Goal: Task Accomplishment & Management: Use online tool/utility

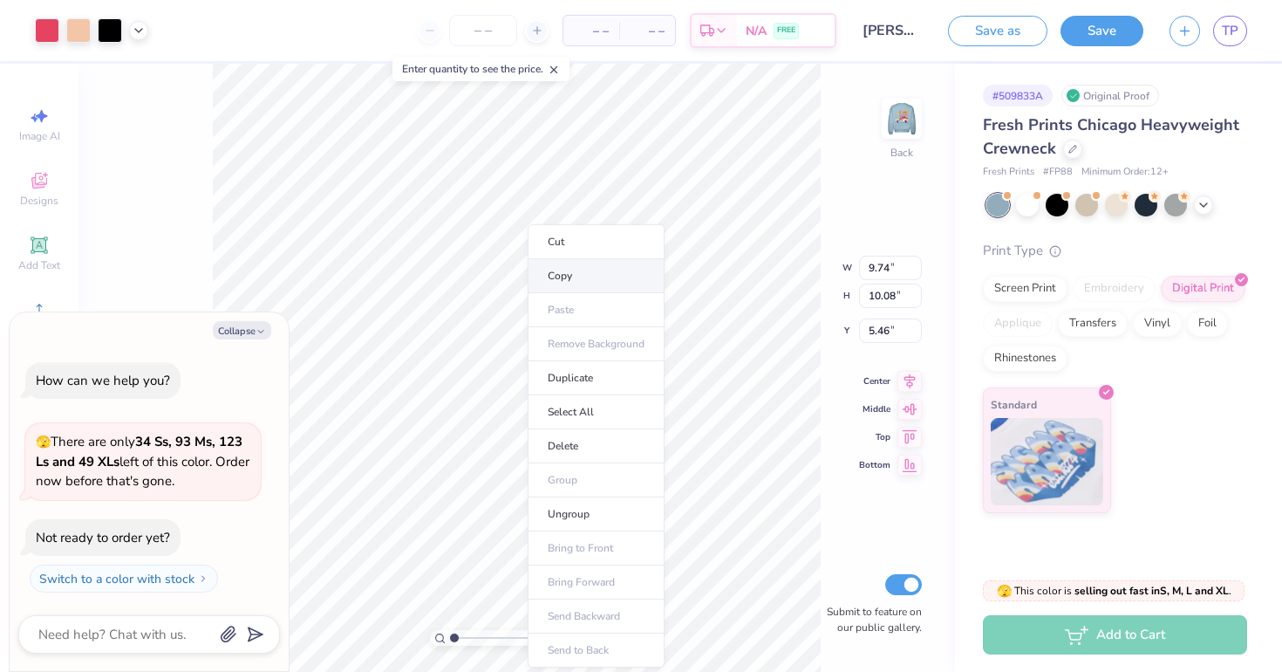
click at [571, 282] on li "Copy" at bounding box center [596, 276] width 137 height 34
type textarea "x"
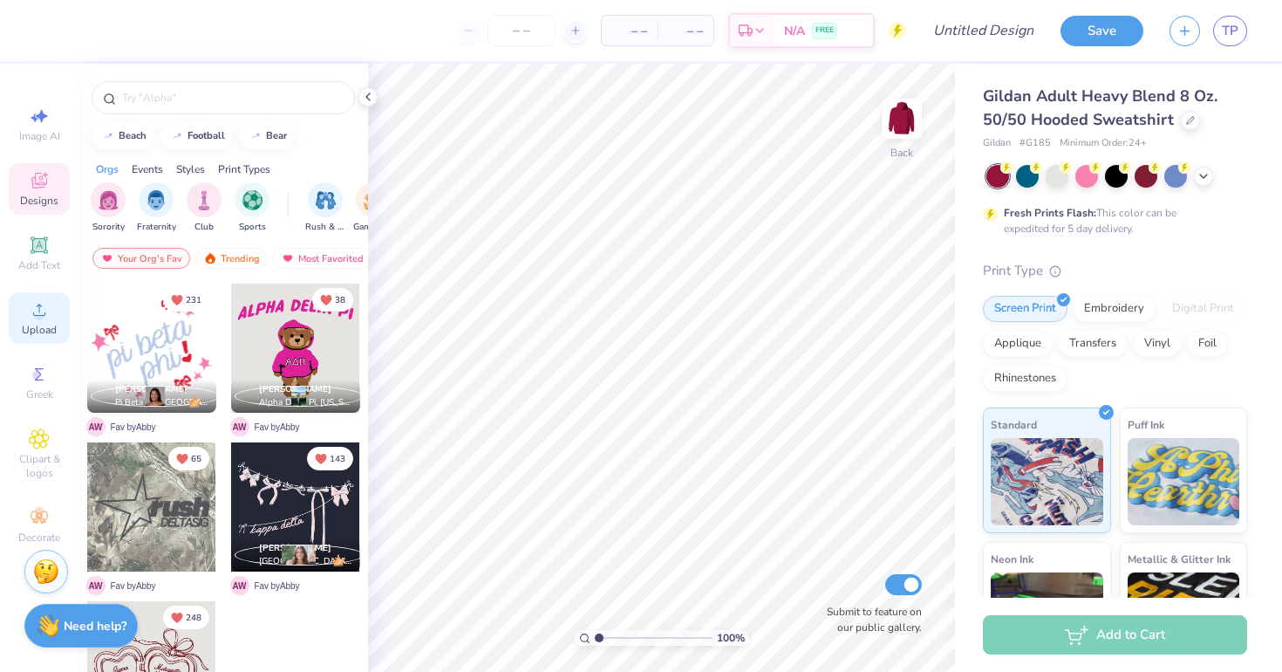
click at [34, 316] on icon at bounding box center [39, 309] width 21 height 21
click at [40, 322] on div "Upload" at bounding box center [39, 317] width 61 height 51
click at [30, 332] on span "Upload" at bounding box center [39, 330] width 35 height 14
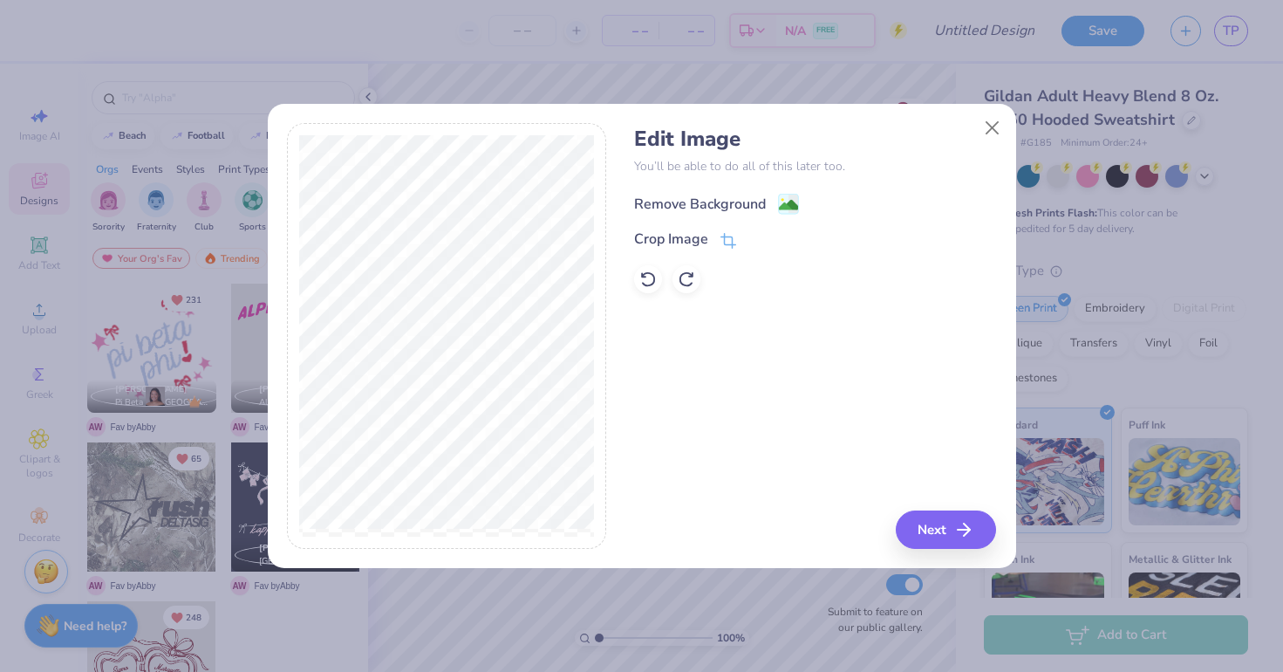
click at [759, 212] on div "Remove Background" at bounding box center [700, 204] width 132 height 21
click at [969, 541] on button "Next" at bounding box center [949, 529] width 100 height 38
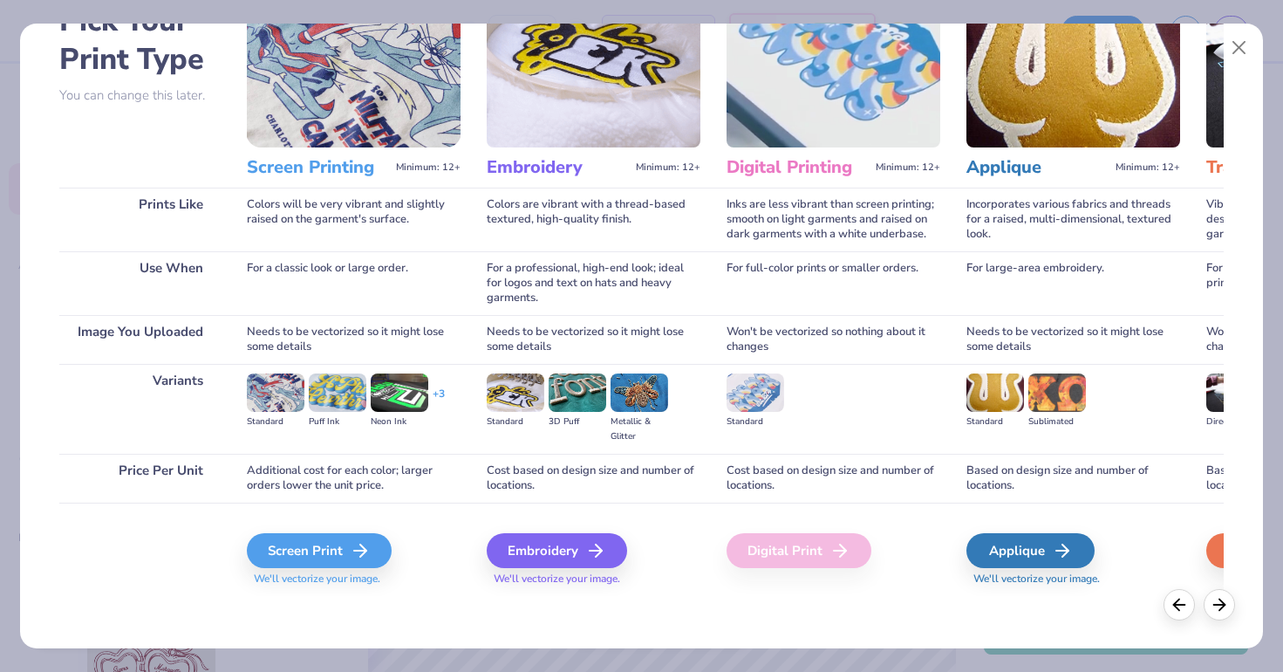
scroll to position [87, 0]
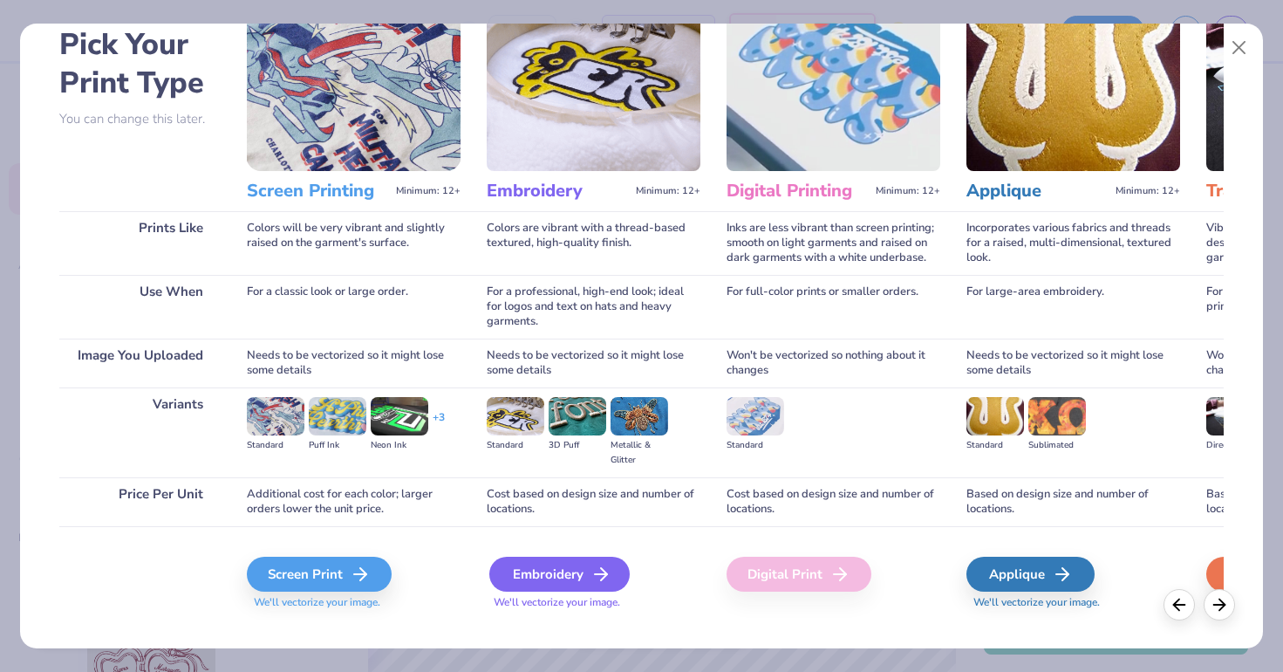
click at [537, 570] on div "Embroidery" at bounding box center [559, 574] width 140 height 35
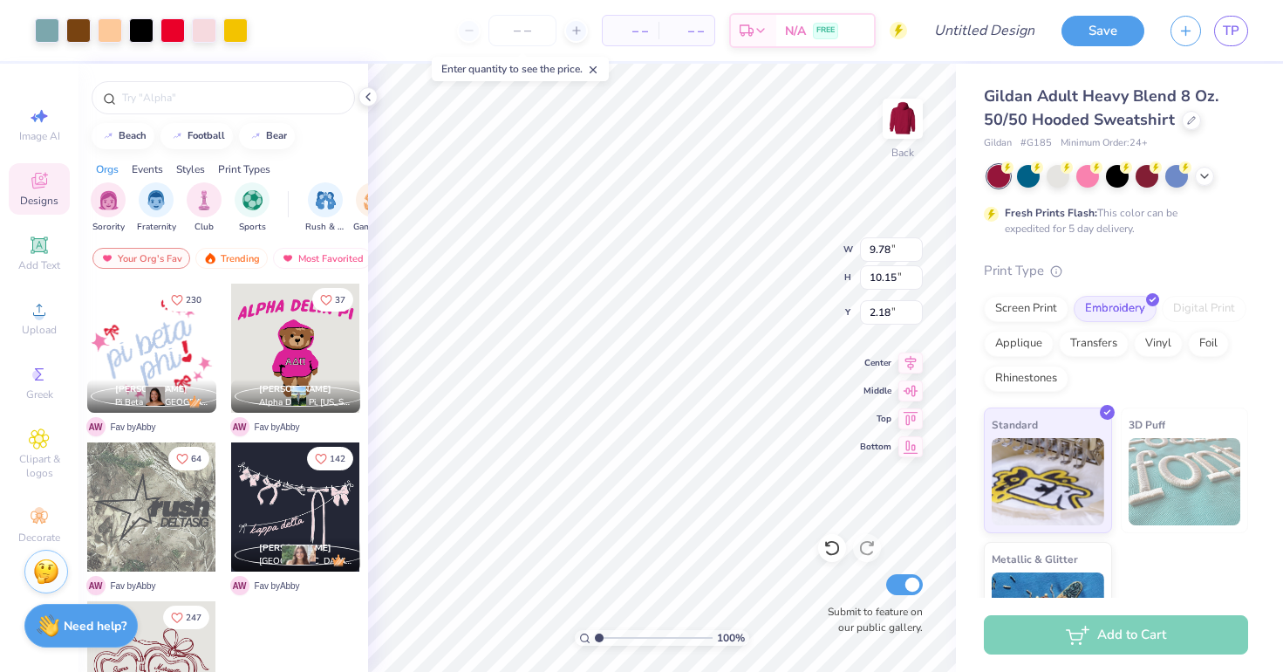
type input "3.85"
click at [1032, 176] on div at bounding box center [1028, 174] width 23 height 23
click at [1201, 174] on icon at bounding box center [1205, 174] width 14 height 14
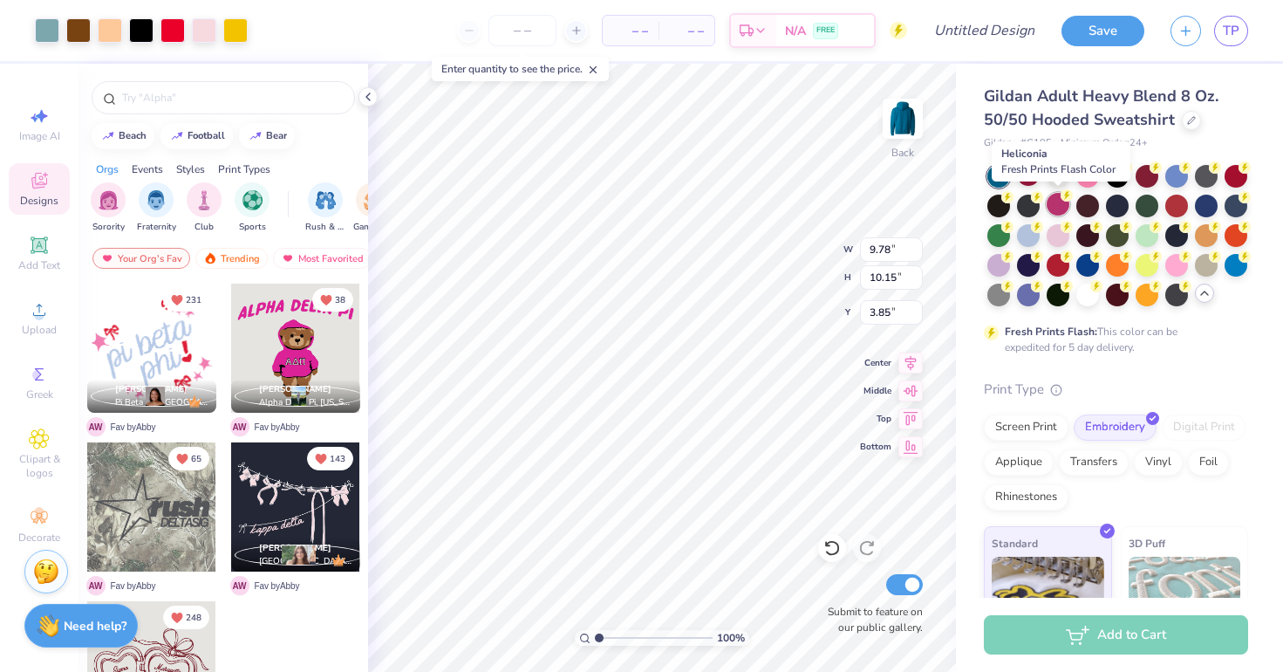
click at [1058, 203] on div at bounding box center [1058, 204] width 23 height 23
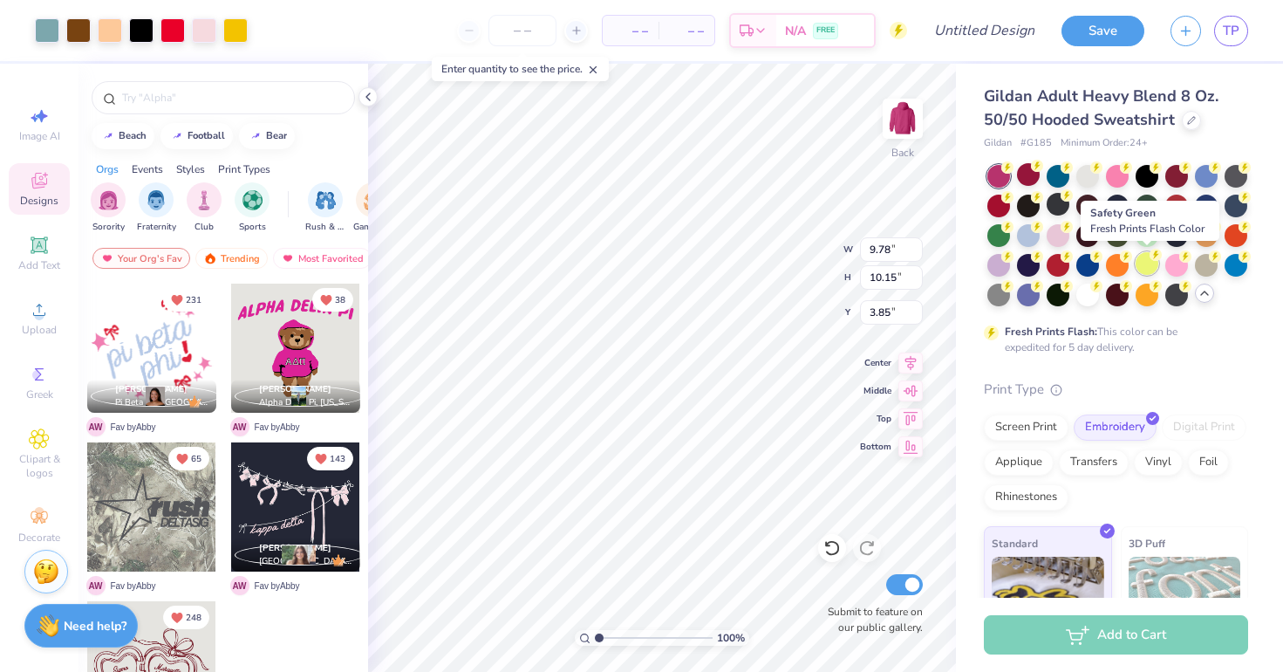
click at [1141, 270] on div at bounding box center [1147, 263] width 23 height 23
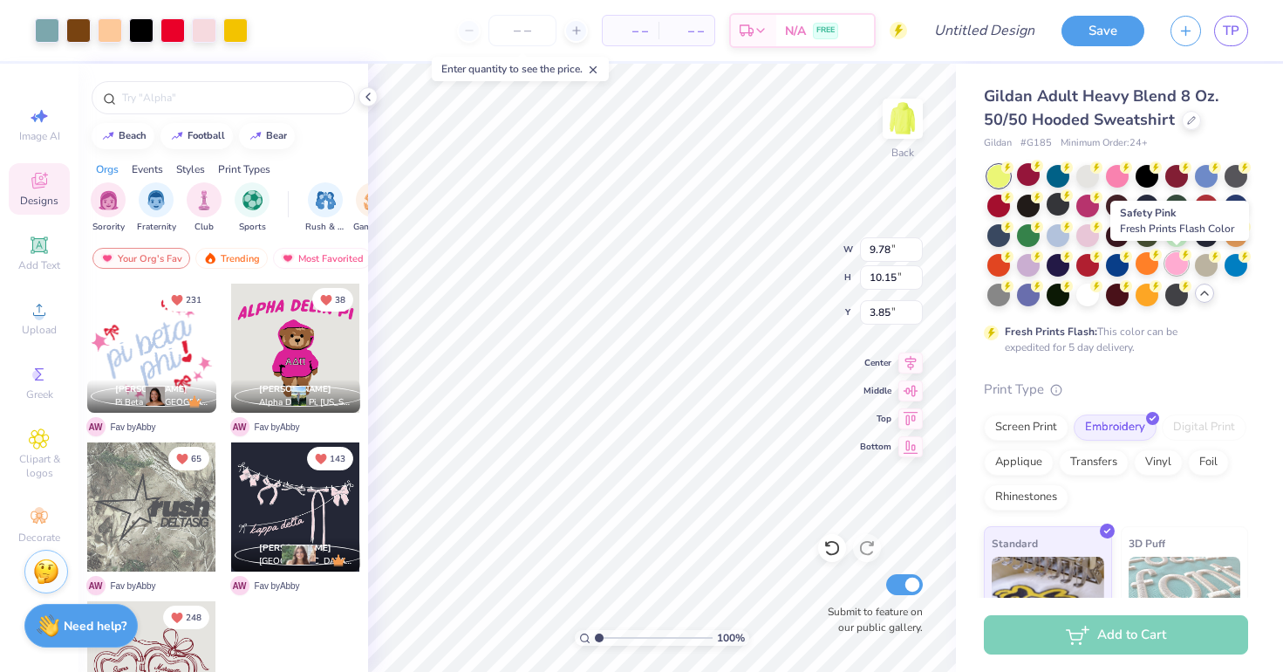
click at [1175, 269] on div at bounding box center [1176, 263] width 23 height 23
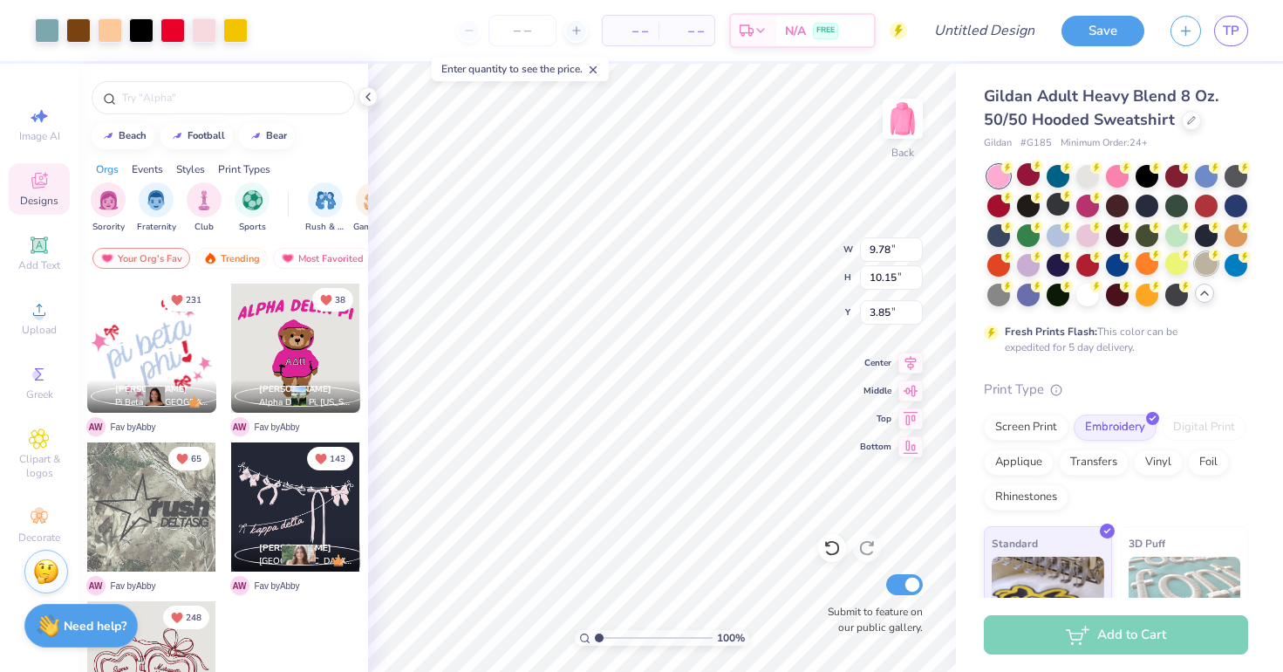
click at [1205, 266] on div at bounding box center [1206, 263] width 23 height 23
click at [1234, 261] on div at bounding box center [1236, 263] width 23 height 23
type input "8.96"
type input "9.30"
type input "3.49"
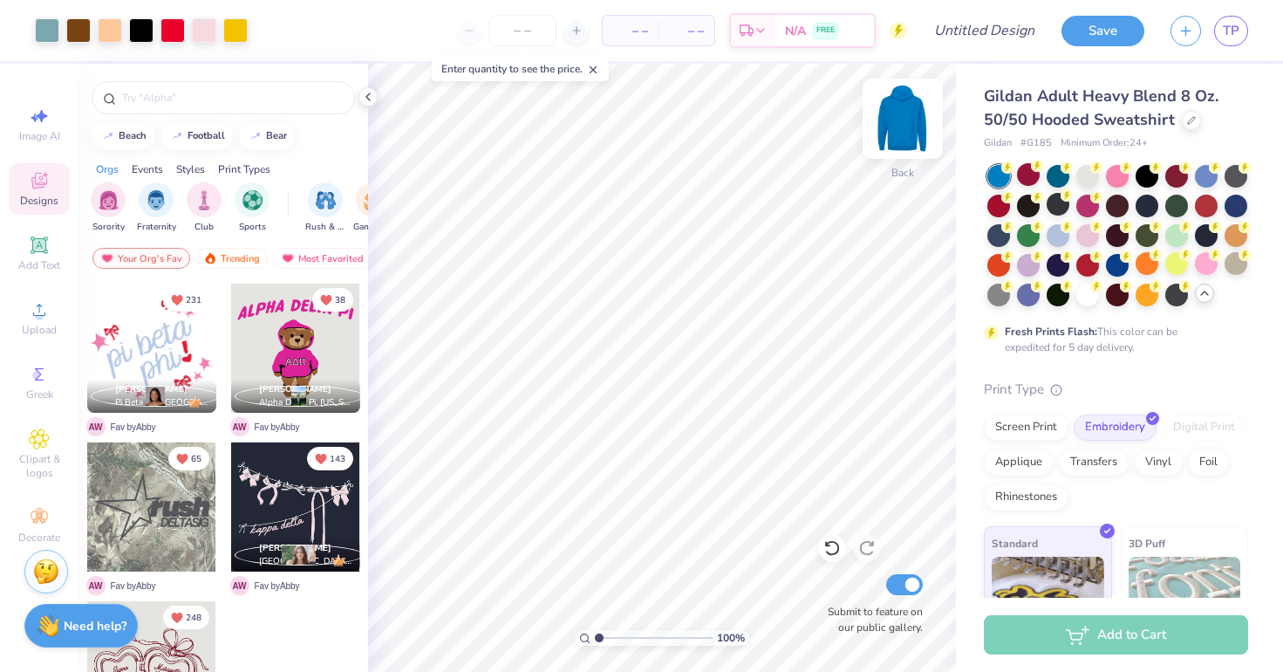
click at [915, 113] on img at bounding box center [903, 119] width 70 height 70
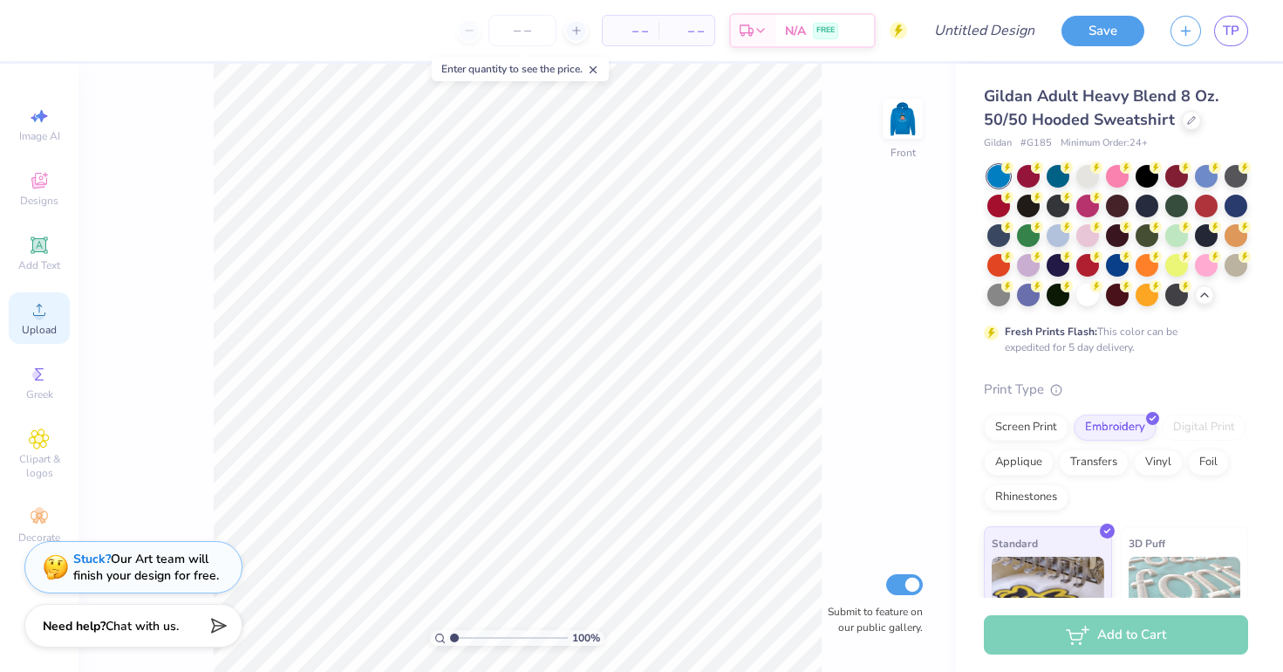
click at [30, 311] on icon at bounding box center [39, 309] width 21 height 21
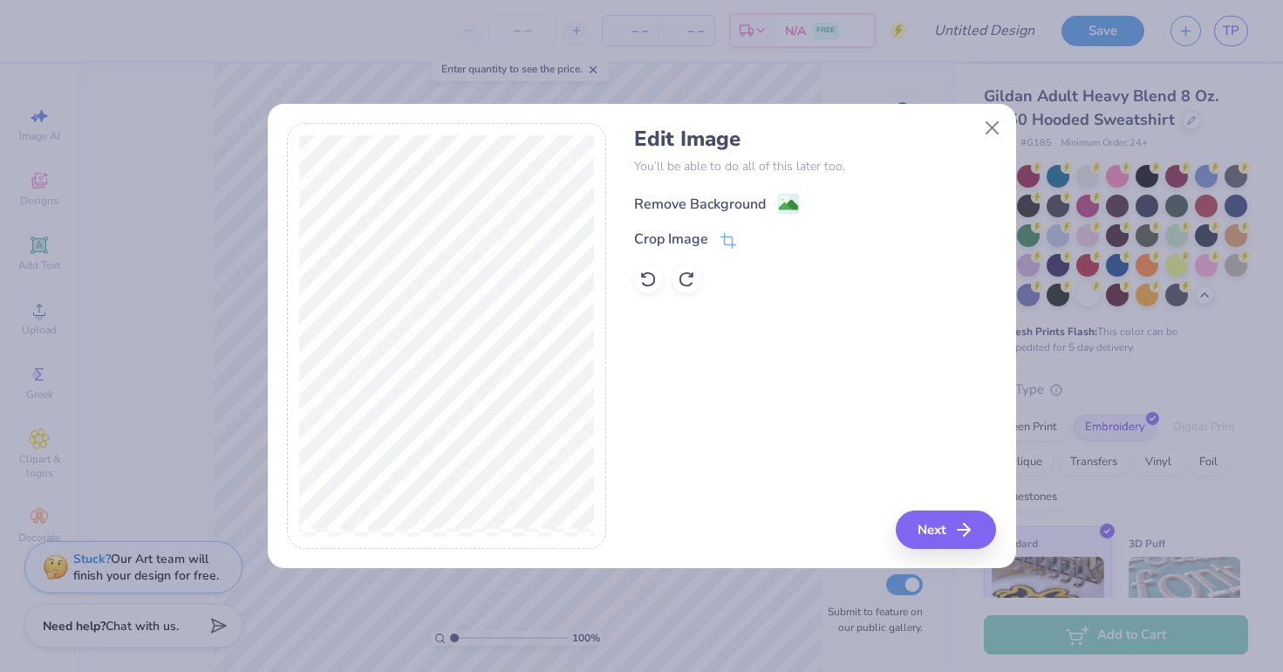
click at [738, 204] on div "Remove Background" at bounding box center [700, 204] width 132 height 21
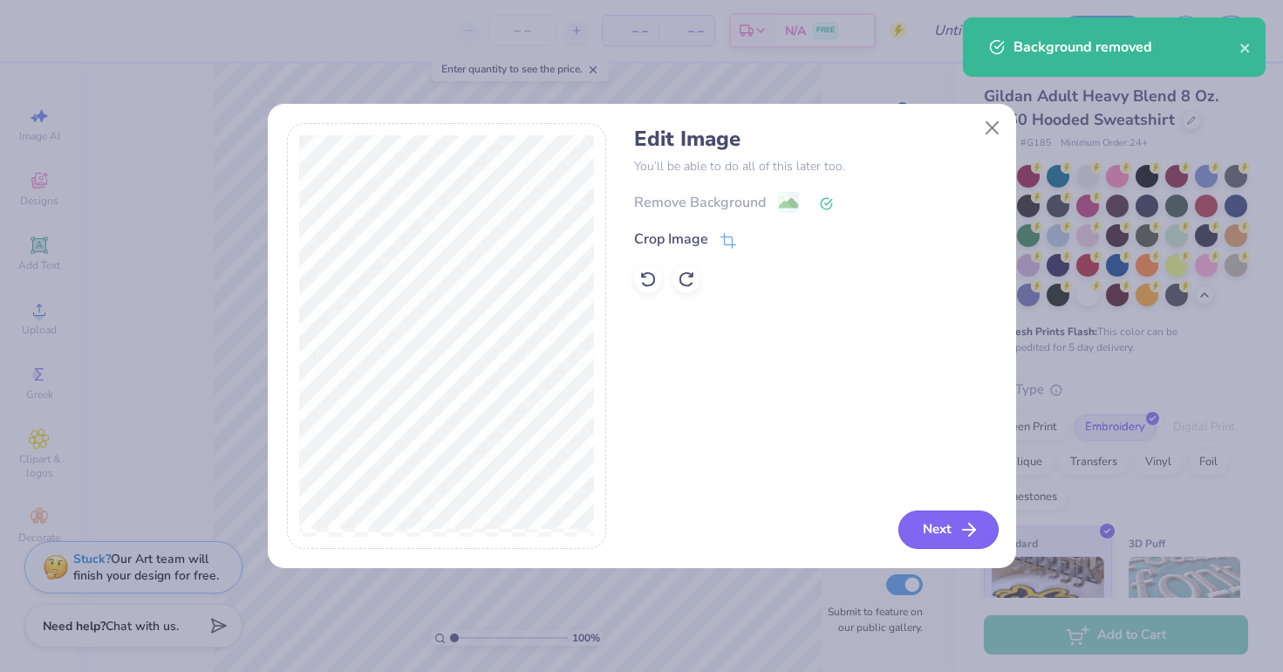
click at [917, 519] on button "Next" at bounding box center [949, 529] width 100 height 38
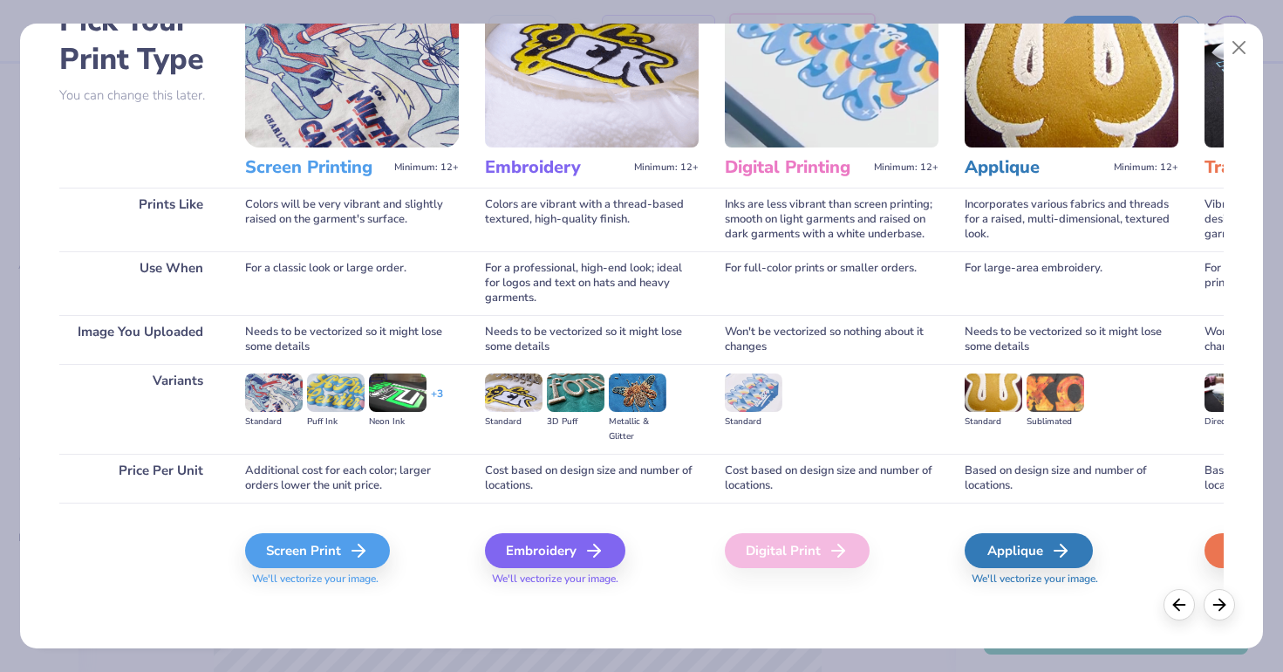
scroll to position [0, 3]
click at [512, 400] on img at bounding box center [513, 392] width 58 height 38
click at [268, 564] on div "Screen Print" at bounding box center [319, 550] width 145 height 35
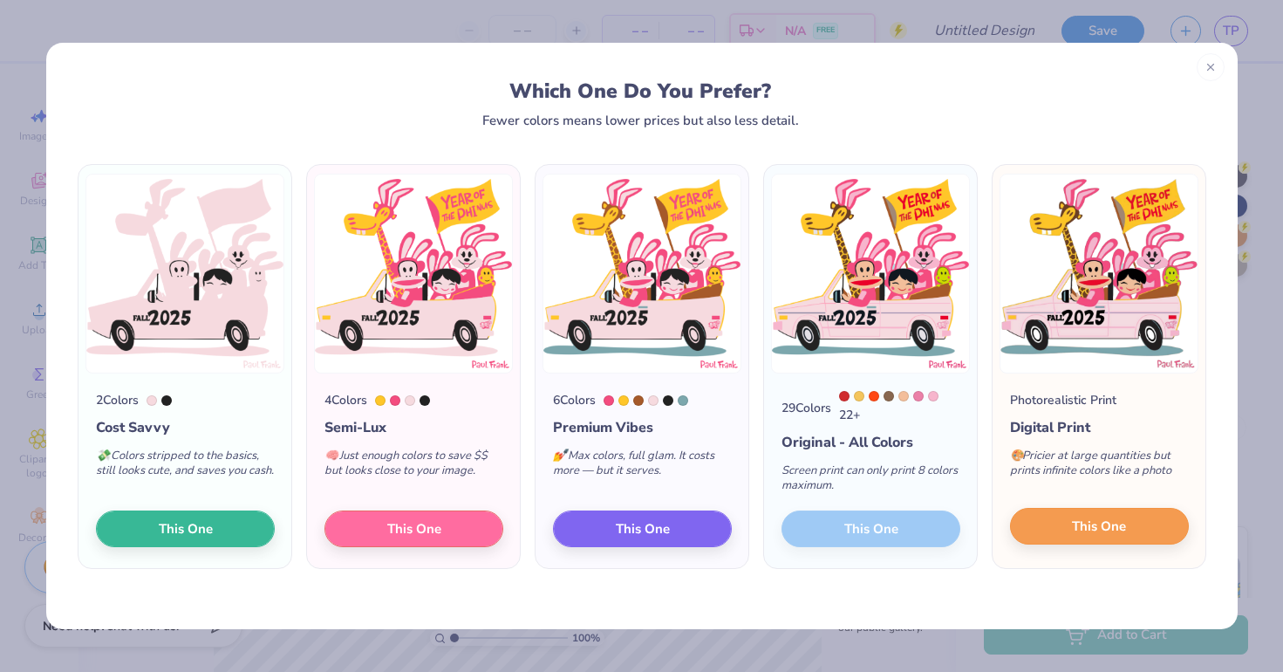
click at [1104, 535] on span "This One" at bounding box center [1099, 526] width 54 height 20
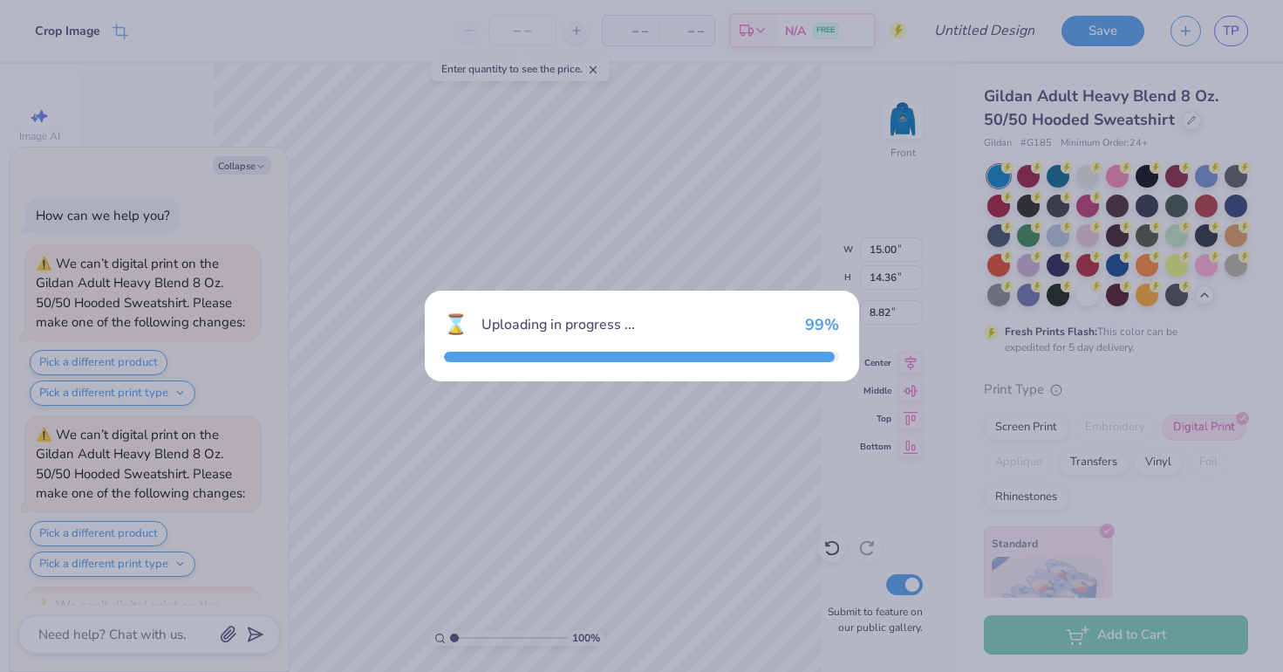
scroll to position [318, 0]
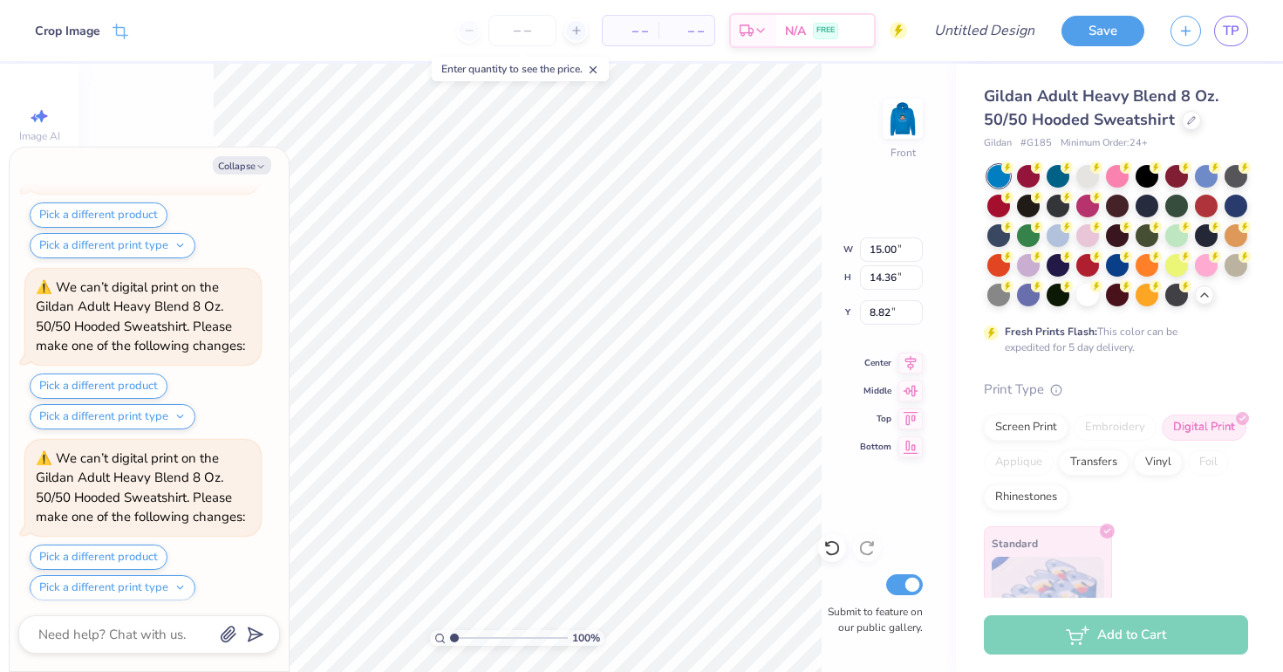
type textarea "x"
type input "6.00"
type textarea "x"
type input "13.26"
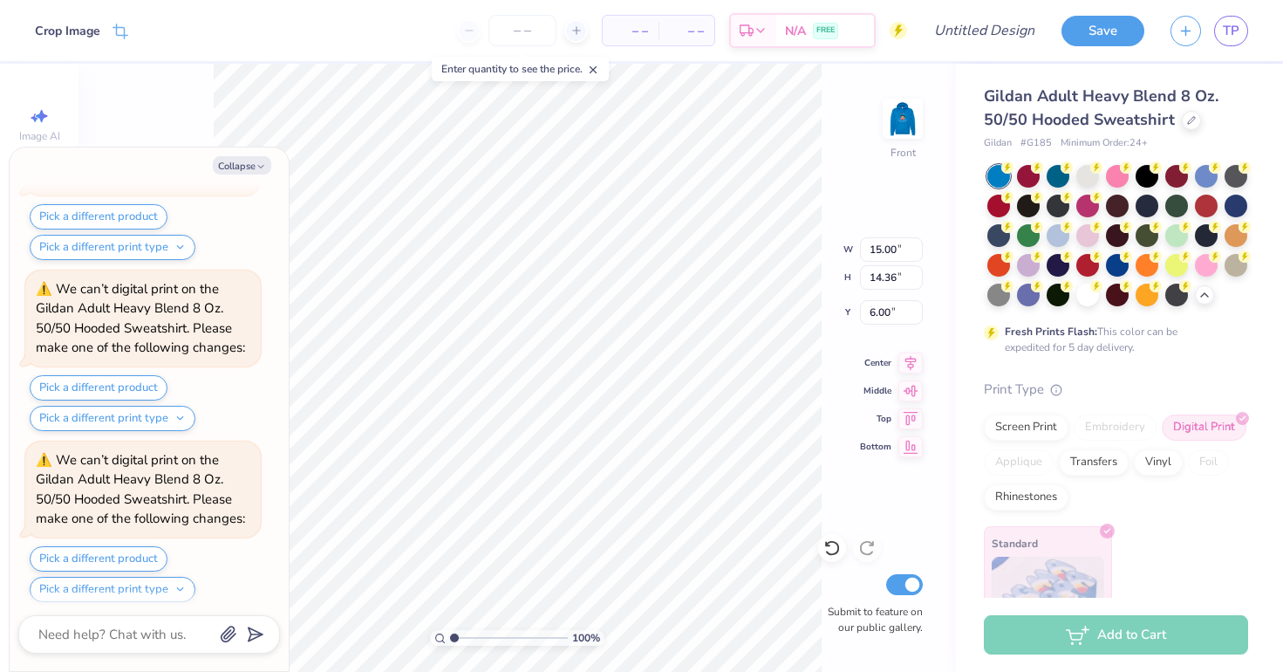
type input "12.69"
type input "7.67"
type textarea "x"
type input "7.00"
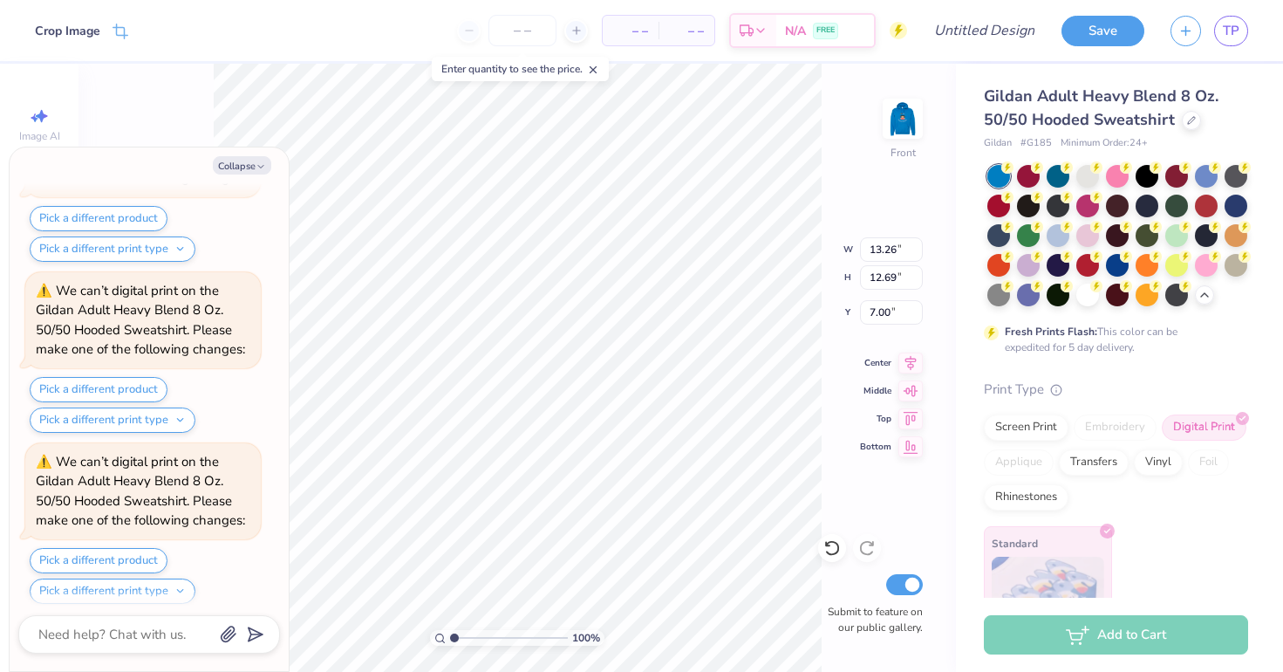
scroll to position [826, 0]
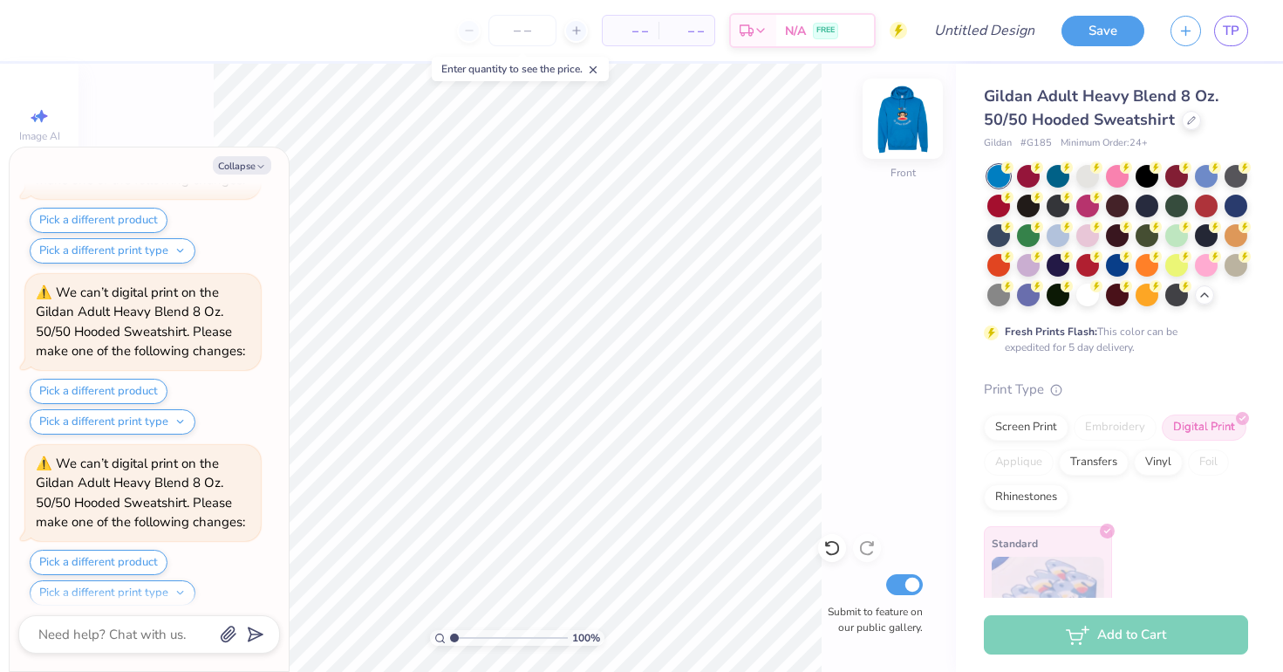
click at [909, 111] on img at bounding box center [903, 119] width 70 height 70
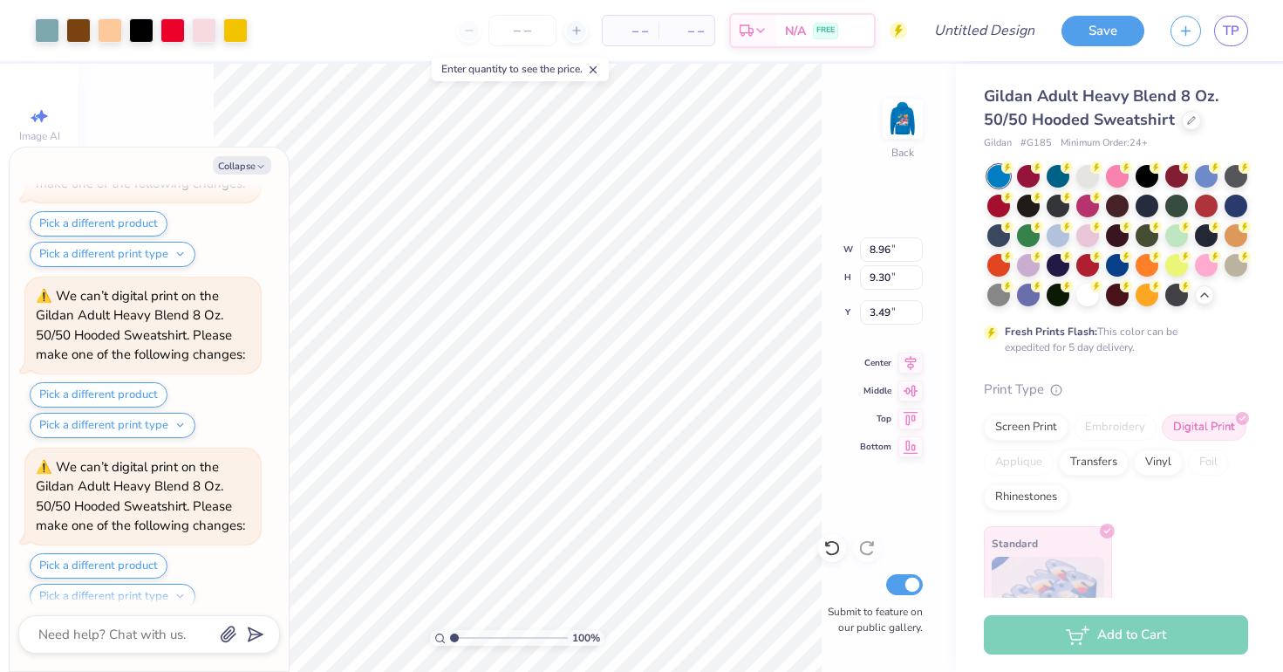
scroll to position [1334, 0]
type textarea "x"
type input "4.70"
type textarea "x"
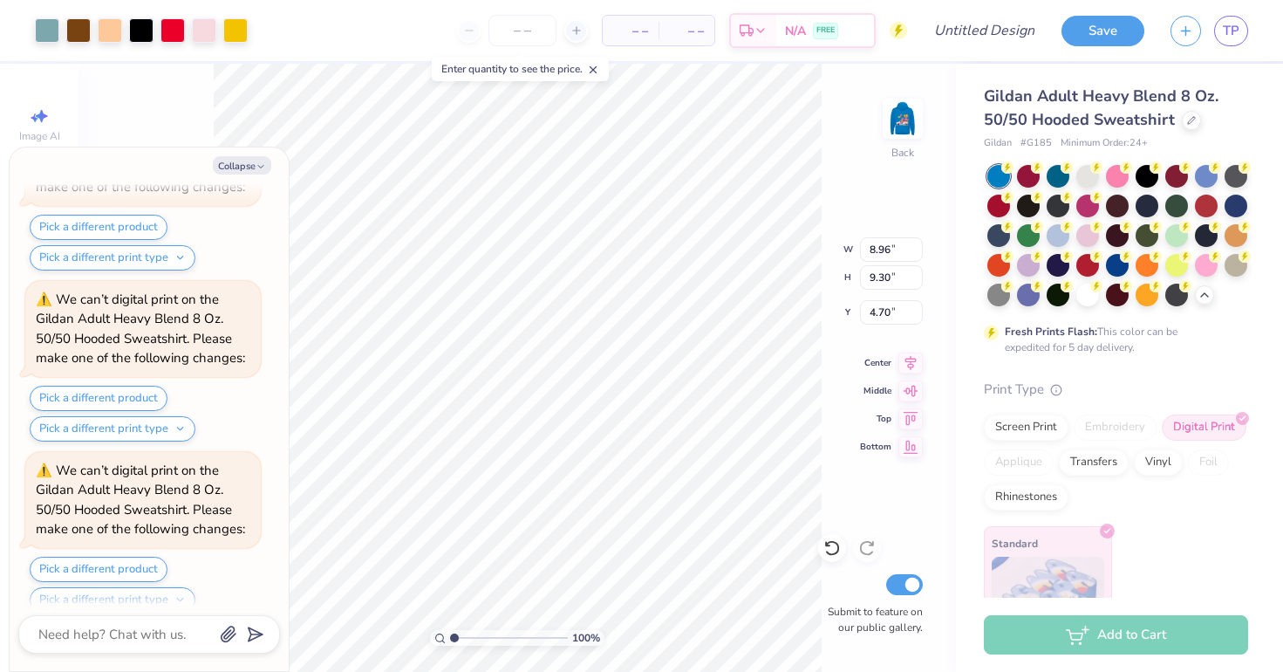
type input "4.40"
click at [907, 128] on img at bounding box center [903, 119] width 70 height 70
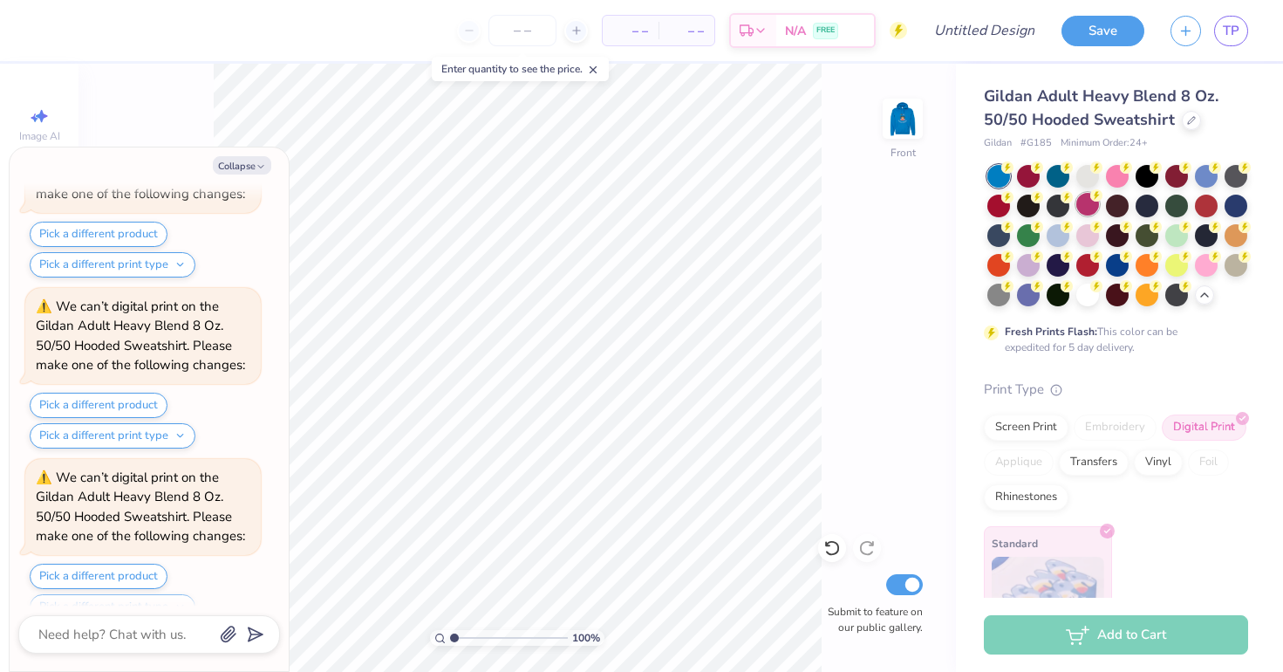
click at [1091, 206] on div at bounding box center [1087, 204] width 23 height 23
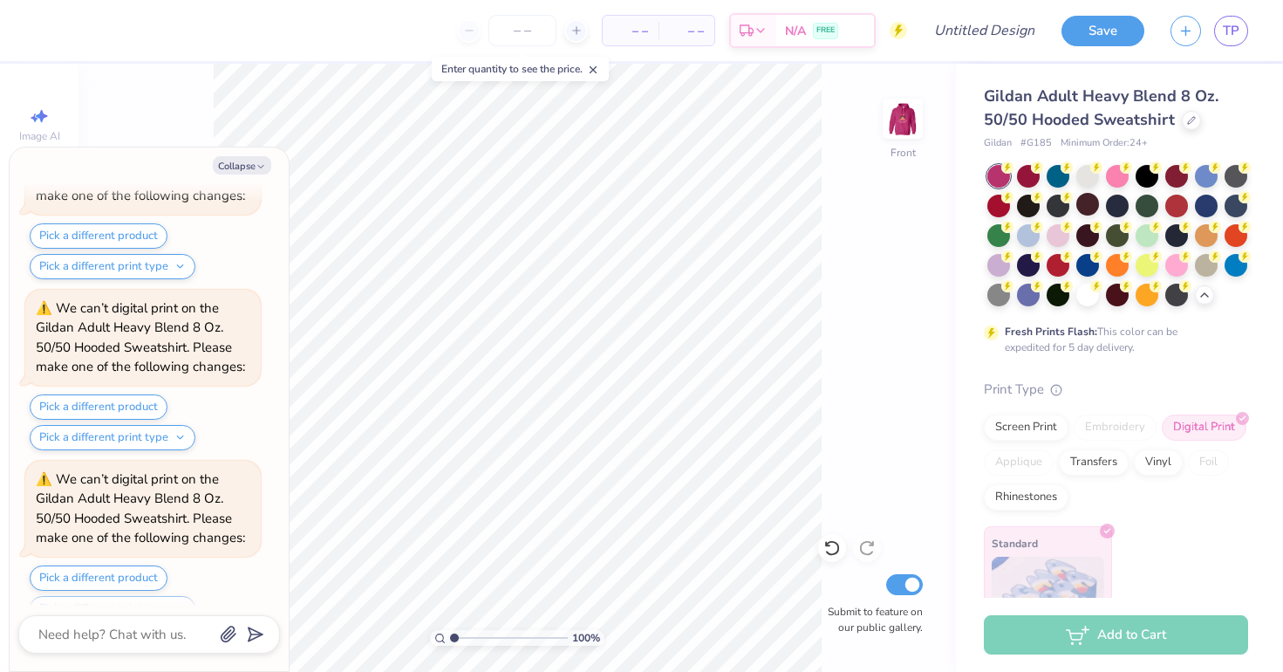
scroll to position [2518, 0]
click at [902, 133] on img at bounding box center [903, 119] width 70 height 70
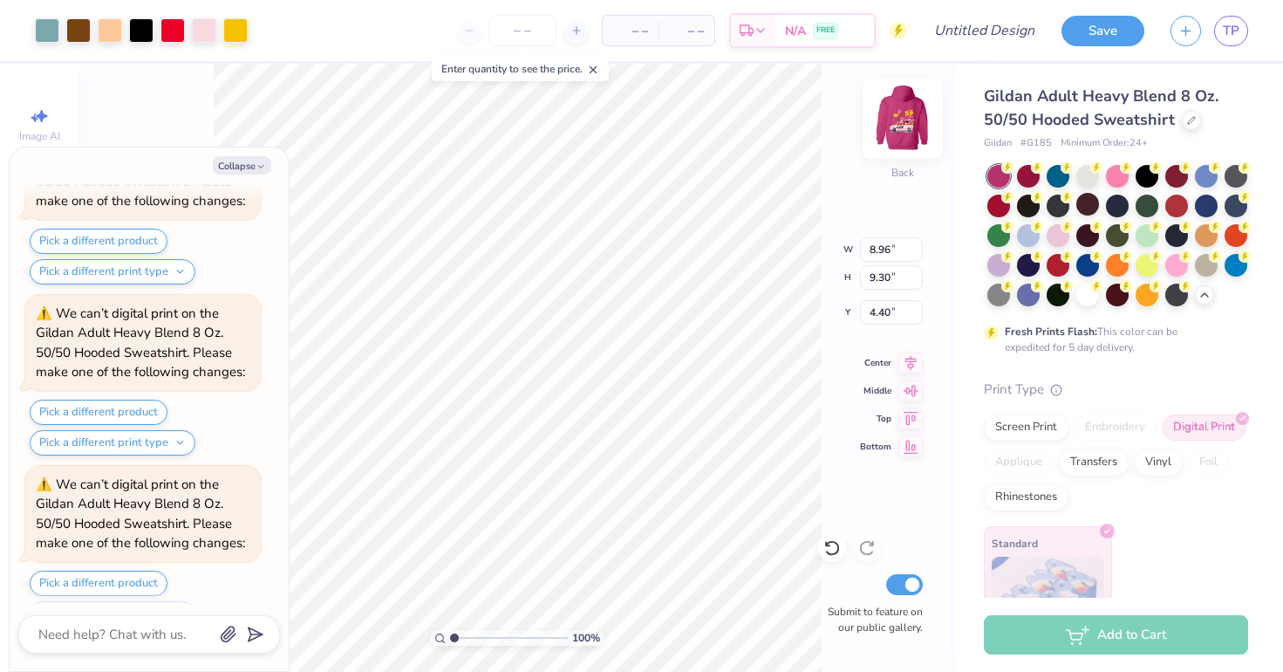
click at [899, 126] on img at bounding box center [903, 119] width 70 height 70
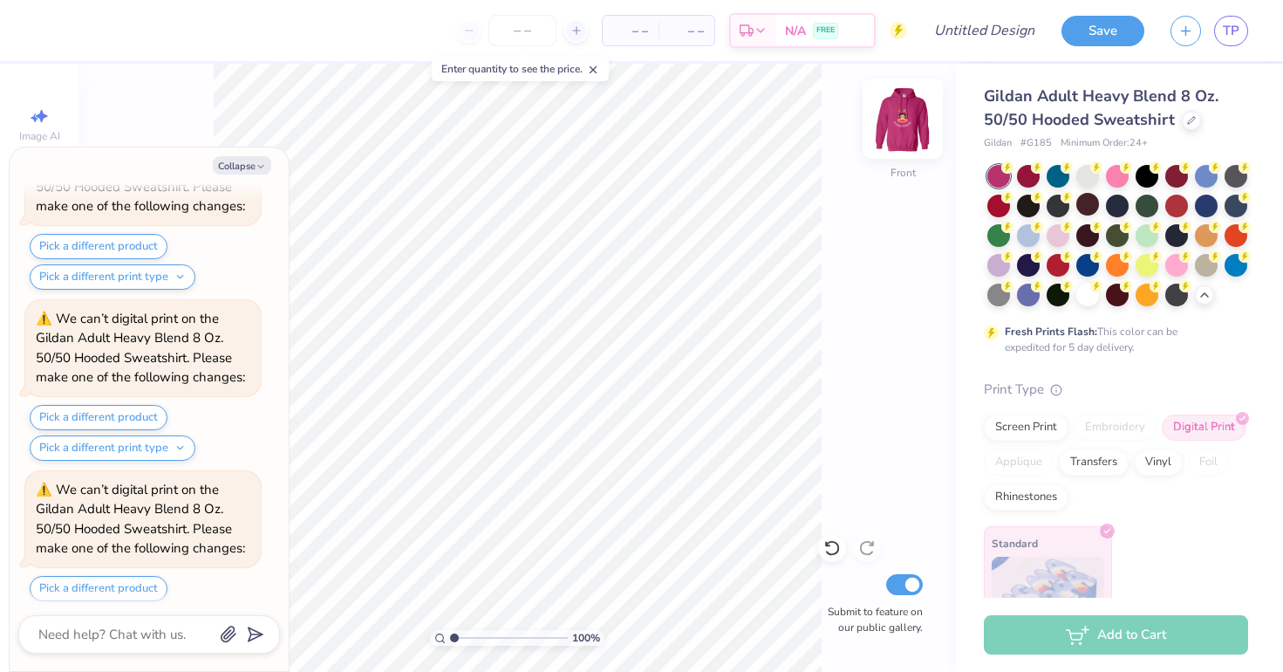
click at [899, 124] on img at bounding box center [903, 119] width 70 height 70
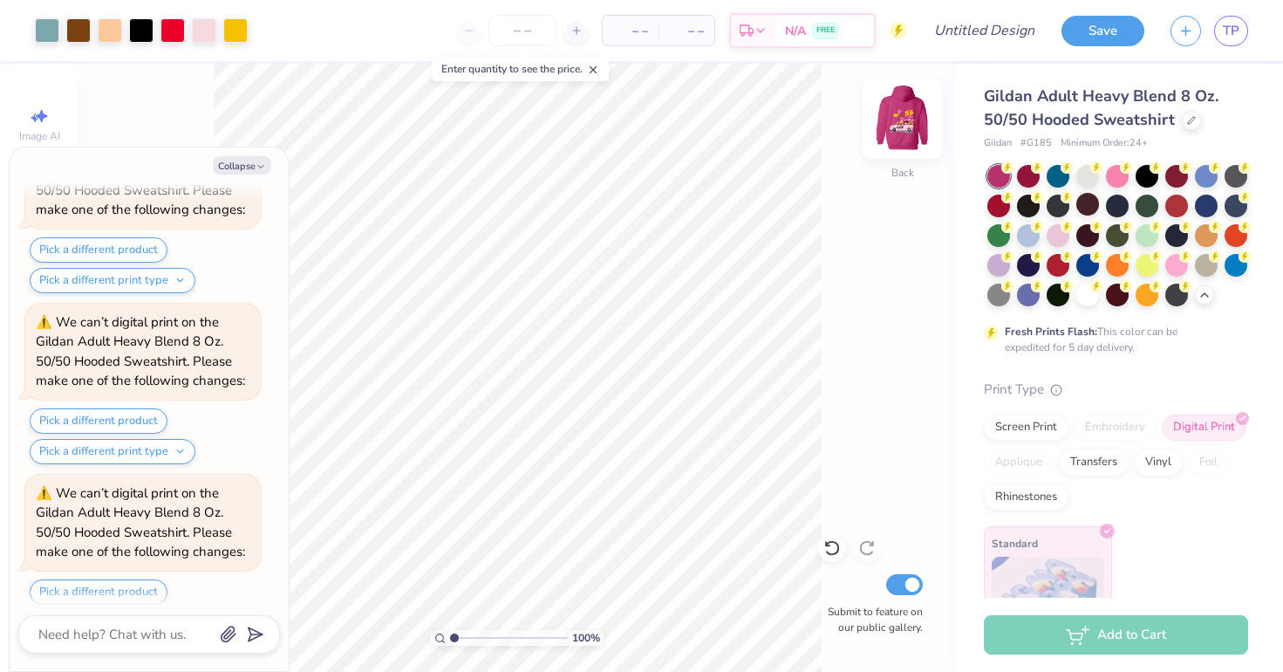
click at [906, 113] on img at bounding box center [903, 119] width 70 height 70
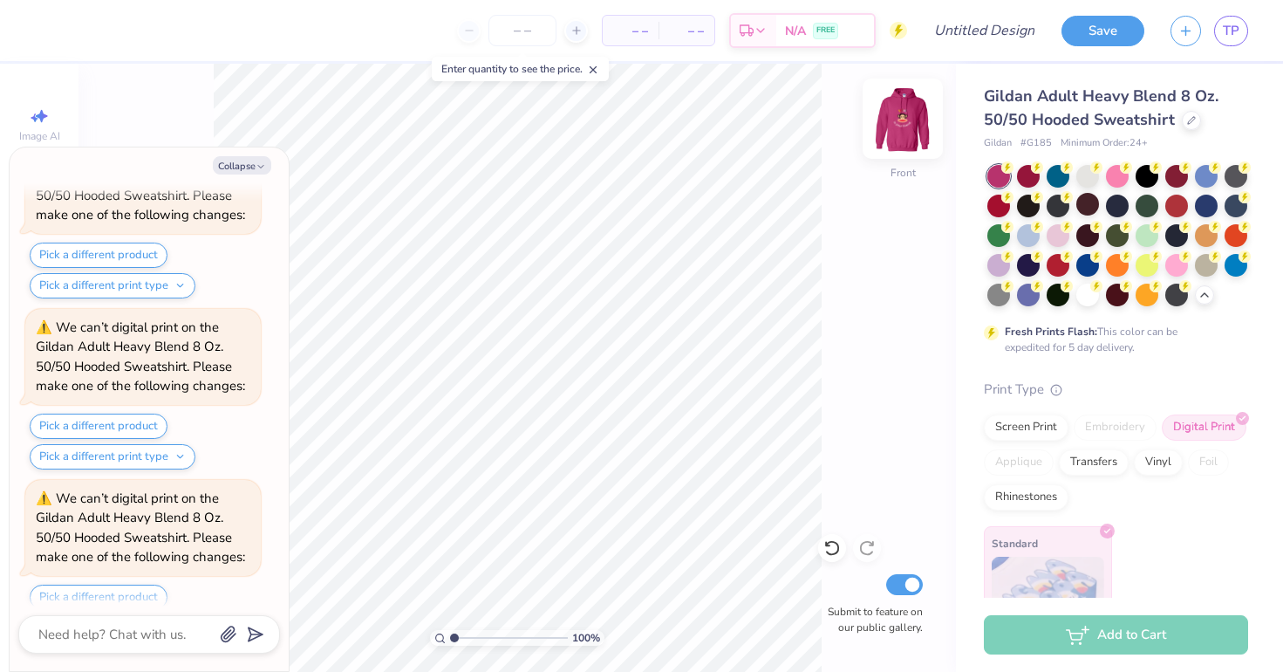
click at [904, 113] on img at bounding box center [903, 119] width 70 height 70
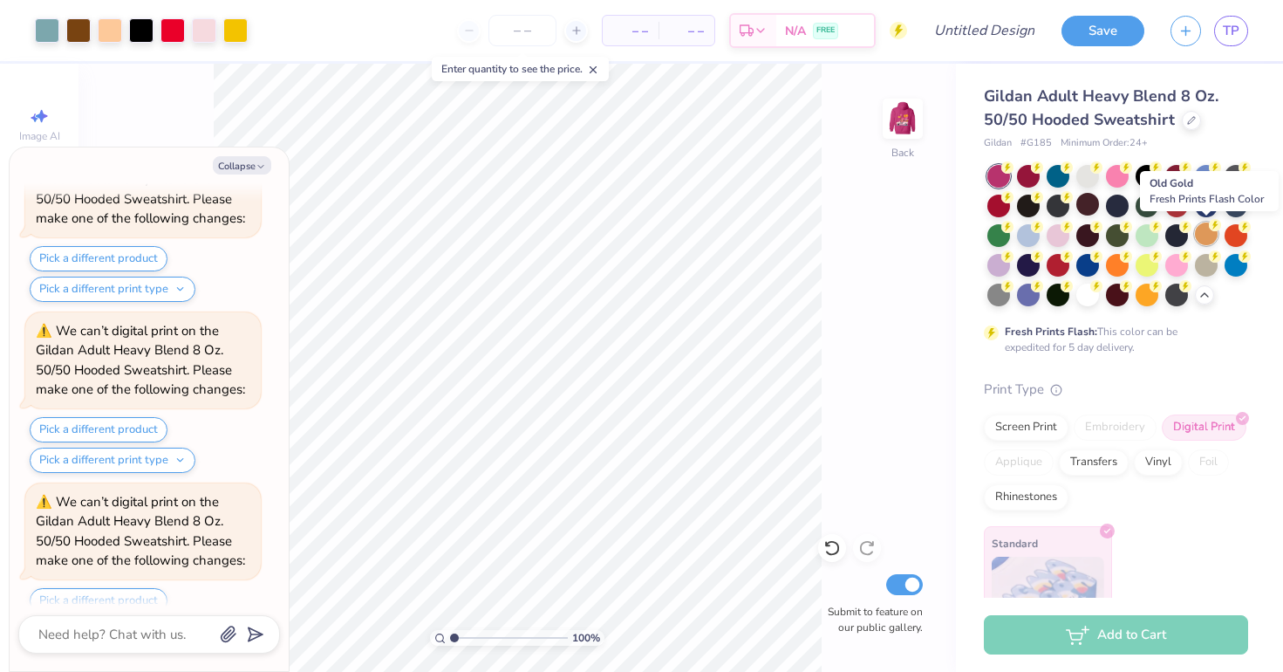
click at [1212, 230] on div at bounding box center [1206, 233] width 23 height 23
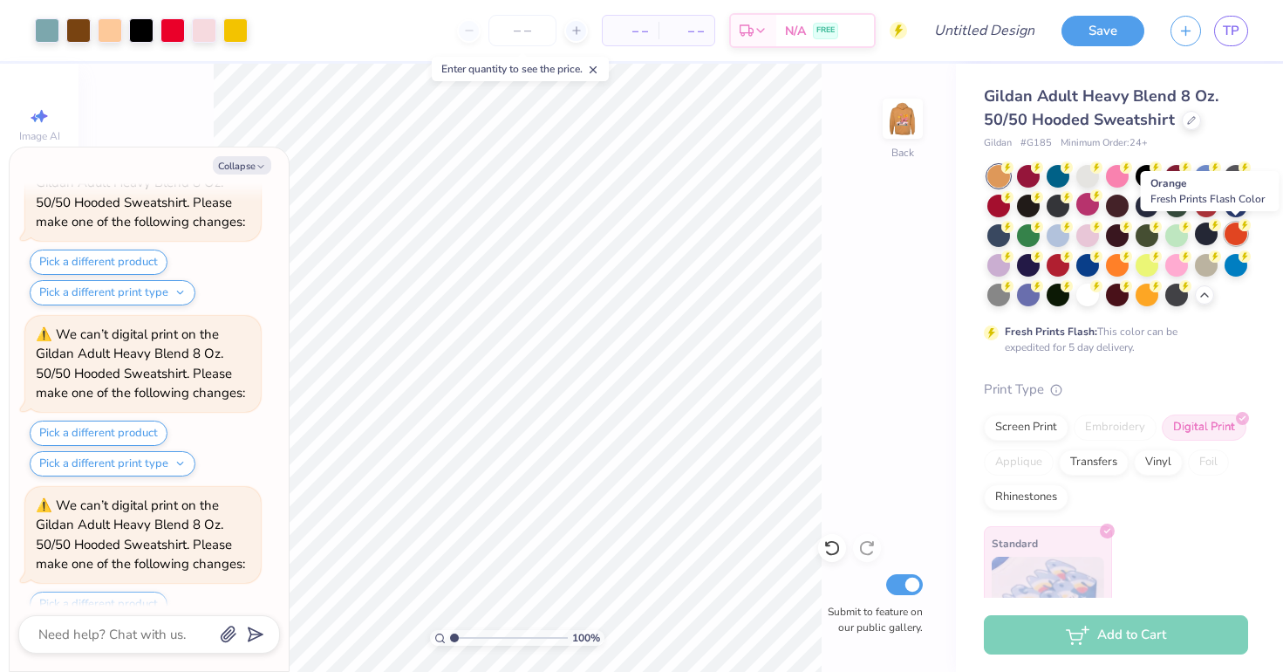
click at [1239, 232] on div at bounding box center [1236, 233] width 23 height 23
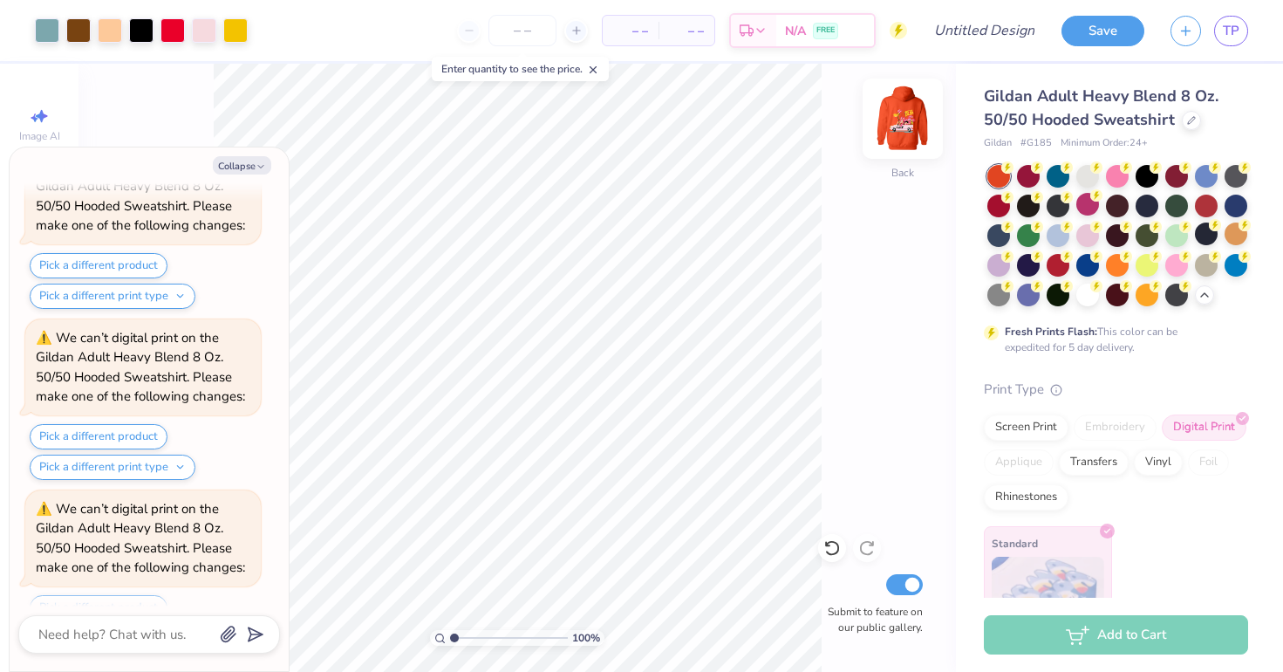
click at [901, 125] on img at bounding box center [903, 119] width 70 height 70
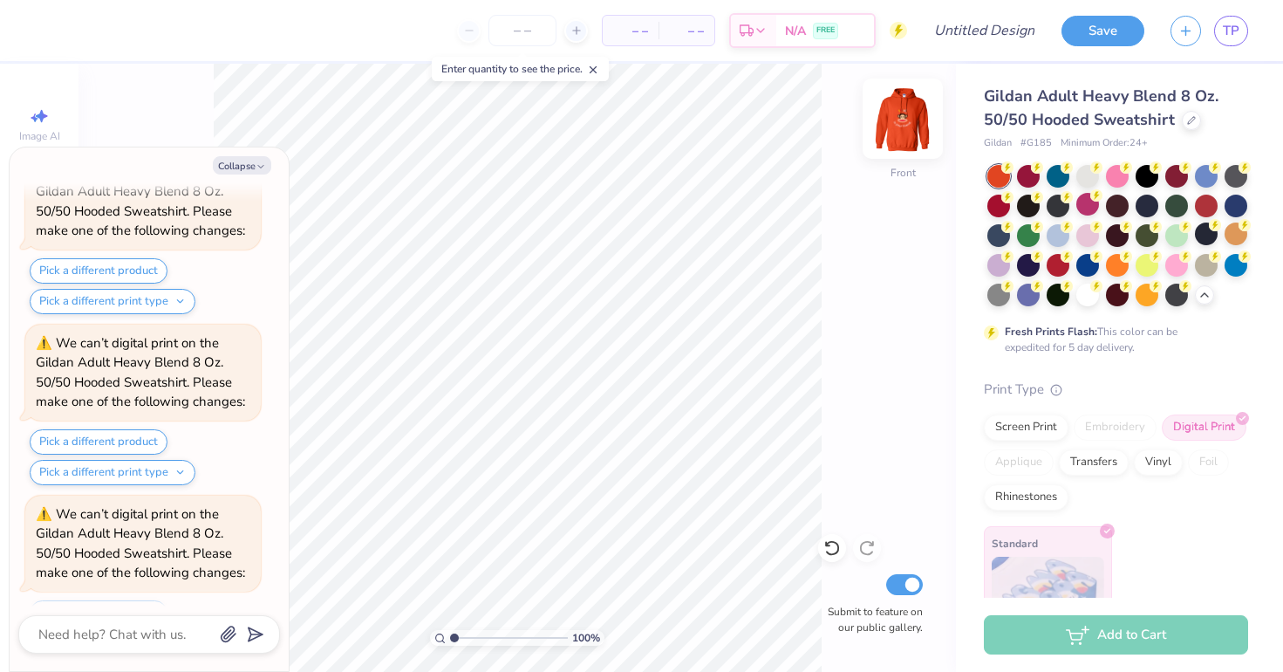
click at [901, 123] on img at bounding box center [903, 119] width 70 height 70
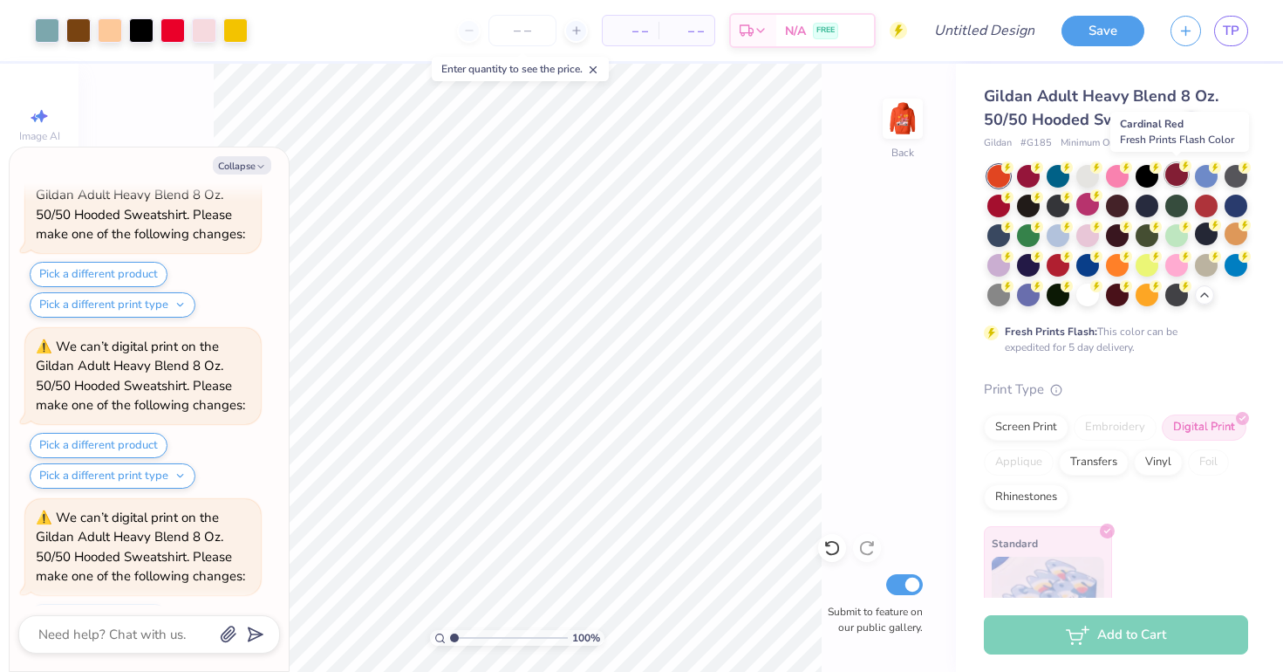
click at [1014, 166] on circle at bounding box center [1007, 167] width 12 height 12
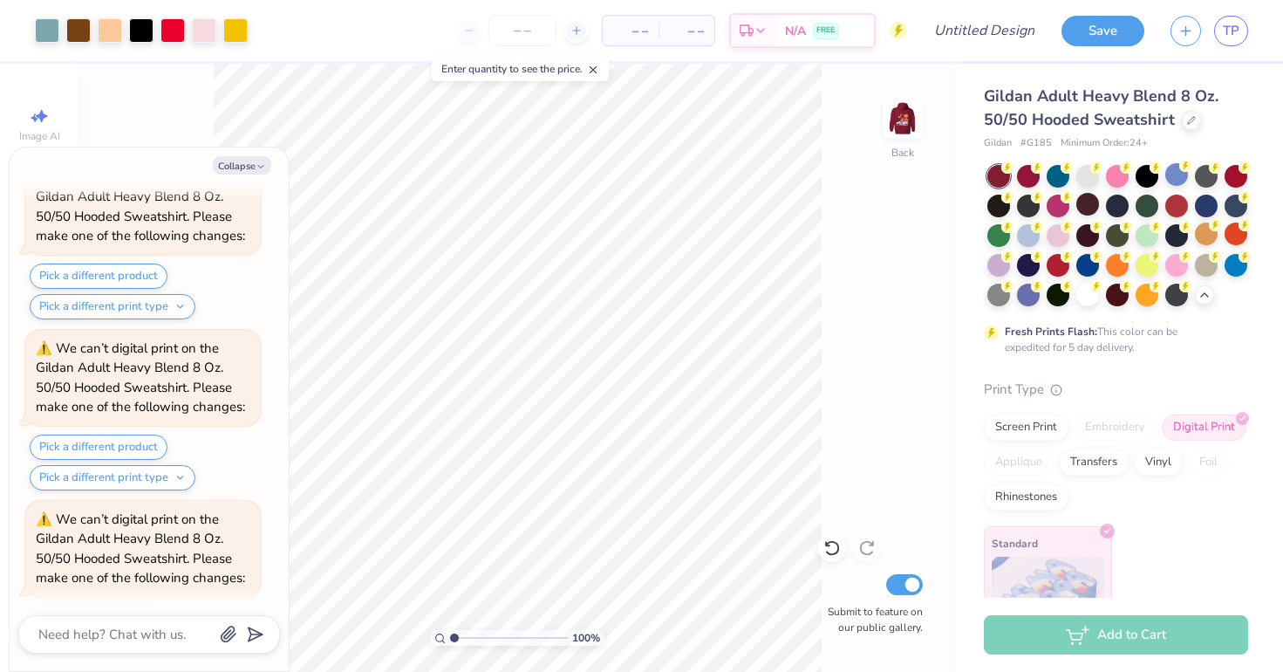
scroll to position [6411, 0]
click at [899, 124] on img at bounding box center [903, 119] width 70 height 70
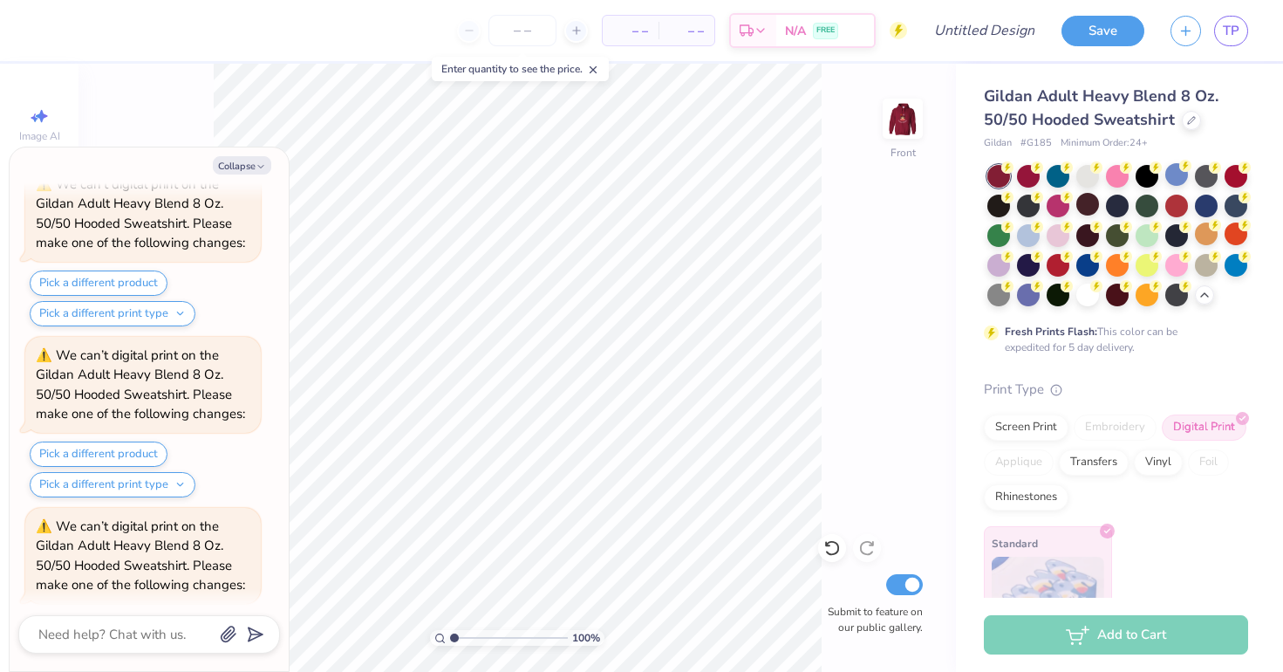
click at [899, 124] on img at bounding box center [902, 118] width 35 height 35
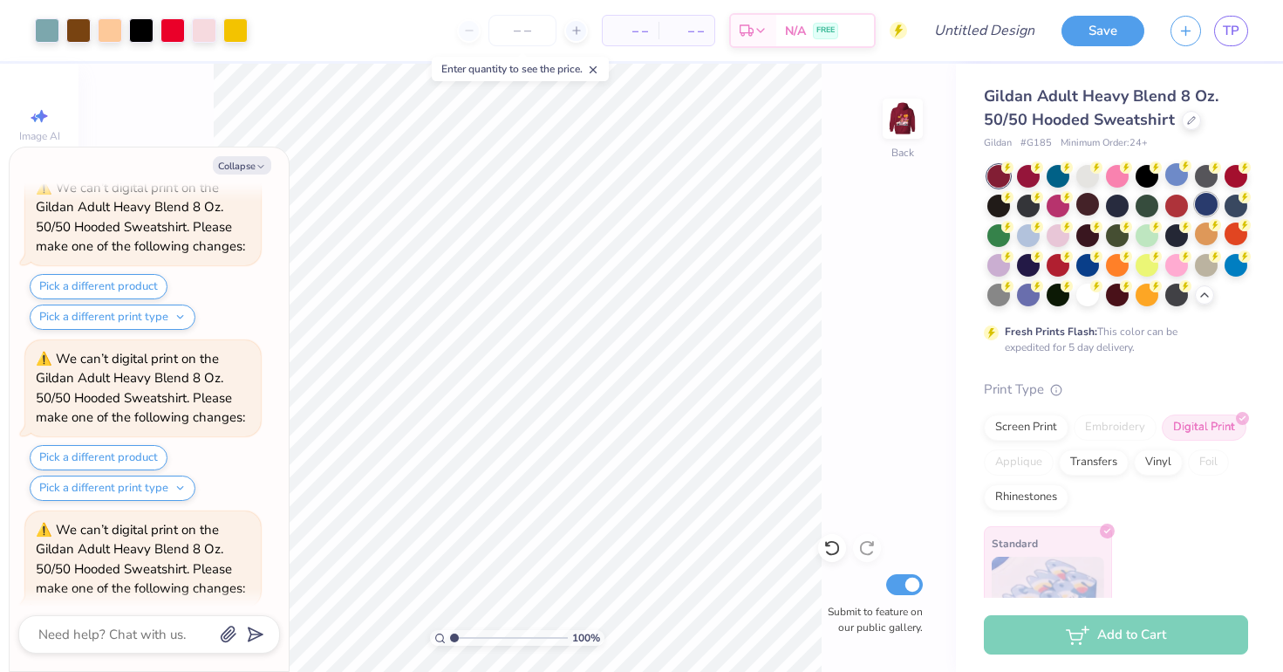
click at [1198, 199] on div at bounding box center [1206, 204] width 23 height 23
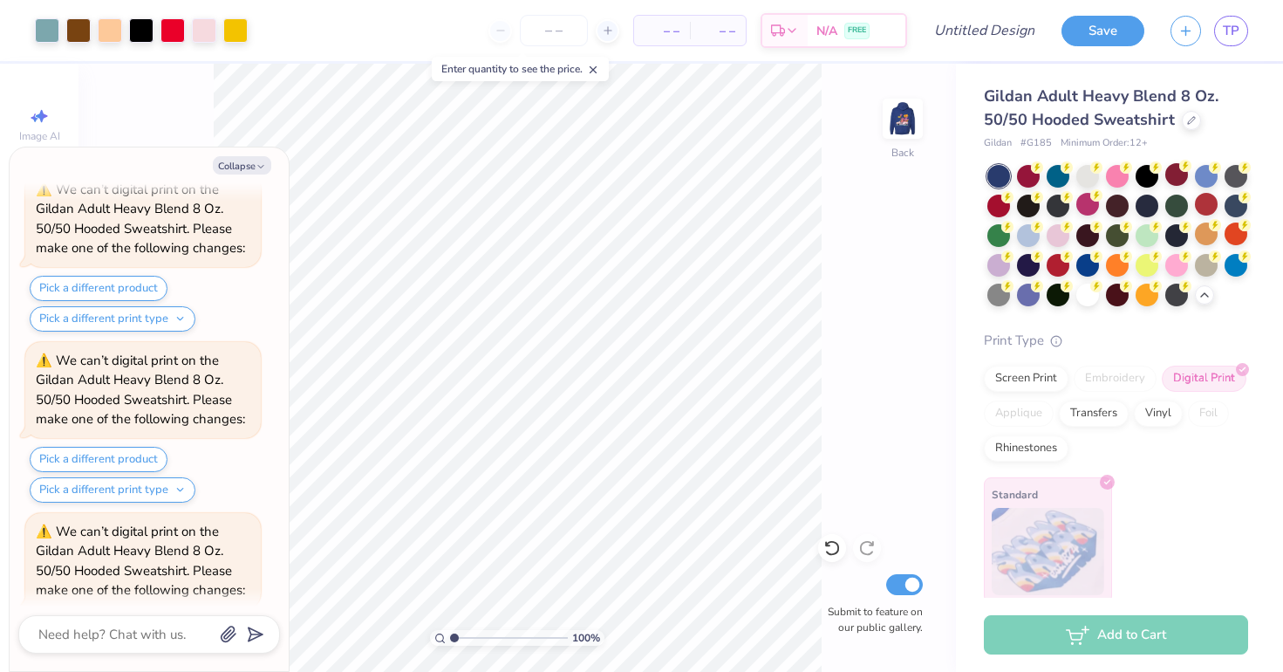
scroll to position [7596, 0]
click at [1022, 243] on div at bounding box center [1028, 233] width 23 height 23
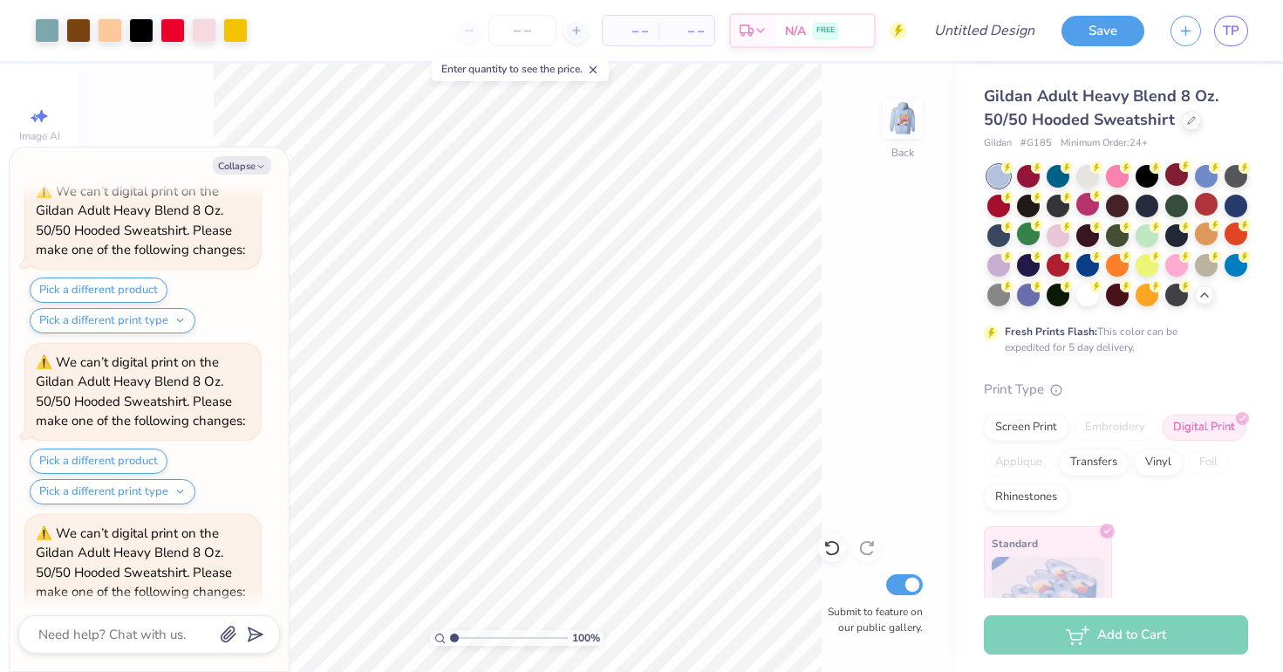
scroll to position [7934, 0]
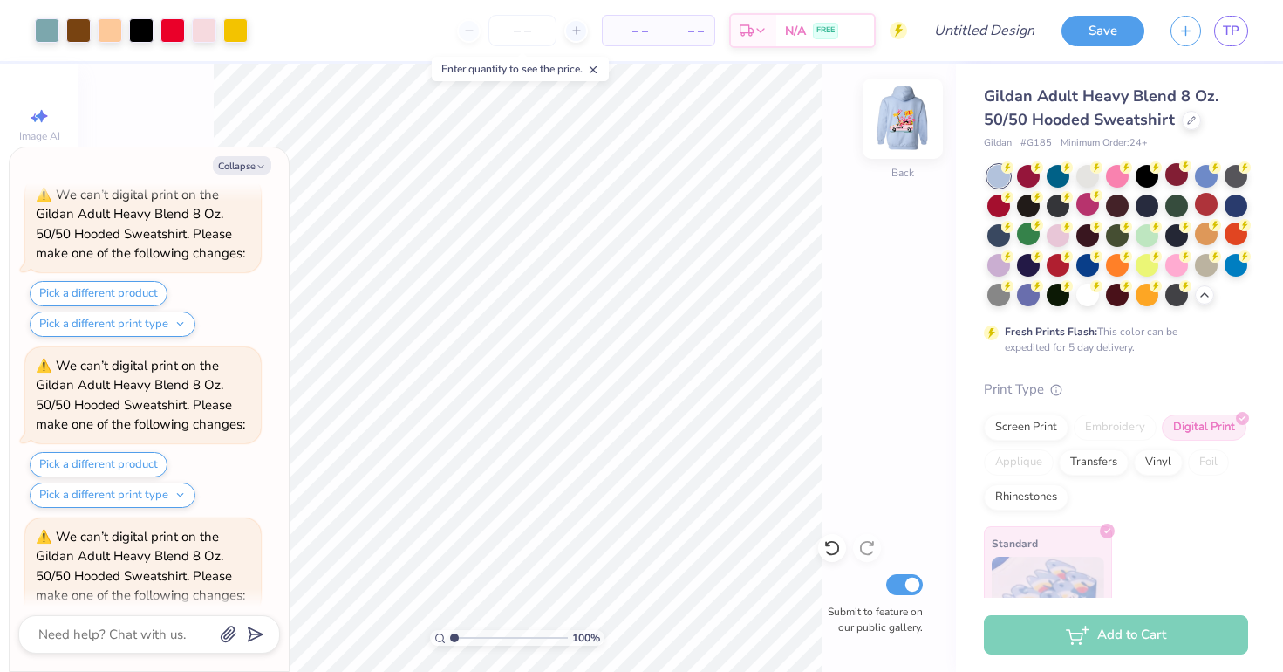
click at [894, 129] on img at bounding box center [903, 119] width 70 height 70
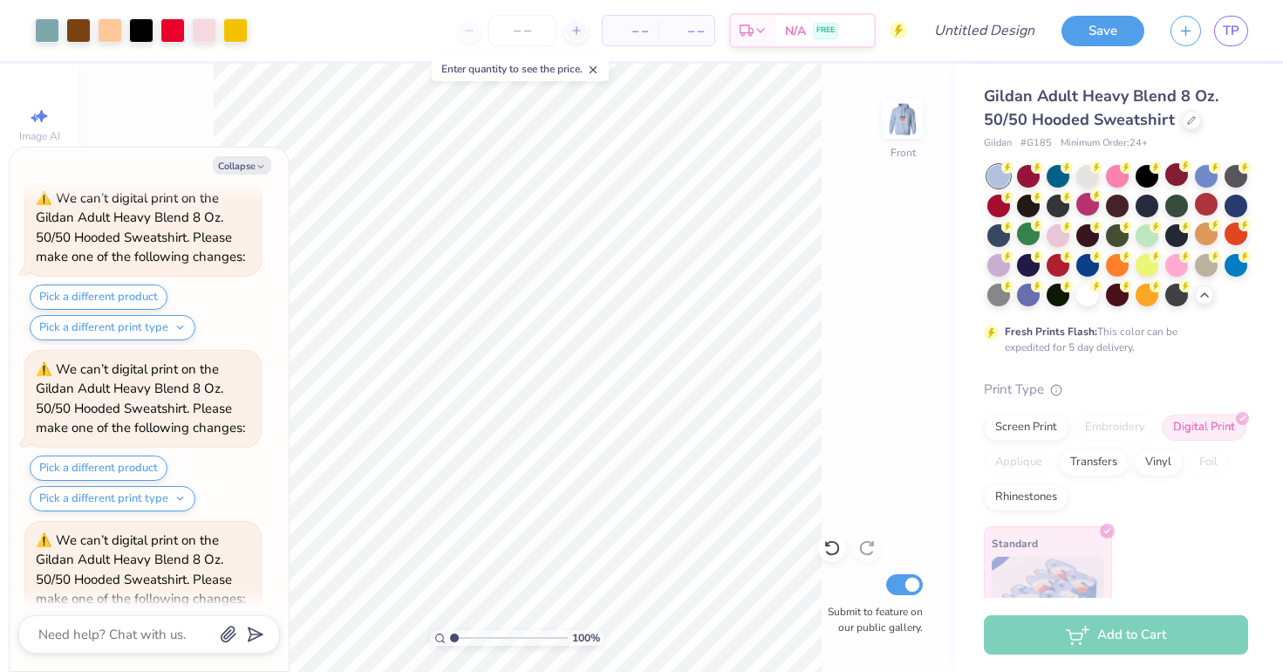
scroll to position [8442, 0]
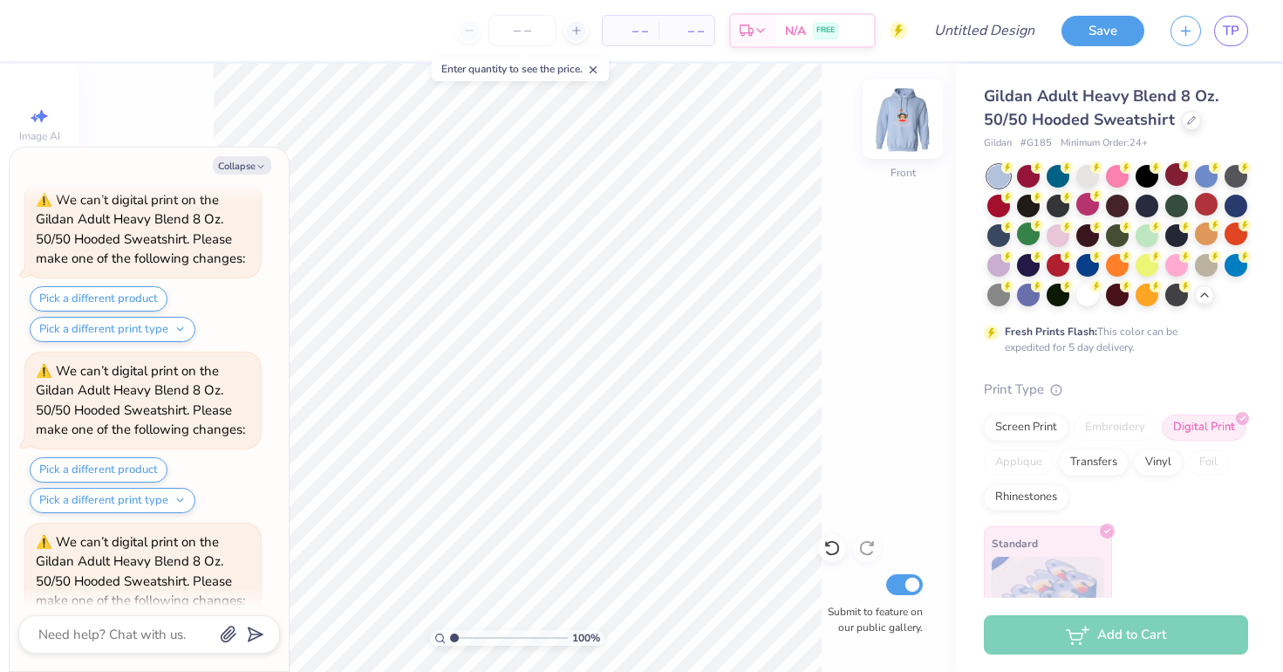
click at [912, 133] on img at bounding box center [903, 119] width 70 height 70
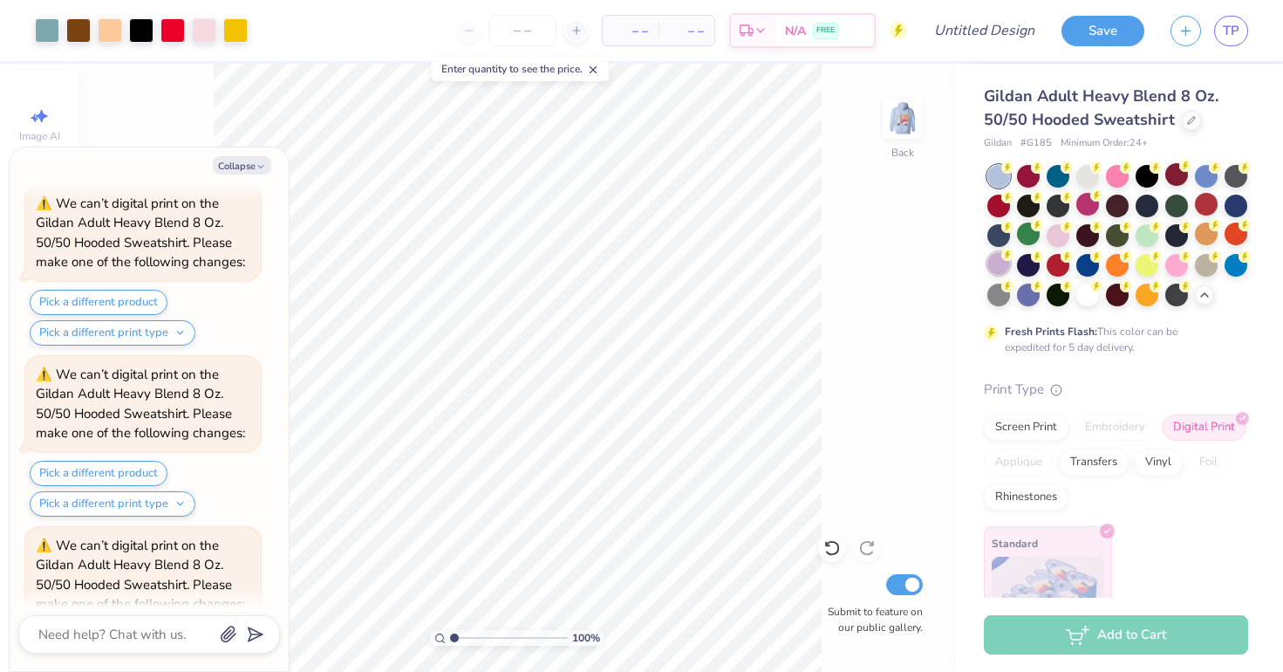
click at [994, 270] on div at bounding box center [998, 263] width 23 height 23
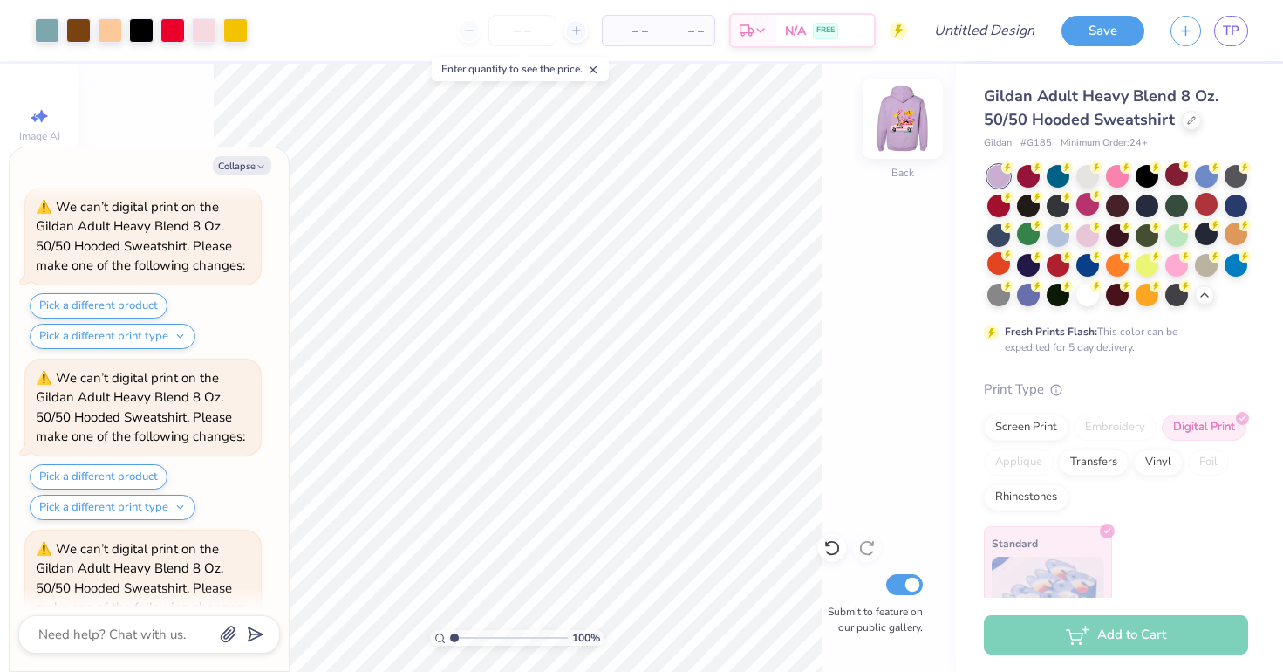
click at [899, 135] on img at bounding box center [903, 119] width 70 height 70
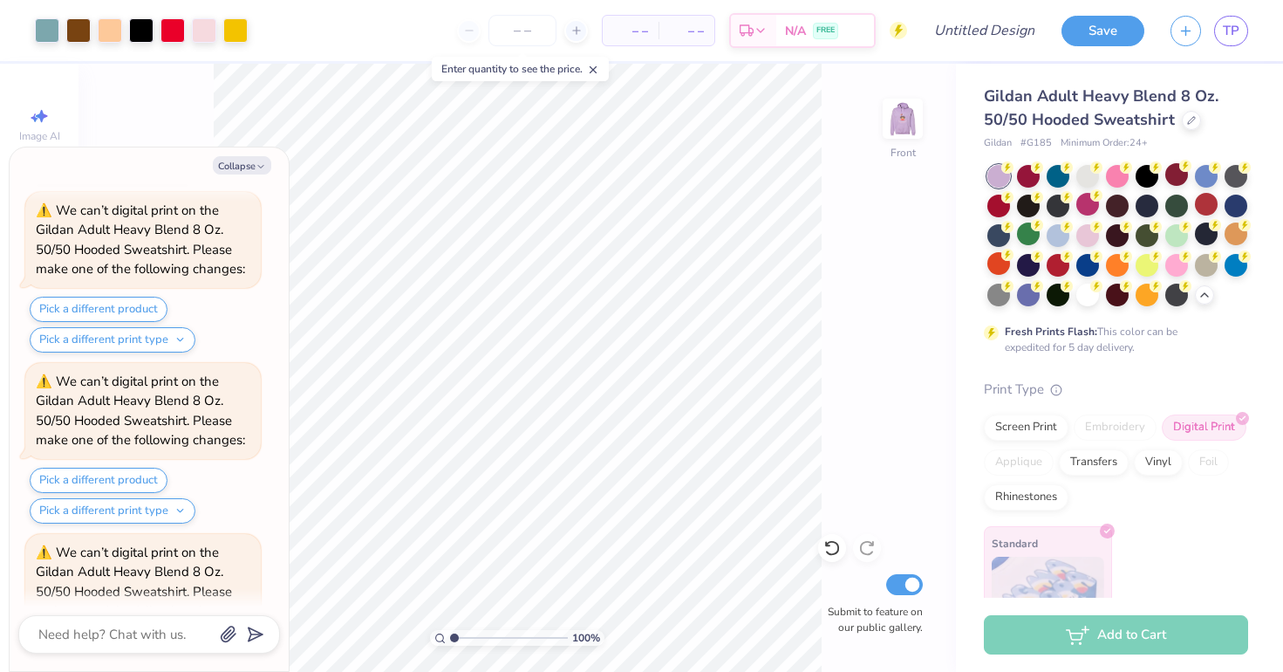
click at [899, 135] on img at bounding box center [902, 118] width 35 height 35
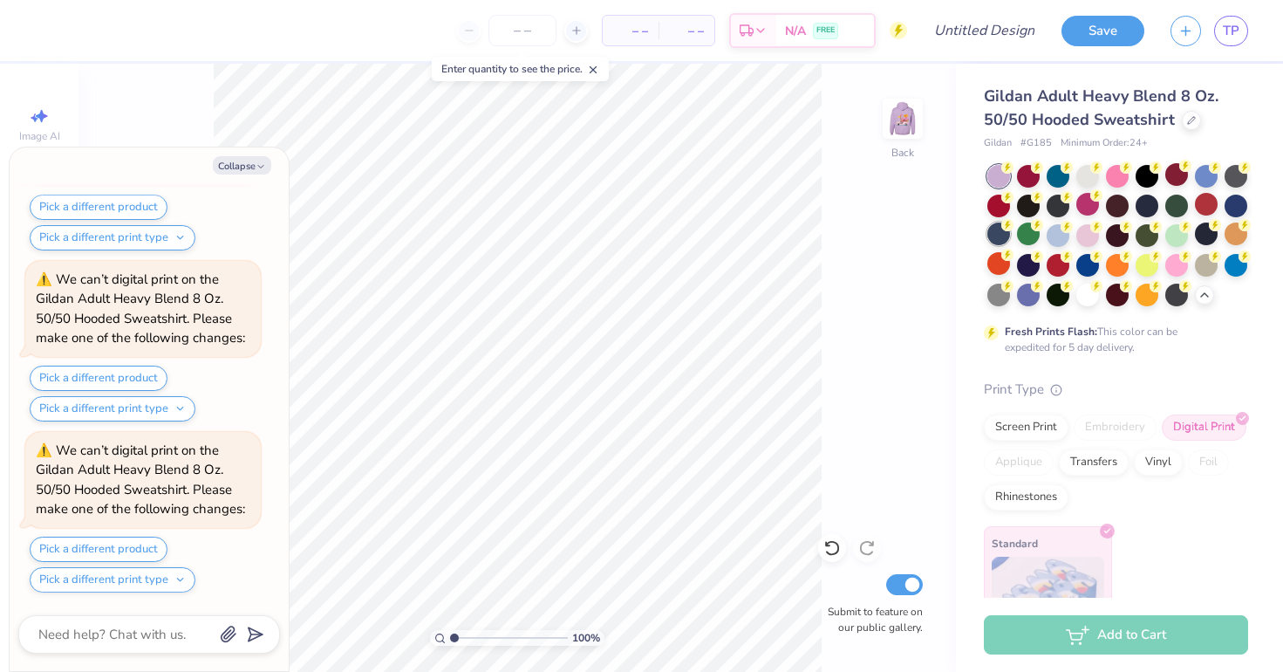
scroll to position [9965, 0]
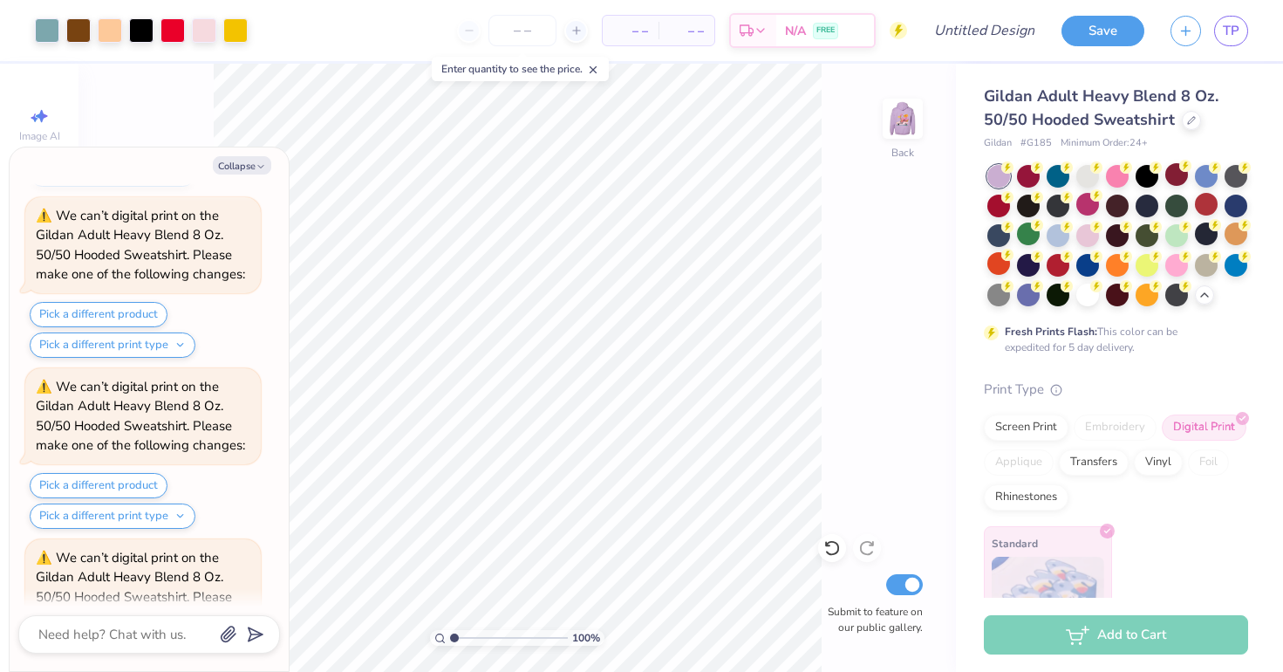
click at [983, 292] on div "Gildan Adult Heavy Blend 8 Oz. 50/50 Hooded Sweatshirt Gildan # G185 Minimum Or…" at bounding box center [1119, 358] width 327 height 588
click at [998, 292] on div at bounding box center [998, 293] width 23 height 23
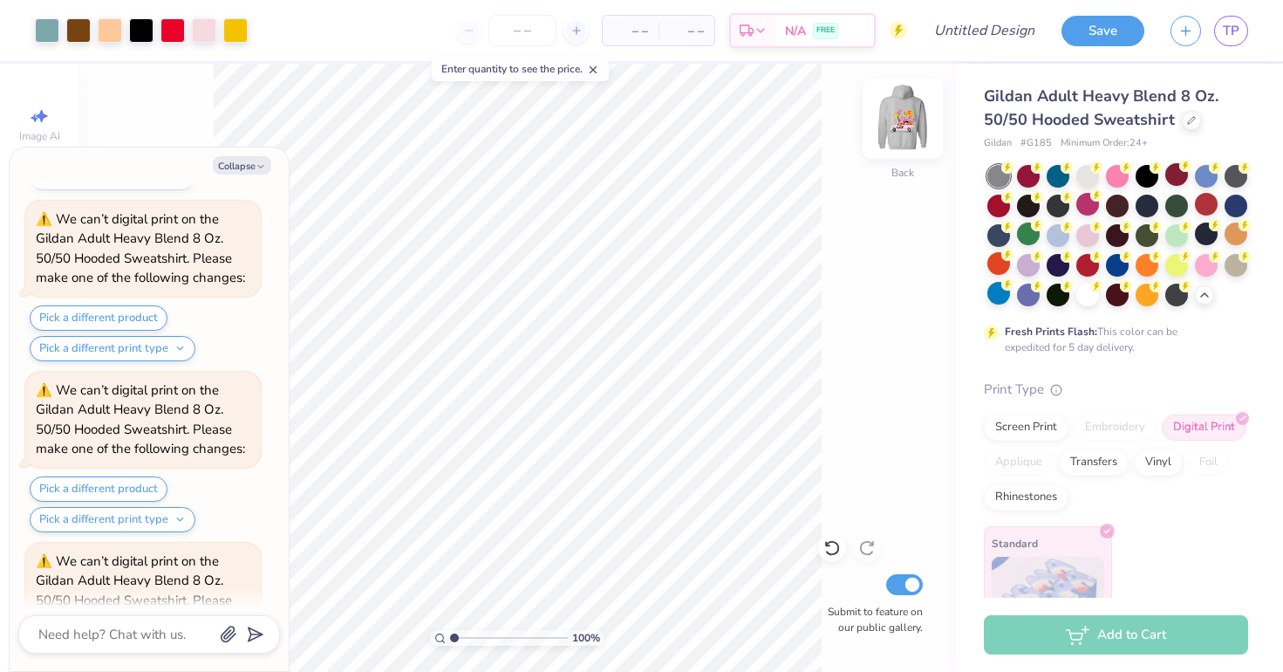
click at [899, 122] on img at bounding box center [903, 119] width 70 height 70
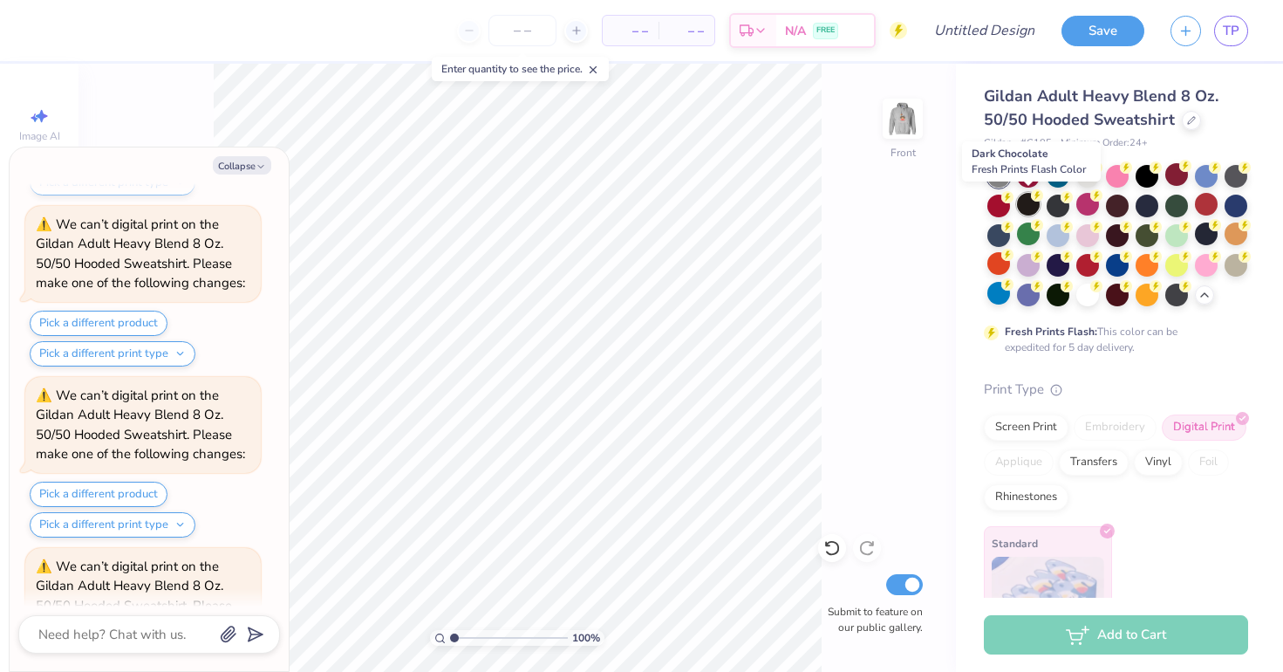
click at [1028, 210] on div at bounding box center [1028, 204] width 23 height 23
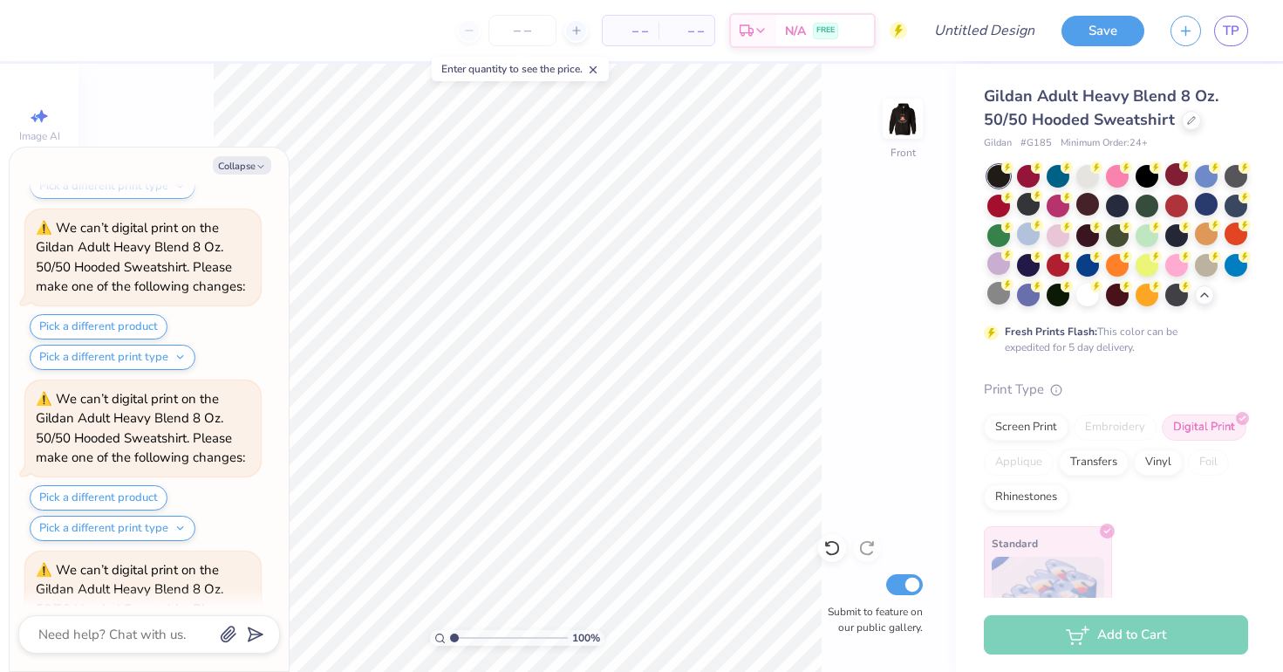
scroll to position [11149, 0]
click at [903, 125] on img at bounding box center [903, 119] width 70 height 70
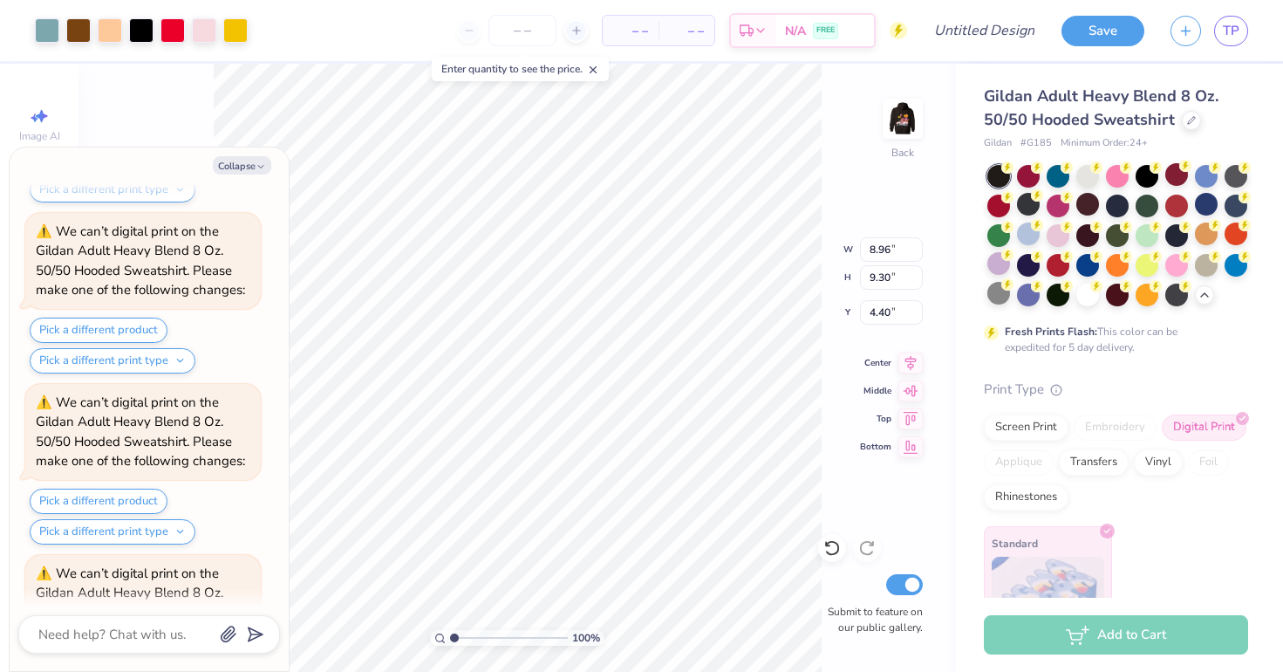
type textarea "x"
type input "3.94"
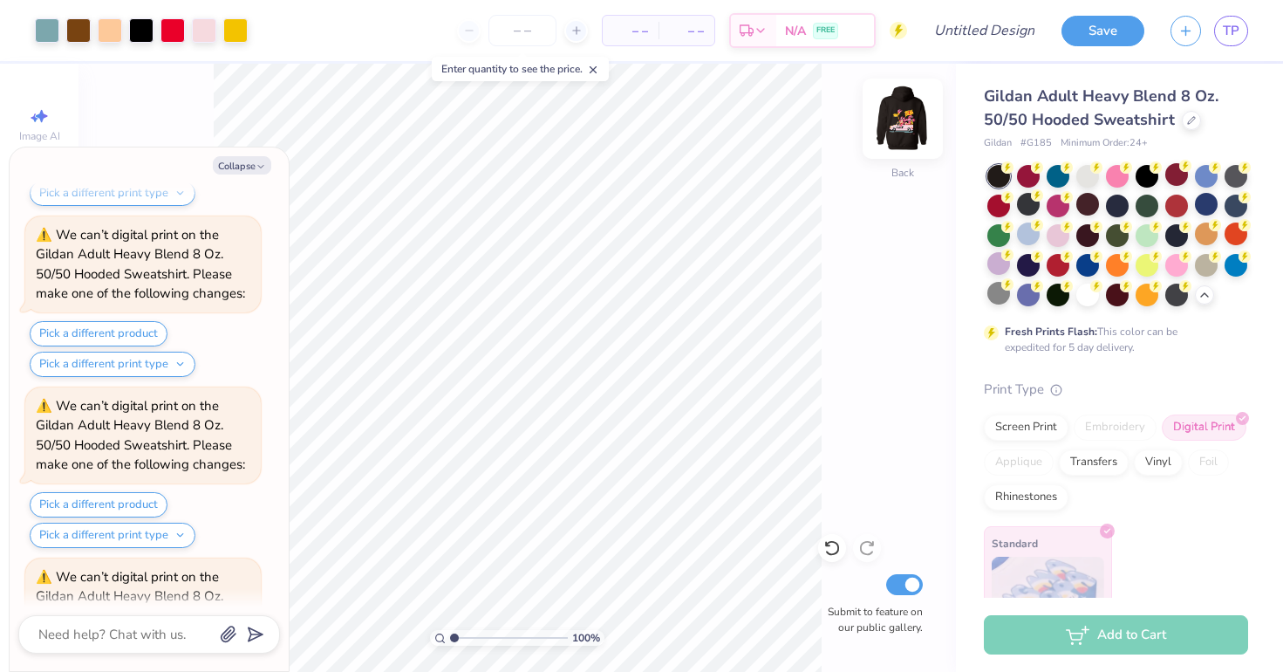
click at [898, 113] on img at bounding box center [903, 119] width 70 height 70
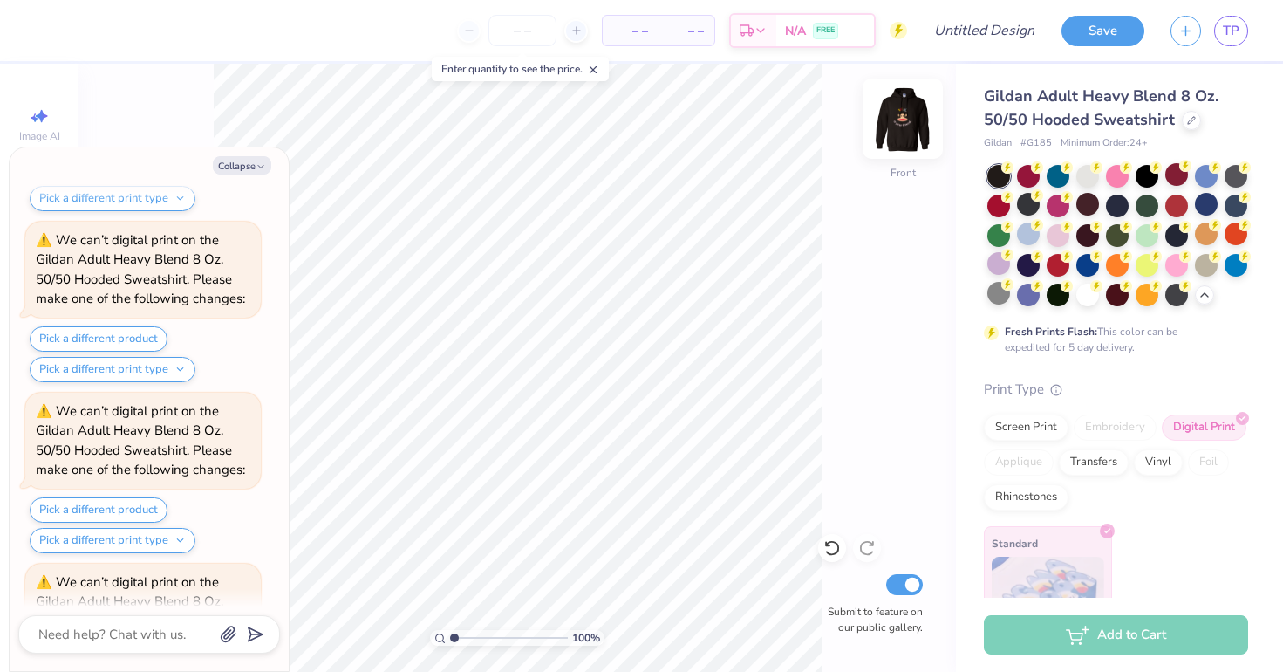
scroll to position [12334, 0]
click at [1088, 209] on div at bounding box center [1087, 204] width 23 height 23
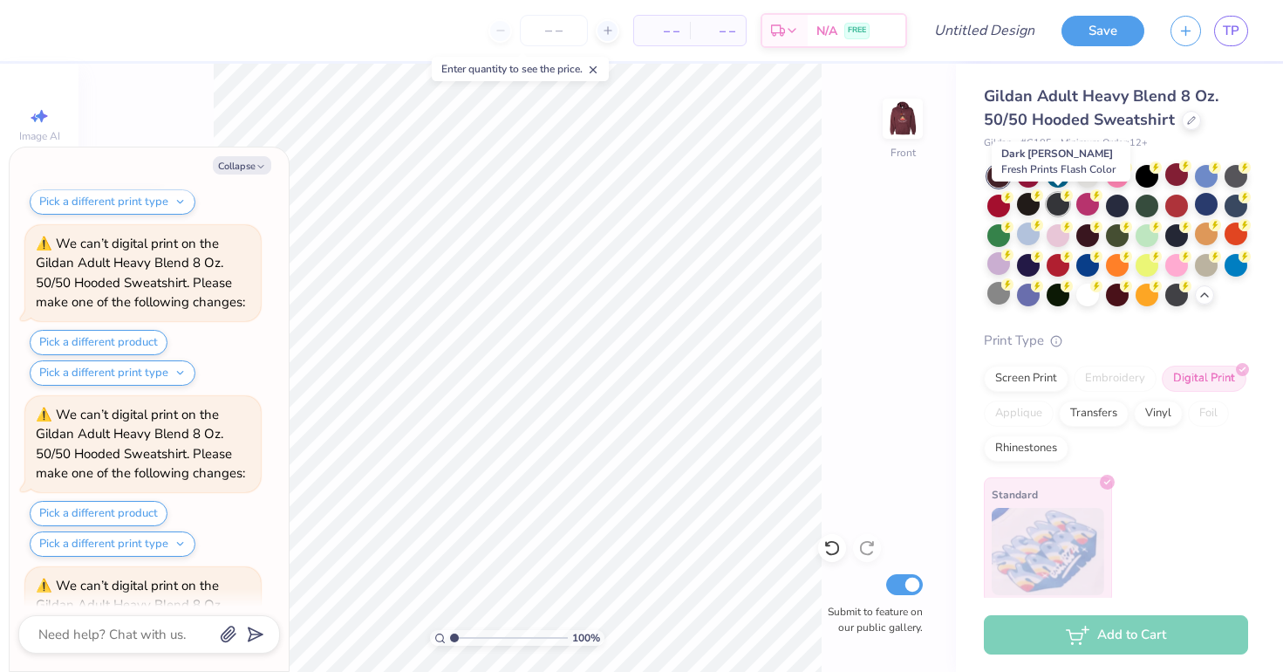
click at [1057, 202] on div at bounding box center [1058, 204] width 23 height 23
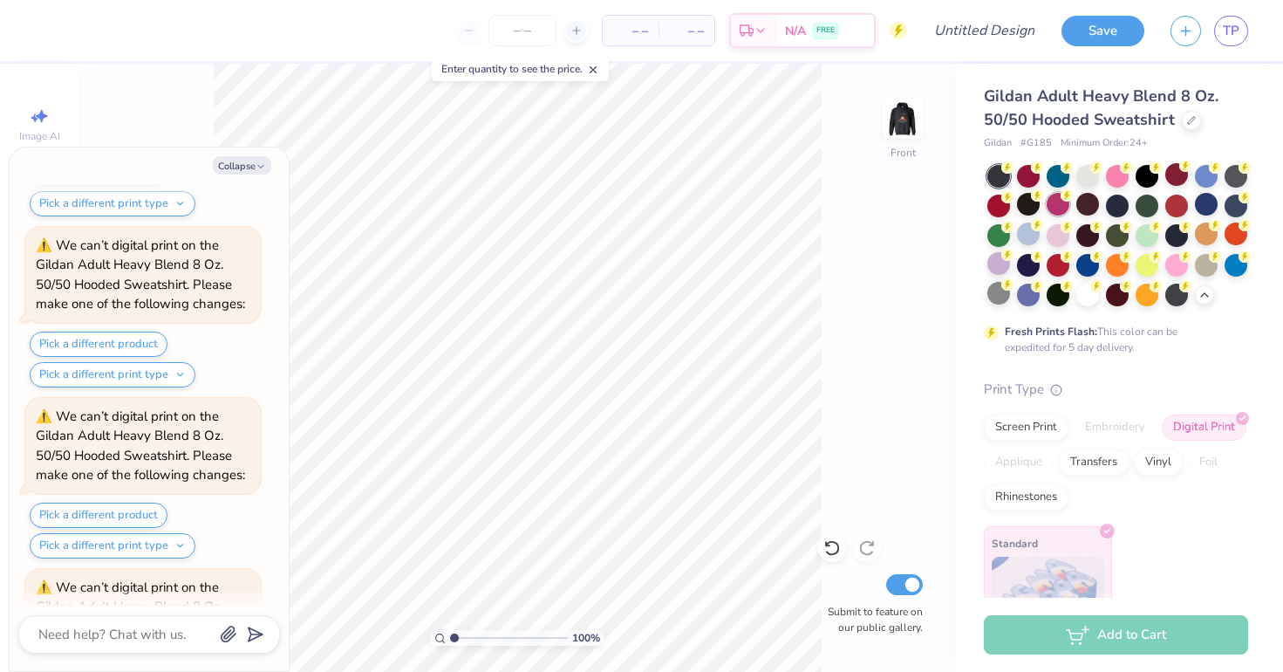
scroll to position [13011, 0]
click at [1054, 176] on div at bounding box center [1058, 174] width 23 height 23
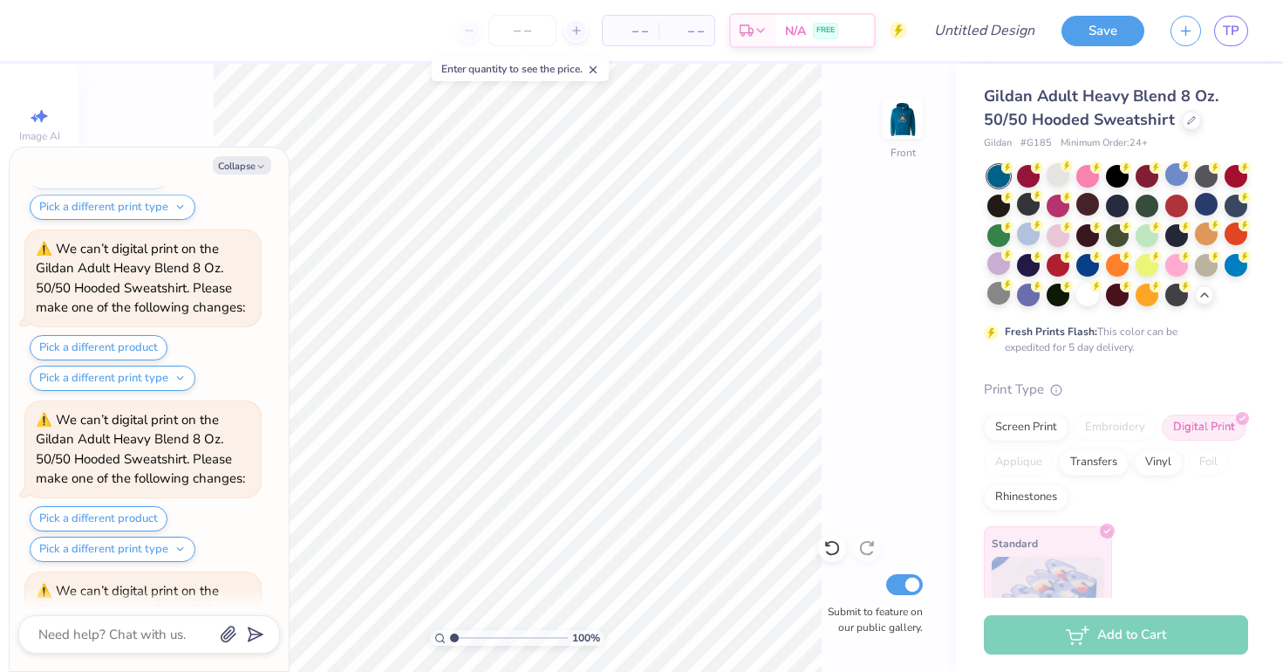
scroll to position [13349, 0]
click at [1090, 185] on div at bounding box center [1087, 174] width 23 height 23
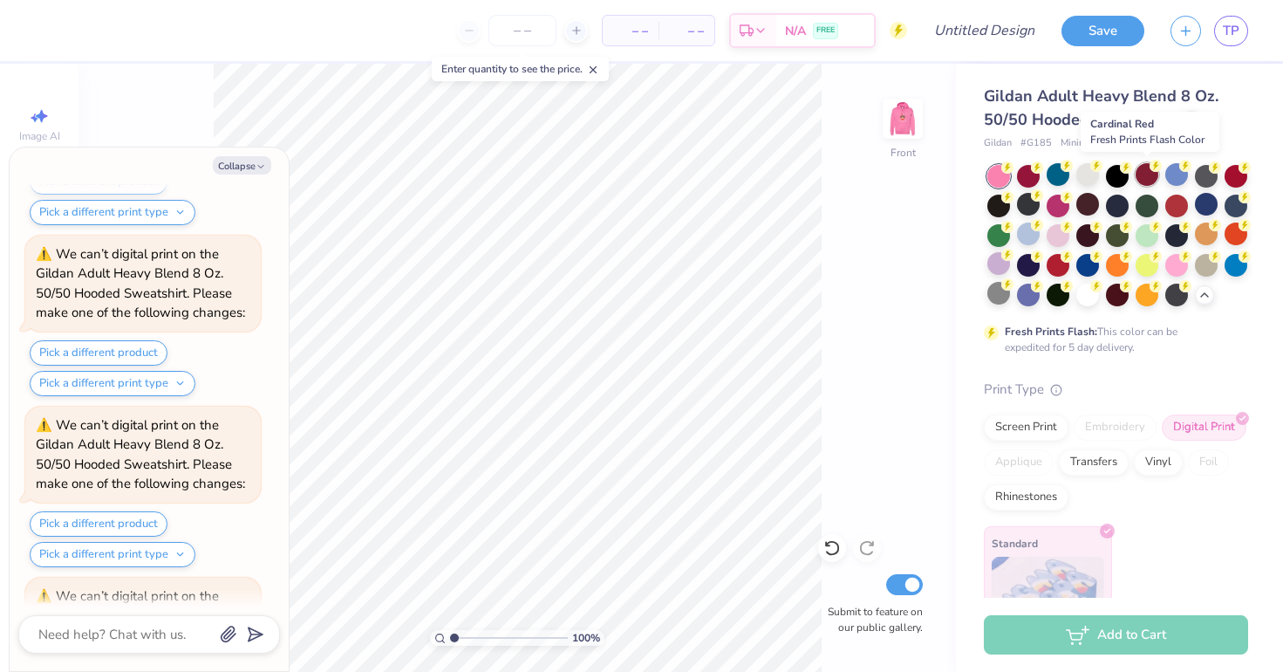
click at [1146, 171] on div at bounding box center [1147, 174] width 23 height 23
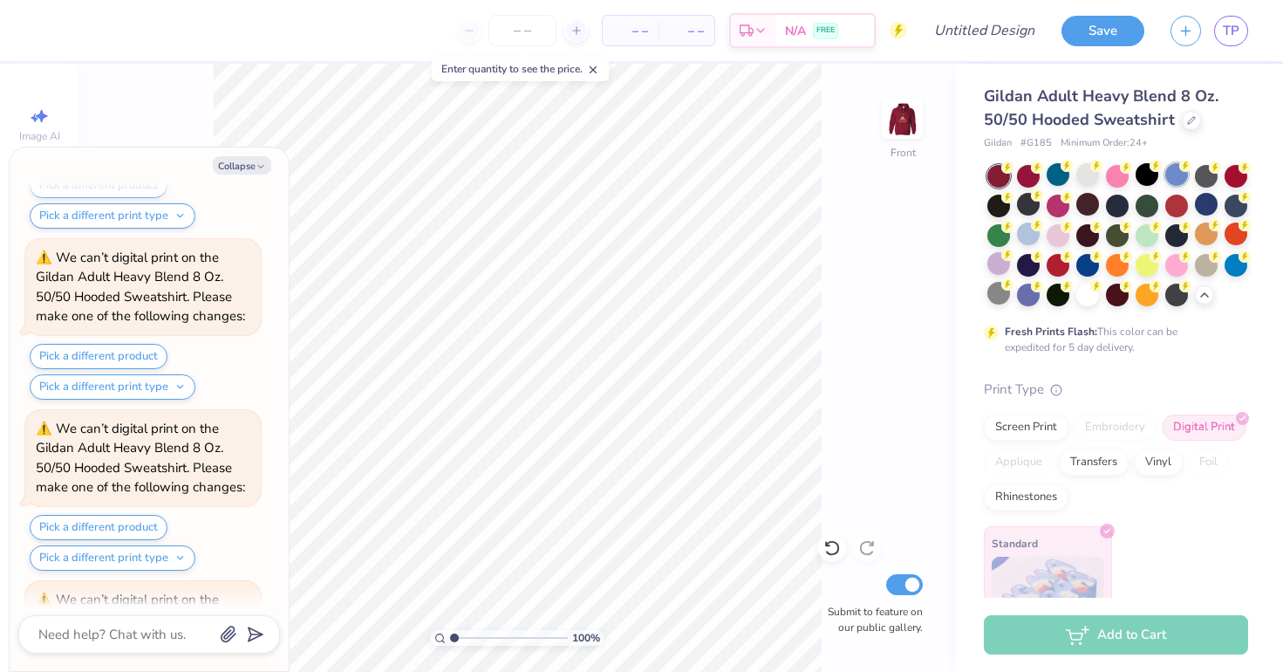
click at [1179, 174] on div at bounding box center [1176, 174] width 23 height 23
type textarea "x"
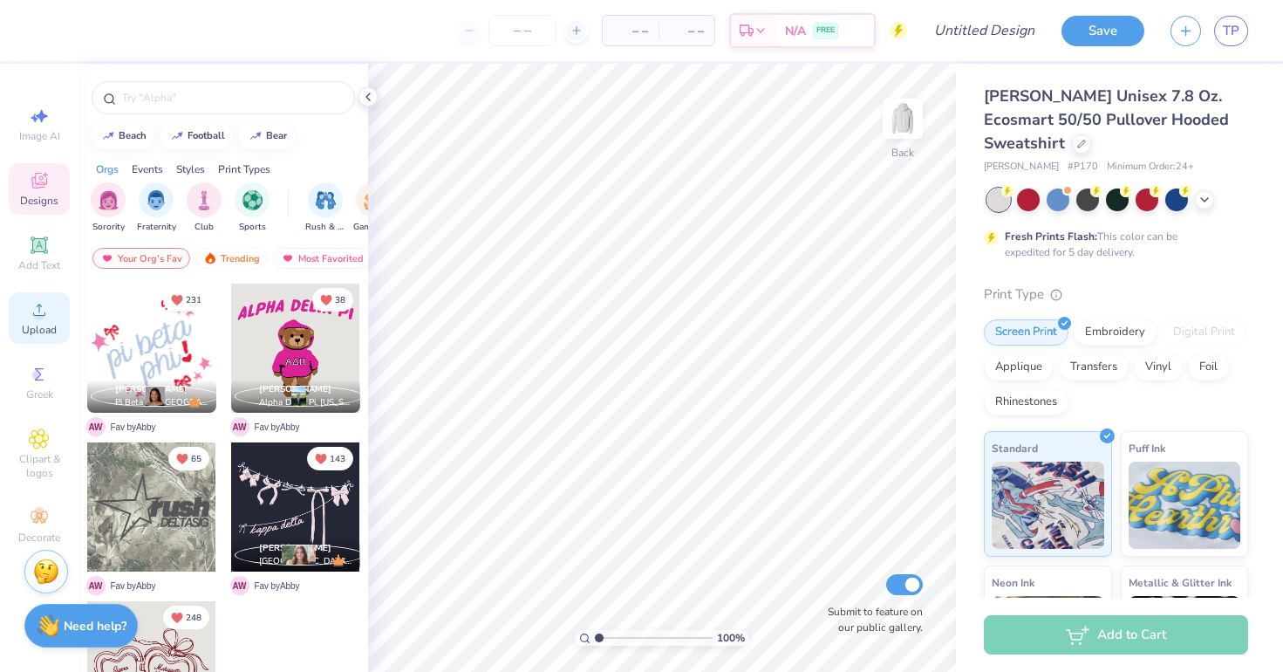
click at [69, 324] on div "Upload" at bounding box center [39, 317] width 61 height 51
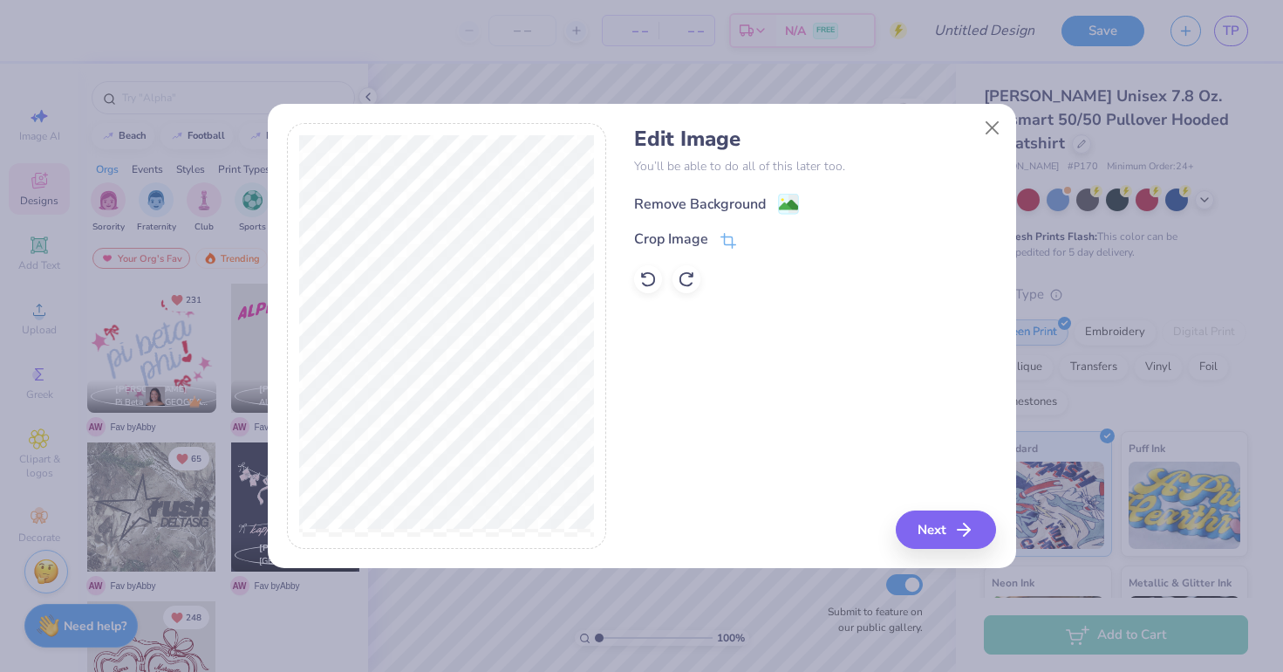
click at [688, 202] on div "Remove Background" at bounding box center [700, 204] width 132 height 21
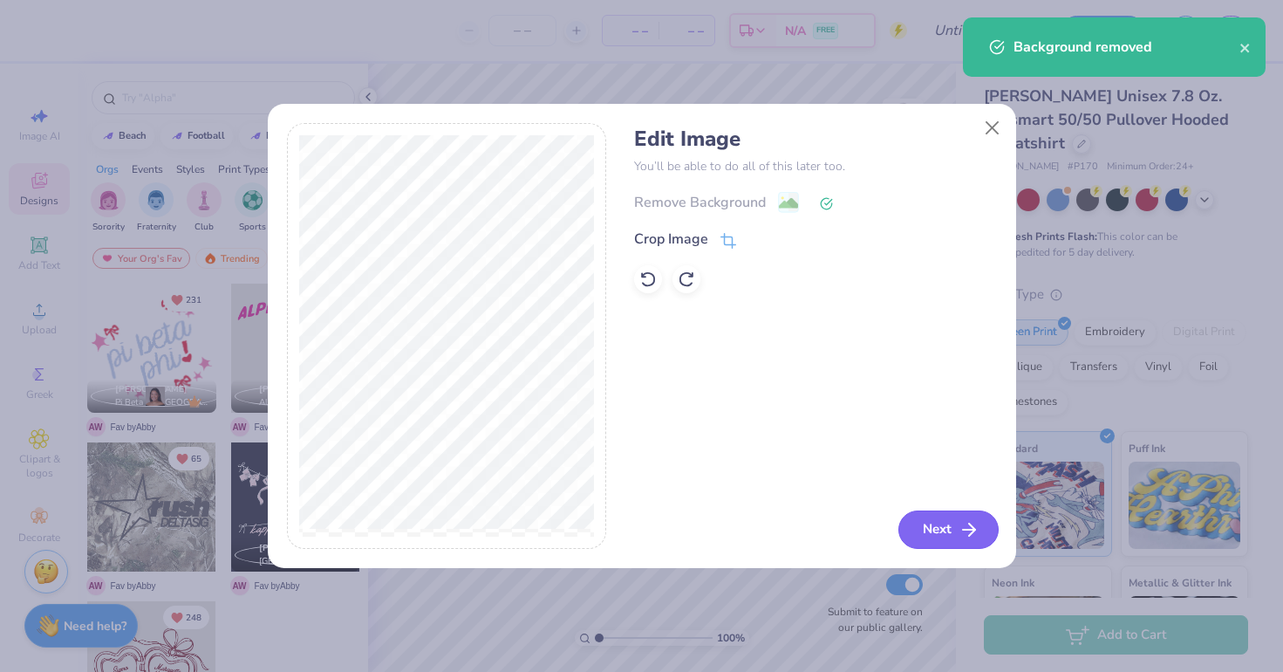
click at [949, 530] on button "Next" at bounding box center [949, 529] width 100 height 38
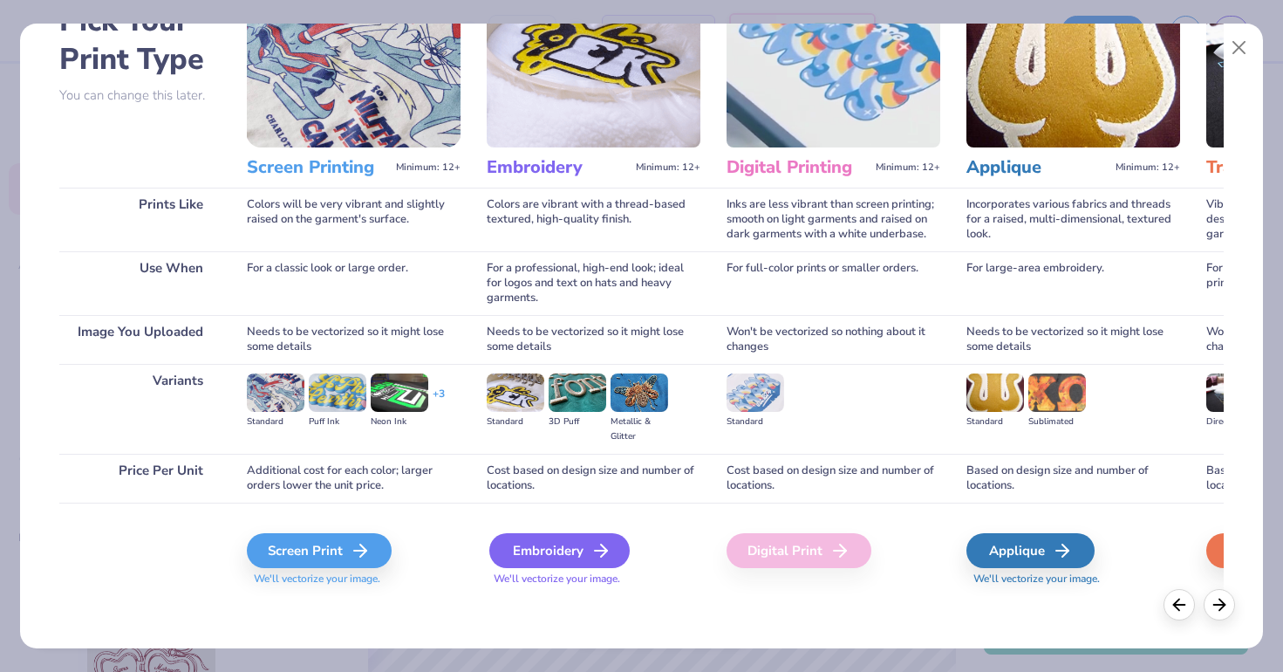
scroll to position [111, 0]
click at [558, 565] on div "Embroidery" at bounding box center [559, 550] width 140 height 35
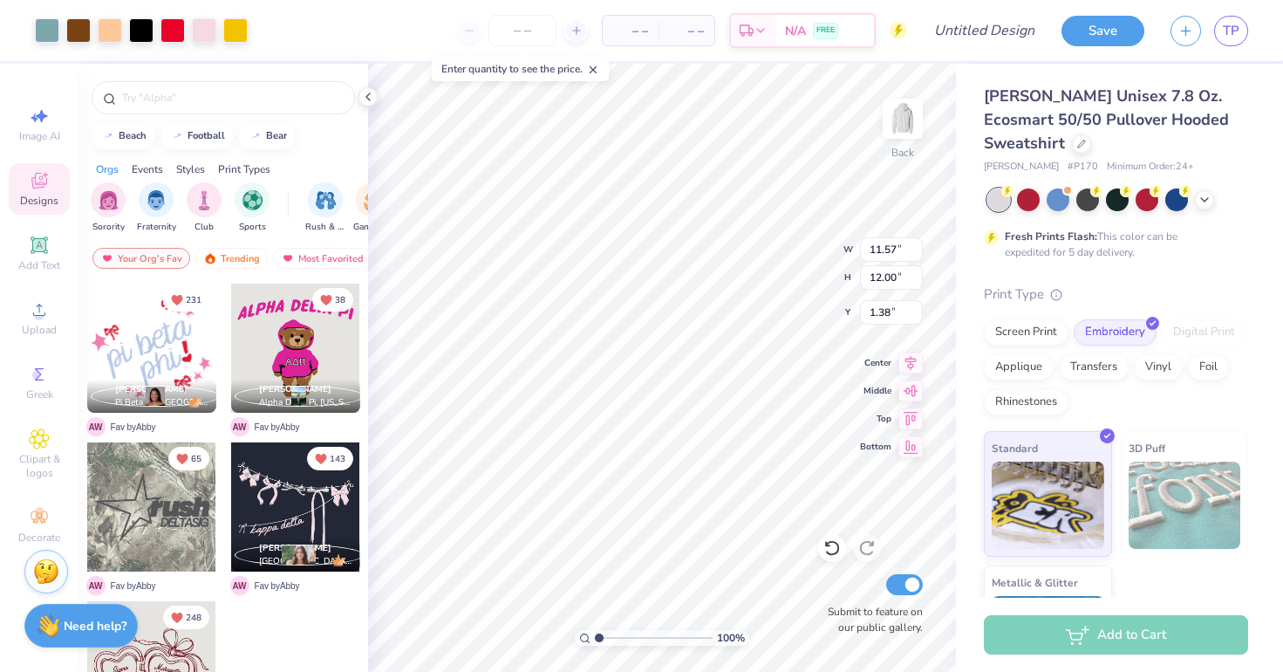
type input "9.13"
type input "9.47"
type input "3.90"
click at [777, 263] on div "100 % Back W 9.13 9.13 " H 9.47 9.47 " Y 3.90 3.90 " Center Middle Top Bottom S…" at bounding box center [662, 368] width 588 height 608
type input "4.78"
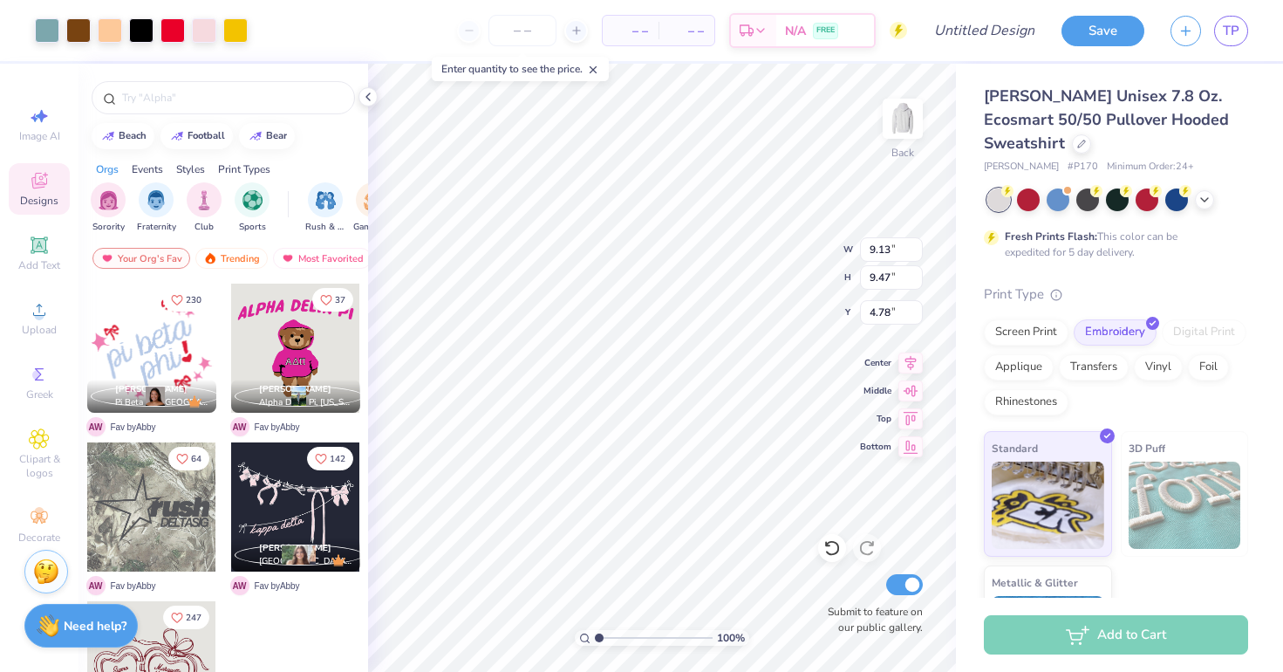
type input "10.29"
type input "10.68"
type input "3.57"
click at [779, 249] on div "100 % Back W 10.29 10.29 " H 10.68 10.68 " Y 3.57 3.57 " Center Middle Top Bott…" at bounding box center [662, 368] width 588 height 608
click at [791, 280] on div "100 % Back W 10.29 10.29 " H 10.68 10.68 " Y 3.57 3.57 " Center Middle Top Bott…" at bounding box center [662, 368] width 588 height 608
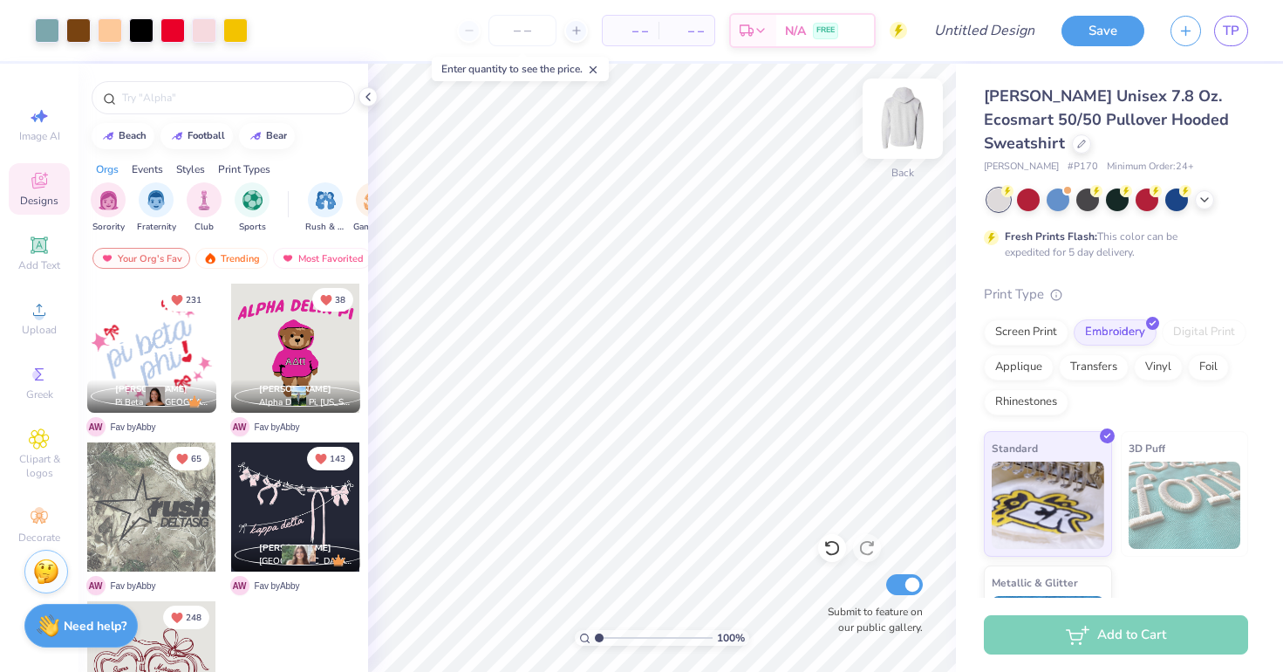
click at [886, 146] on img at bounding box center [903, 119] width 70 height 70
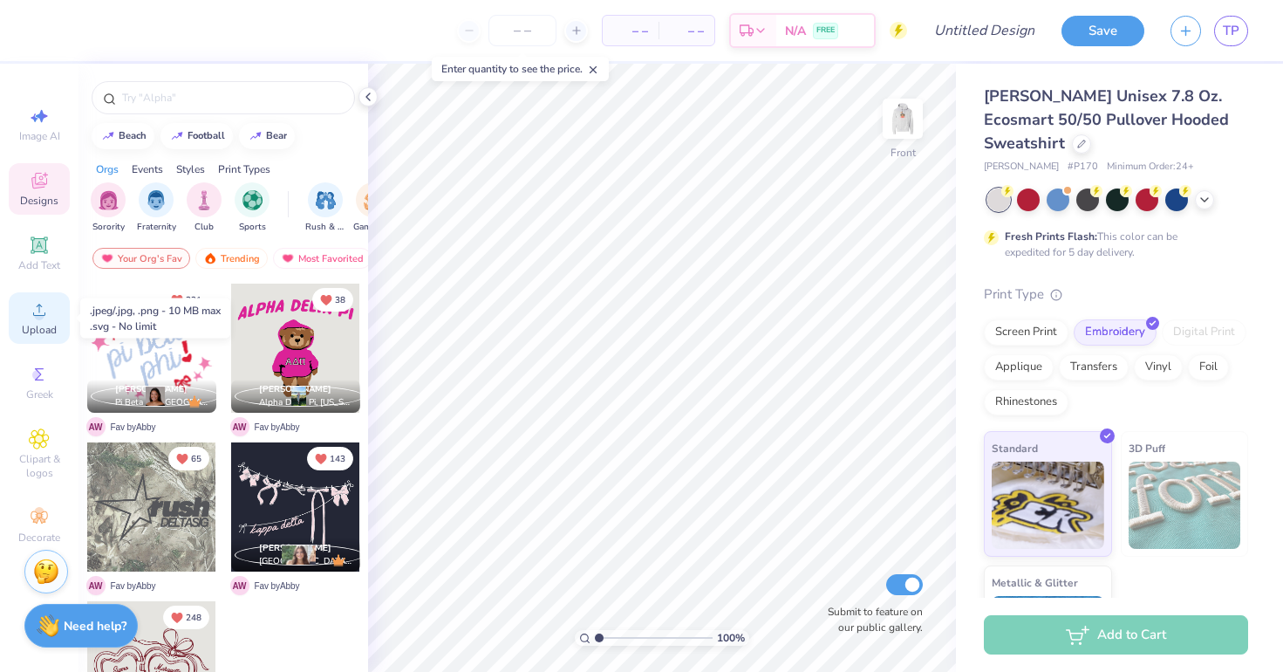
click at [31, 338] on div "Upload" at bounding box center [39, 317] width 61 height 51
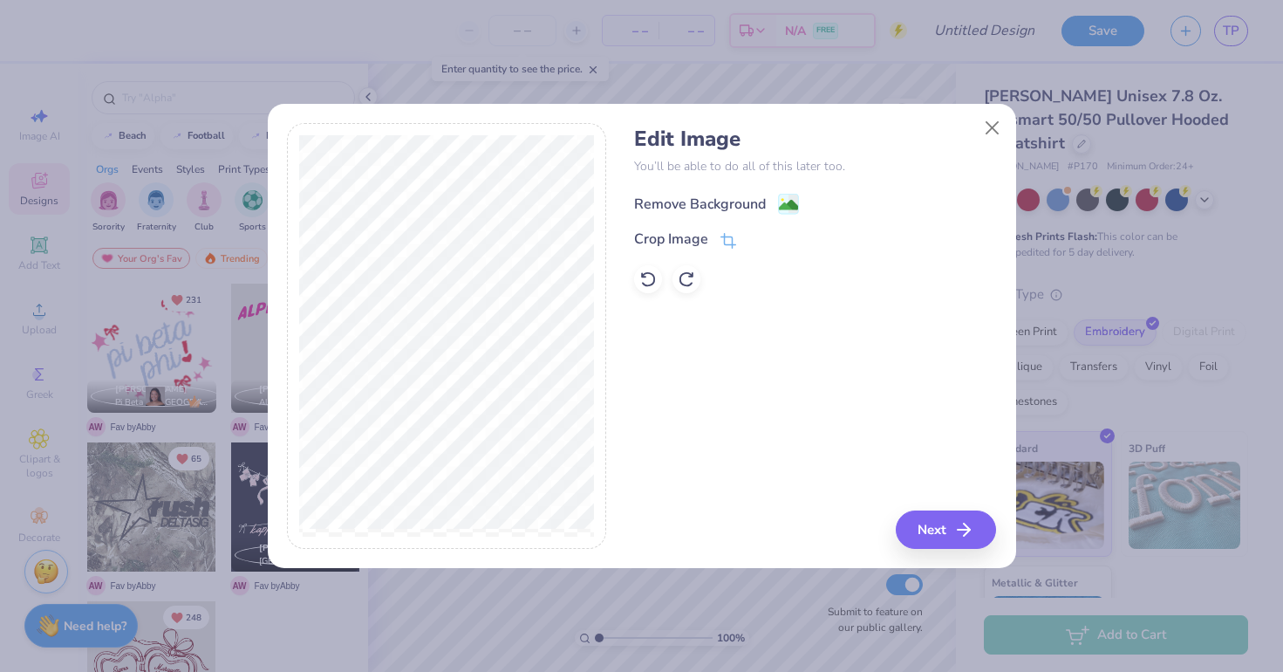
click at [684, 203] on div "Remove Background" at bounding box center [700, 204] width 132 height 21
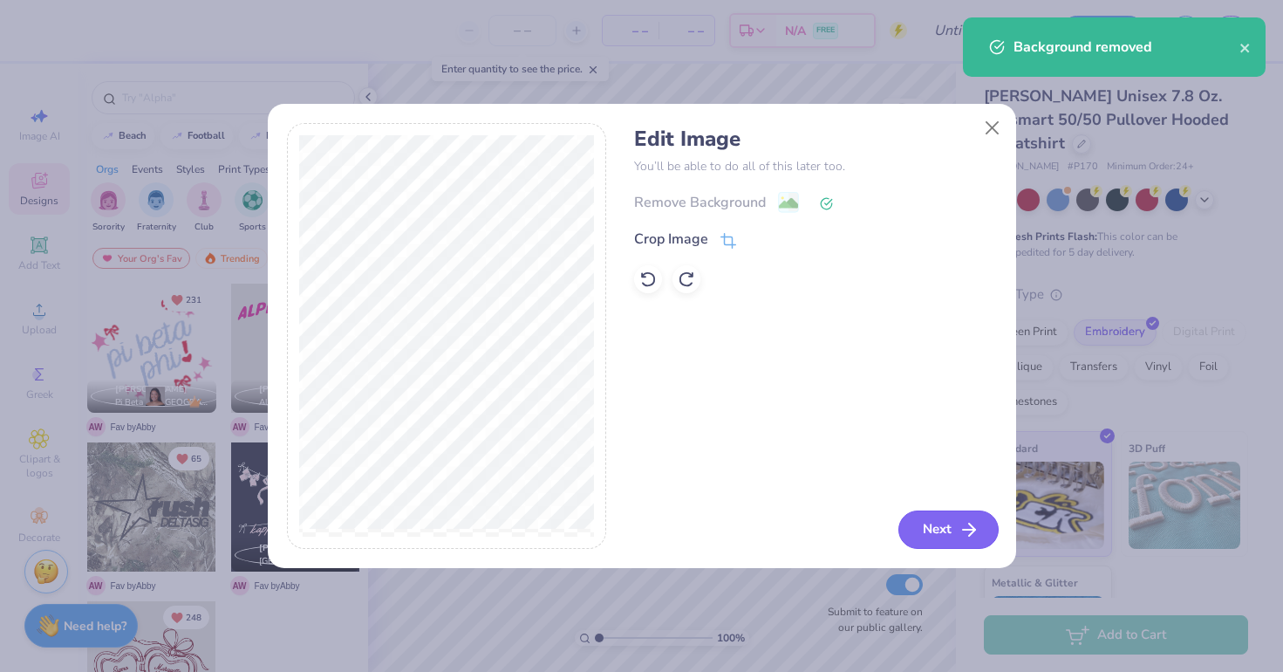
click at [958, 526] on button "Next" at bounding box center [949, 529] width 100 height 38
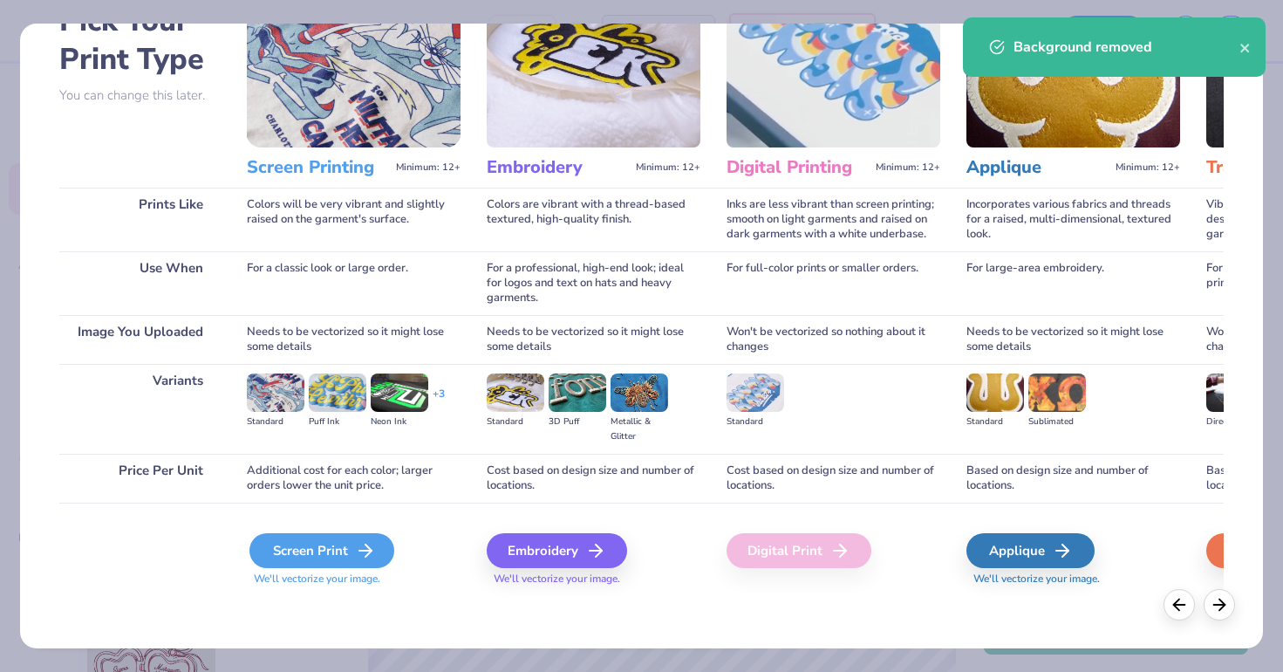
click at [313, 548] on div "Screen Print" at bounding box center [321, 550] width 145 height 35
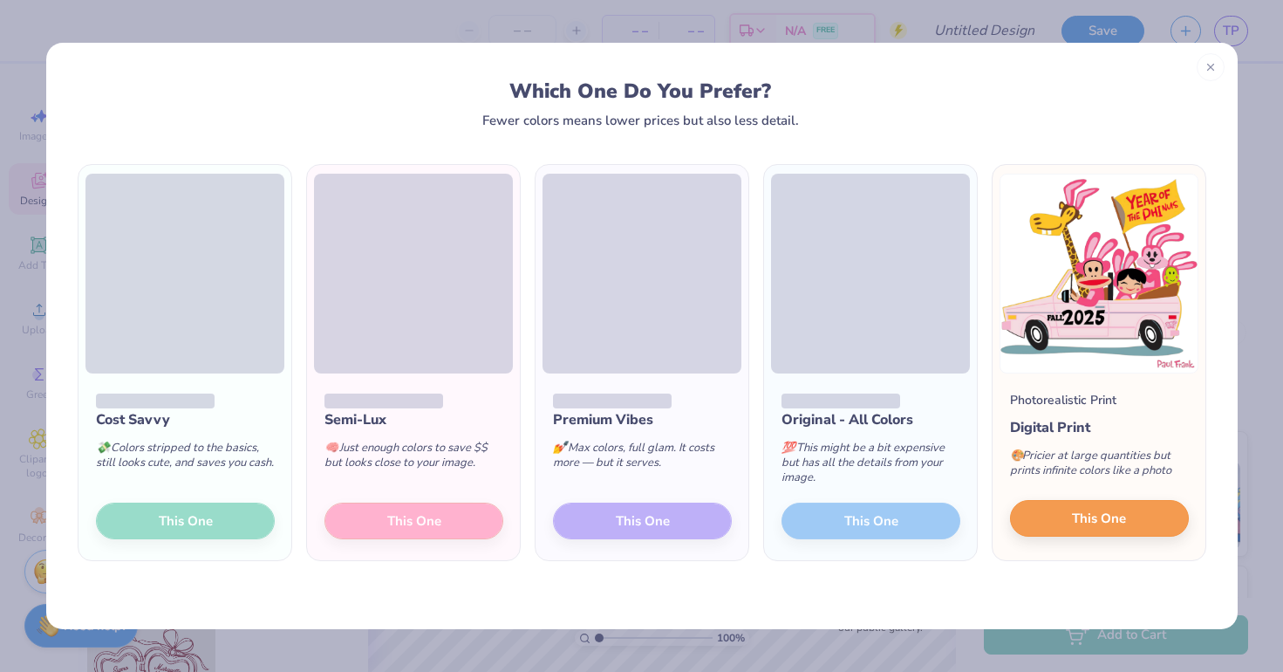
click at [1069, 516] on button "This One" at bounding box center [1099, 518] width 179 height 37
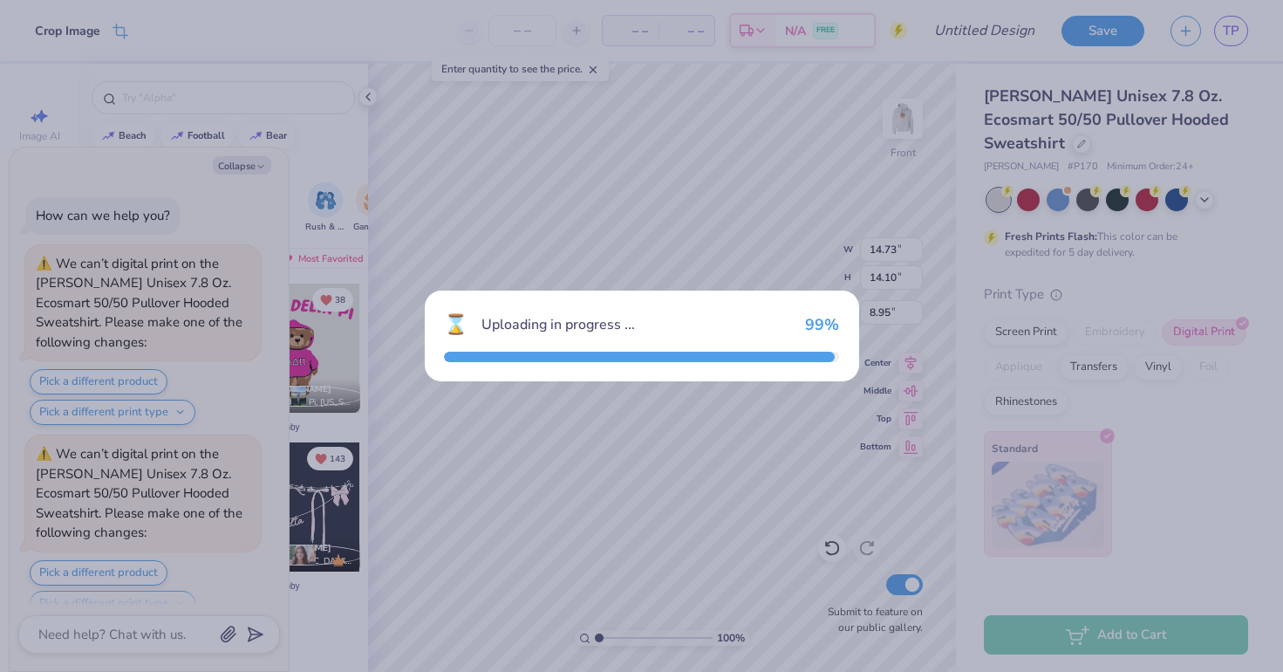
scroll to position [207, 0]
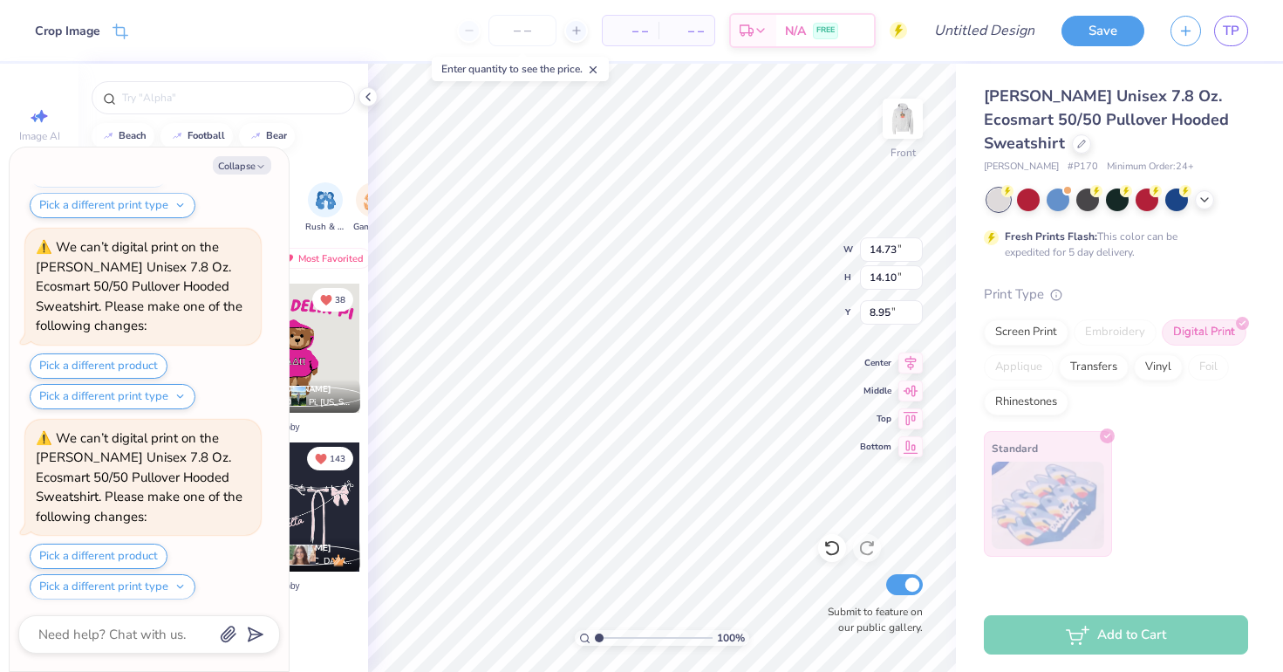
type textarea "x"
type input "6.90"
click at [1208, 200] on icon at bounding box center [1205, 198] width 14 height 14
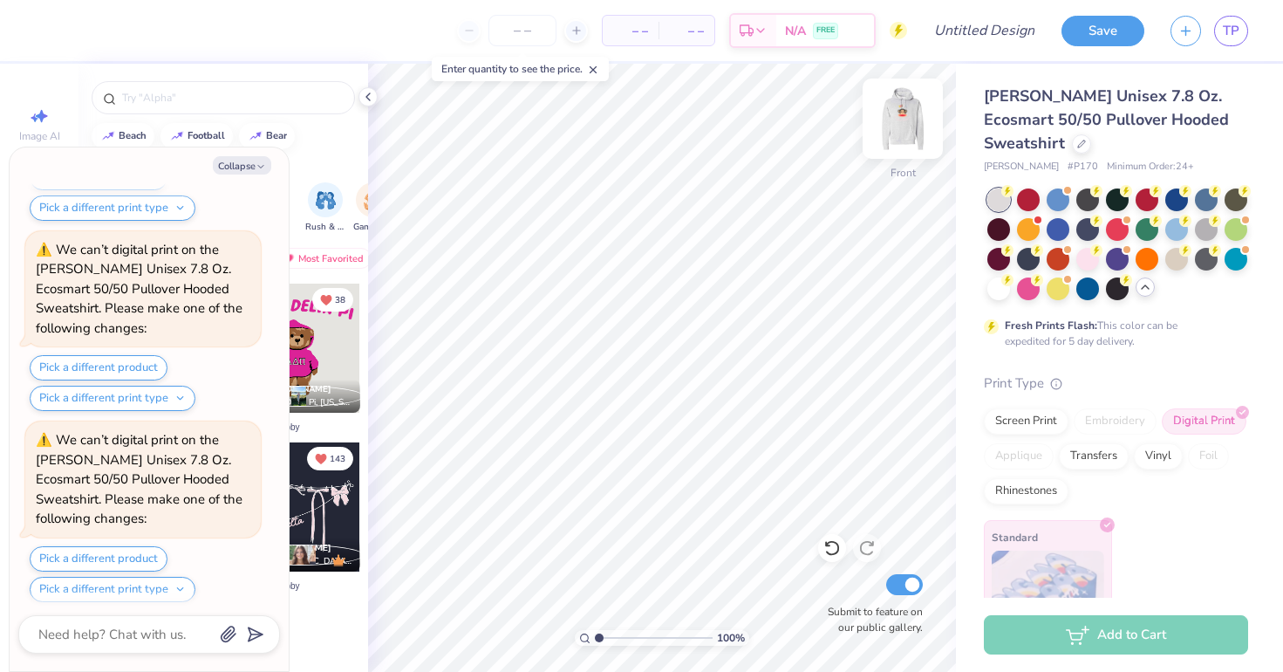
click at [901, 137] on img at bounding box center [903, 119] width 70 height 70
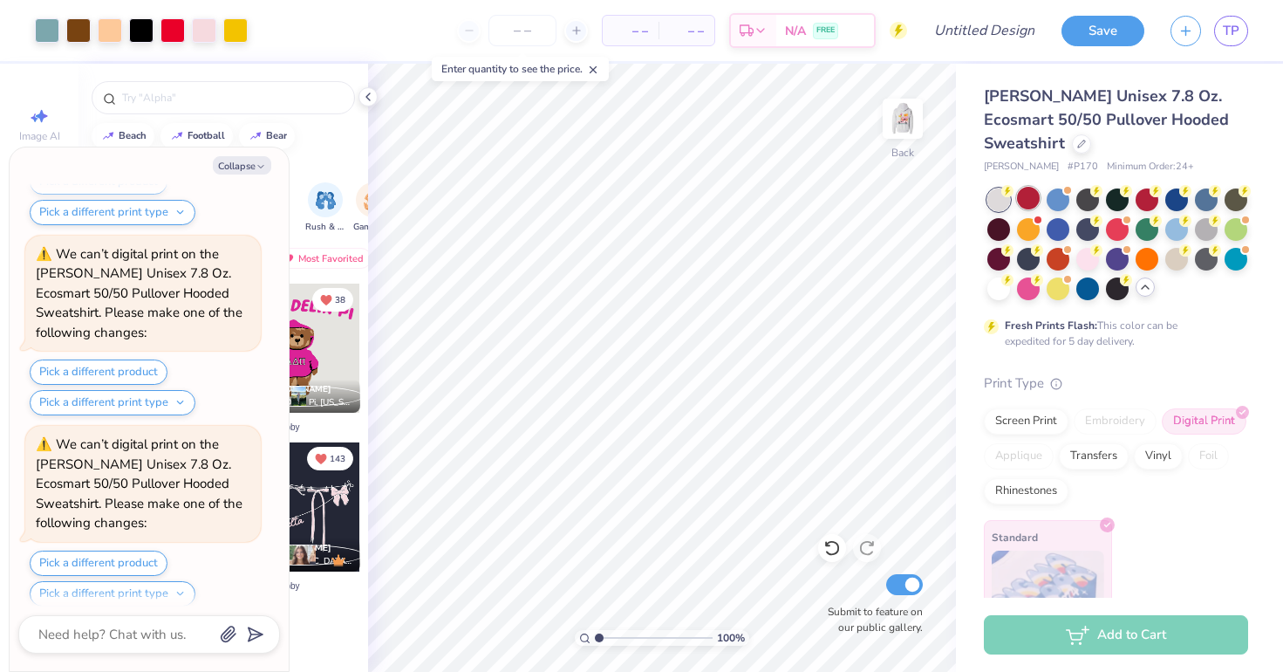
click at [1031, 193] on div at bounding box center [1028, 198] width 23 height 23
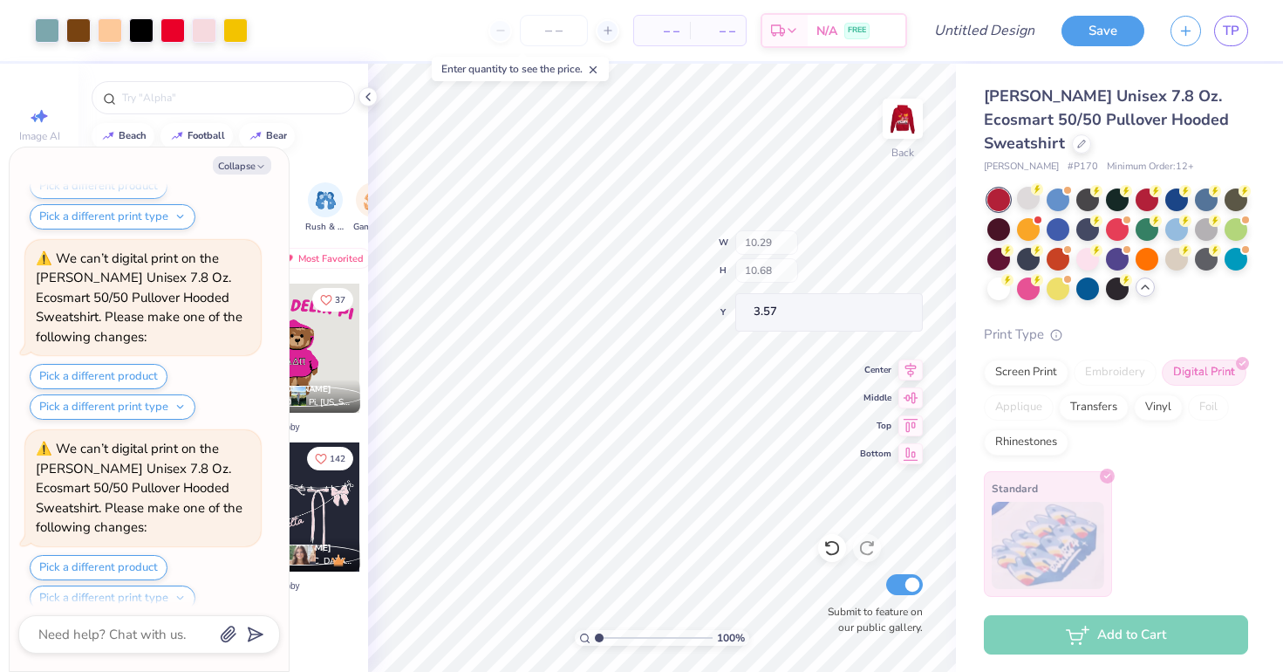
scroll to position [1526, 0]
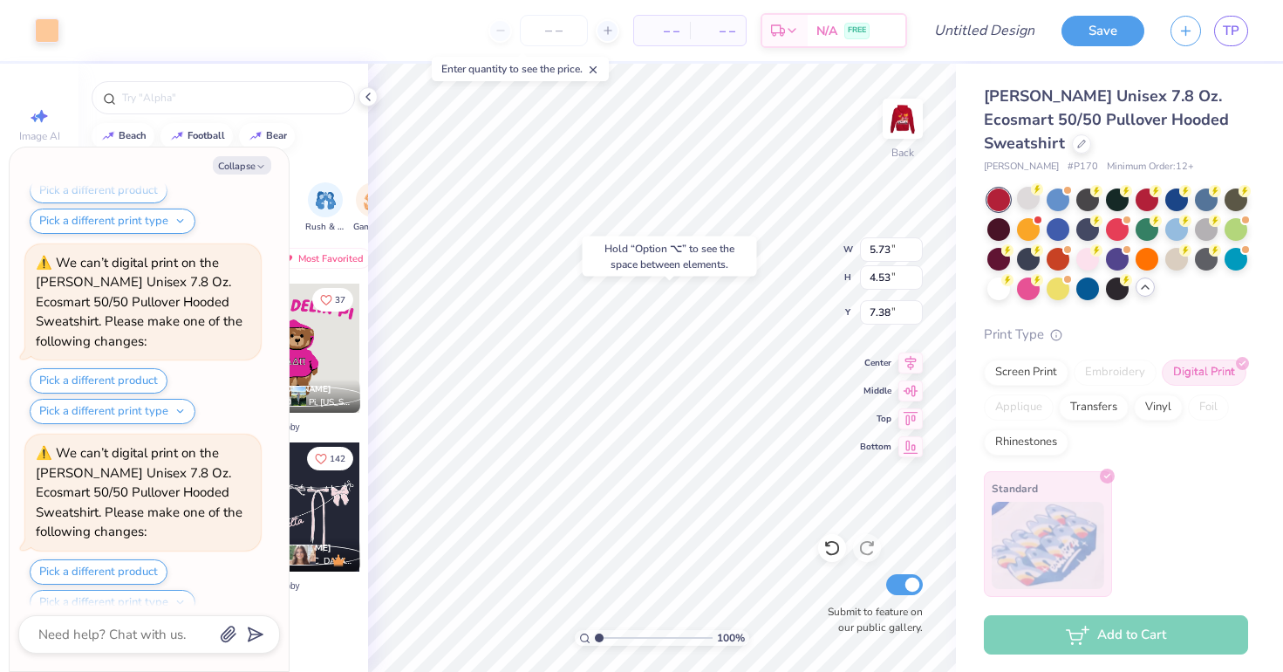
type textarea "x"
type input "7.38"
click at [782, 237] on div "100 % Back W 5.73 5.73 " H 4.53 4.53 " Y 7.38 7.38 " Center Middle Top Bottom S…" at bounding box center [662, 368] width 588 height 608
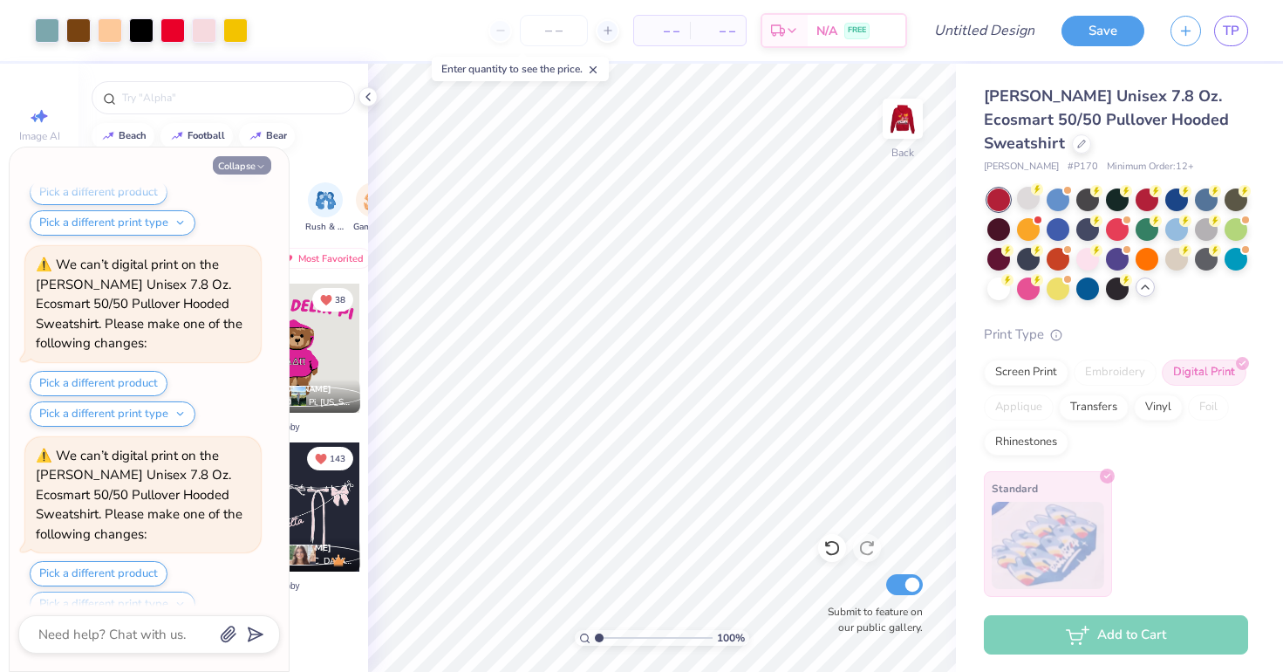
click at [249, 166] on button "Collapse" at bounding box center [242, 165] width 58 height 18
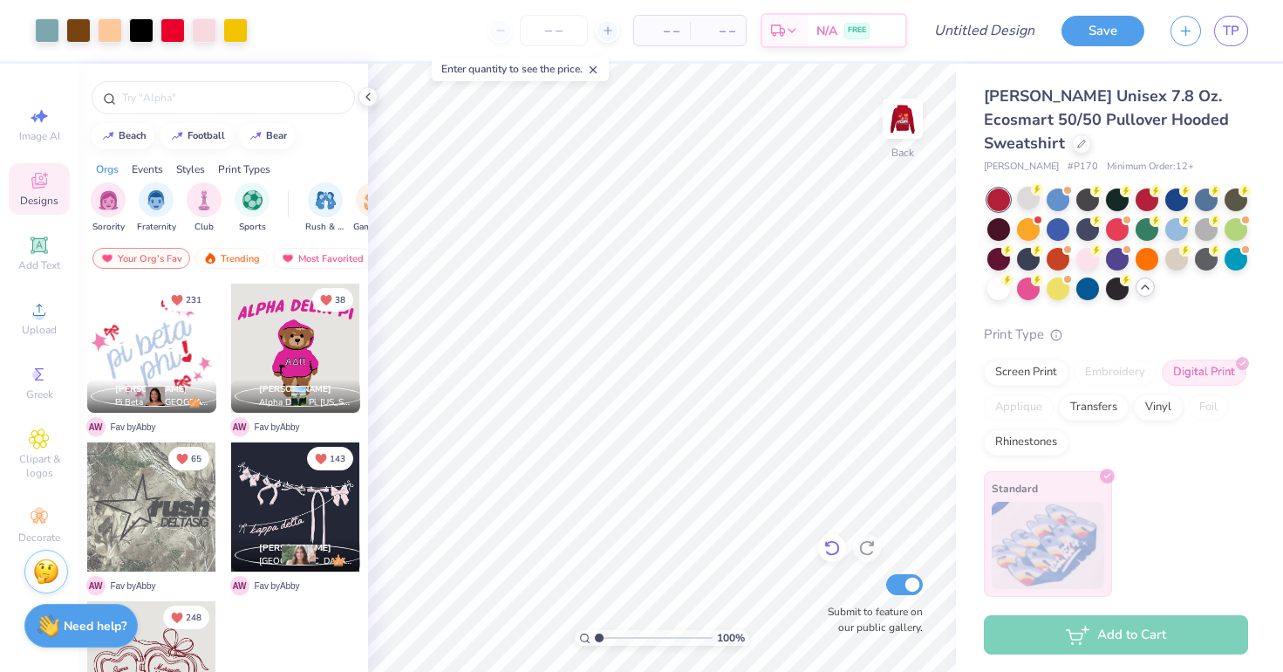
click at [830, 542] on icon at bounding box center [831, 549] width 15 height 16
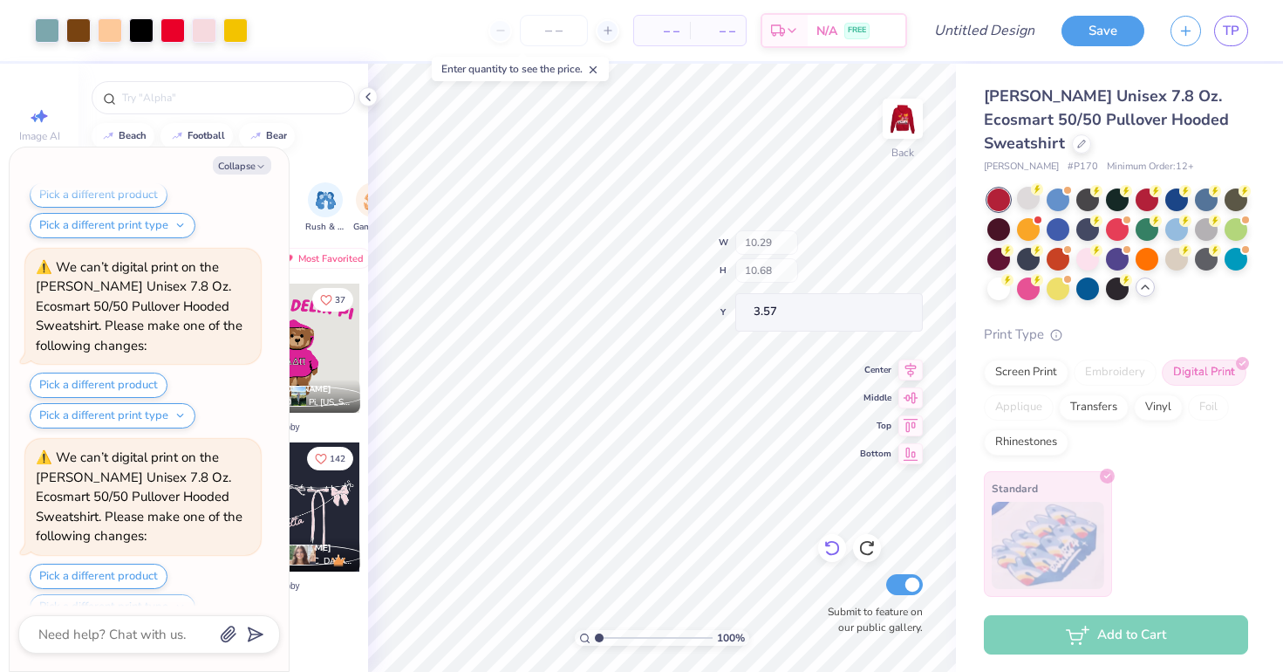
scroll to position [2091, 0]
click at [1027, 202] on div at bounding box center [1028, 198] width 23 height 23
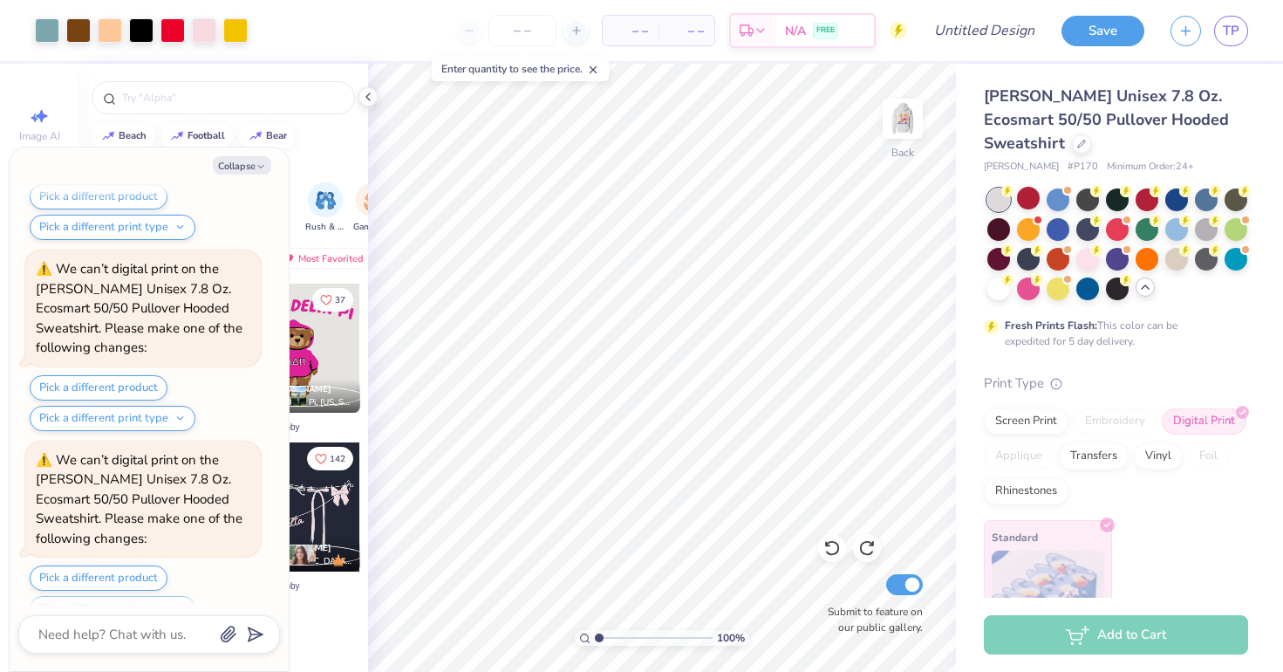
scroll to position [2279, 0]
click at [1063, 198] on div at bounding box center [1058, 198] width 23 height 23
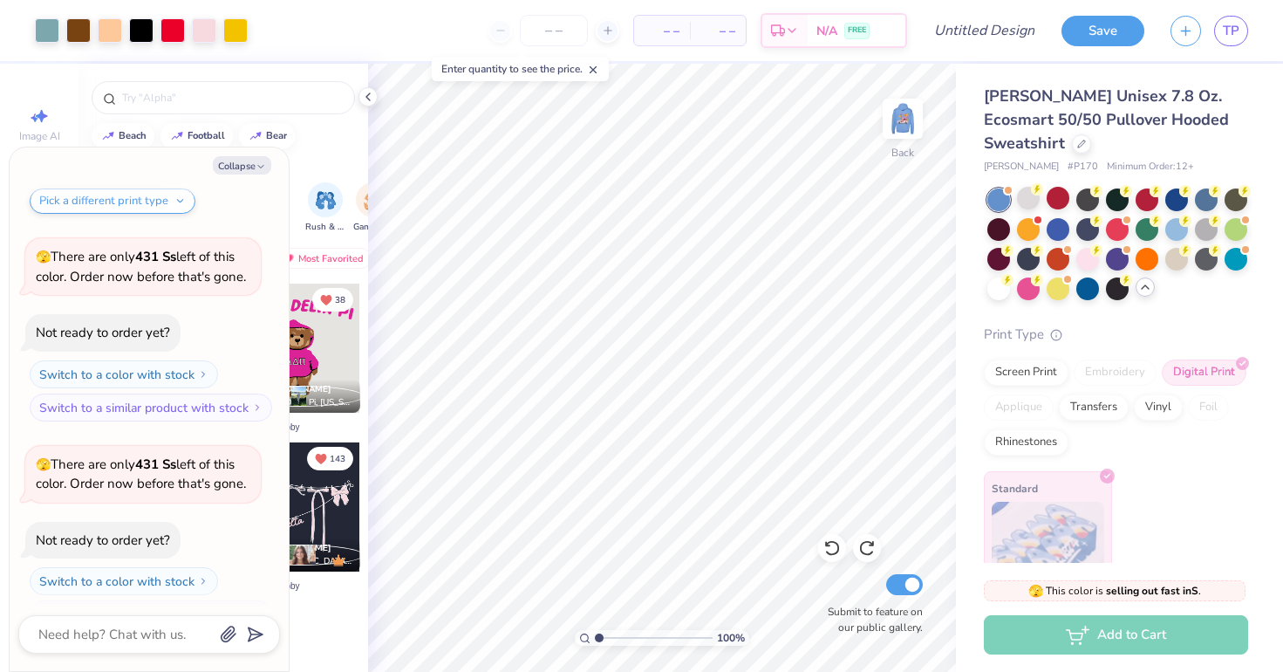
scroll to position [3068, 0]
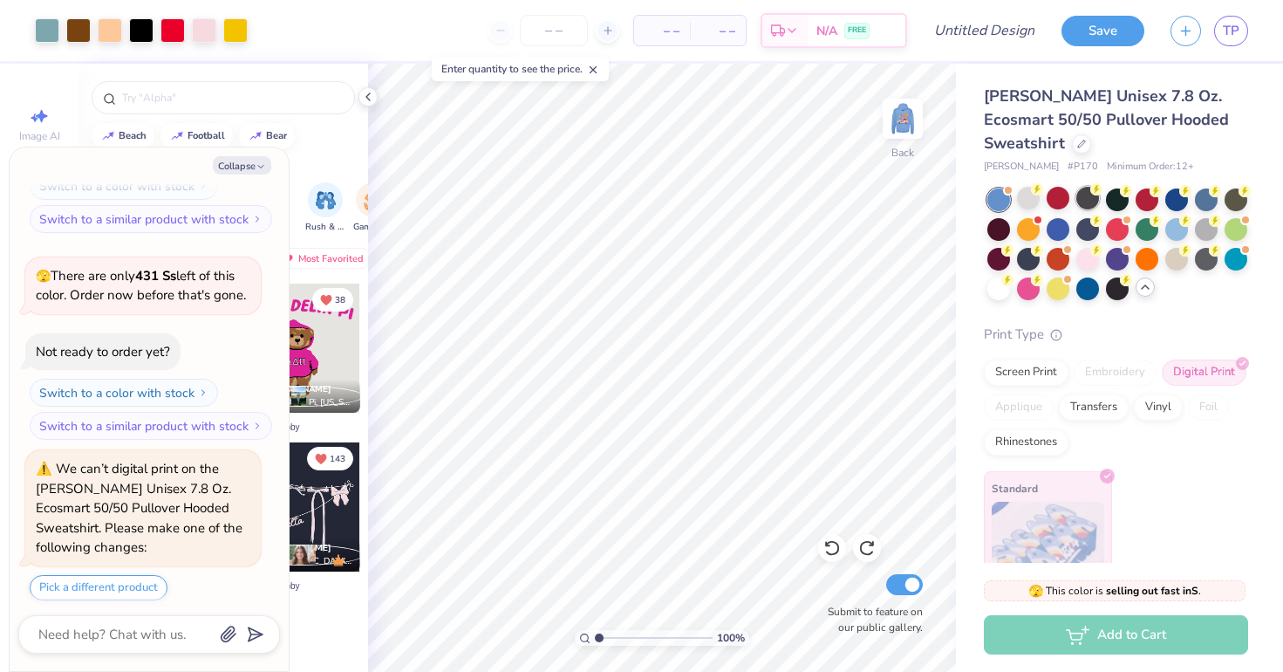
click at [1092, 198] on div at bounding box center [1087, 198] width 23 height 23
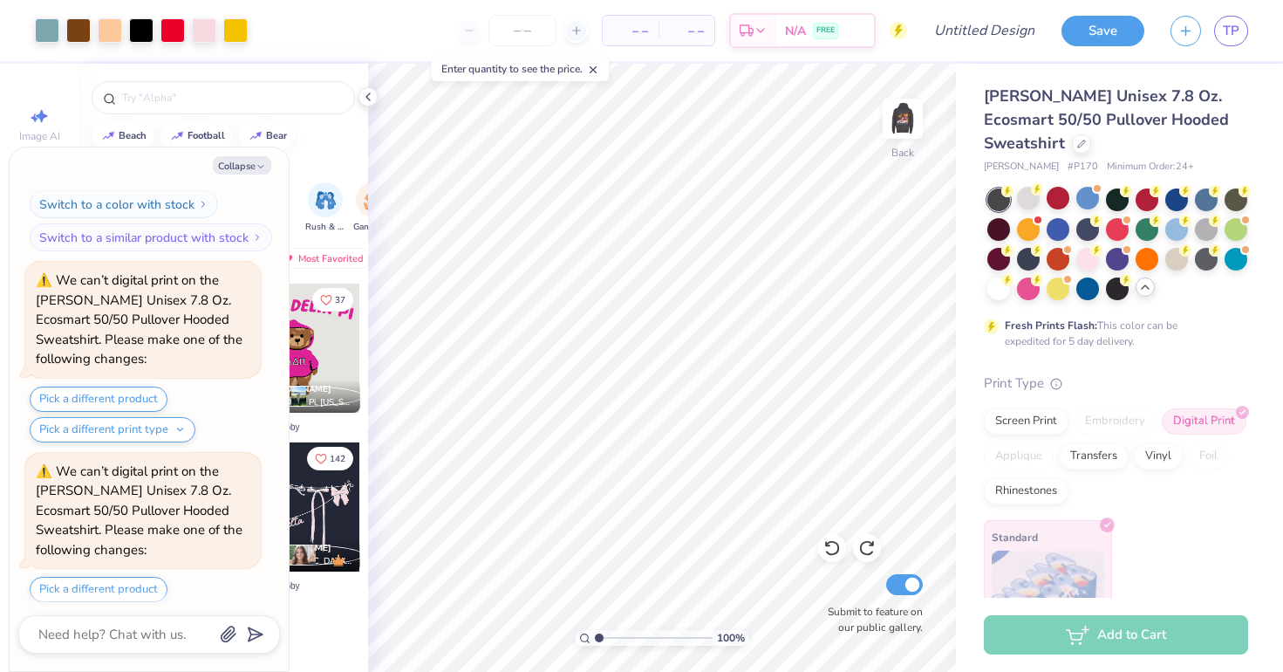
scroll to position [3445, 0]
click at [1129, 198] on div at bounding box center [1117, 198] width 23 height 23
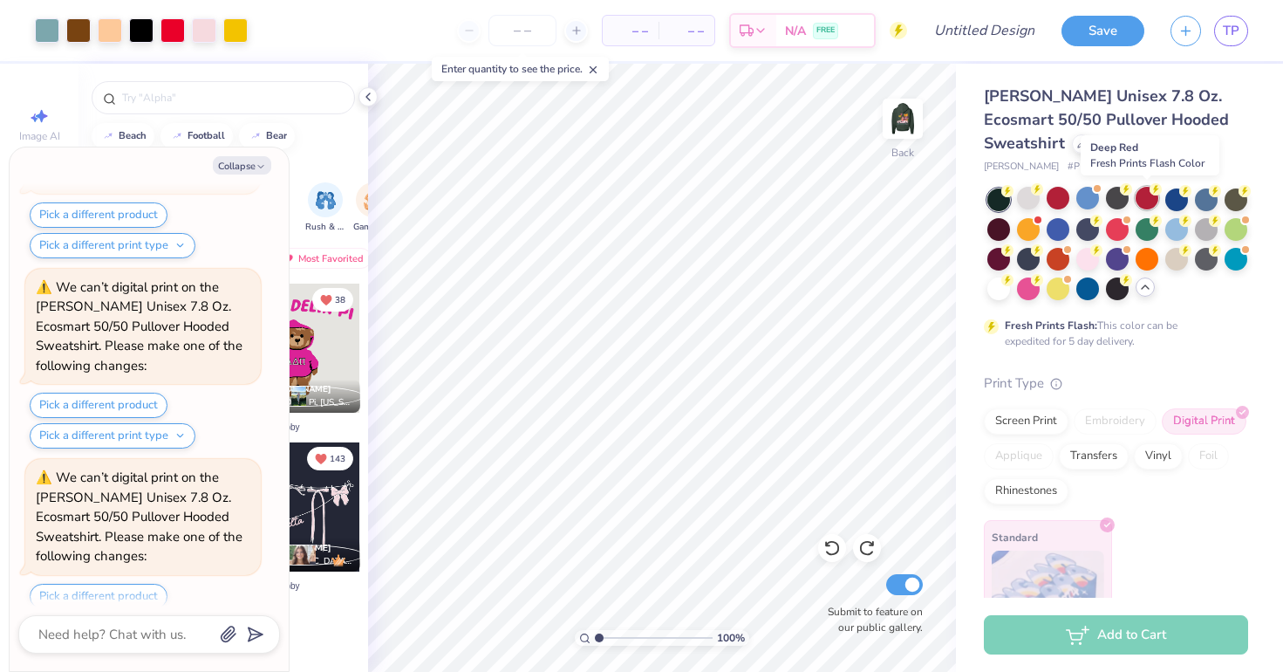
click at [1148, 202] on div at bounding box center [1147, 198] width 23 height 23
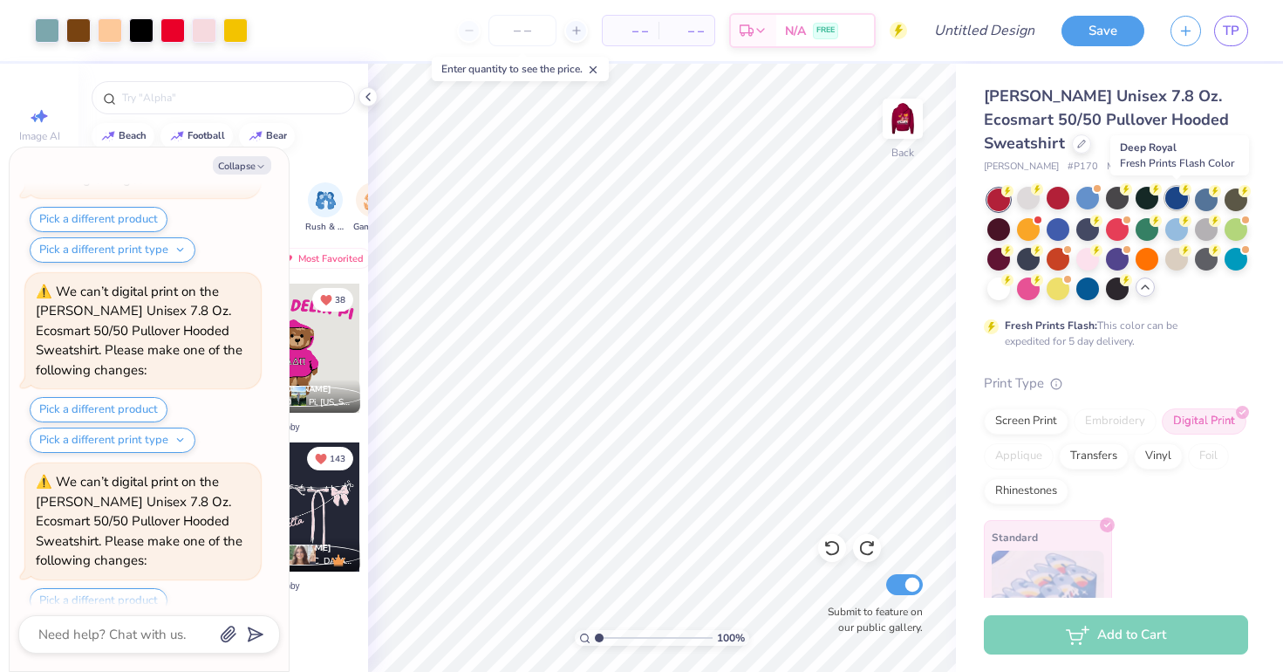
click at [1169, 189] on div at bounding box center [1176, 198] width 23 height 23
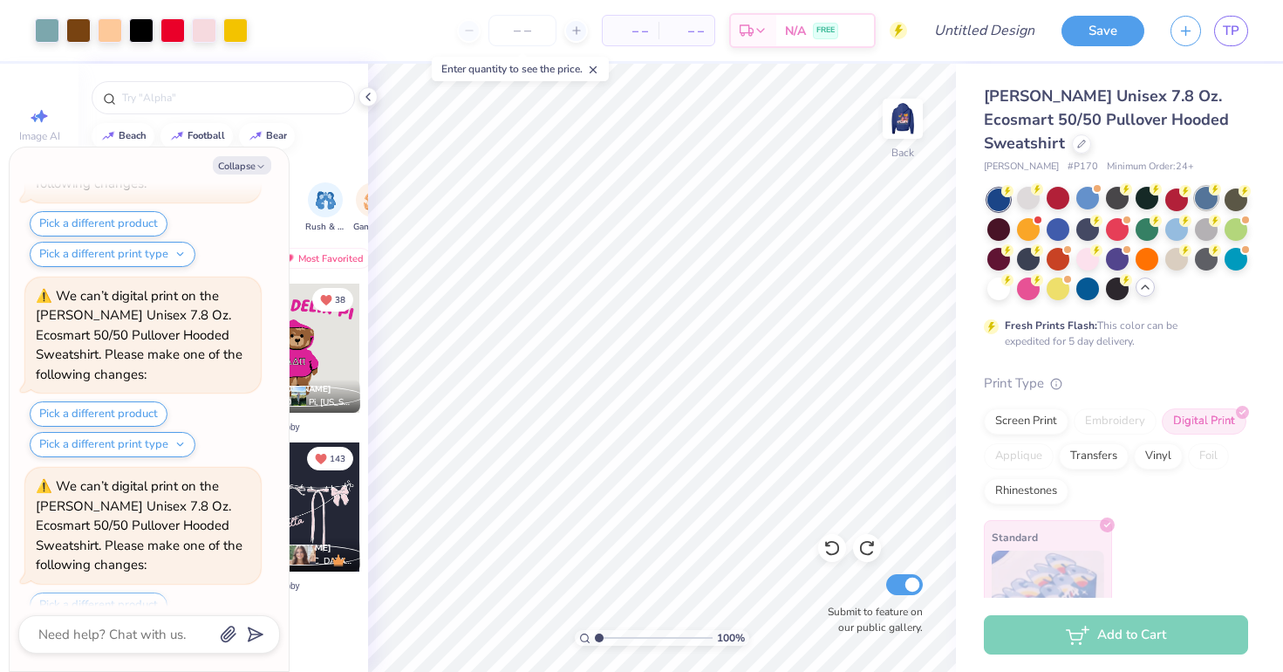
click at [1014, 191] on circle at bounding box center [1007, 191] width 12 height 12
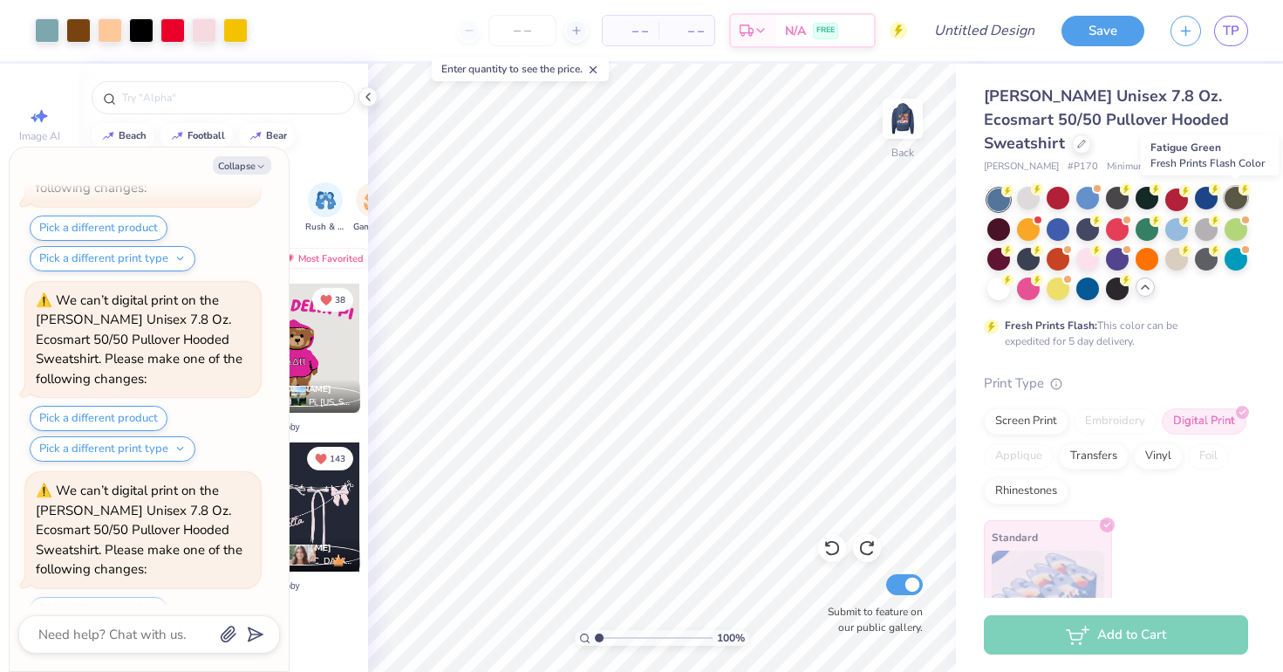
click at [1242, 196] on div at bounding box center [1236, 198] width 23 height 23
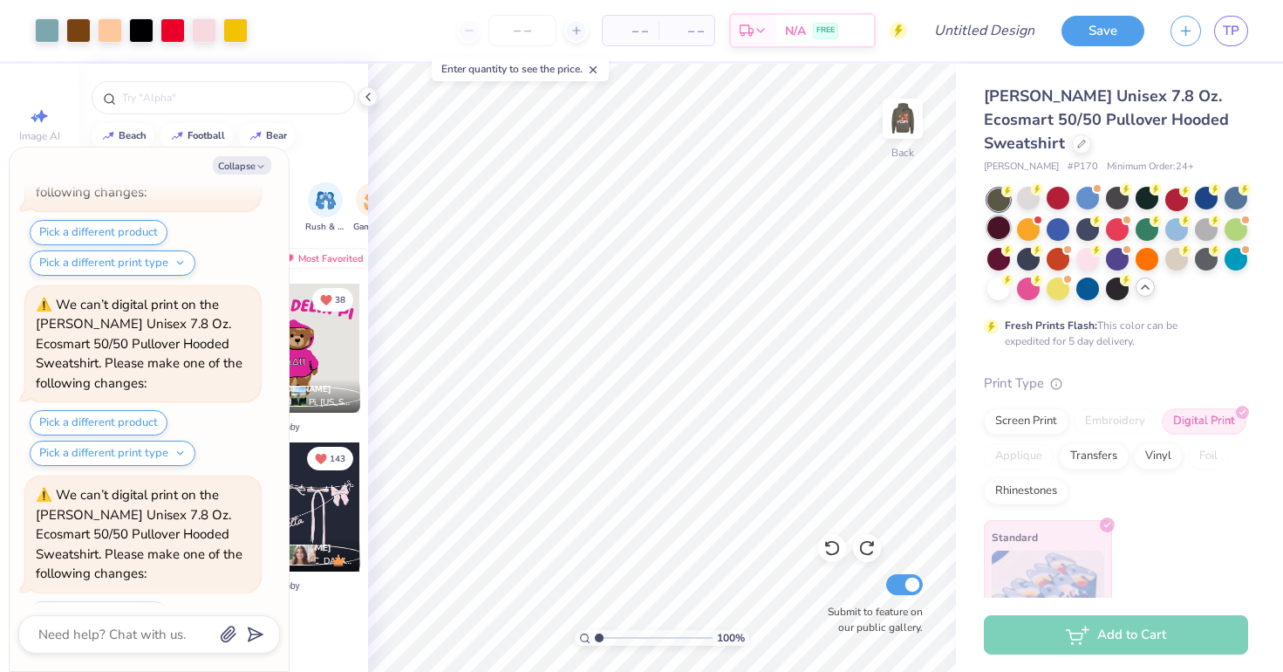
click at [1003, 231] on div at bounding box center [998, 227] width 23 height 23
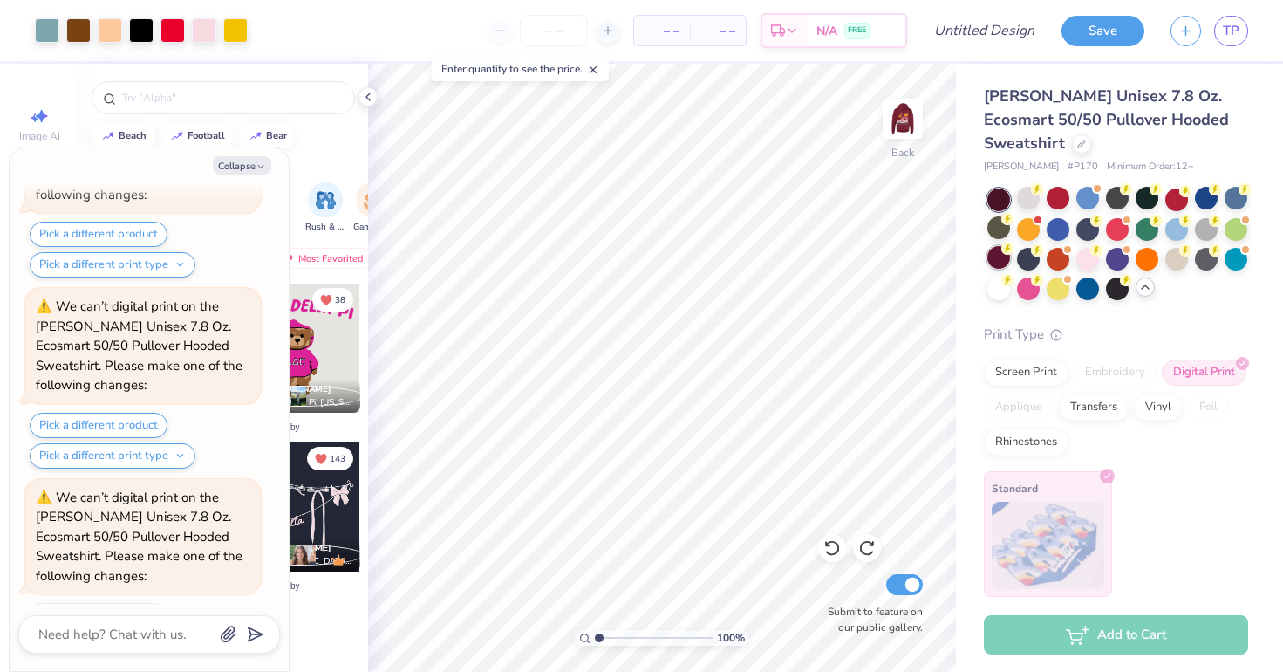
scroll to position [5706, 0]
click at [998, 263] on div at bounding box center [998, 257] width 23 height 23
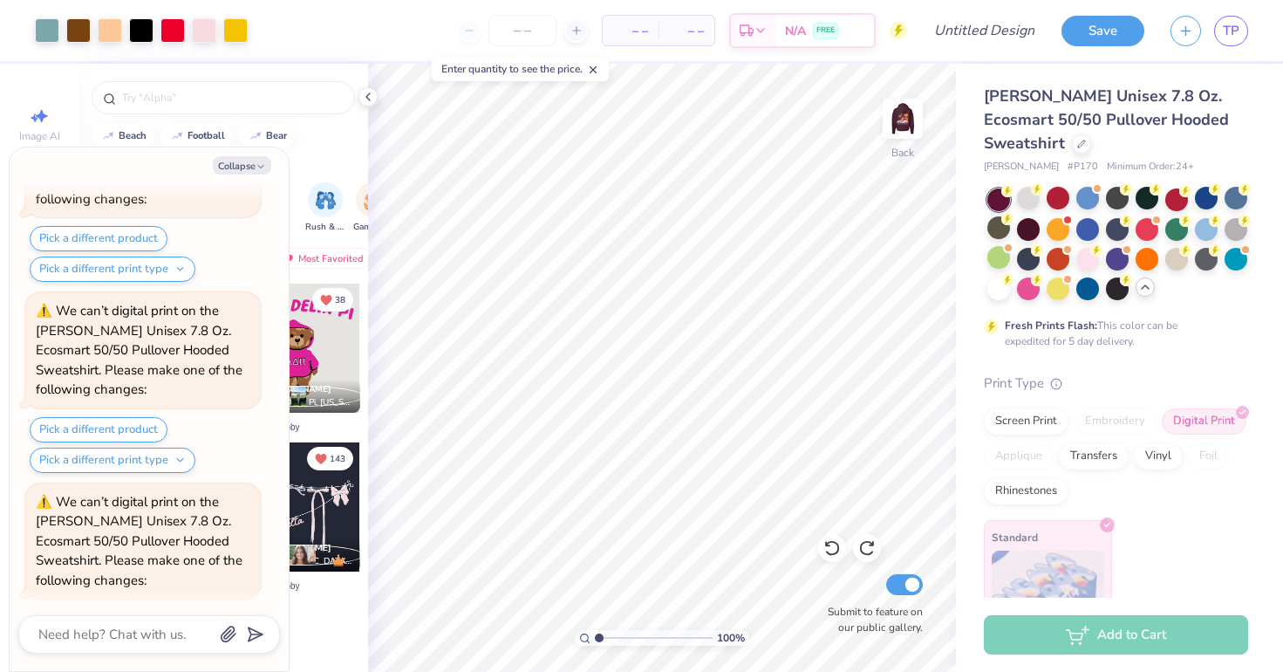
scroll to position [6083, 0]
click at [1034, 297] on div at bounding box center [1028, 287] width 23 height 23
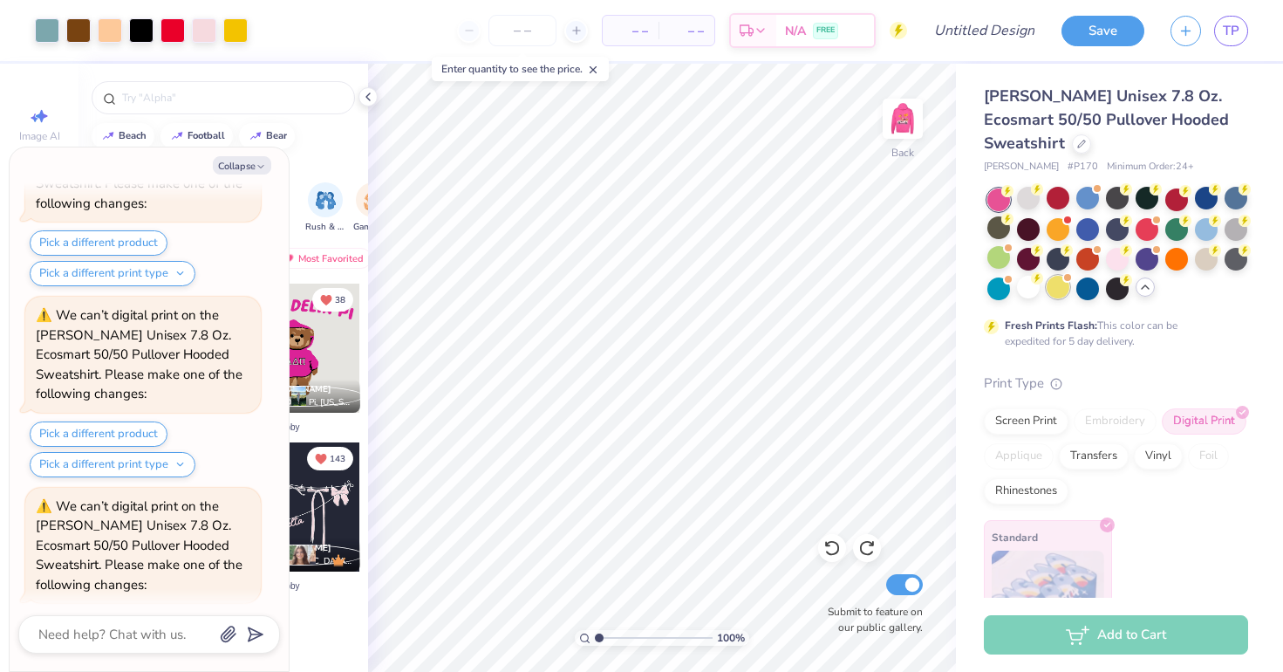
scroll to position [6460, 0]
click at [1110, 248] on div at bounding box center [1117, 257] width 23 height 23
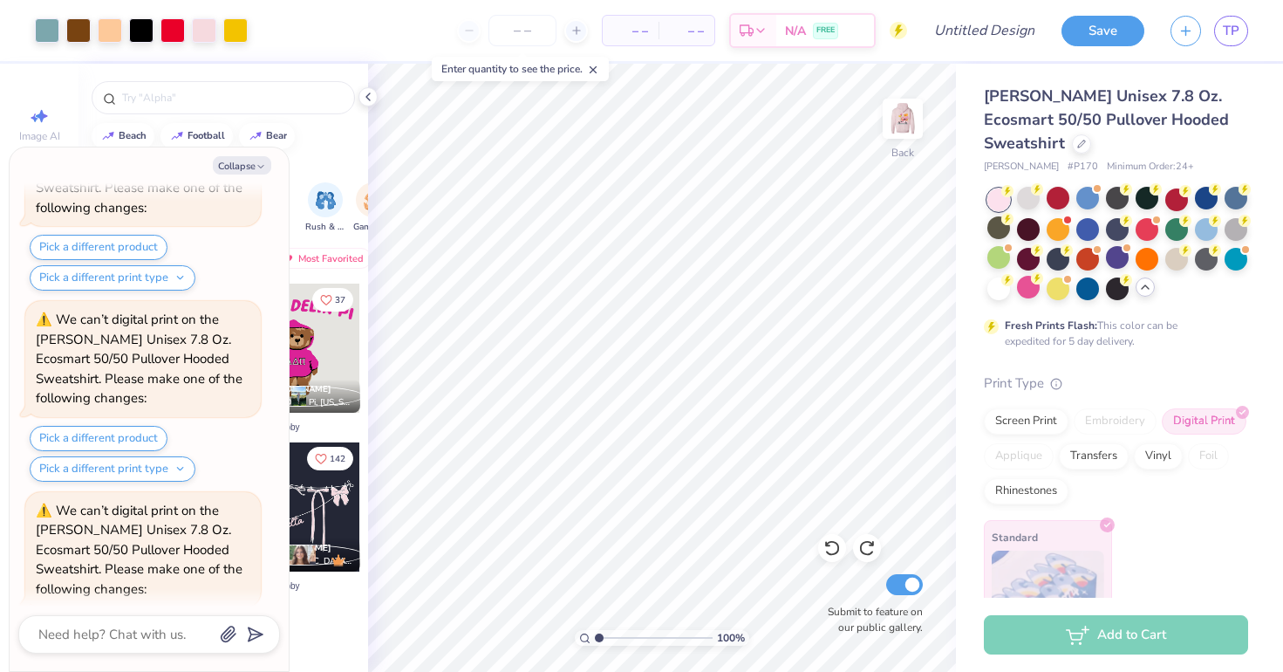
scroll to position [6837, 0]
click at [896, 140] on img at bounding box center [903, 119] width 70 height 70
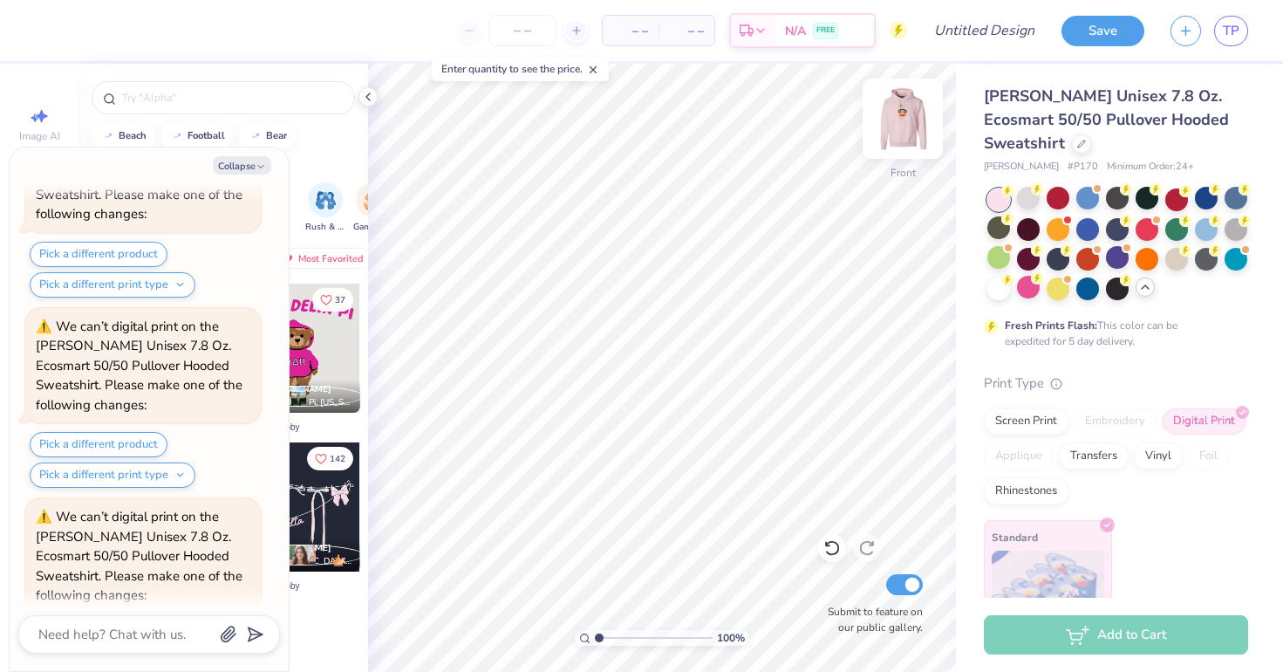
scroll to position [7402, 0]
click at [896, 138] on img at bounding box center [903, 119] width 70 height 70
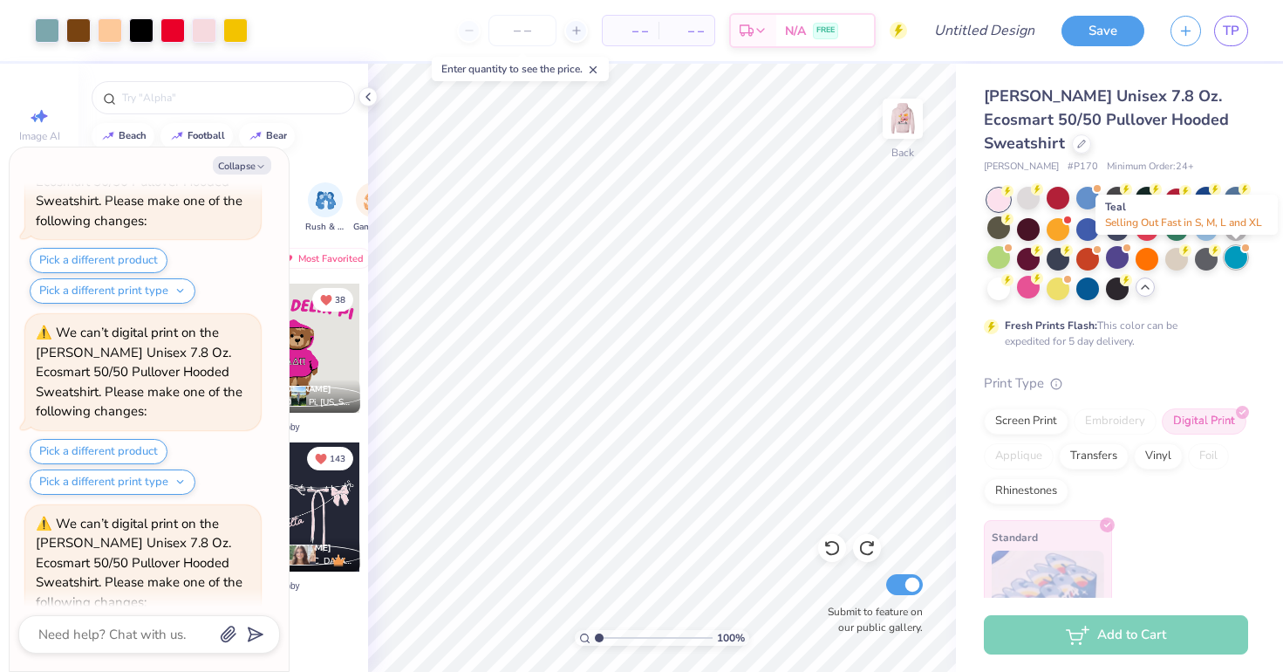
click at [1233, 261] on div at bounding box center [1236, 257] width 23 height 23
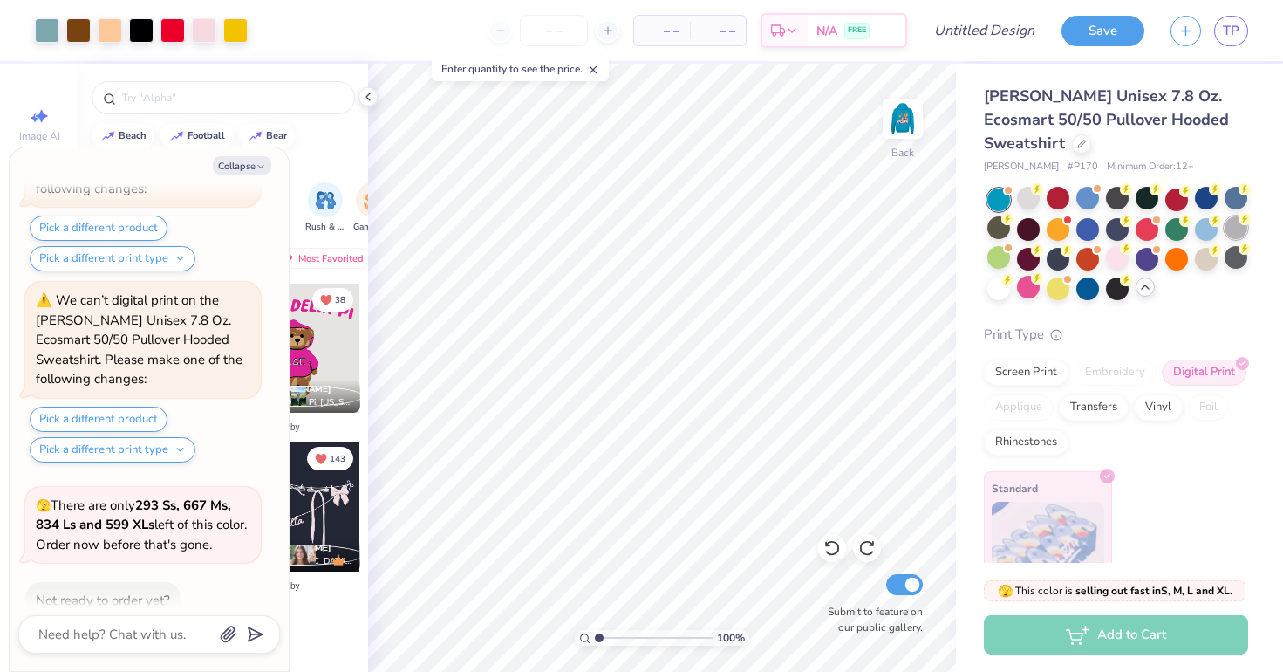
scroll to position [8381, 0]
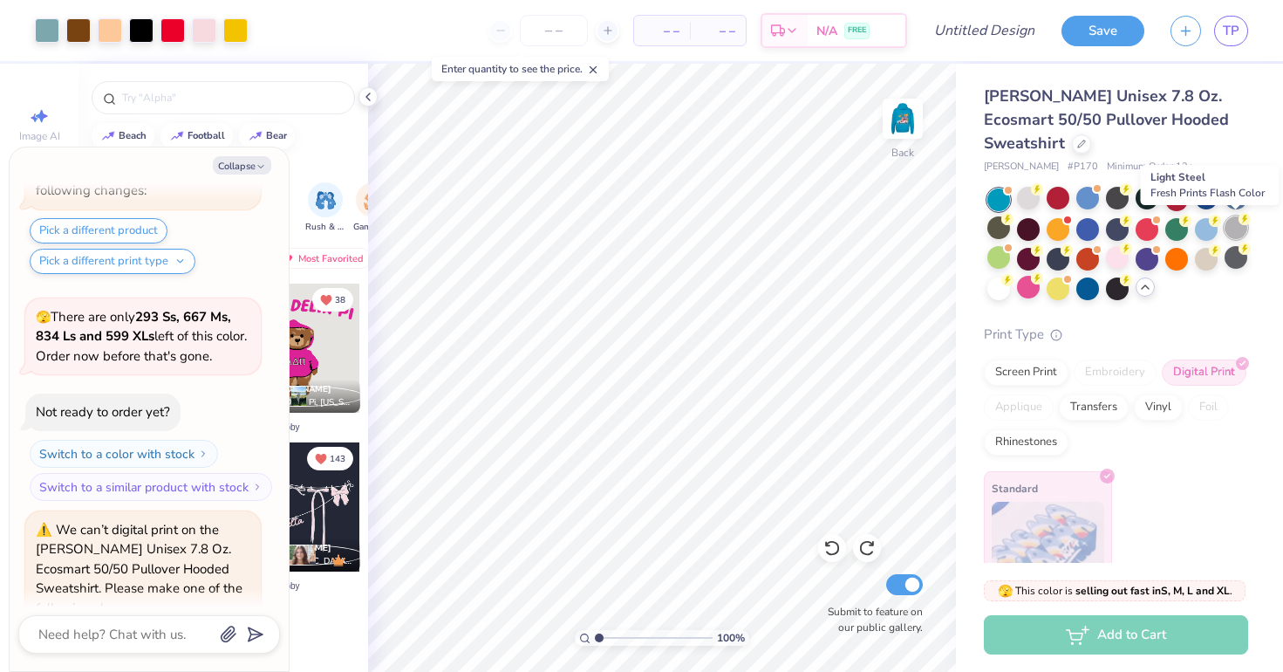
click at [1235, 236] on div at bounding box center [1236, 227] width 23 height 23
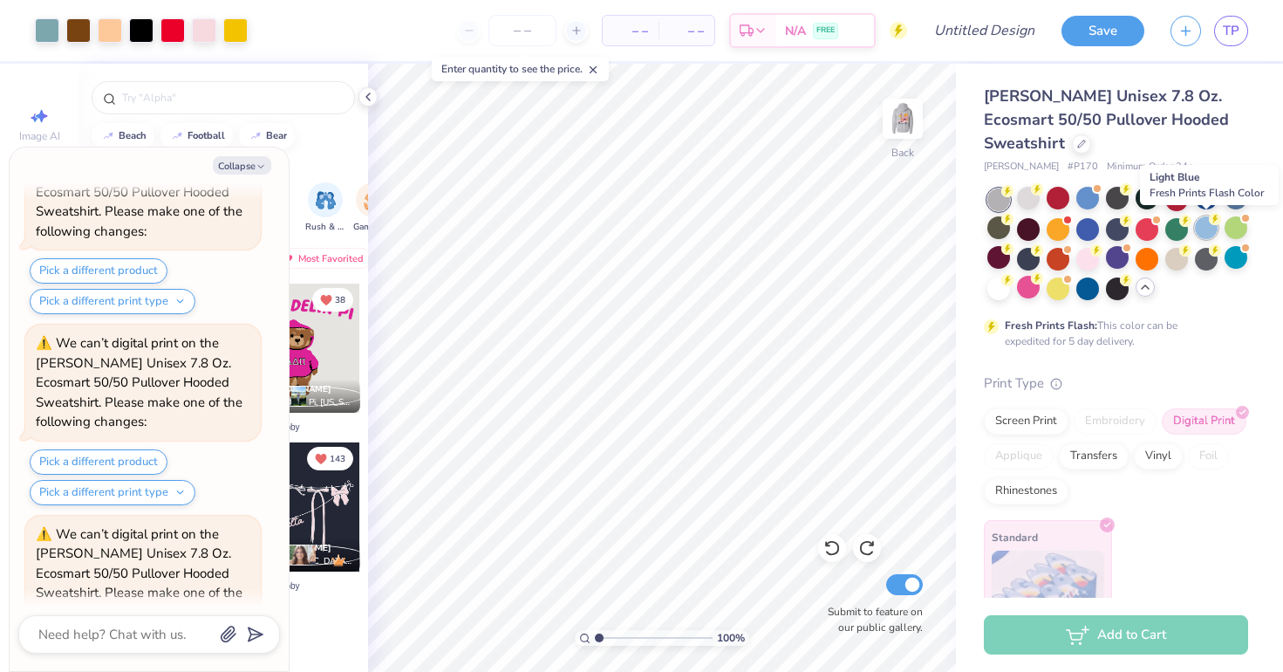
click at [1197, 228] on div at bounding box center [1206, 227] width 23 height 23
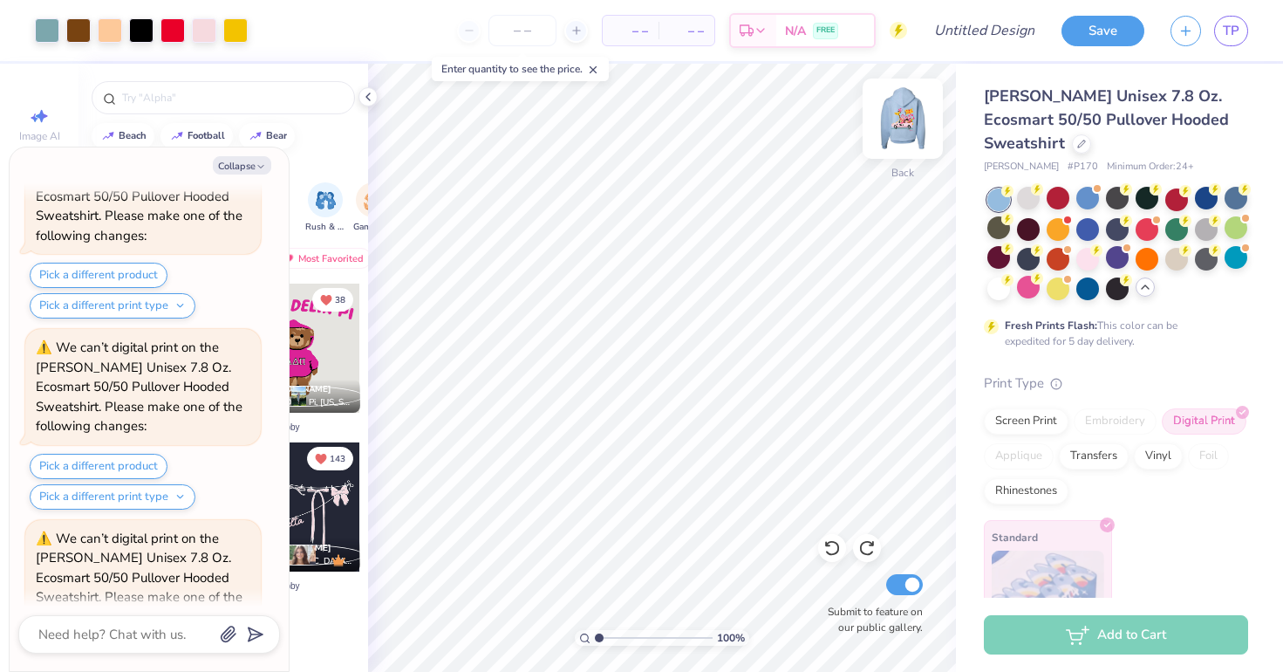
click at [901, 136] on img at bounding box center [903, 119] width 70 height 70
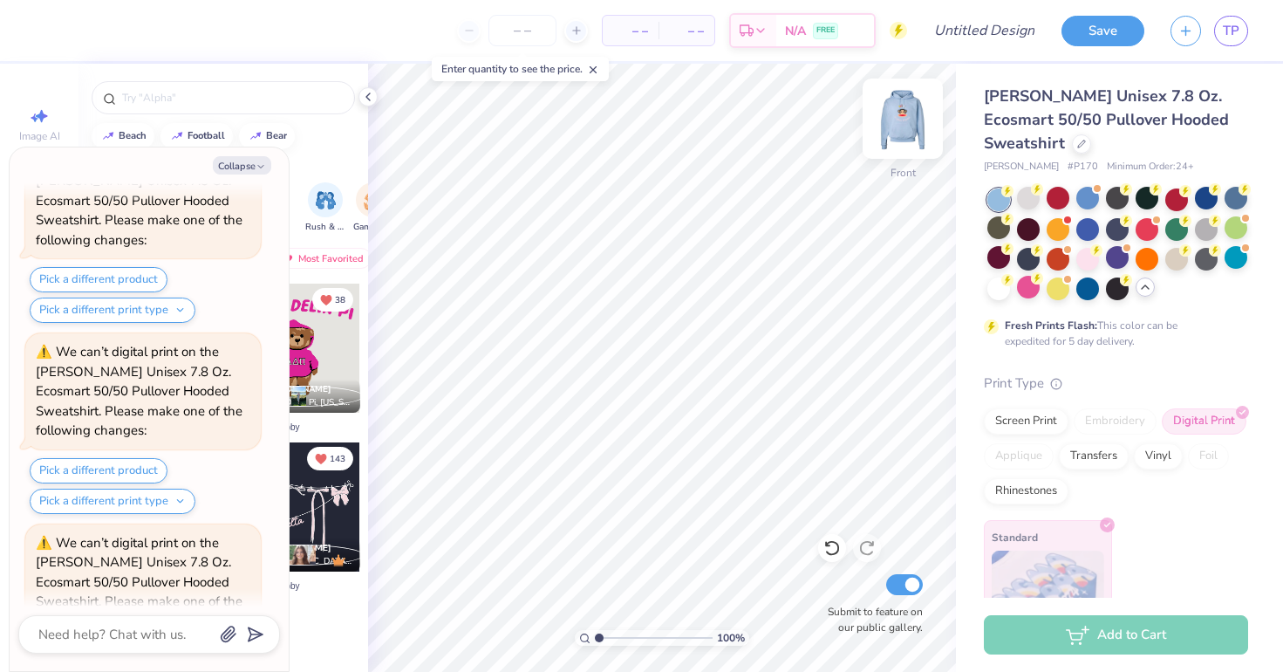
scroll to position [9700, 0]
click at [886, 135] on img at bounding box center [903, 119] width 70 height 70
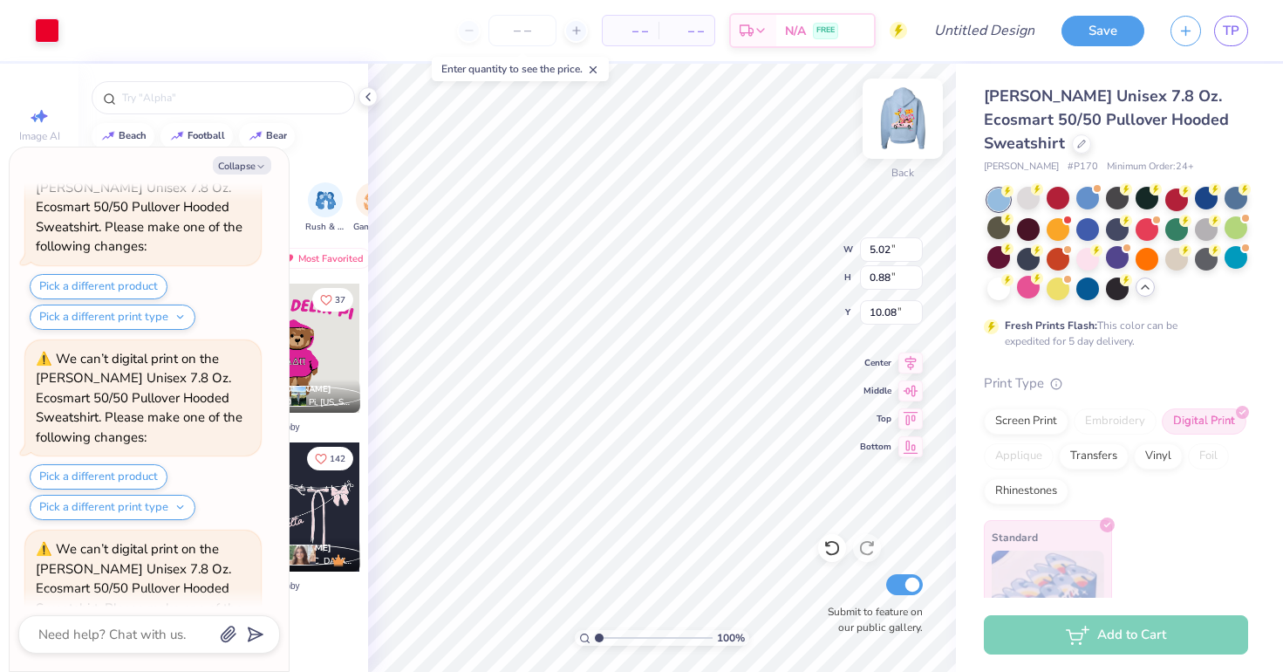
type textarea "x"
type input "9.56"
click at [822, 557] on div at bounding box center [832, 548] width 28 height 28
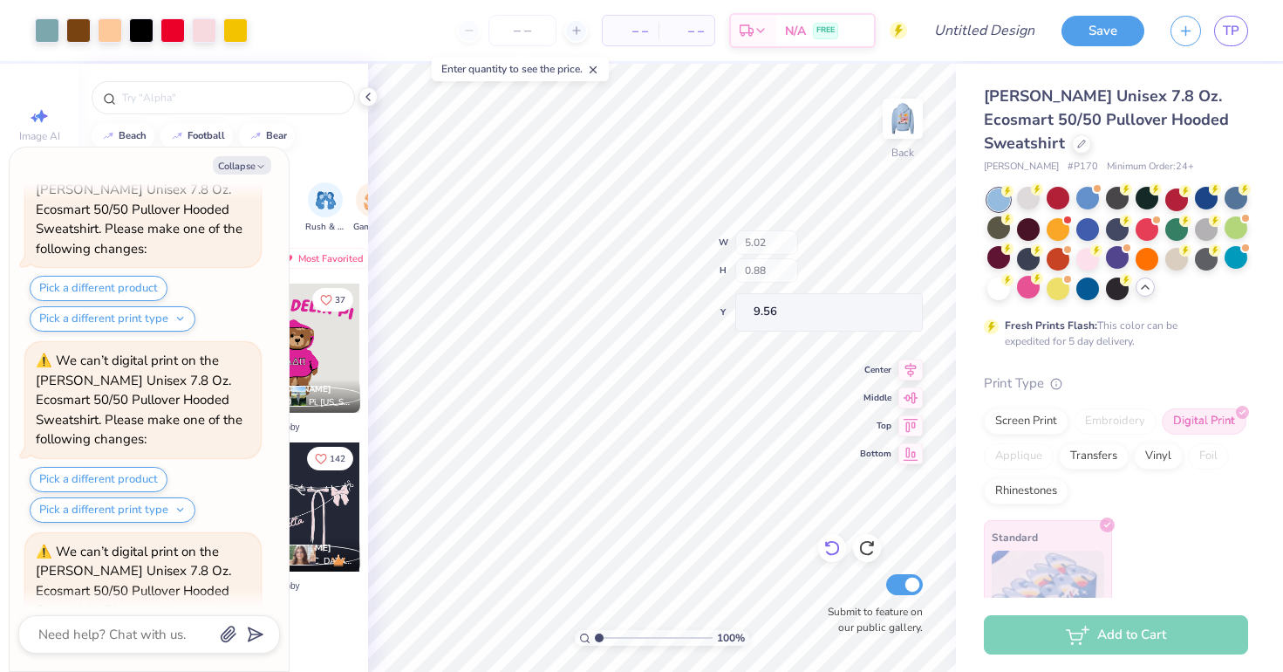
scroll to position [10453, 0]
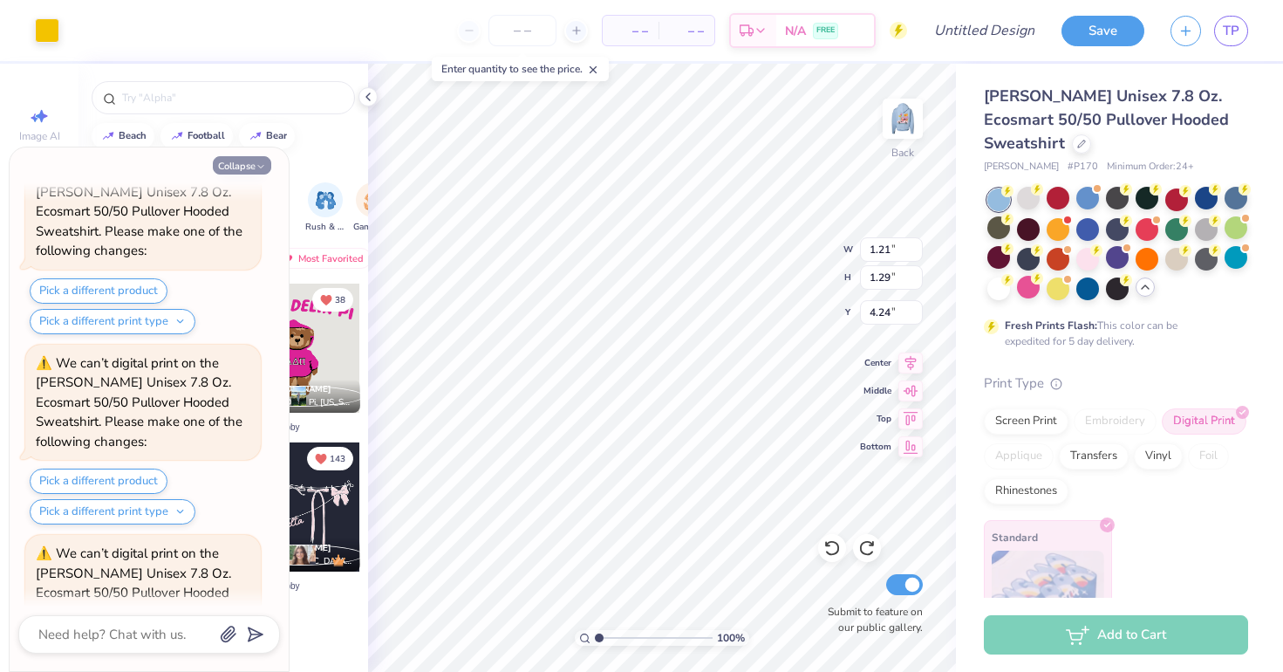
click at [246, 167] on button "Collapse" at bounding box center [242, 165] width 58 height 18
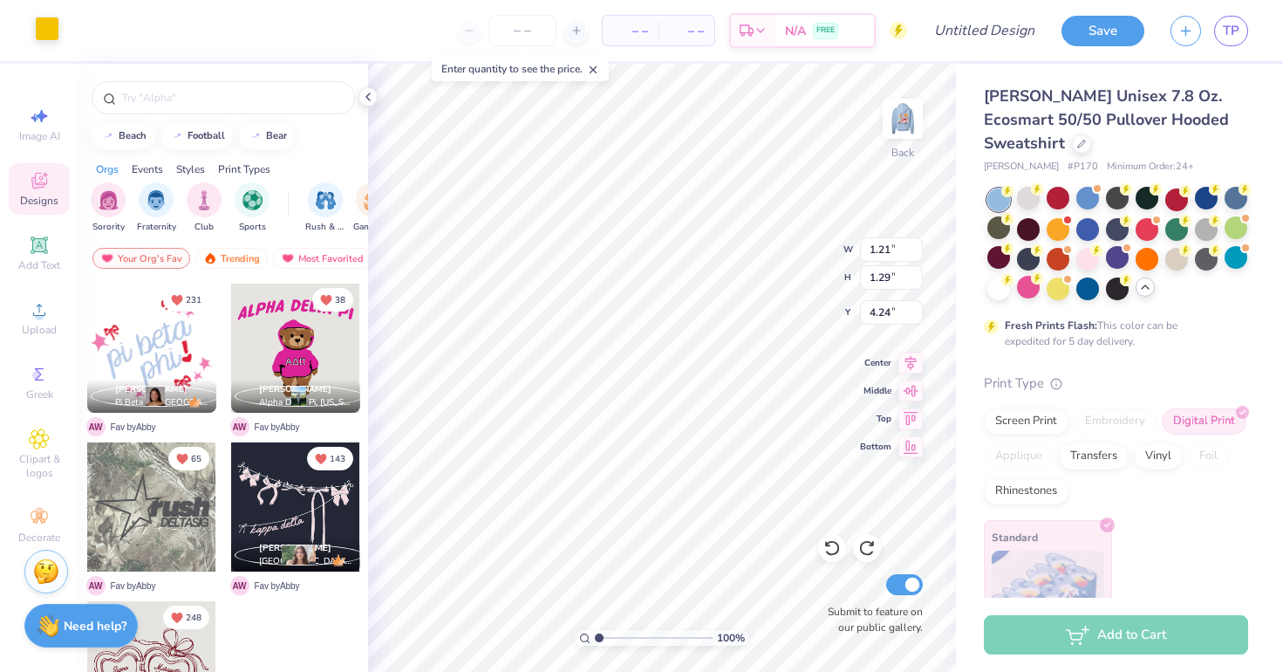
click at [51, 20] on div at bounding box center [47, 29] width 24 height 24
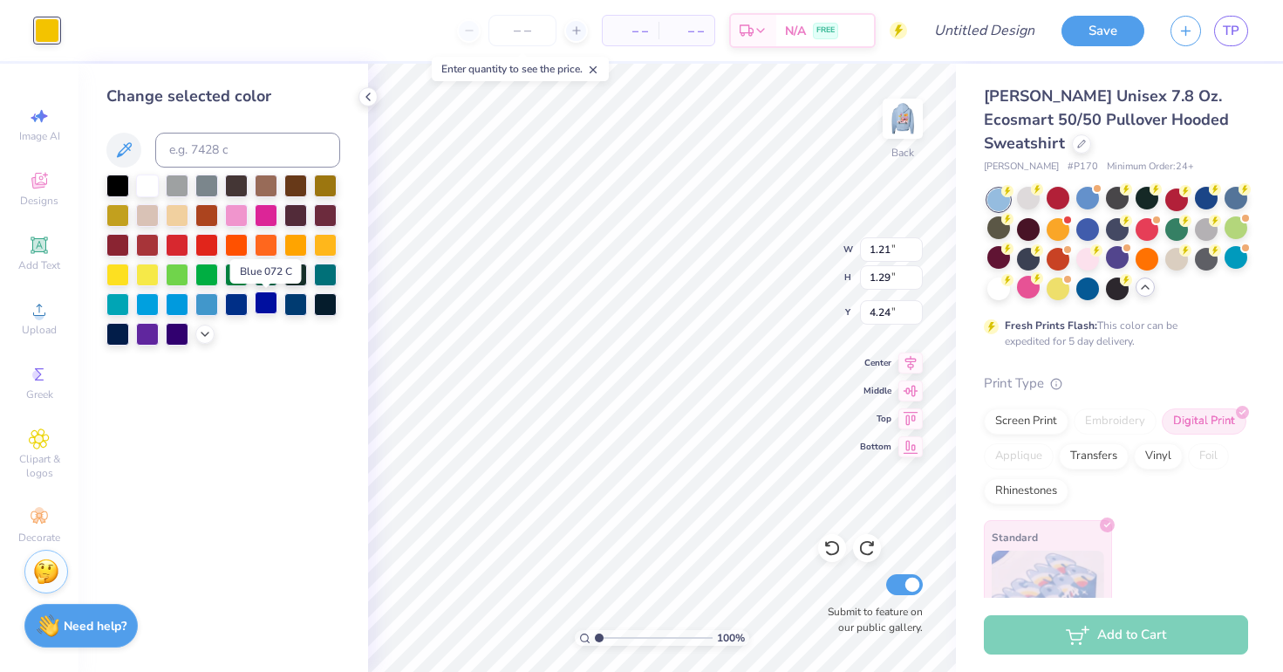
click at [272, 304] on div at bounding box center [266, 302] width 23 height 23
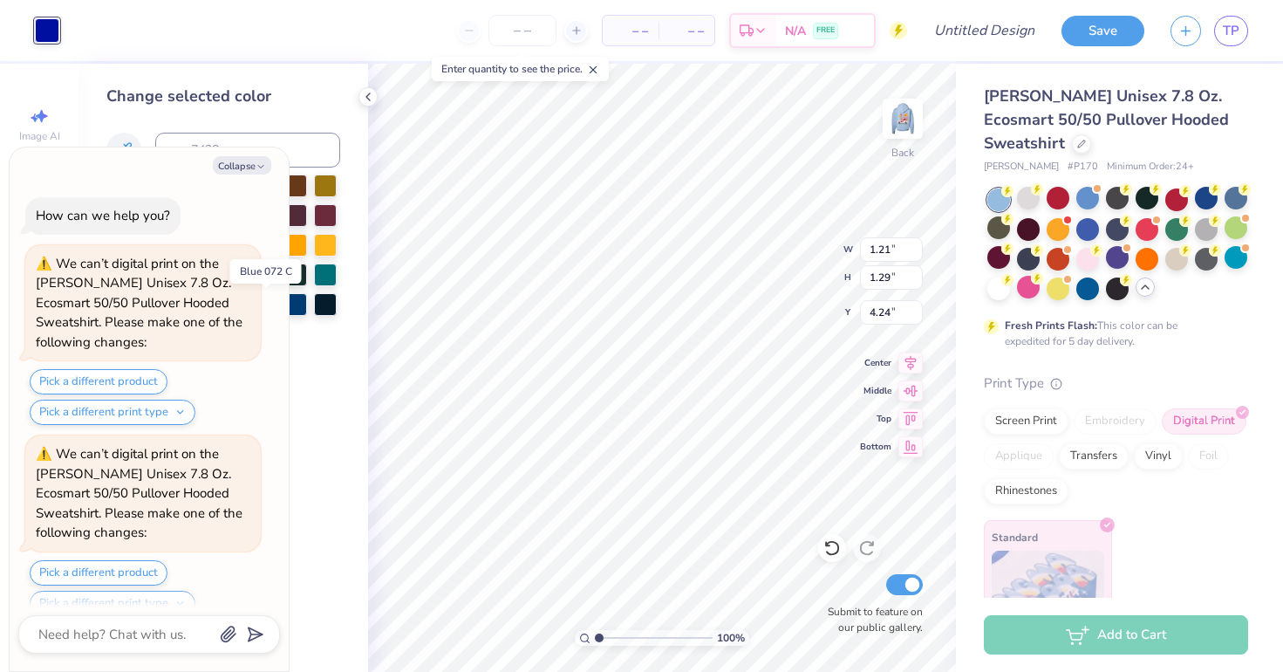
scroll to position [10642, 0]
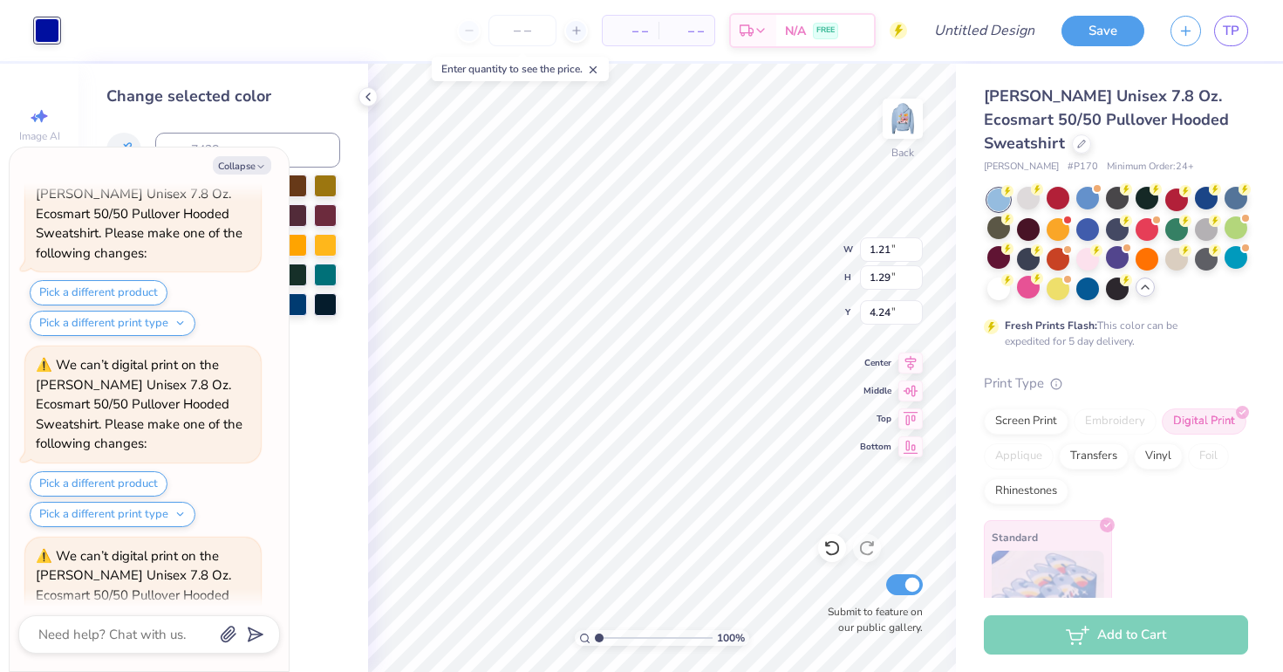
click at [58, 38] on div at bounding box center [47, 30] width 24 height 24
click at [51, 32] on div at bounding box center [47, 30] width 24 height 24
click at [215, 167] on button "Collapse" at bounding box center [242, 165] width 58 height 18
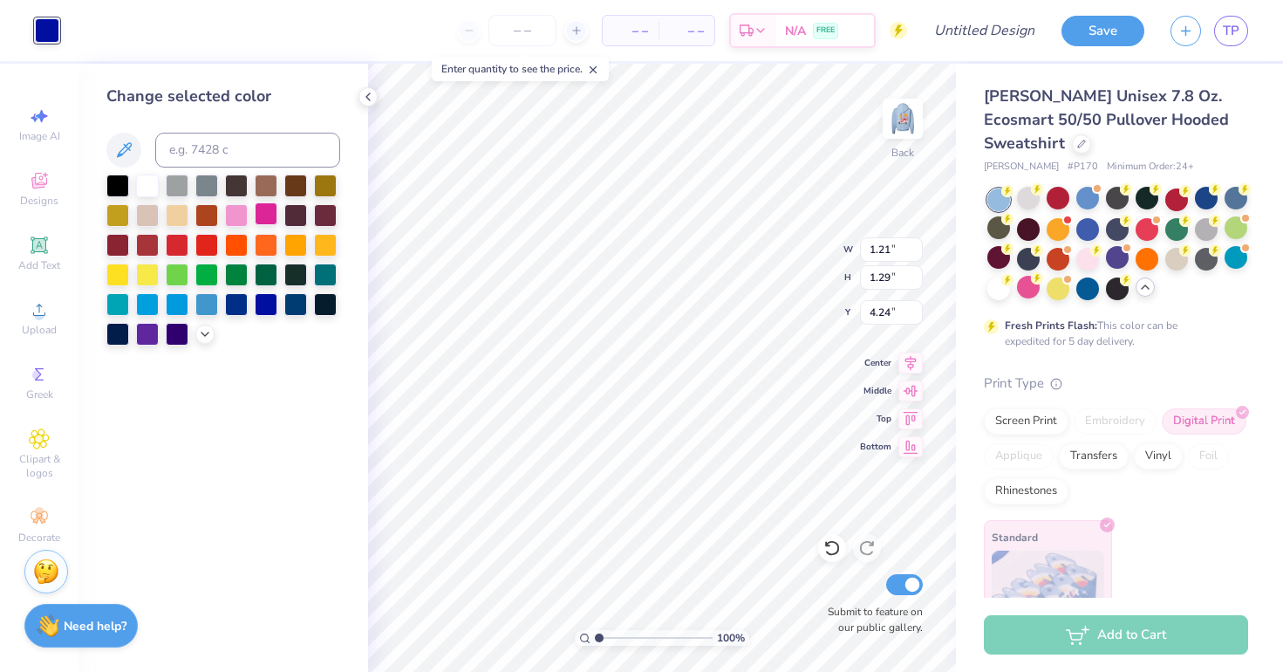
click at [264, 215] on div at bounding box center [266, 213] width 23 height 23
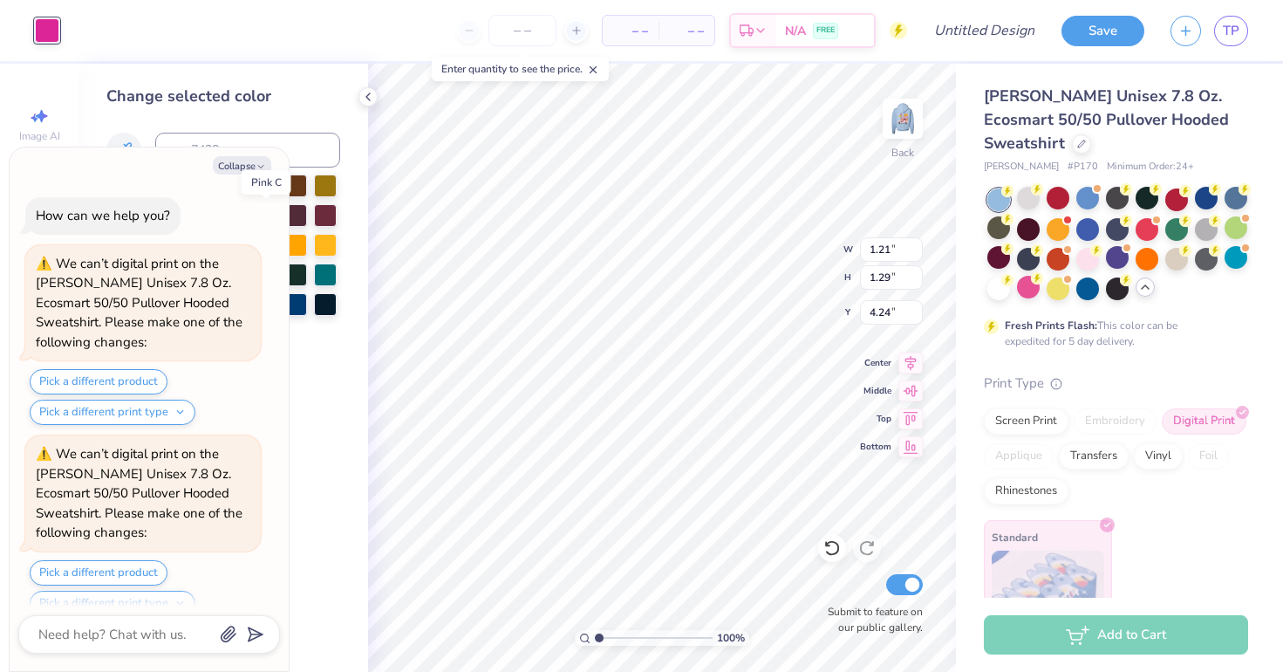
scroll to position [10830, 0]
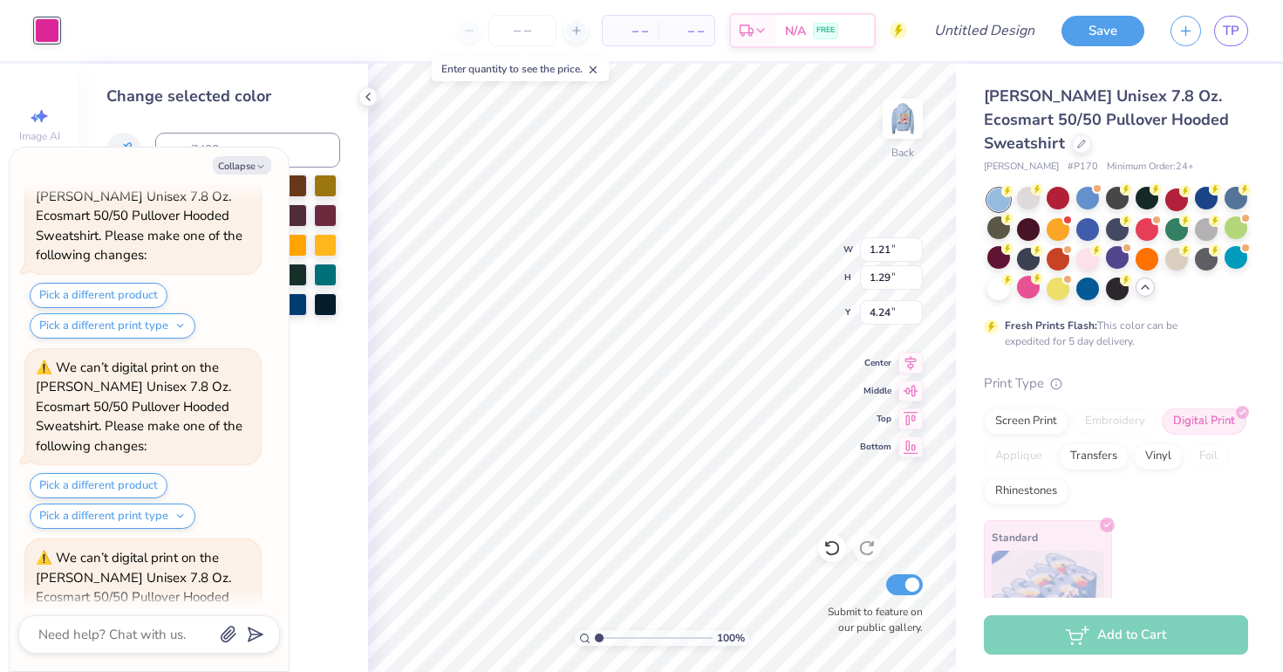
click at [359, 186] on div "Change selected color" at bounding box center [224, 368] width 290 height 608
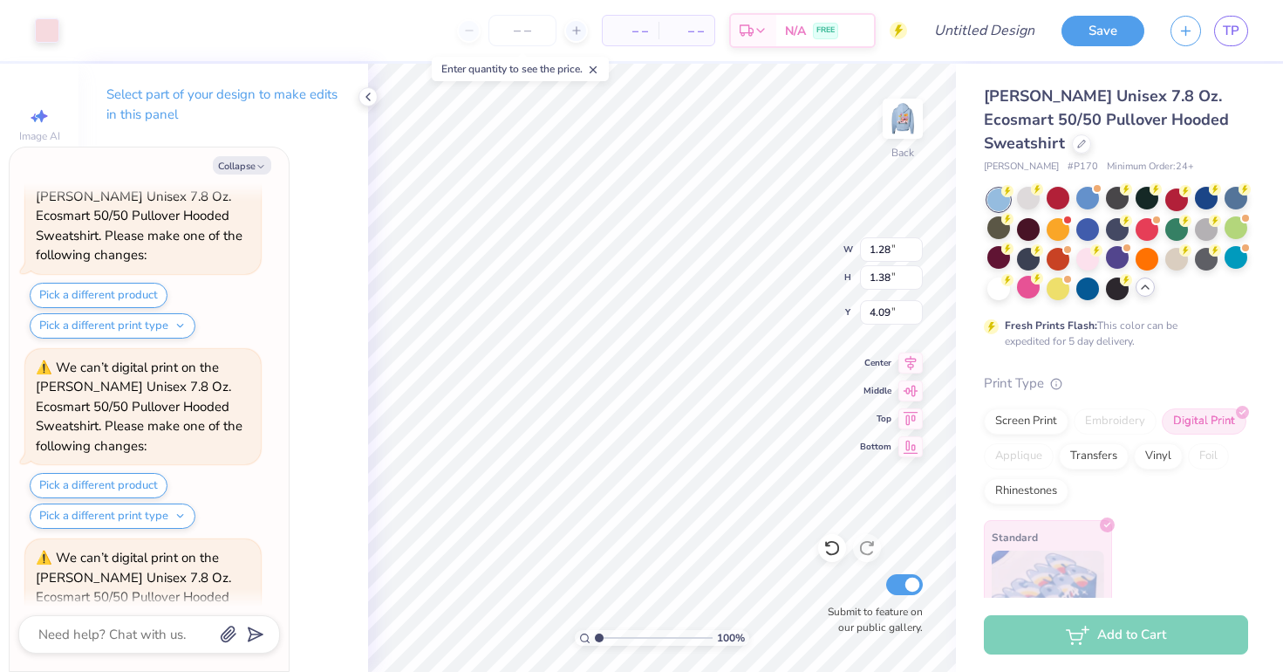
type textarea "x"
type input "4.15"
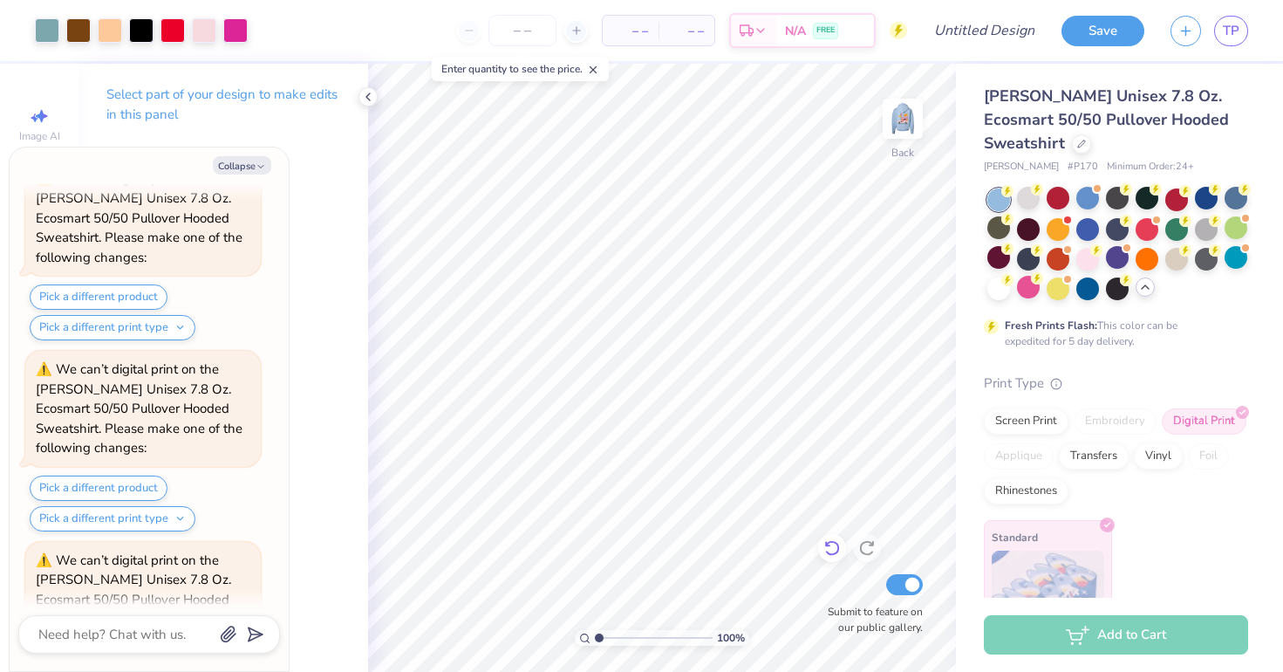
click at [834, 548] on icon at bounding box center [831, 547] width 17 height 17
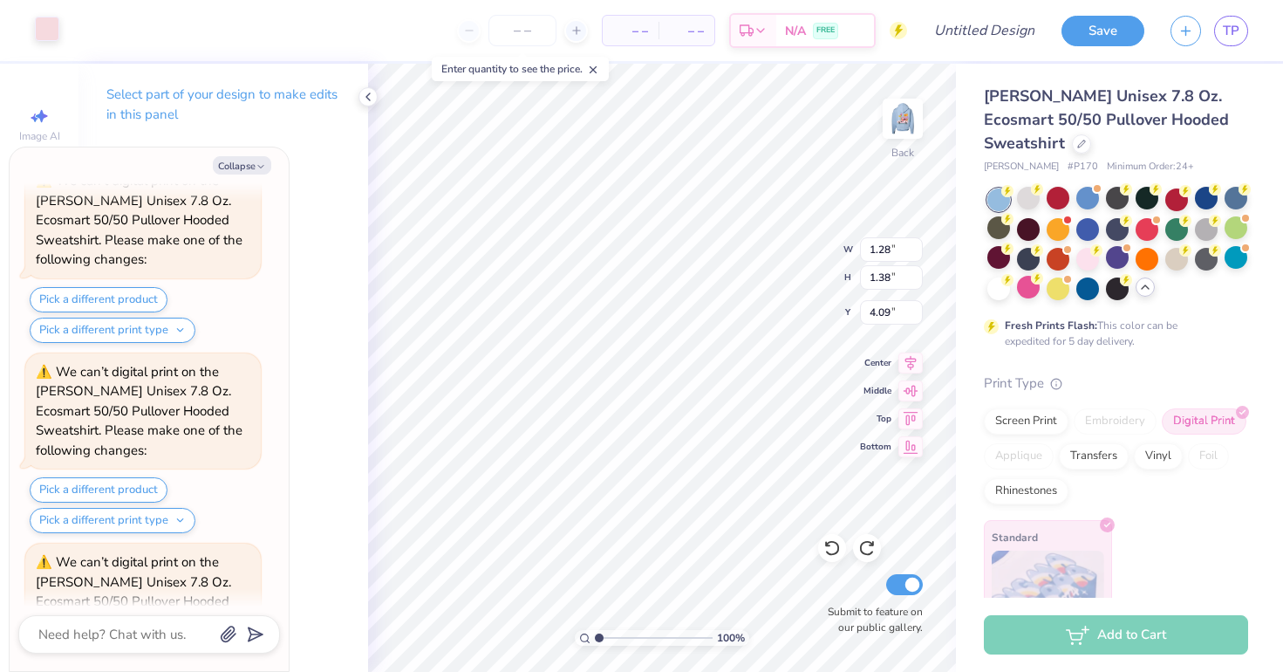
click at [51, 38] on div at bounding box center [47, 29] width 24 height 24
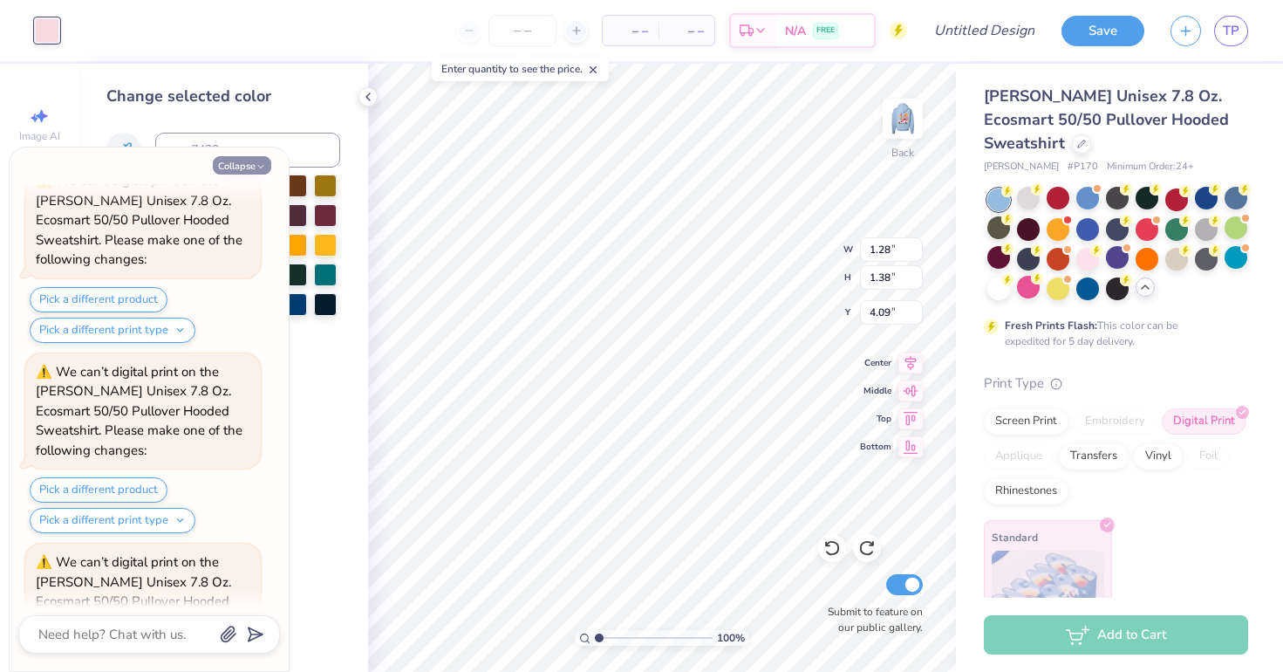
click at [225, 168] on button "Collapse" at bounding box center [242, 165] width 58 height 18
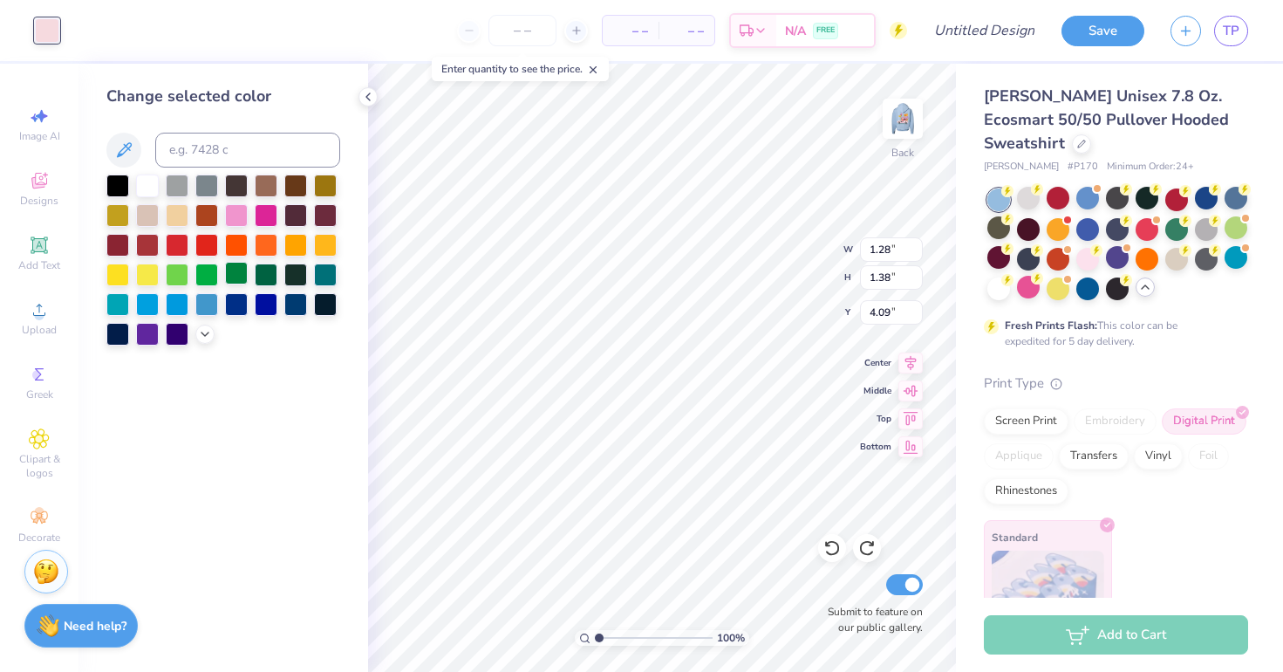
click at [231, 273] on div at bounding box center [236, 273] width 23 height 23
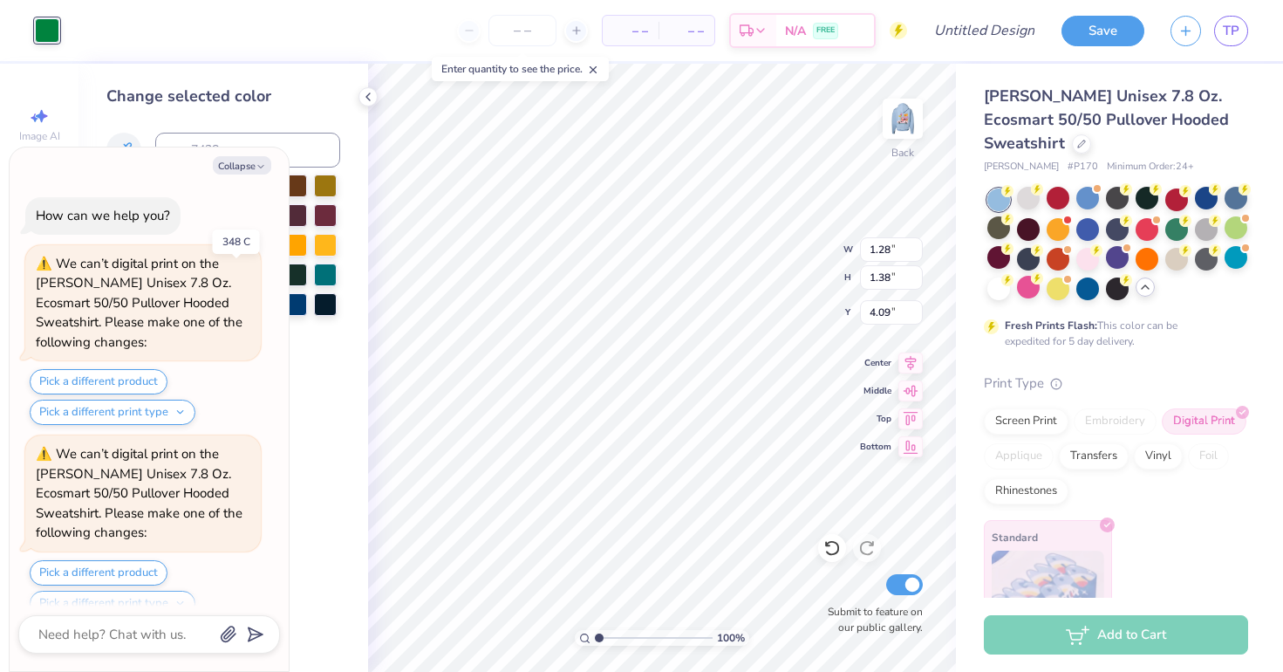
scroll to position [11395, 0]
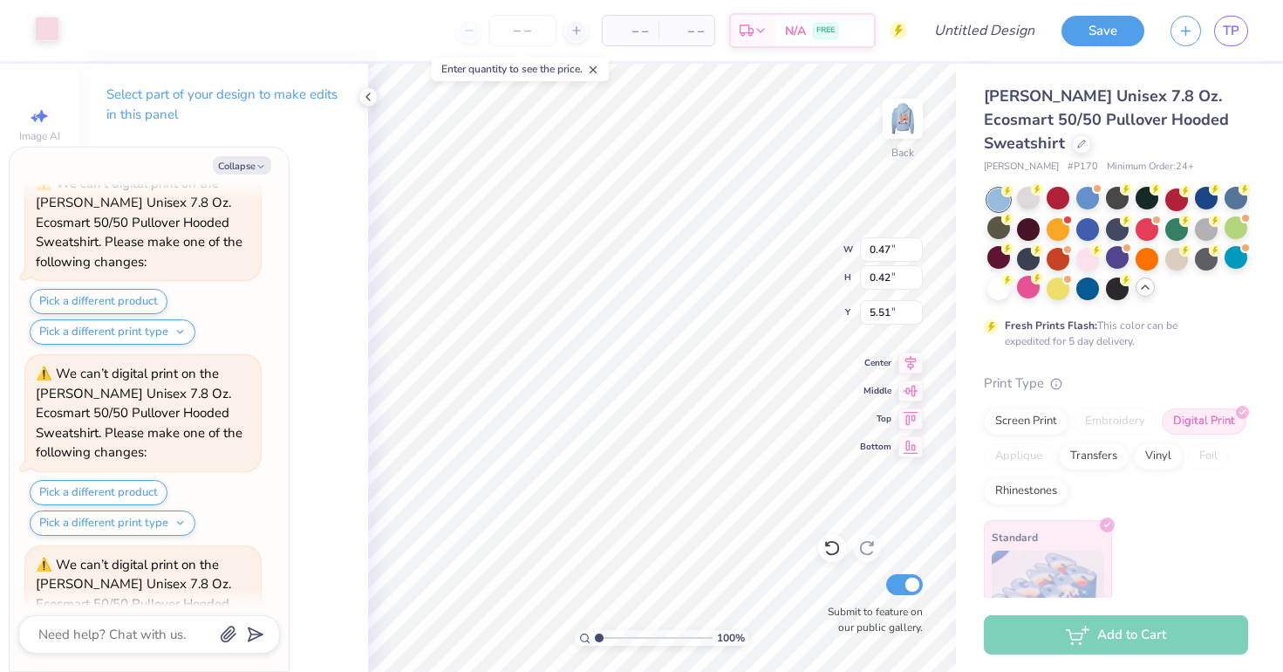
click at [44, 31] on div at bounding box center [47, 29] width 24 height 24
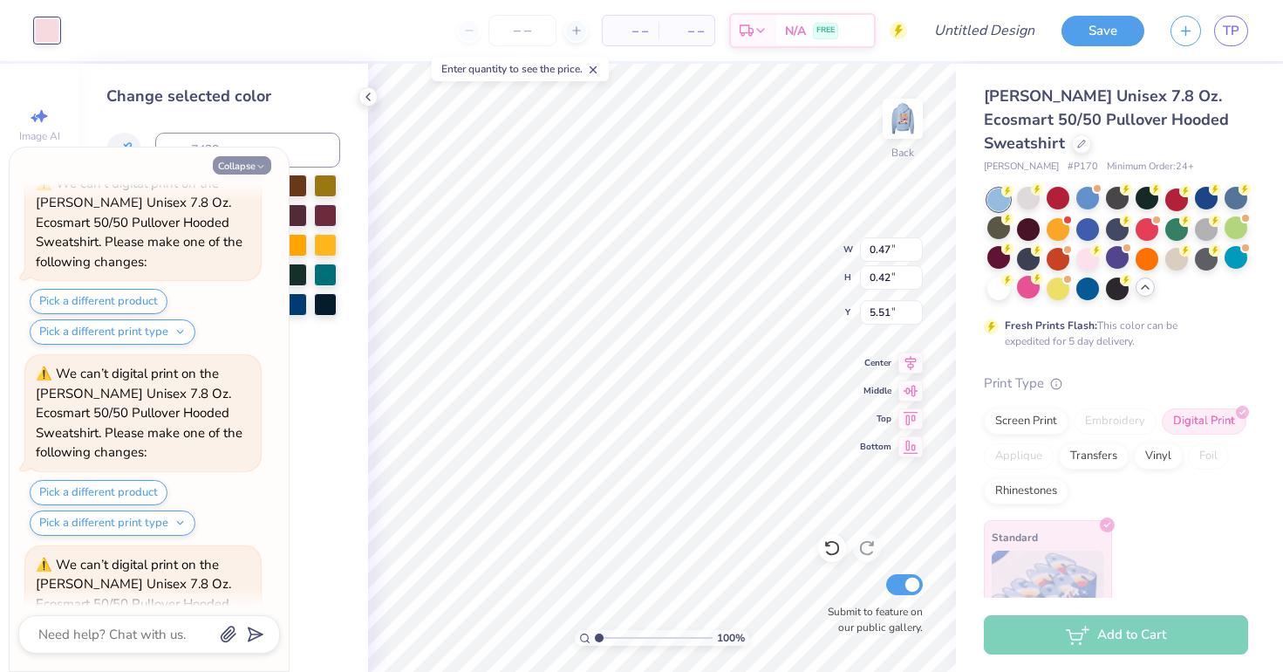
click at [254, 168] on button "Collapse" at bounding box center [242, 165] width 58 height 18
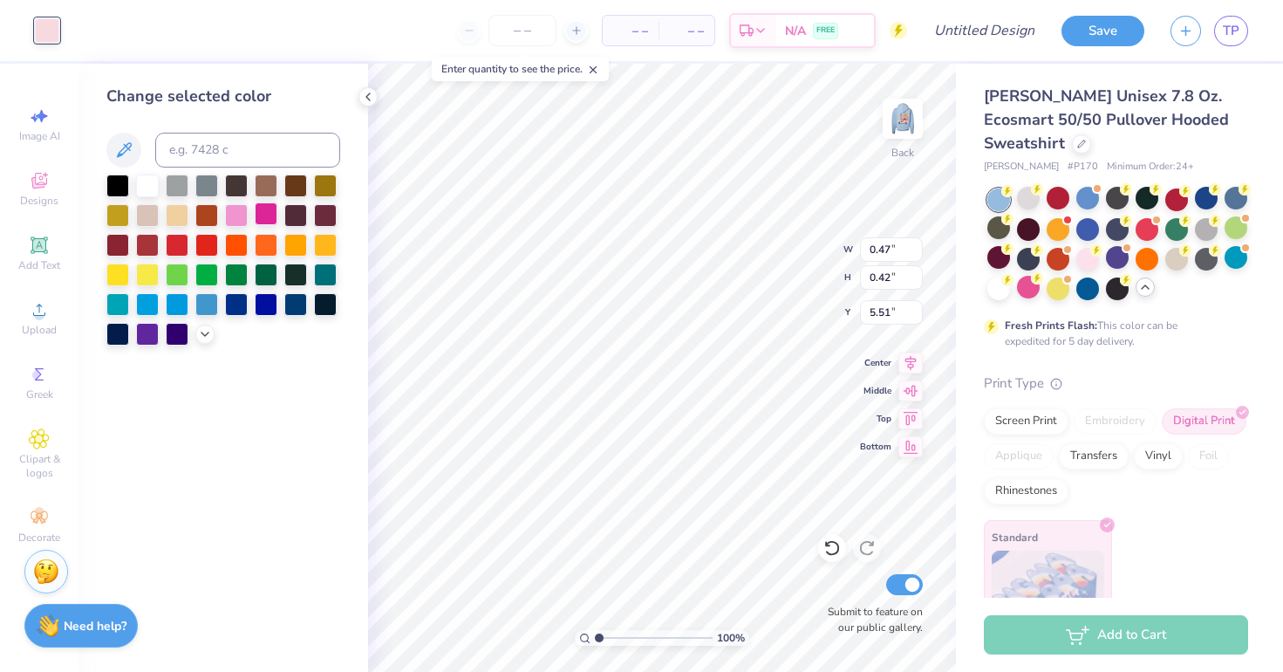
click at [271, 218] on div at bounding box center [266, 213] width 23 height 23
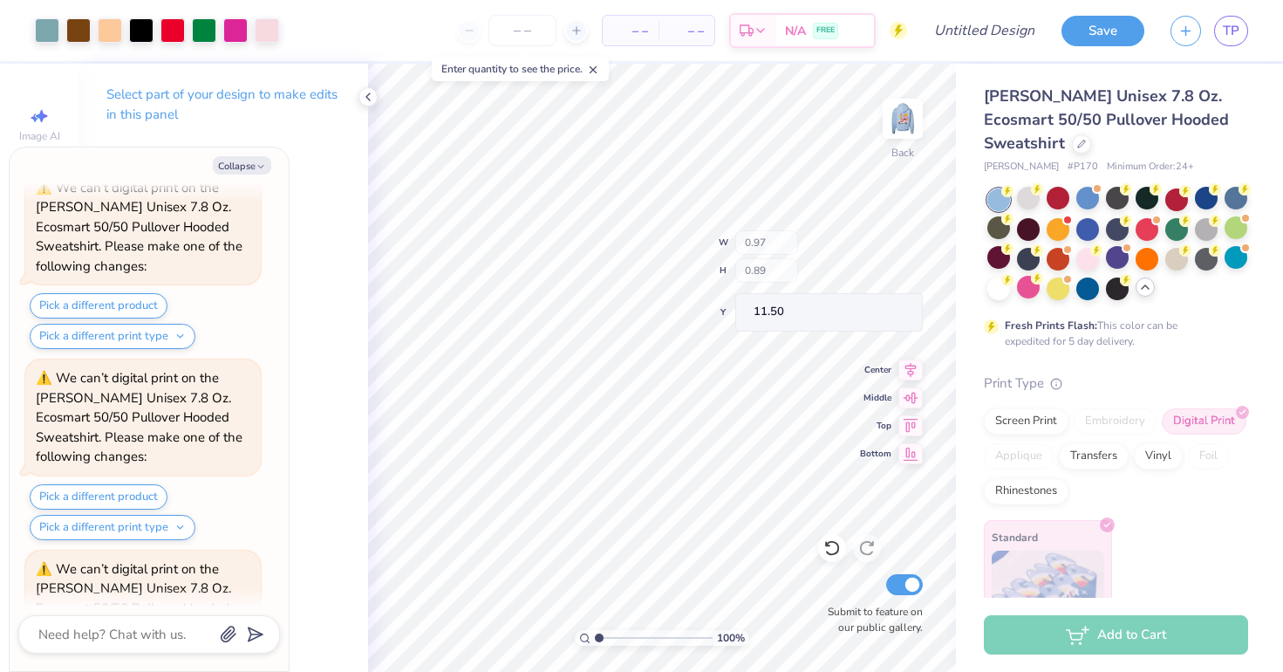
scroll to position [11961, 0]
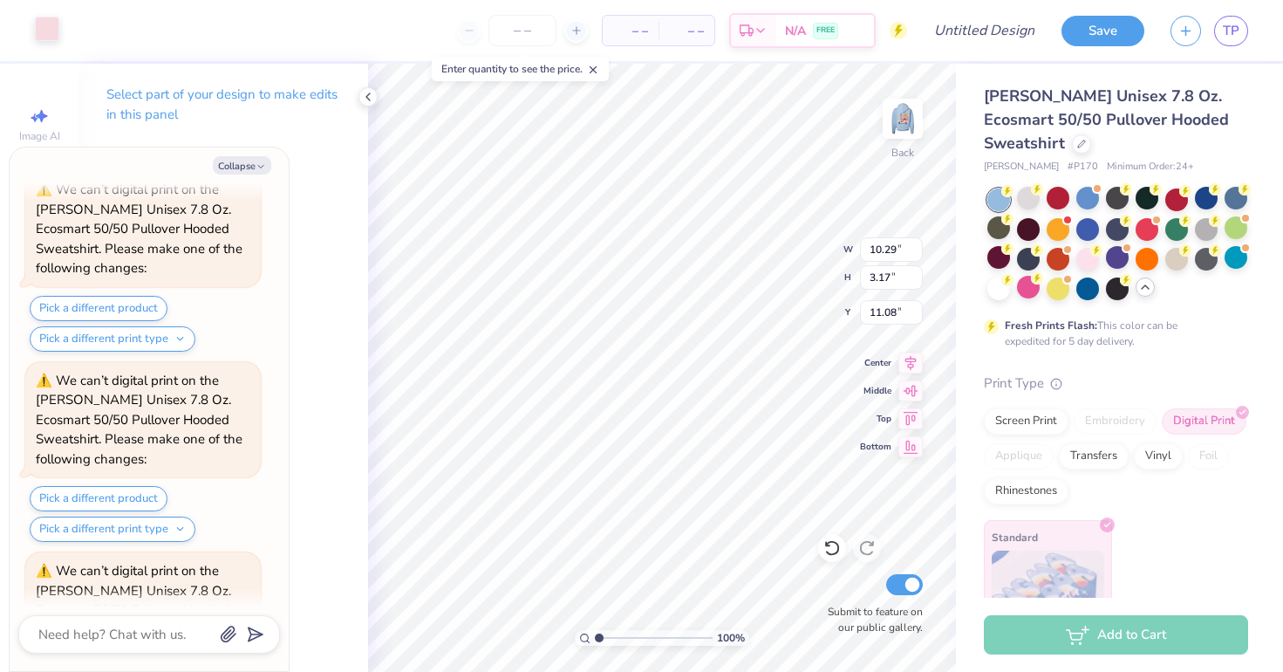
click at [57, 39] on div at bounding box center [47, 29] width 24 height 24
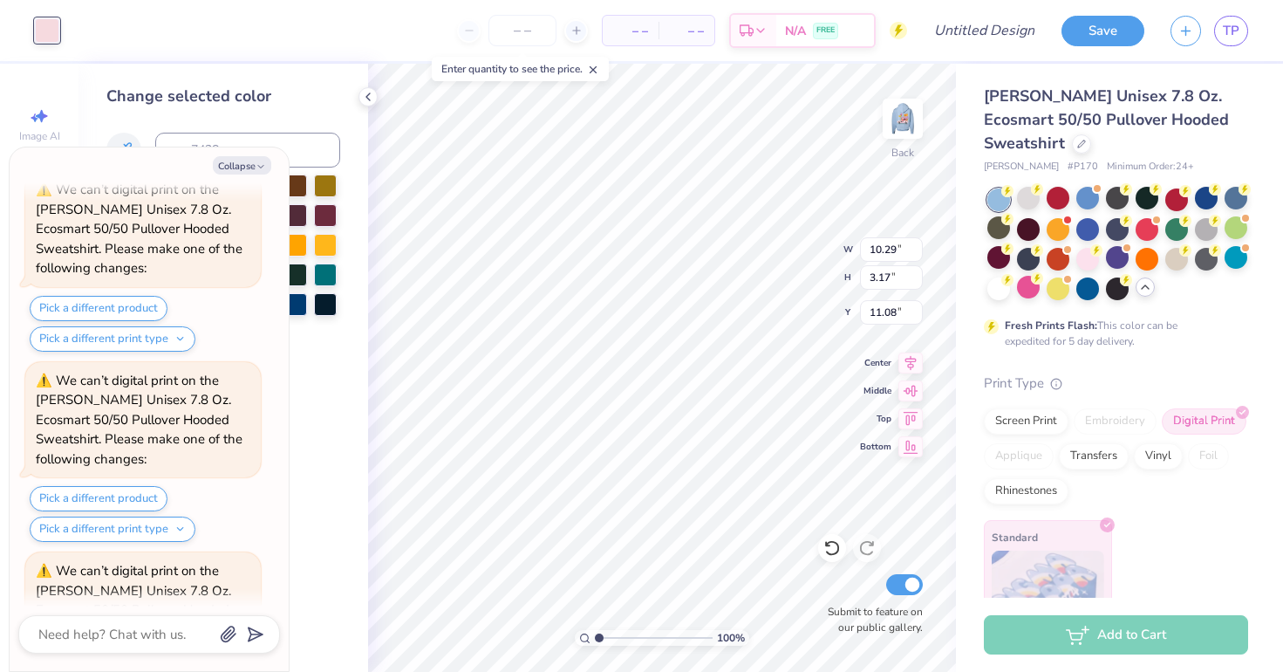
click at [248, 153] on div "Collapse How can we help you? We can’t digital print on the Hanes Unisex 7.8 Oz…" at bounding box center [149, 408] width 279 height 523
click at [248, 156] on div "Collapse How can we help you? We can’t digital print on the Hanes Unisex 7.8 Oz…" at bounding box center [149, 408] width 279 height 523
click at [249, 164] on button "Collapse" at bounding box center [242, 165] width 58 height 18
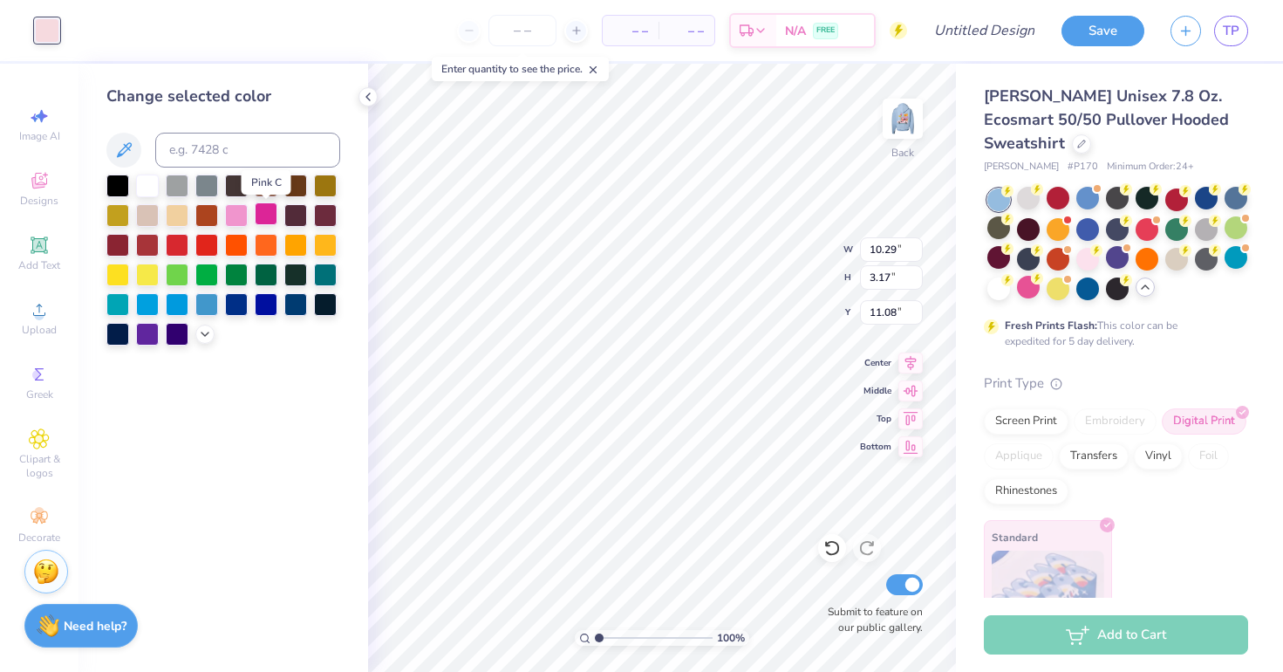
click at [275, 215] on div at bounding box center [266, 213] width 23 height 23
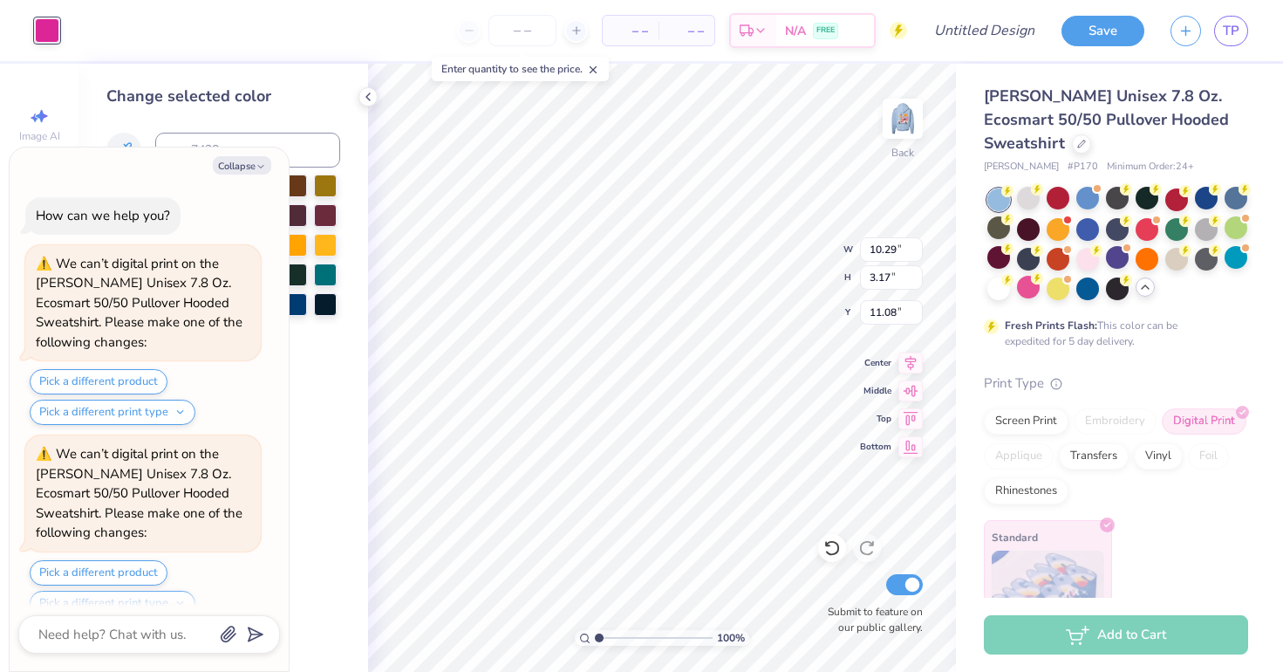
scroll to position [12149, 0]
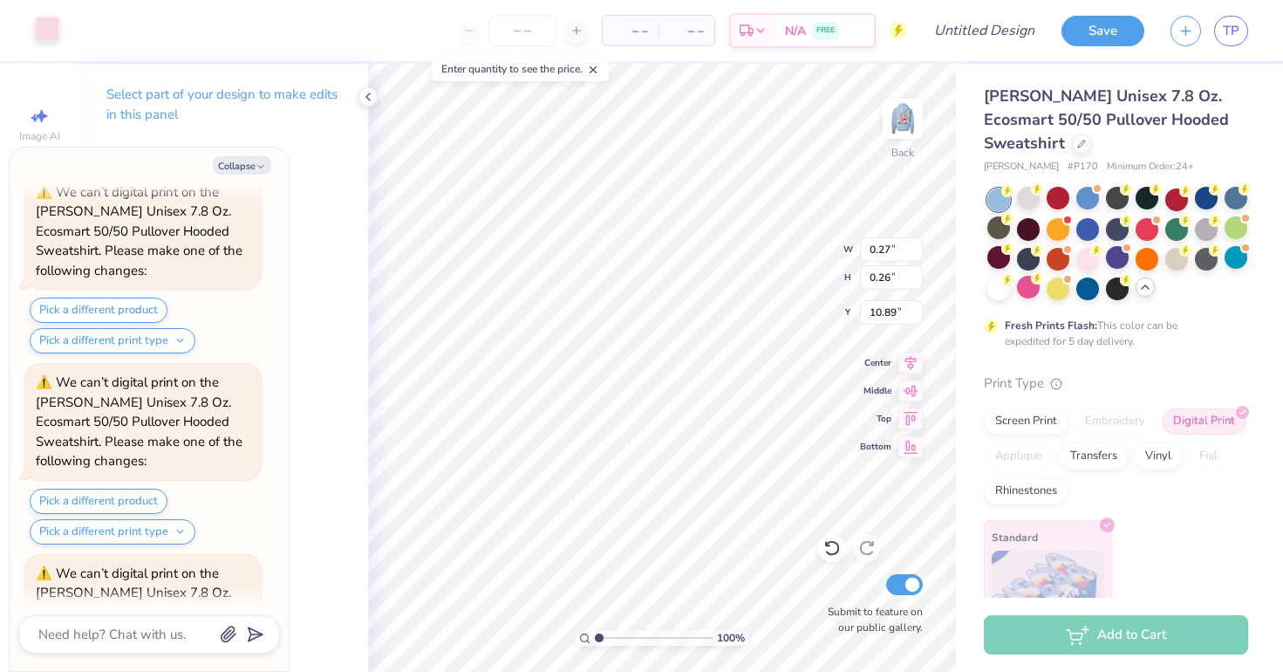
click at [59, 32] on div at bounding box center [47, 29] width 24 height 24
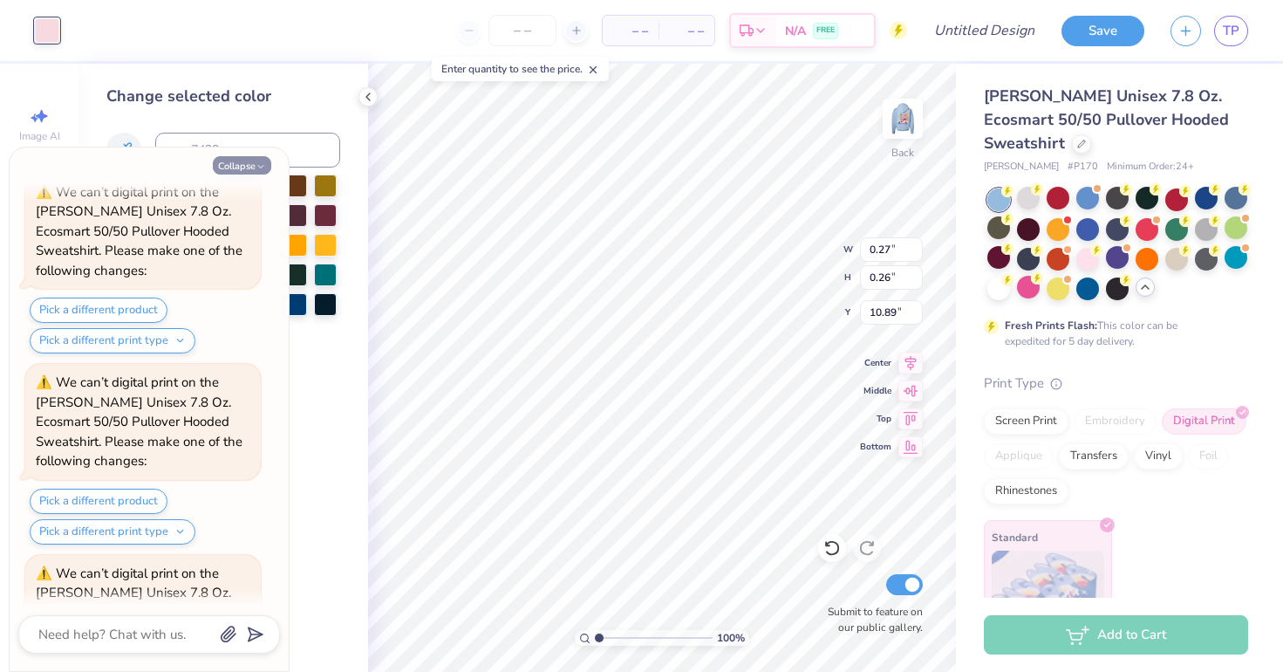
click at [253, 157] on button "Collapse" at bounding box center [242, 165] width 58 height 18
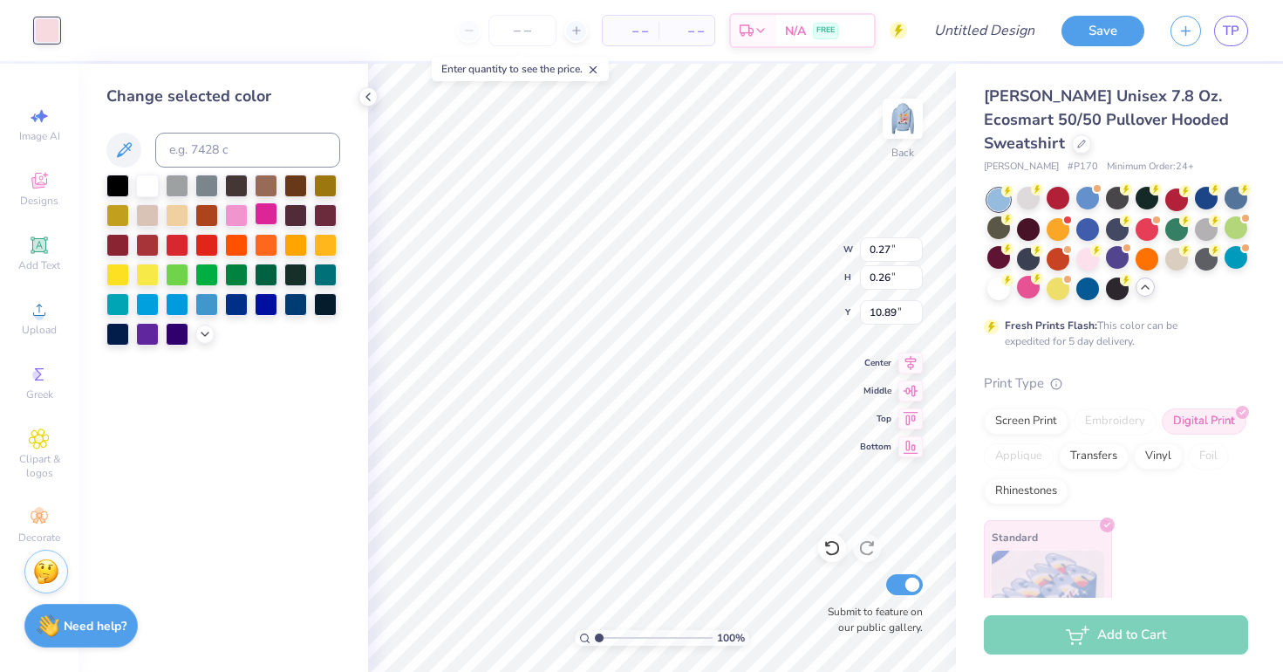
click at [258, 213] on div at bounding box center [266, 213] width 23 height 23
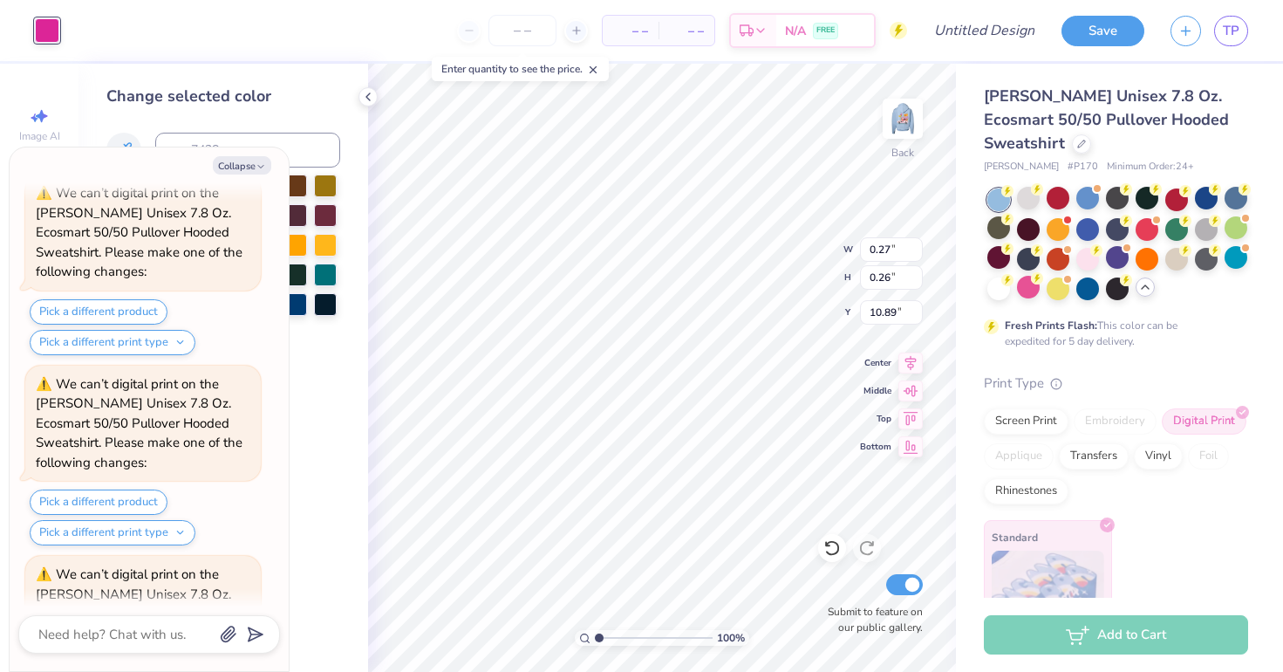
scroll to position [12338, 0]
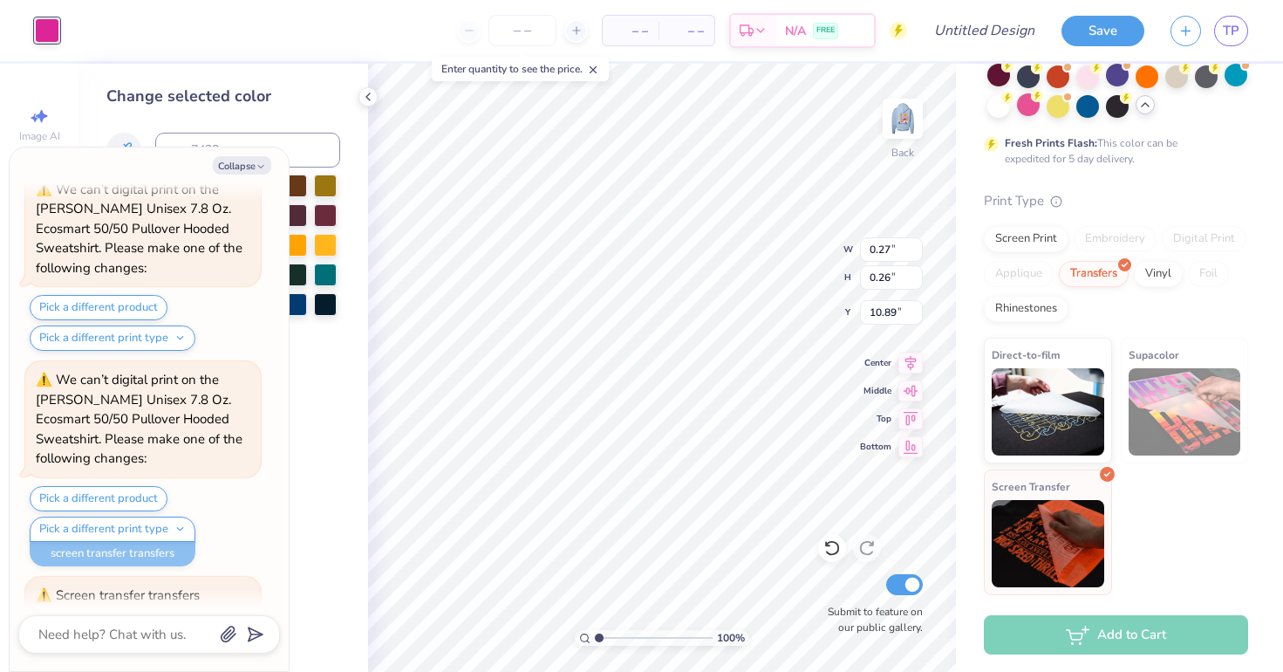
scroll to position [181, 0]
click at [1189, 536] on div "Direct-to-film Supacolor Screen Transfer" at bounding box center [1116, 468] width 264 height 260
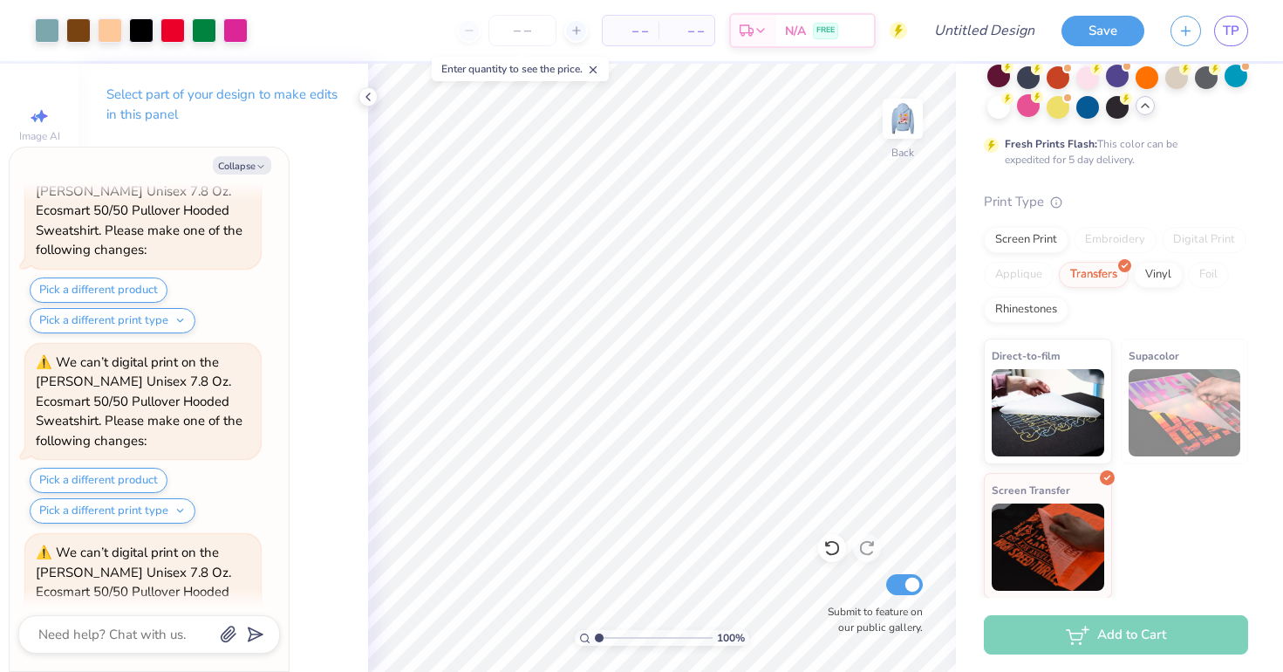
scroll to position [12309, 0]
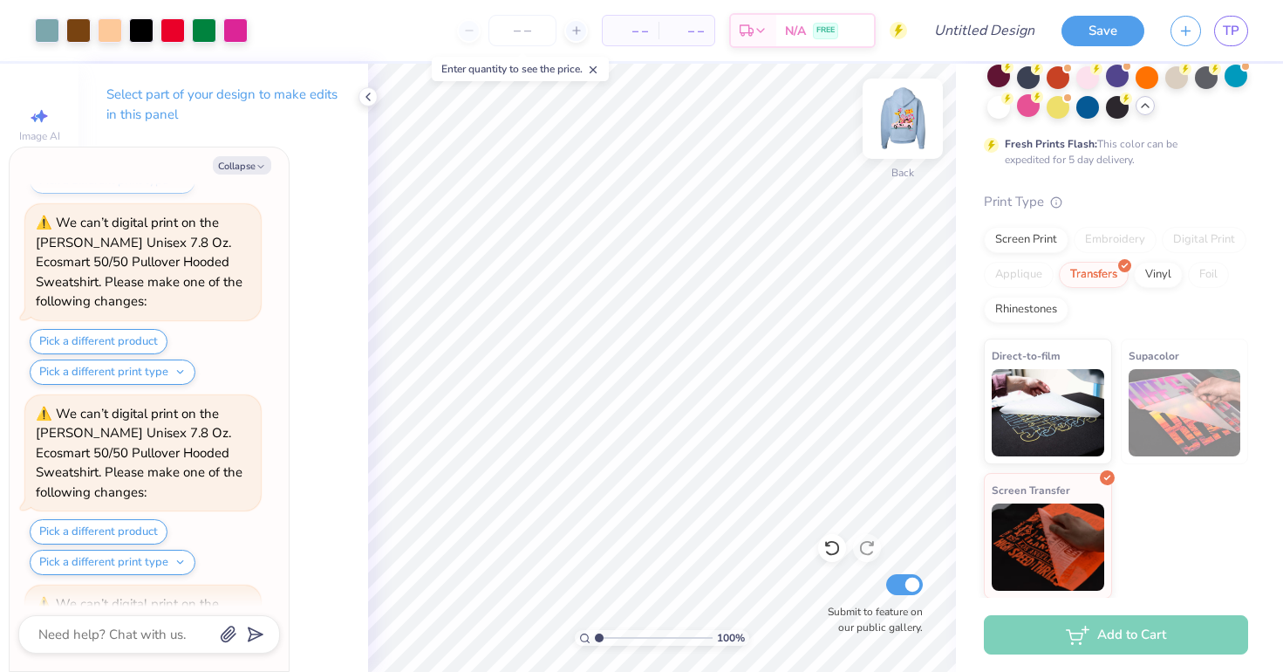
click at [897, 119] on img at bounding box center [903, 119] width 70 height 70
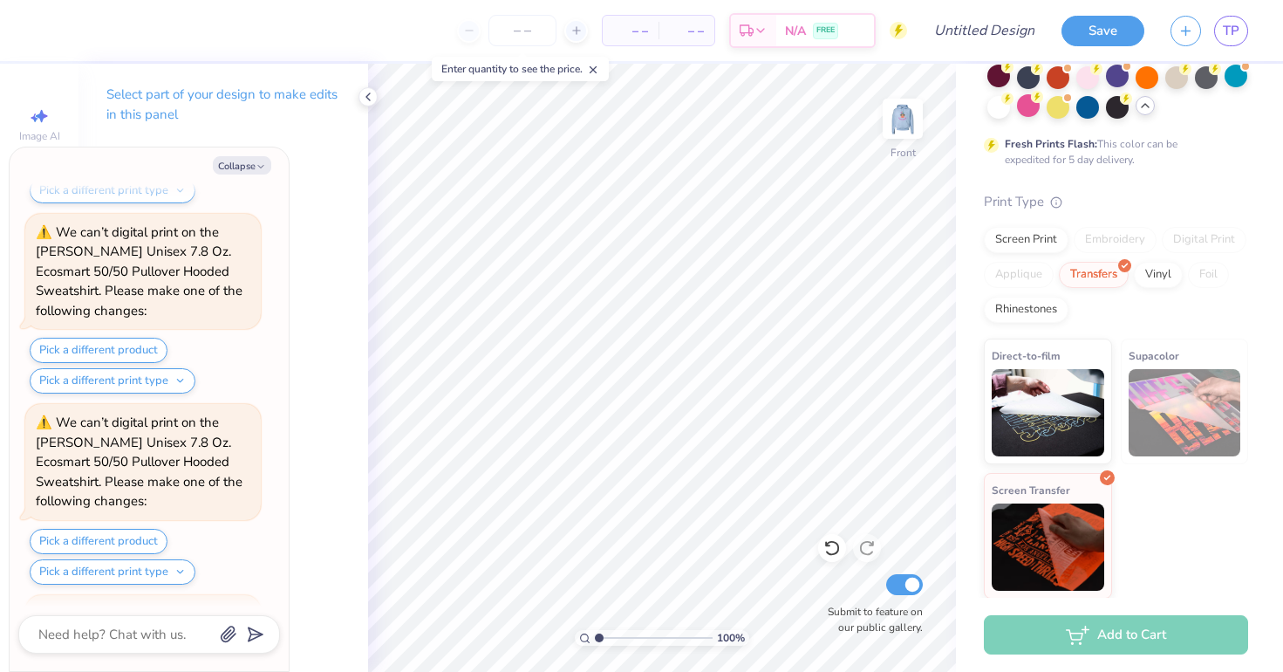
scroll to position [11327, 0]
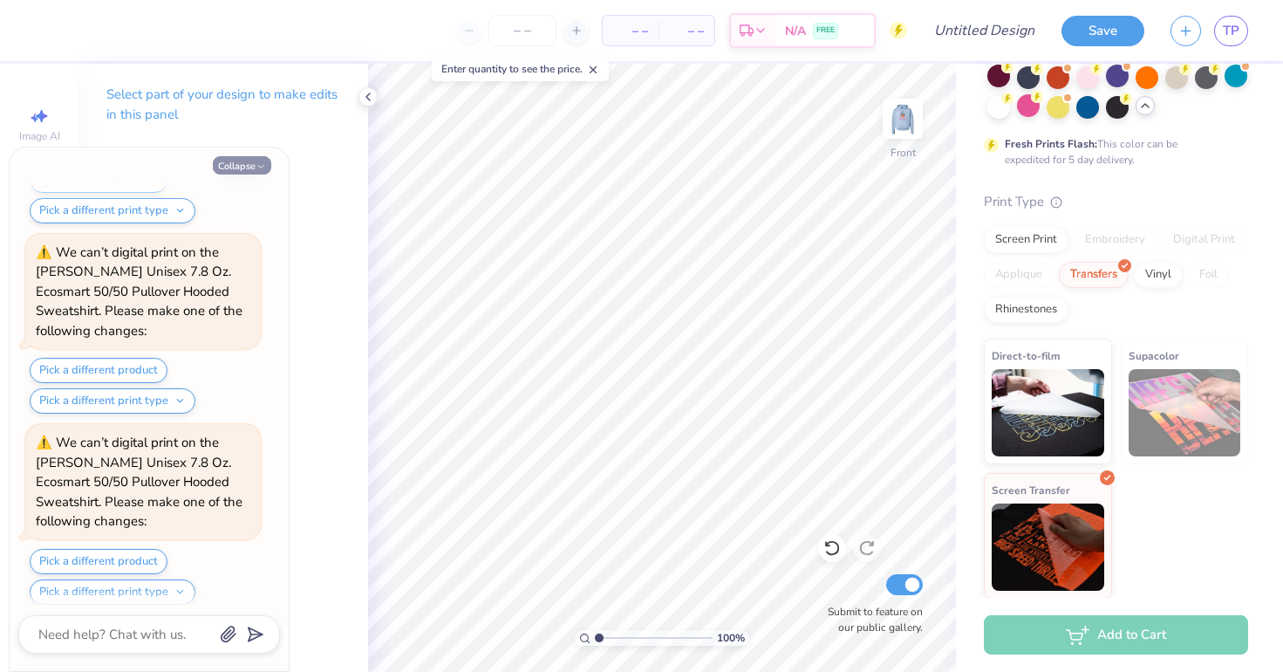
click at [246, 164] on button "Collapse" at bounding box center [242, 165] width 58 height 18
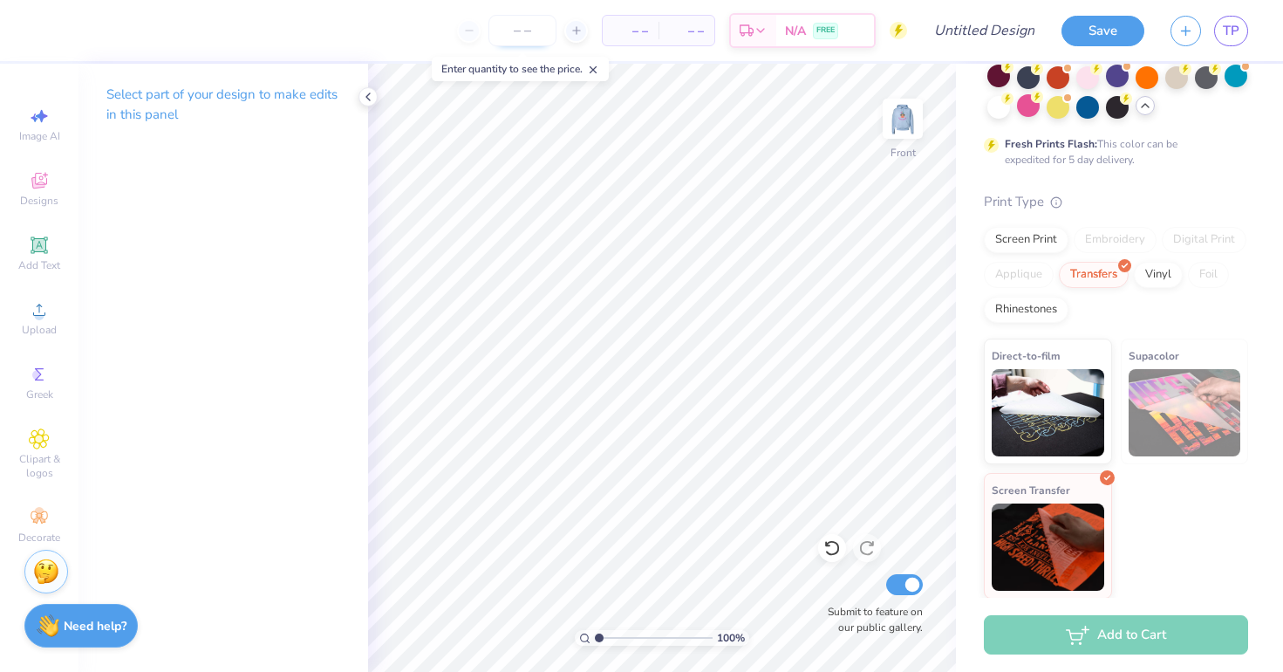
type textarea "x"
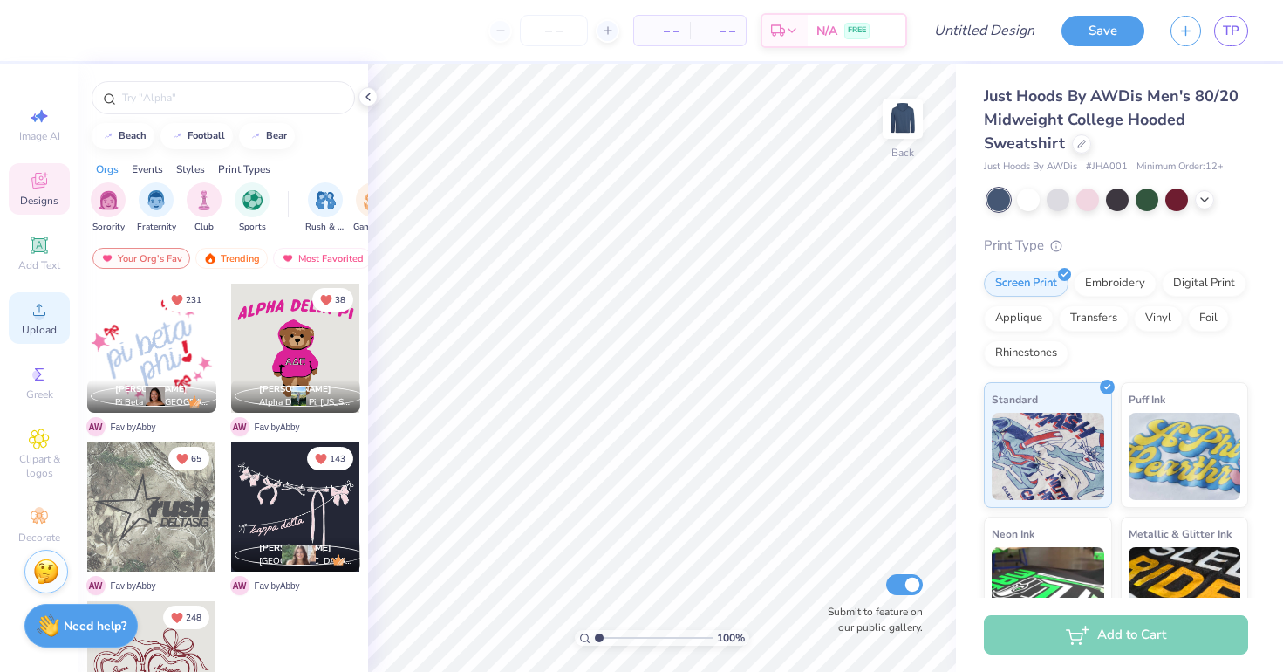
click at [36, 321] on div "Upload" at bounding box center [39, 317] width 61 height 51
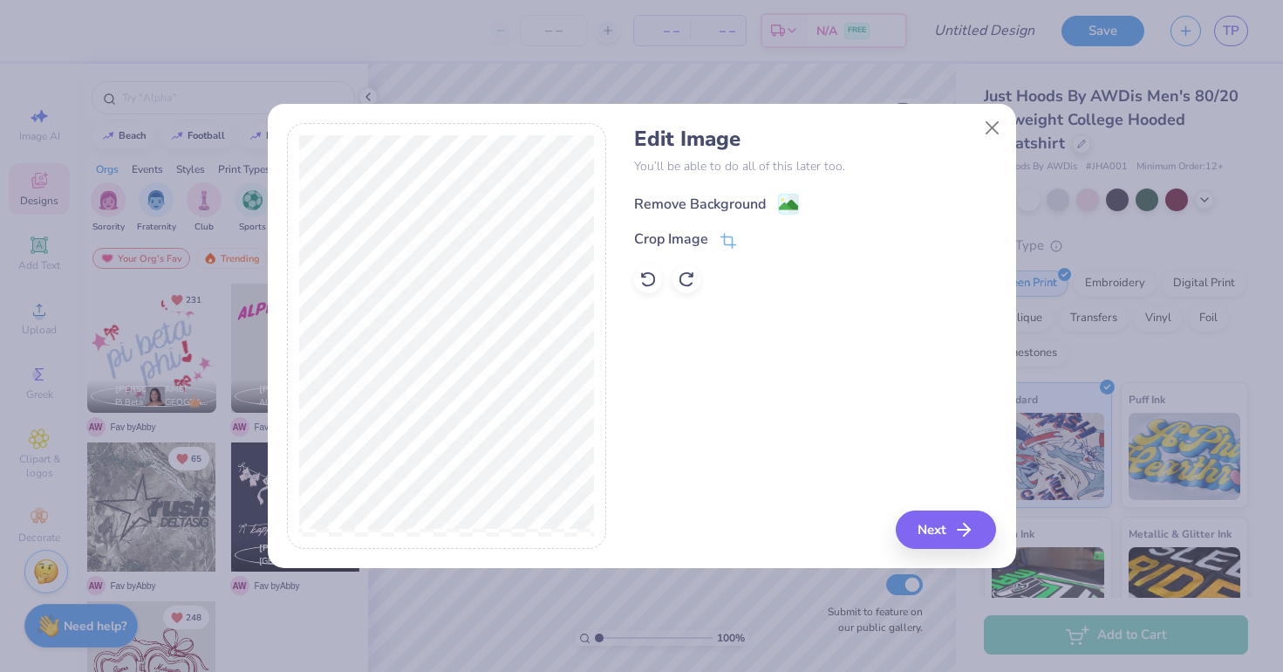
click at [746, 200] on div "Remove Background" at bounding box center [700, 204] width 132 height 21
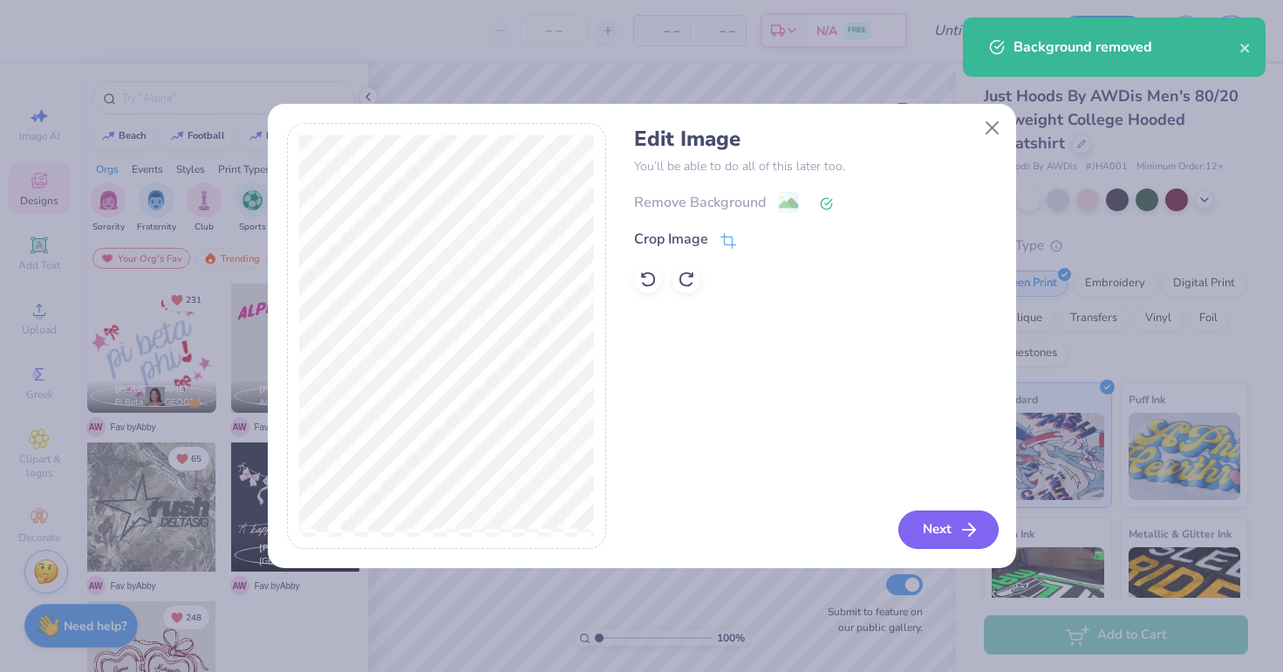
click at [953, 525] on button "Next" at bounding box center [949, 529] width 100 height 38
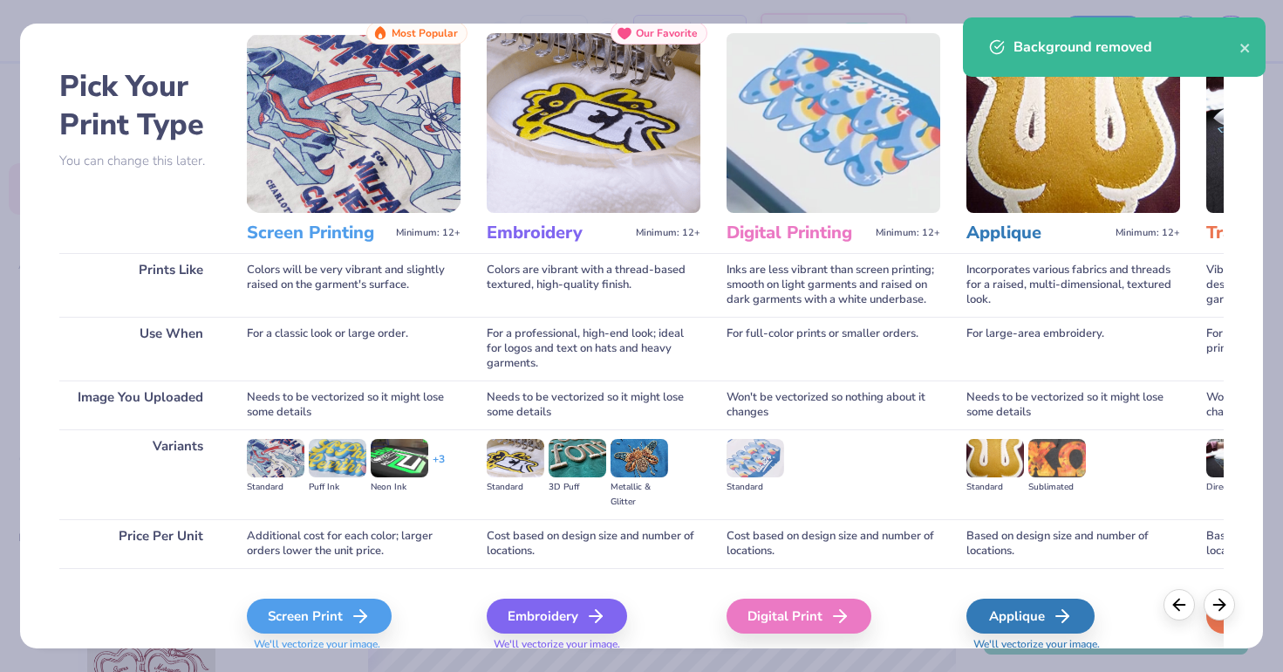
scroll to position [56, 0]
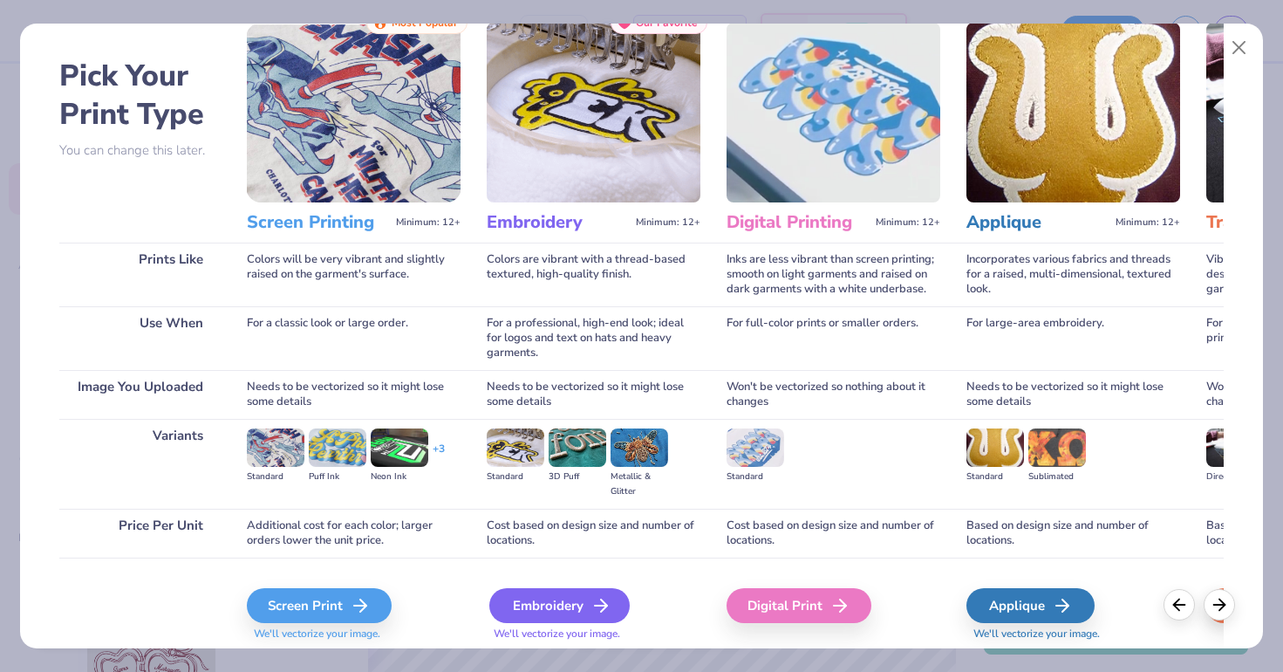
click at [525, 594] on div "Embroidery" at bounding box center [559, 605] width 140 height 35
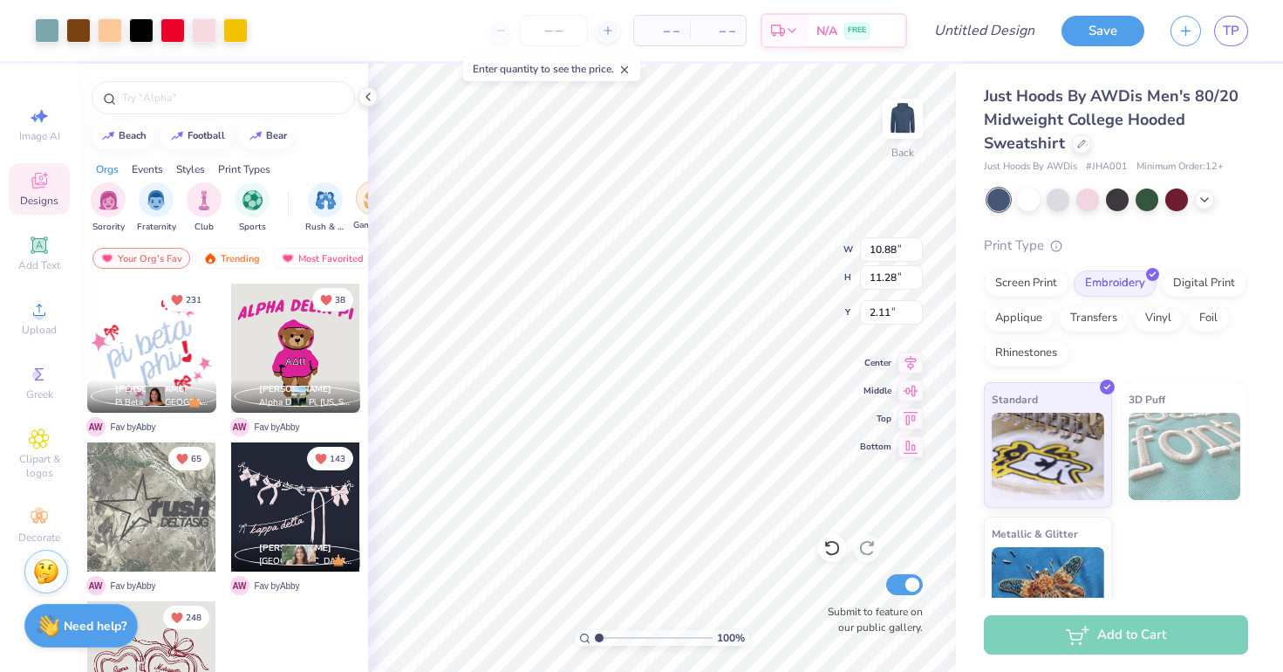
type input "3.34"
click at [905, 116] on img at bounding box center [903, 119] width 70 height 70
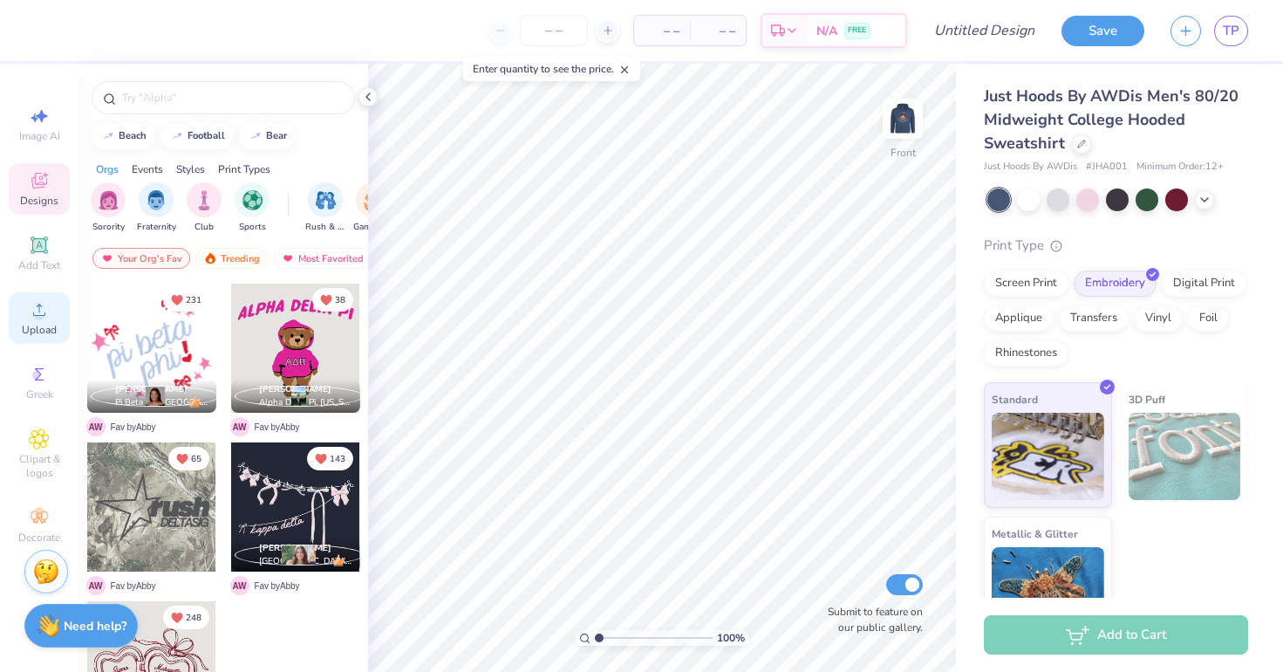
click at [33, 316] on icon at bounding box center [39, 309] width 21 height 21
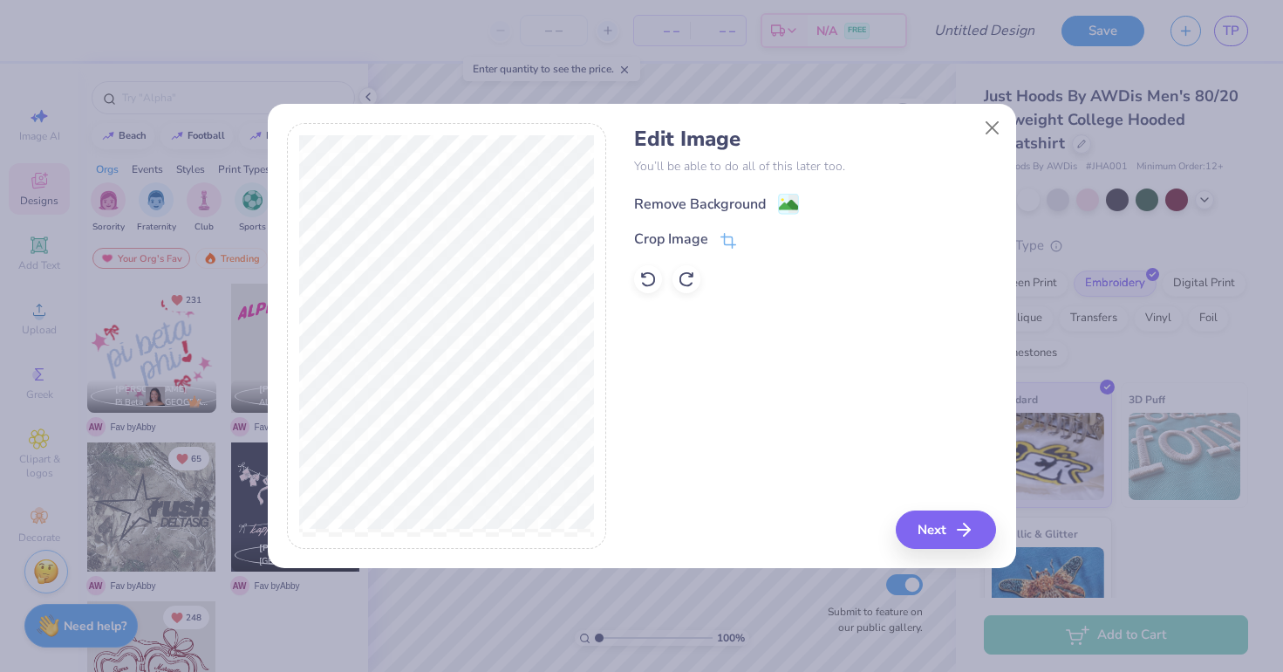
click at [686, 202] on div "Remove Background" at bounding box center [700, 204] width 132 height 21
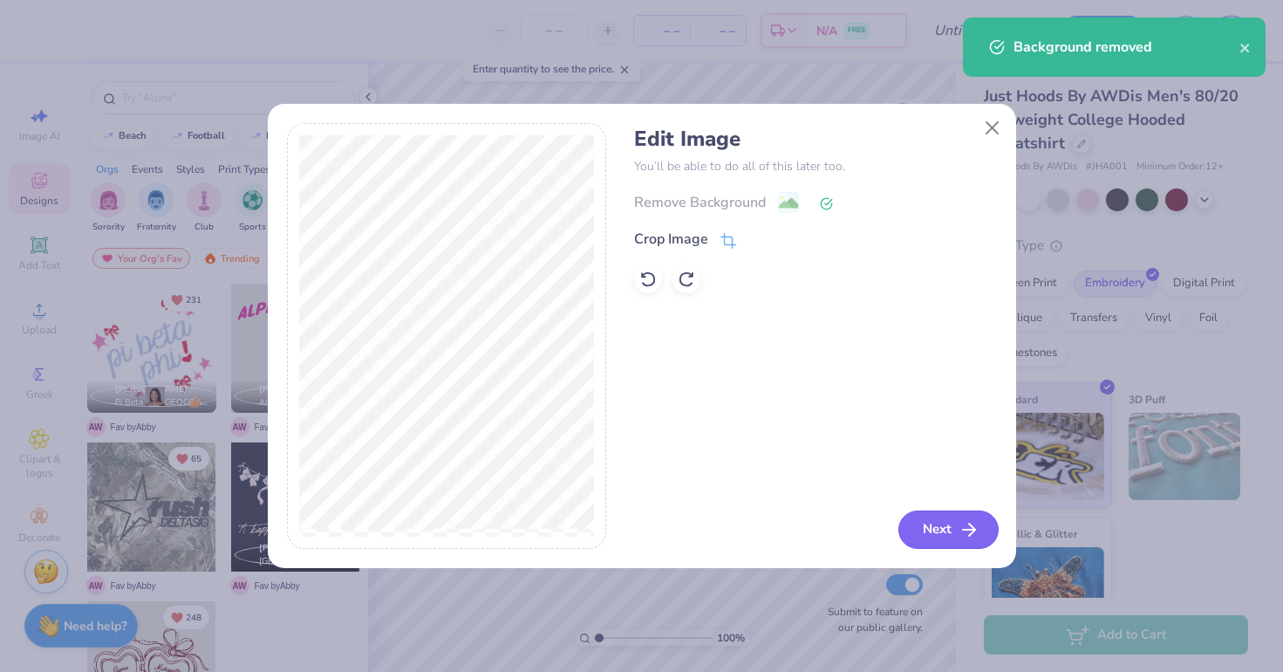
click at [942, 528] on button "Next" at bounding box center [949, 529] width 100 height 38
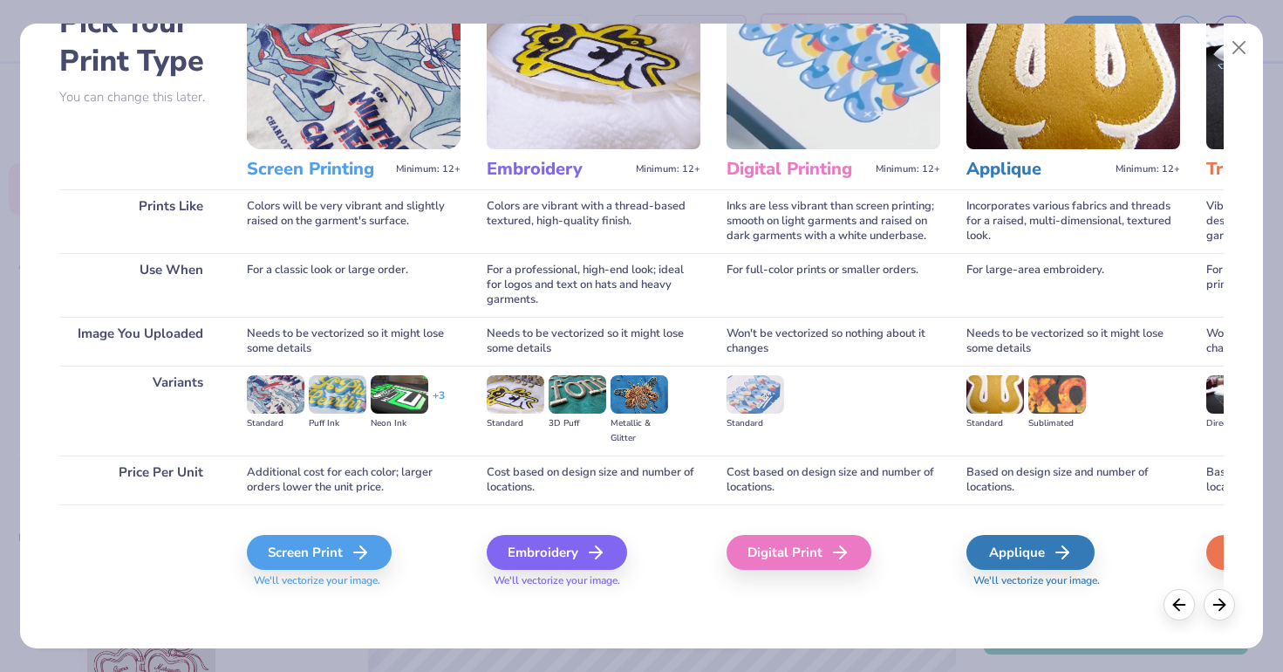
scroll to position [0, 0]
click at [311, 553] on div "Screen Print" at bounding box center [321, 552] width 145 height 35
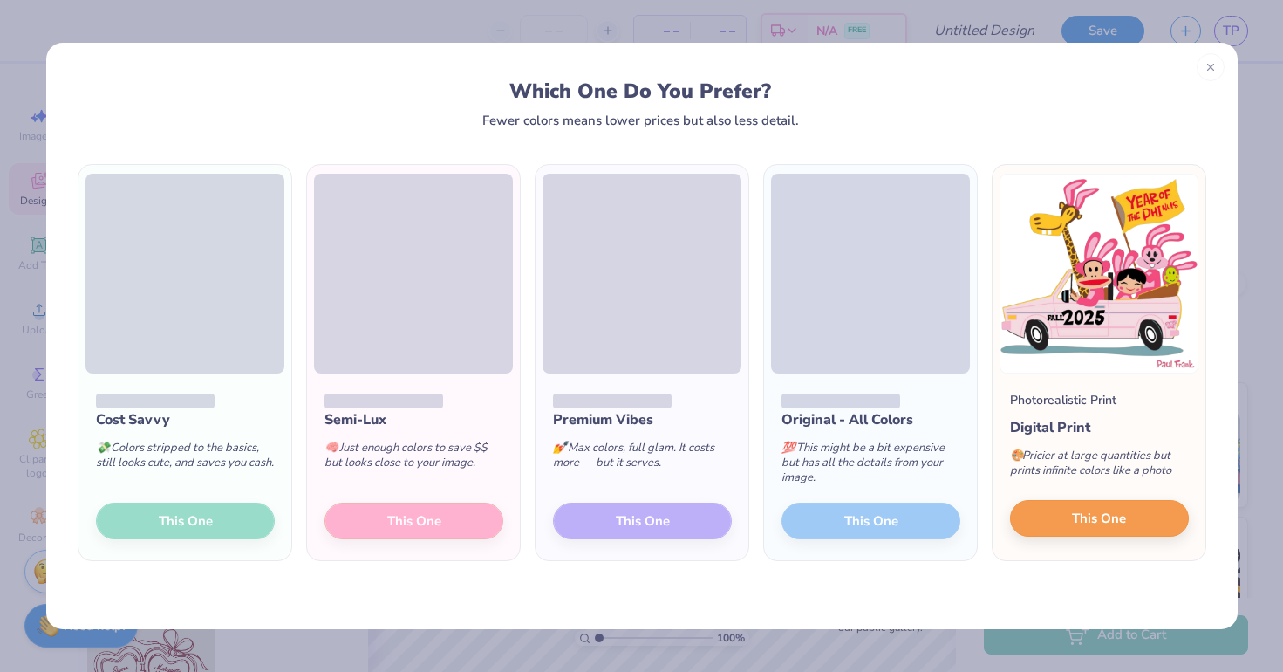
click at [1128, 519] on button "This One" at bounding box center [1099, 518] width 179 height 37
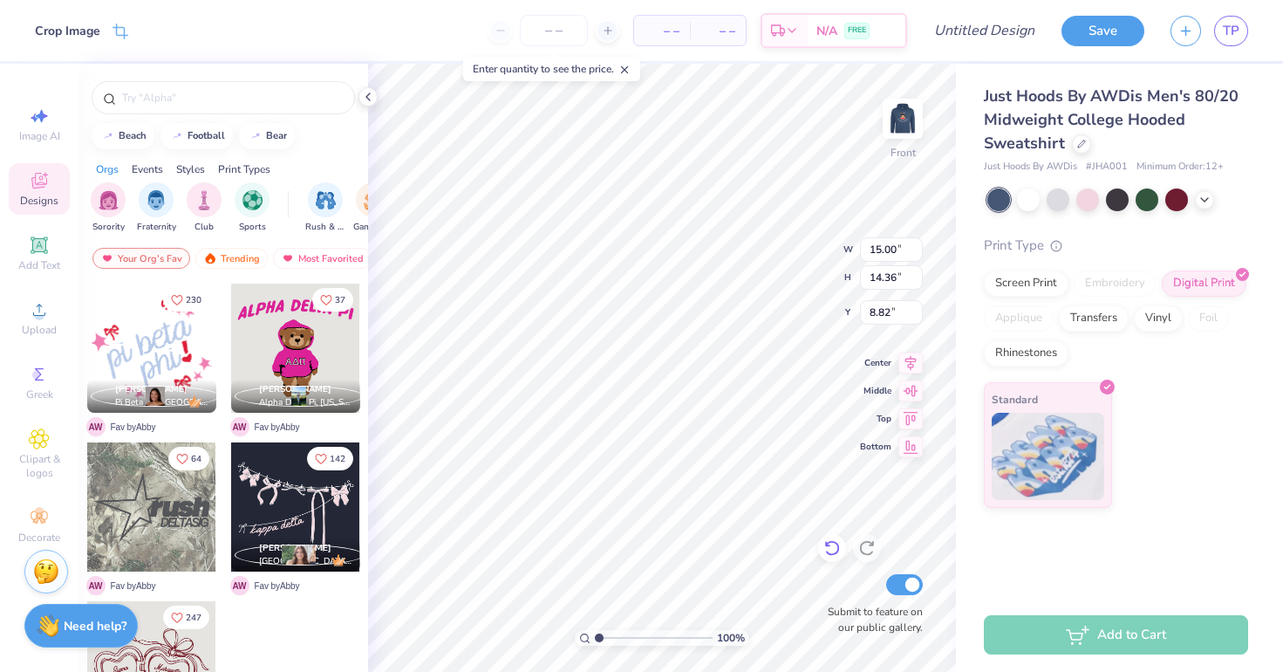
type input "6.00"
type input "13.00"
type input "12.44"
type input "7.92"
type input "7.66"
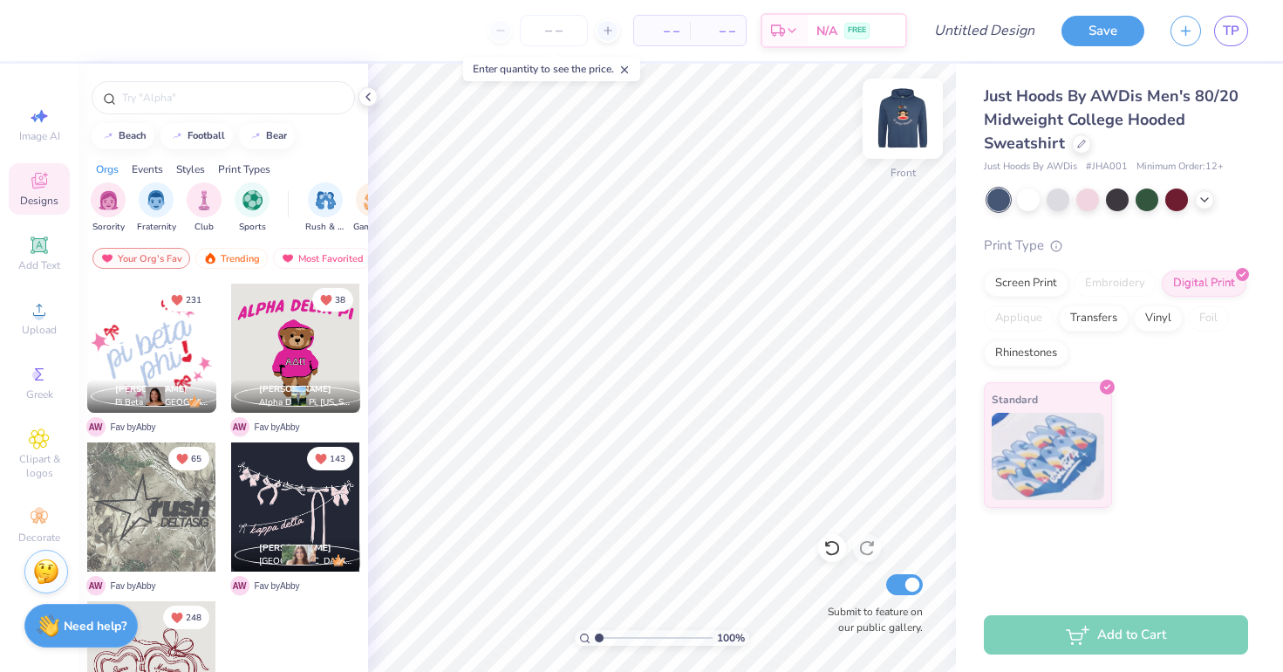
click at [905, 118] on img at bounding box center [903, 119] width 70 height 70
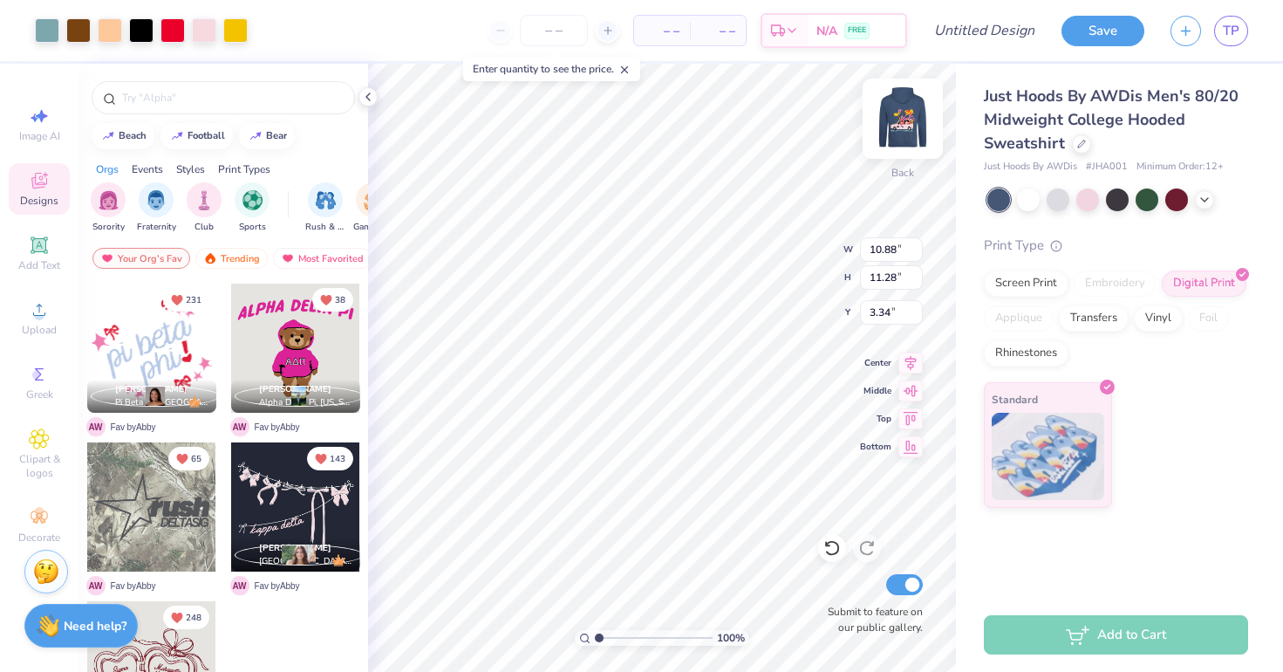
type input "10.44"
type input "10.83"
type input "3.40"
type input "9.75"
type input "10.11"
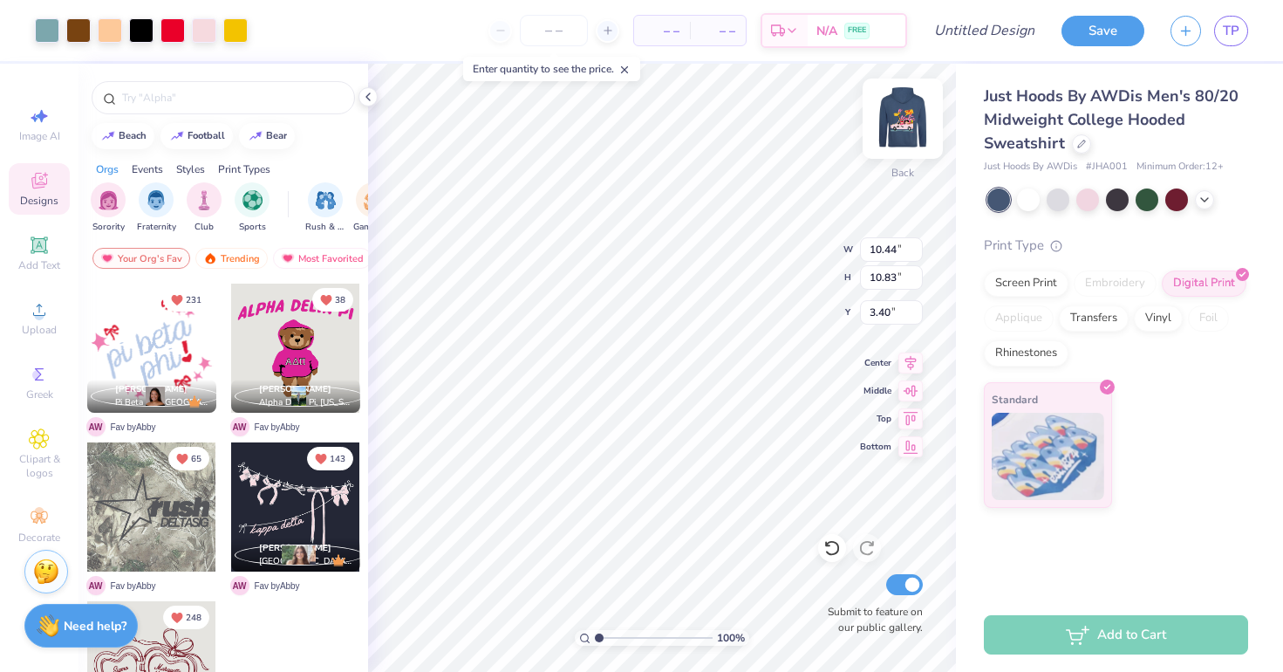
type input "4.12"
type input "4.06"
click at [1206, 201] on icon at bounding box center [1205, 198] width 14 height 14
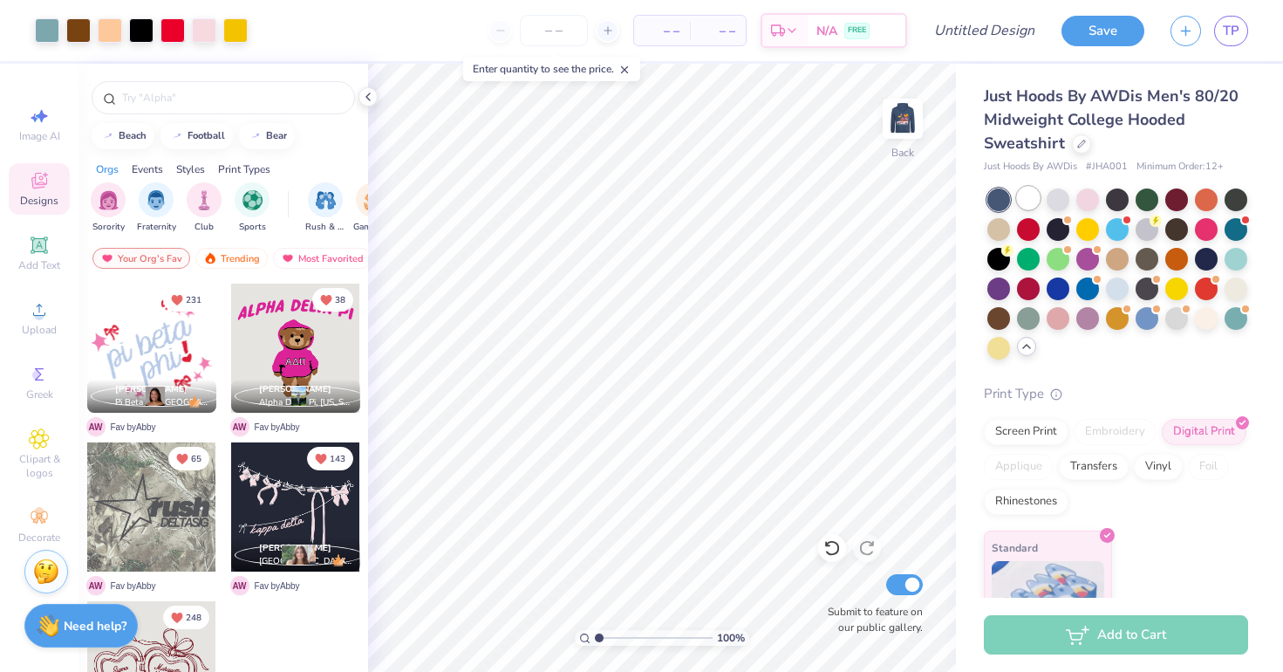
click at [1028, 210] on div at bounding box center [1117, 273] width 261 height 171
click at [1035, 196] on div at bounding box center [1028, 198] width 23 height 23
click at [914, 126] on img at bounding box center [903, 119] width 70 height 70
click at [914, 126] on img at bounding box center [902, 118] width 35 height 35
click at [1063, 207] on div at bounding box center [1058, 198] width 23 height 23
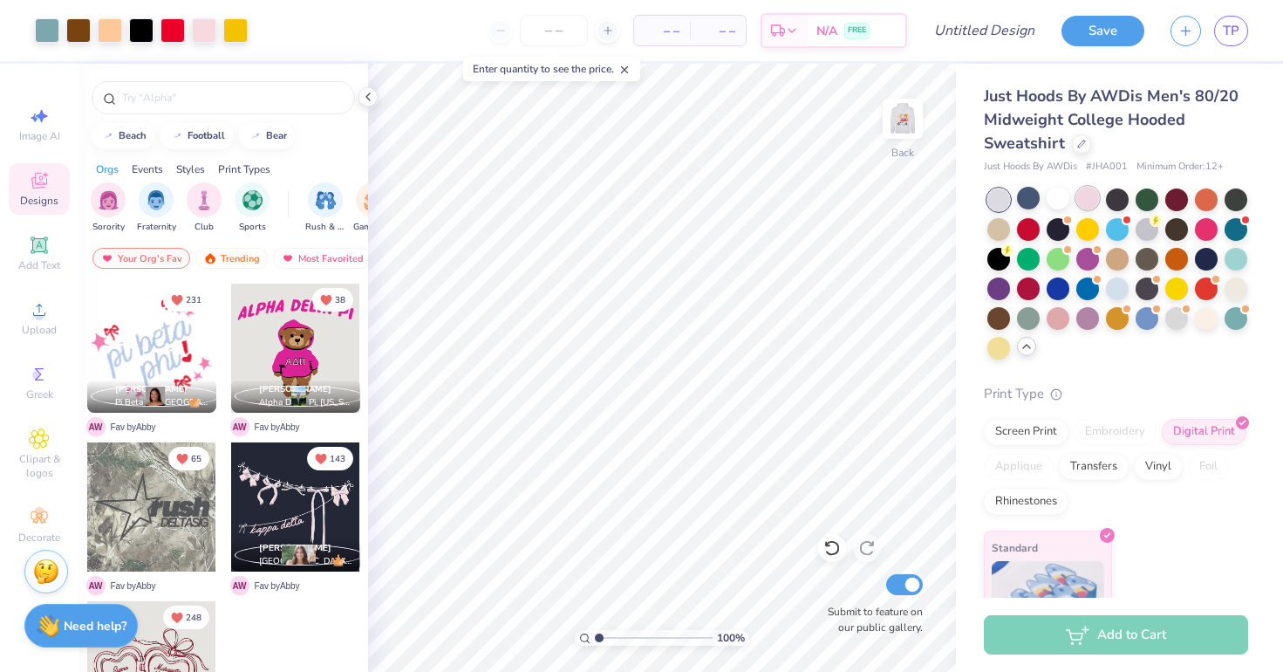
click at [1083, 209] on div at bounding box center [1087, 198] width 23 height 23
click at [902, 114] on img at bounding box center [903, 119] width 70 height 70
click at [902, 114] on img at bounding box center [902, 118] width 35 height 35
click at [906, 115] on img at bounding box center [903, 119] width 70 height 70
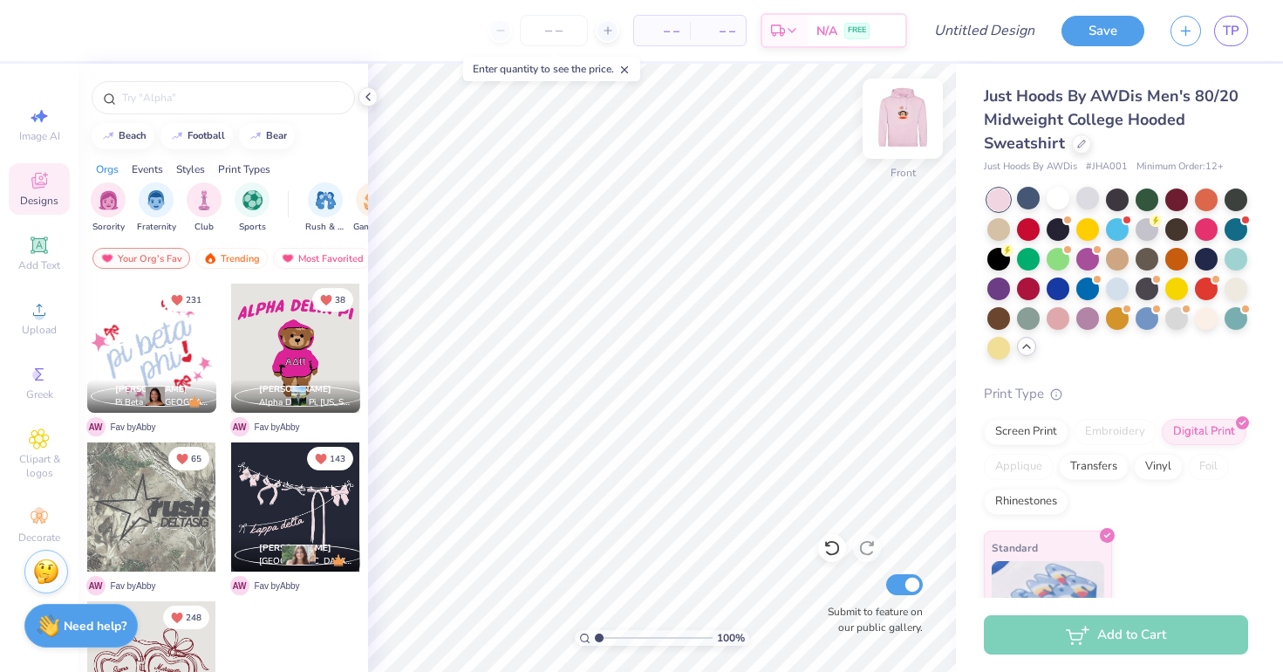
click at [905, 119] on img at bounding box center [903, 119] width 70 height 70
click at [48, 33] on div at bounding box center [47, 29] width 24 height 24
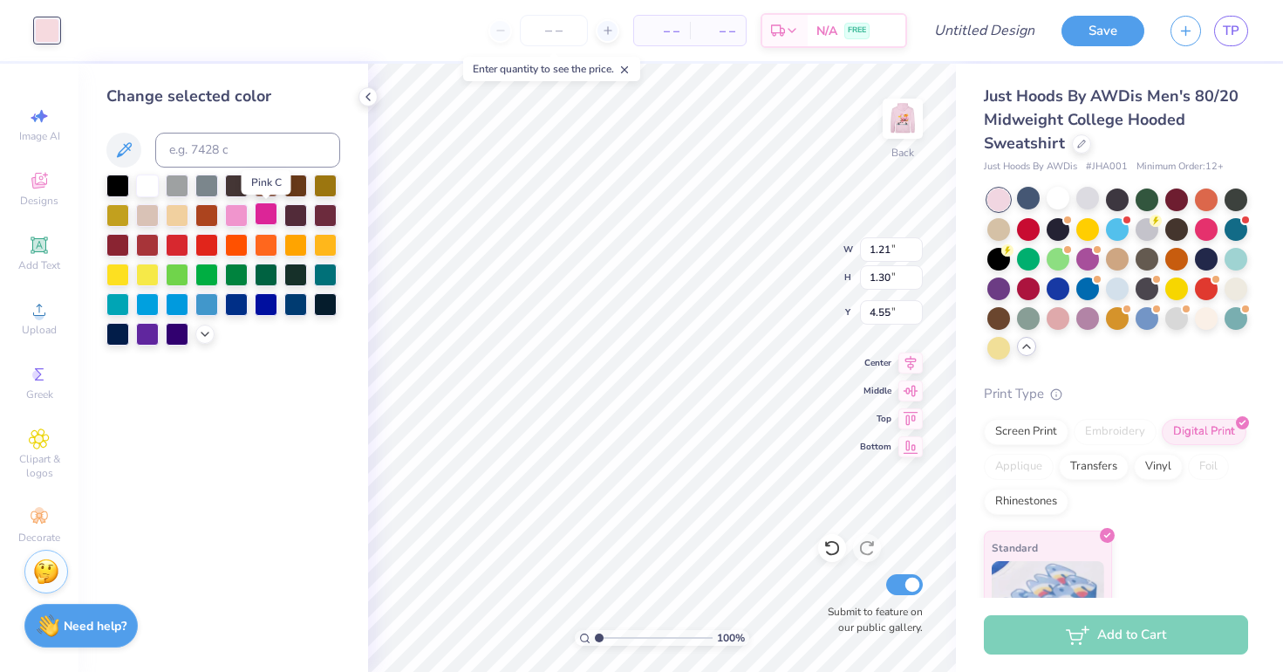
click at [270, 225] on div at bounding box center [266, 213] width 23 height 23
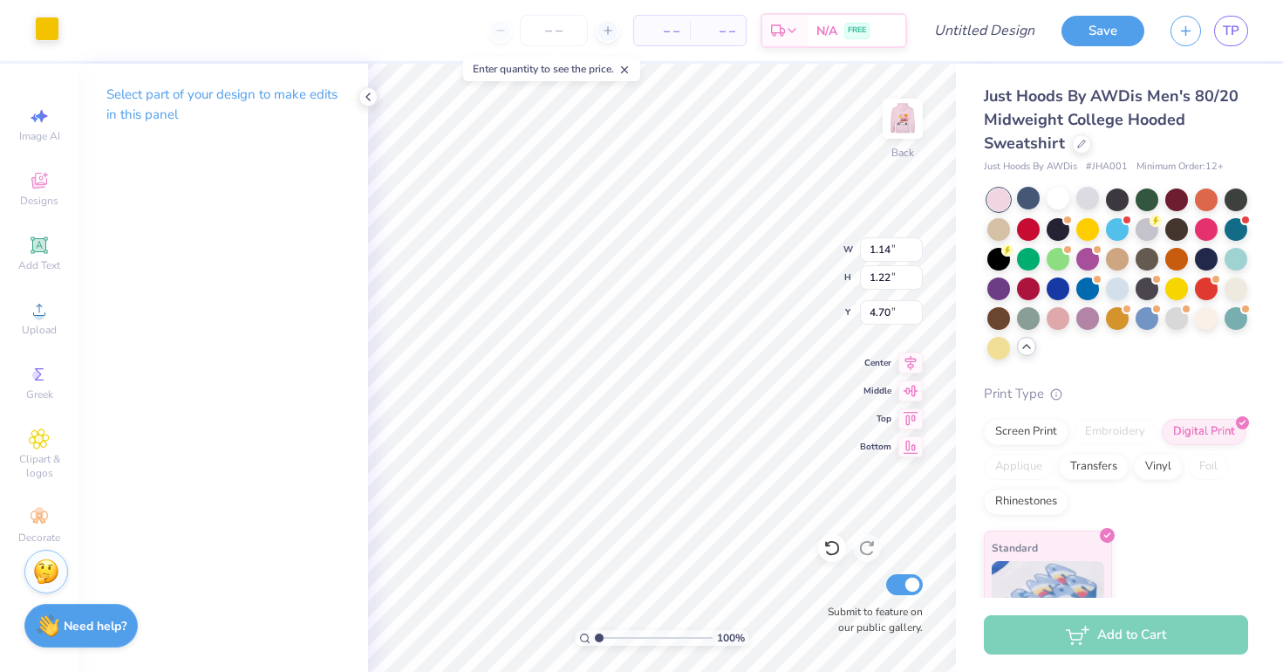
click at [40, 29] on div at bounding box center [47, 29] width 24 height 24
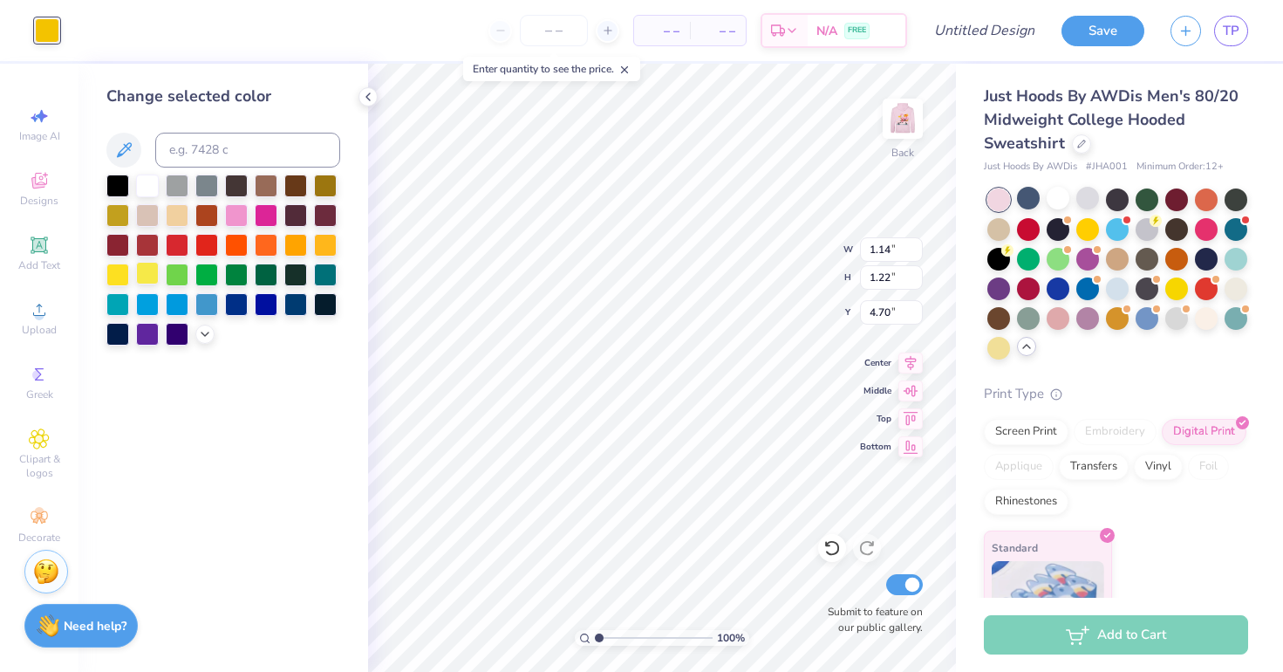
click at [151, 273] on div at bounding box center [147, 273] width 23 height 23
click at [292, 253] on div at bounding box center [295, 243] width 23 height 23
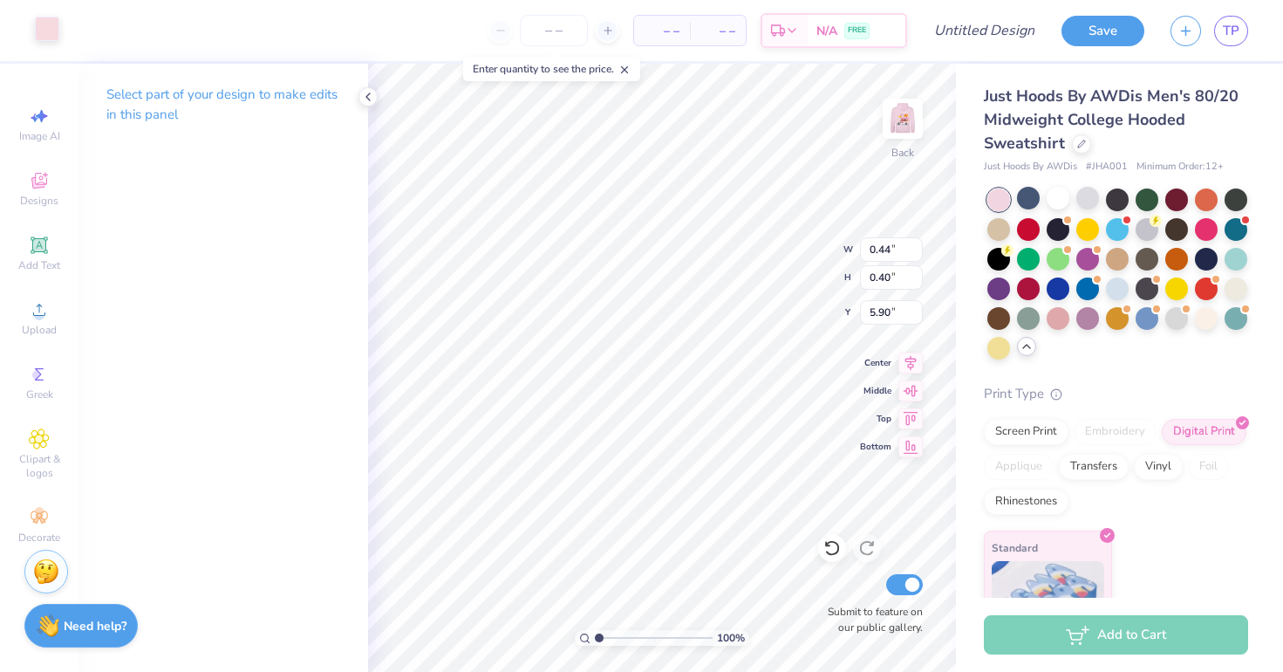
click at [39, 38] on div at bounding box center [47, 29] width 24 height 24
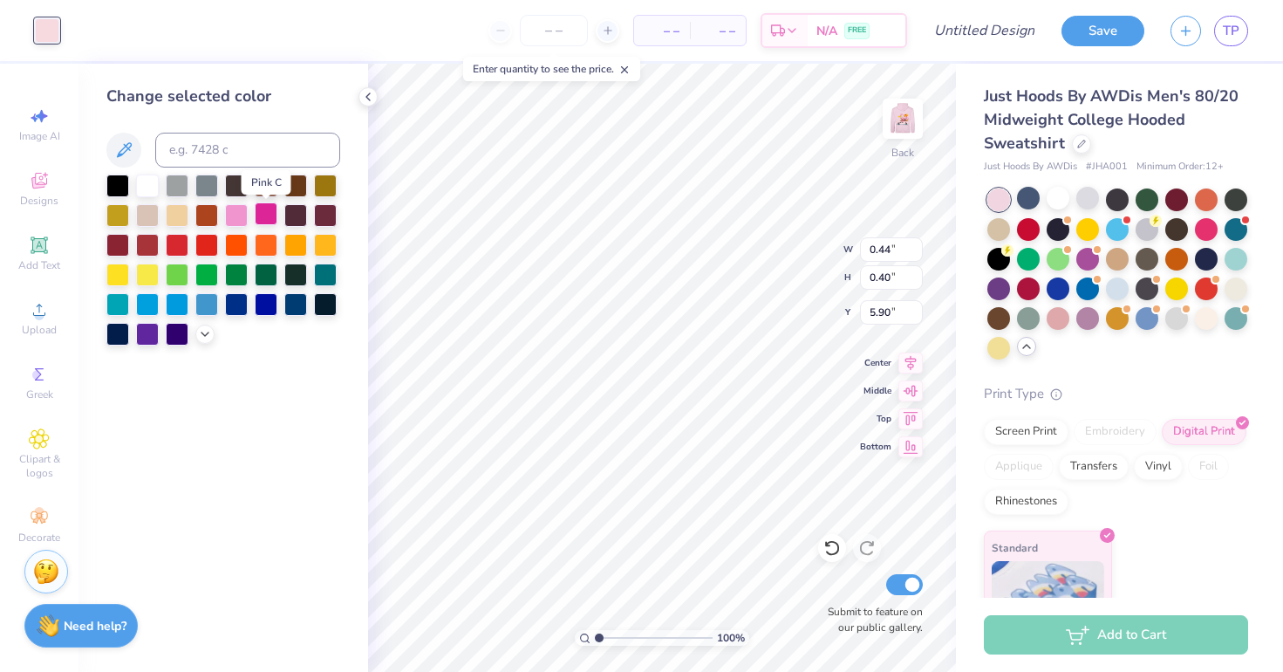
click at [268, 222] on div at bounding box center [266, 213] width 23 height 23
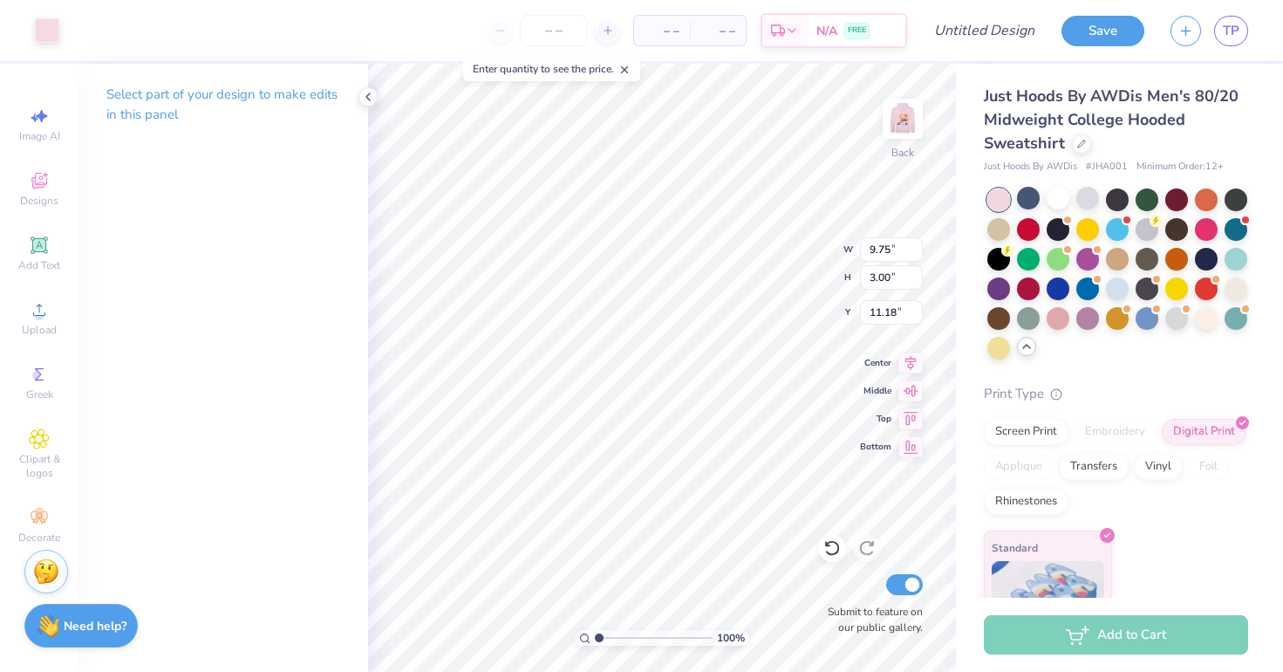
click at [63, 47] on div "Art colors – – Per Item – – Total Est. Delivery N/A FREE Design Title Save TP" at bounding box center [641, 30] width 1283 height 61
click at [41, 38] on div at bounding box center [47, 29] width 24 height 24
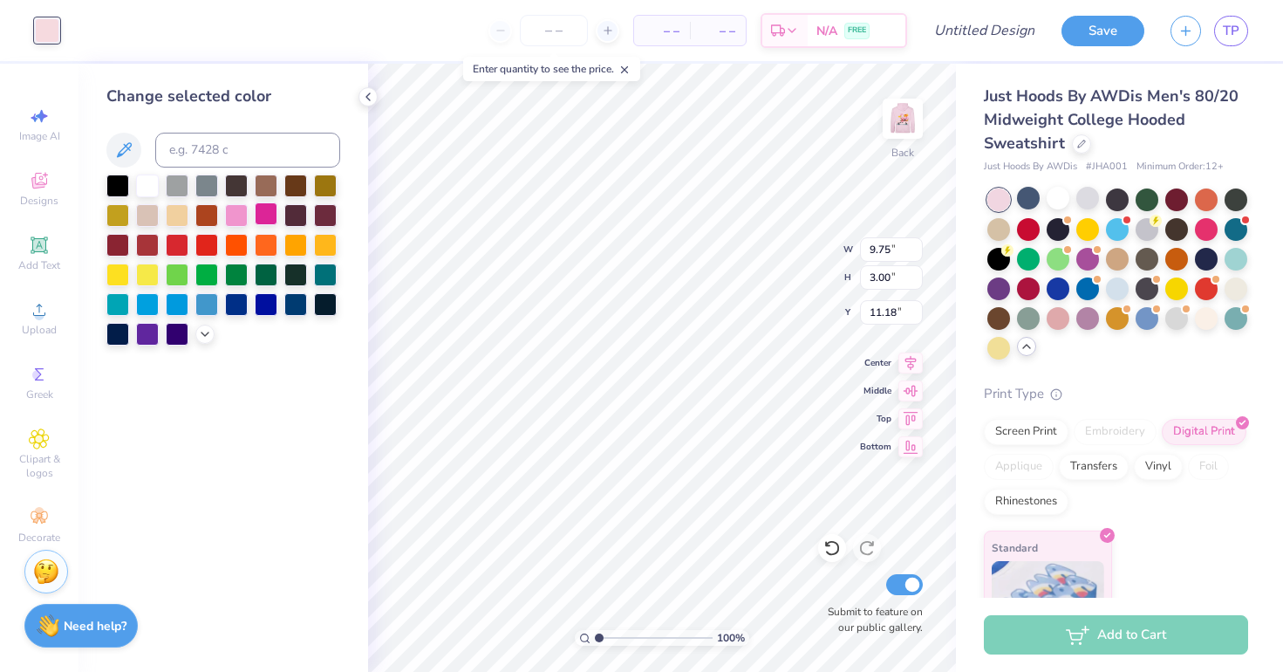
click at [263, 222] on div at bounding box center [266, 213] width 23 height 23
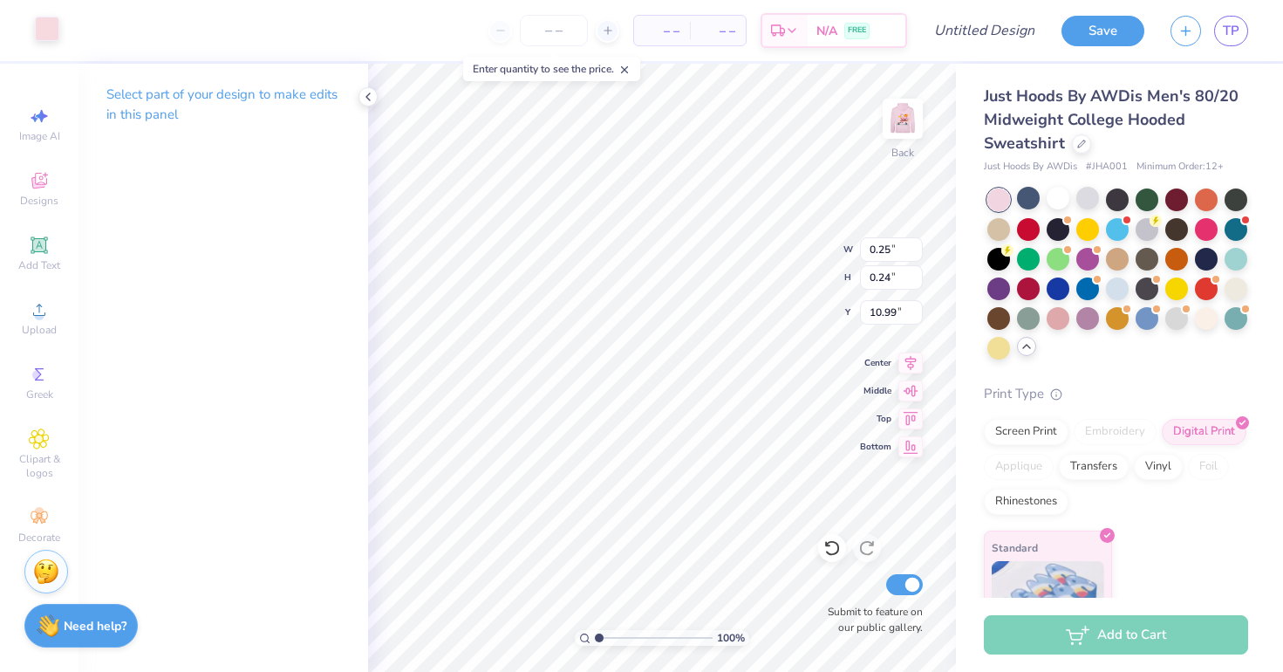
click at [44, 31] on div at bounding box center [47, 29] width 24 height 24
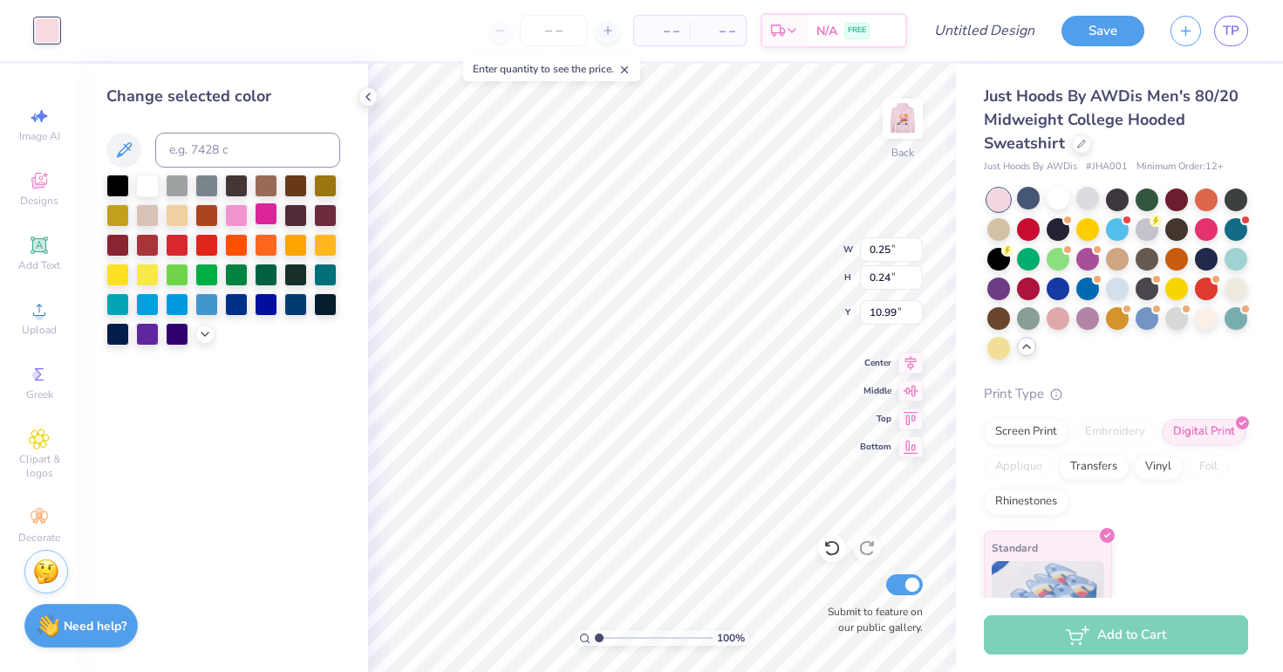
click at [258, 222] on div at bounding box center [266, 213] width 23 height 23
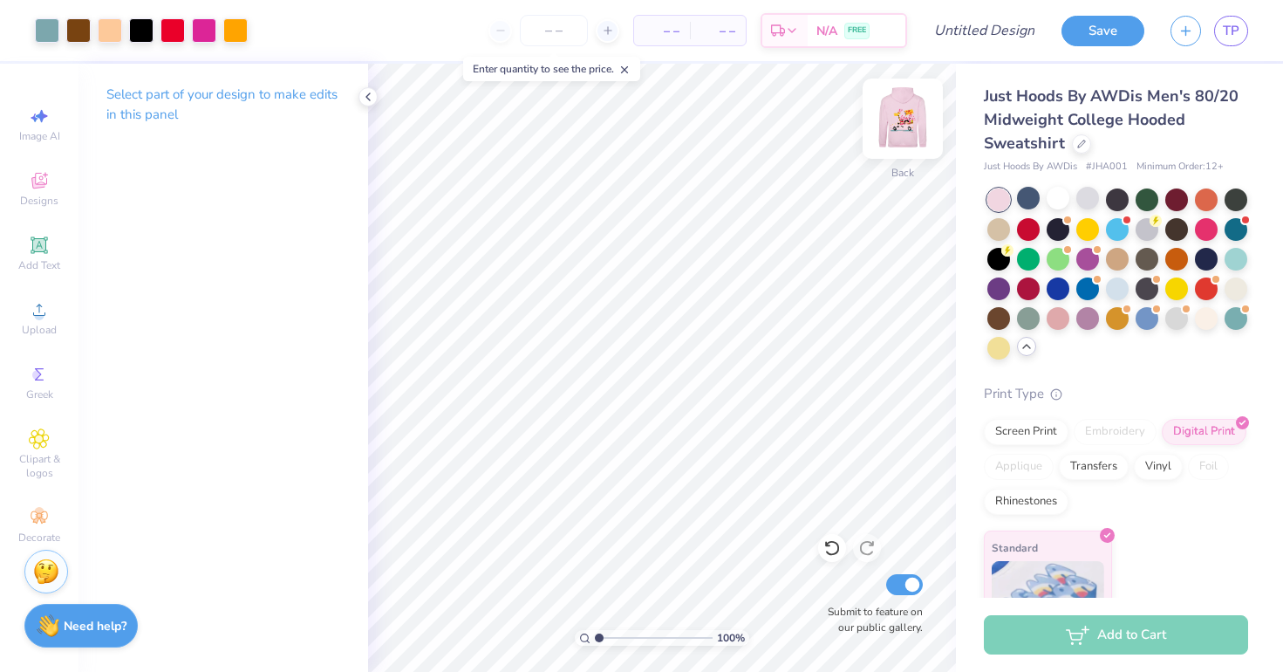
click at [925, 111] on img at bounding box center [903, 119] width 70 height 70
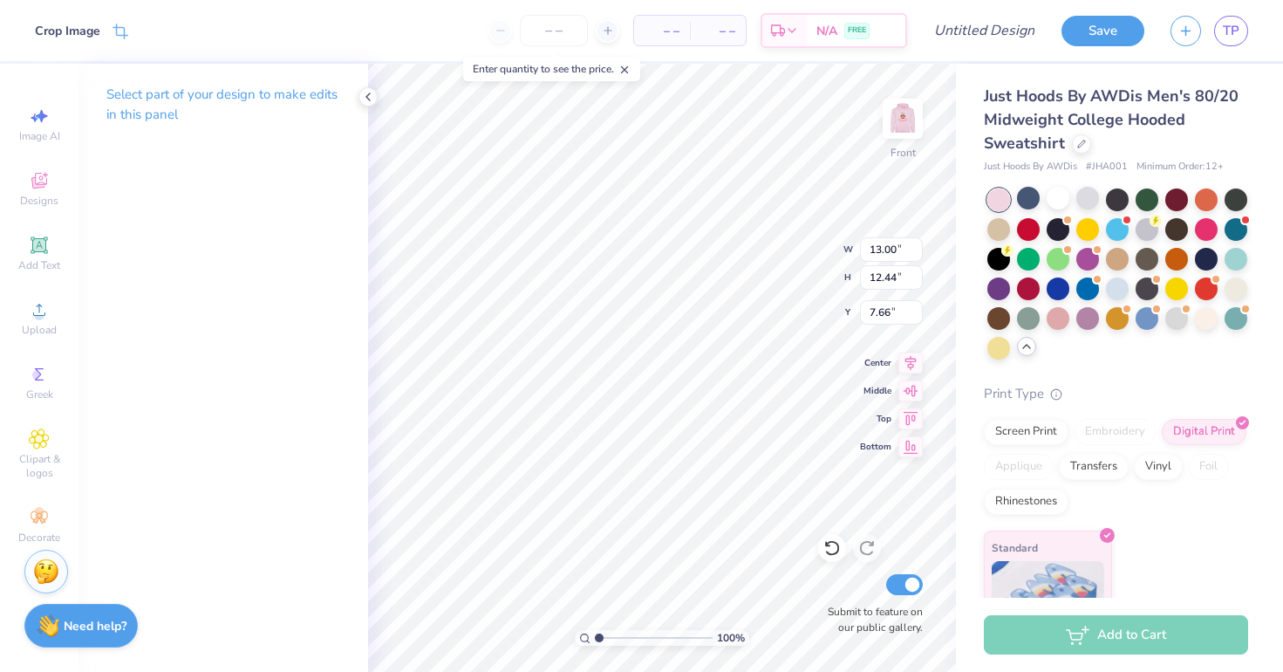
type input "12.19"
type input "11.67"
click at [907, 123] on img at bounding box center [903, 119] width 70 height 70
click at [908, 120] on div "Almost there" at bounding box center [825, 368] width 915 height 608
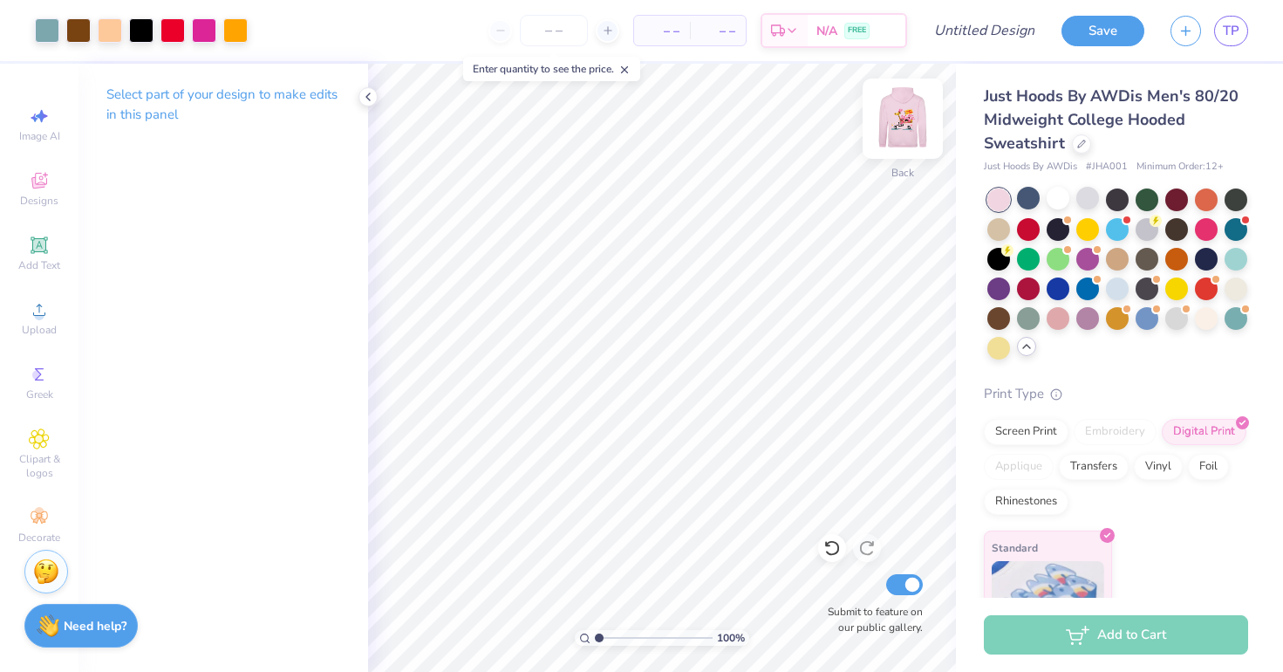
click at [899, 137] on img at bounding box center [903, 119] width 70 height 70
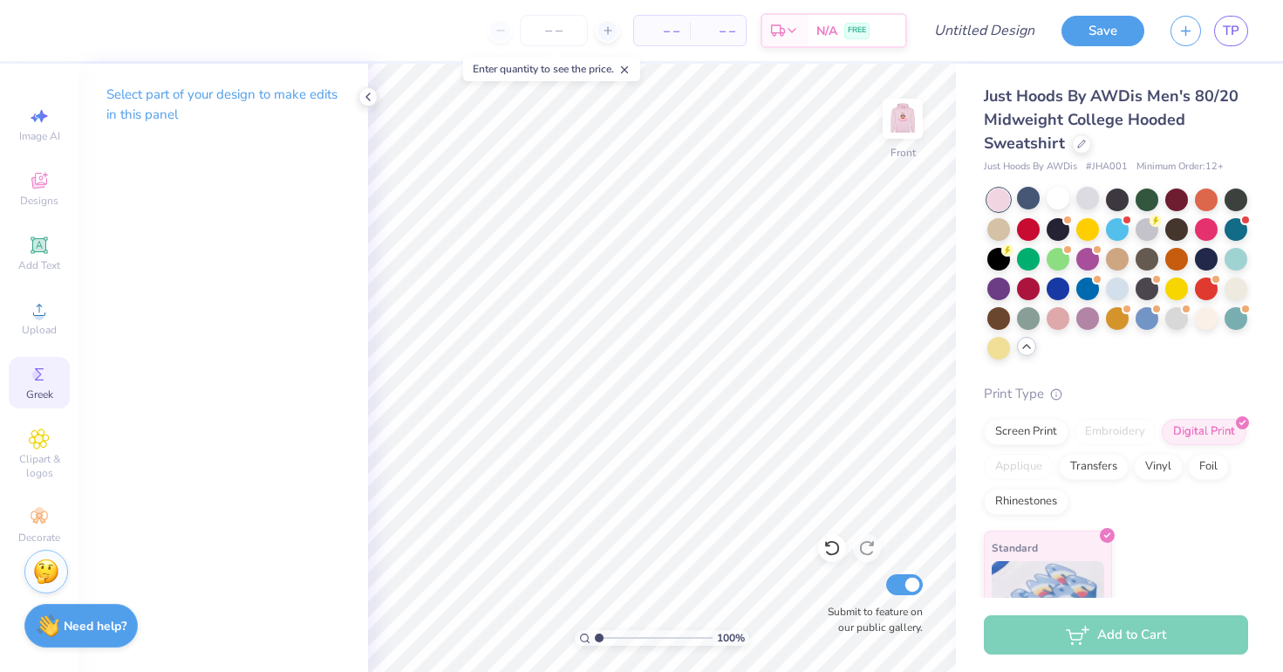
click at [38, 375] on circle at bounding box center [37, 375] width 10 height 10
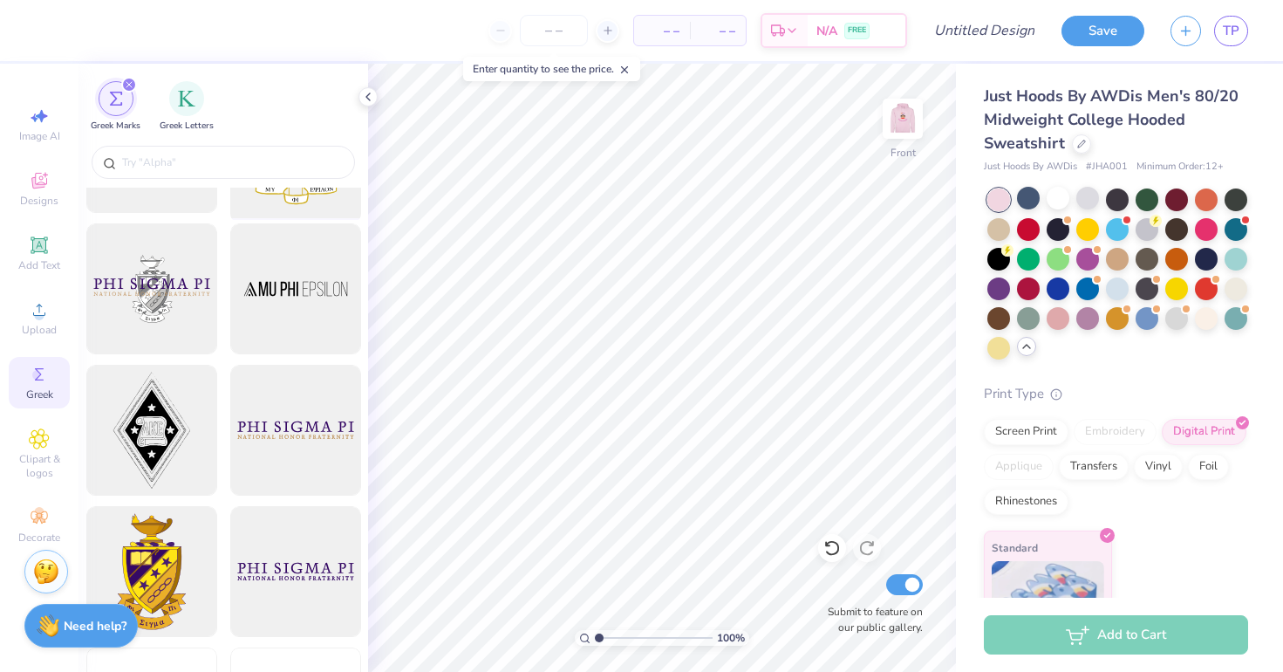
scroll to position [378, 0]
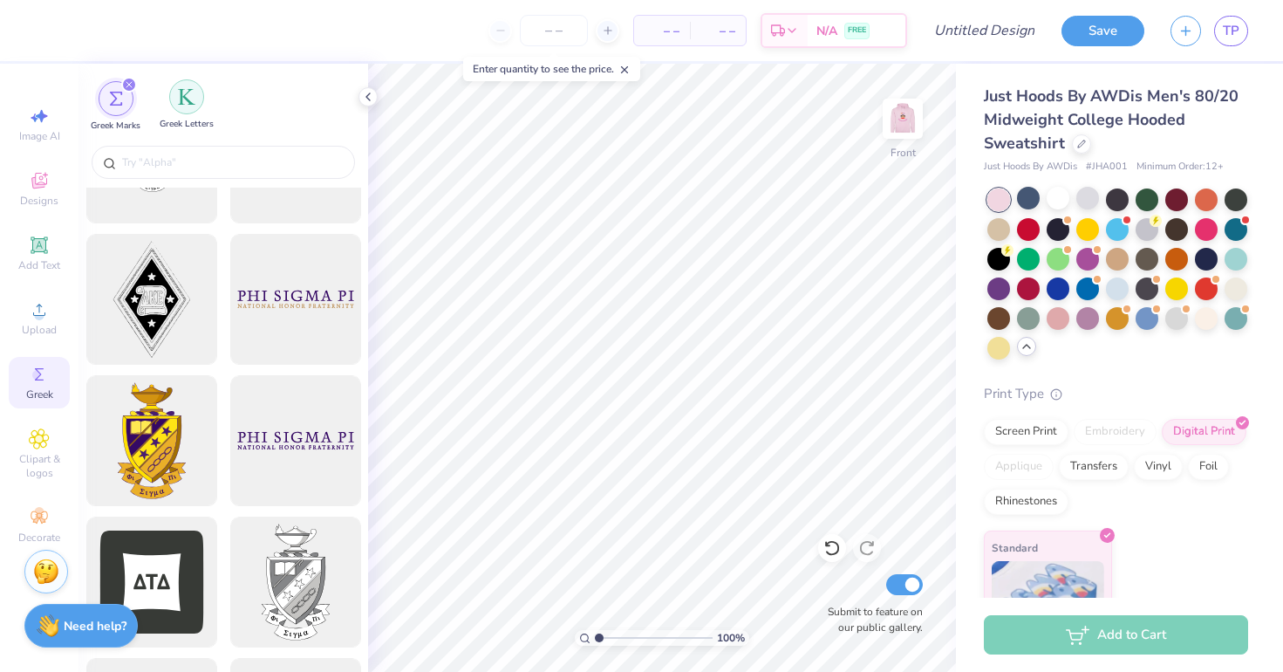
click at [183, 101] on img "filter for Greek Letters" at bounding box center [186, 96] width 17 height 17
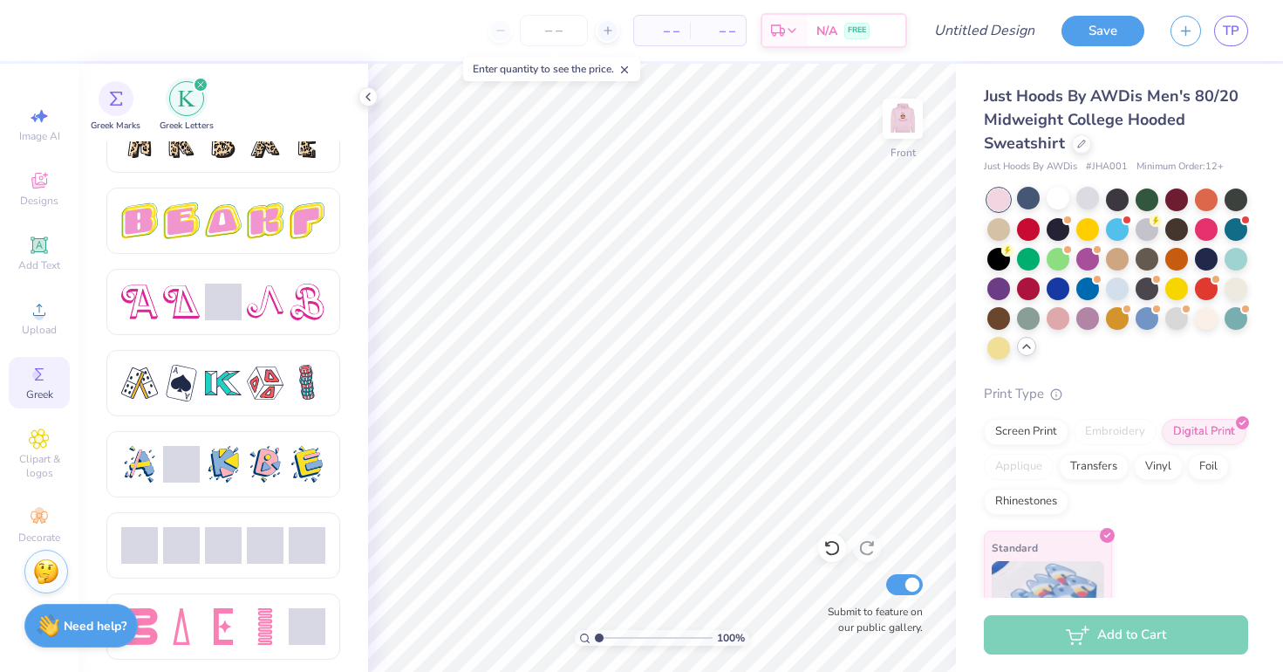
scroll to position [2956, 0]
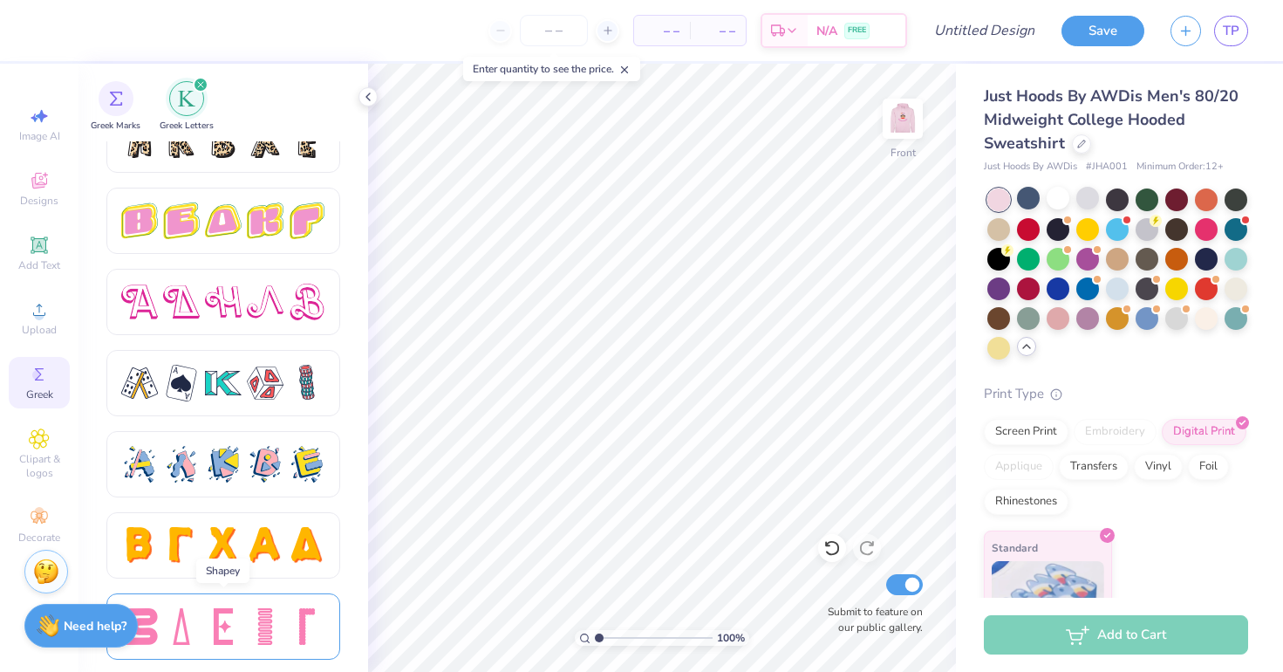
click at [266, 632] on div at bounding box center [265, 626] width 37 height 37
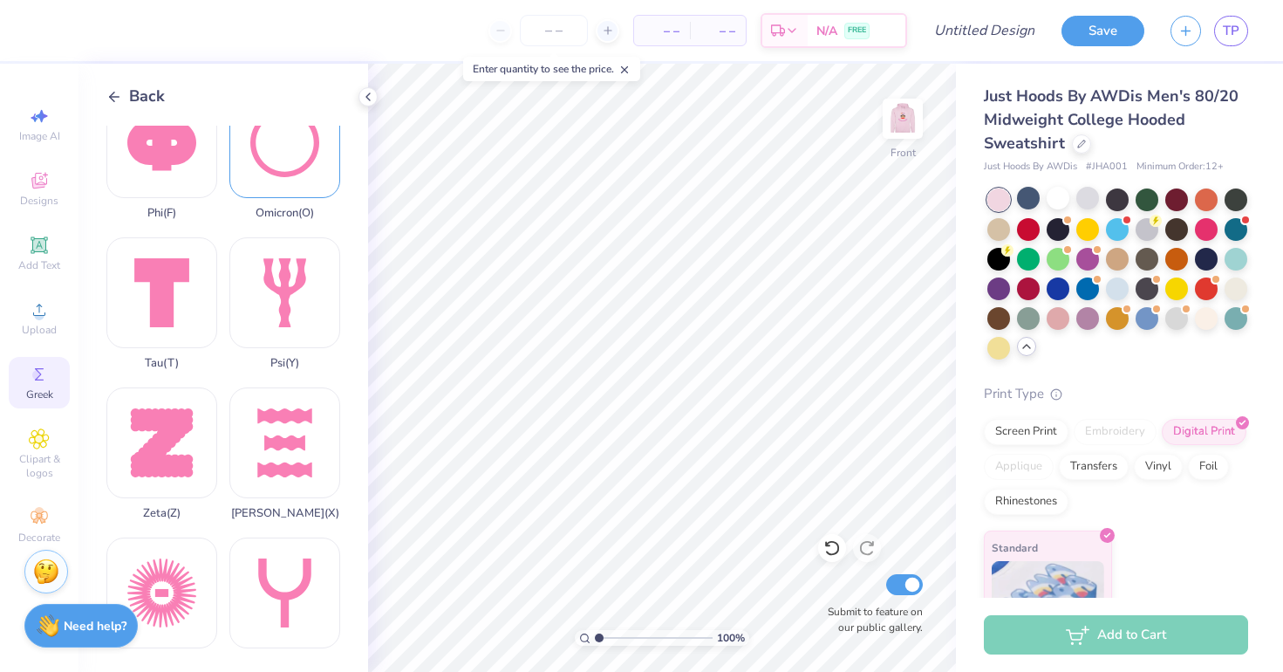
scroll to position [1259, 0]
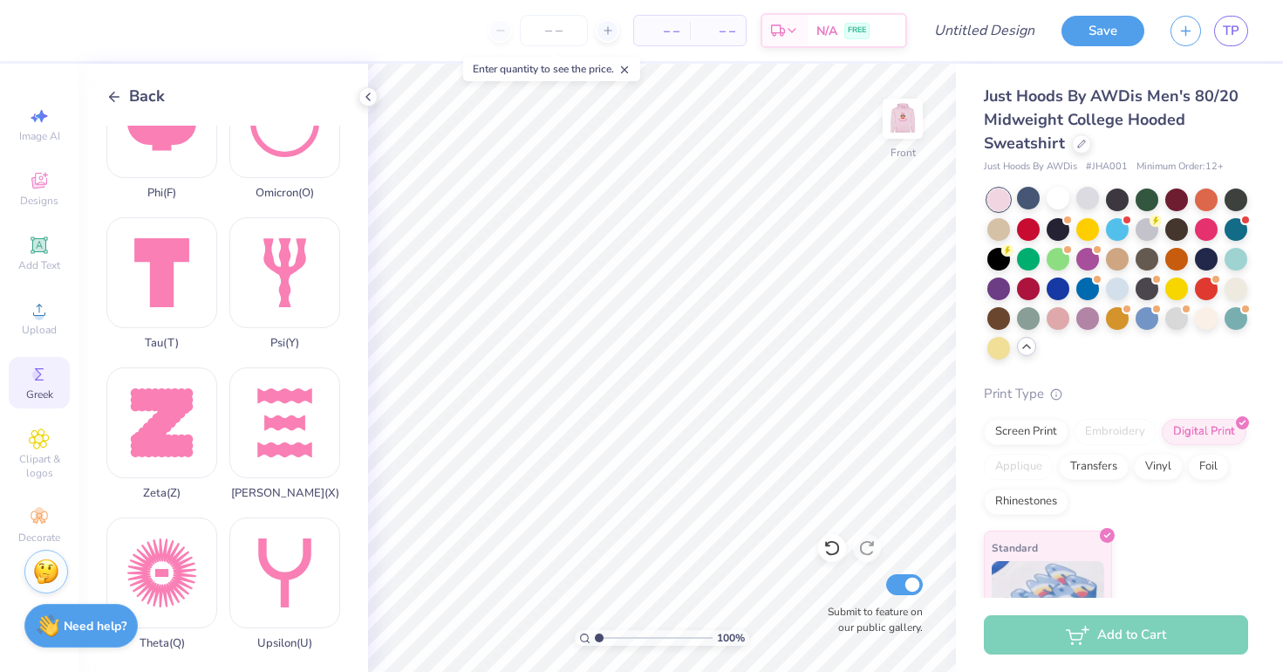
click at [113, 98] on icon at bounding box center [114, 97] width 16 height 16
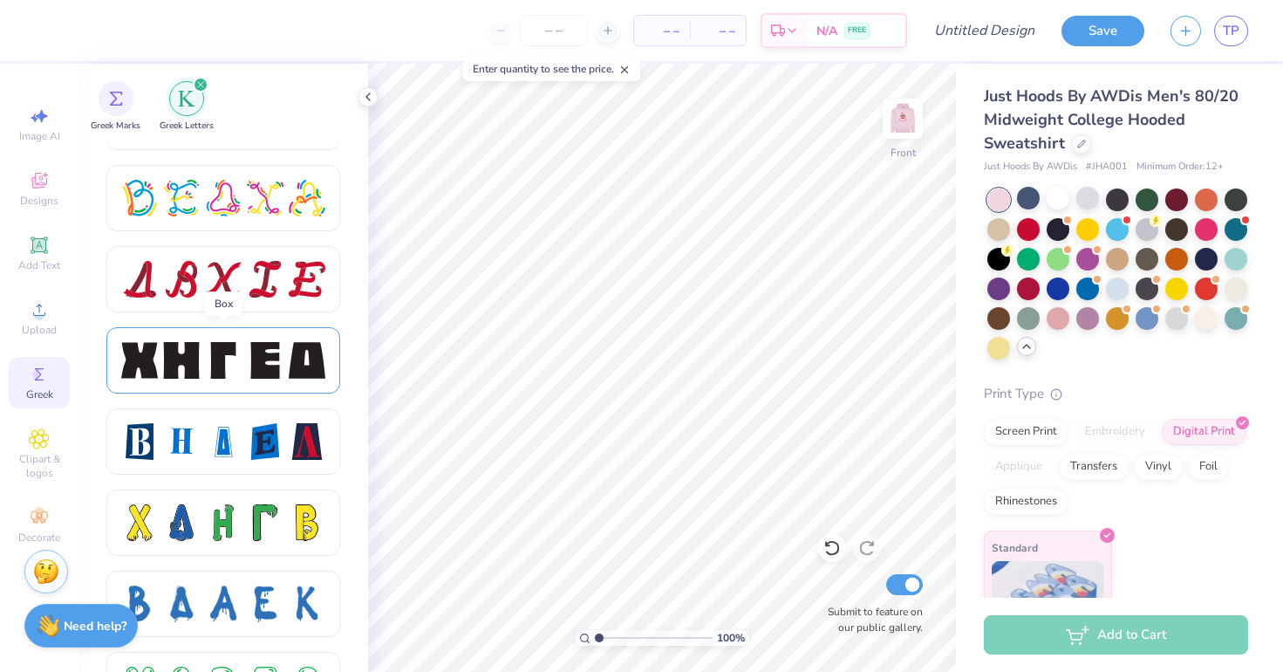
scroll to position [2166, 0]
click at [283, 364] on div at bounding box center [265, 361] width 37 height 37
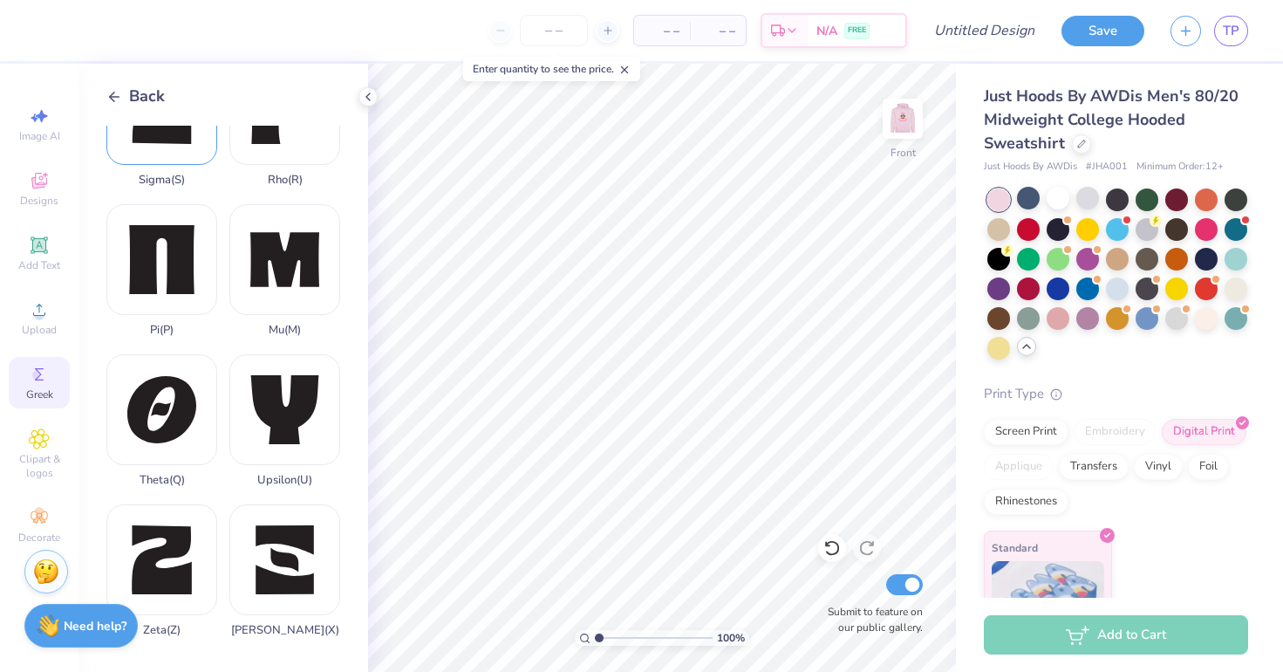
scroll to position [1272, 0]
click at [109, 109] on div "Back Chi ( C ) Eta ( H ) Gamma ( G ) Epsilon ( E ) Delta ( D ) Alpha ( A ) Beta…" at bounding box center [224, 368] width 290 height 608
click at [109, 98] on icon at bounding box center [114, 97] width 16 height 16
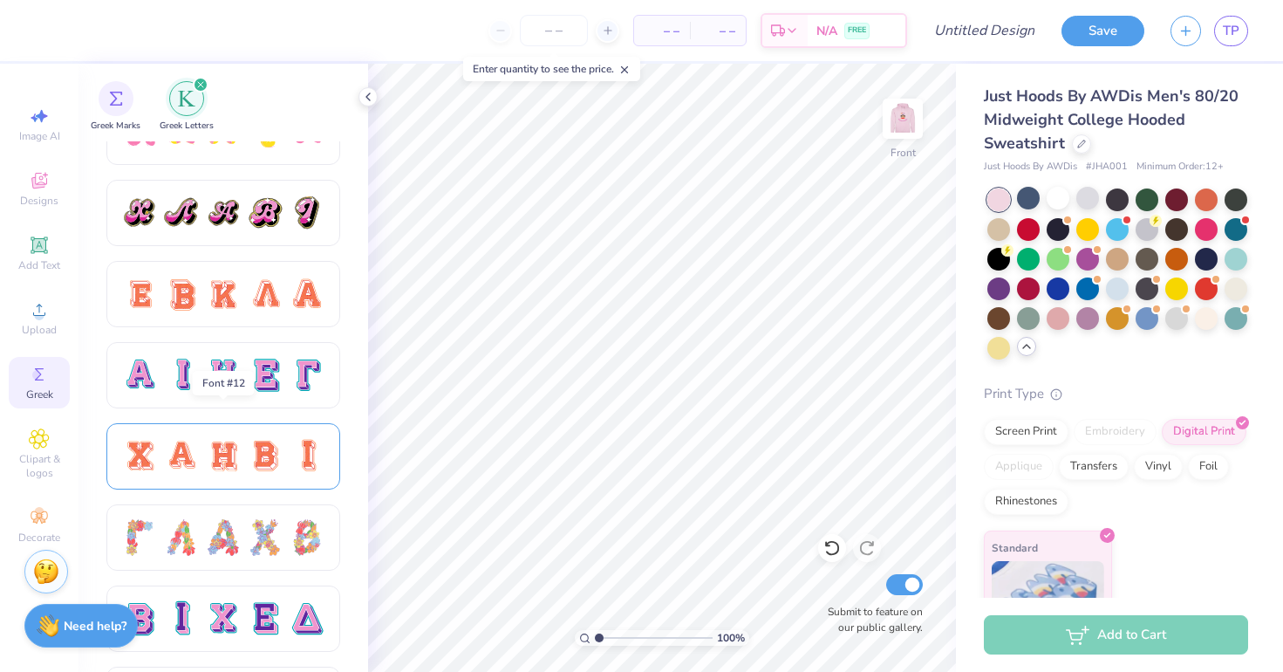
scroll to position [1043, 0]
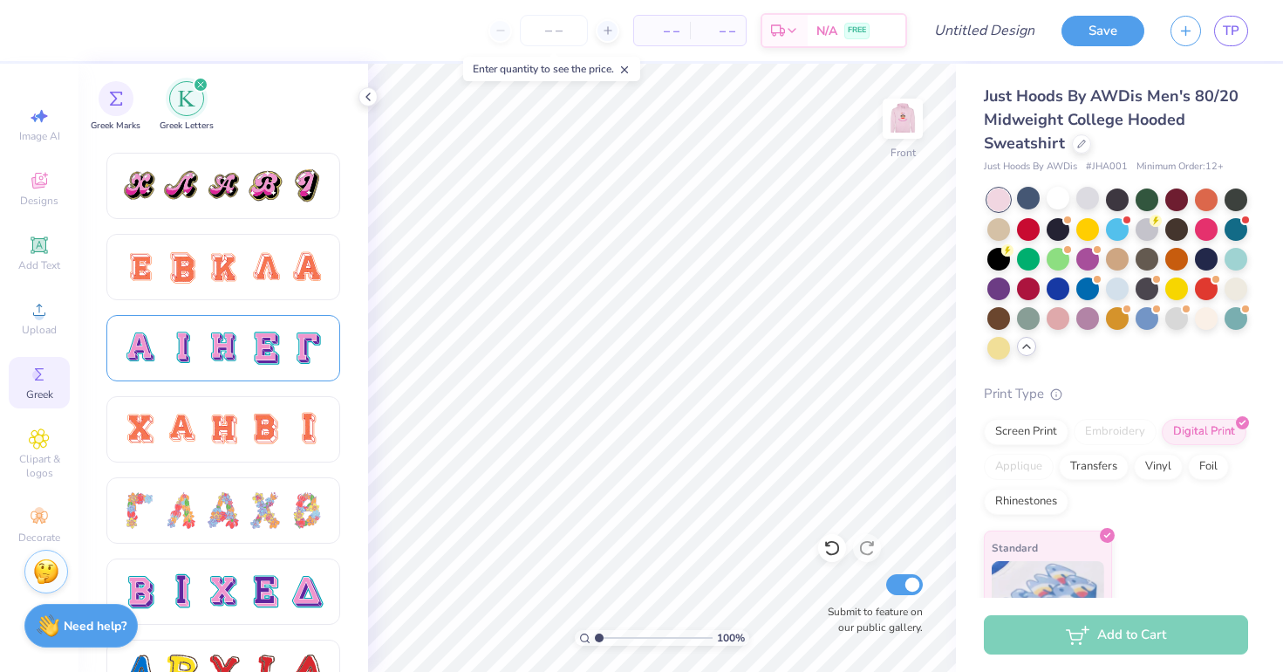
click at [279, 370] on div at bounding box center [223, 348] width 234 height 66
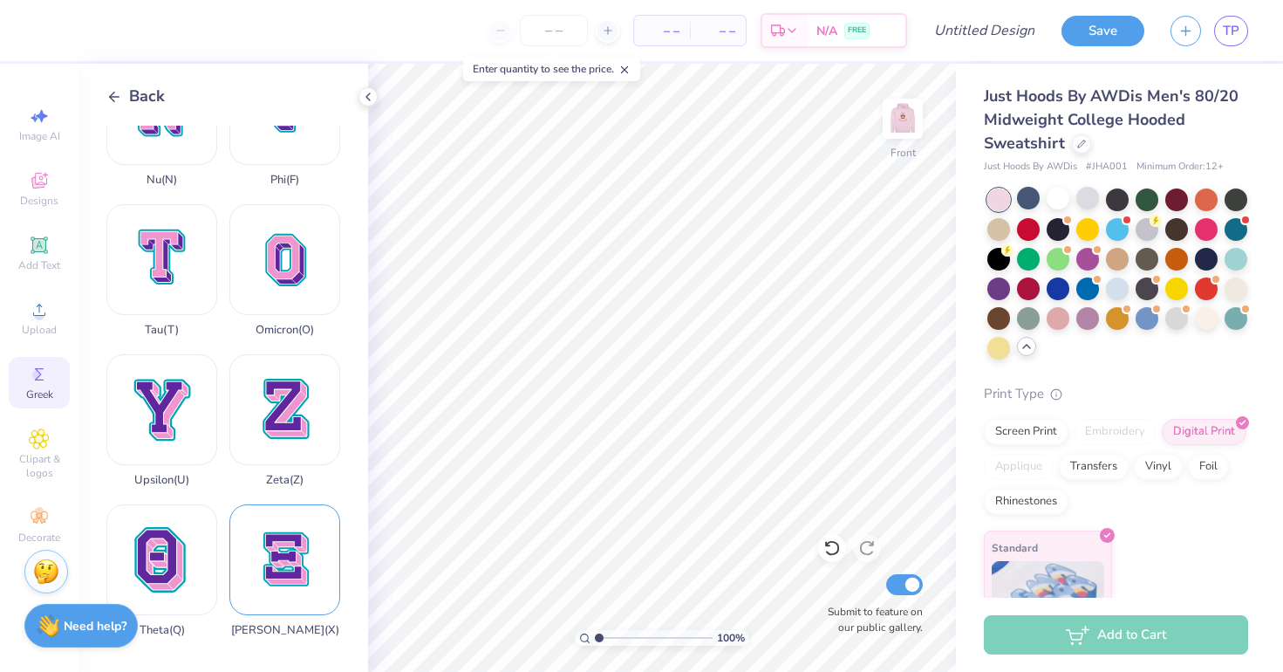
scroll to position [1272, 0]
click at [292, 555] on div "Xi ( X )" at bounding box center [284, 570] width 111 height 133
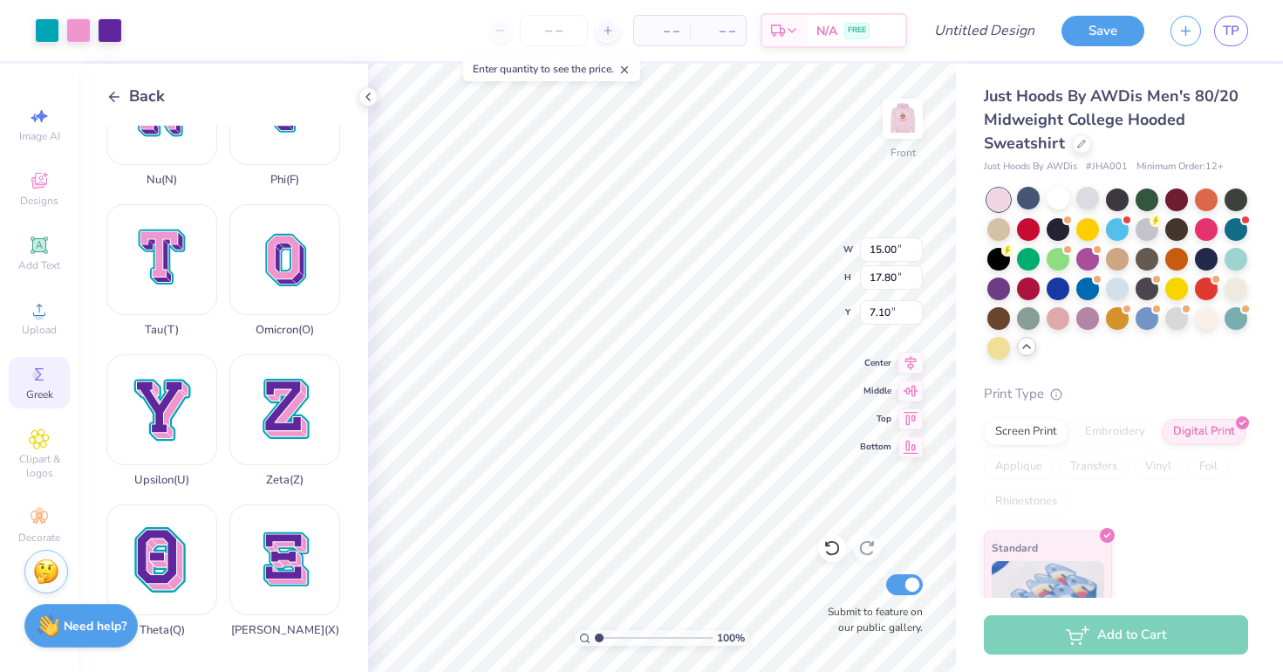
type input "0.87"
type input "1.03"
type input "23.87"
type input "15.48"
type input "0.54"
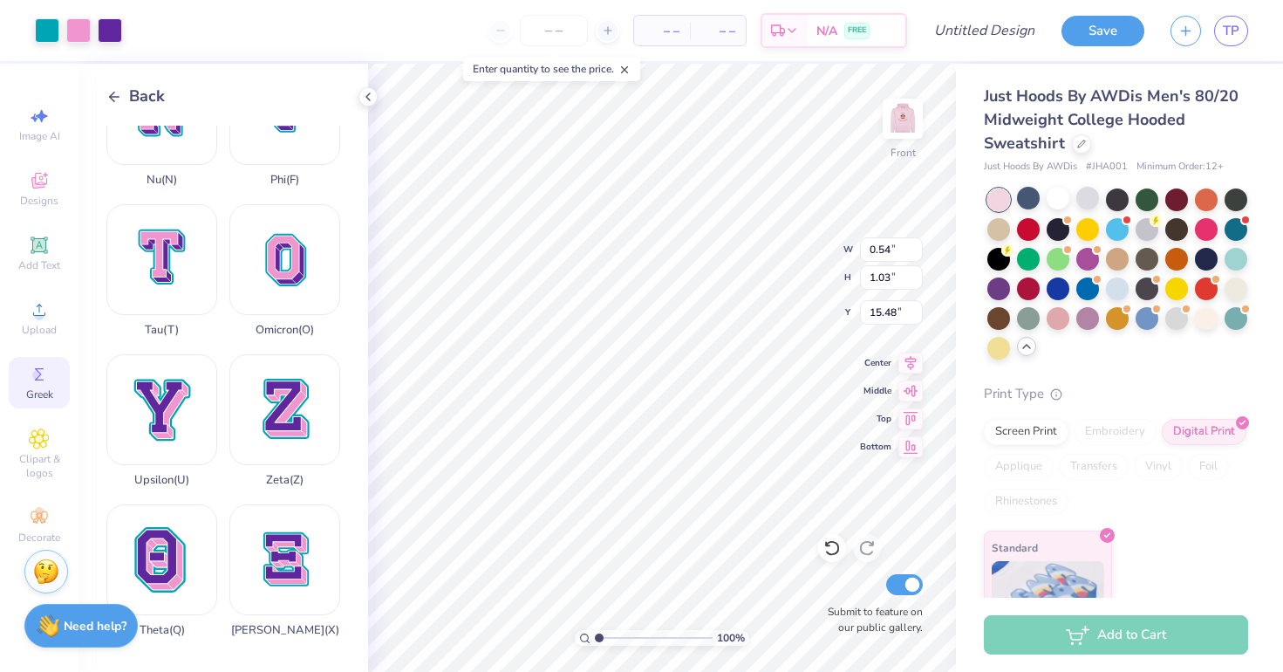
type input "0.64"
type input "15.49"
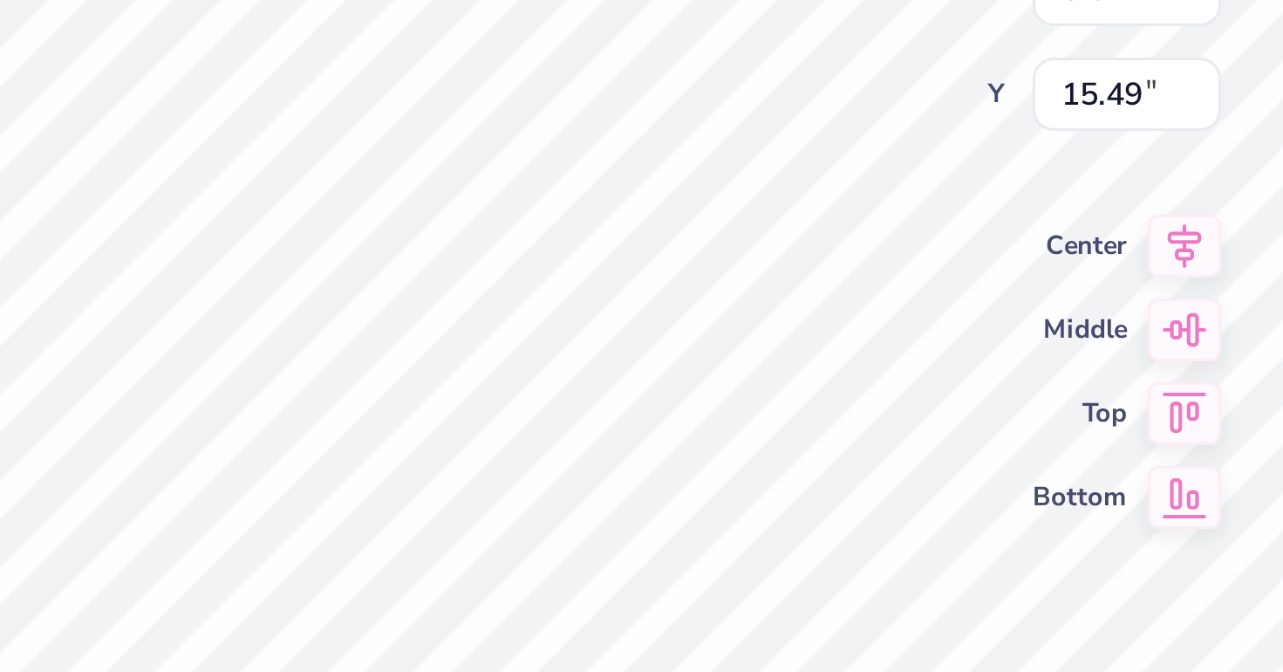
type input "0.35"
type input "0.41"
type input "15.71"
type input "12.19"
type input "11.67"
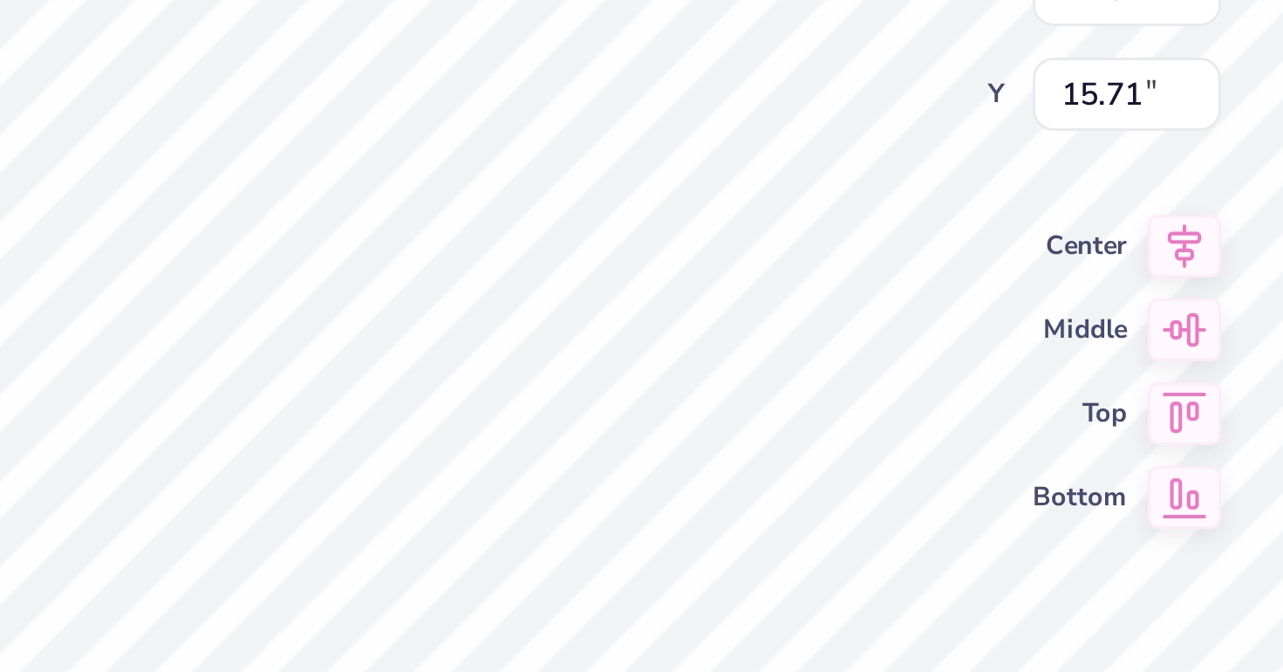
type input "7.66"
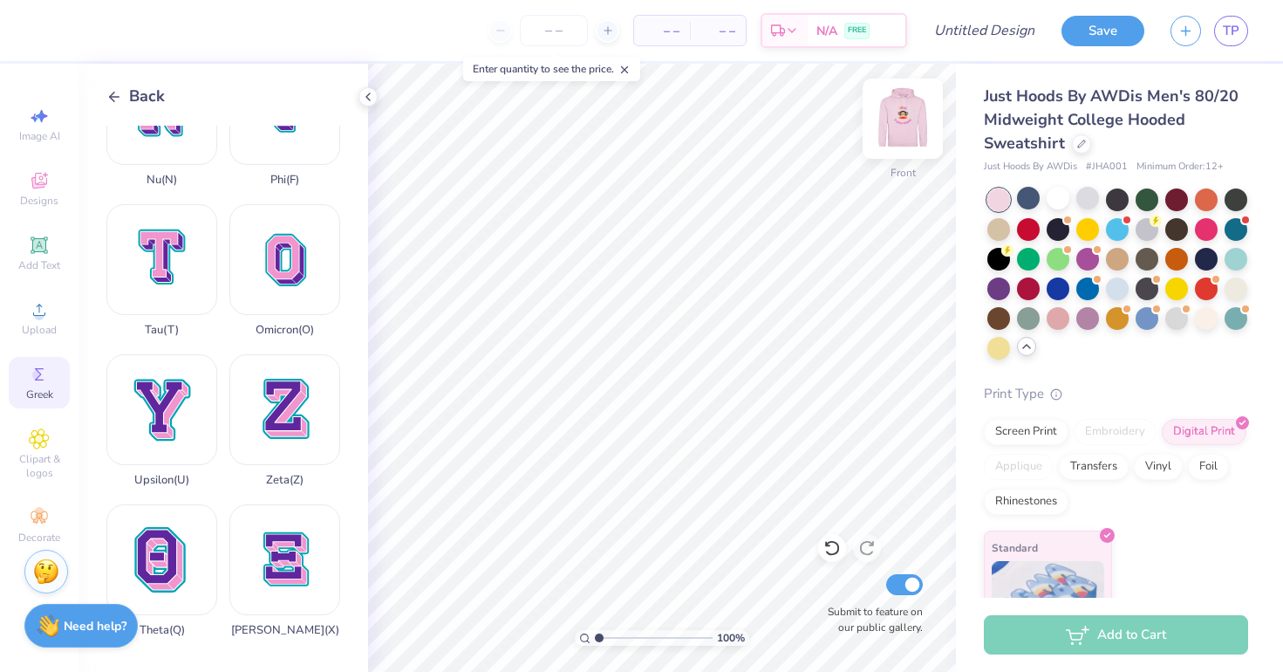
click at [919, 146] on img at bounding box center [903, 119] width 70 height 70
click at [923, 130] on img at bounding box center [903, 119] width 70 height 70
click at [919, 133] on img at bounding box center [903, 119] width 70 height 70
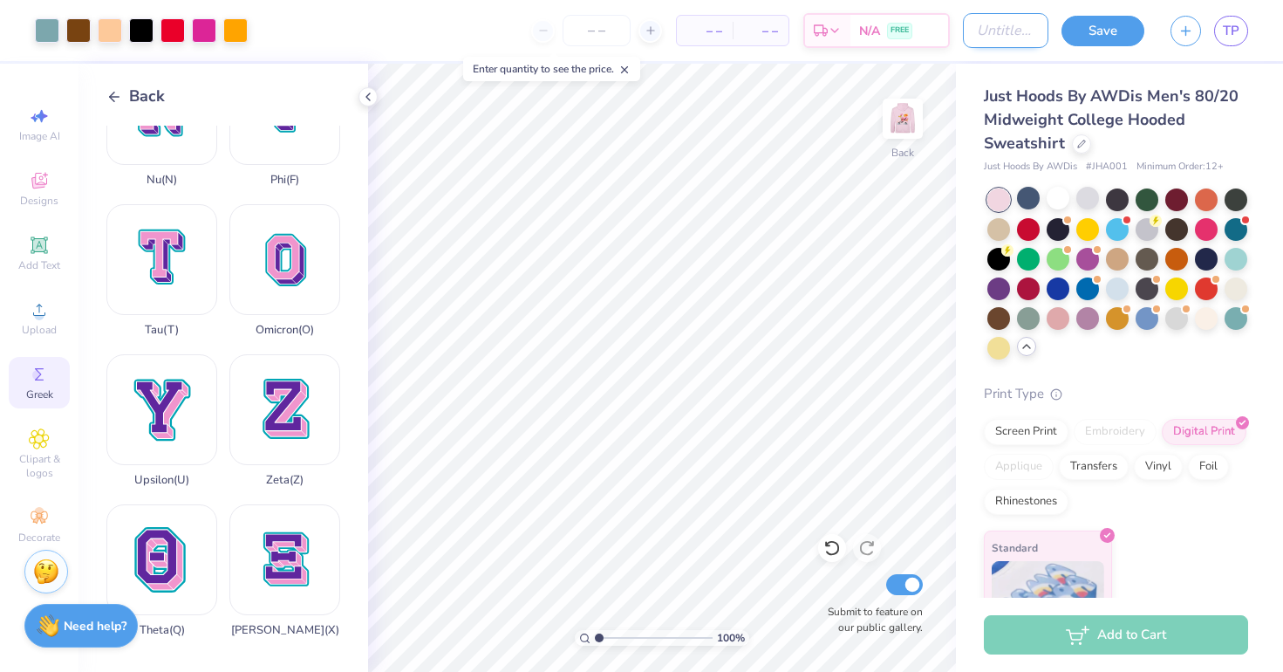
click at [978, 24] on input "Design Title" at bounding box center [1005, 30] width 85 height 35
type input "Pink Paul Frank"
click at [1097, 32] on button "Save" at bounding box center [1103, 28] width 83 height 31
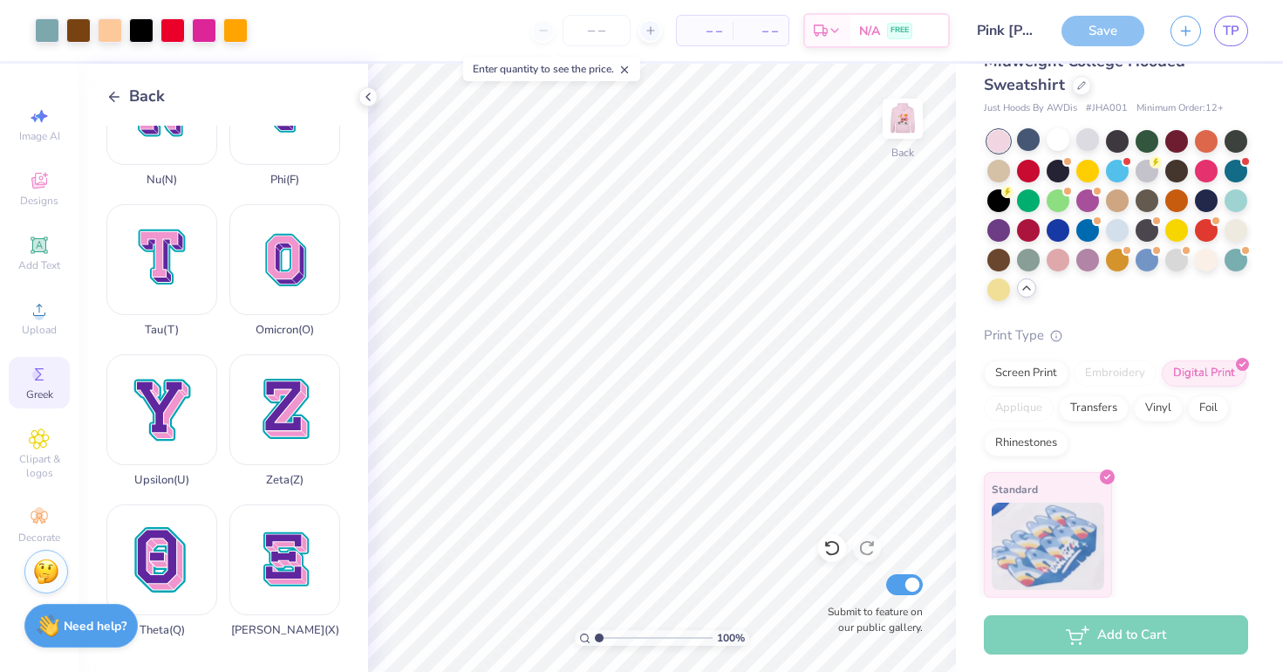
scroll to position [58, 0]
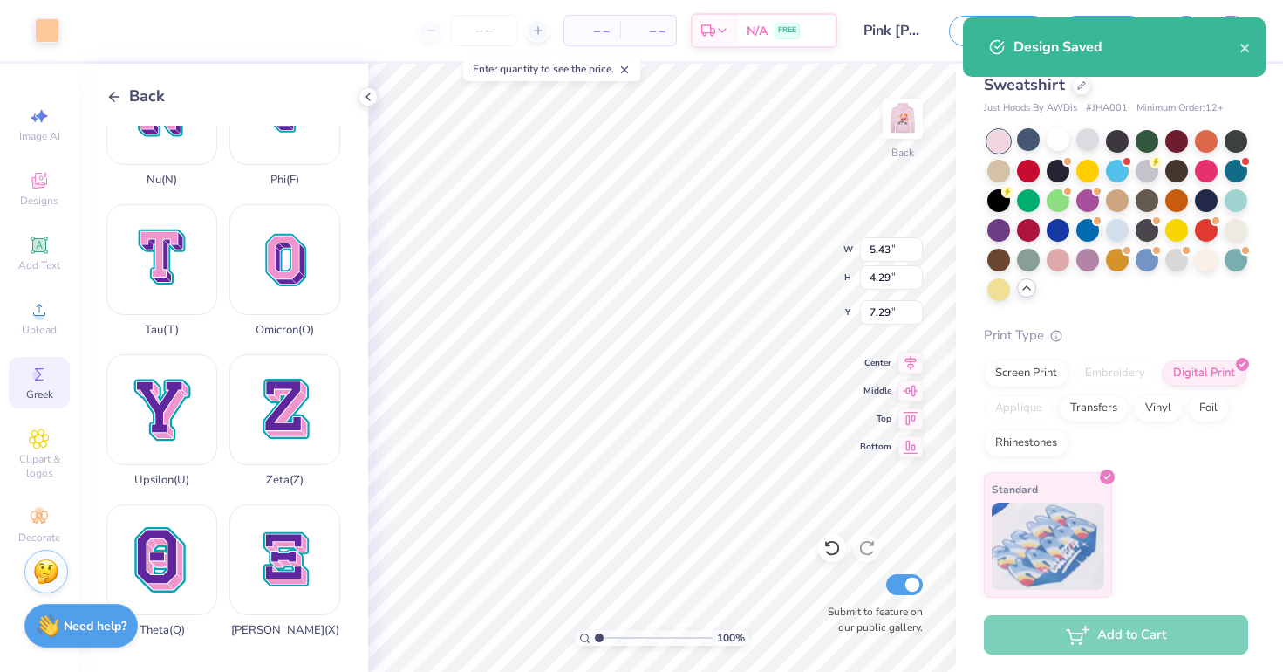
scroll to position [86, 0]
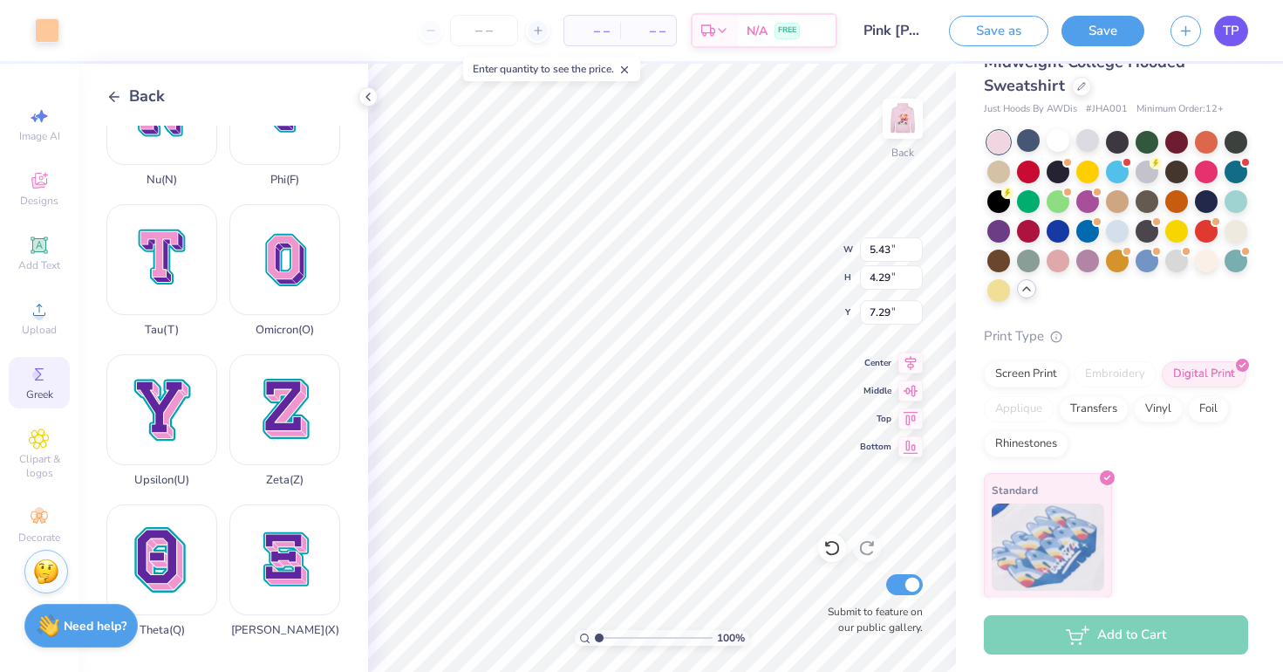
click at [1233, 21] on span "TP" at bounding box center [1231, 31] width 17 height 20
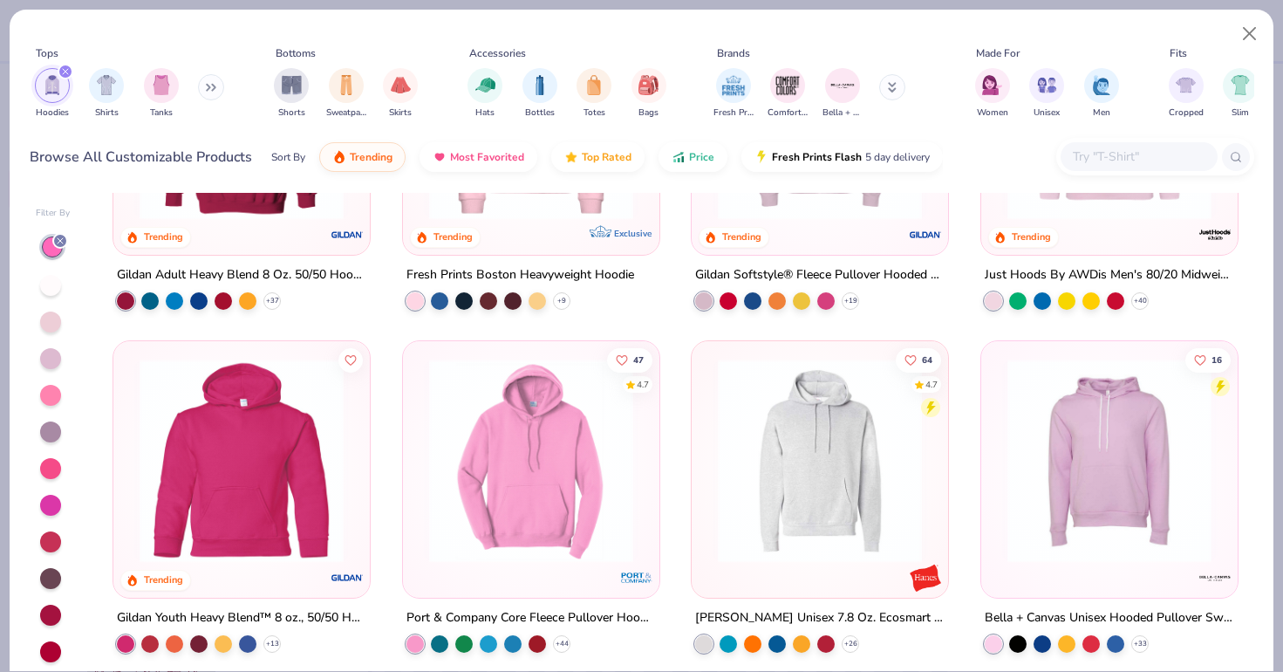
scroll to position [213, 0]
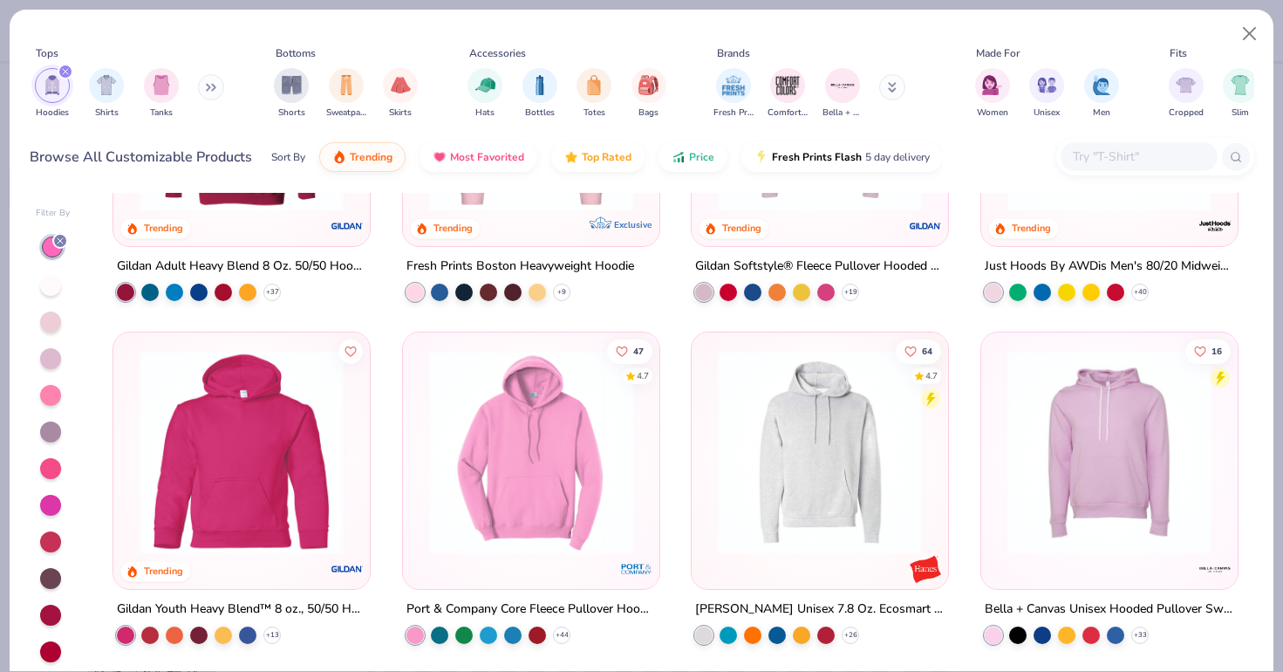
click at [1141, 220] on div at bounding box center [1109, 113] width 239 height 230
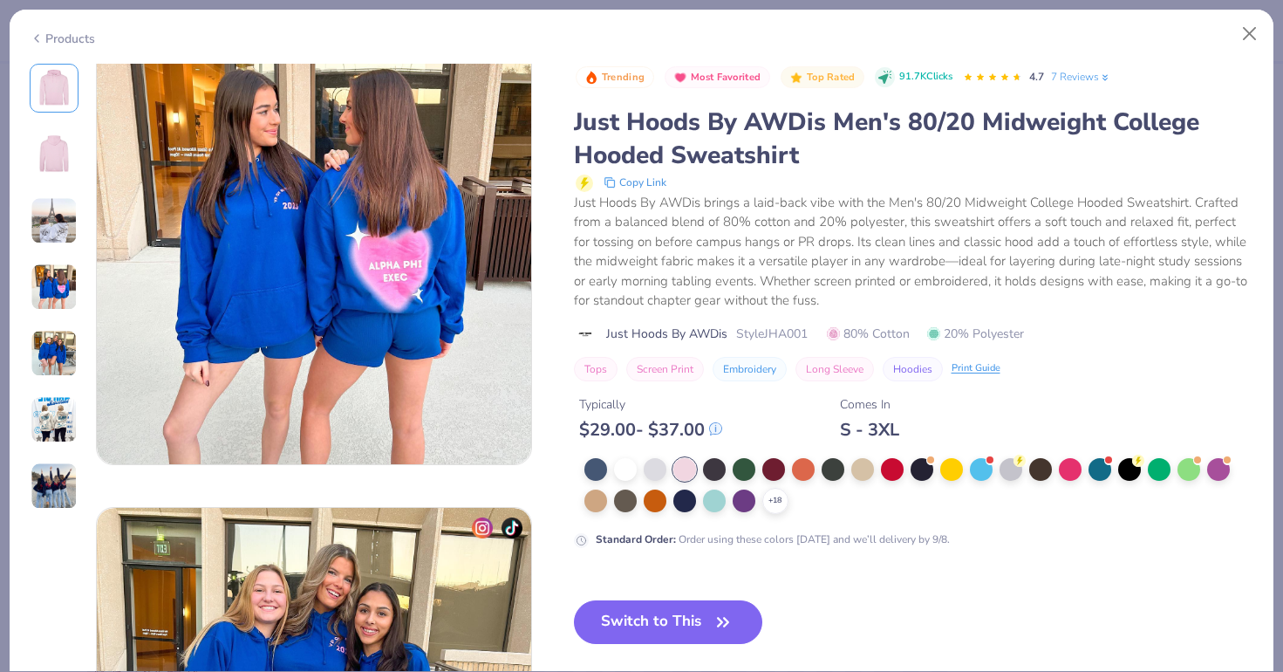
scroll to position [1691, 0]
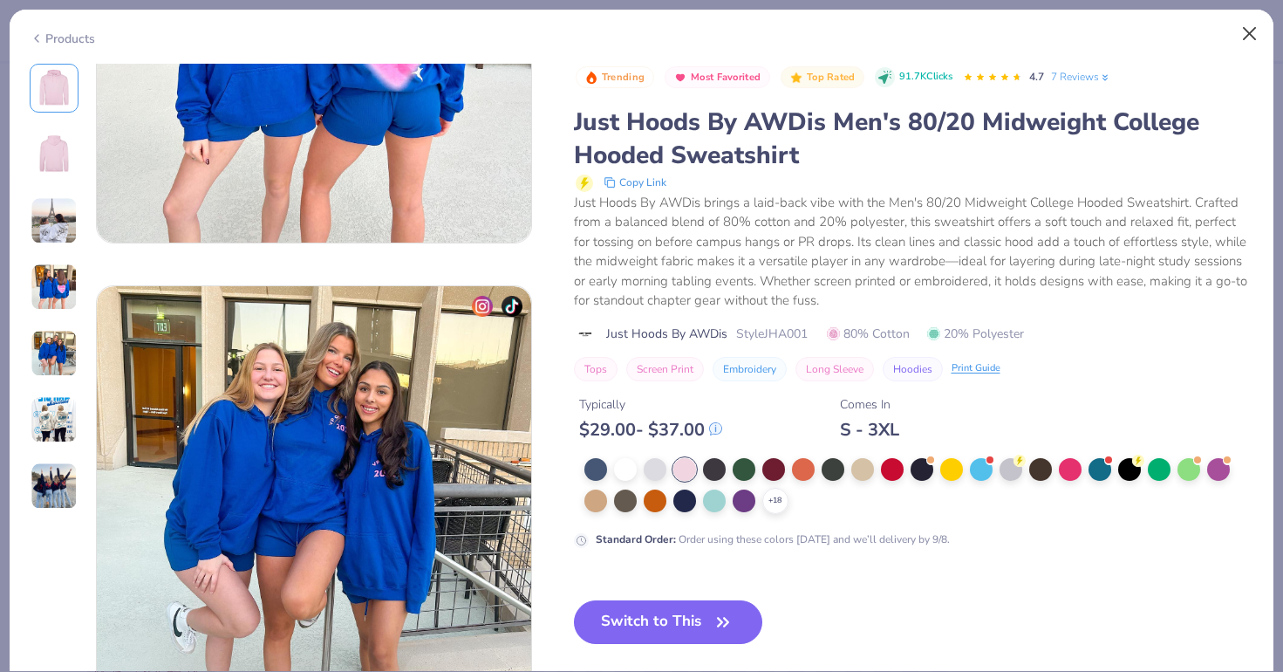
click at [1240, 33] on button "Close" at bounding box center [1249, 33] width 33 height 33
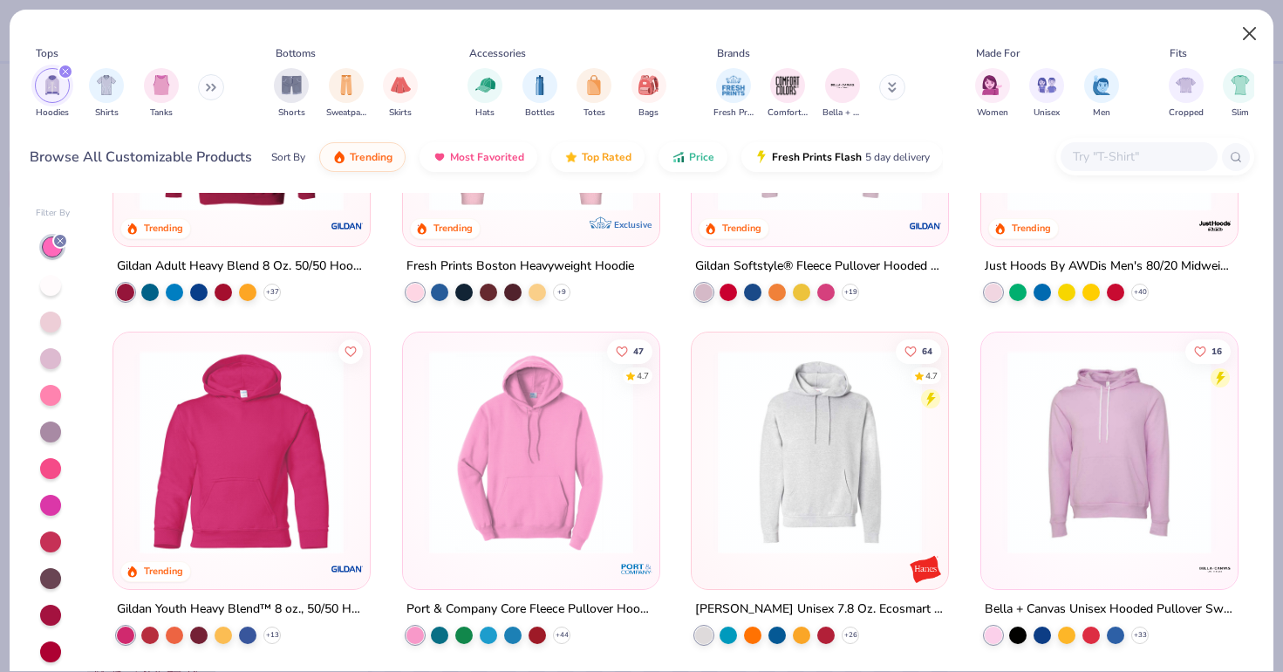
click at [1252, 28] on button "Close" at bounding box center [1249, 33] width 33 height 33
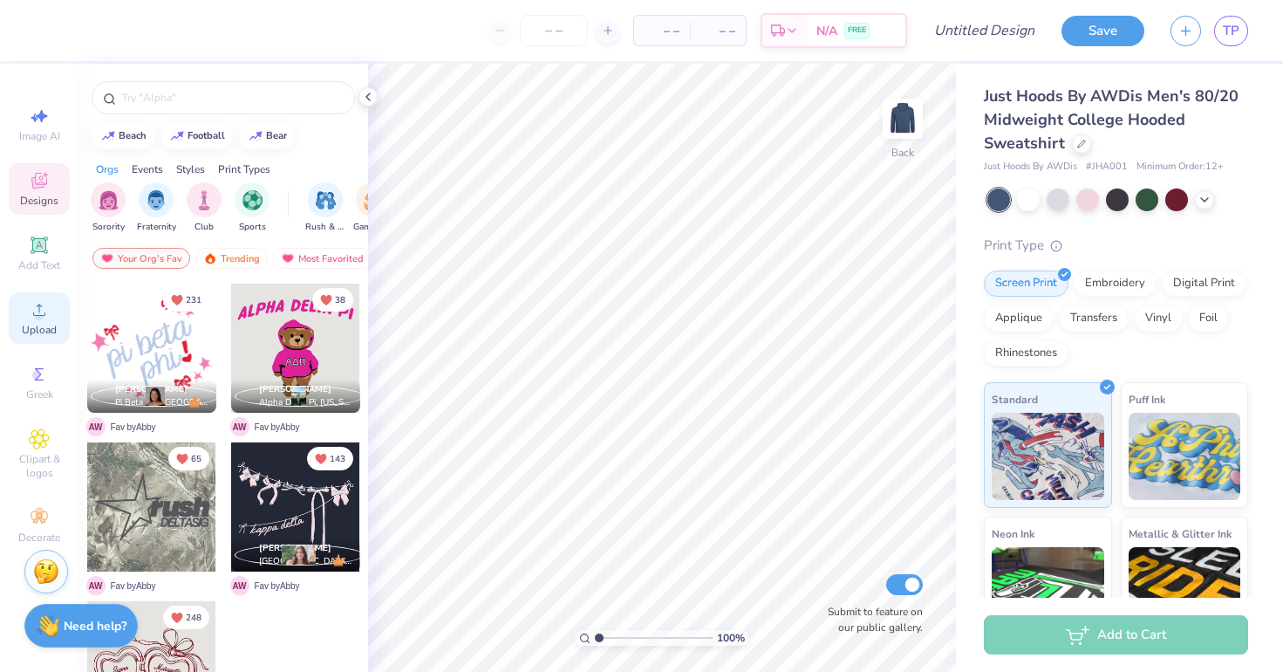
click at [24, 313] on div "Upload" at bounding box center [39, 317] width 61 height 51
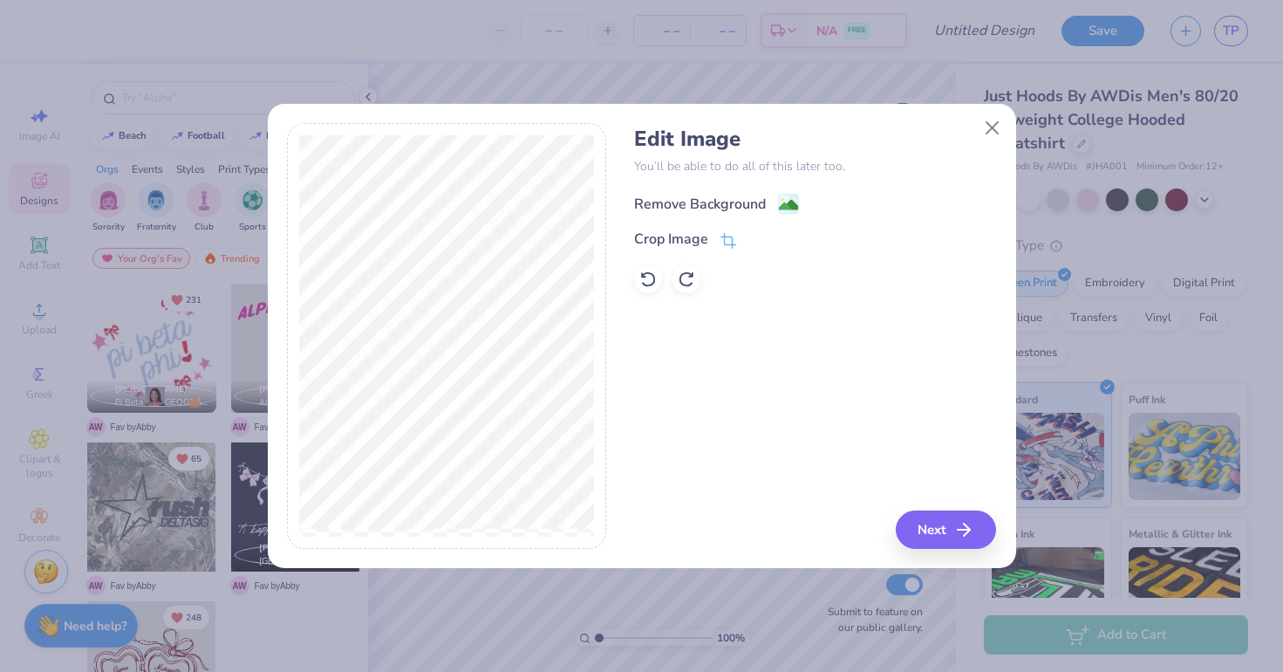
click at [723, 194] on div "Remove Background" at bounding box center [700, 204] width 132 height 21
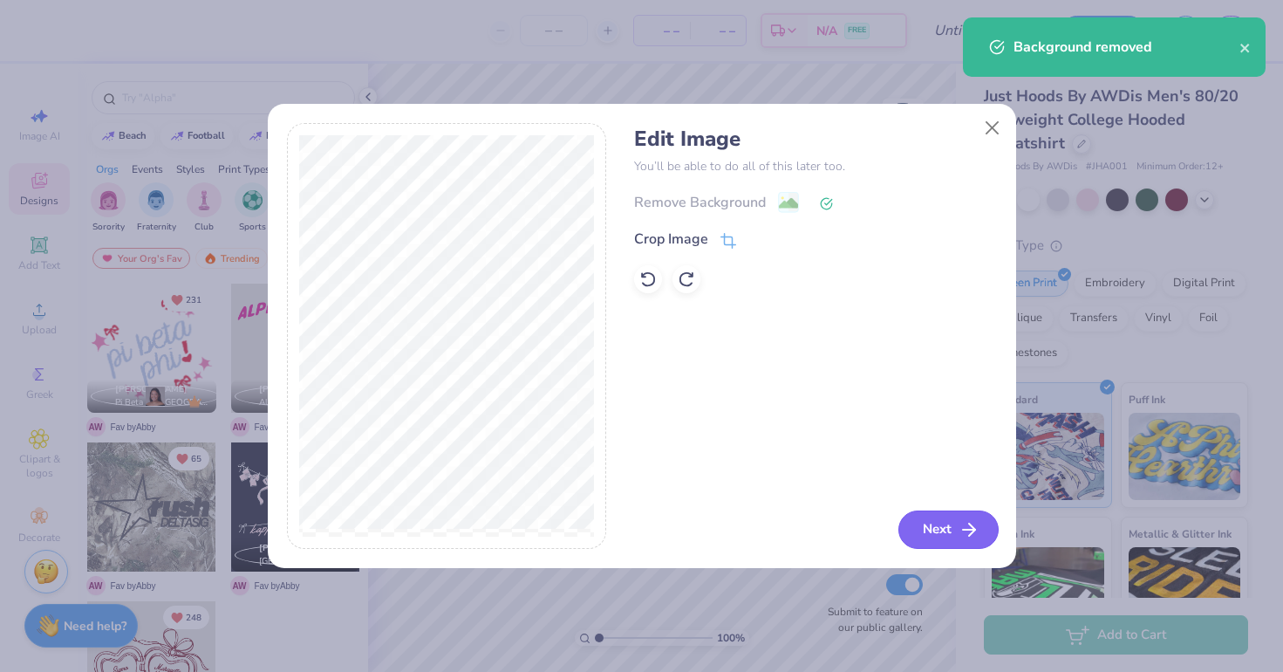
click at [940, 534] on button "Next" at bounding box center [949, 529] width 100 height 38
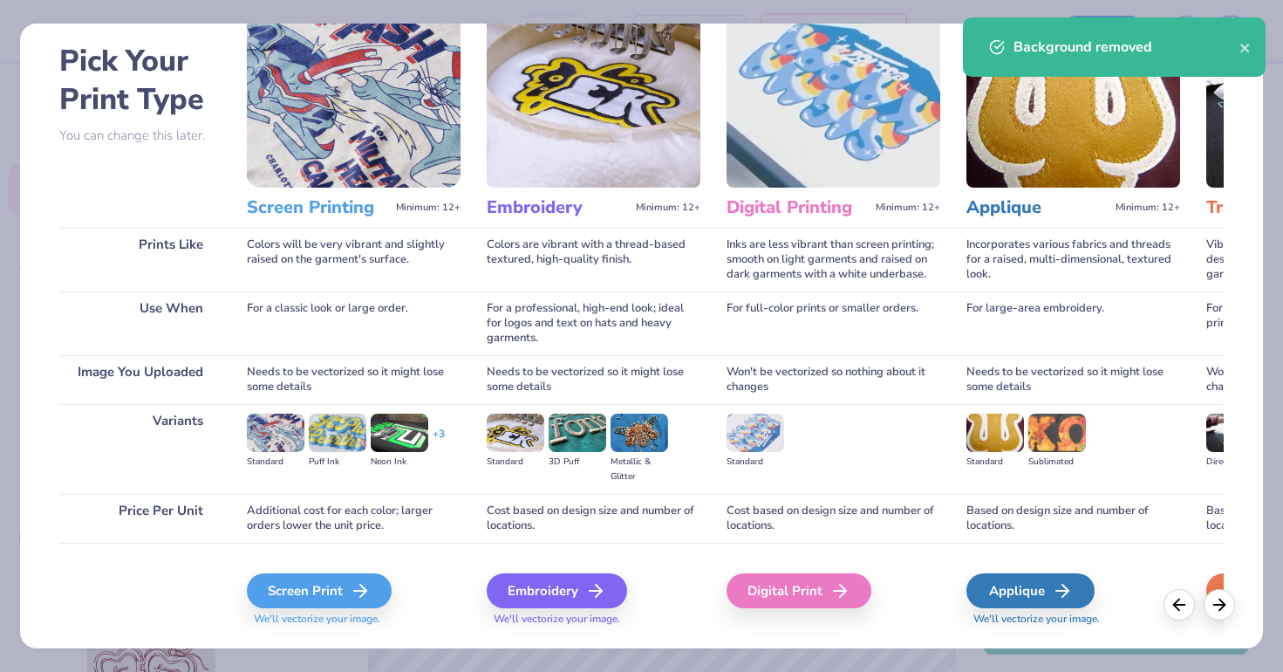
scroll to position [88, 0]
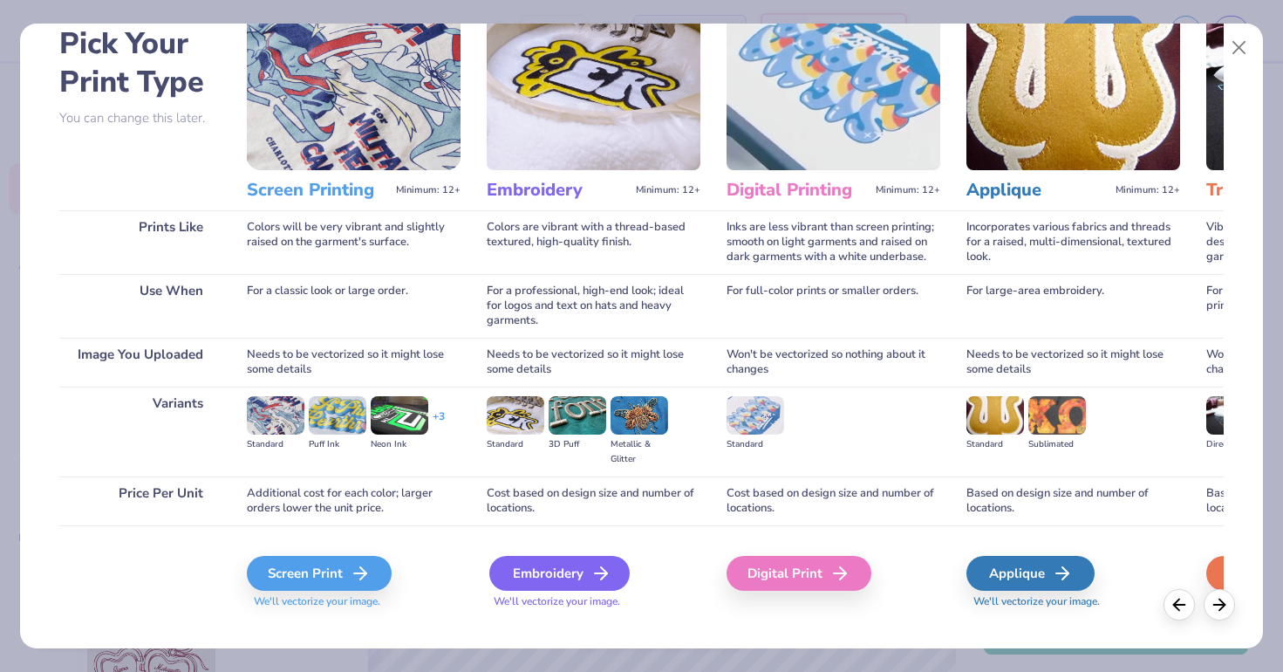
click at [552, 577] on div "Embroidery" at bounding box center [559, 573] width 140 height 35
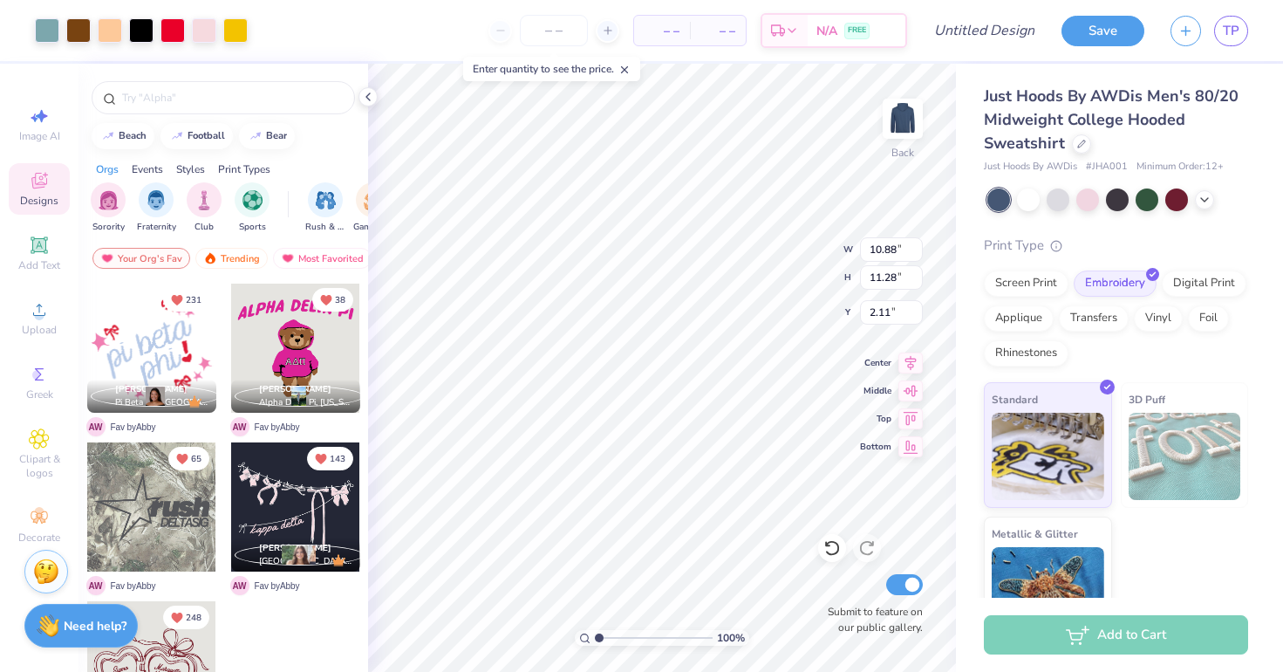
type input "3.40"
type input "9.65"
type input "10.01"
type input "4.99"
click at [780, 283] on div "100 % Back W 9.65 H 10.01 Y 4.99 Center Middle Top Bottom Submit to feature on …" at bounding box center [662, 368] width 588 height 608
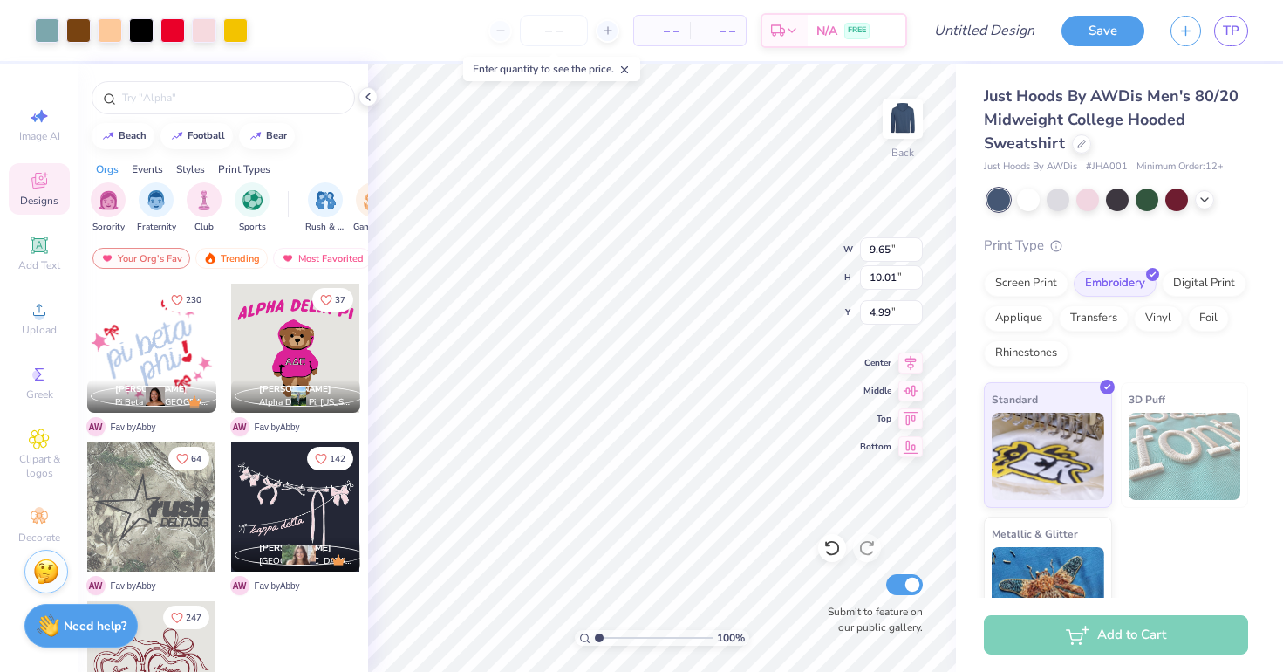
type input "4.20"
click at [773, 234] on div "100 % Back W 9.65 9.65 " H 10.01 10.01 " Y 4.20 4.20 " Center Middle Top Bottom…" at bounding box center [662, 368] width 588 height 608
click at [910, 106] on img at bounding box center [903, 119] width 70 height 70
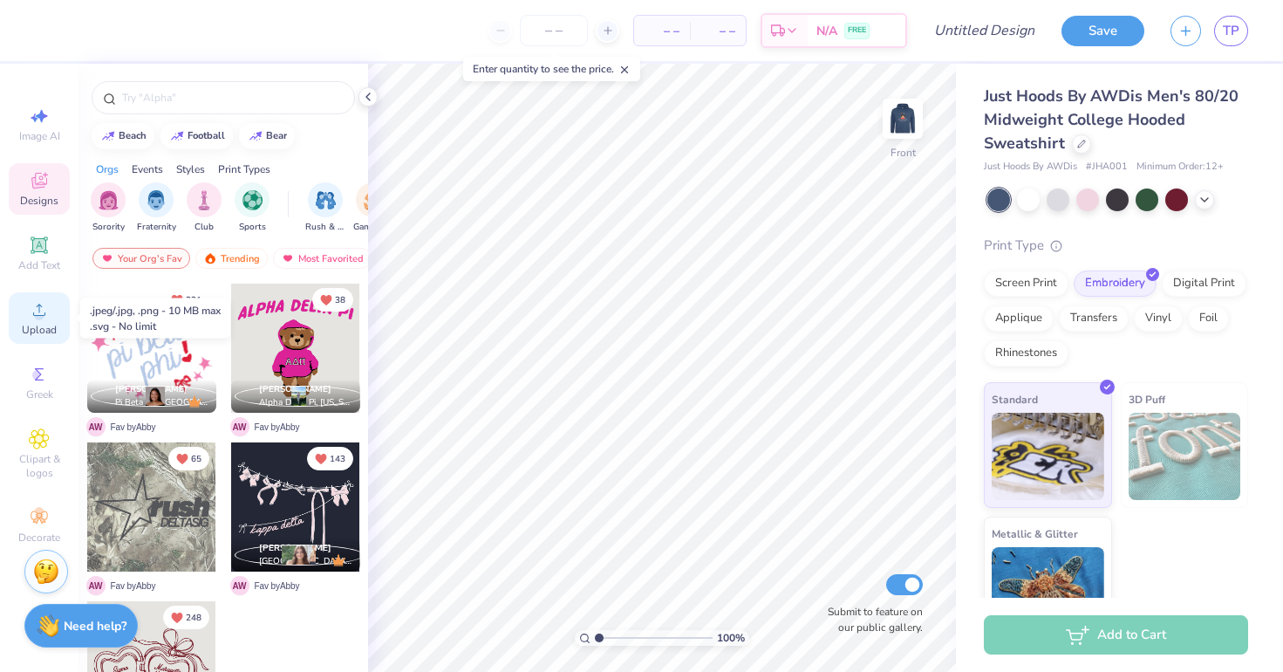
click at [38, 325] on span "Upload" at bounding box center [39, 330] width 35 height 14
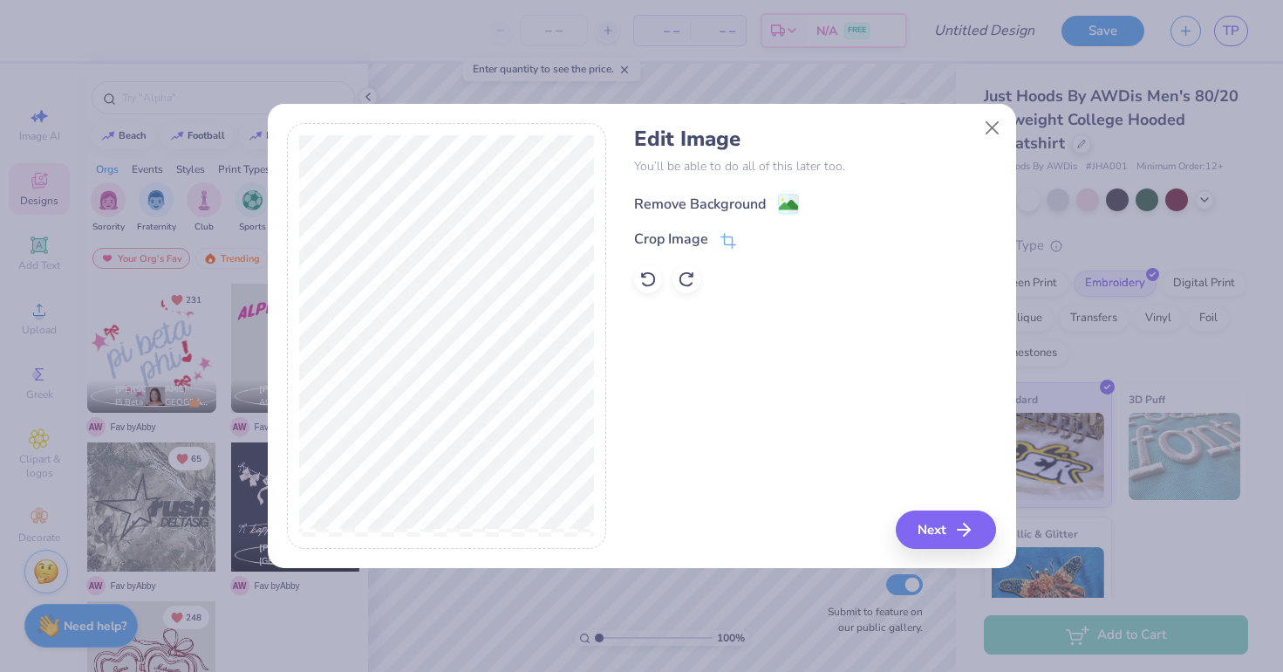
click at [706, 208] on div "Remove Background" at bounding box center [700, 204] width 132 height 21
click at [949, 513] on div "Edit Image You’ll be able to do all of this later too. Remove Background Crop I…" at bounding box center [815, 336] width 362 height 426
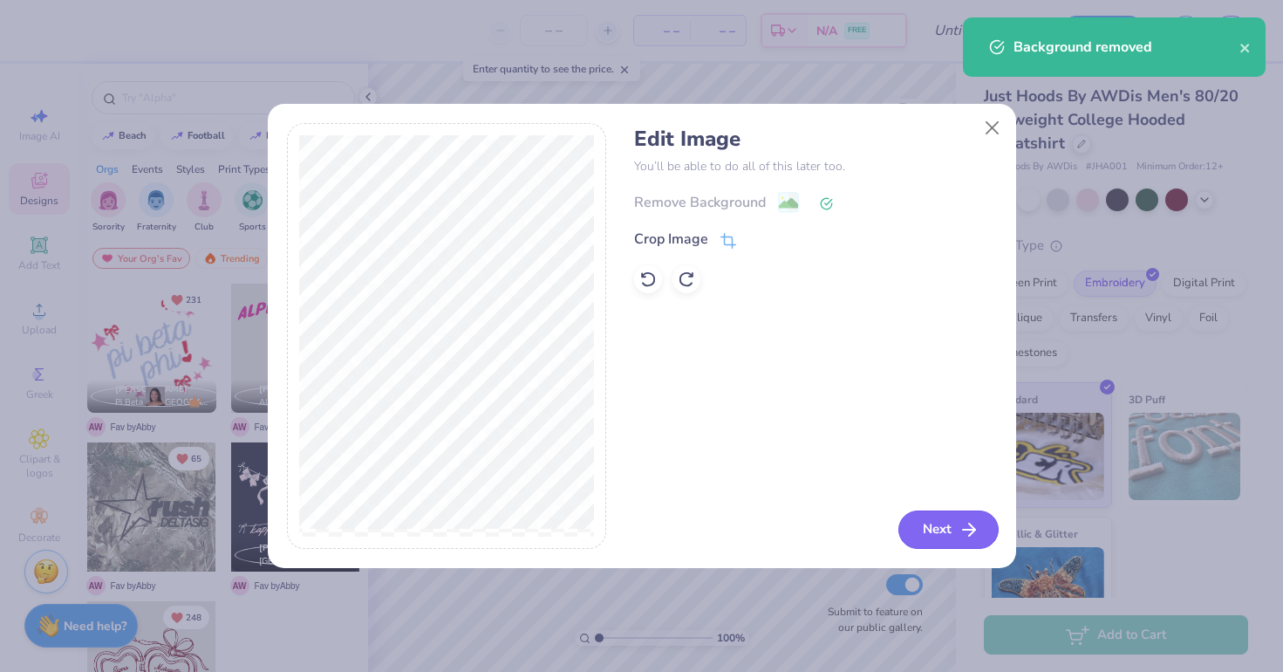
click at [940, 539] on button "Next" at bounding box center [949, 529] width 100 height 38
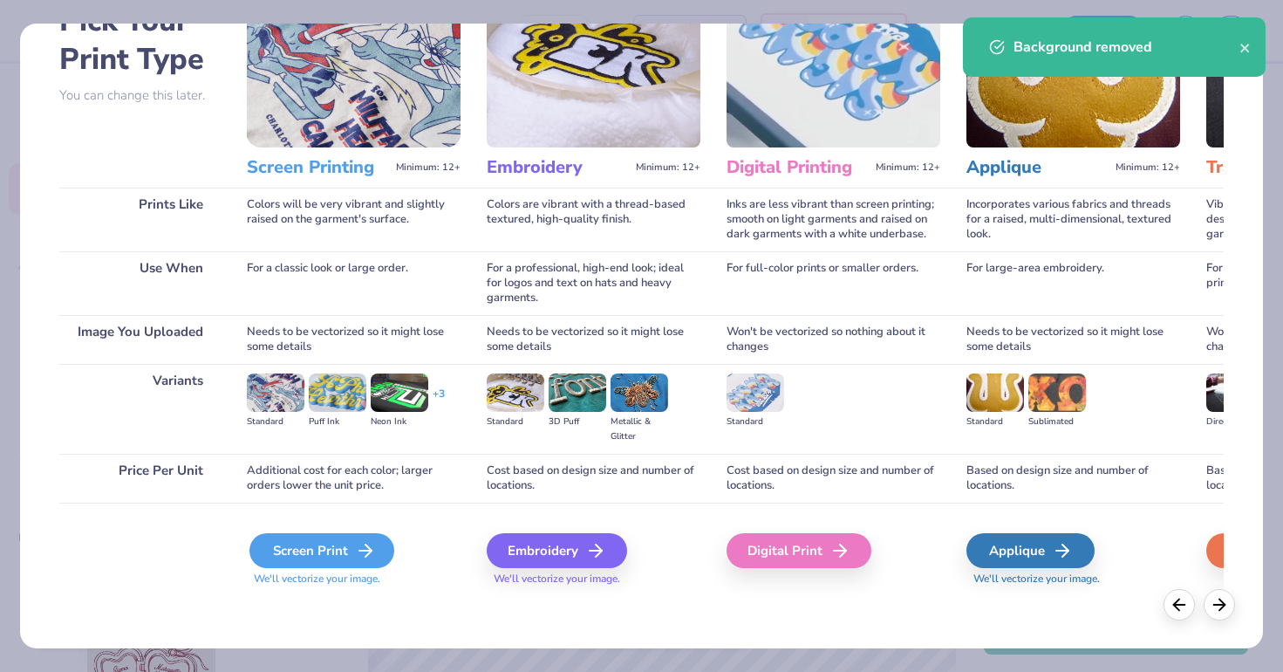
scroll to position [111, 0]
click at [313, 546] on div "Screen Print" at bounding box center [321, 550] width 145 height 35
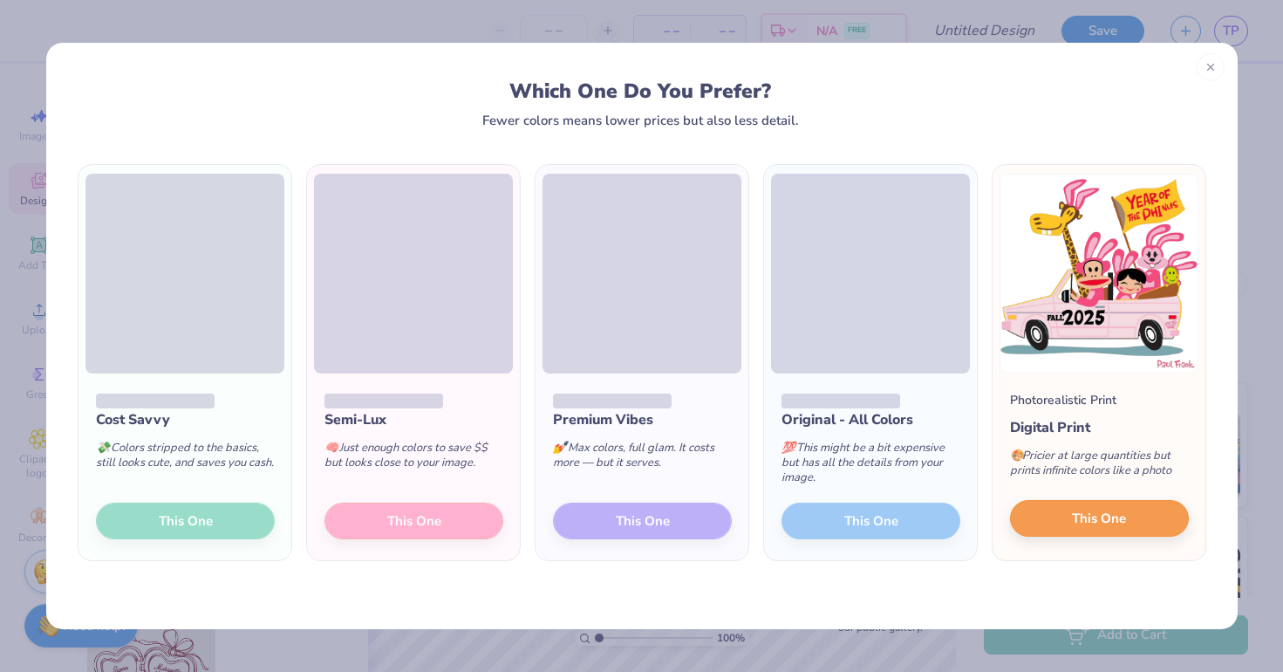
click at [1072, 522] on span "This One" at bounding box center [1099, 519] width 54 height 20
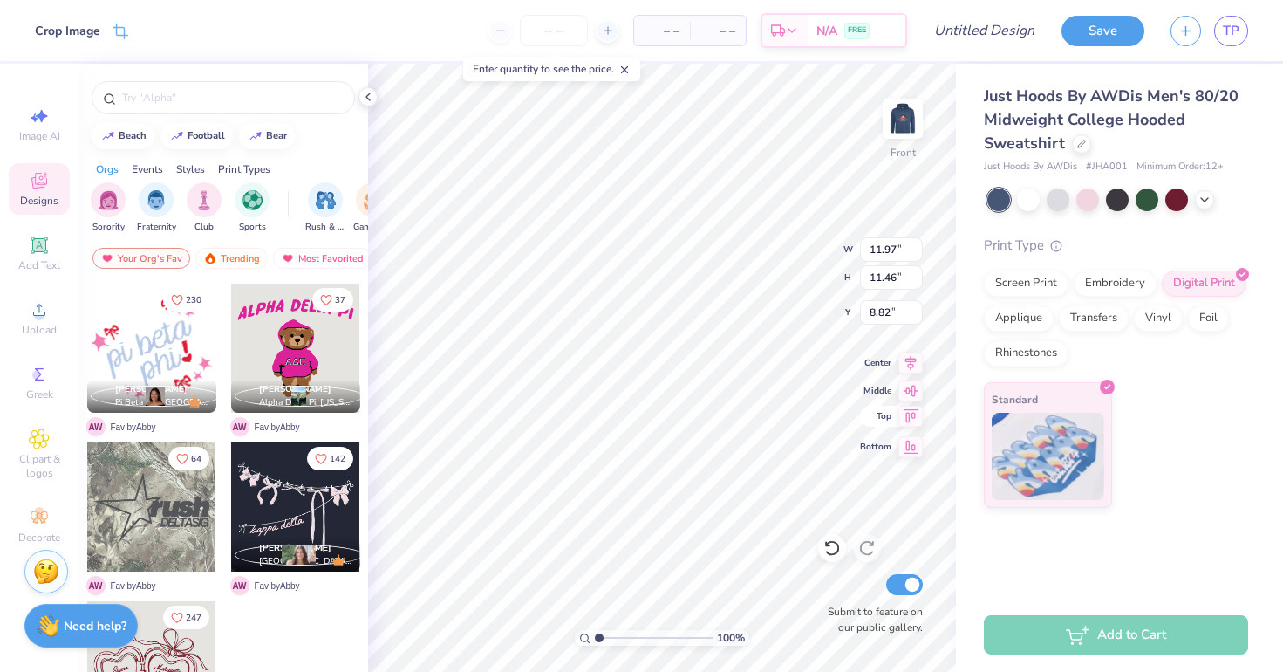
type input "11.97"
type input "11.46"
type input "8.20"
type input "12.55"
type input "12.01"
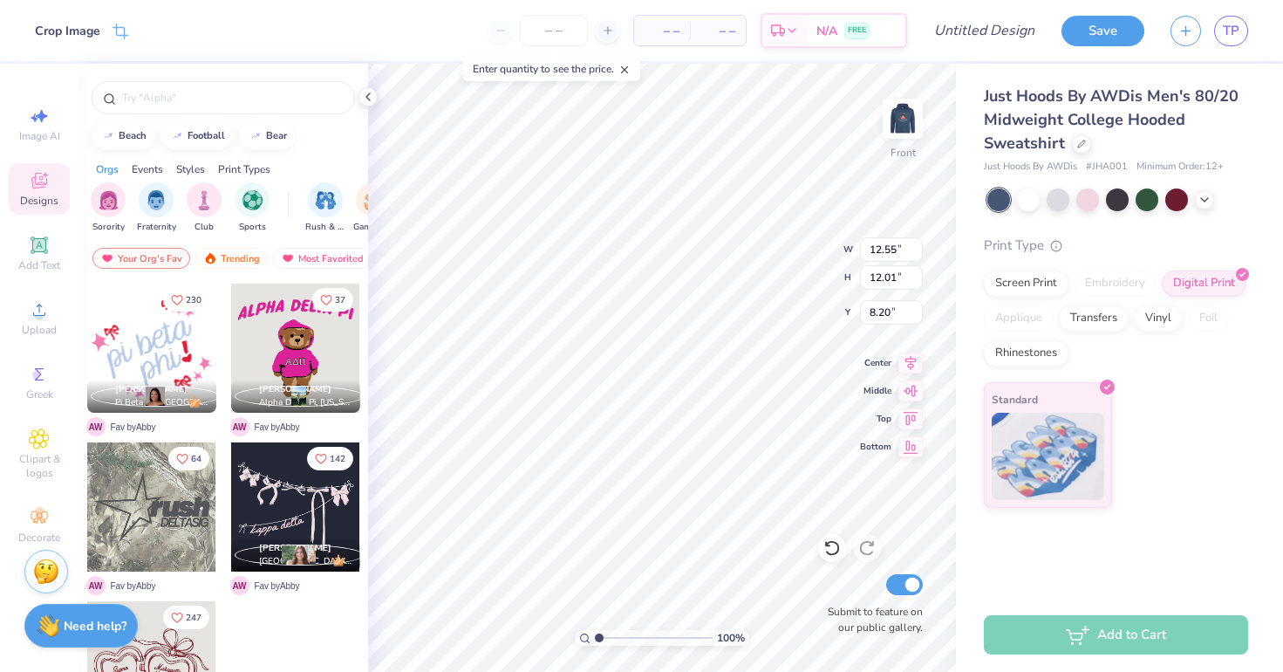
type input "7.79"
click at [1203, 197] on polyline at bounding box center [1204, 197] width 7 height 3
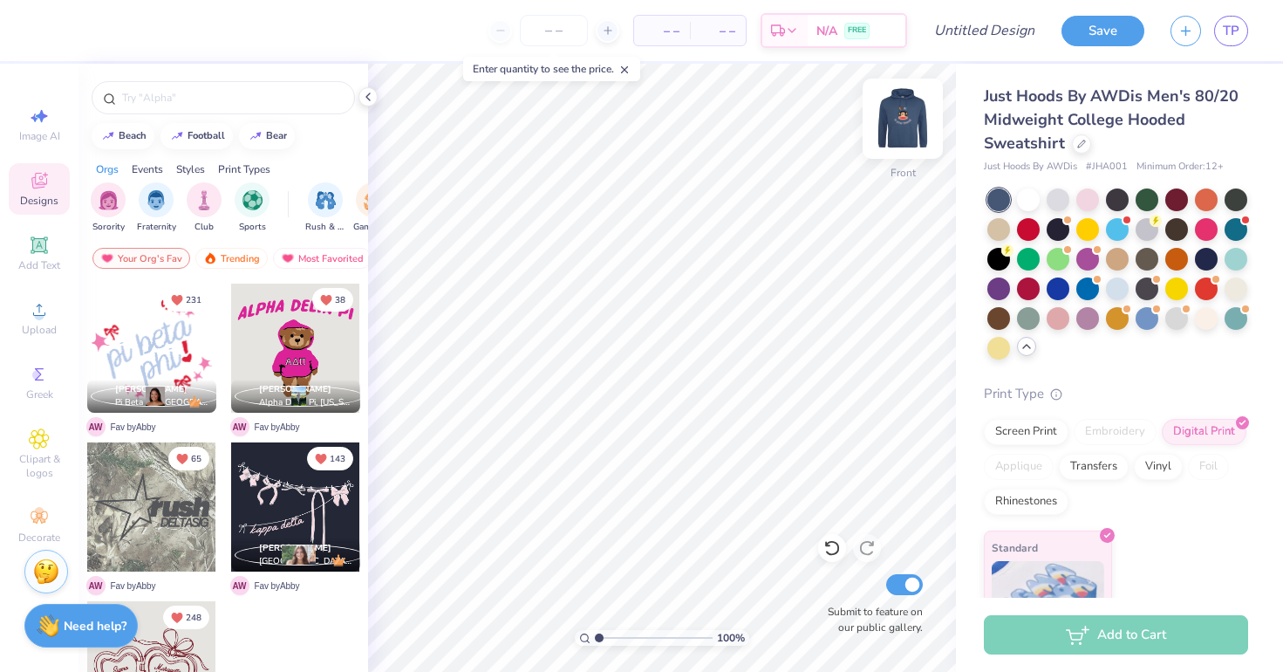
click at [899, 100] on img at bounding box center [903, 119] width 70 height 70
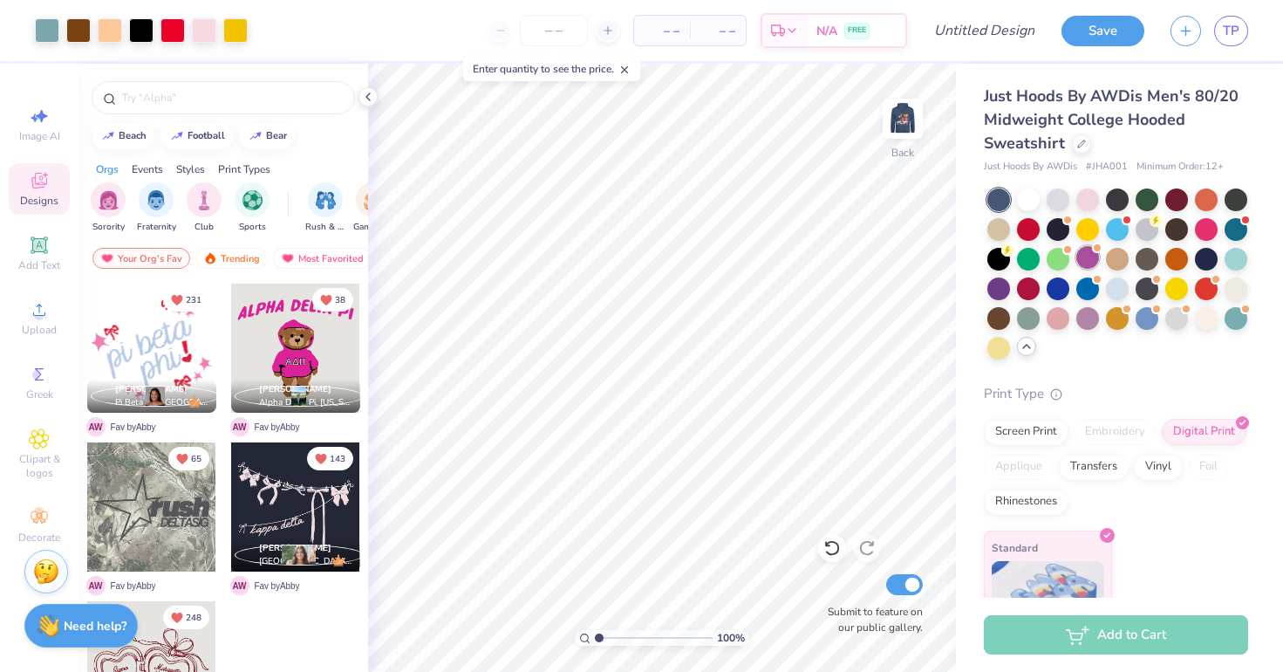
click at [1099, 250] on span at bounding box center [1097, 248] width 10 height 10
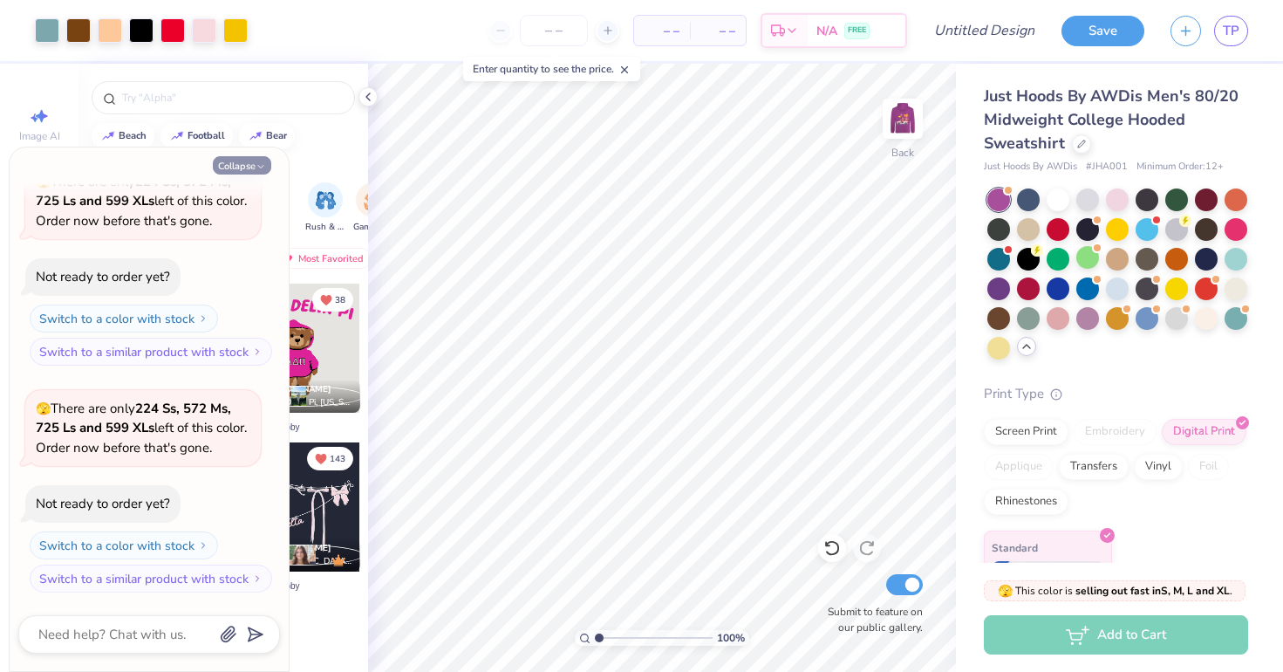
scroll to position [92, 0]
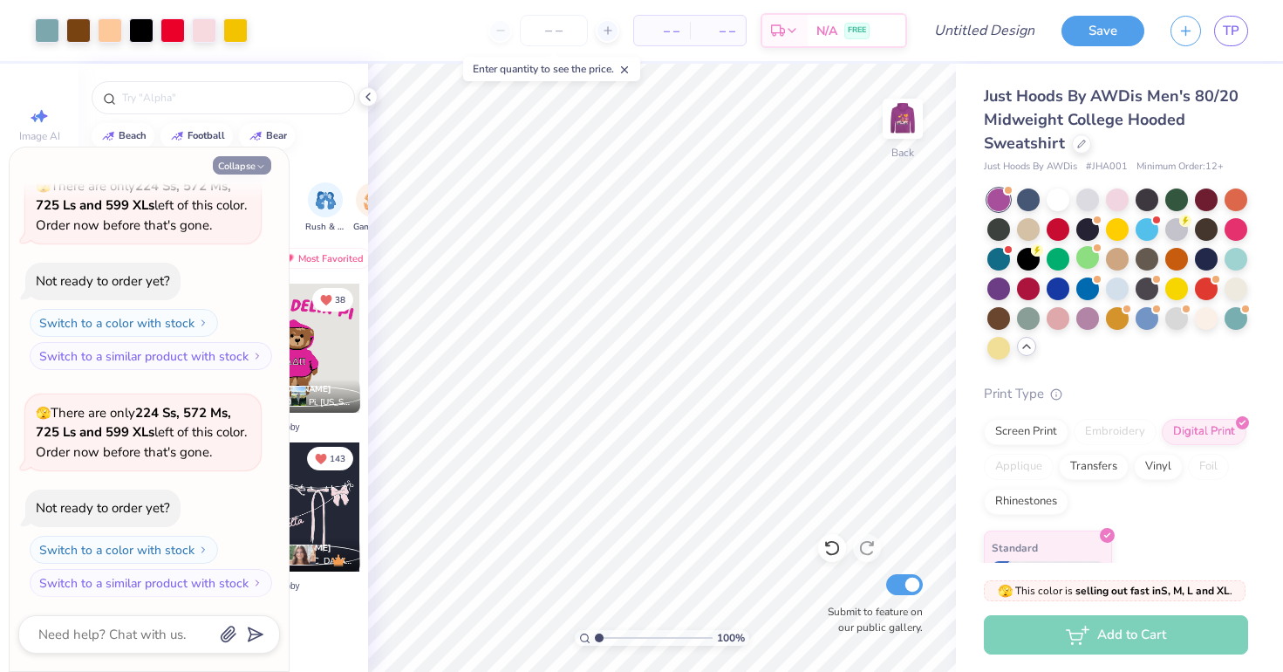
click at [228, 174] on button "Collapse" at bounding box center [242, 165] width 58 height 18
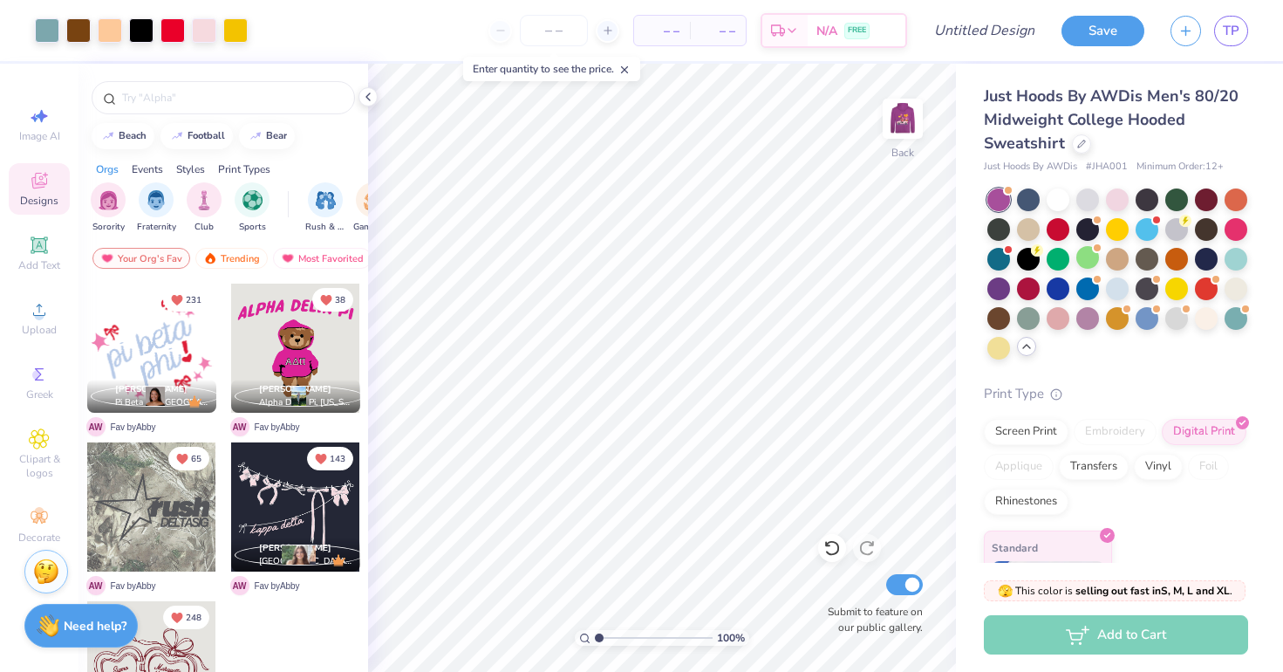
click at [231, 172] on button "Collapse" at bounding box center [242, 165] width 58 height 18
drag, startPoint x: 245, startPoint y: 160, endPoint x: 271, endPoint y: 157, distance: 26.3
drag, startPoint x: 271, startPoint y: 157, endPoint x: 910, endPoint y: 135, distance: 638.9
click at [271, 157] on div "Orgs Events Styles Print Types" at bounding box center [224, 165] width 290 height 24
click at [910, 135] on img at bounding box center [903, 119] width 70 height 70
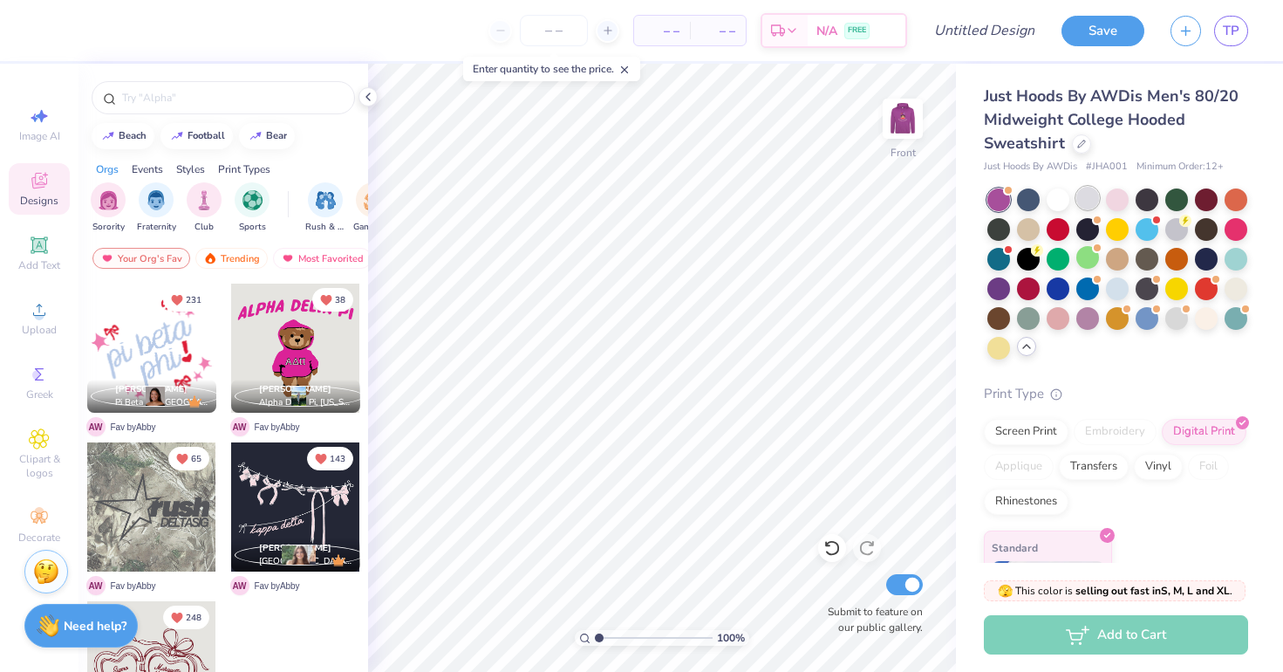
click at [908, 122] on img at bounding box center [902, 118] width 35 height 35
click at [1208, 200] on div at bounding box center [1206, 198] width 23 height 23
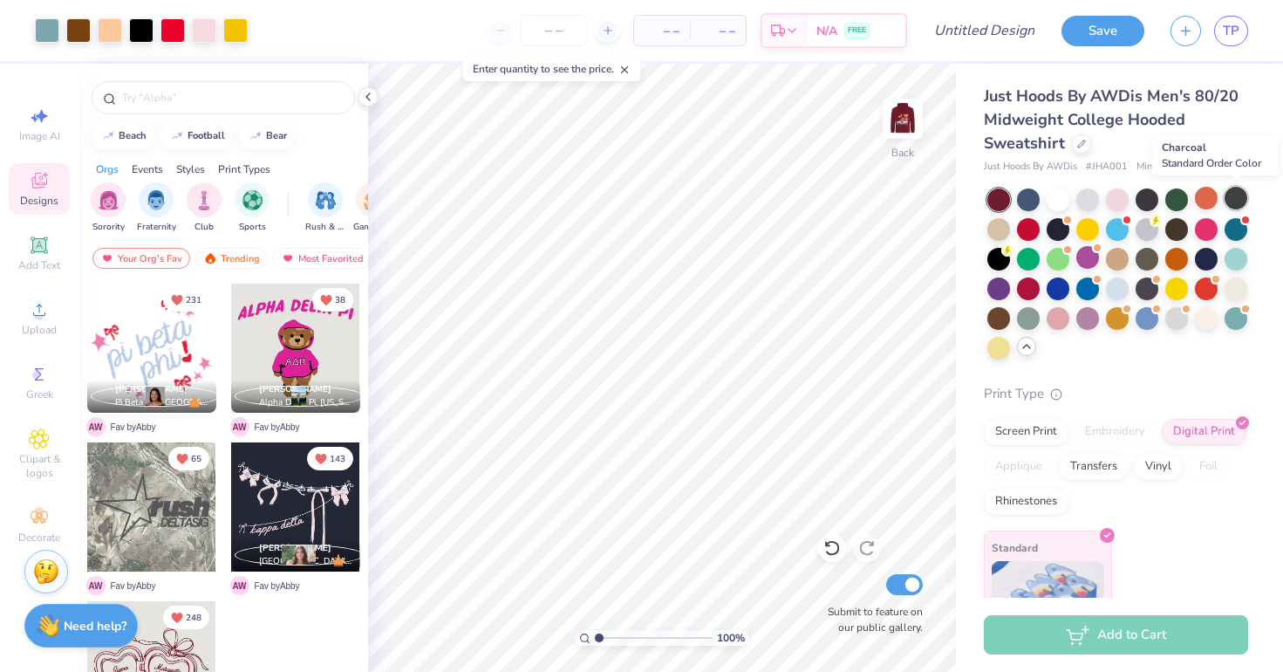
click at [1231, 200] on div at bounding box center [1236, 198] width 23 height 23
click at [1023, 234] on div at bounding box center [1028, 227] width 23 height 23
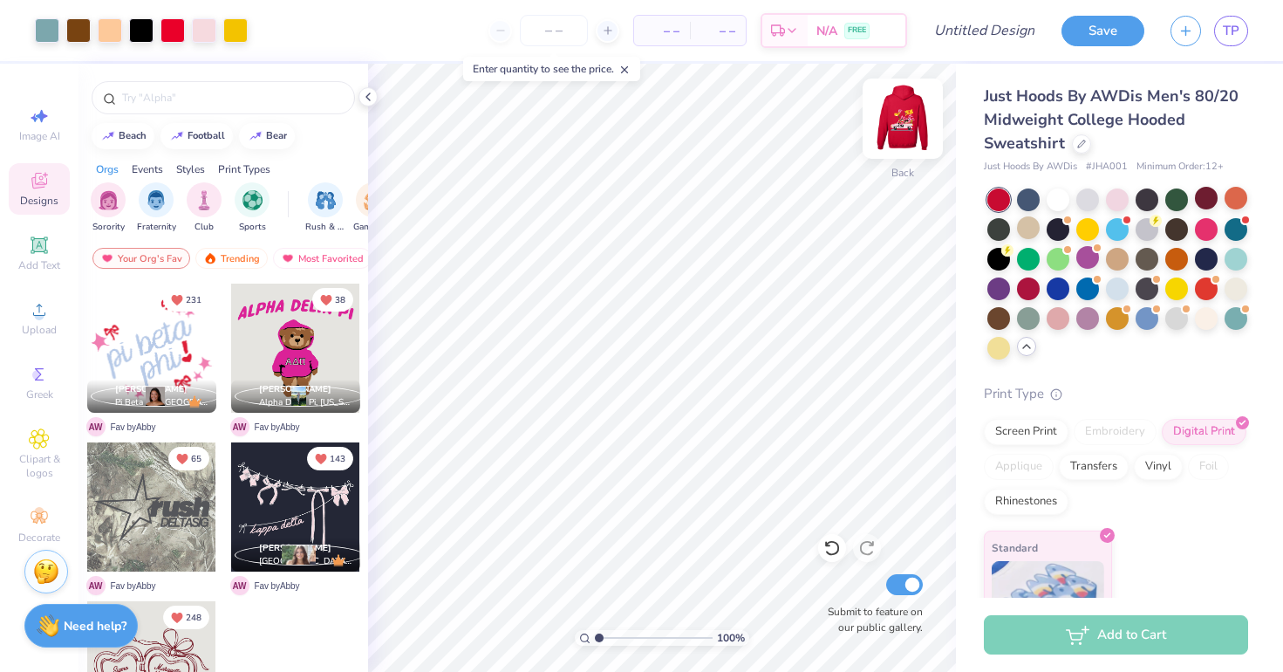
click at [909, 120] on img at bounding box center [903, 119] width 70 height 70
click at [891, 112] on img at bounding box center [903, 119] width 70 height 70
click at [1116, 231] on div at bounding box center [1117, 227] width 23 height 23
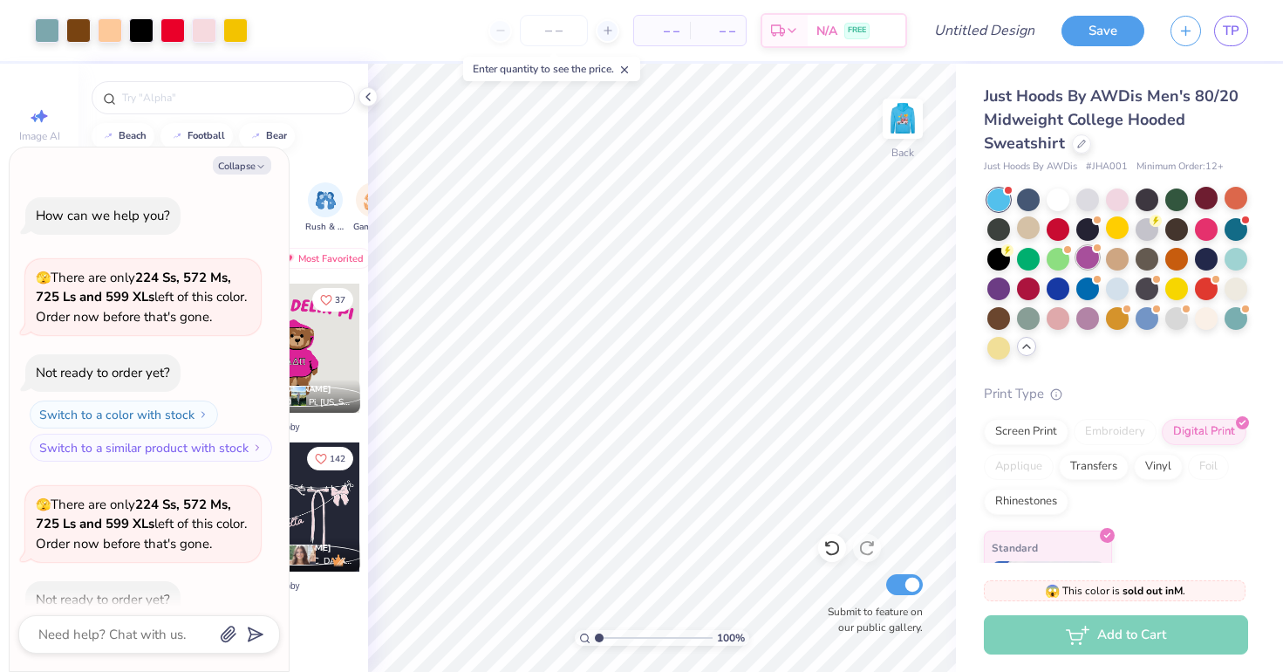
type textarea "x"
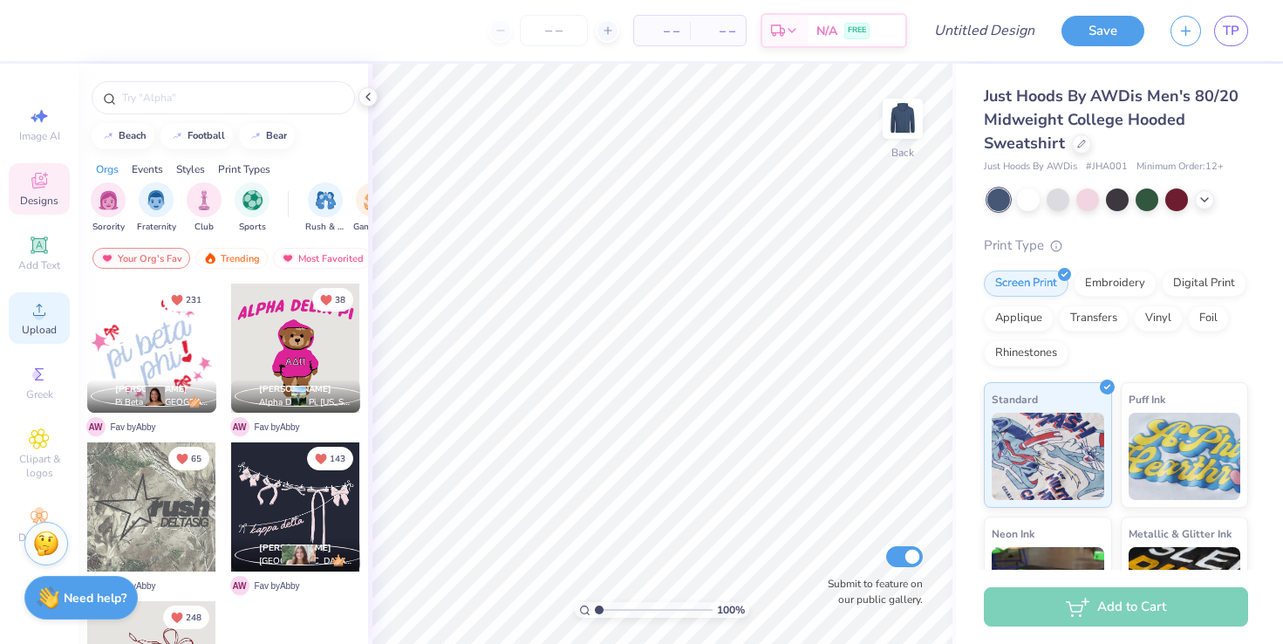
click at [38, 327] on span "Upload" at bounding box center [39, 330] width 35 height 14
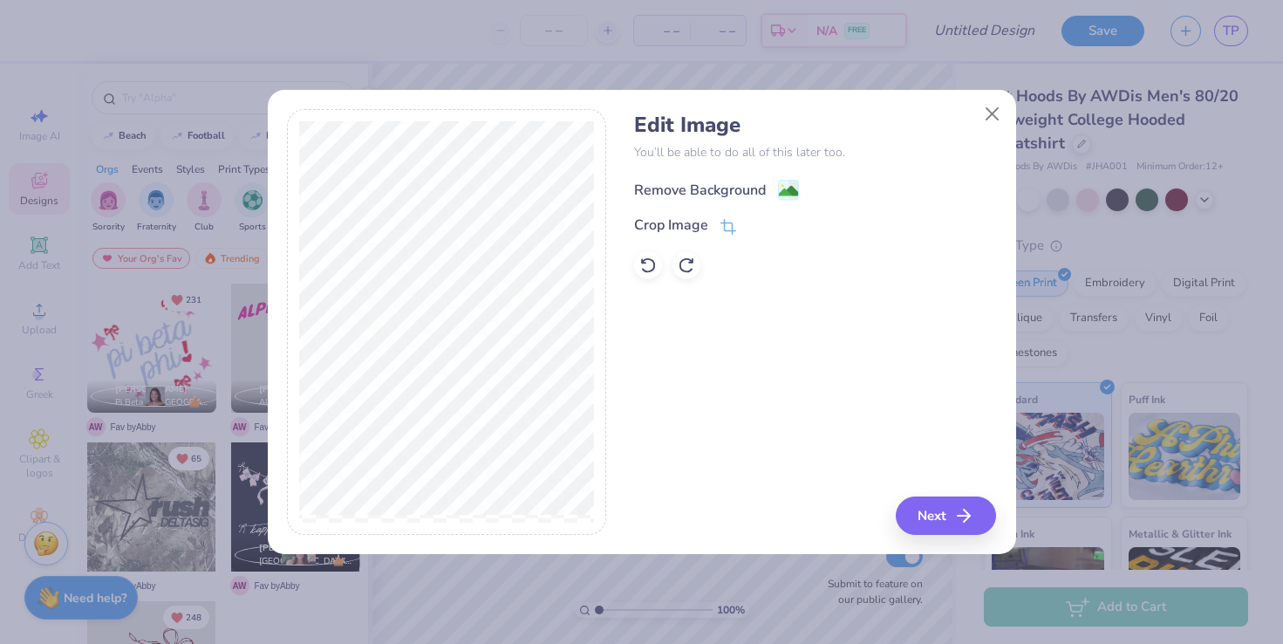
click at [721, 199] on div "Remove Background" at bounding box center [700, 190] width 132 height 21
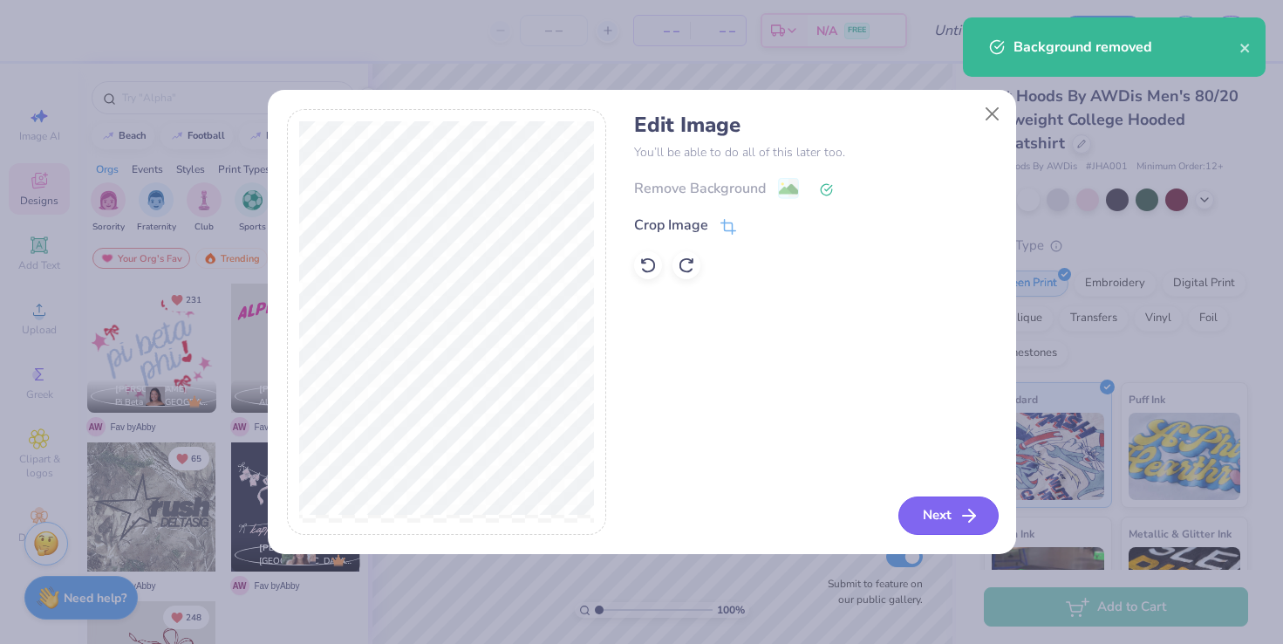
click at [919, 512] on button "Next" at bounding box center [949, 515] width 100 height 38
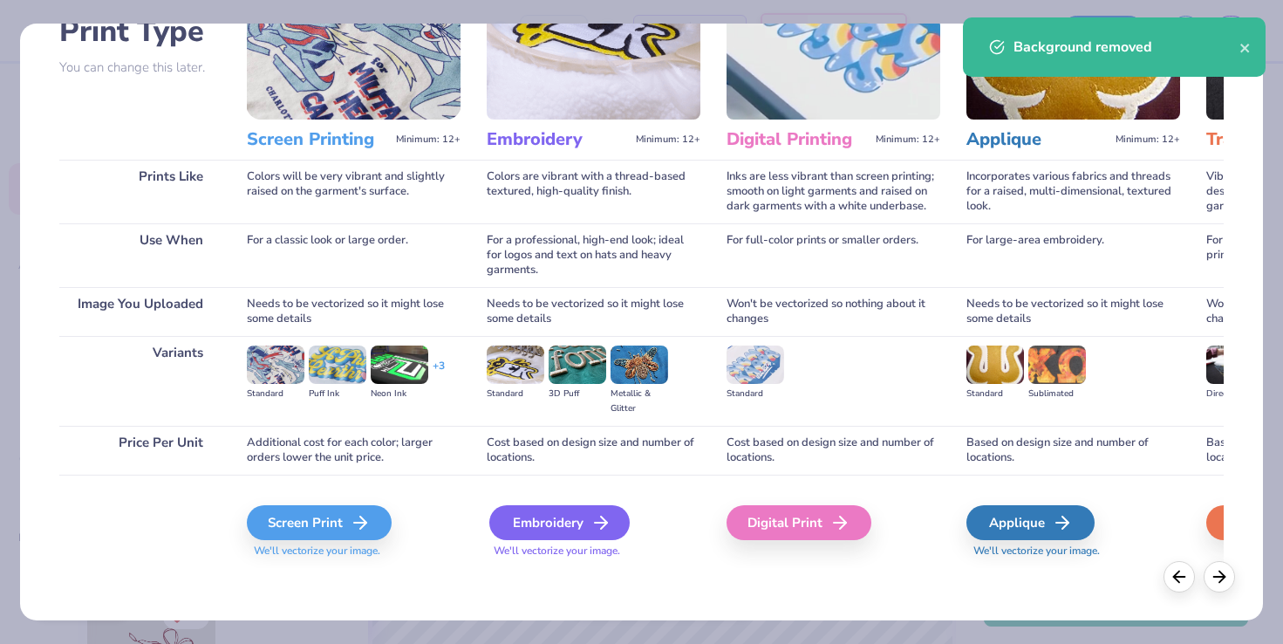
scroll to position [139, 0]
click at [538, 530] on div "Embroidery" at bounding box center [559, 522] width 140 height 35
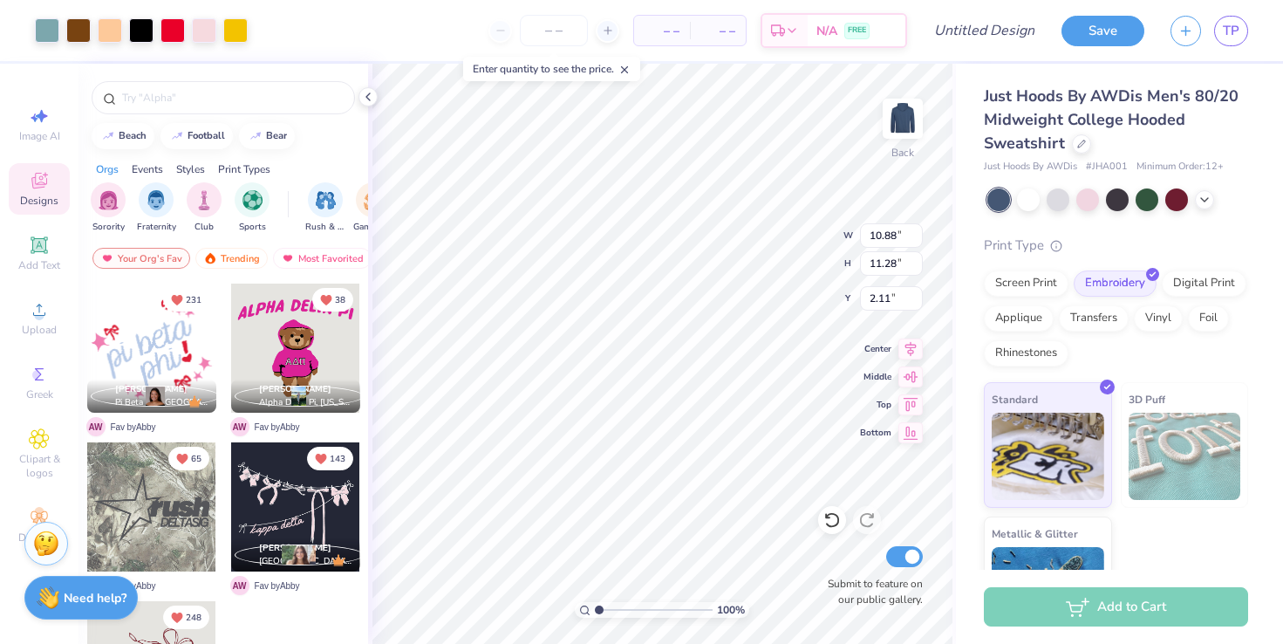
type input "9.89"
type input "10.26"
type input "3.13"
click at [765, 258] on div "100 % Back W 9.89 9.89 " H 10.26 10.26 " Y 3.13 3.13 " Center Middle Top Bottom…" at bounding box center [662, 354] width 588 height 580
type input "4.37"
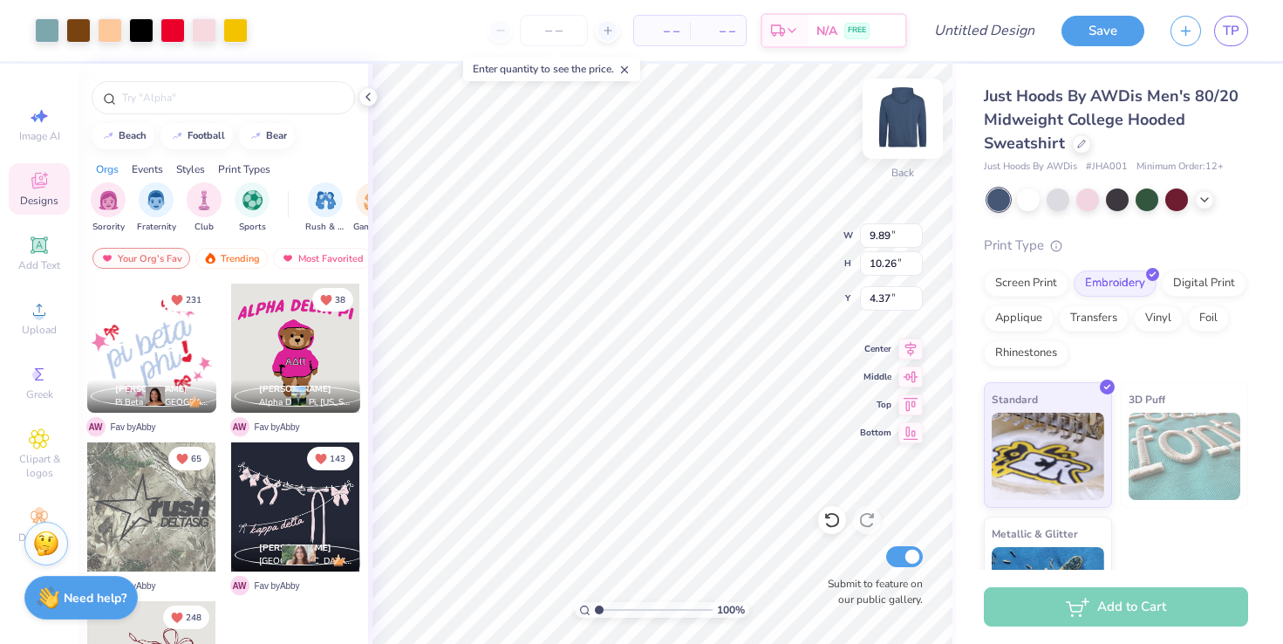
type input "4.01"
click at [899, 122] on img at bounding box center [903, 119] width 70 height 70
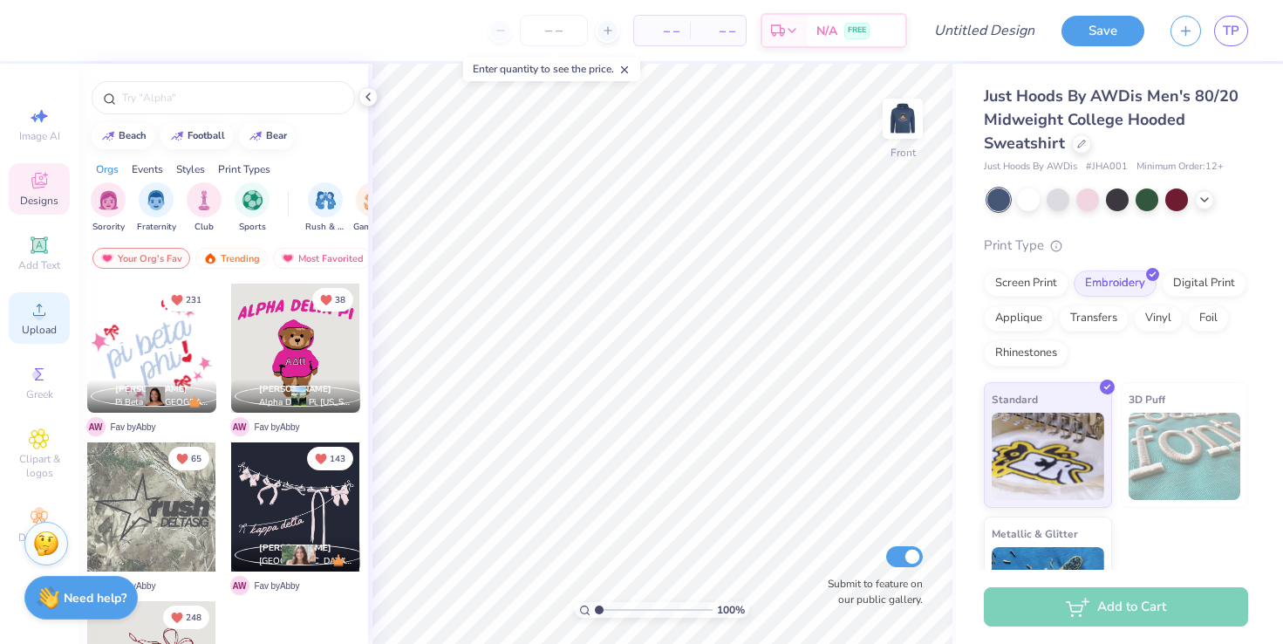
click at [36, 325] on span "Upload" at bounding box center [39, 330] width 35 height 14
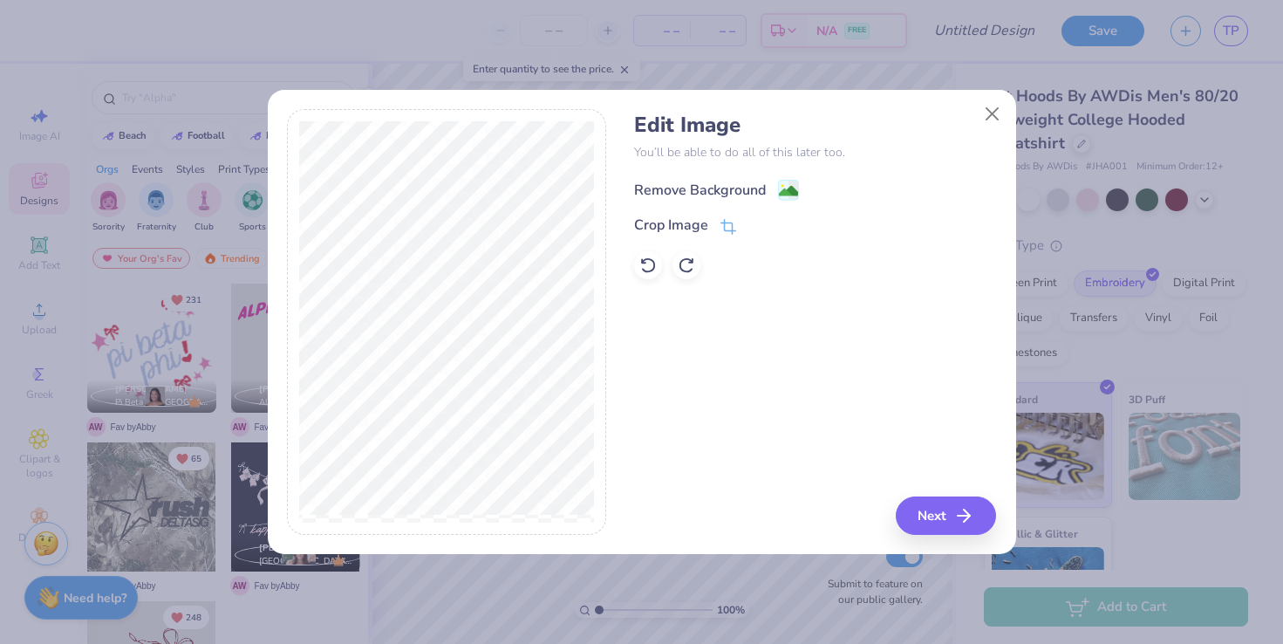
click at [707, 200] on div "Remove Background" at bounding box center [700, 190] width 132 height 21
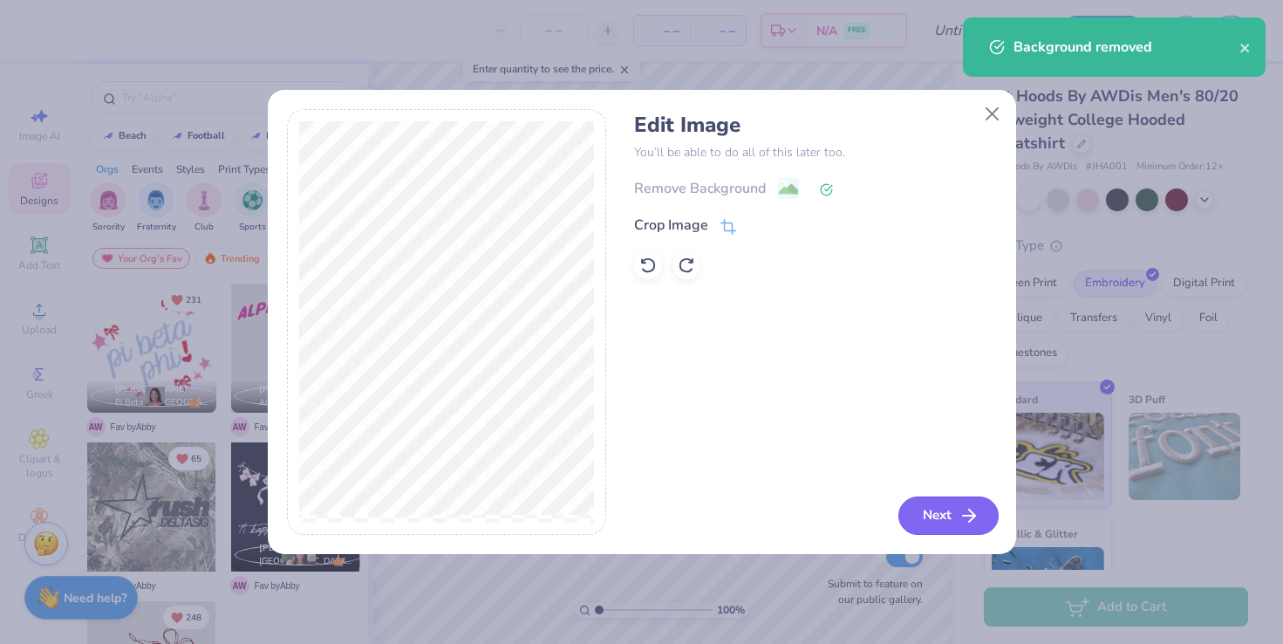
click at [912, 511] on button "Next" at bounding box center [949, 515] width 100 height 38
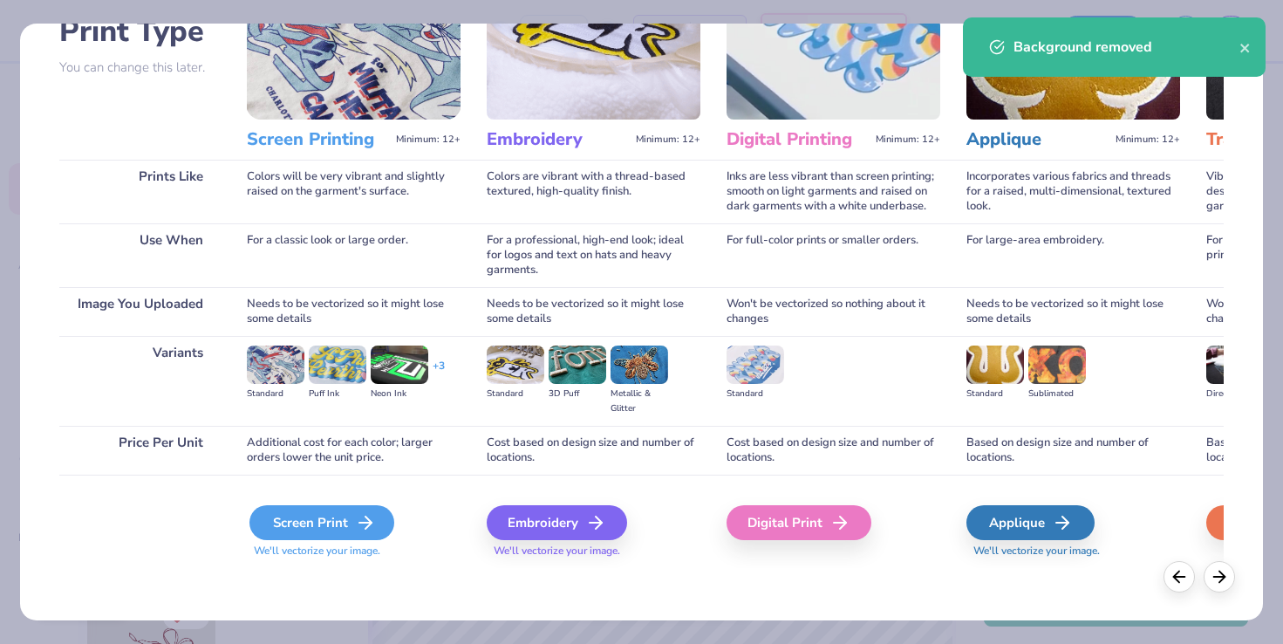
click at [350, 516] on div "Screen Print" at bounding box center [321, 522] width 145 height 35
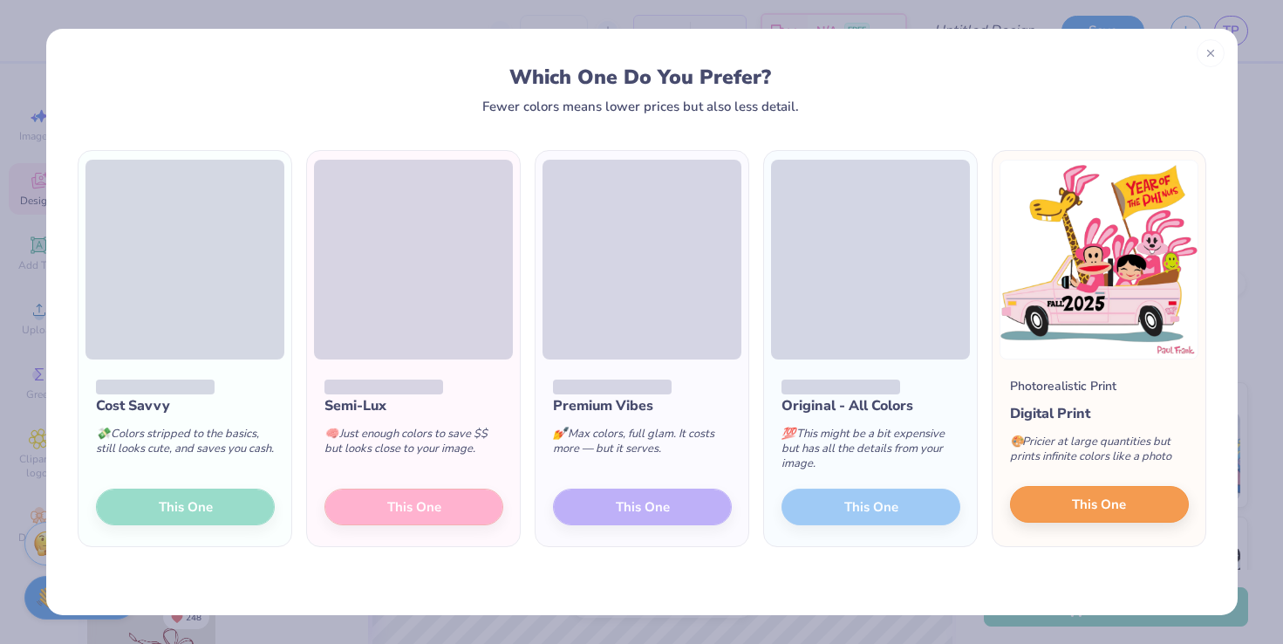
click at [1174, 516] on button "This One" at bounding box center [1099, 504] width 179 height 37
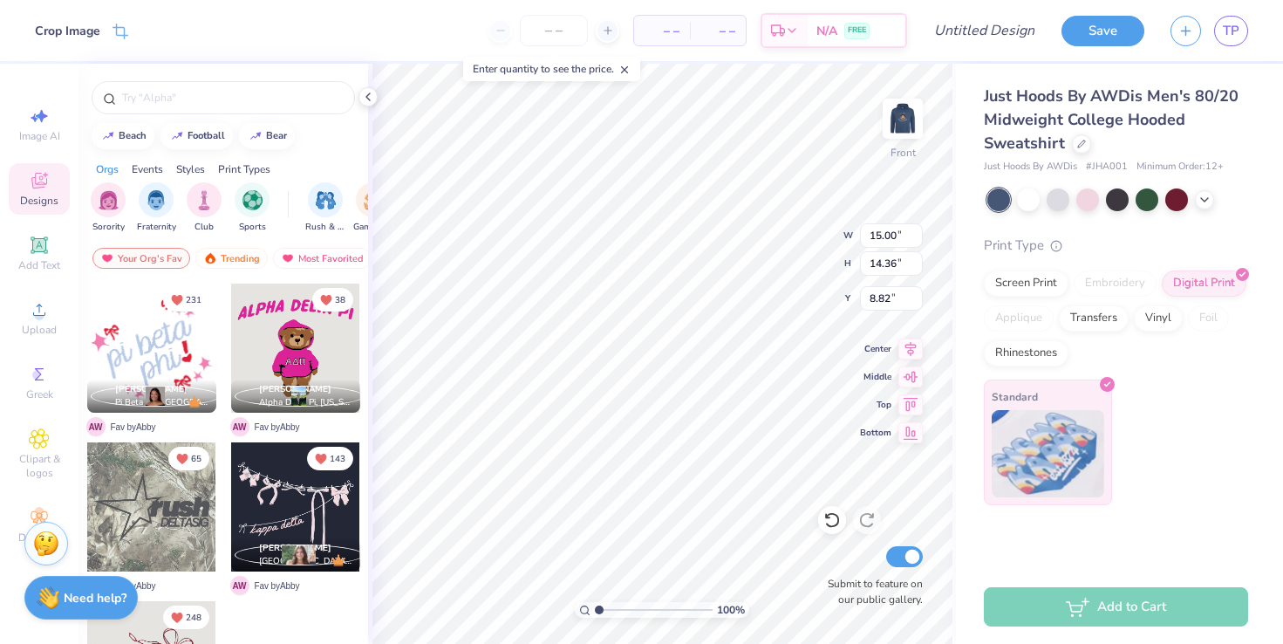
type input "13.69"
type input "13.11"
type input "10.07"
type input "8.06"
type input "13.32"
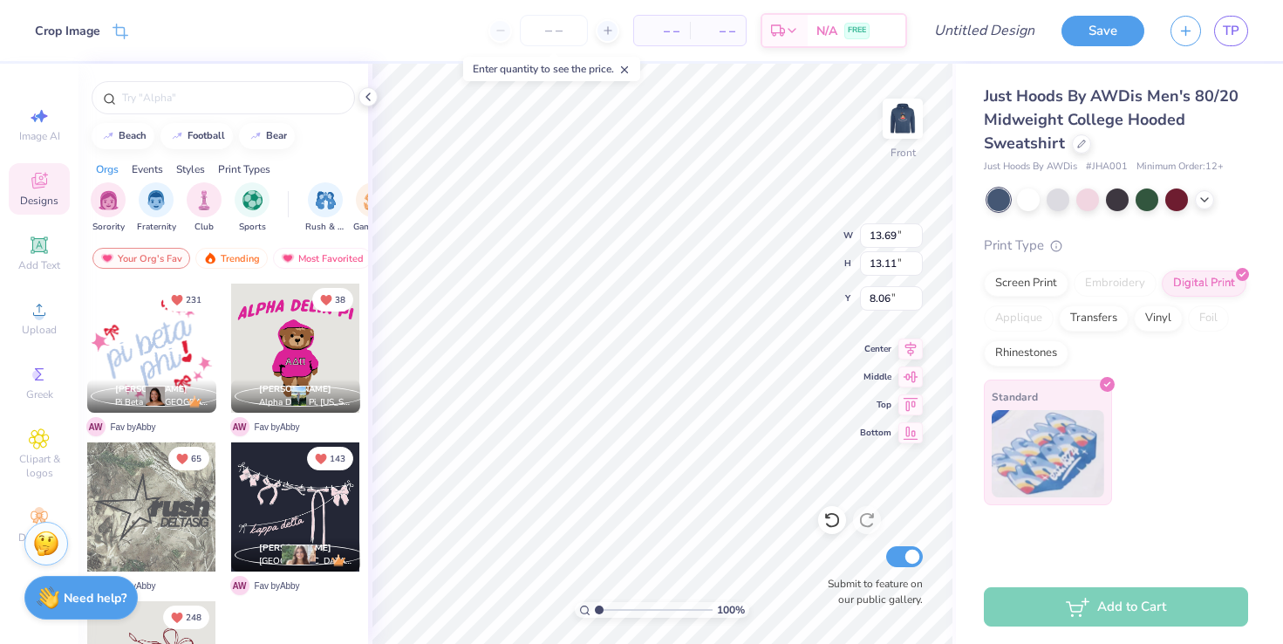
type input "12.75"
type input "8.01"
click at [867, 377] on span "Middle" at bounding box center [875, 374] width 31 height 12
type input "7.99"
type input "13.04"
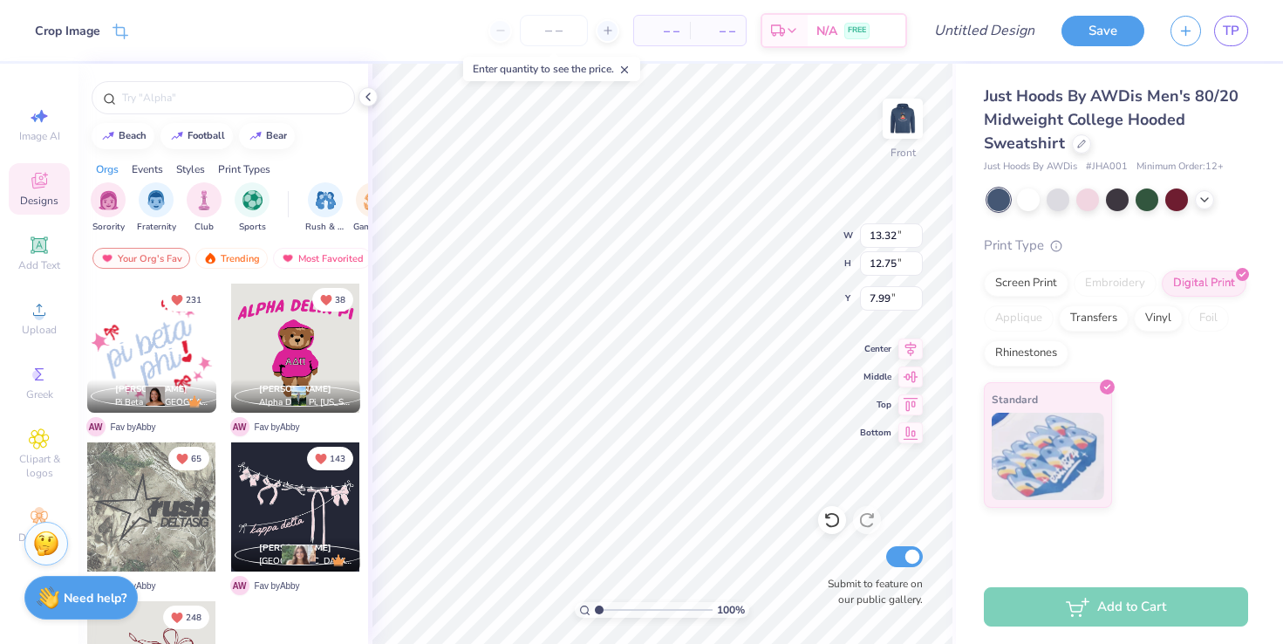
type input "12.48"
type input "8.26"
type input "7.83"
click at [1199, 188] on div at bounding box center [1117, 199] width 261 height 23
click at [1197, 195] on div at bounding box center [1204, 197] width 19 height 19
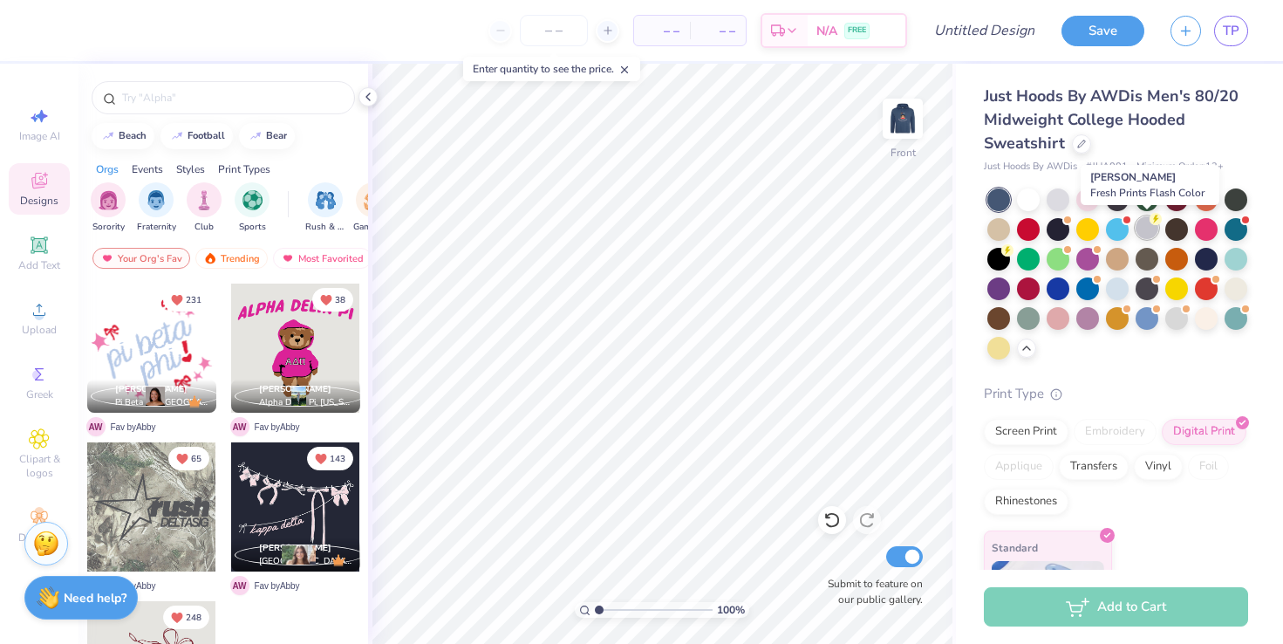
click at [1146, 229] on div at bounding box center [1147, 227] width 23 height 23
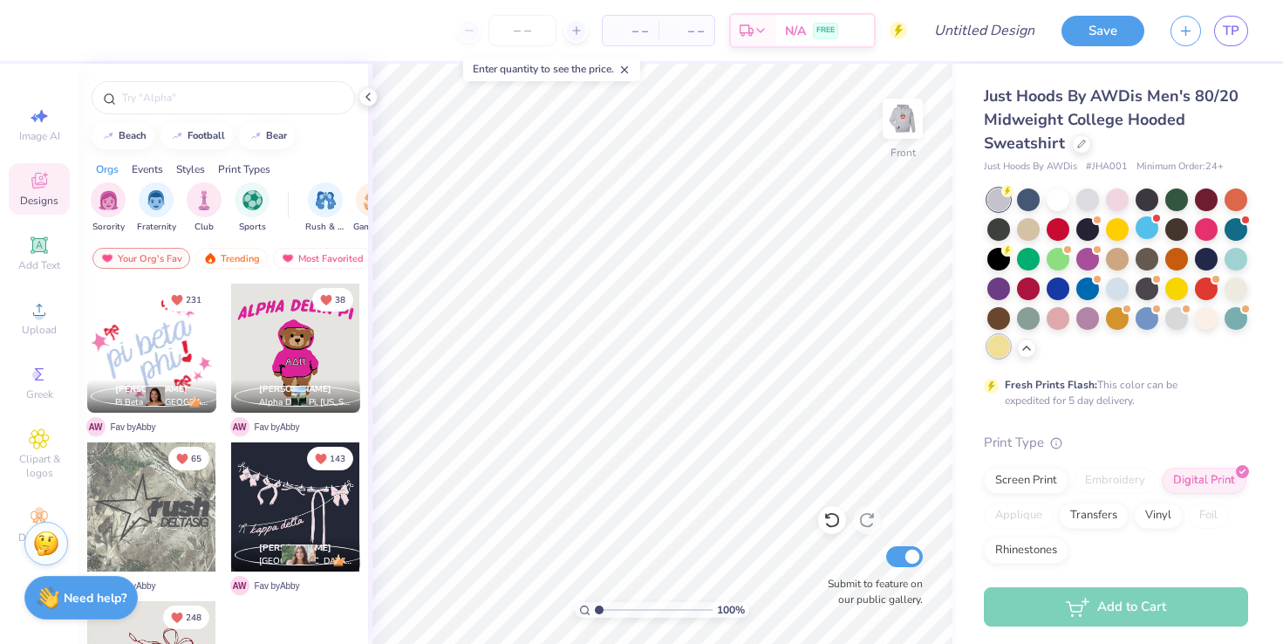
click at [996, 352] on div at bounding box center [998, 346] width 23 height 23
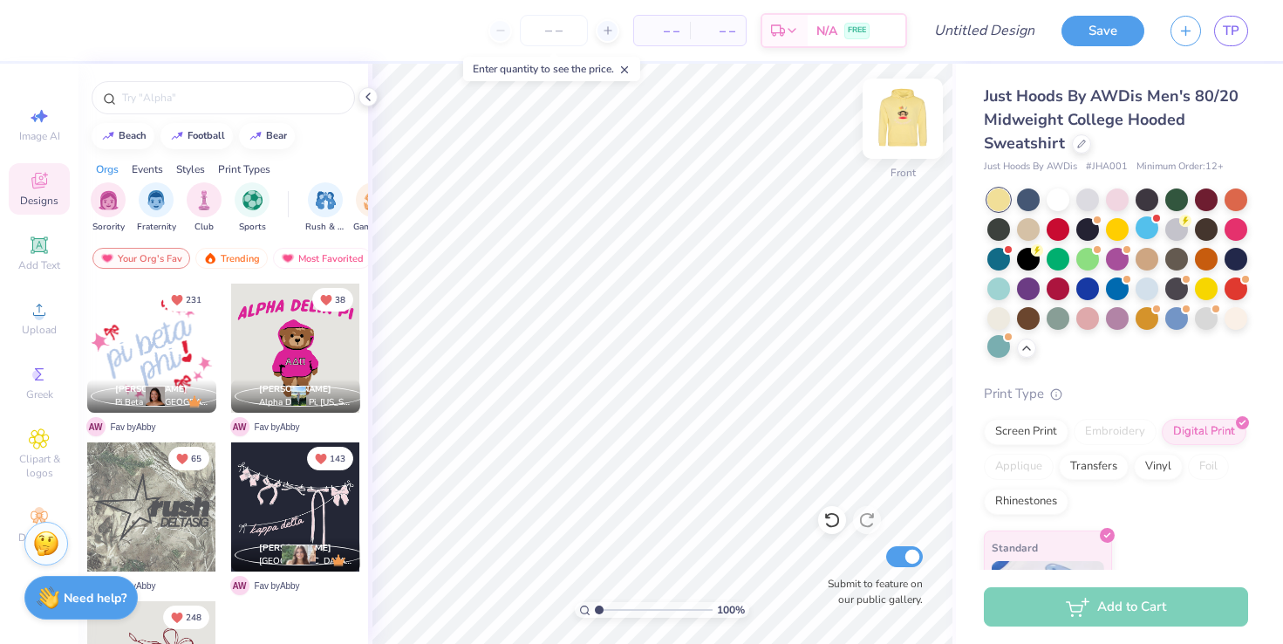
click at [911, 119] on img at bounding box center [903, 119] width 70 height 70
click at [912, 119] on img at bounding box center [903, 119] width 70 height 70
click at [1180, 307] on div at bounding box center [1176, 316] width 23 height 23
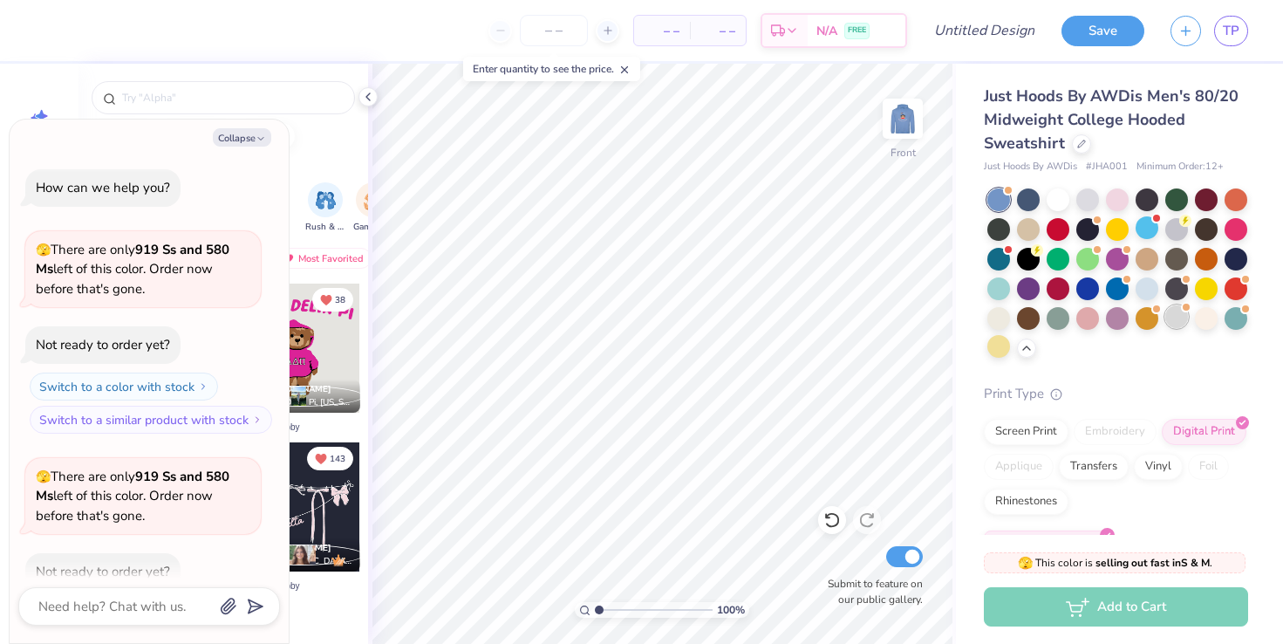
scroll to position [92, 0]
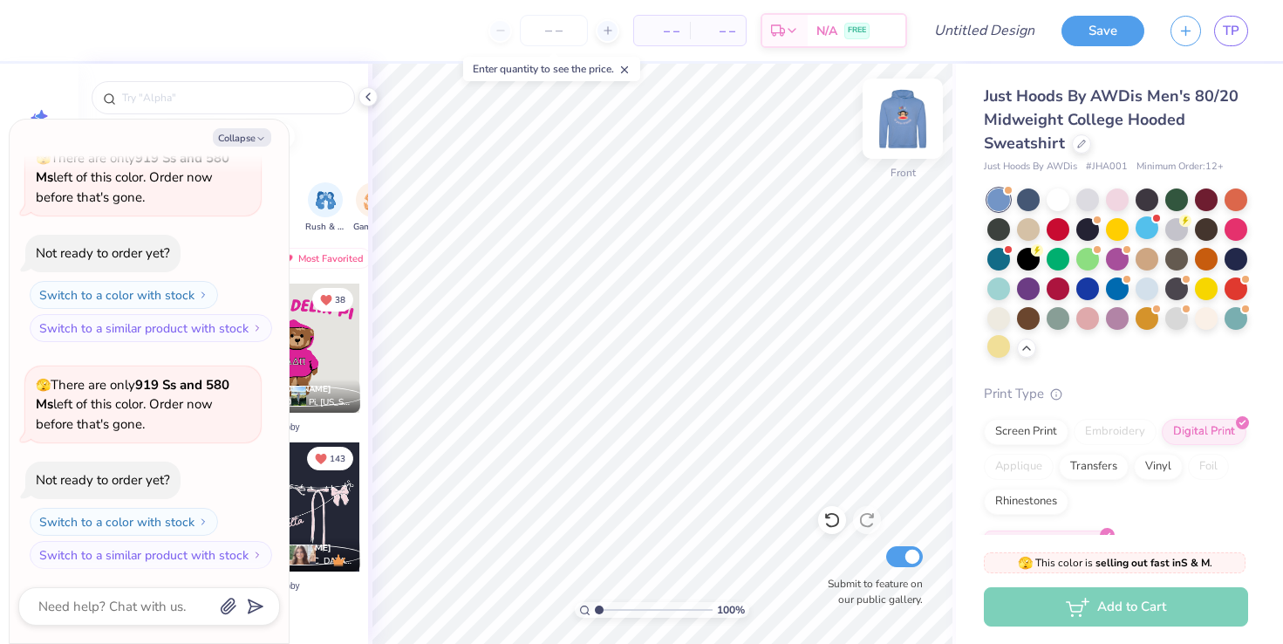
click at [903, 128] on img at bounding box center [903, 119] width 70 height 70
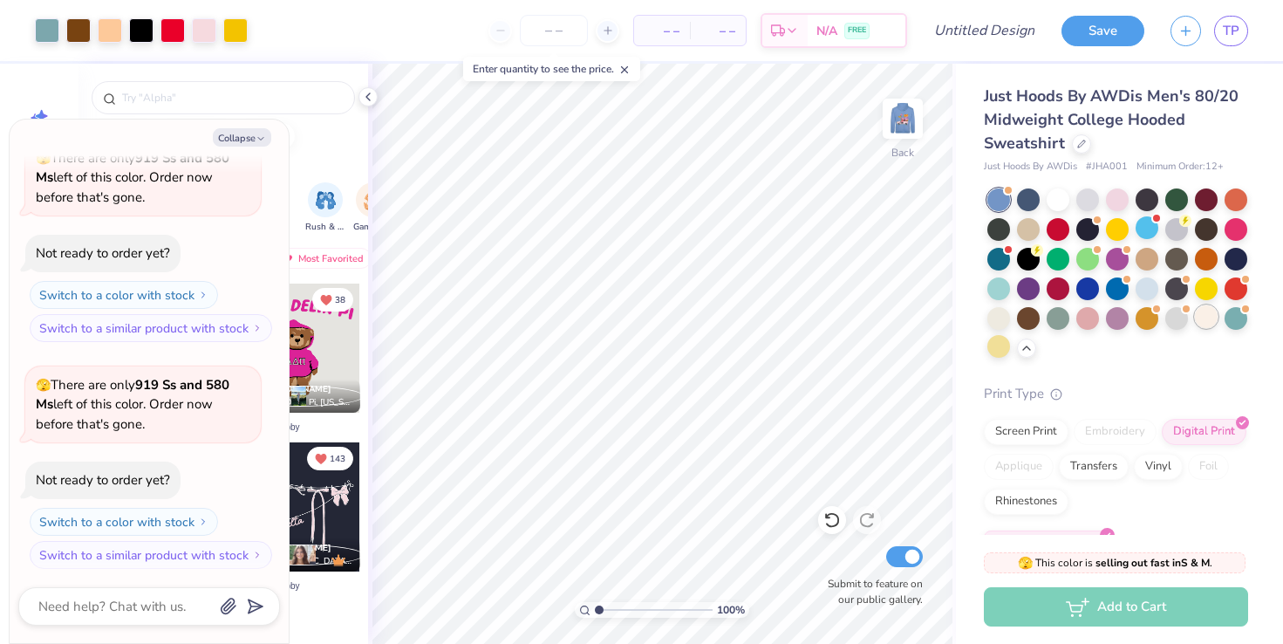
click at [1212, 328] on div at bounding box center [1206, 316] width 23 height 23
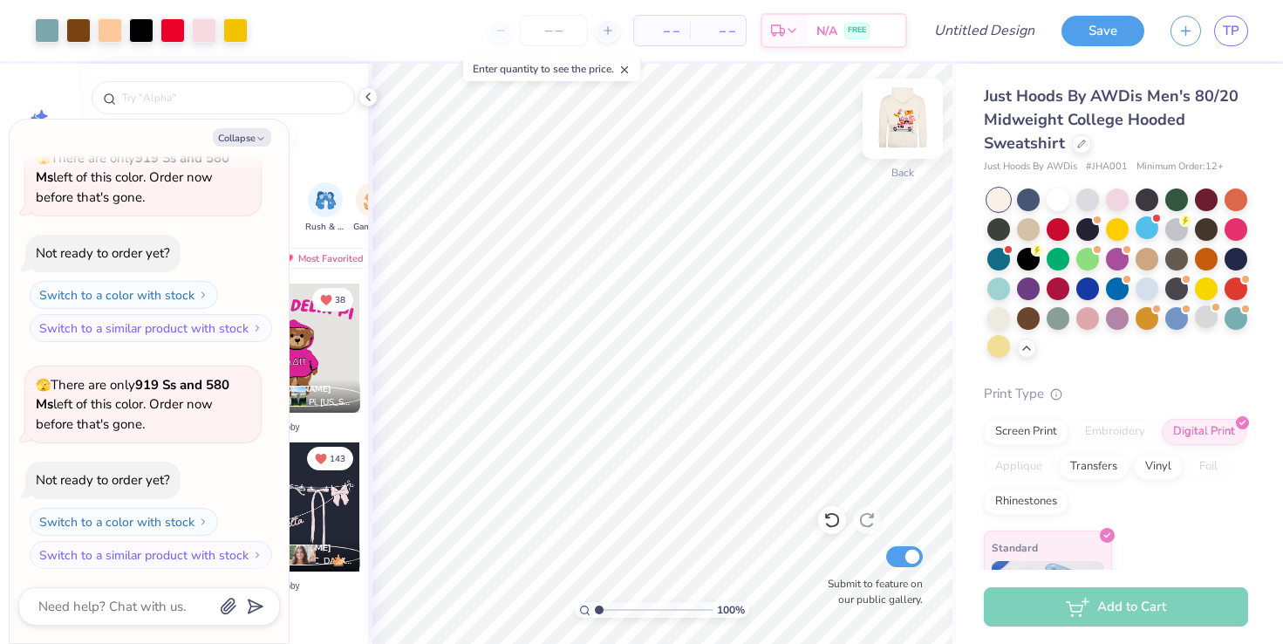
click at [884, 150] on div "Back" at bounding box center [903, 130] width 40 height 62
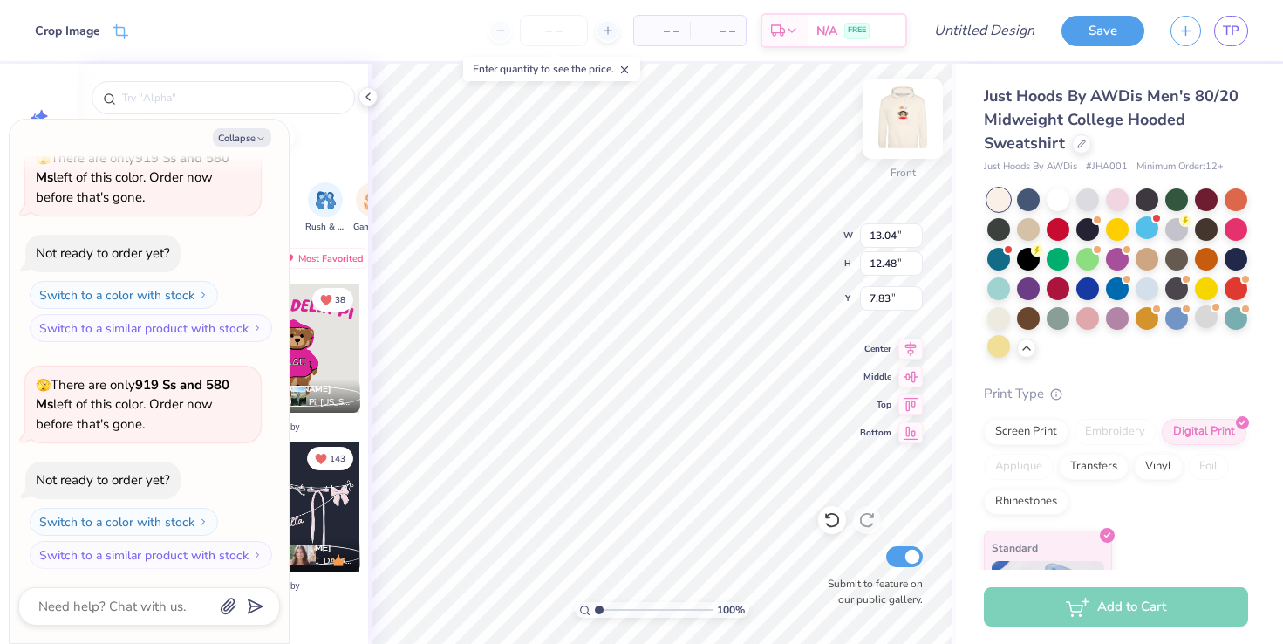
type textarea "x"
type input "12.46"
type input "11.93"
type textarea "x"
type input "7.34"
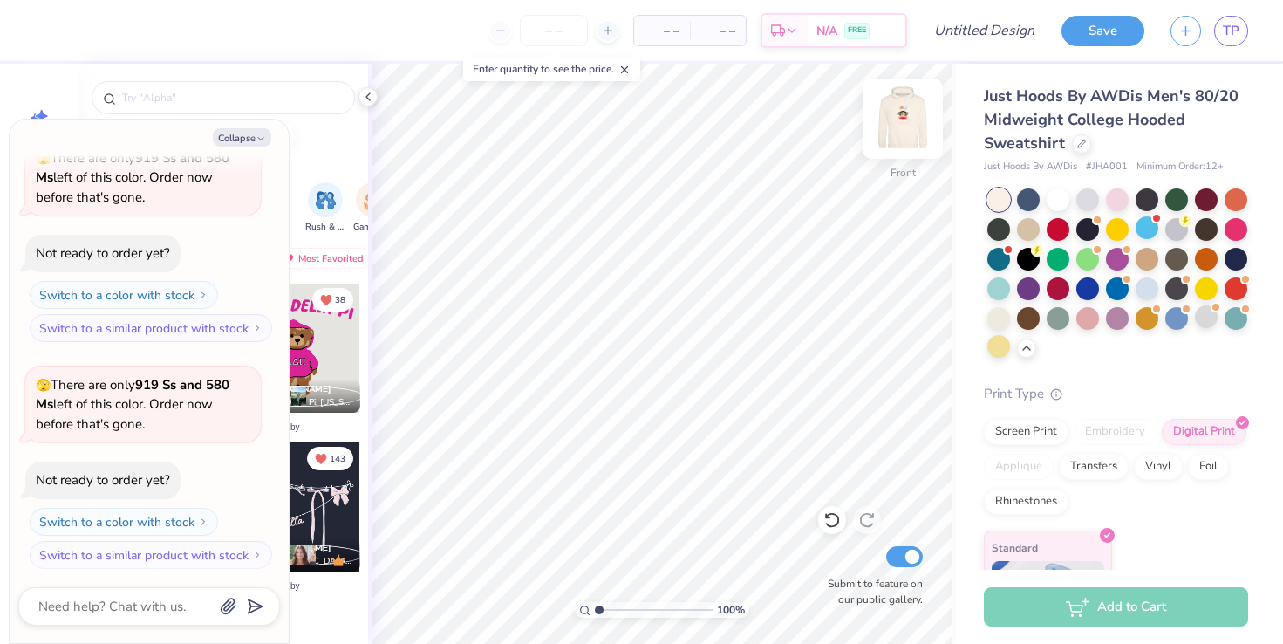
click at [919, 116] on img at bounding box center [903, 119] width 70 height 70
type textarea "x"
type input "7.75"
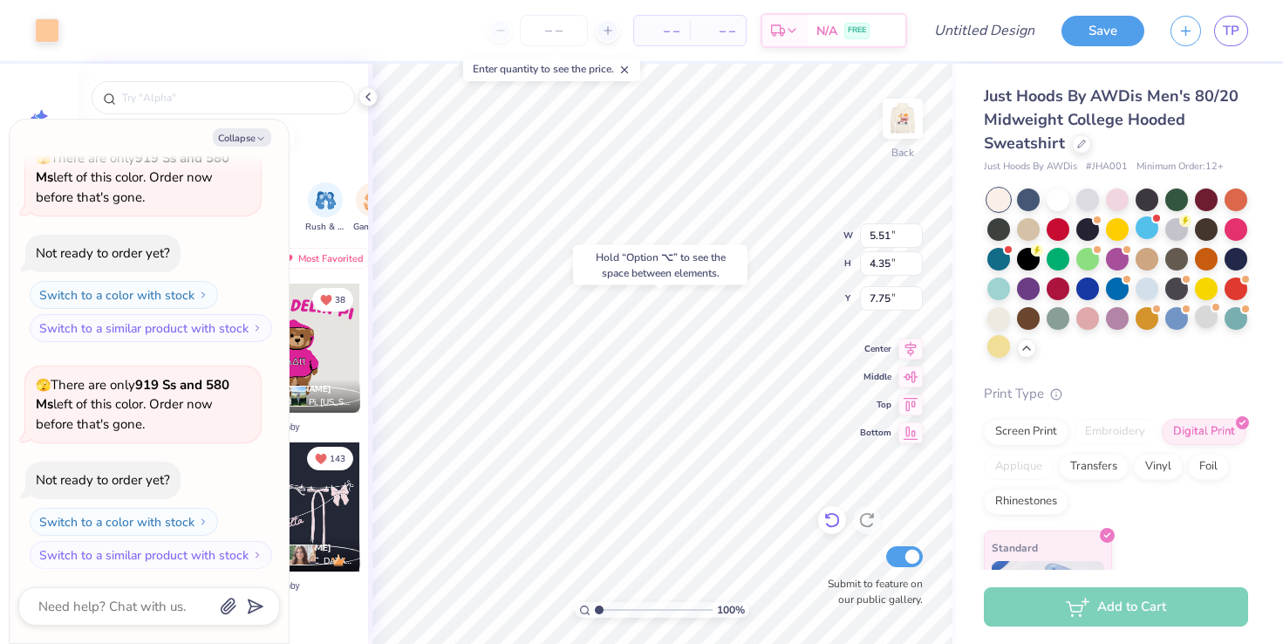
click at [836, 531] on div at bounding box center [832, 520] width 28 height 28
type textarea "x"
type input "7.28"
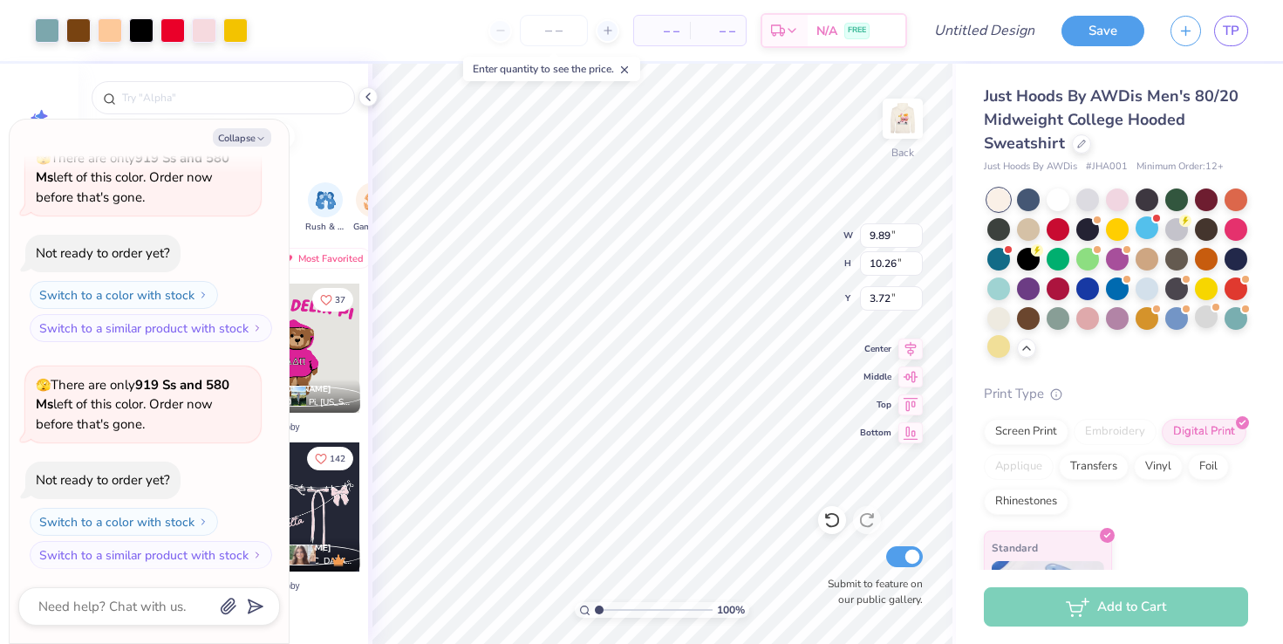
type textarea "x"
type input "3.72"
click at [901, 99] on img at bounding box center [903, 119] width 70 height 70
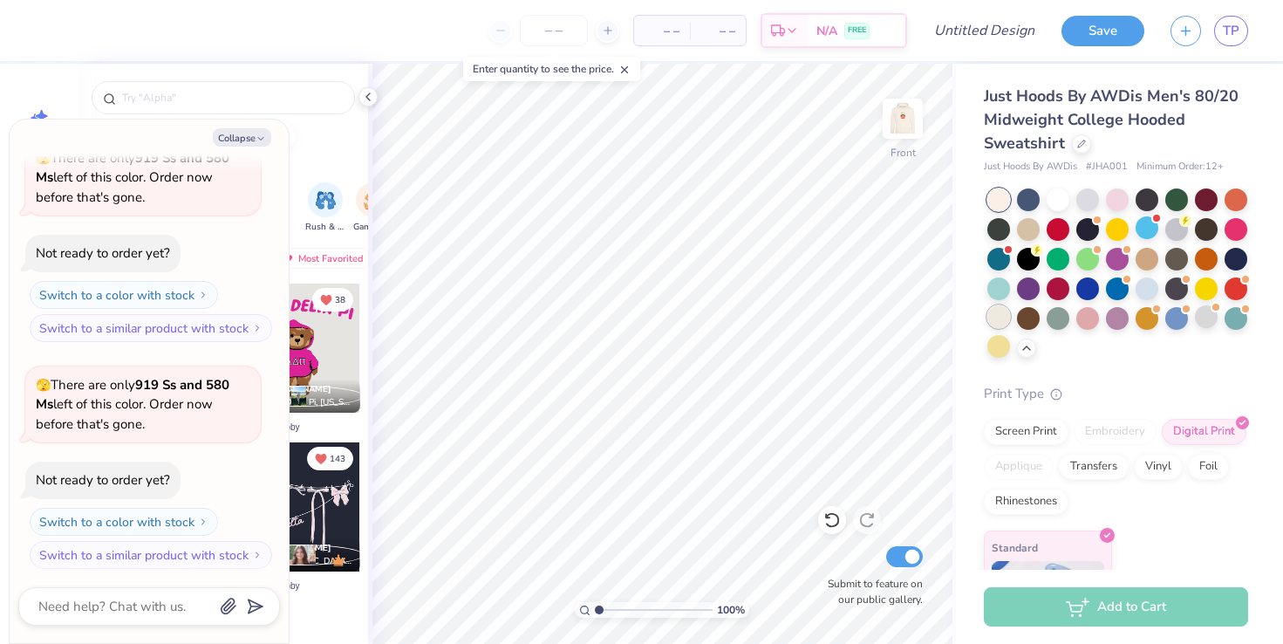
click at [996, 320] on div at bounding box center [998, 316] width 23 height 23
click at [899, 121] on img at bounding box center [903, 119] width 70 height 70
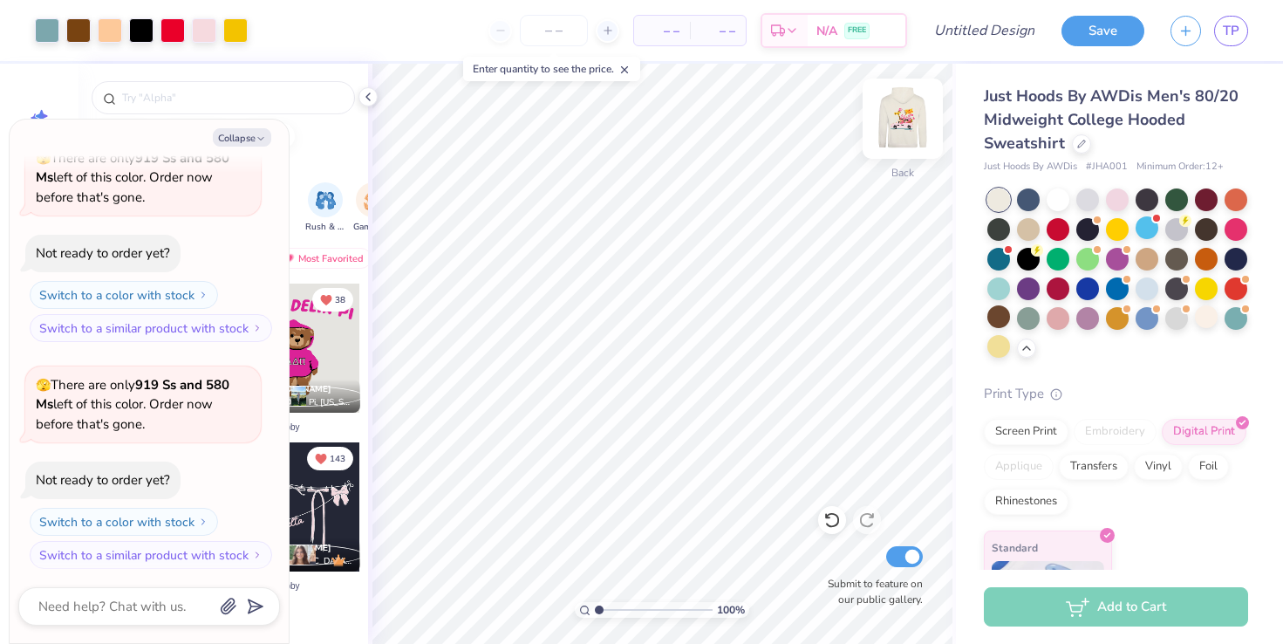
click at [900, 122] on img at bounding box center [903, 119] width 70 height 70
click at [899, 125] on img at bounding box center [903, 119] width 70 height 70
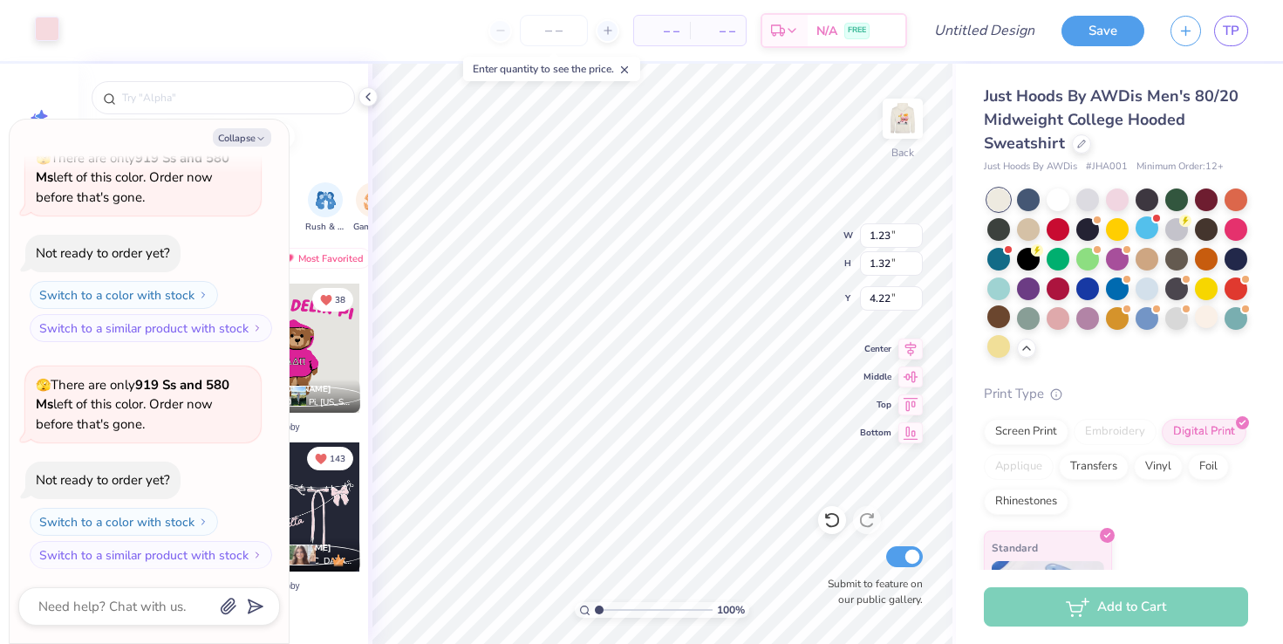
click at [49, 36] on div at bounding box center [47, 29] width 24 height 24
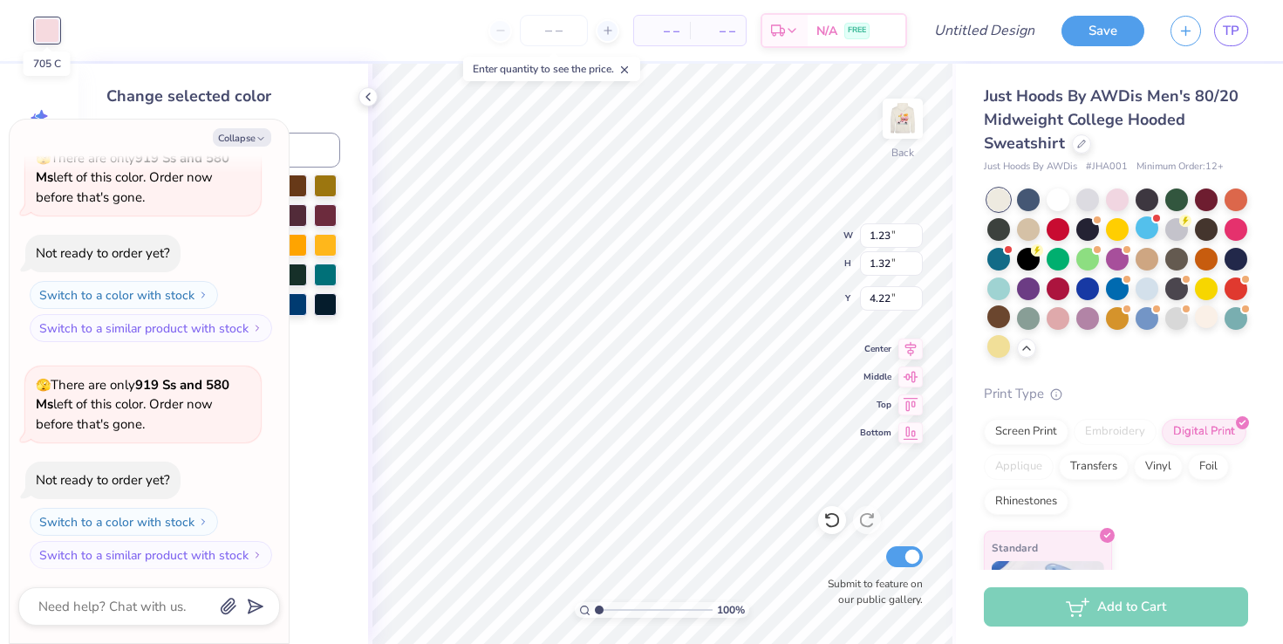
click at [44, 37] on div at bounding box center [47, 30] width 24 height 24
click at [235, 136] on button "Collapse" at bounding box center [242, 137] width 58 height 18
type textarea "x"
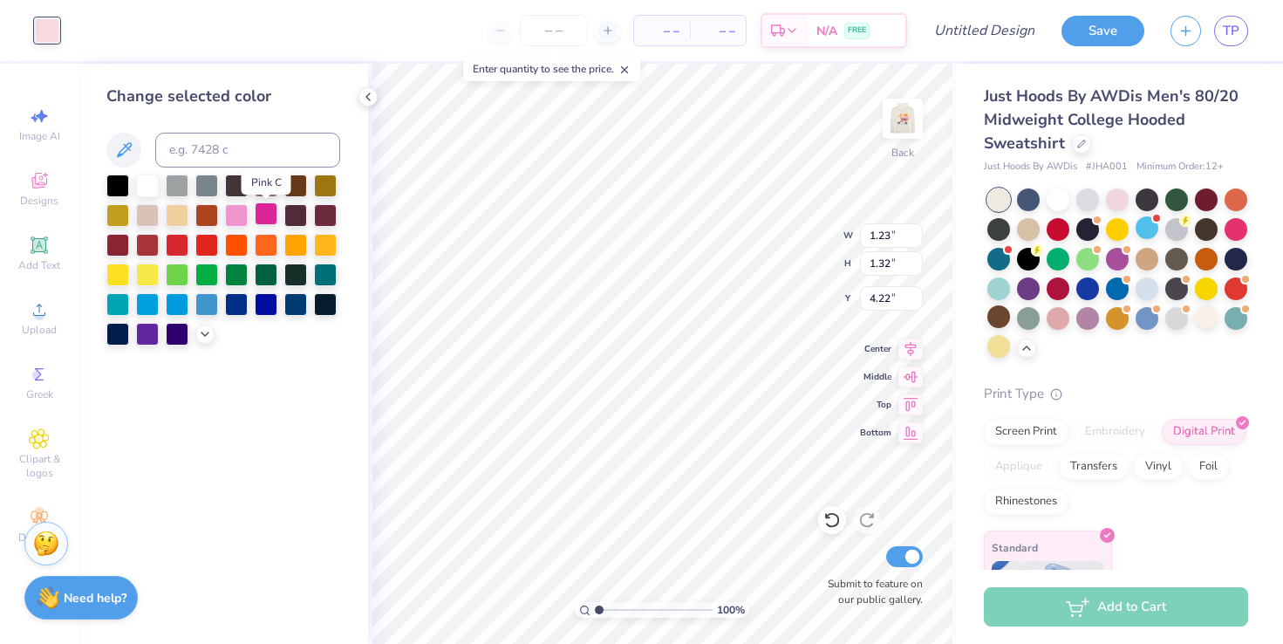
click at [262, 222] on div at bounding box center [266, 213] width 23 height 23
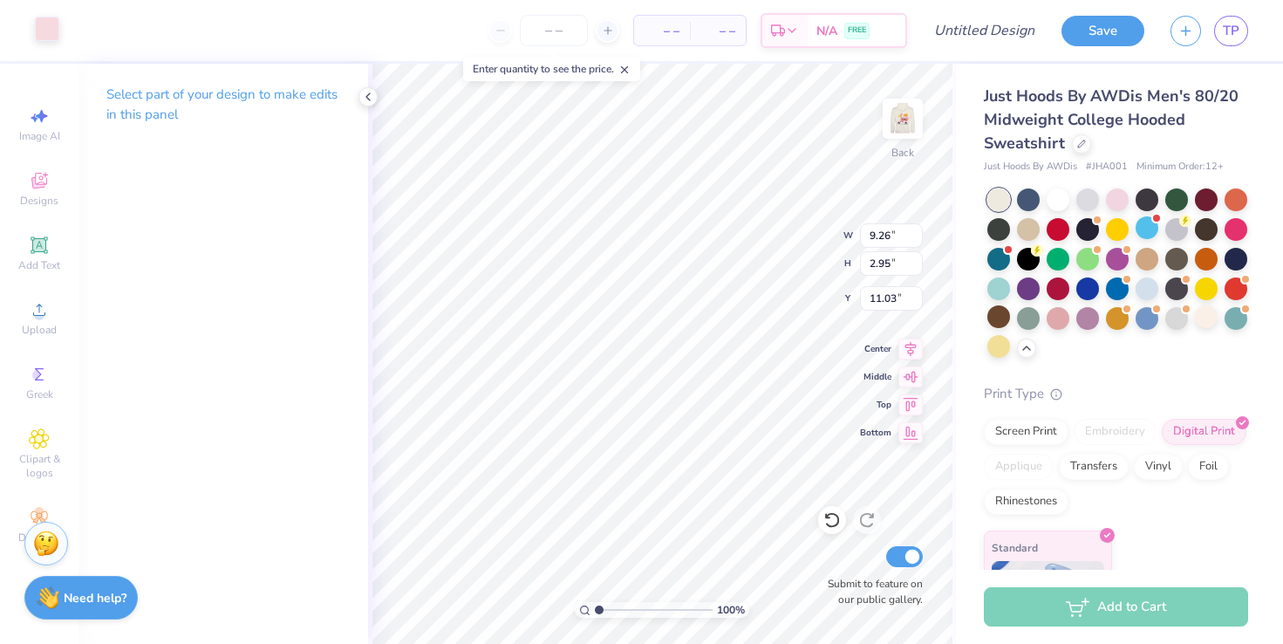
click at [51, 37] on div at bounding box center [47, 29] width 24 height 24
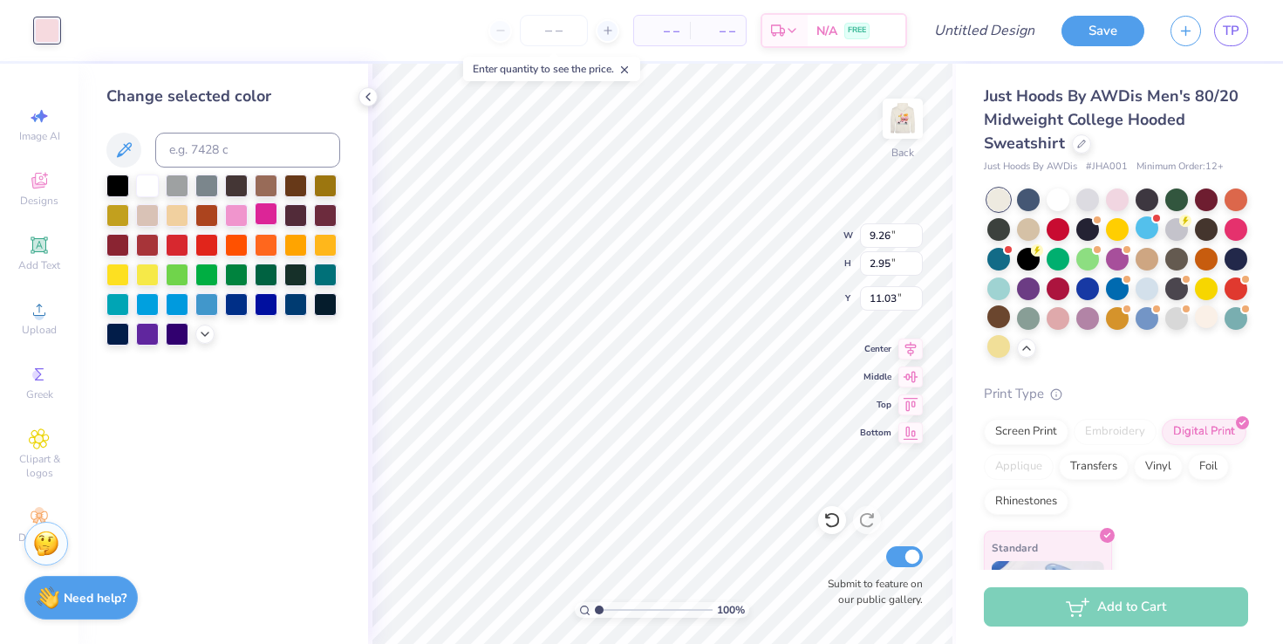
click at [267, 216] on div at bounding box center [266, 213] width 23 height 23
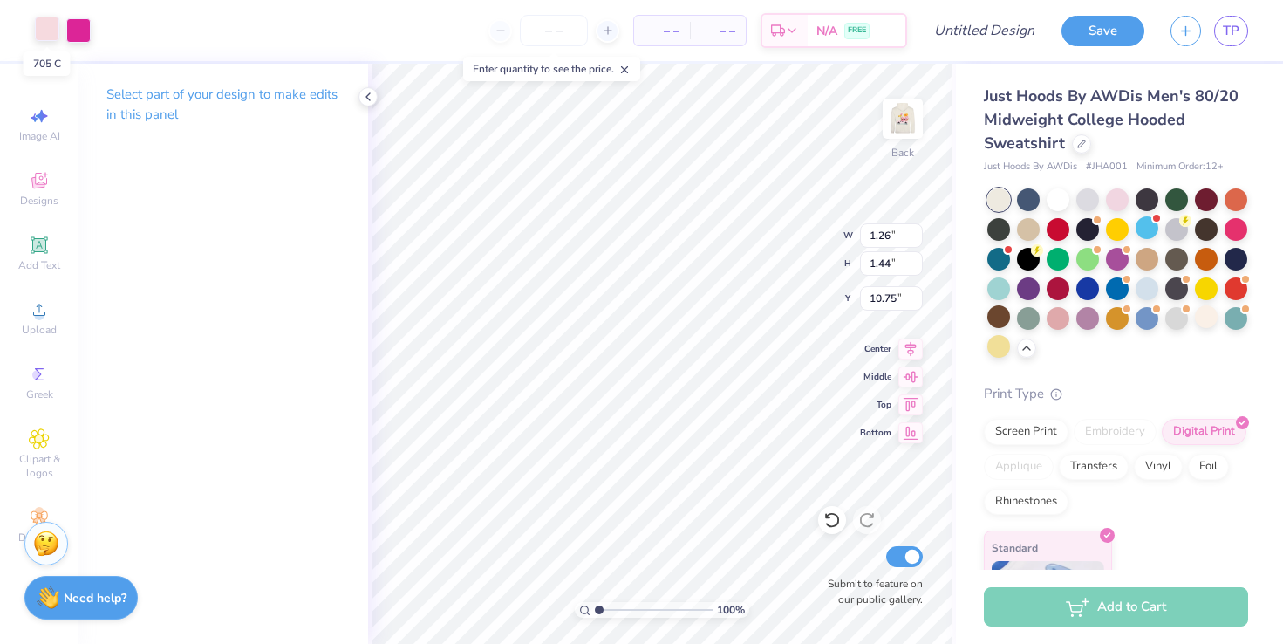
click at [54, 36] on div at bounding box center [47, 29] width 24 height 24
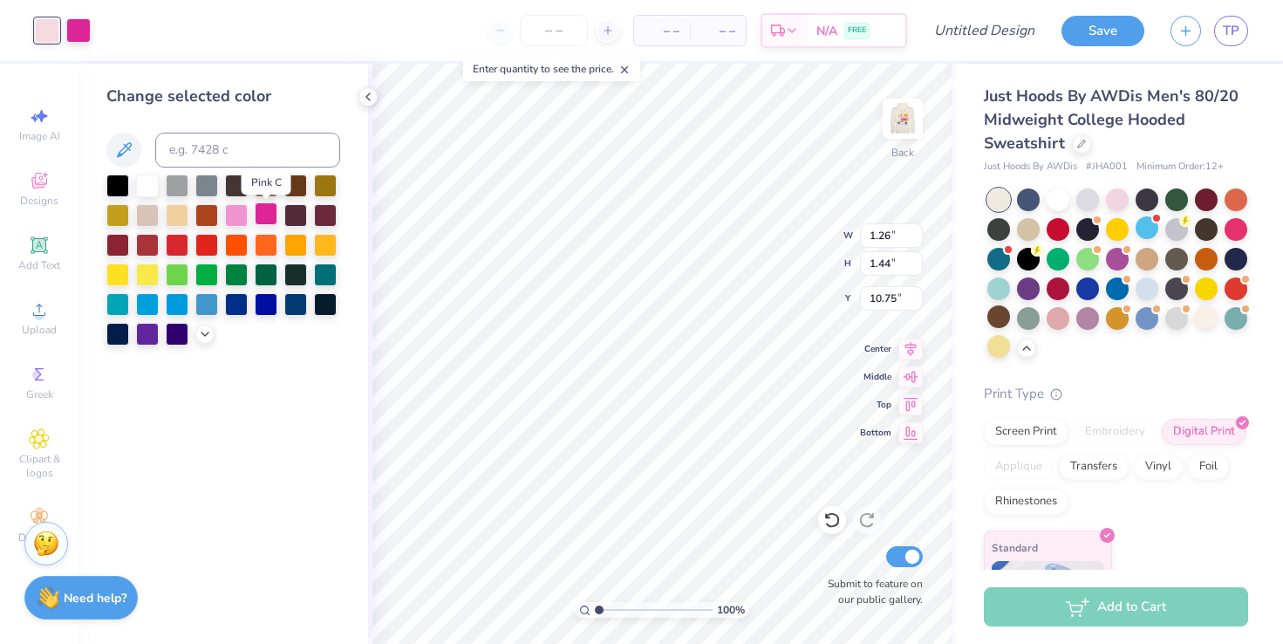
click at [274, 222] on div at bounding box center [266, 213] width 23 height 23
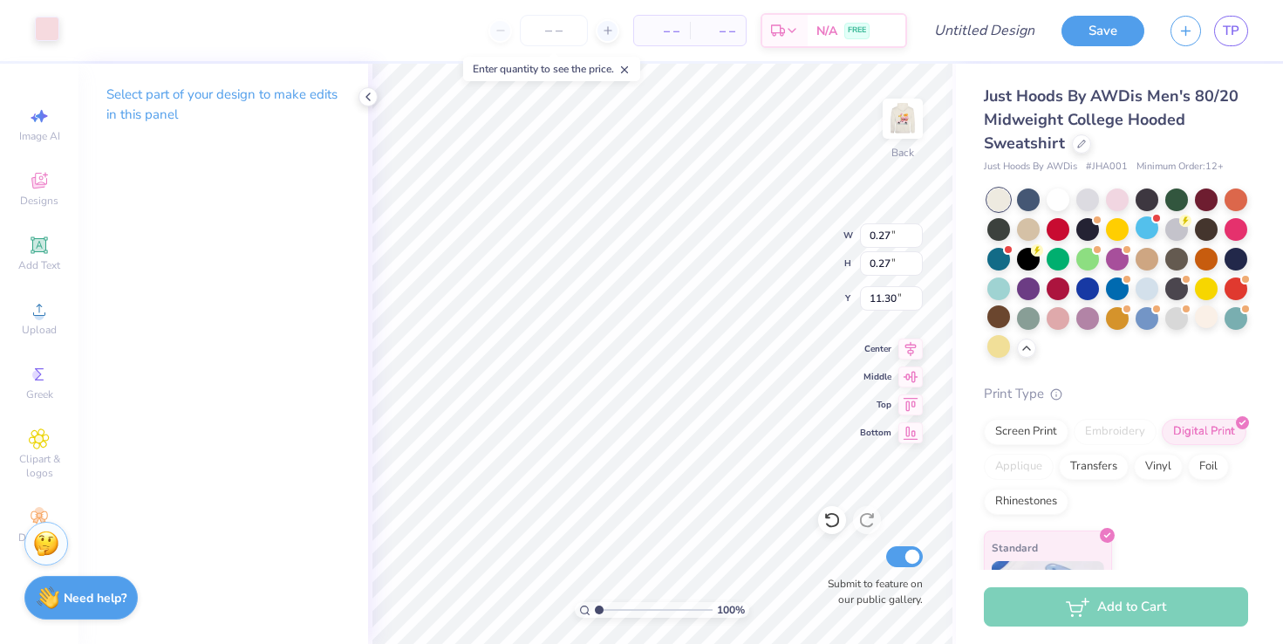
click at [44, 24] on div at bounding box center [47, 29] width 24 height 24
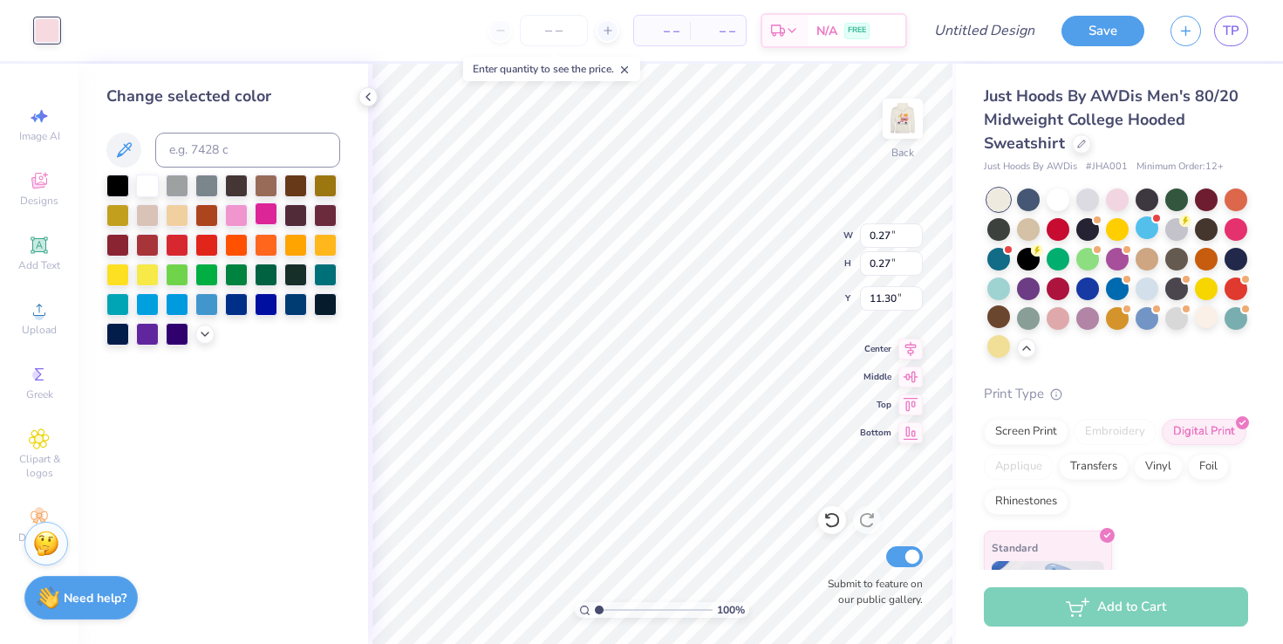
click at [266, 222] on div at bounding box center [266, 213] width 23 height 23
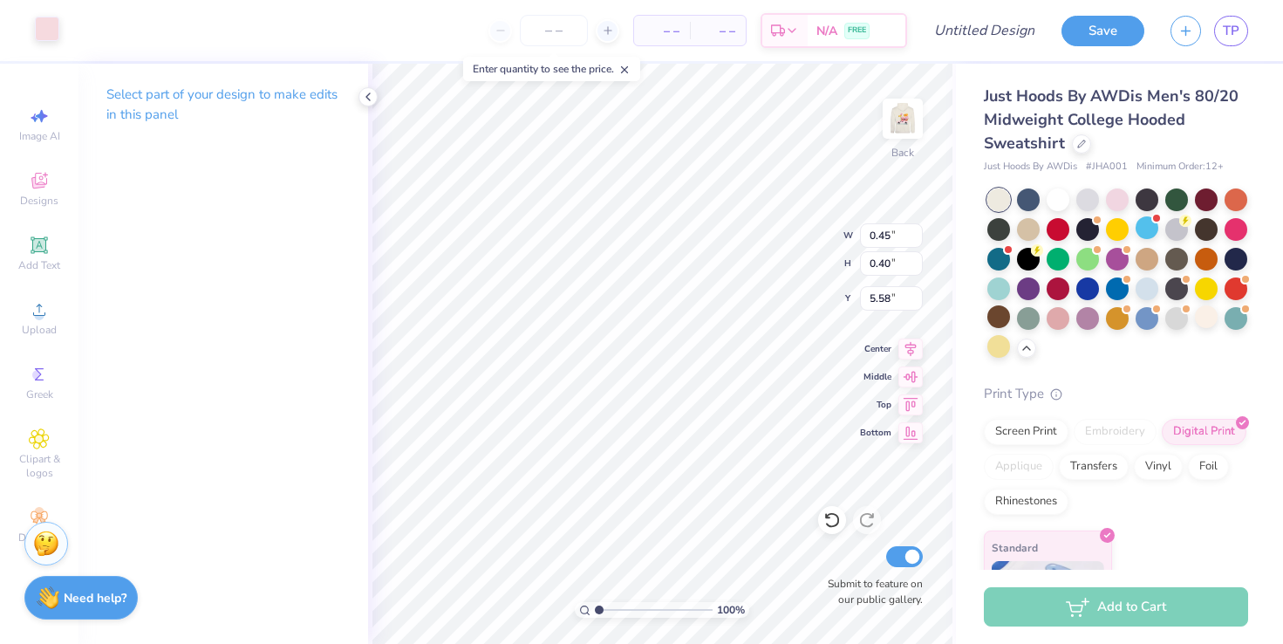
click at [55, 31] on div at bounding box center [47, 29] width 24 height 24
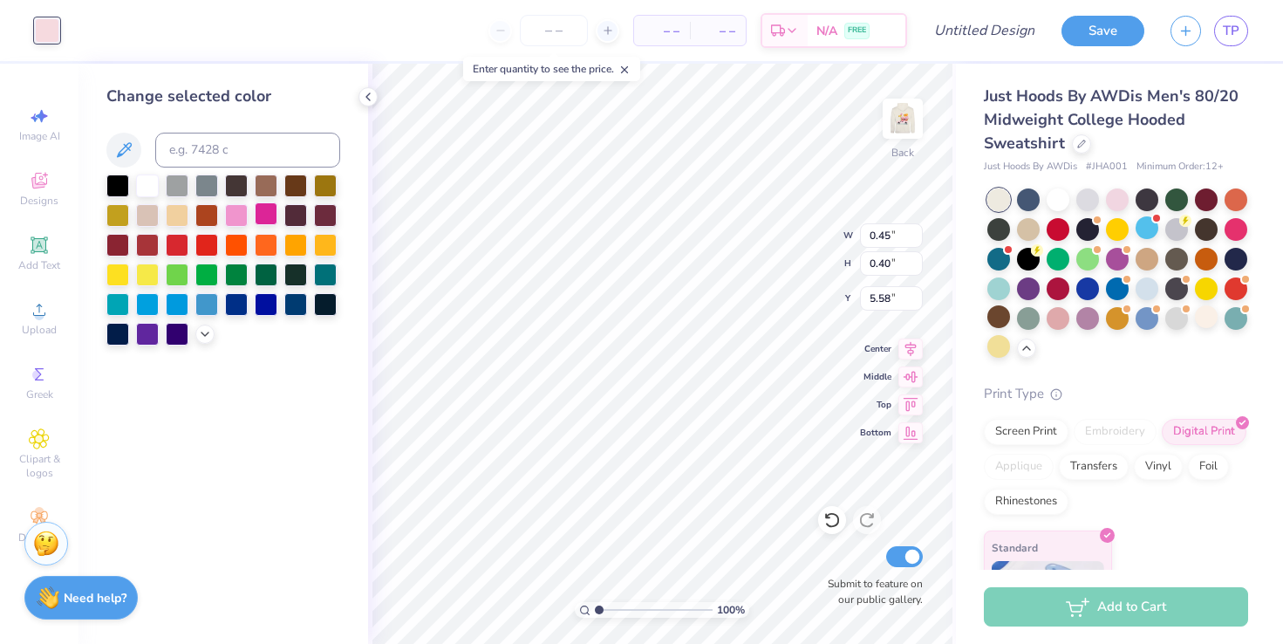
click at [272, 215] on div at bounding box center [266, 213] width 23 height 23
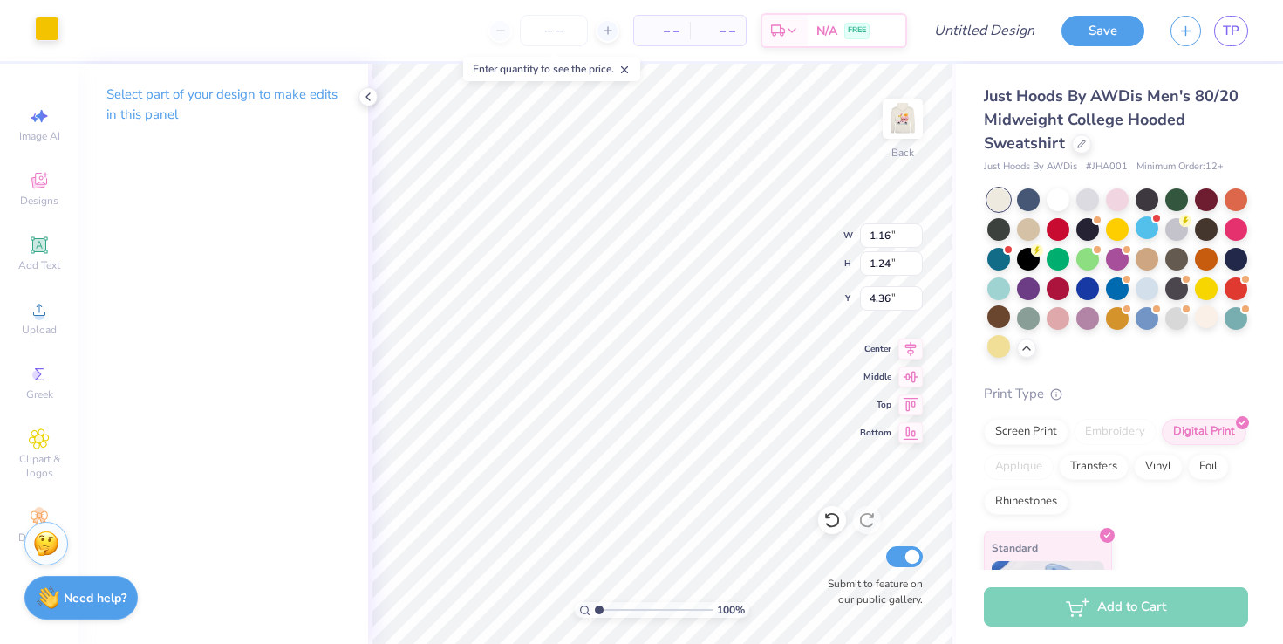
click at [35, 40] on div at bounding box center [47, 29] width 24 height 24
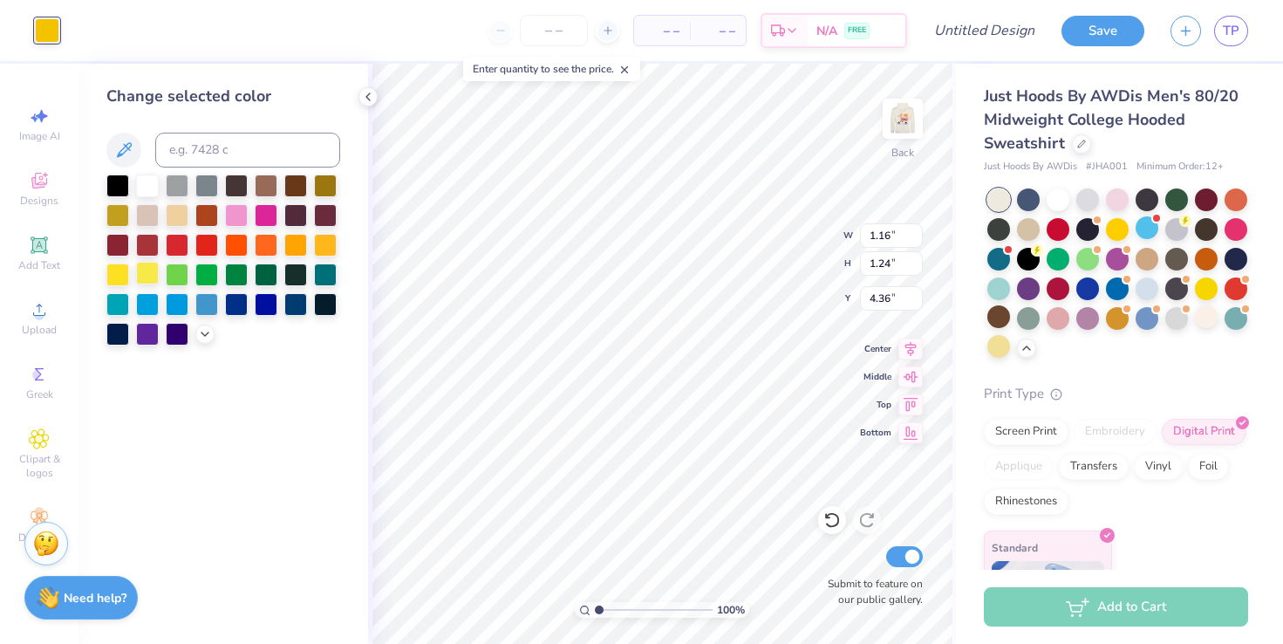
click at [144, 277] on div at bounding box center [147, 273] width 23 height 23
click at [120, 281] on div at bounding box center [117, 273] width 23 height 23
click at [295, 255] on div at bounding box center [295, 243] width 23 height 23
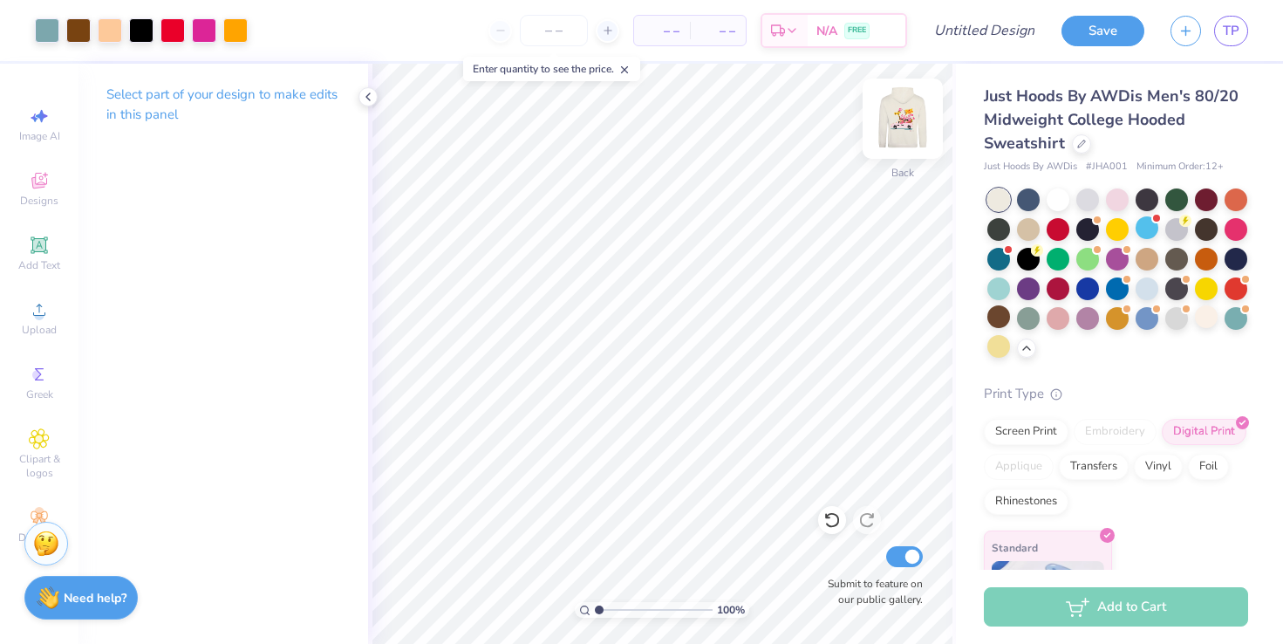
click at [910, 123] on img at bounding box center [903, 119] width 70 height 70
click at [919, 119] on img at bounding box center [903, 119] width 70 height 70
click at [919, 119] on img at bounding box center [902, 118] width 35 height 35
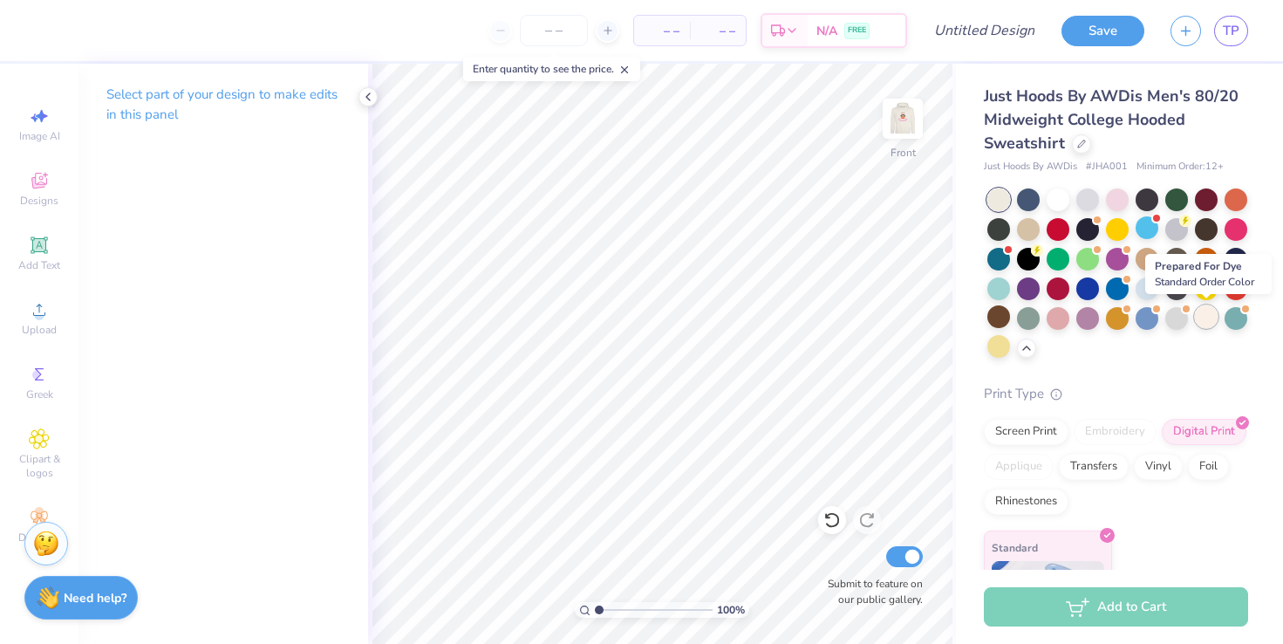
click at [1210, 314] on div at bounding box center [1206, 316] width 23 height 23
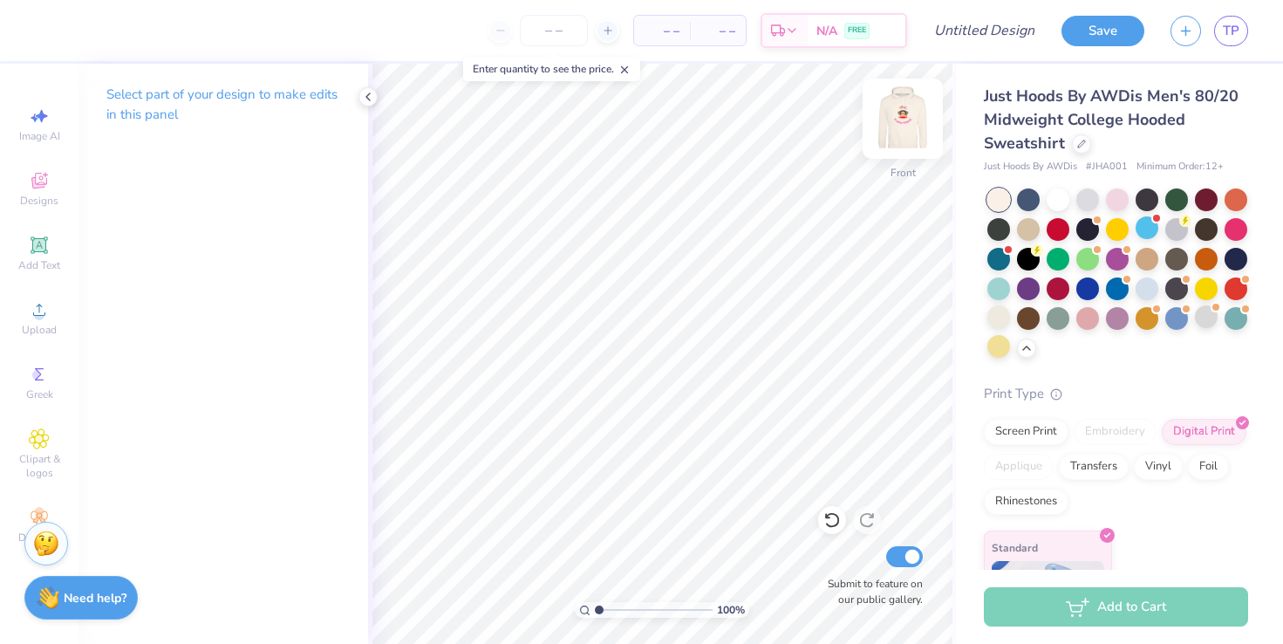
click at [917, 132] on img at bounding box center [903, 119] width 70 height 70
click at [917, 133] on img at bounding box center [902, 118] width 35 height 35
click at [996, 24] on input "Design Title" at bounding box center [1005, 30] width 85 height 35
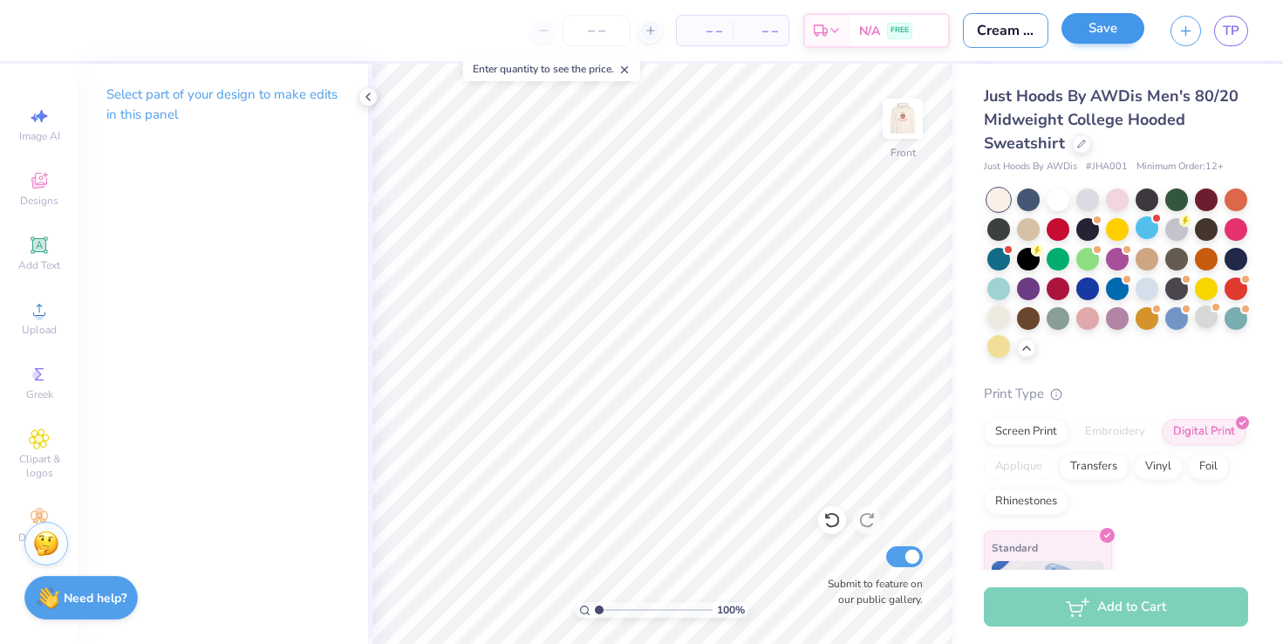
type input "Cream [PERSON_NAME]"
click at [1103, 35] on button "Save" at bounding box center [1103, 28] width 83 height 31
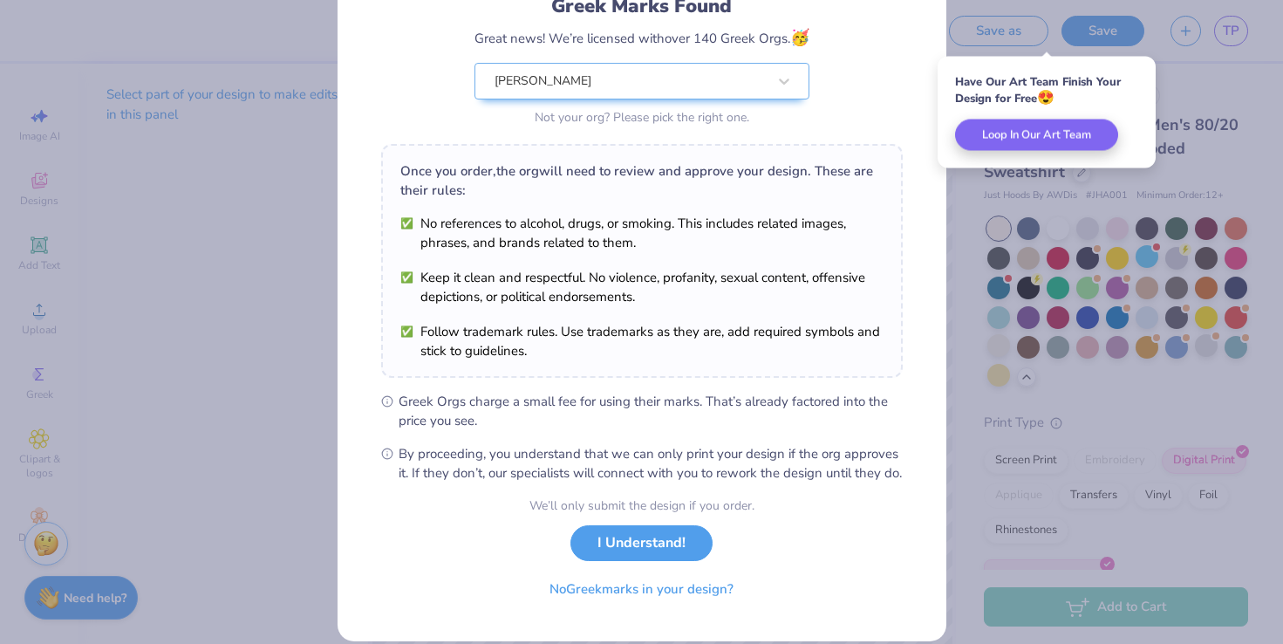
scroll to position [130, 0]
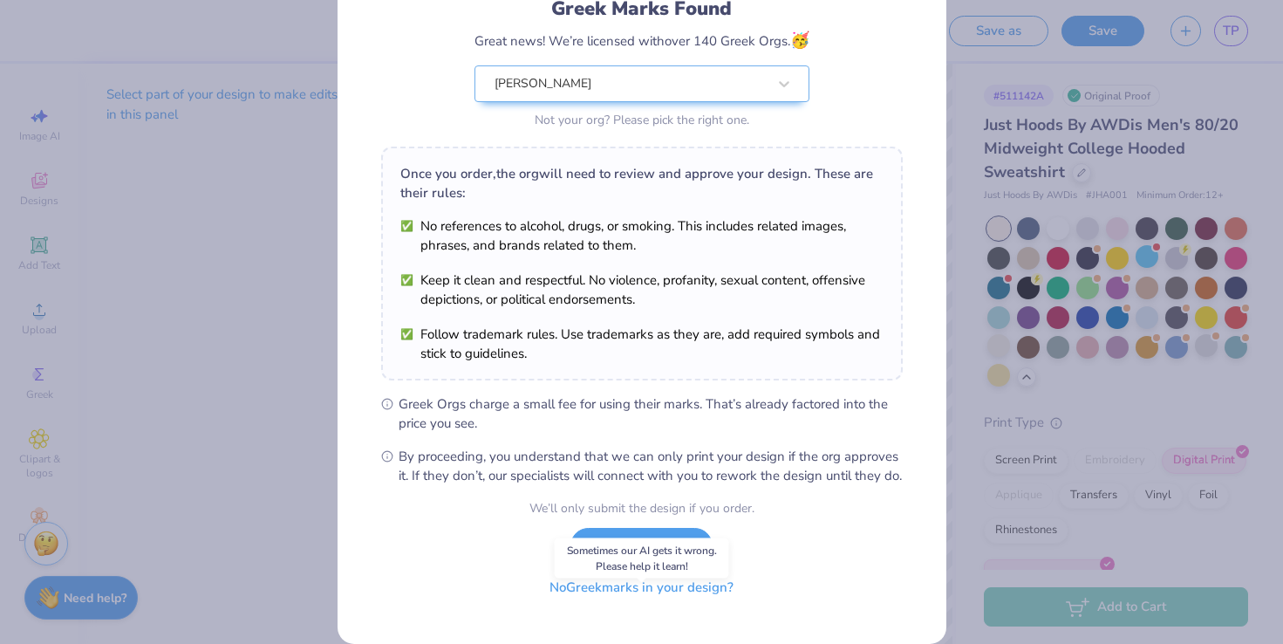
click at [698, 602] on button "No Greek marks in your design?" at bounding box center [642, 588] width 214 height 36
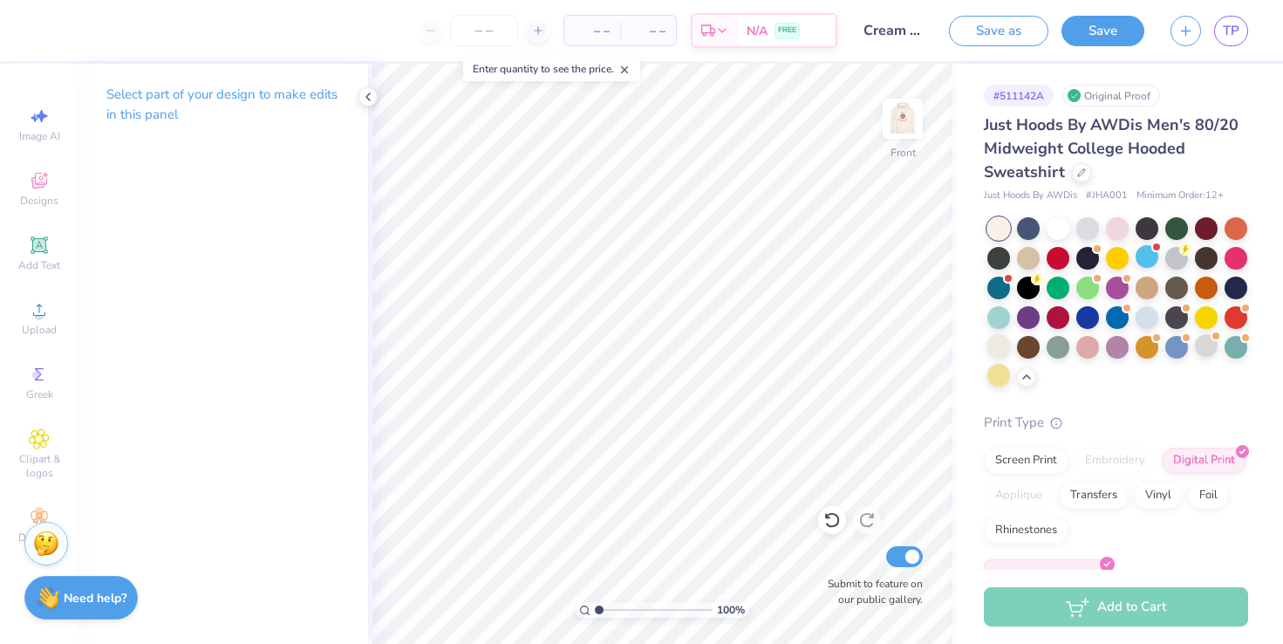
scroll to position [0, 0]
click at [1235, 24] on span "TP" at bounding box center [1231, 31] width 17 height 20
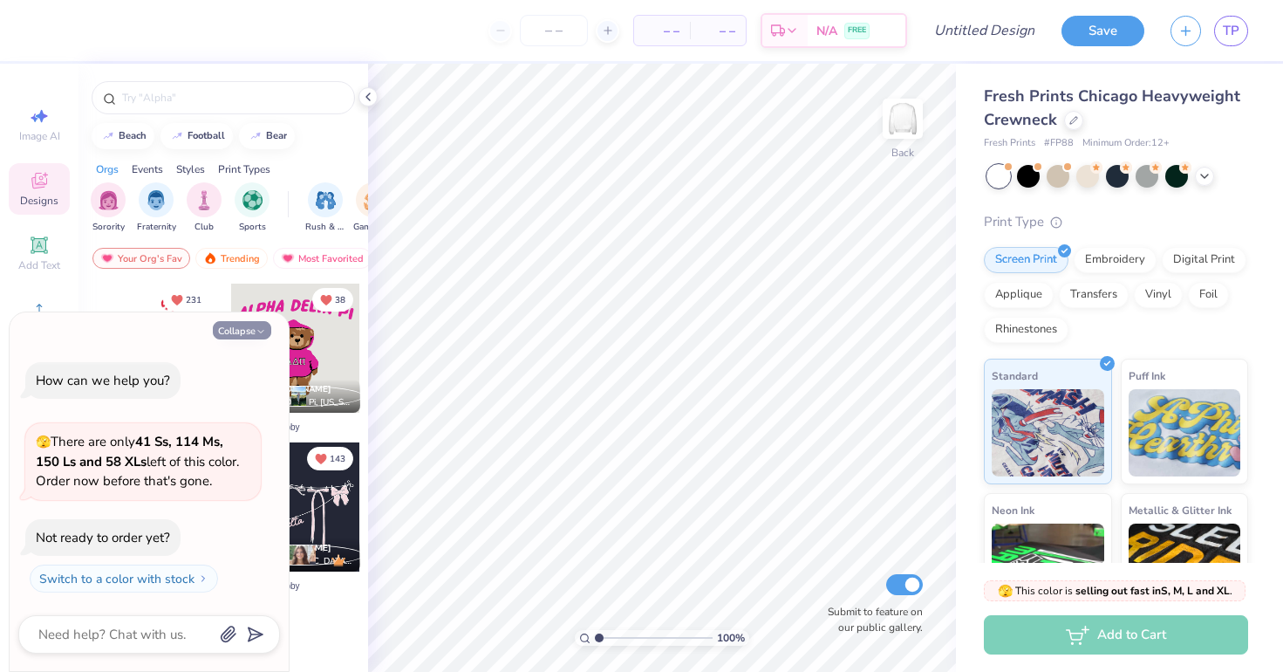
click at [236, 329] on button "Collapse" at bounding box center [242, 330] width 58 height 18
type textarea "x"
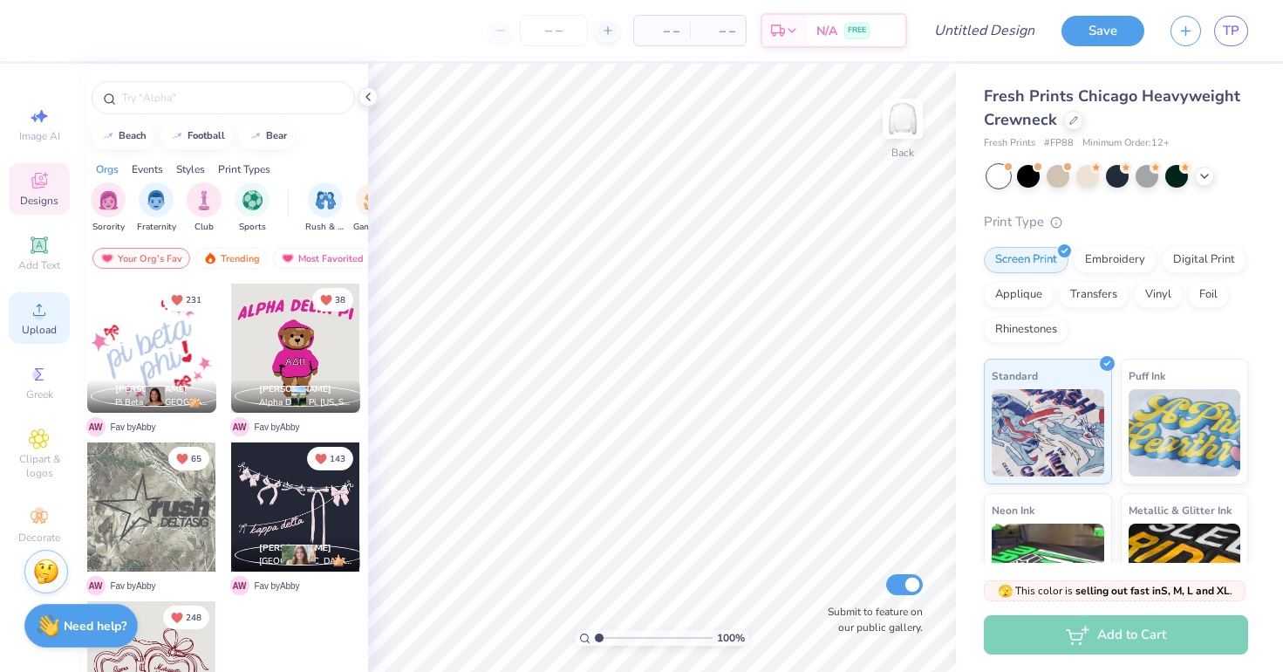
click at [38, 334] on span "Upload" at bounding box center [39, 330] width 35 height 14
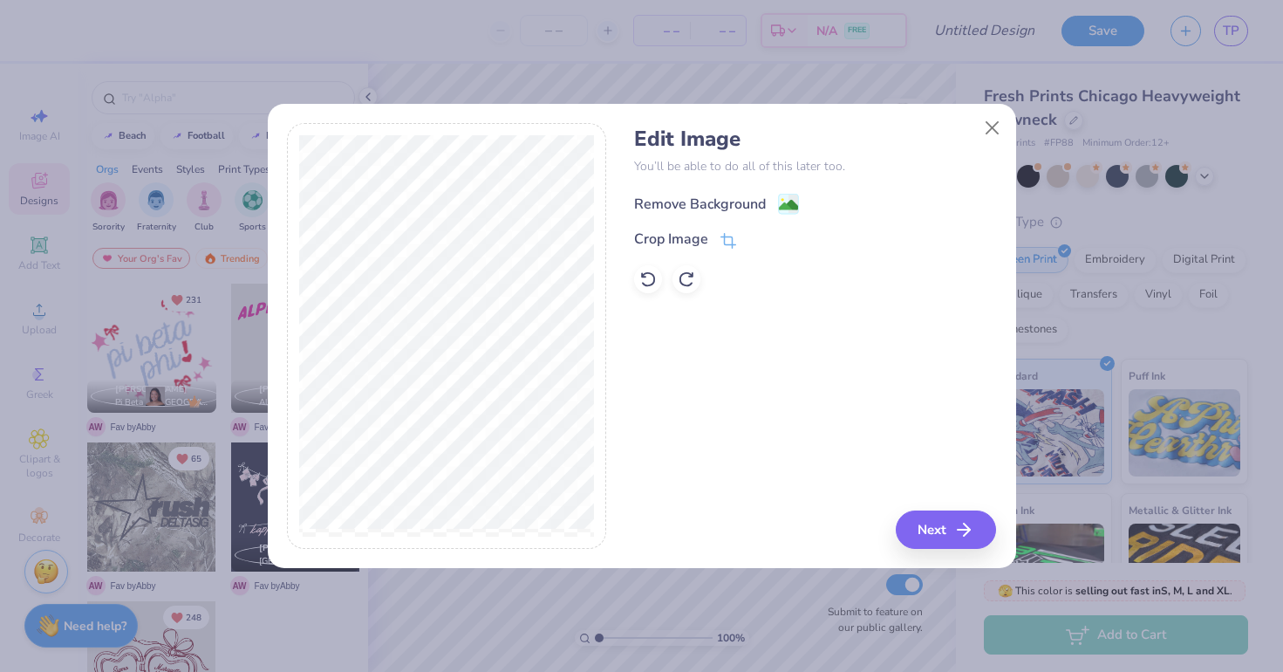
click at [702, 204] on div "Remove Background" at bounding box center [700, 204] width 132 height 21
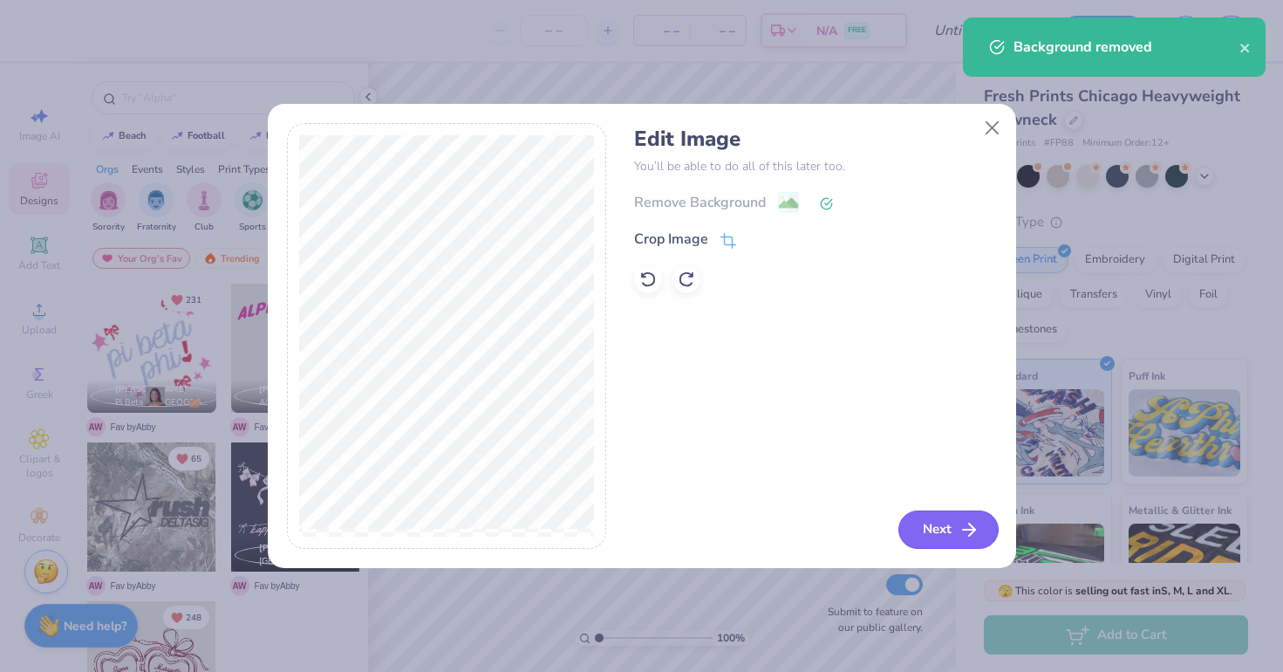
click at [971, 542] on button "Next" at bounding box center [949, 529] width 100 height 38
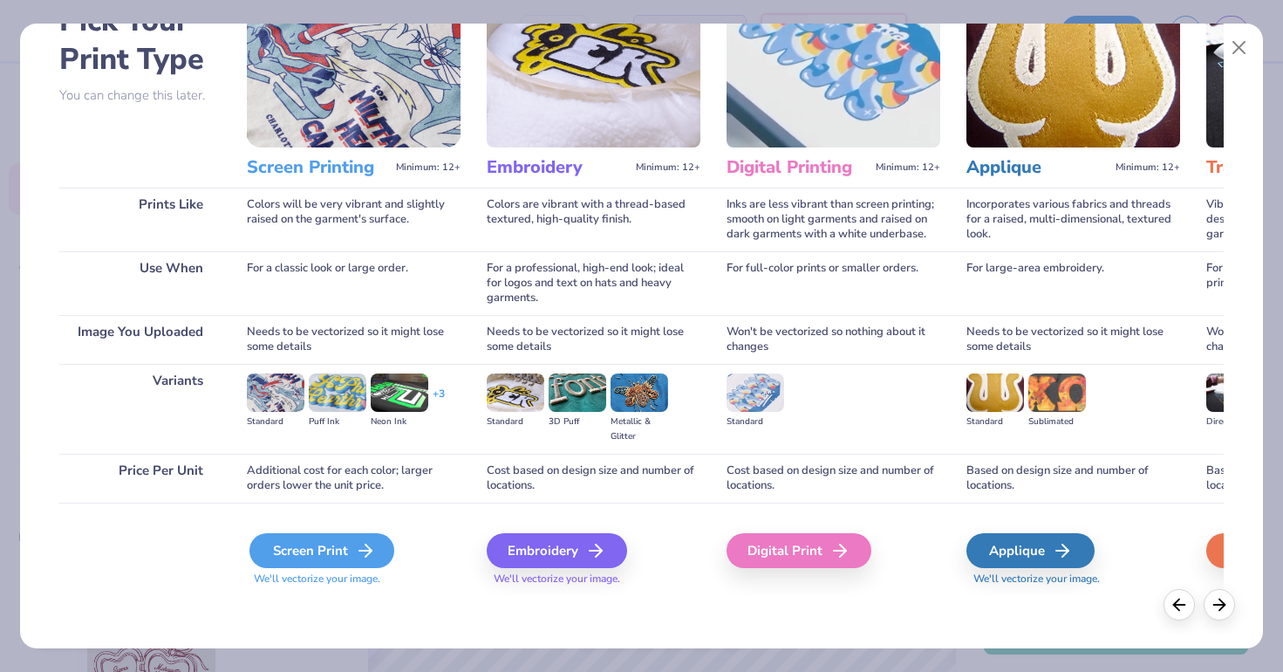
scroll to position [111, 0]
click at [498, 535] on div "Embroidery" at bounding box center [559, 550] width 140 height 35
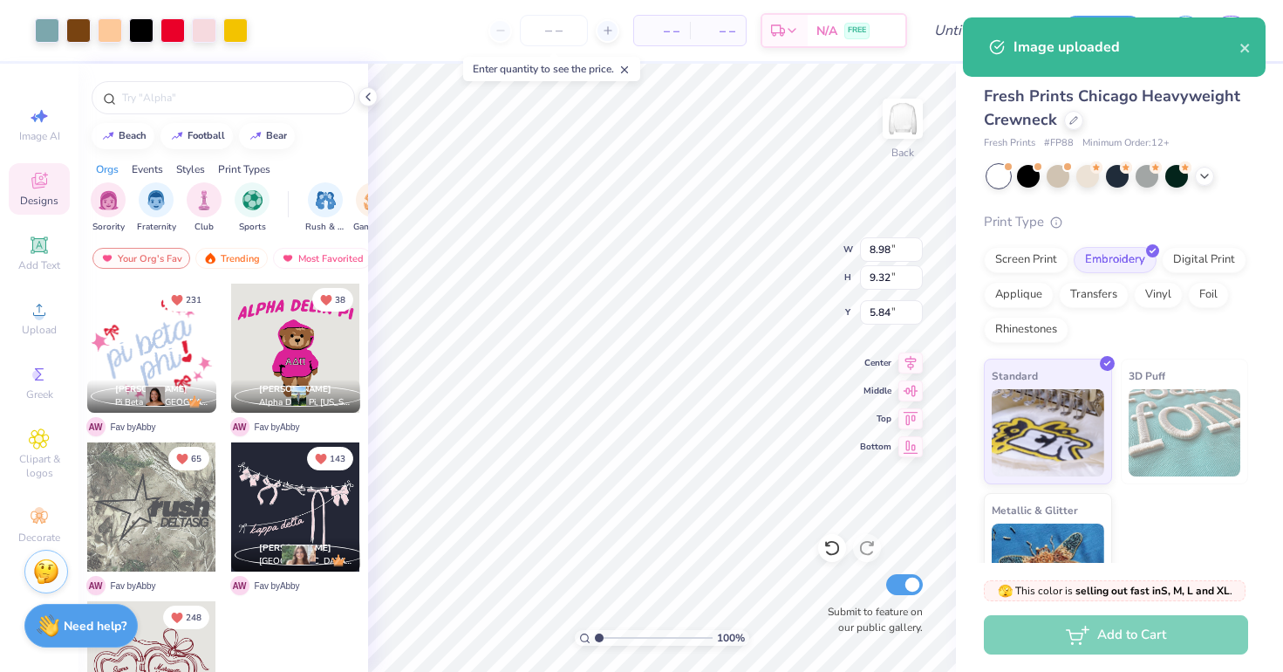
type input "4.82"
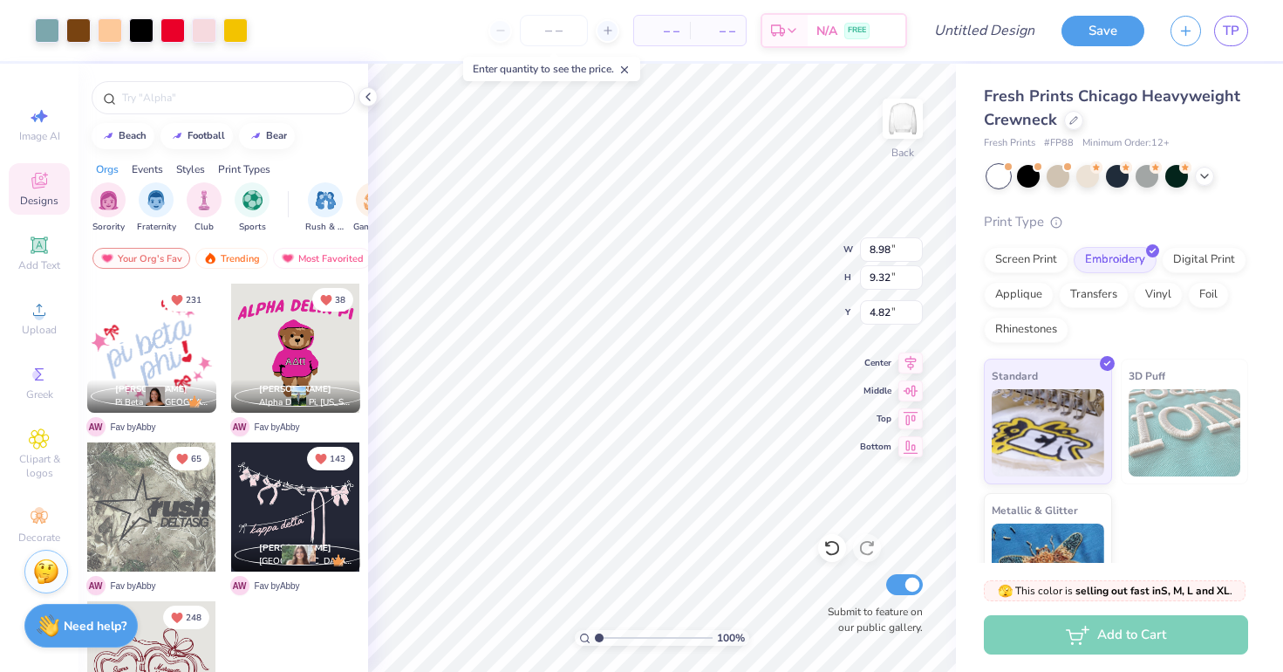
type input "10.98"
type input "11.39"
type input "4.45"
type input "4.22"
type input "11.35"
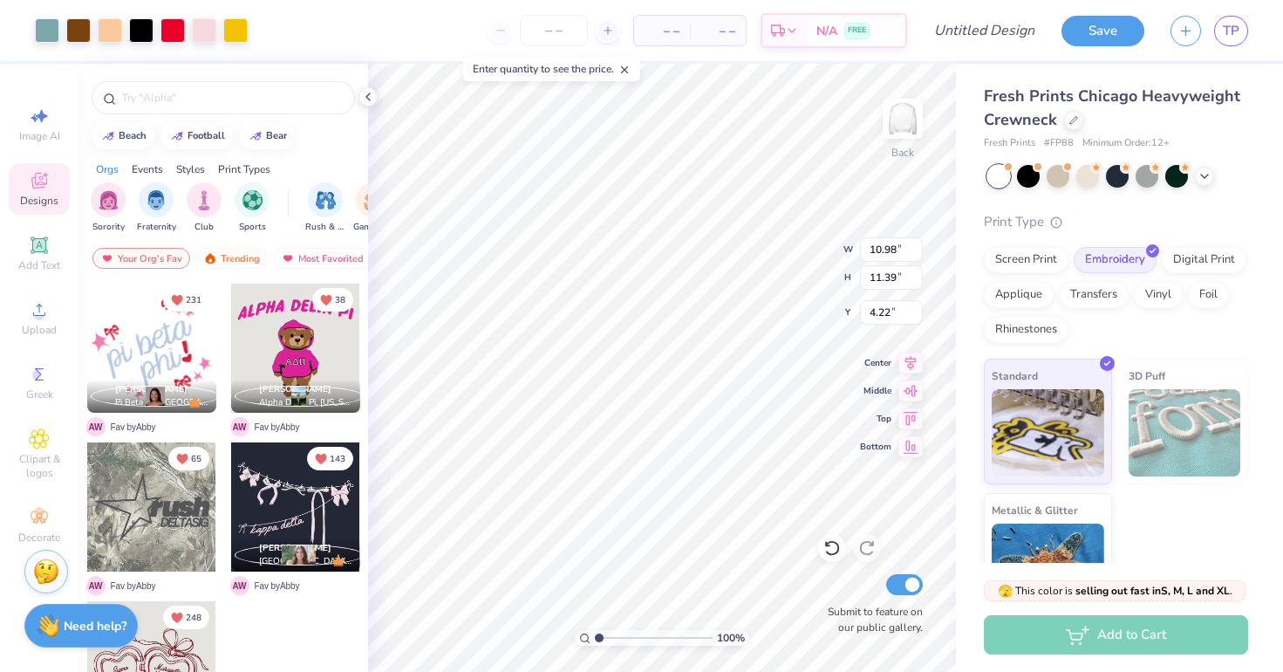
type input "11.78"
type input "3.99"
click at [901, 118] on img at bounding box center [903, 119] width 70 height 70
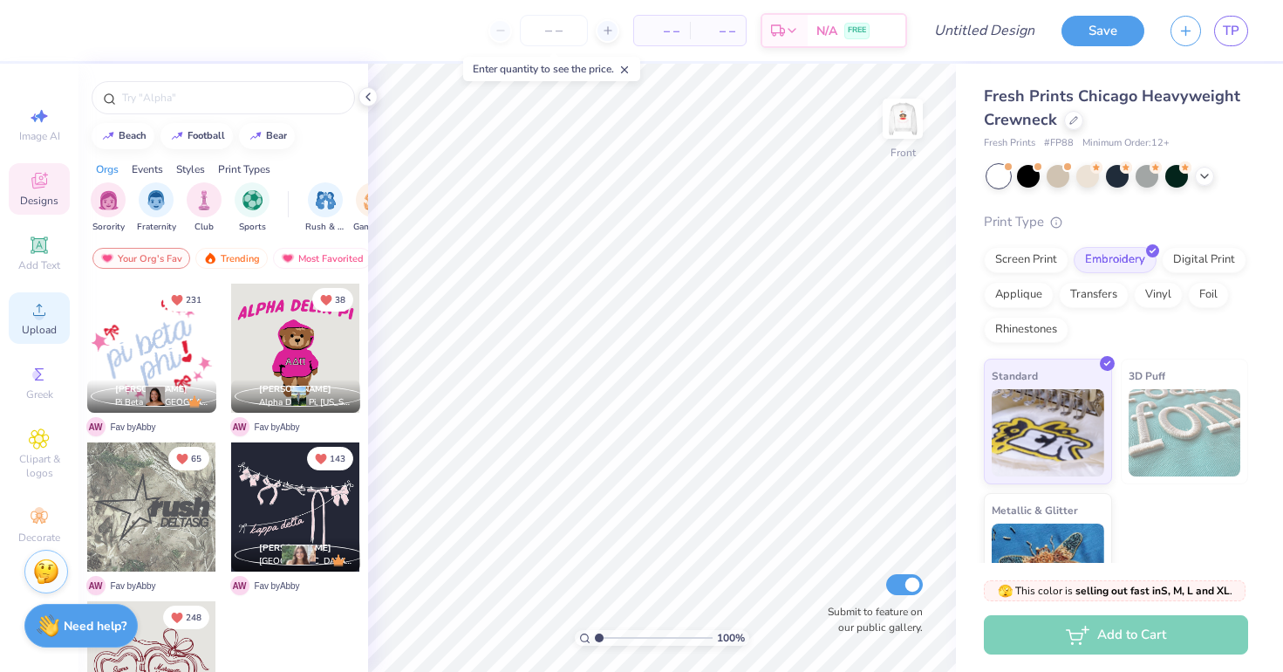
click at [38, 311] on circle at bounding box center [39, 316] width 10 height 10
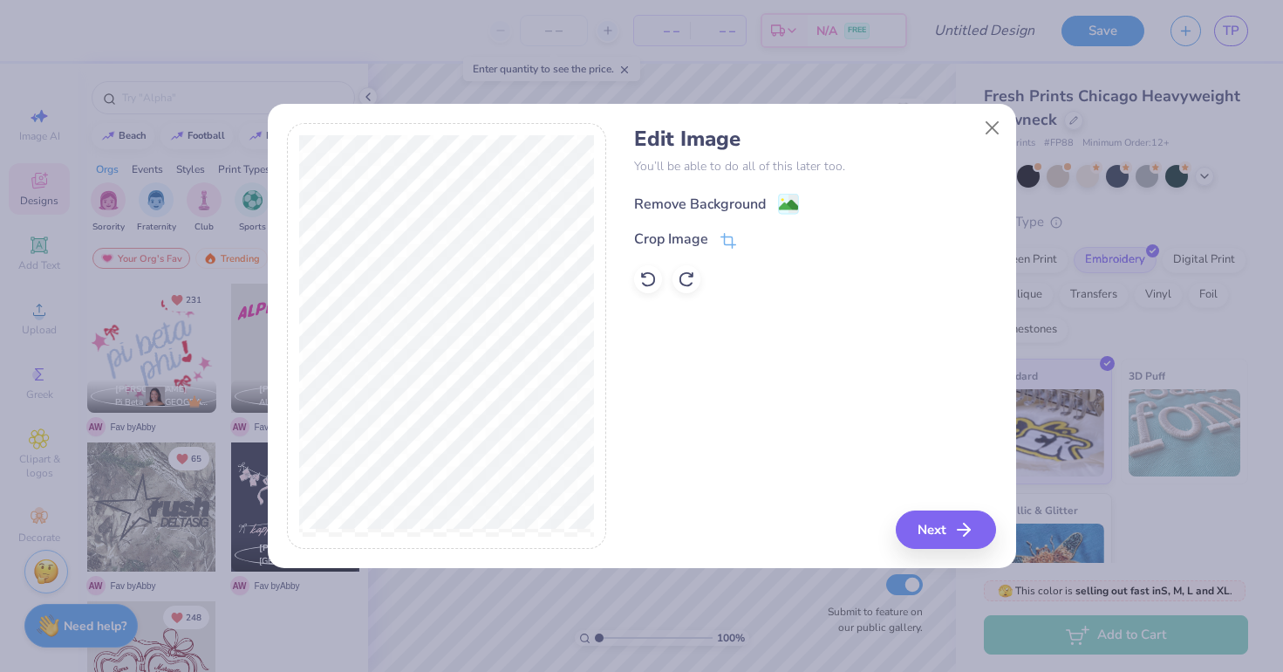
click at [730, 204] on div "Remove Background" at bounding box center [700, 204] width 132 height 21
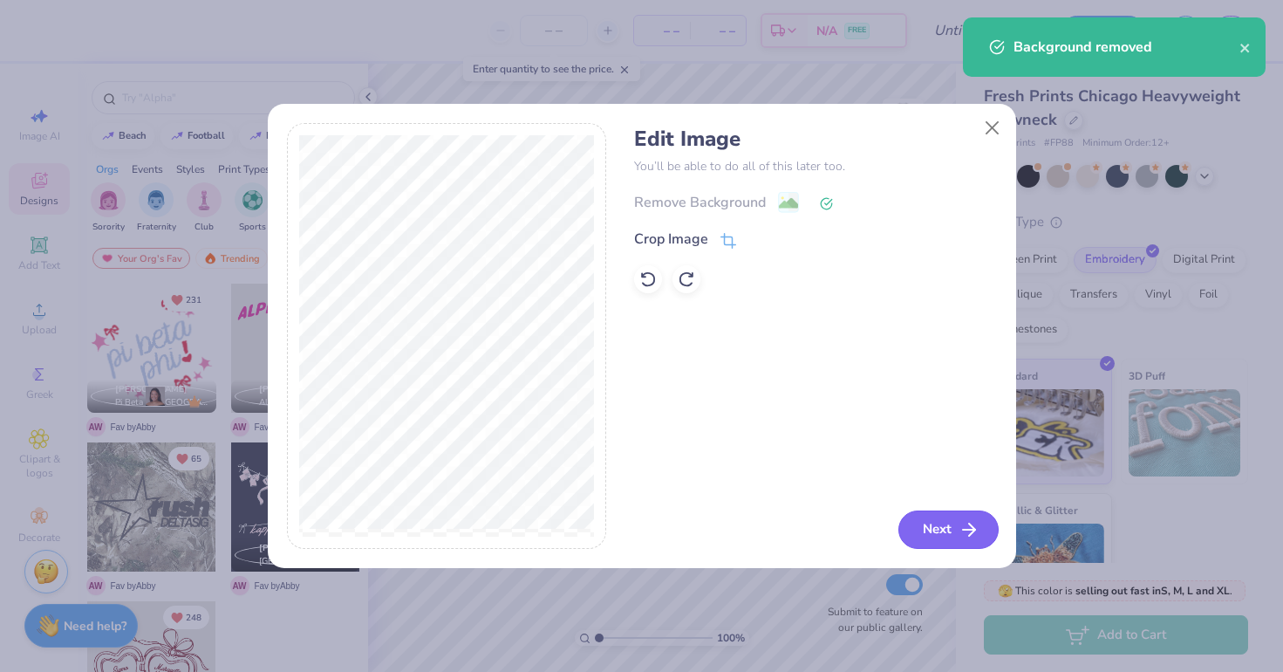
click at [958, 521] on button "Next" at bounding box center [949, 529] width 100 height 38
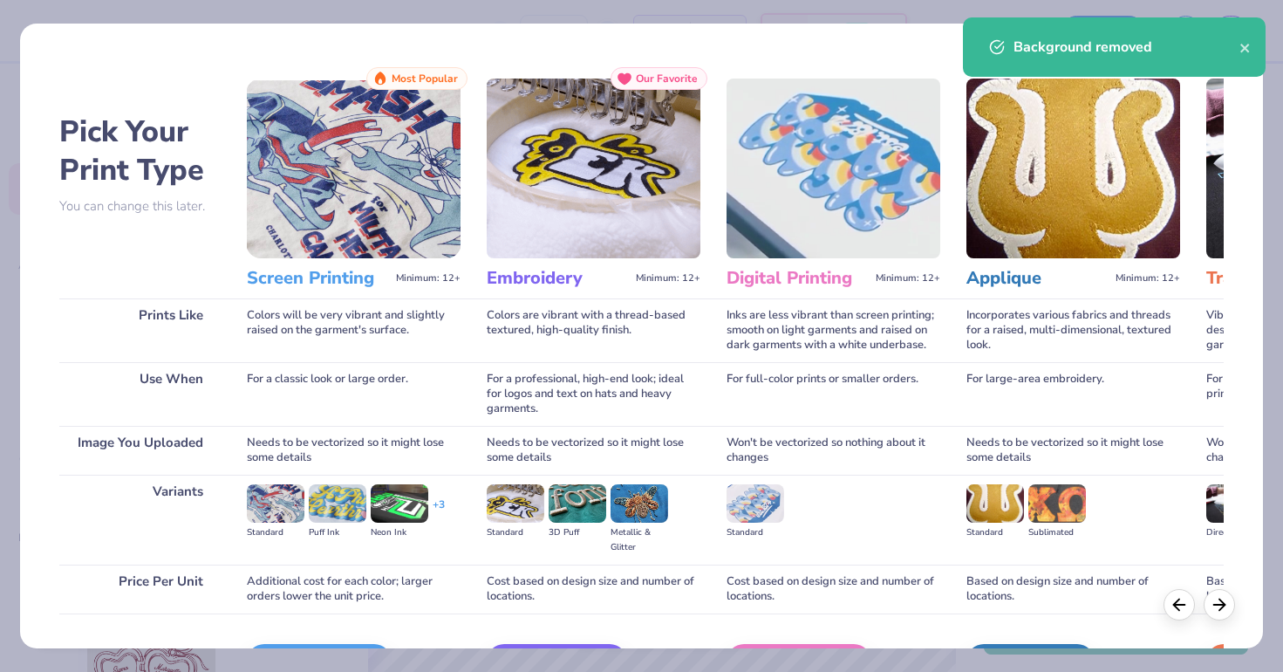
scroll to position [80, 0]
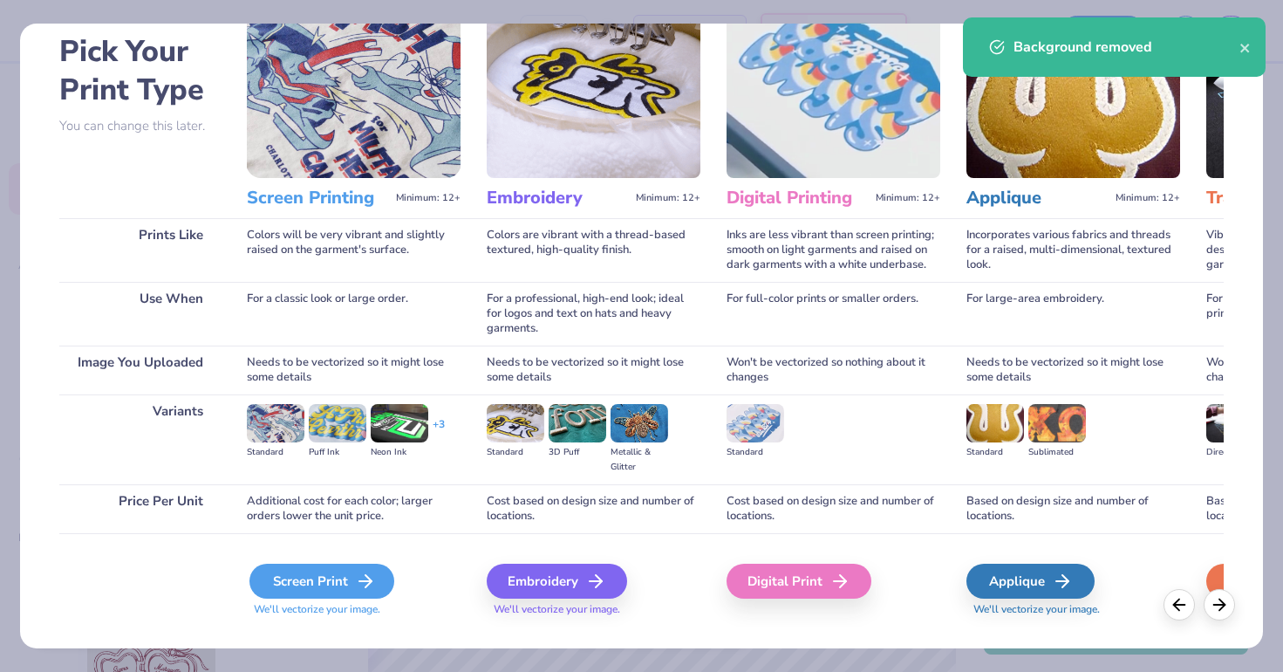
click at [354, 585] on div "Screen Print" at bounding box center [321, 581] width 145 height 35
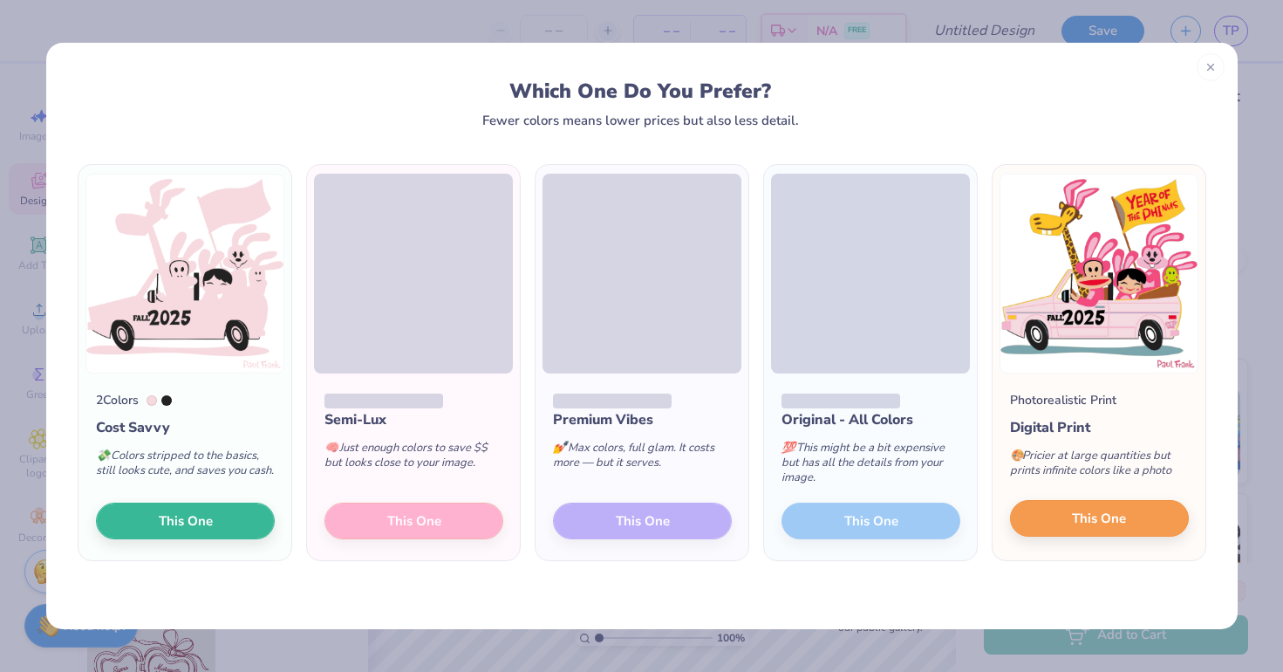
click at [1075, 517] on span "This One" at bounding box center [1099, 519] width 54 height 20
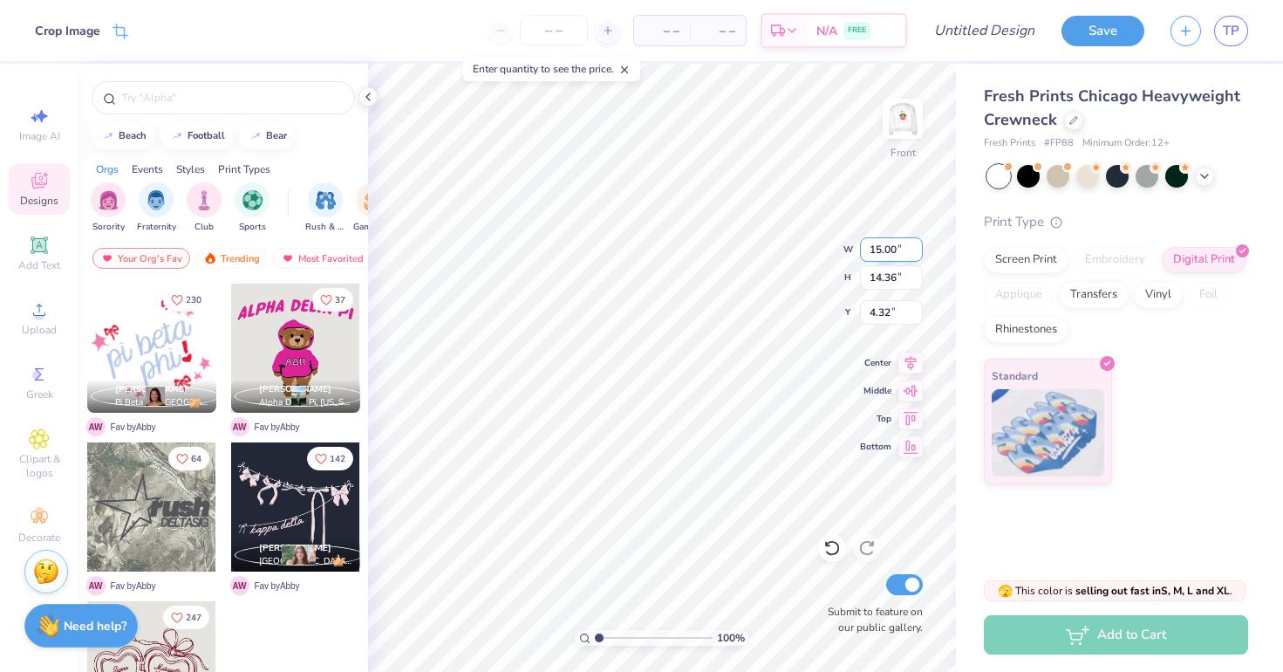
type input "12.92"
type input "12.37"
type input "6.31"
type input "5.77"
type input "6.04"
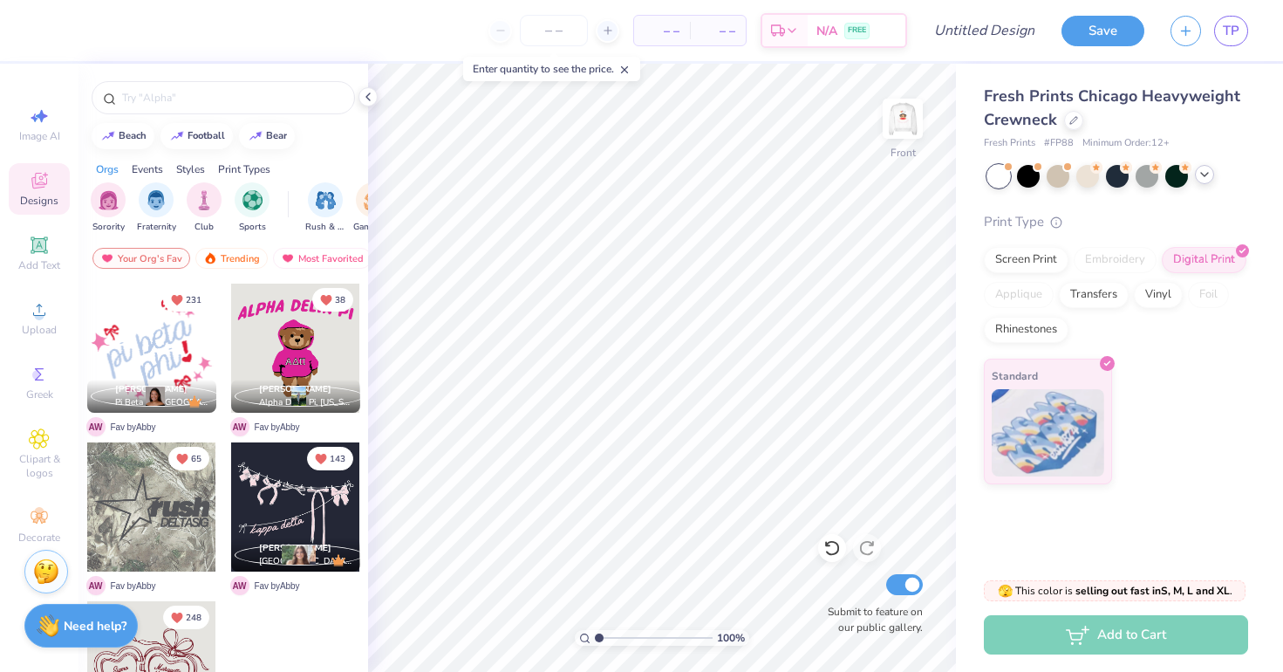
click at [1200, 173] on icon at bounding box center [1205, 174] width 14 height 14
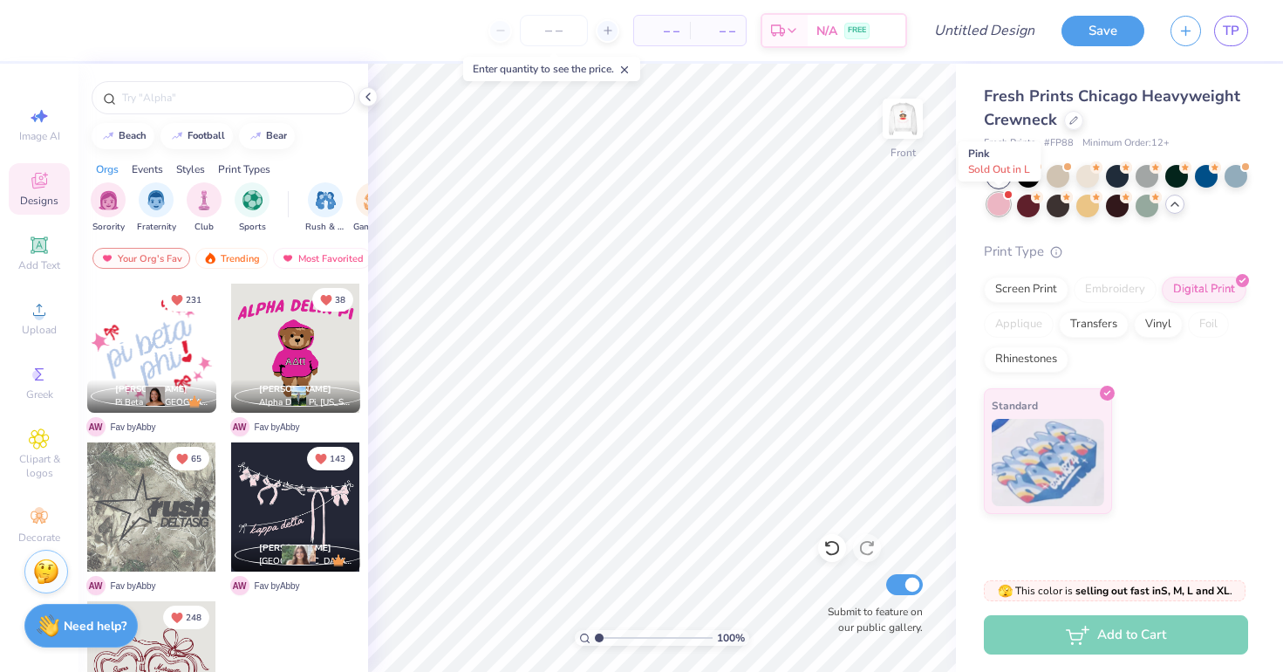
click at [1004, 210] on div at bounding box center [998, 204] width 23 height 23
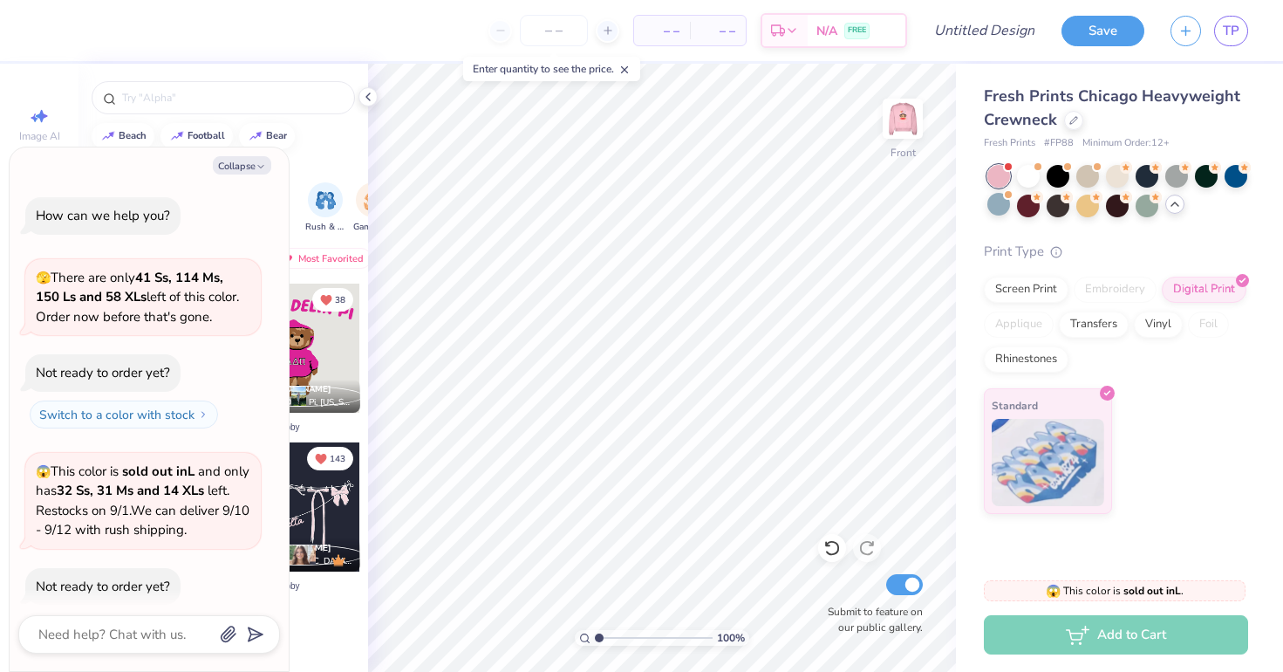
scroll to position [44, 0]
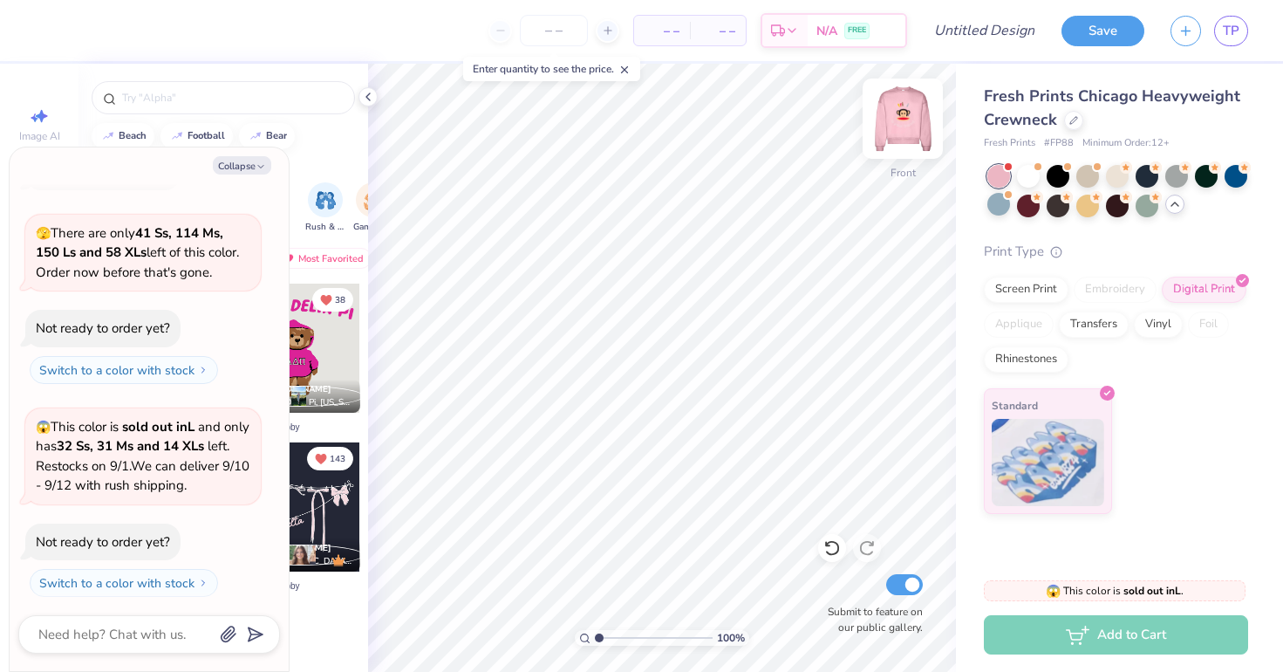
click at [901, 118] on img at bounding box center [903, 119] width 70 height 70
click at [919, 115] on img at bounding box center [903, 119] width 70 height 70
click at [1118, 175] on div at bounding box center [1117, 174] width 23 height 23
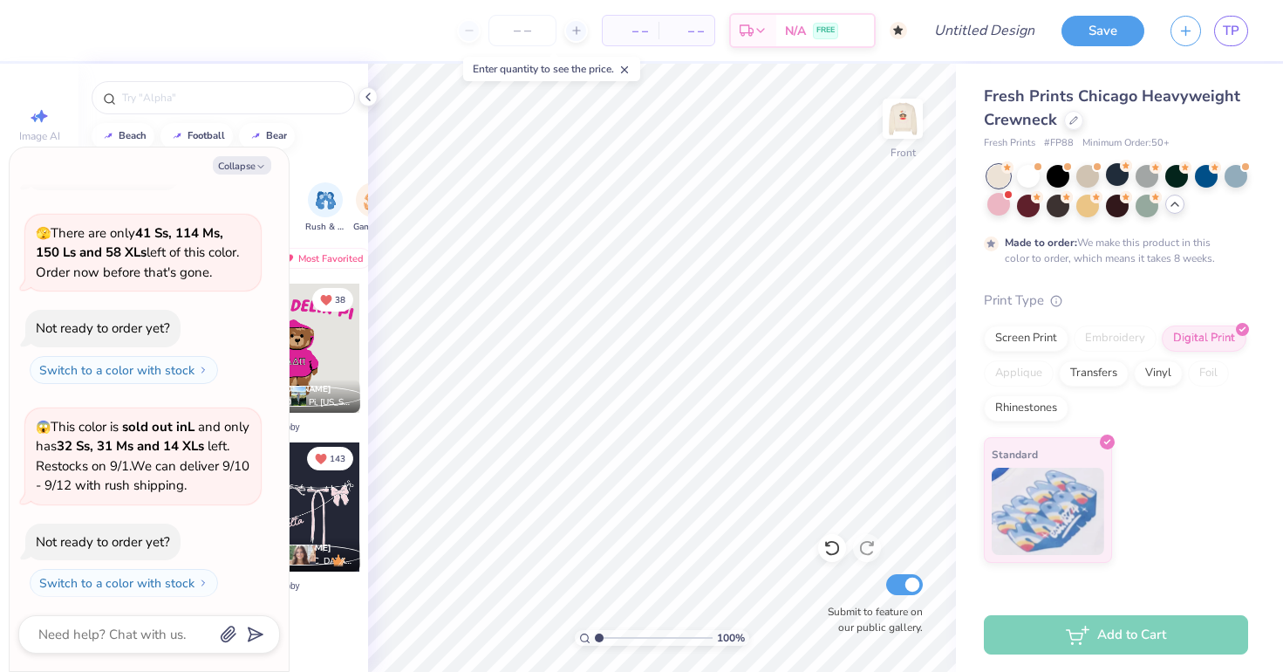
scroll to position [188, 0]
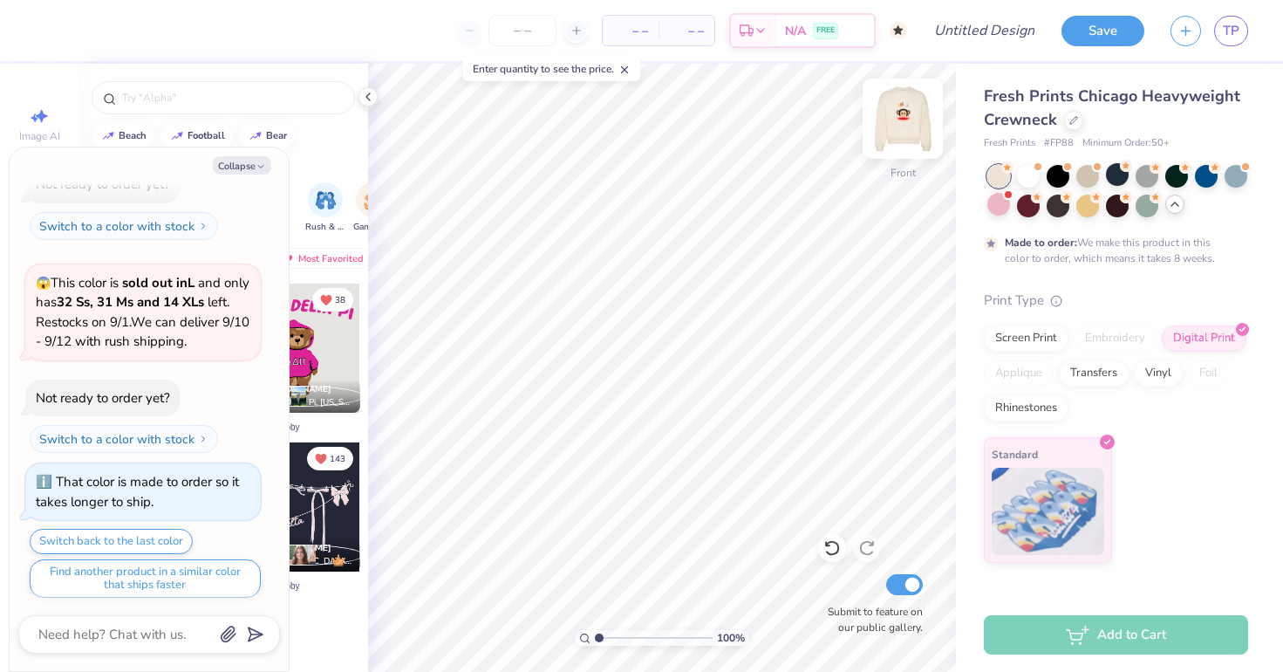
click at [907, 122] on img at bounding box center [903, 119] width 70 height 70
click at [906, 120] on img at bounding box center [903, 119] width 70 height 70
click at [1014, 168] on circle at bounding box center [1007, 167] width 12 height 12
click at [915, 119] on img at bounding box center [903, 119] width 70 height 70
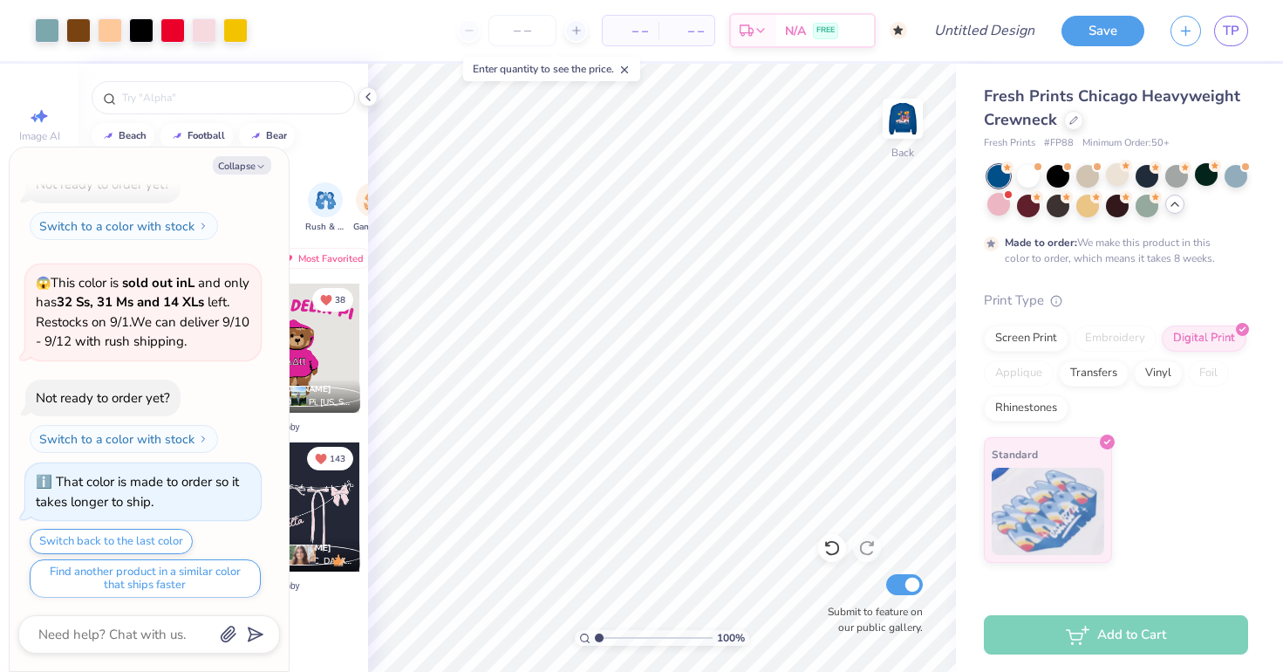
click at [915, 119] on img at bounding box center [902, 118] width 35 height 35
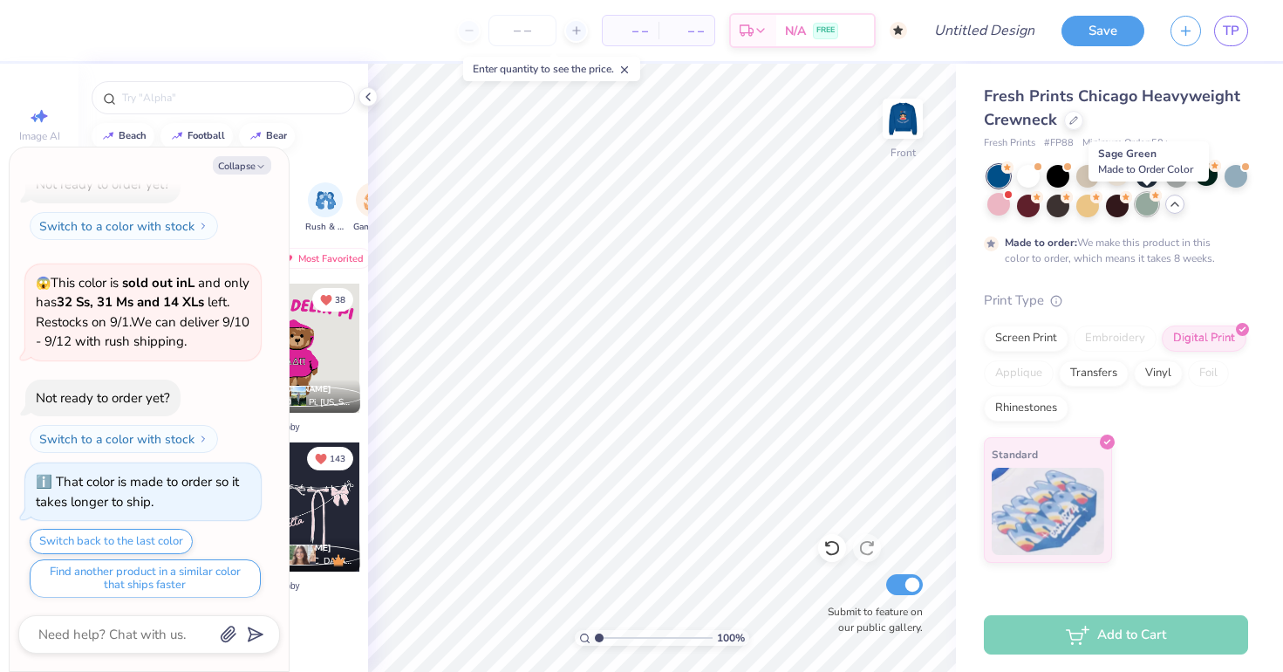
click at [1148, 209] on div at bounding box center [1147, 204] width 23 height 23
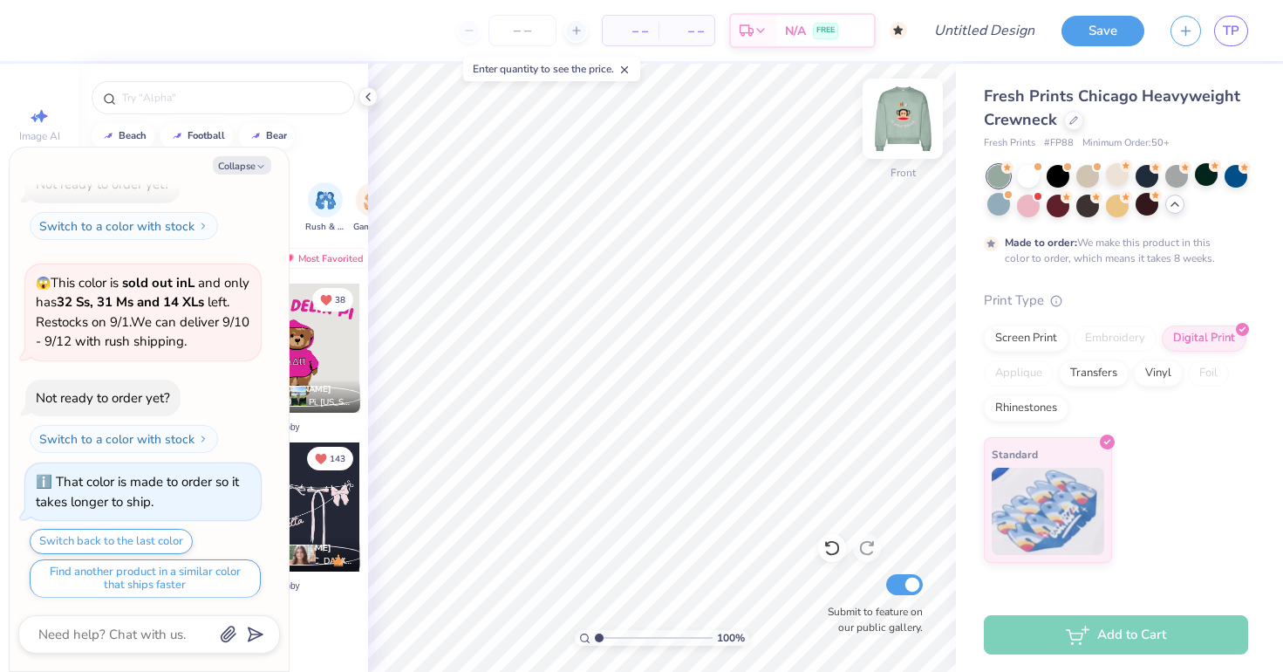
click at [912, 118] on img at bounding box center [903, 119] width 70 height 70
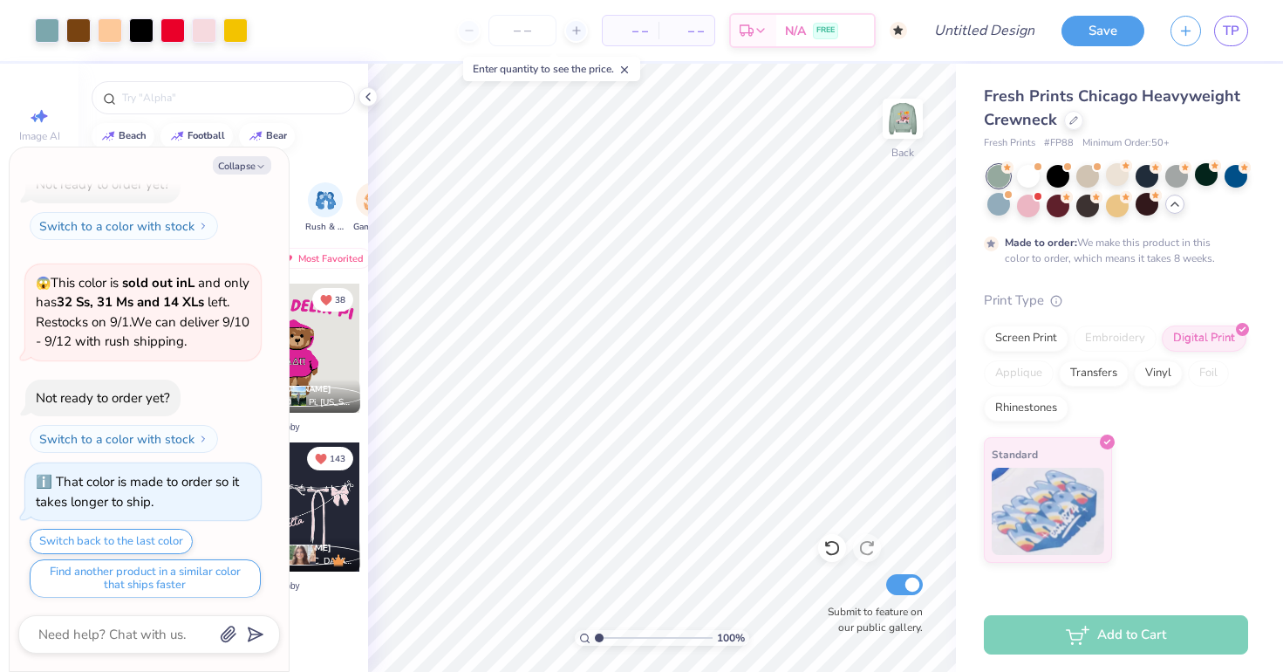
click at [912, 118] on img at bounding box center [902, 118] width 35 height 35
click at [1204, 176] on div at bounding box center [1206, 174] width 23 height 23
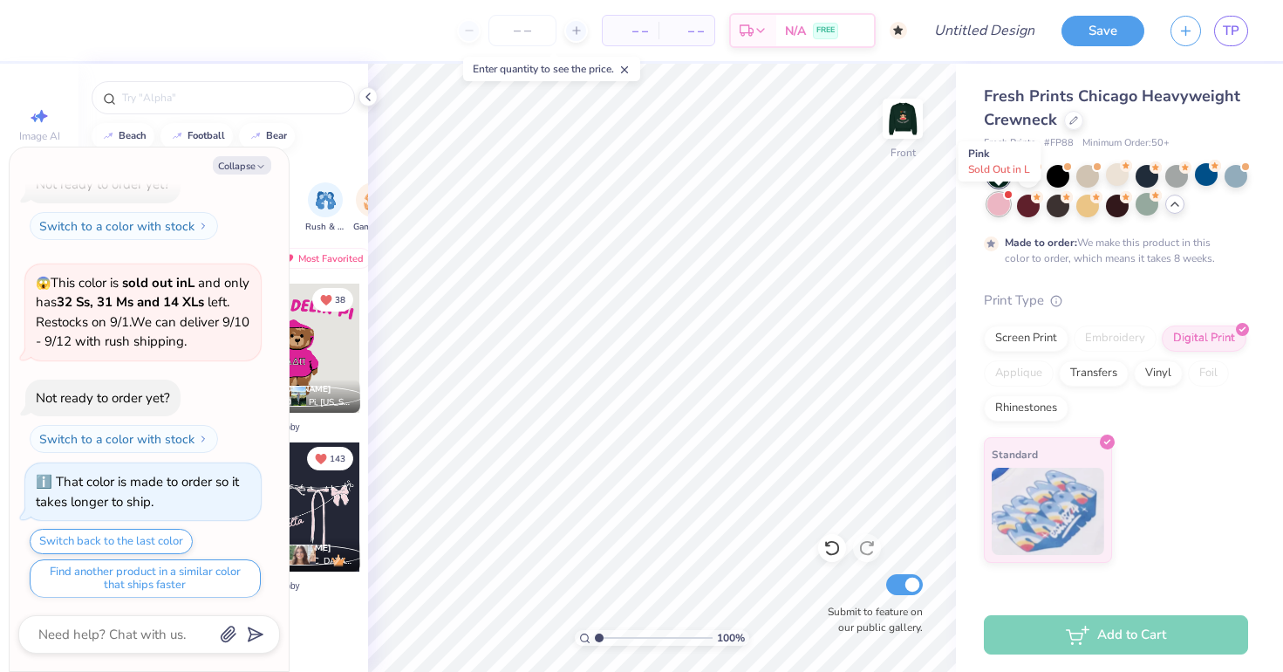
click at [987, 202] on div at bounding box center [998, 204] width 23 height 23
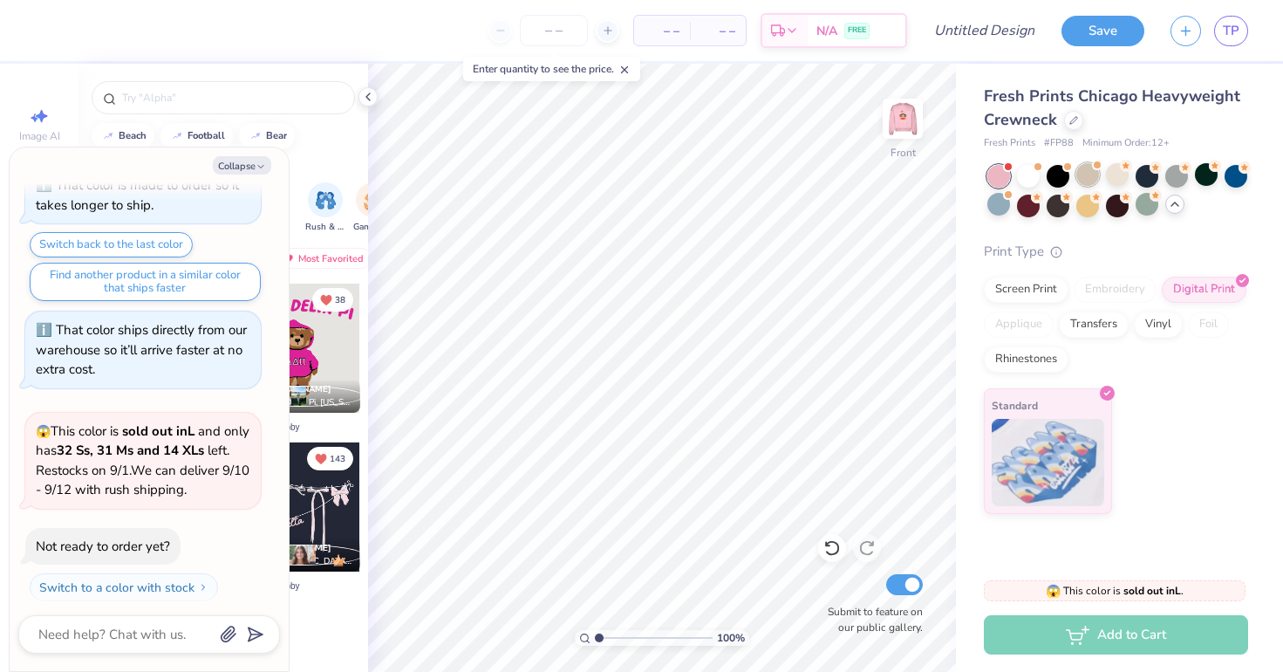
click at [1090, 169] on div at bounding box center [1087, 174] width 23 height 23
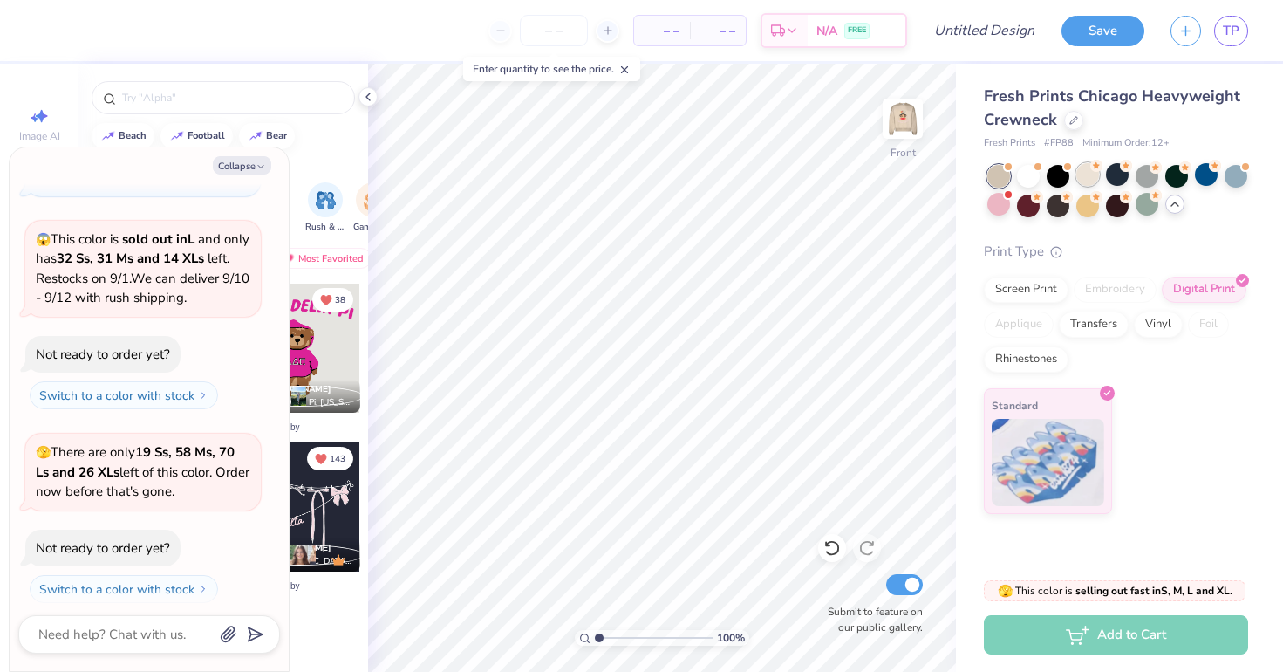
click at [1095, 174] on div at bounding box center [1087, 174] width 23 height 23
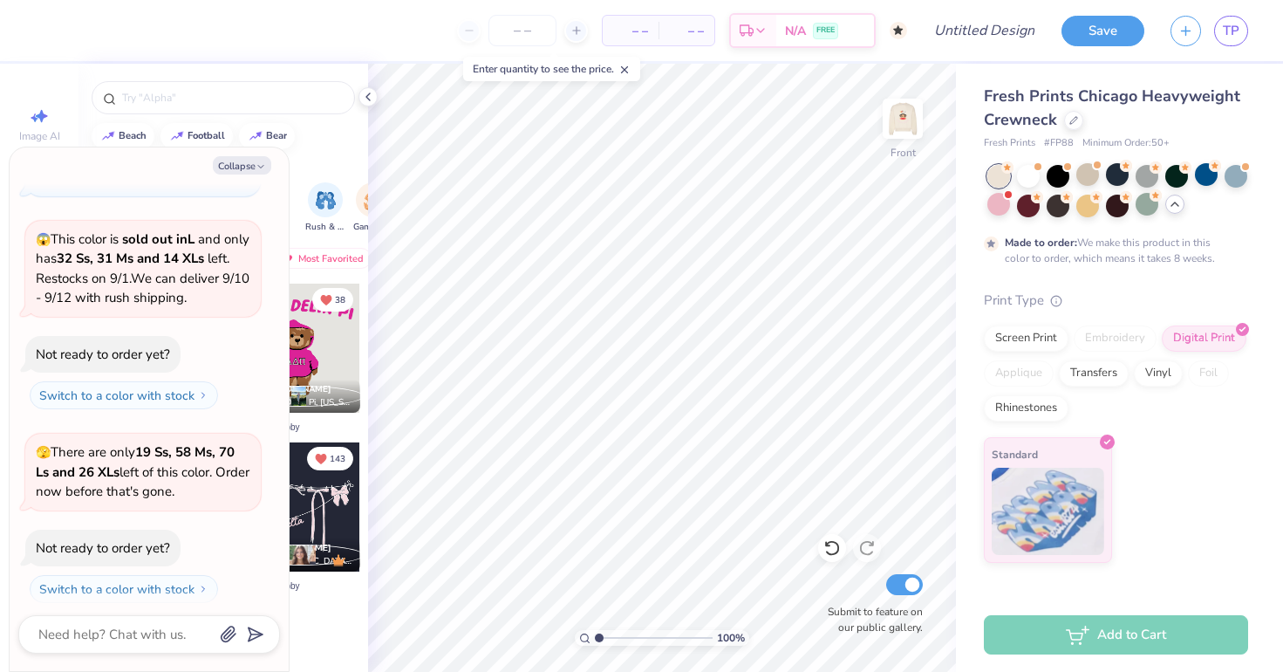
scroll to position [821, 0]
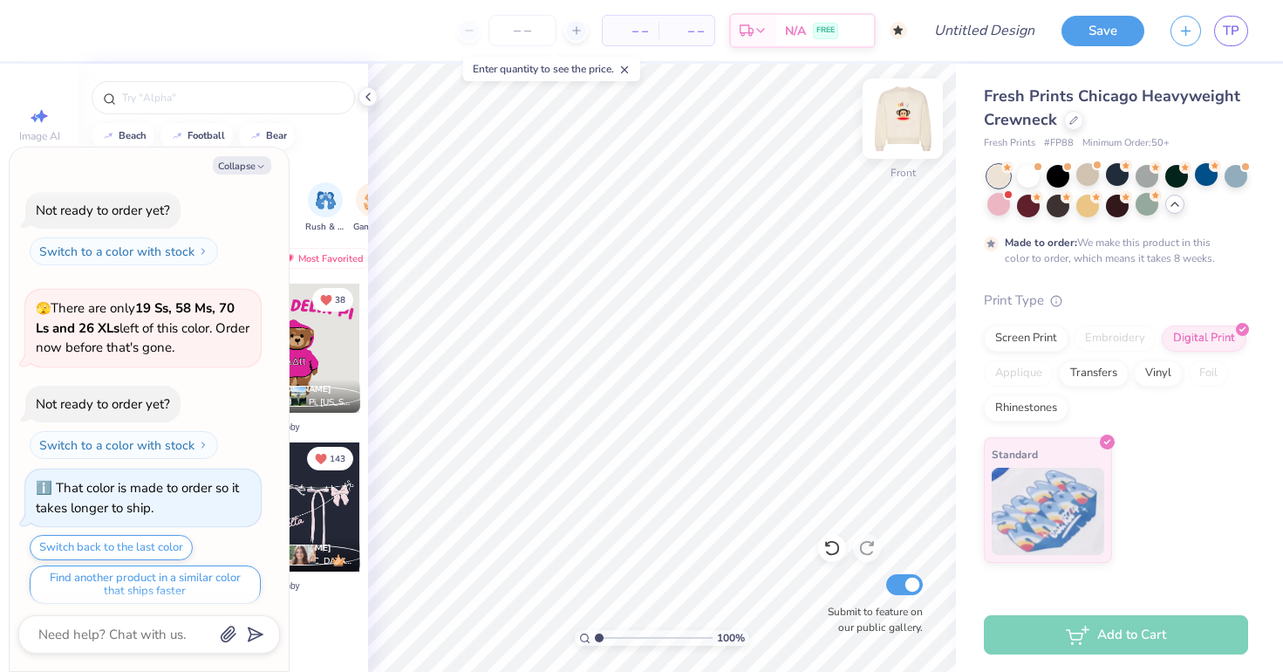
click at [917, 115] on img at bounding box center [903, 119] width 70 height 70
click at [62, 44] on div "Art colors – – Per Item – – Total Est. Delivery N/A FREE Design Title Save TP" at bounding box center [641, 30] width 1283 height 61
click at [50, 41] on div at bounding box center [47, 29] width 24 height 24
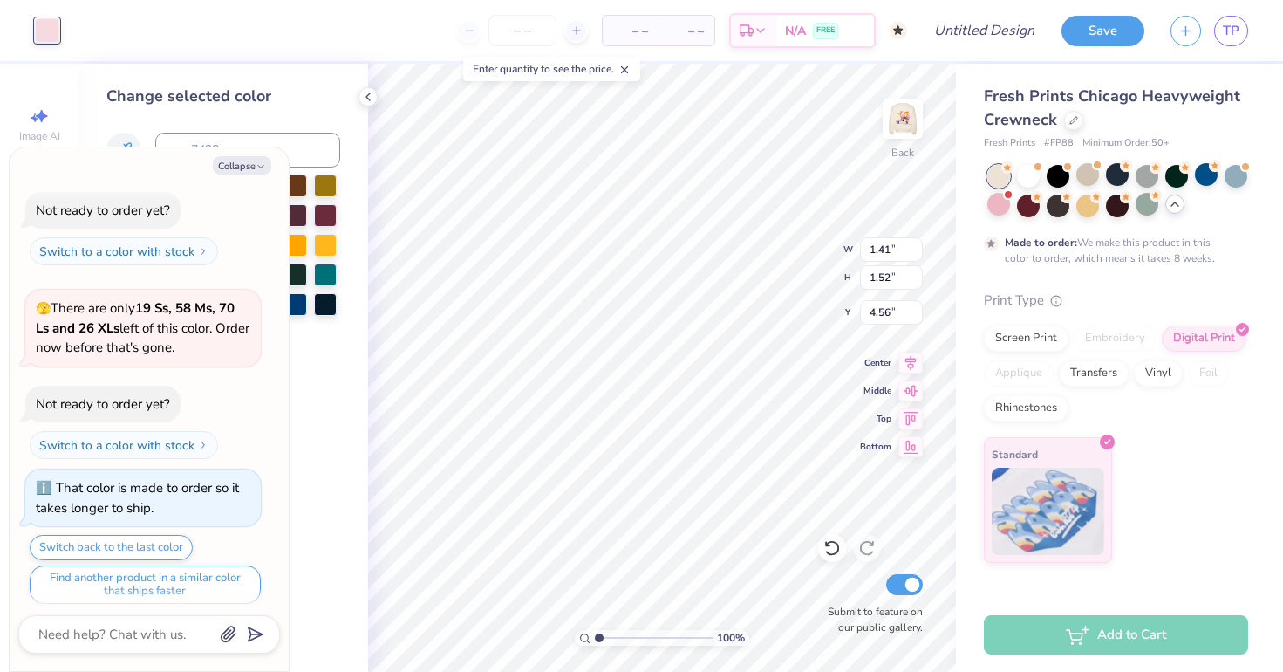
click at [42, 31] on div at bounding box center [47, 30] width 24 height 24
click at [234, 169] on button "Collapse" at bounding box center [242, 165] width 58 height 18
type textarea "x"
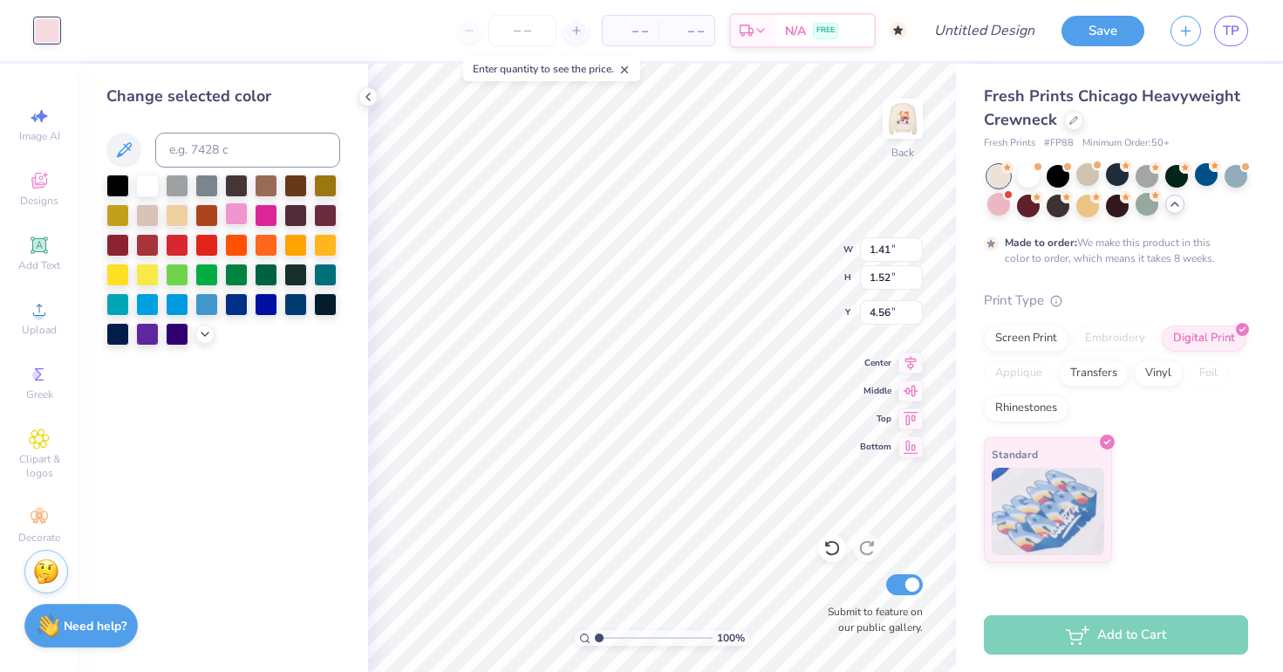
click at [233, 221] on div at bounding box center [236, 213] width 23 height 23
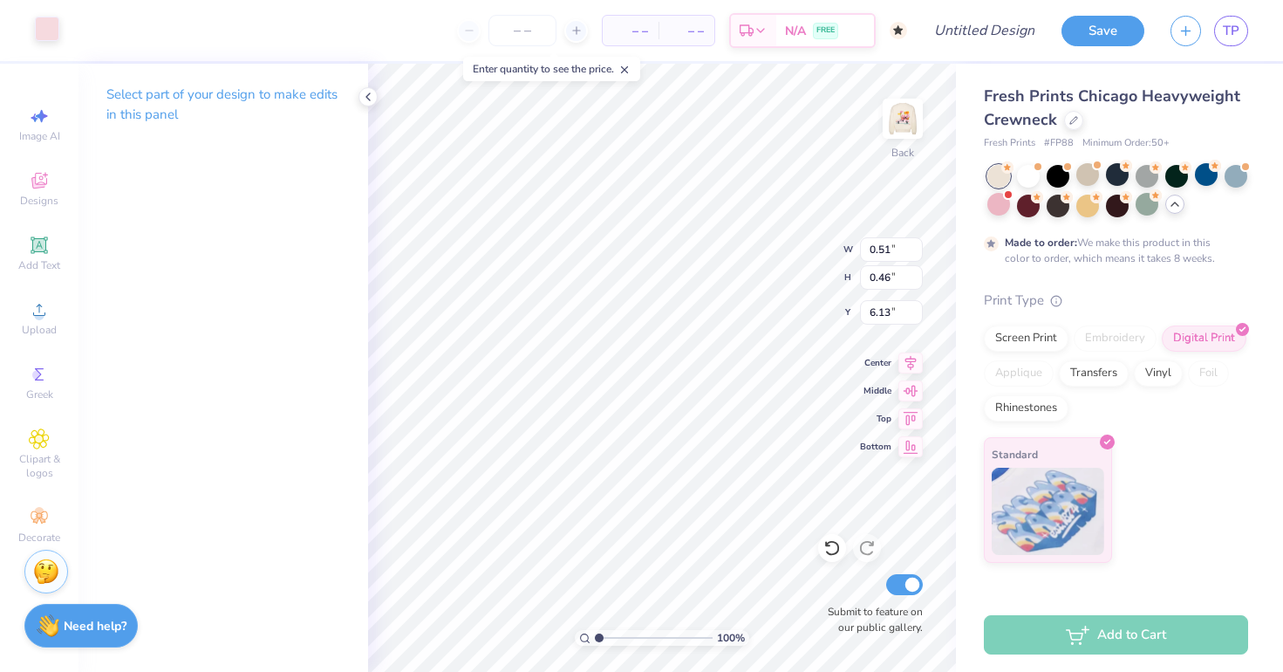
click at [52, 40] on div at bounding box center [47, 29] width 24 height 24
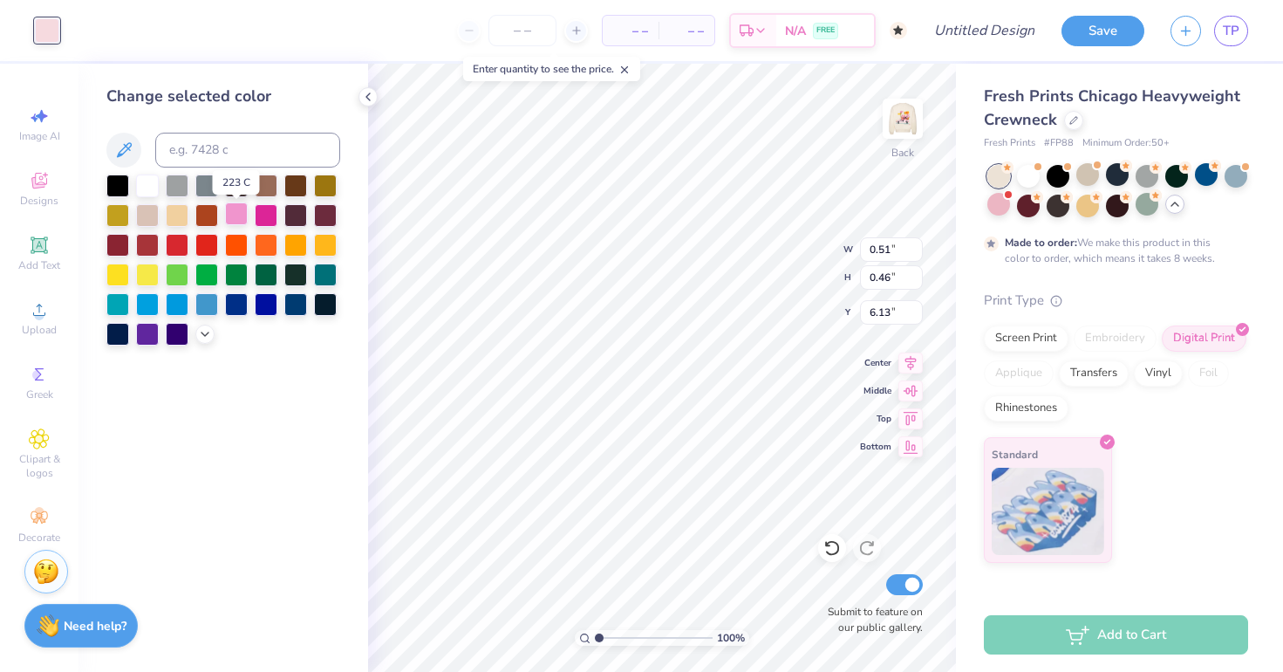
click at [239, 217] on div at bounding box center [236, 213] width 23 height 23
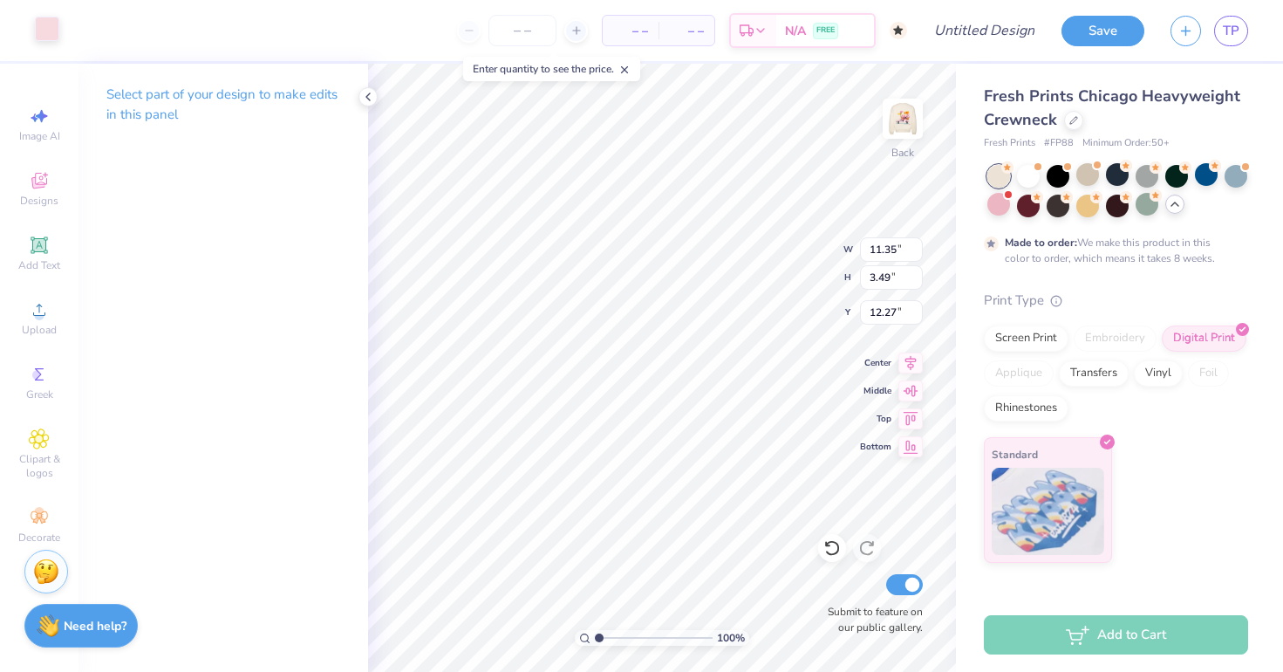
click at [41, 40] on div at bounding box center [47, 29] width 24 height 24
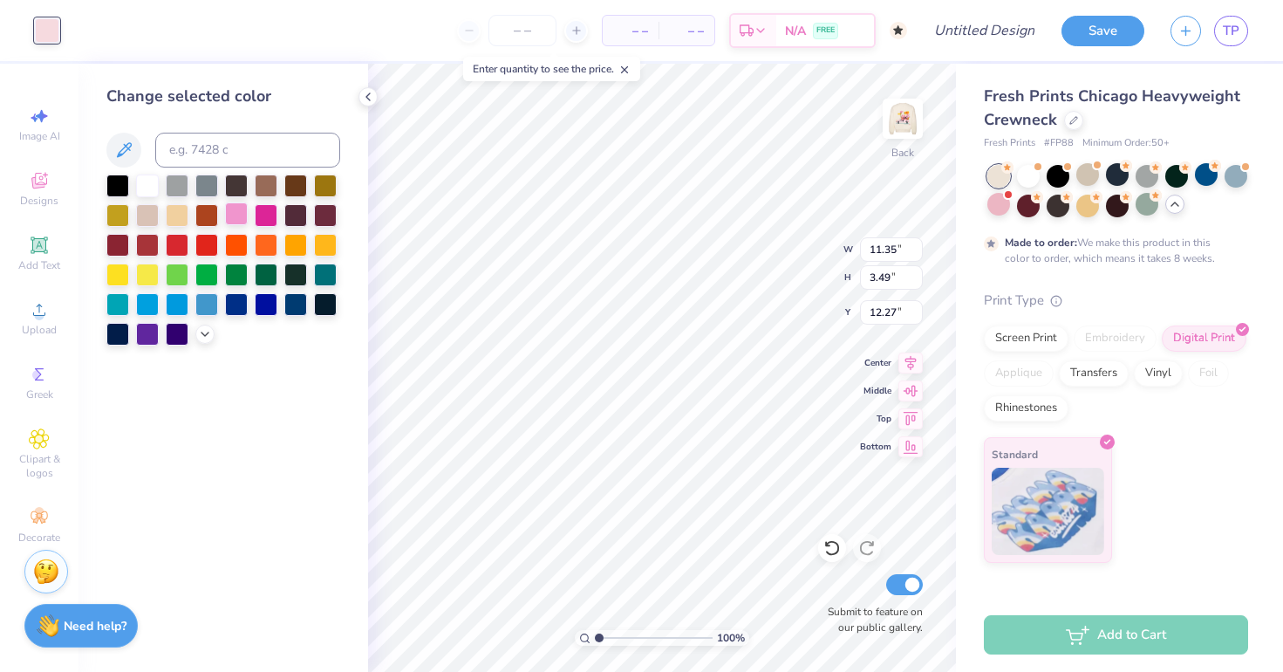
click at [247, 222] on div at bounding box center [236, 213] width 23 height 23
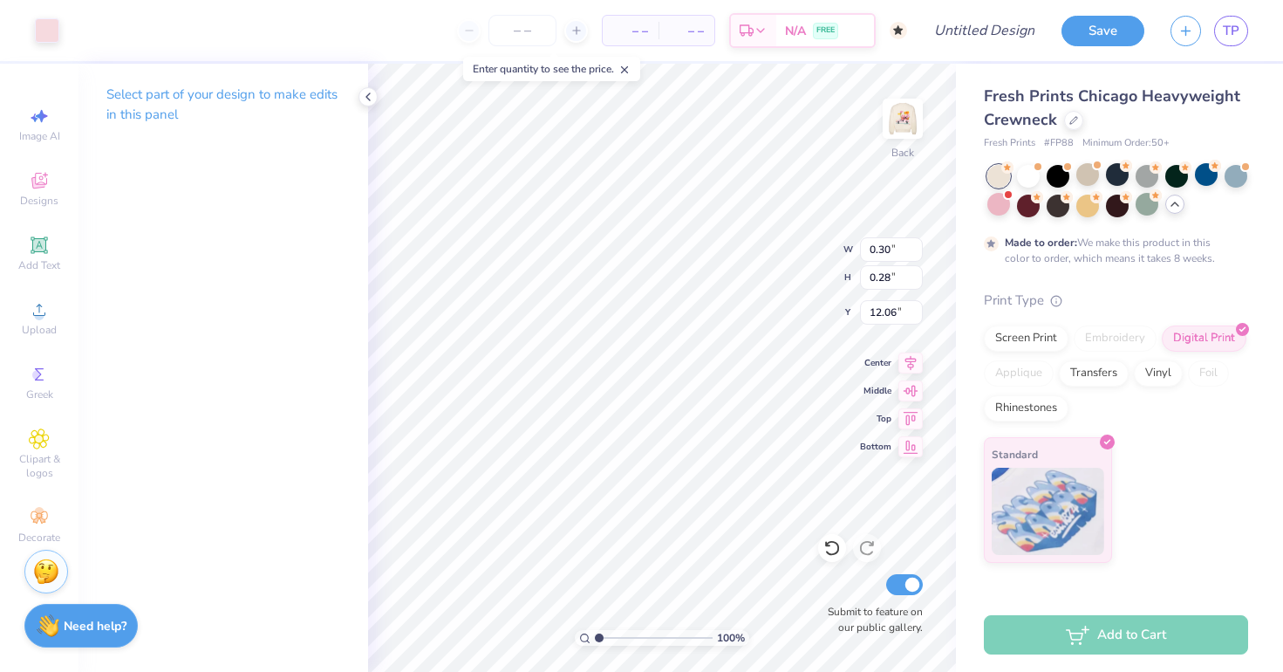
click at [24, 31] on div "Art colors" at bounding box center [29, 30] width 59 height 61
click at [47, 31] on div at bounding box center [47, 29] width 24 height 24
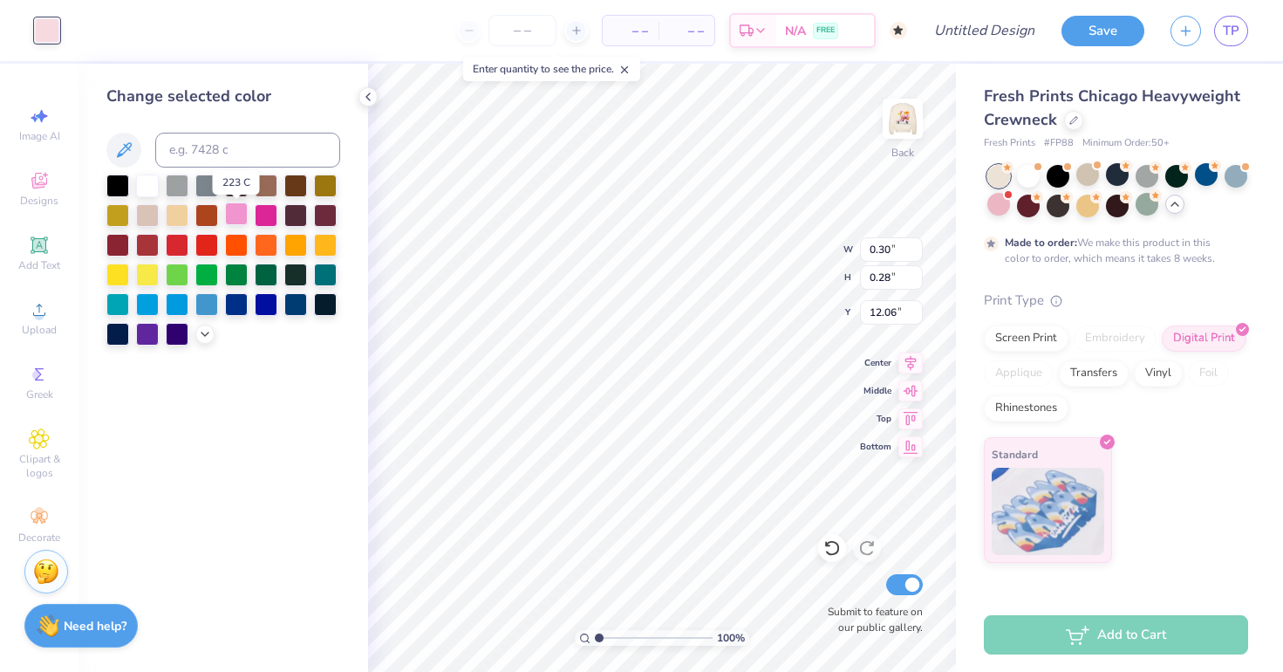
click at [242, 222] on div at bounding box center [236, 213] width 23 height 23
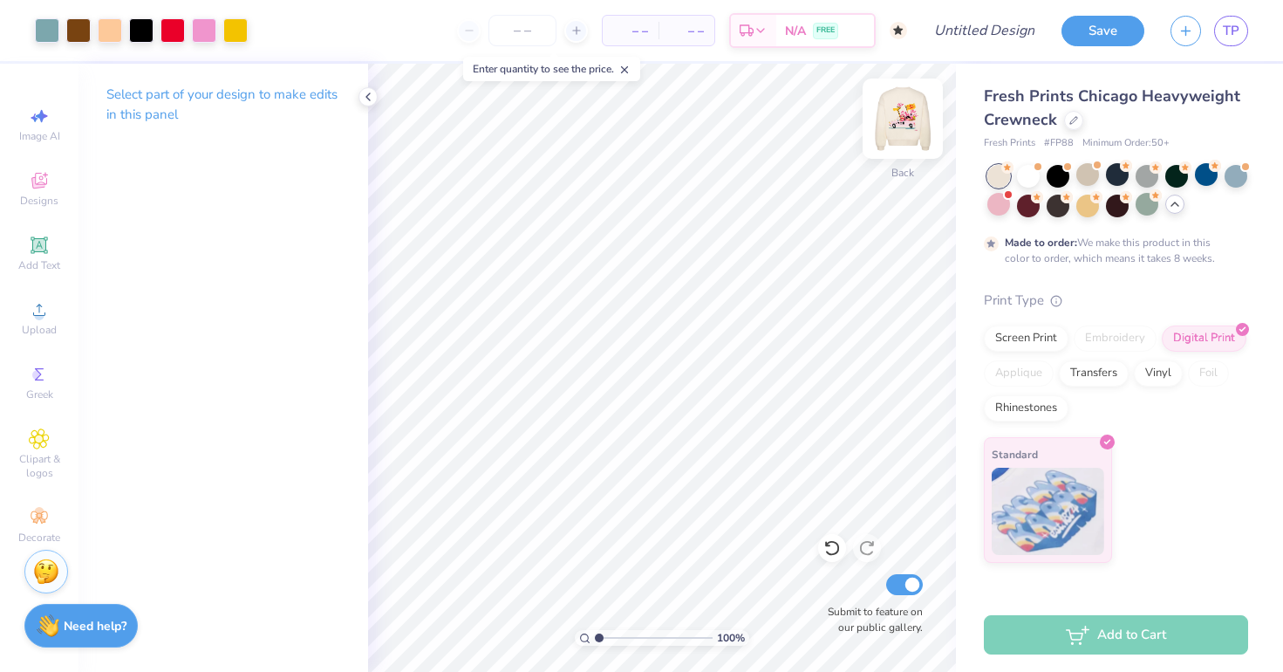
click at [913, 105] on img at bounding box center [903, 119] width 70 height 70
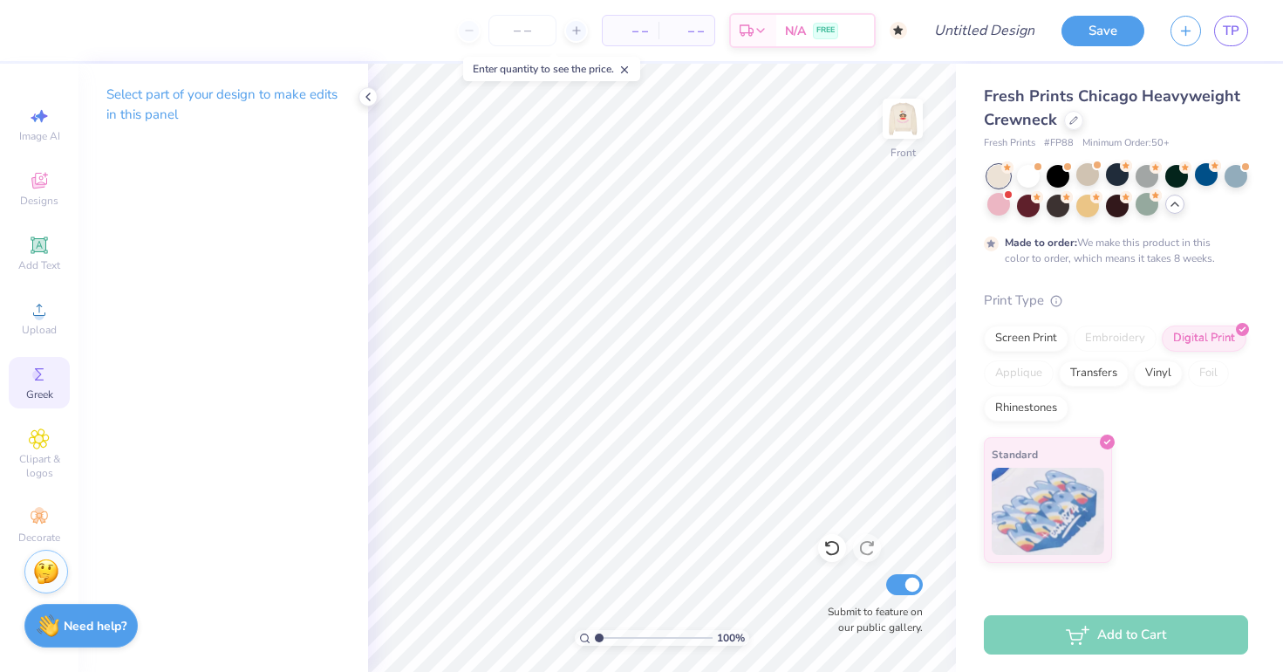
click at [32, 368] on icon at bounding box center [39, 374] width 21 height 21
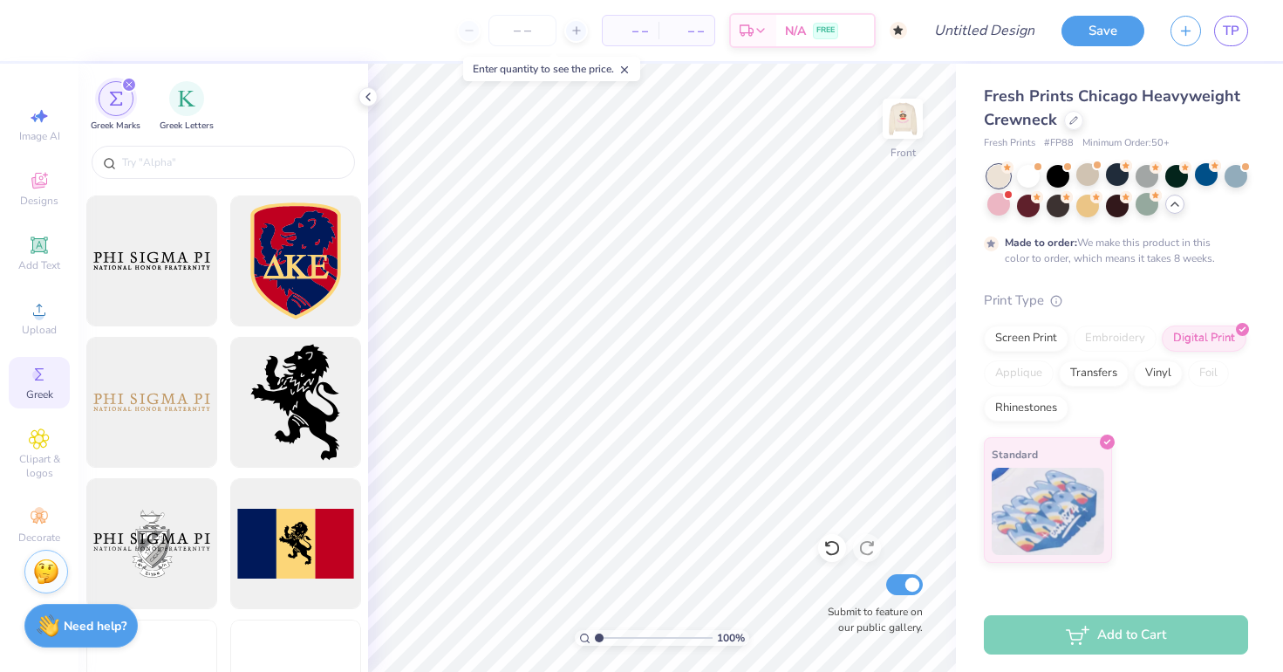
scroll to position [1168, 0]
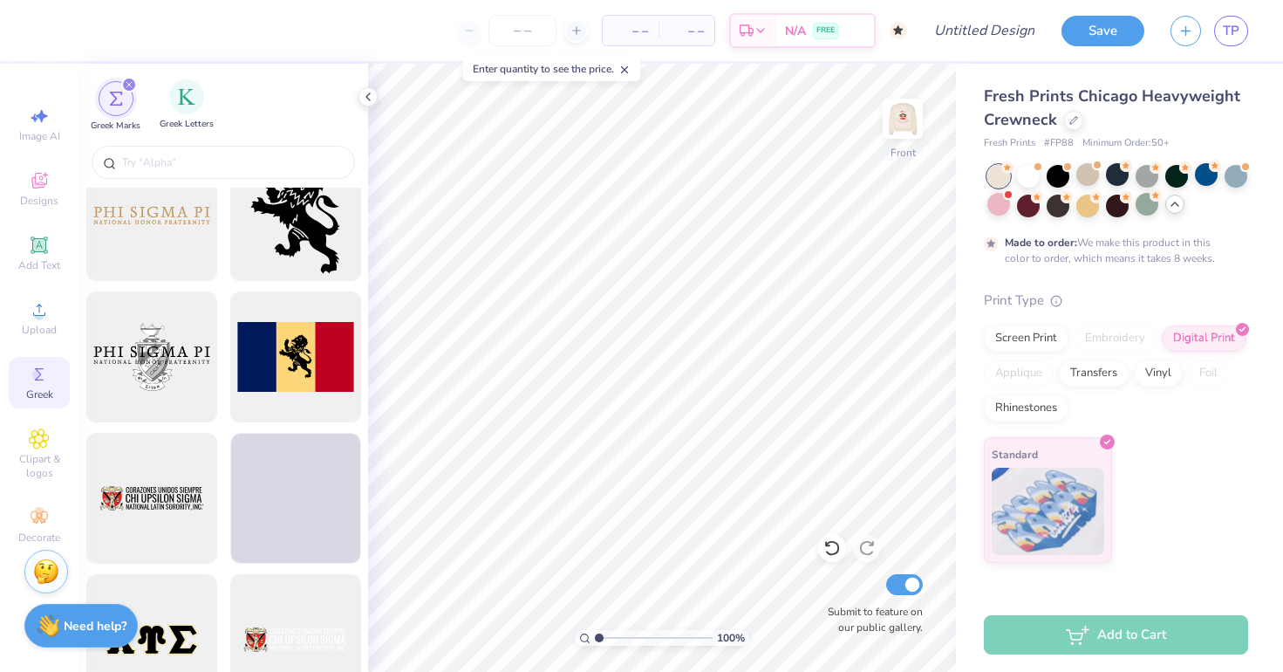
click at [208, 105] on div "Greek Letters" at bounding box center [187, 104] width 54 height 51
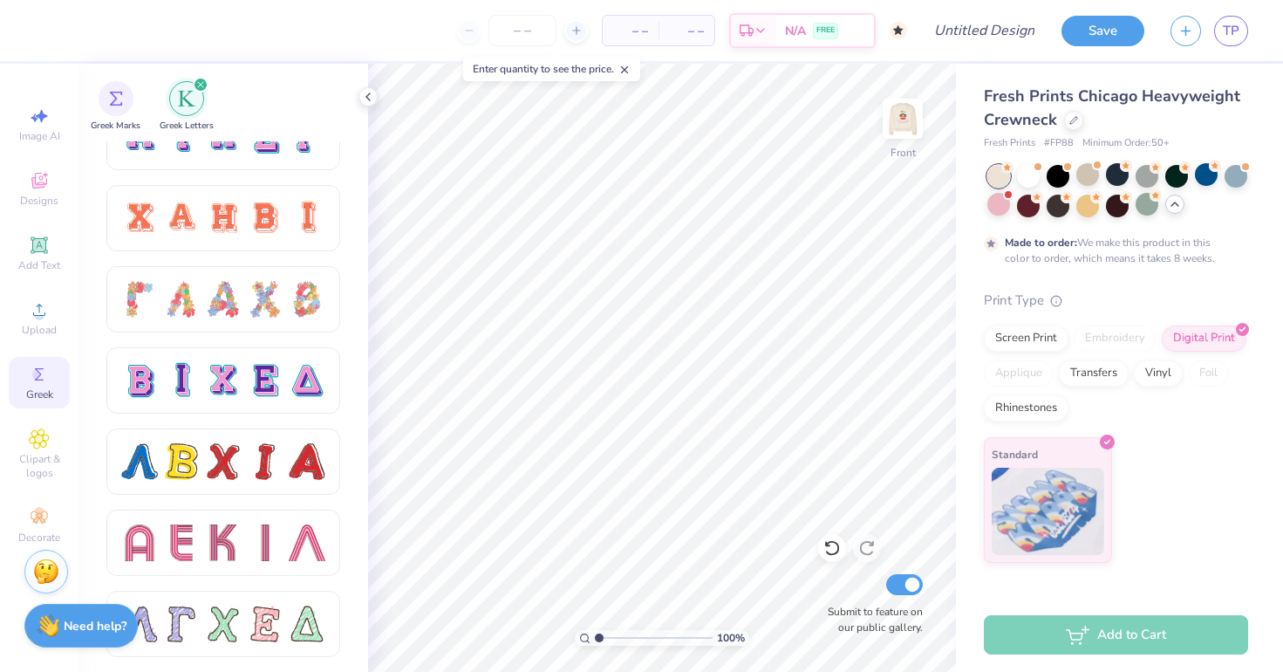
scroll to position [1331, 0]
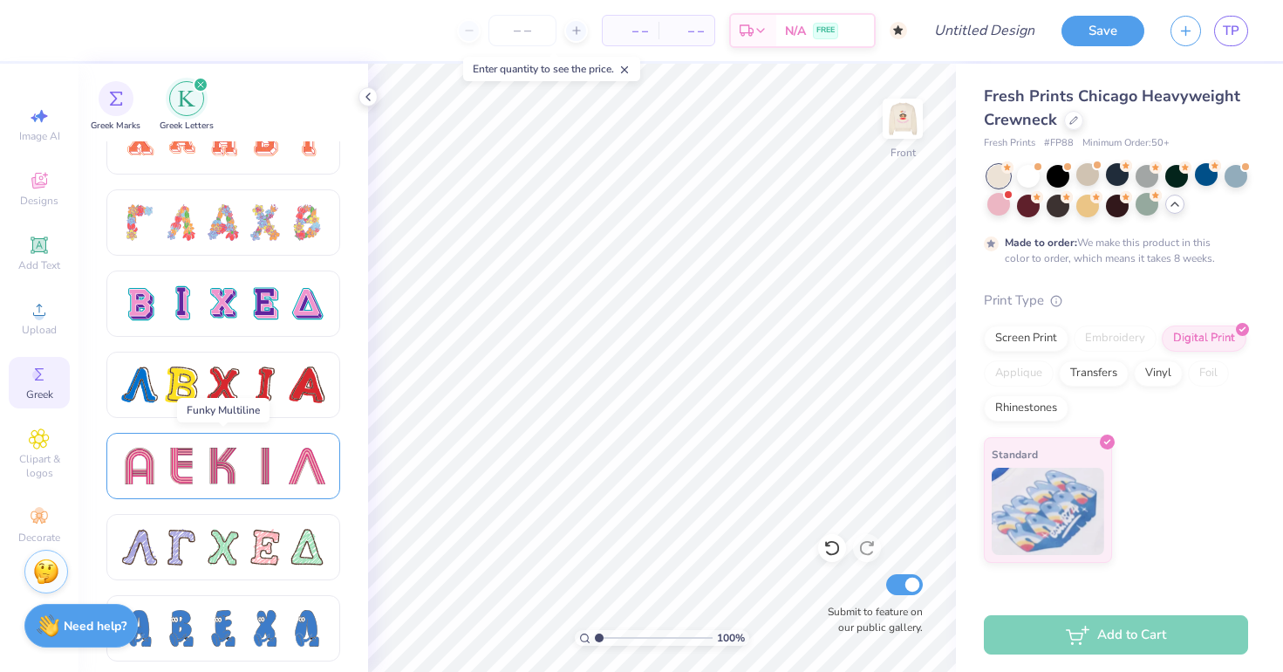
click at [221, 466] on div at bounding box center [223, 466] width 37 height 37
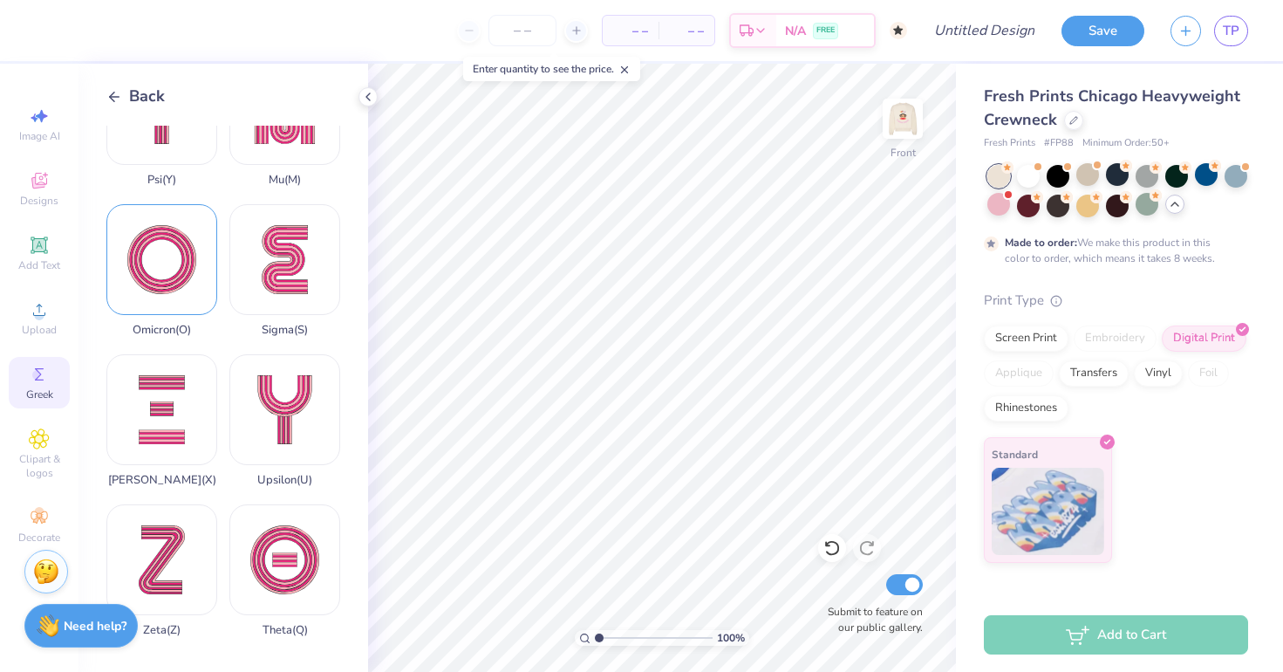
scroll to position [1272, 0]
click at [177, 440] on div "Xi ( X )" at bounding box center [161, 420] width 111 height 133
type input "17.01"
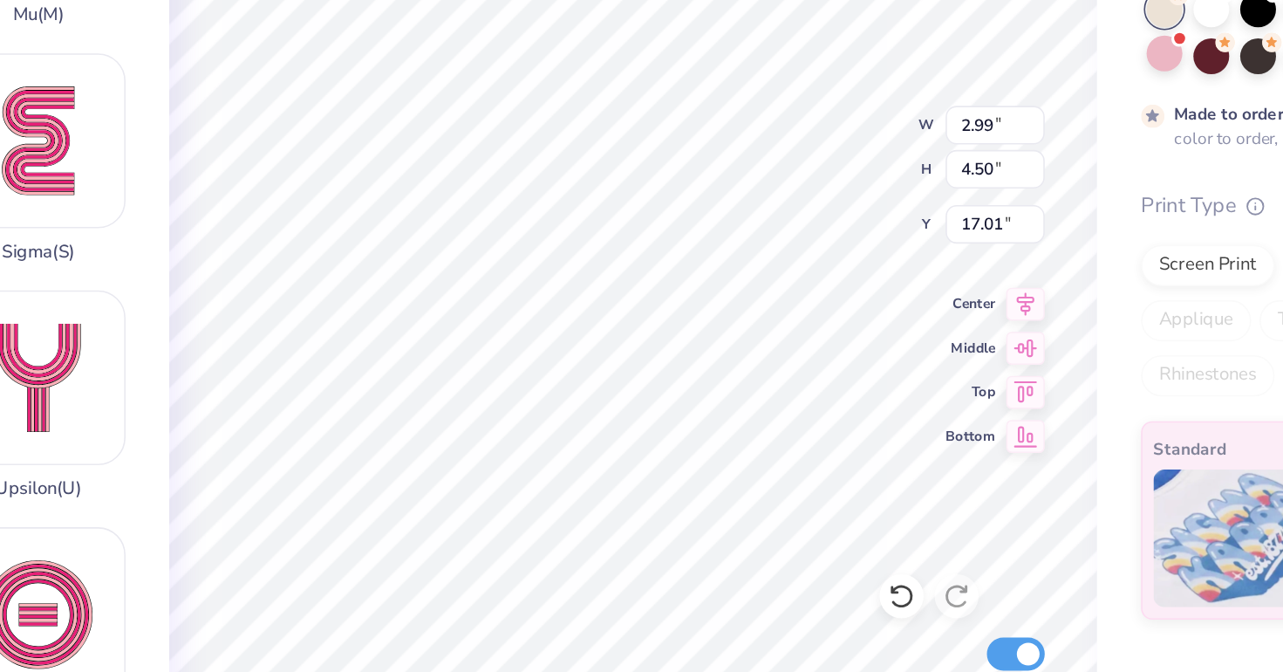
type input "0.54"
type input "0.81"
type input "20.69"
type input "19.72"
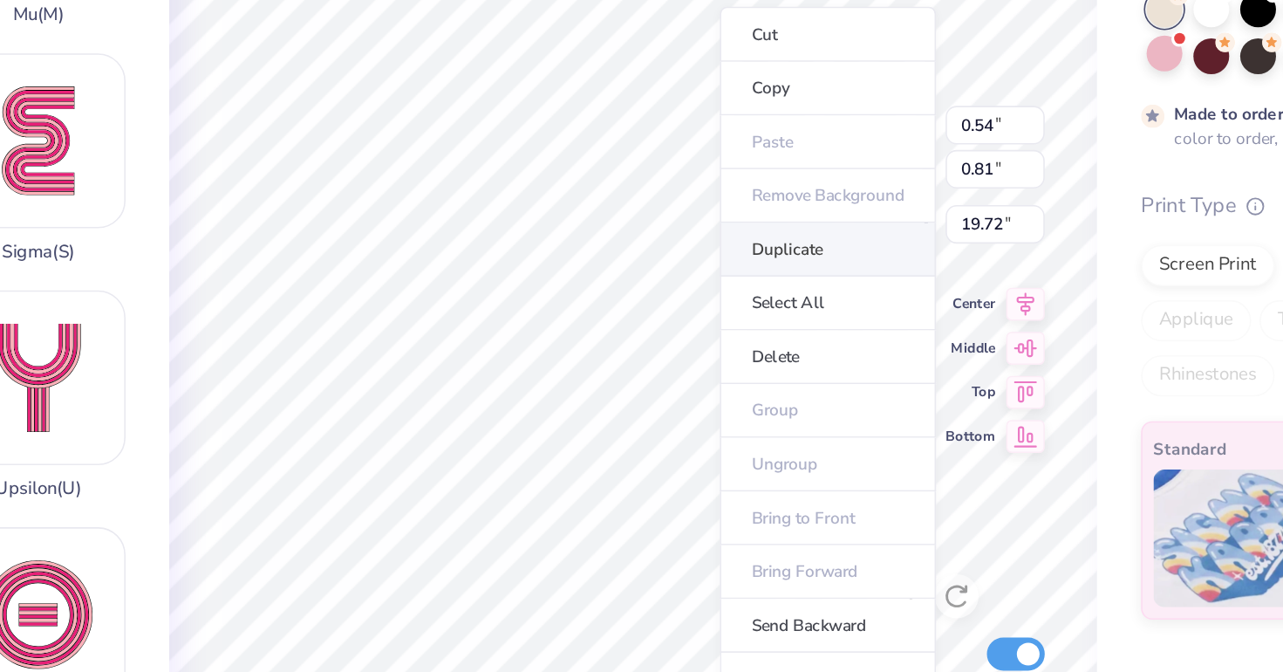
click at [717, 311] on li "Duplicate" at bounding box center [785, 328] width 137 height 34
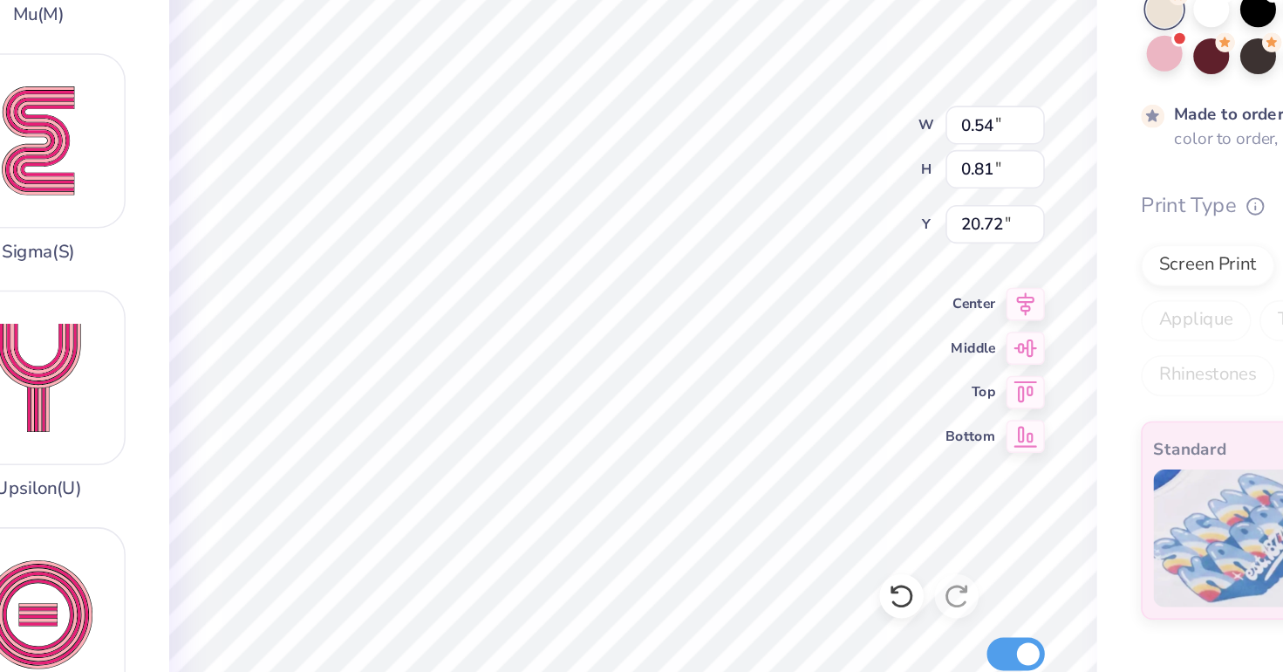
type input "19.72"
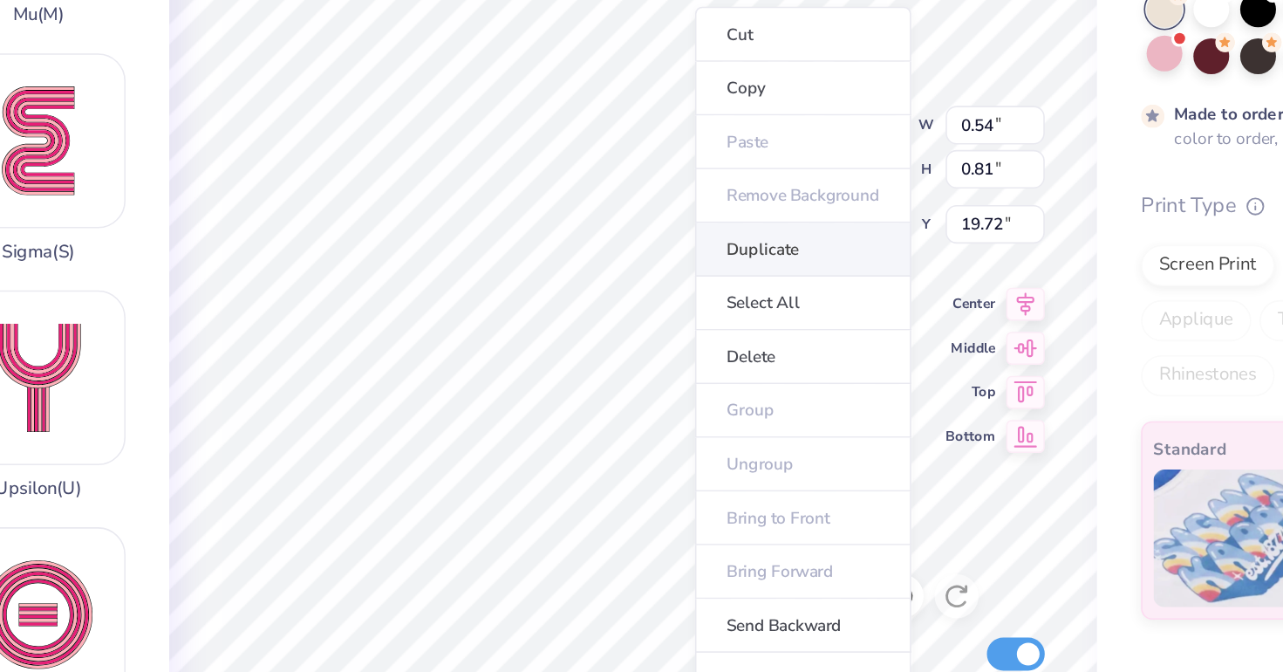
click at [701, 311] on li "Duplicate" at bounding box center [769, 328] width 137 height 34
type input "20.72"
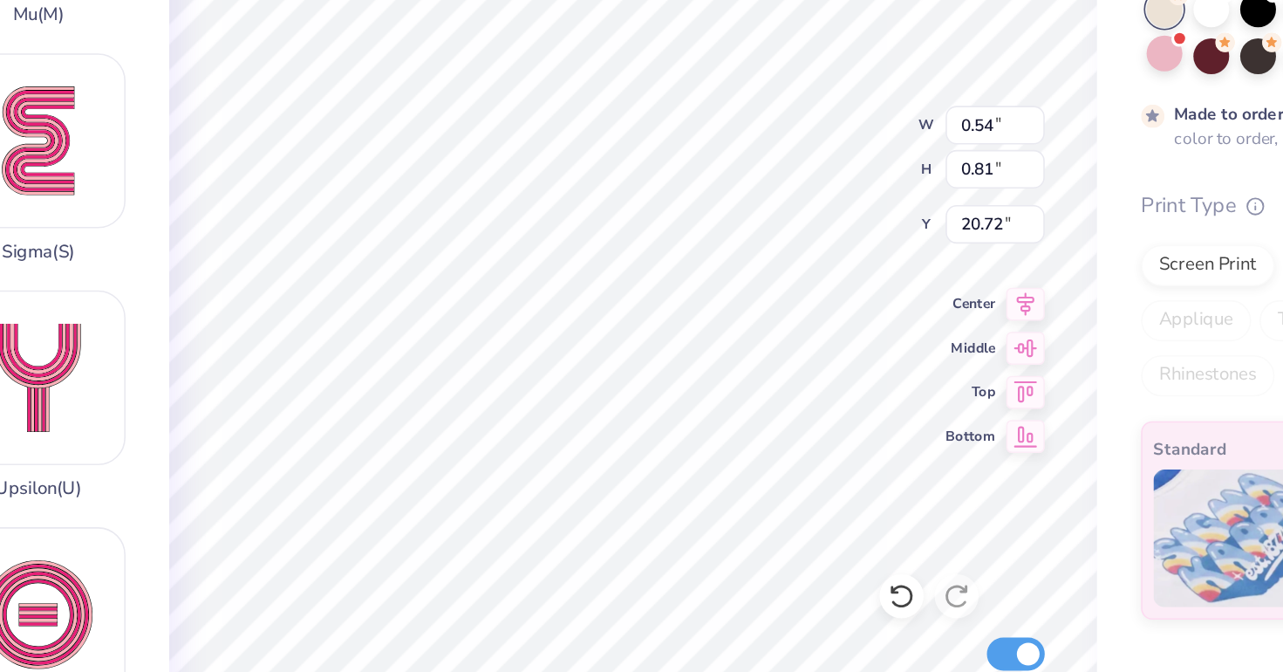
type input "19.72"
type input "1.75"
type input "0.68"
type input "14.13"
type input "1.58"
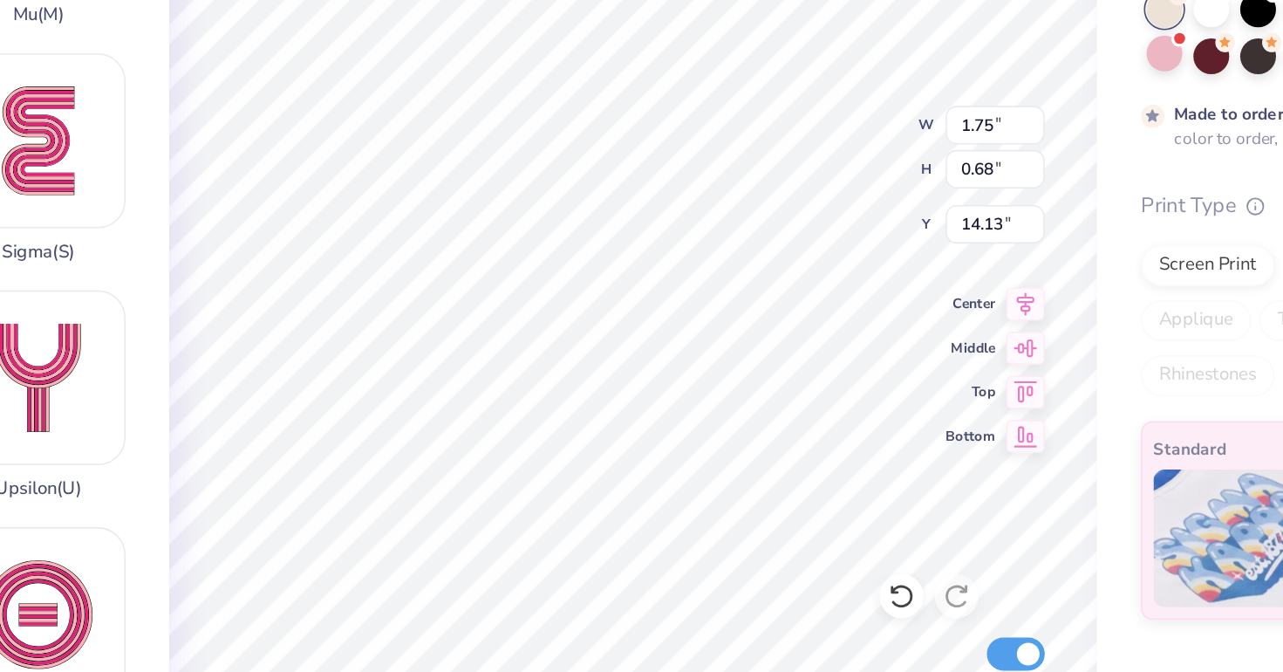
type input "0.61"
type input "14.16"
type input "12.92"
type input "12.37"
type input "6.04"
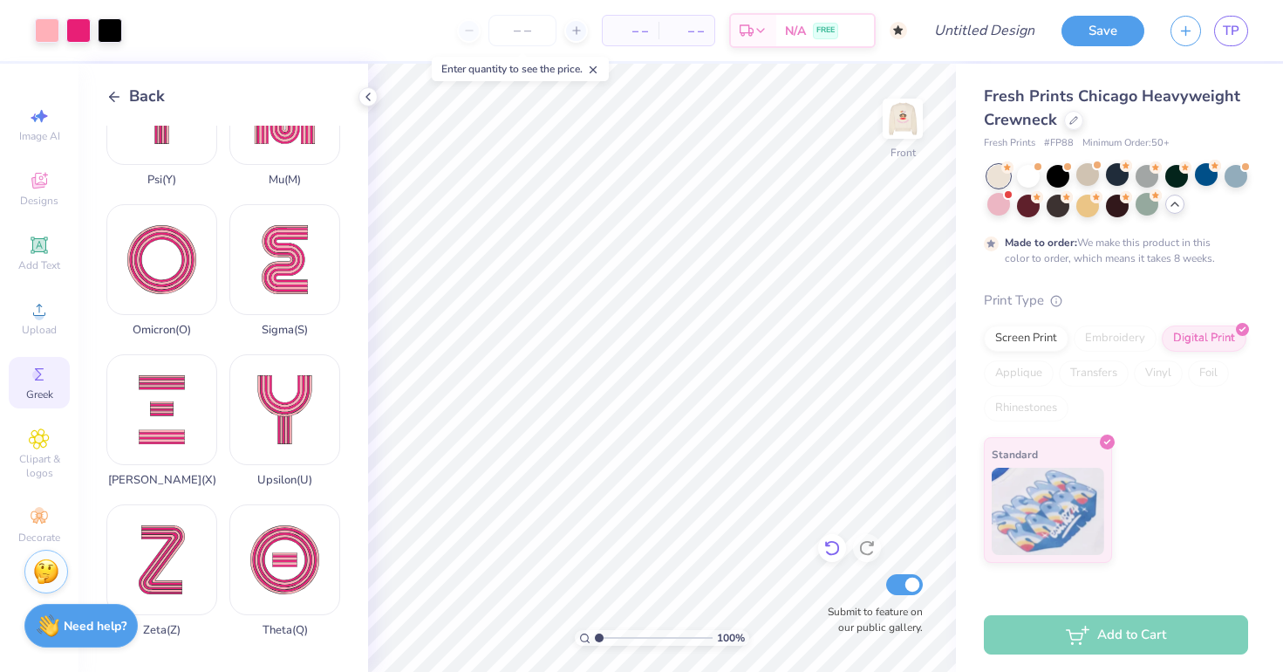
click at [837, 543] on icon at bounding box center [831, 547] width 17 height 17
click at [838, 550] on icon at bounding box center [831, 549] width 15 height 16
click at [840, 545] on icon at bounding box center [831, 547] width 17 height 17
type input "14.93"
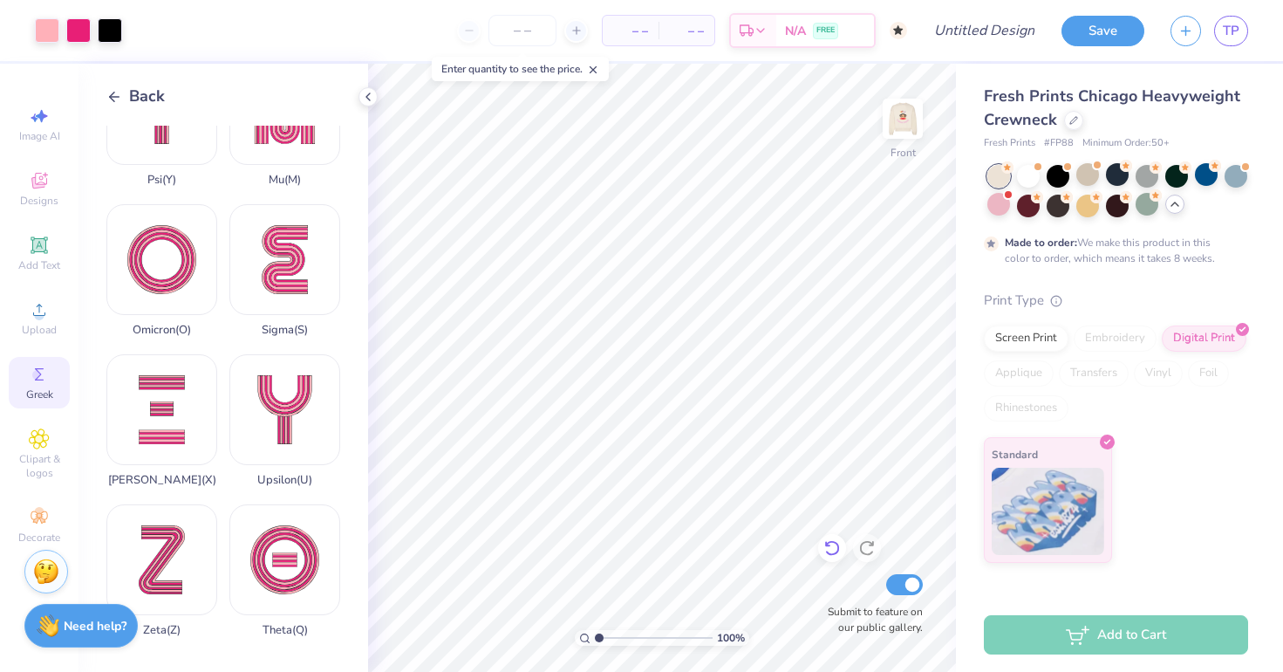
click at [833, 543] on icon at bounding box center [831, 549] width 15 height 16
type input "14.09"
click at [901, 99] on img at bounding box center [903, 119] width 70 height 70
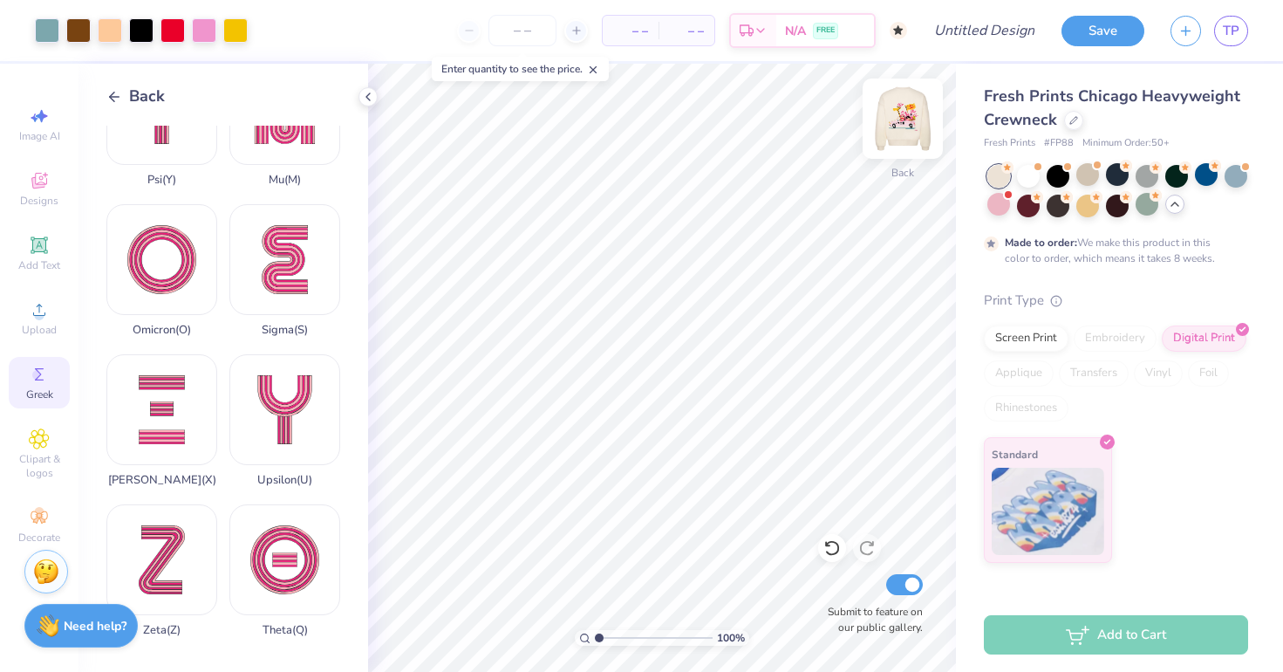
click at [916, 99] on img at bounding box center [903, 119] width 70 height 70
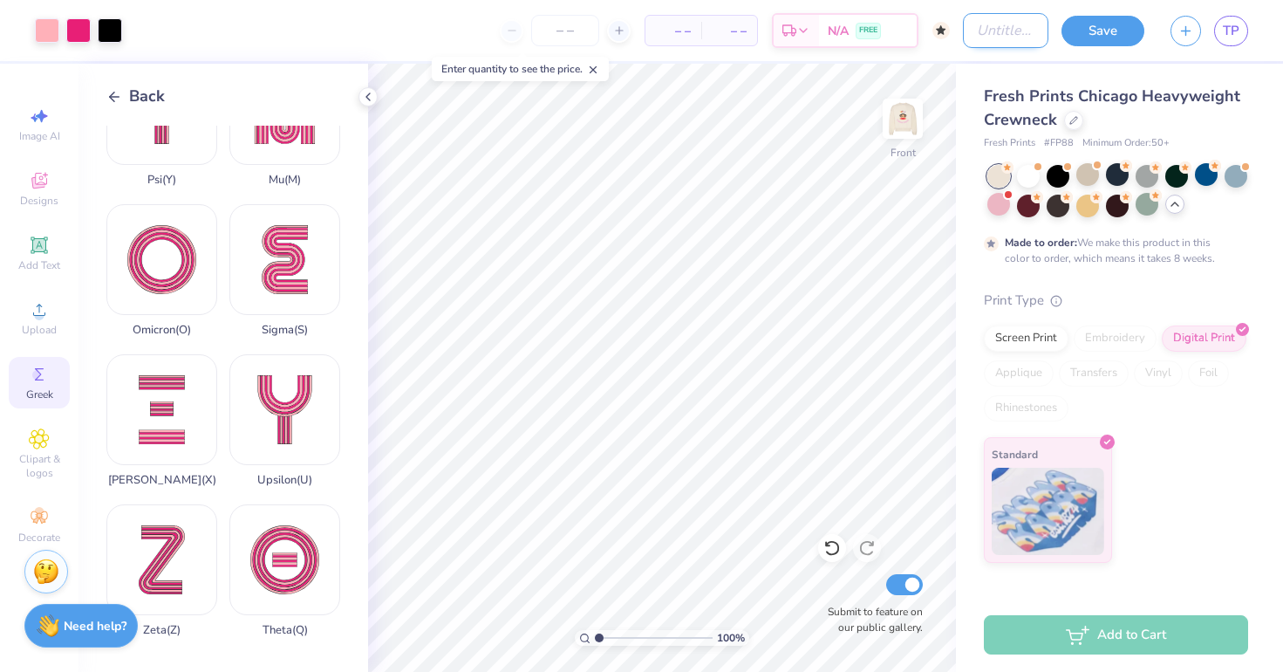
click at [975, 31] on input "Design Title" at bounding box center [1005, 30] width 85 height 35
type input "Cream Crewneck Paul Frank"
click at [1117, 27] on button "Save" at bounding box center [1103, 28] width 83 height 31
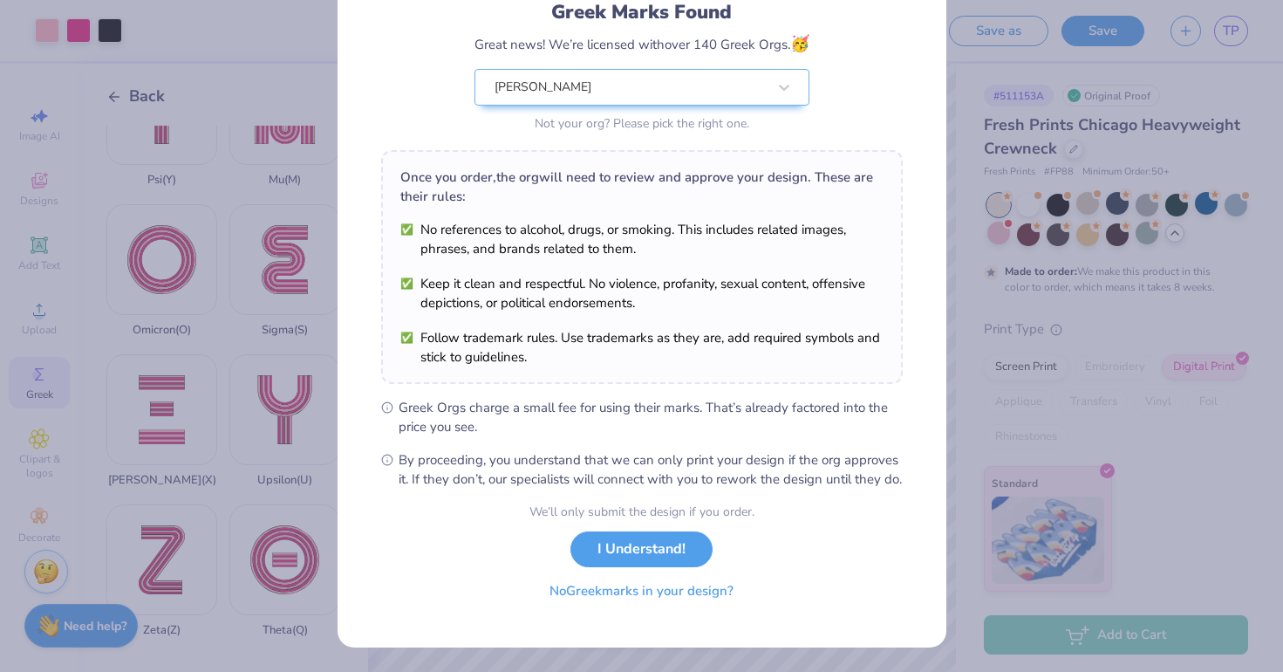
scroll to position [145, 0]
click at [618, 559] on button "I Understand!" at bounding box center [642, 545] width 142 height 36
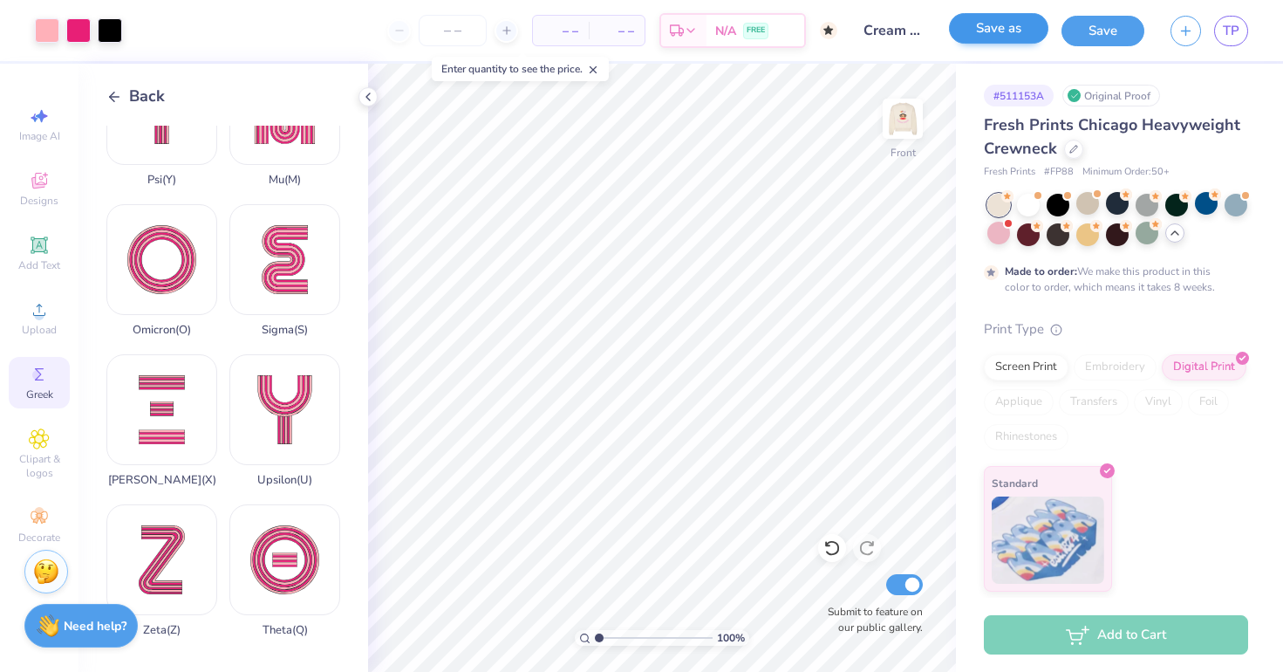
click at [998, 34] on button "Save as" at bounding box center [998, 28] width 99 height 31
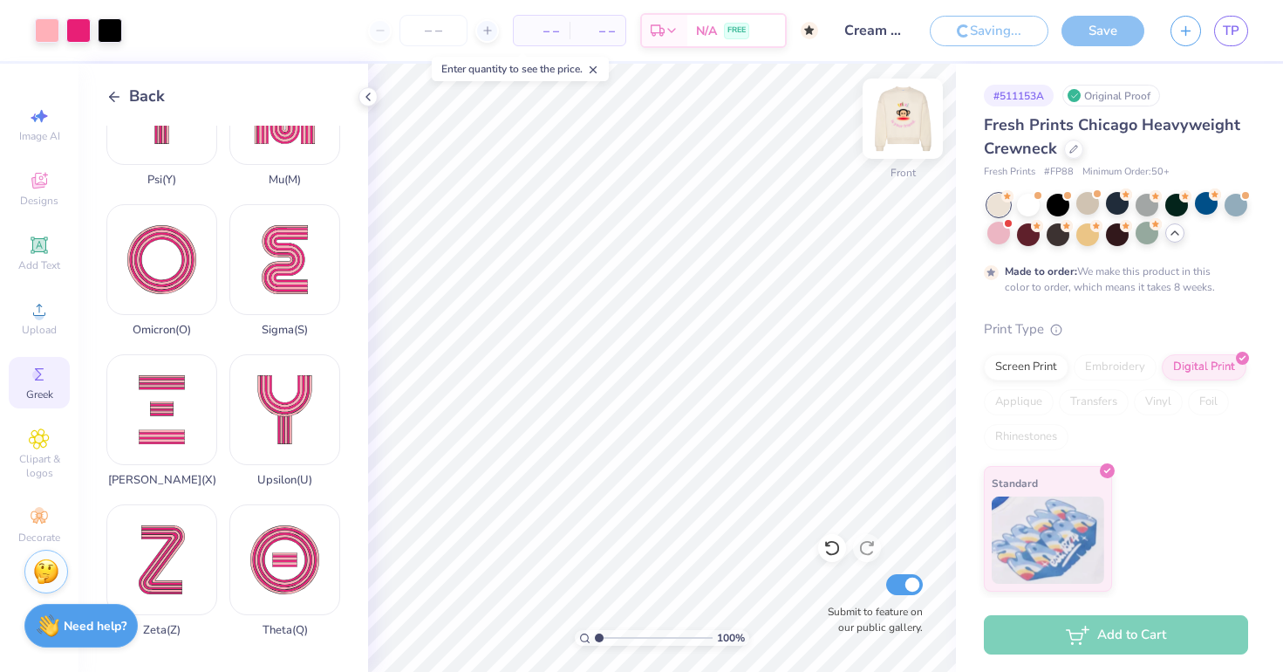
click at [914, 130] on img at bounding box center [903, 119] width 70 height 70
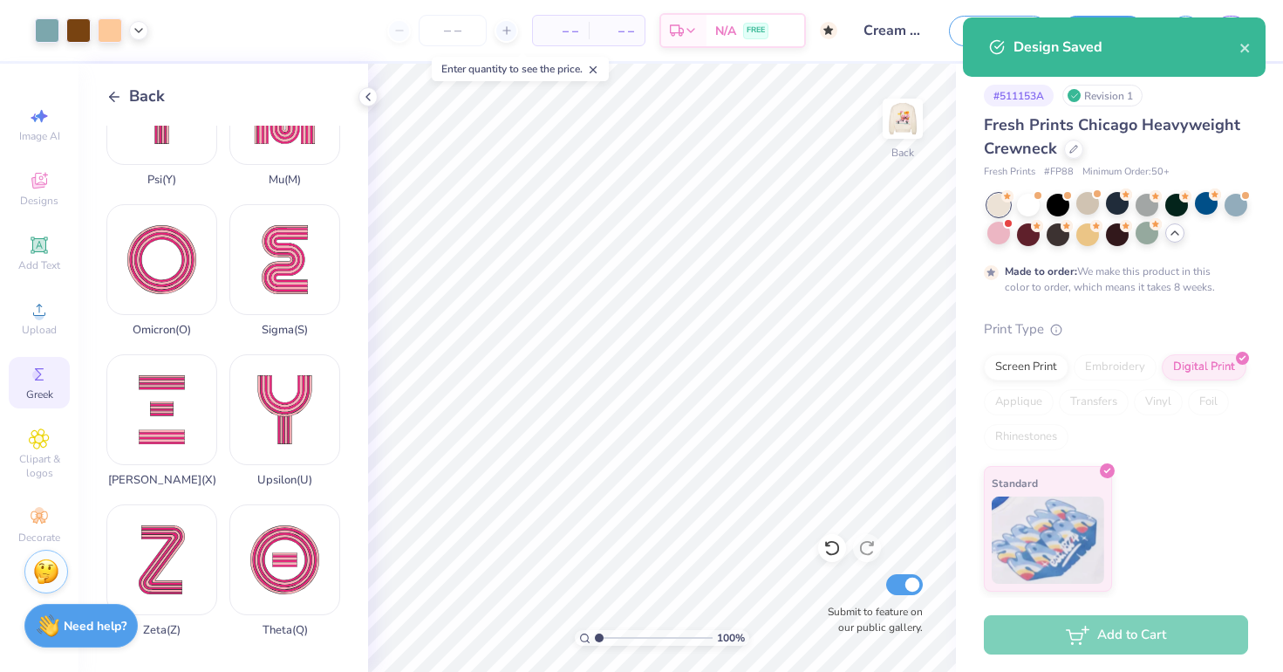
click at [914, 130] on img at bounding box center [902, 118] width 35 height 35
click at [1244, 52] on icon "close" at bounding box center [1246, 48] width 12 height 14
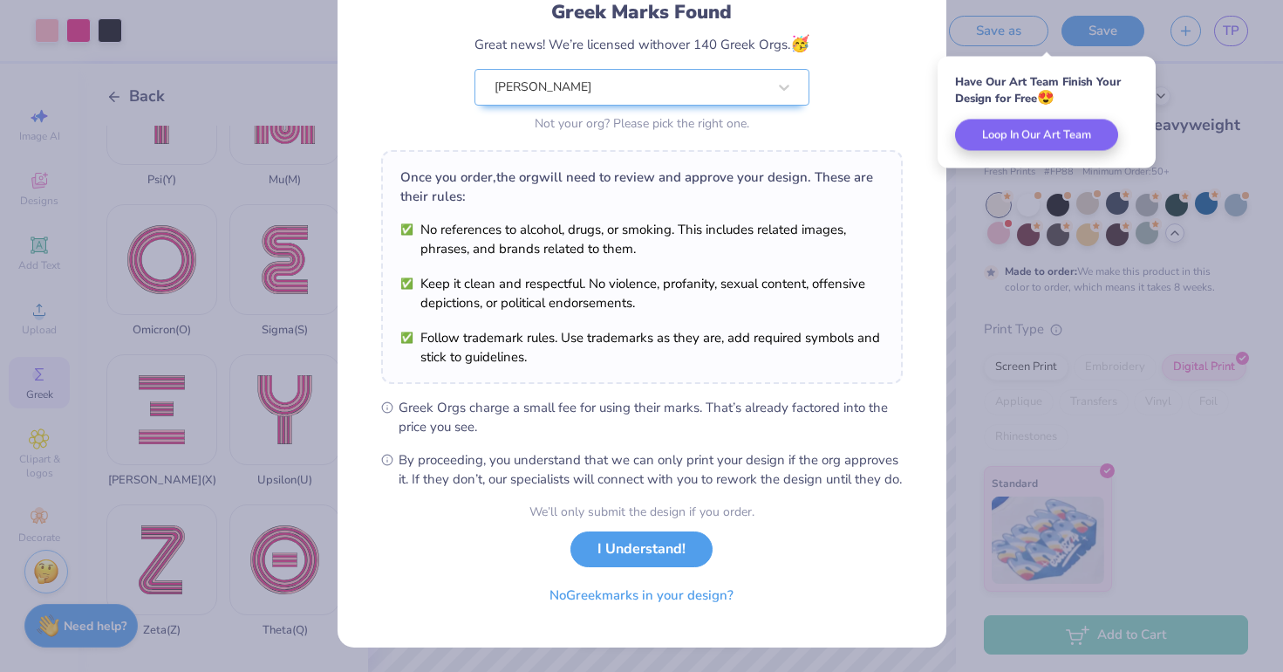
scroll to position [145, 0]
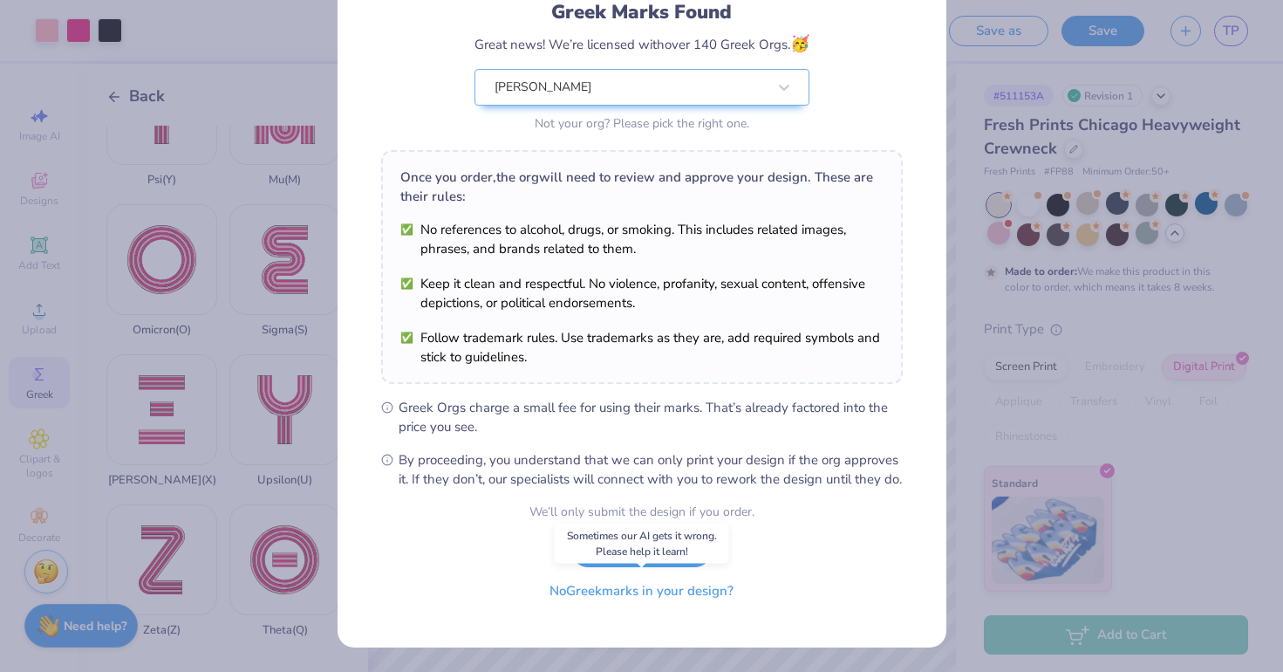
click at [673, 591] on button "No Greek marks in your design?" at bounding box center [642, 591] width 214 height 36
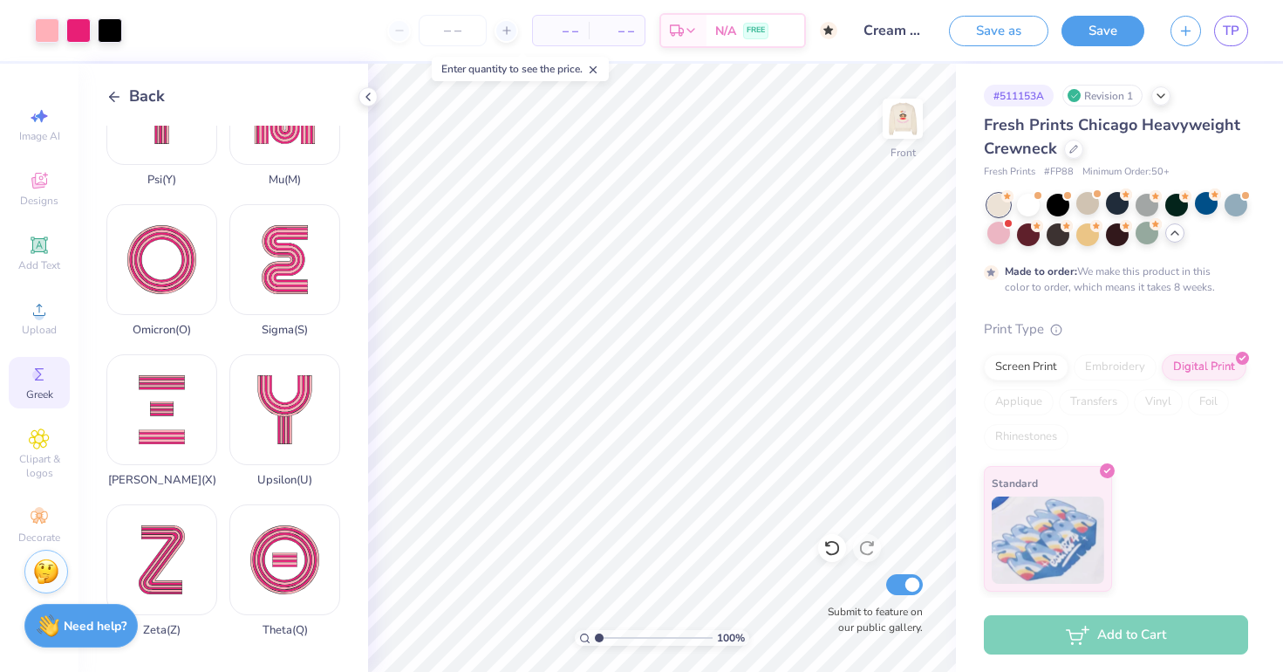
click at [1252, 31] on div "Save as Save TP" at bounding box center [1116, 30] width 334 height 61
click at [1242, 31] on link "TP" at bounding box center [1231, 31] width 34 height 31
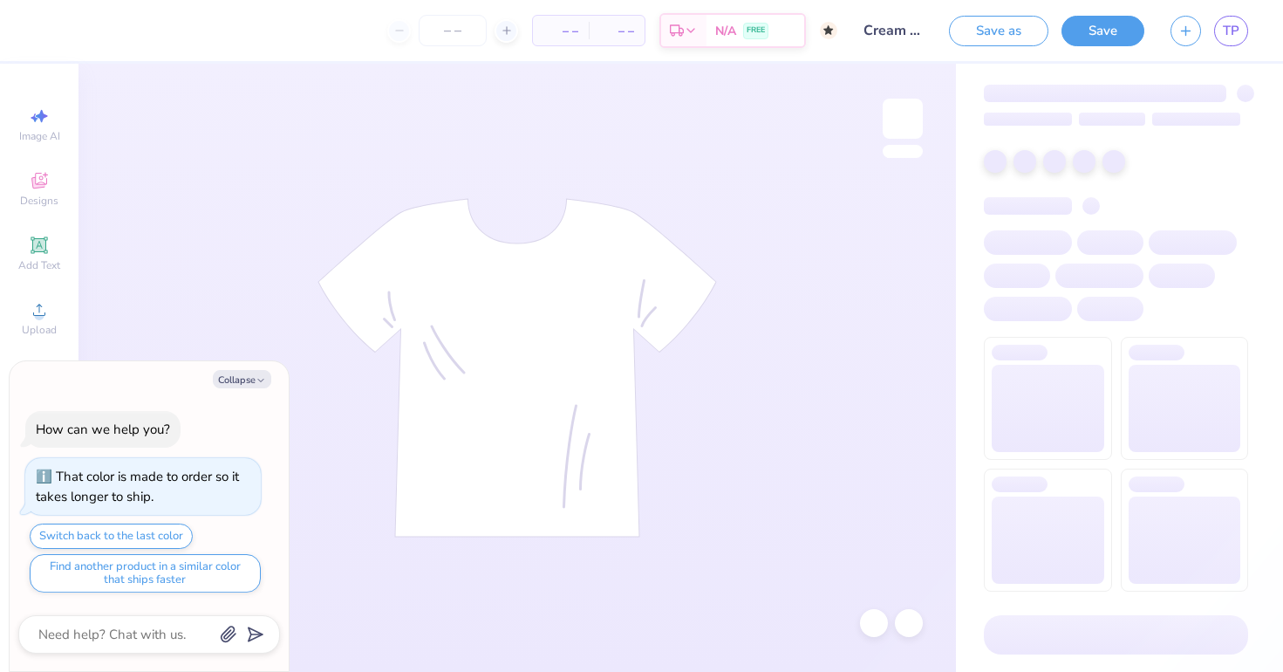
type textarea "x"
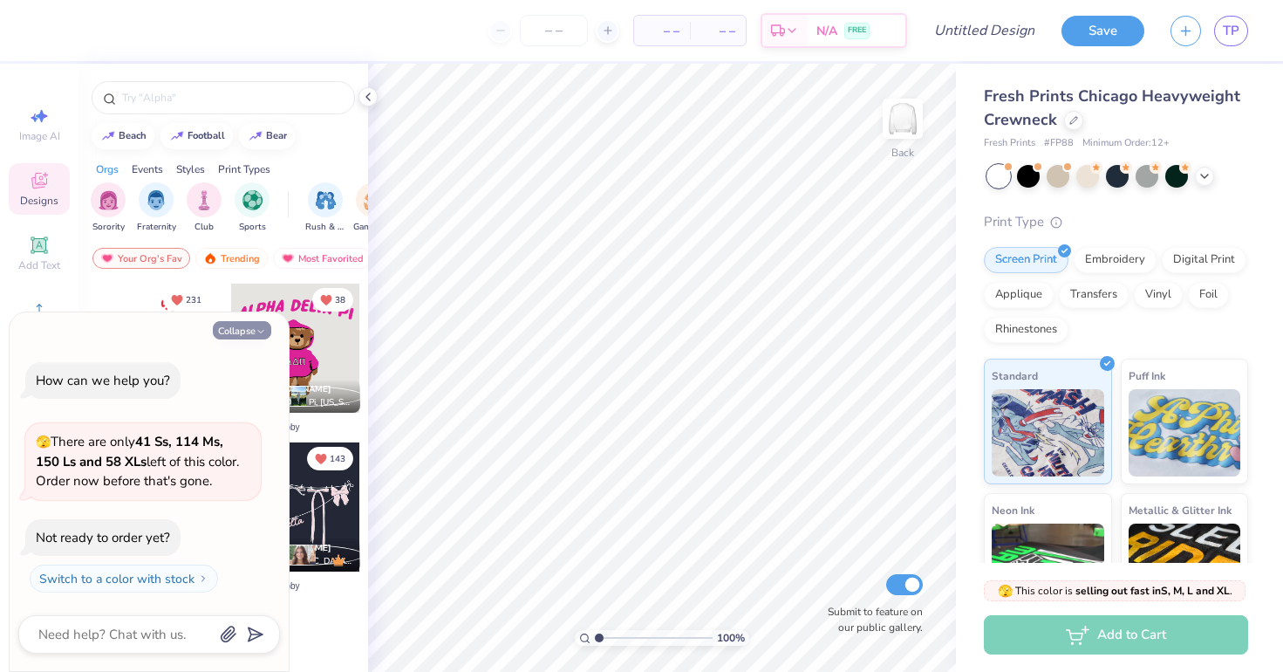
click at [262, 326] on button "Collapse" at bounding box center [242, 330] width 58 height 18
type textarea "x"
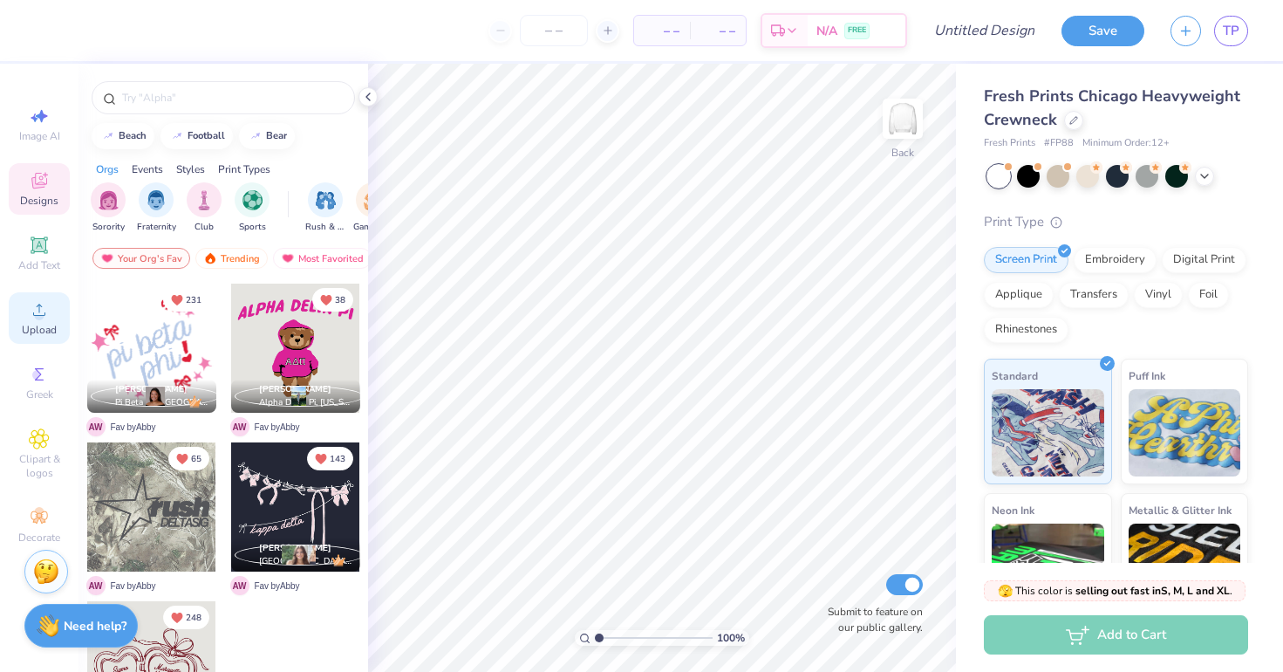
click at [42, 319] on circle at bounding box center [39, 316] width 10 height 10
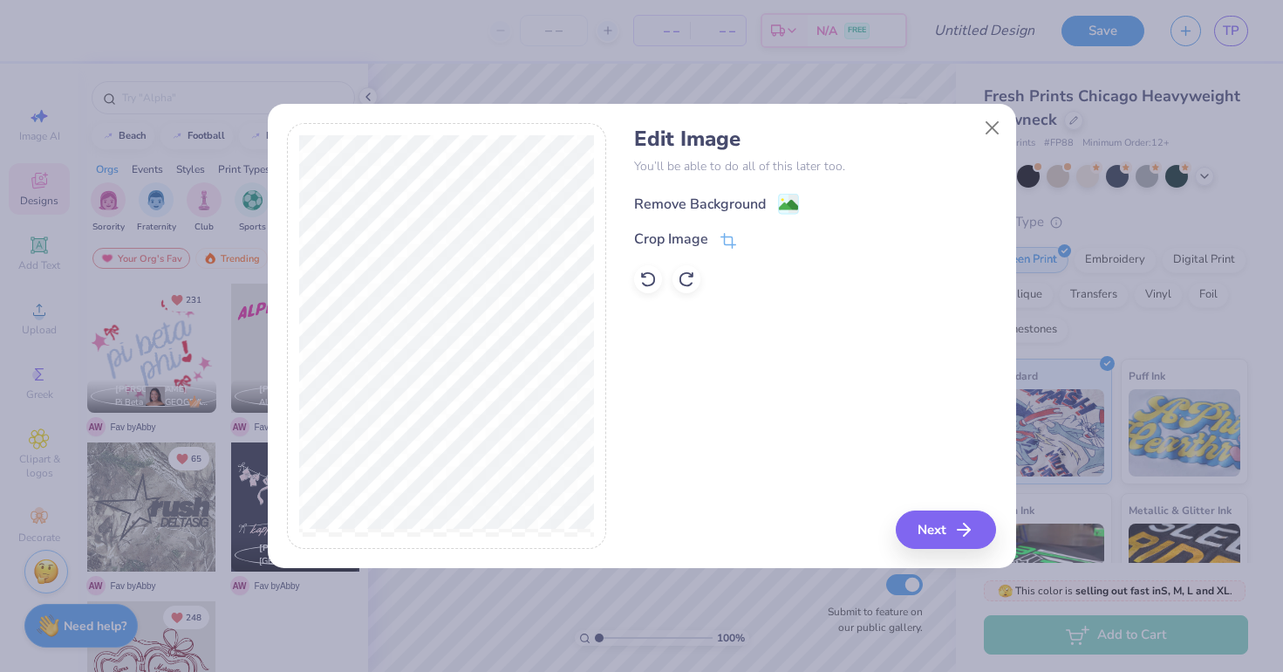
click at [755, 194] on div "Remove Background" at bounding box center [700, 204] width 132 height 21
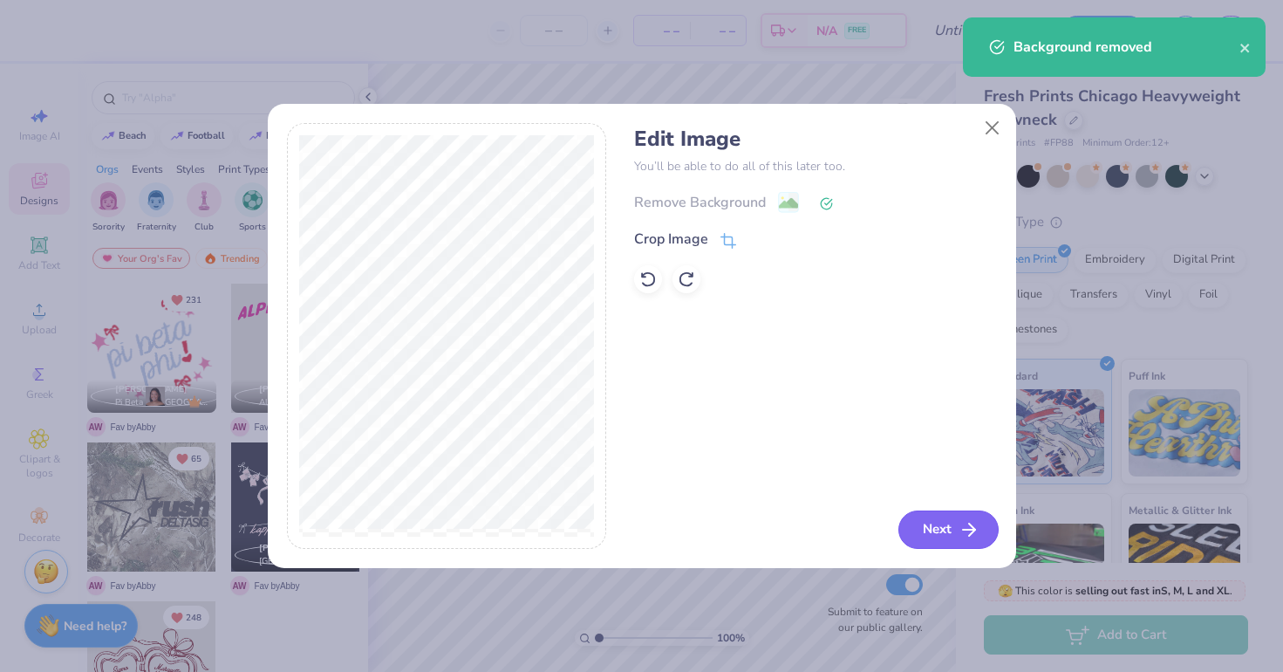
click at [958, 545] on button "Next" at bounding box center [949, 529] width 100 height 38
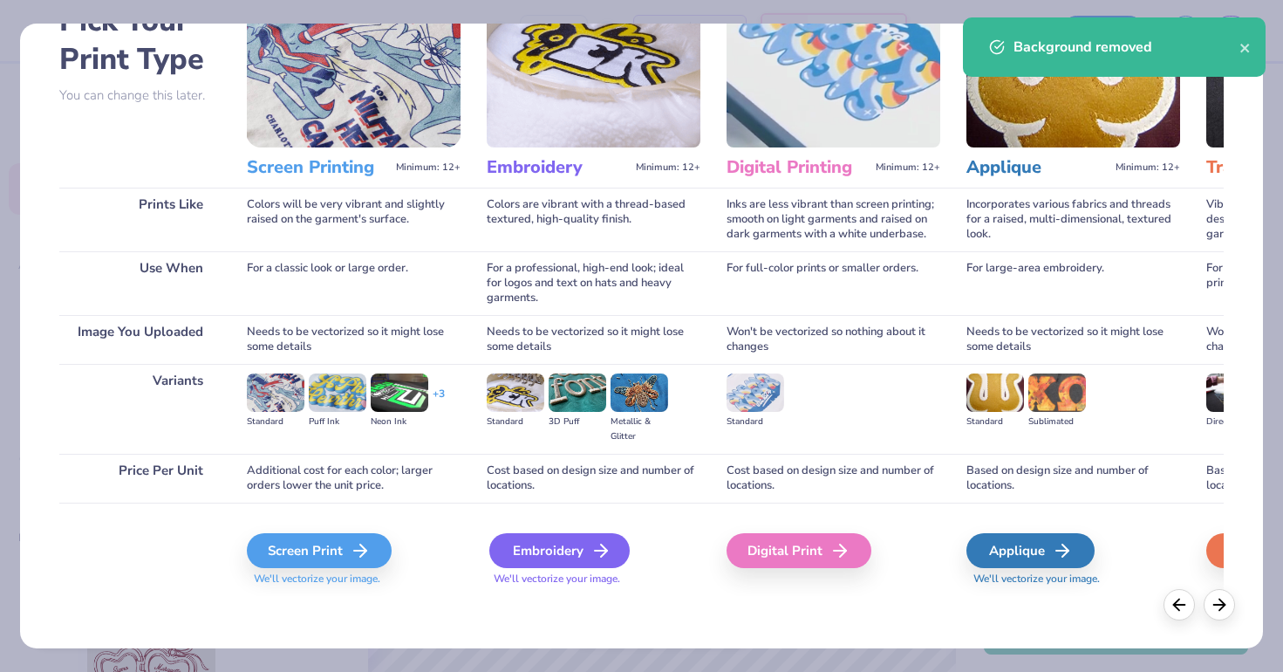
scroll to position [111, 0]
click at [509, 552] on div "Embroidery" at bounding box center [559, 550] width 140 height 35
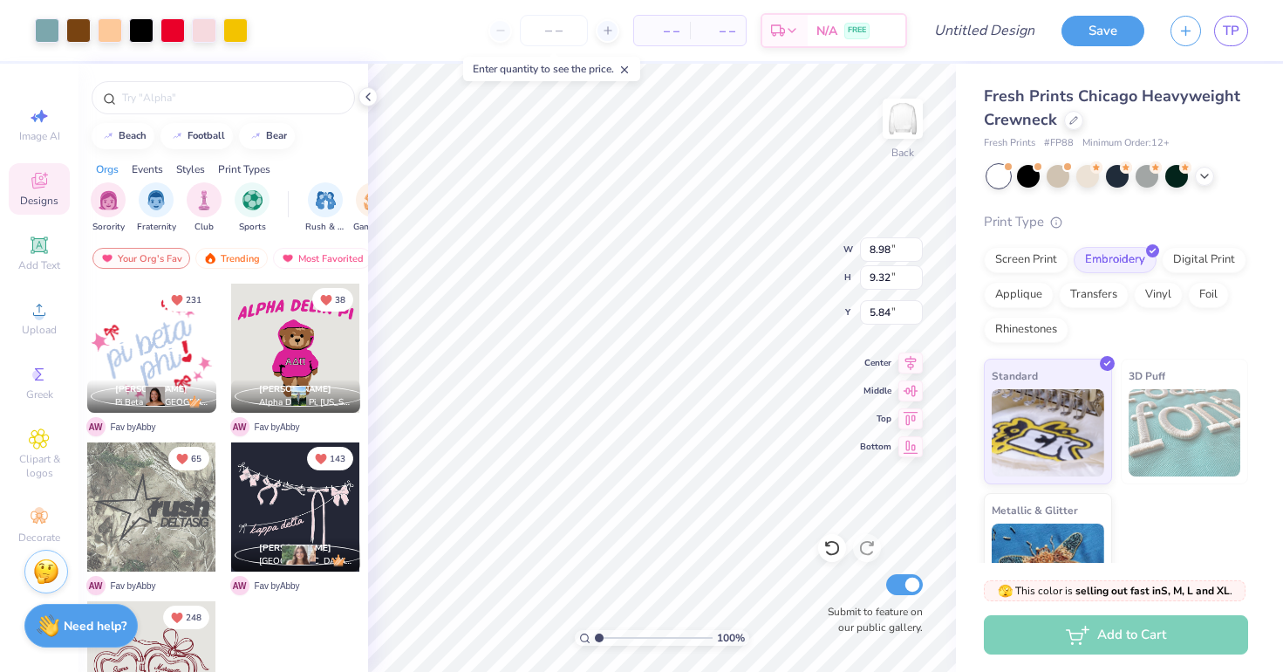
type input "10.16"
type input "10.54"
type input "4.73"
click at [901, 138] on img at bounding box center [903, 119] width 70 height 70
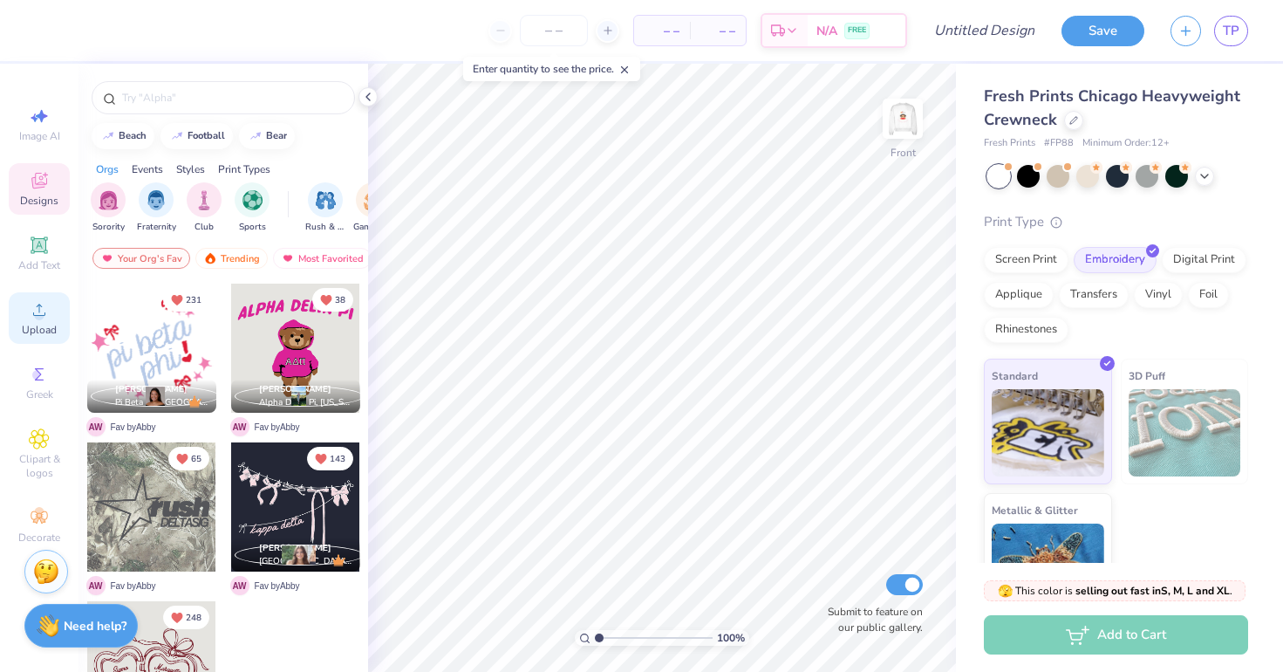
click at [52, 311] on div "Upload" at bounding box center [39, 317] width 61 height 51
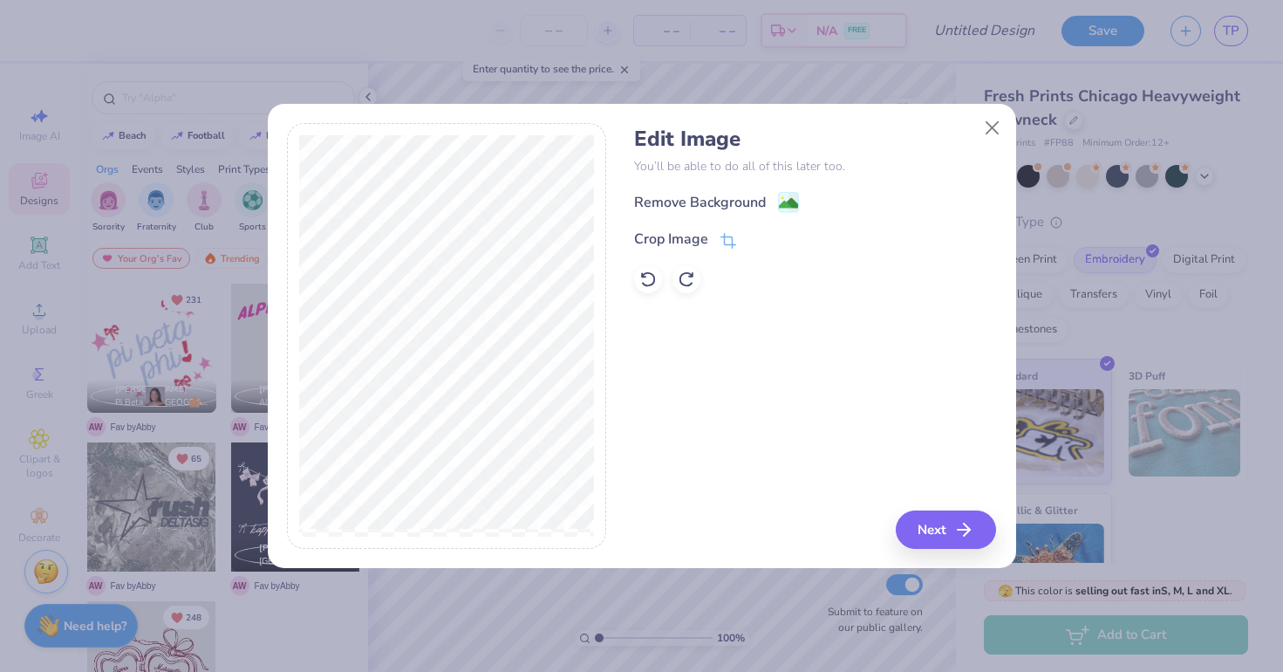
click at [724, 224] on div "Remove Background Crop Image" at bounding box center [815, 242] width 362 height 102
click at [717, 206] on div "Remove Background" at bounding box center [700, 204] width 132 height 21
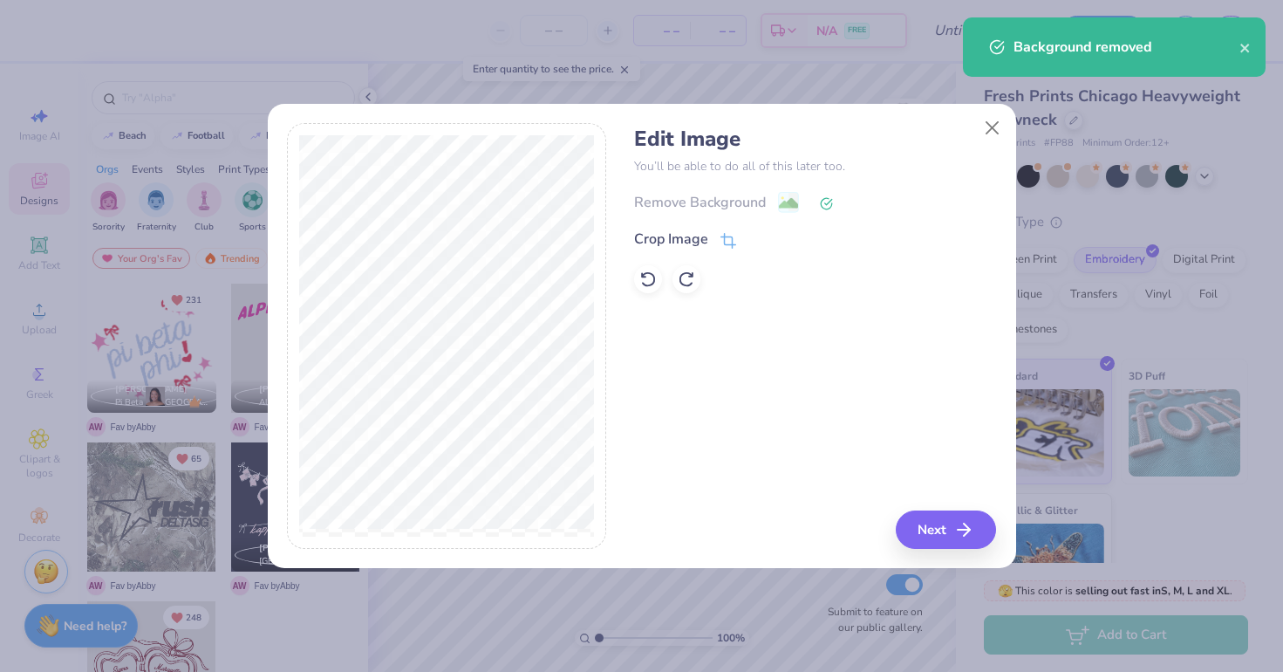
click at [923, 550] on div "Edit Image You’ll be able to do all of this later too. Remove Background Crop I…" at bounding box center [642, 345] width 748 height 445
click at [943, 542] on button "Next" at bounding box center [949, 529] width 100 height 38
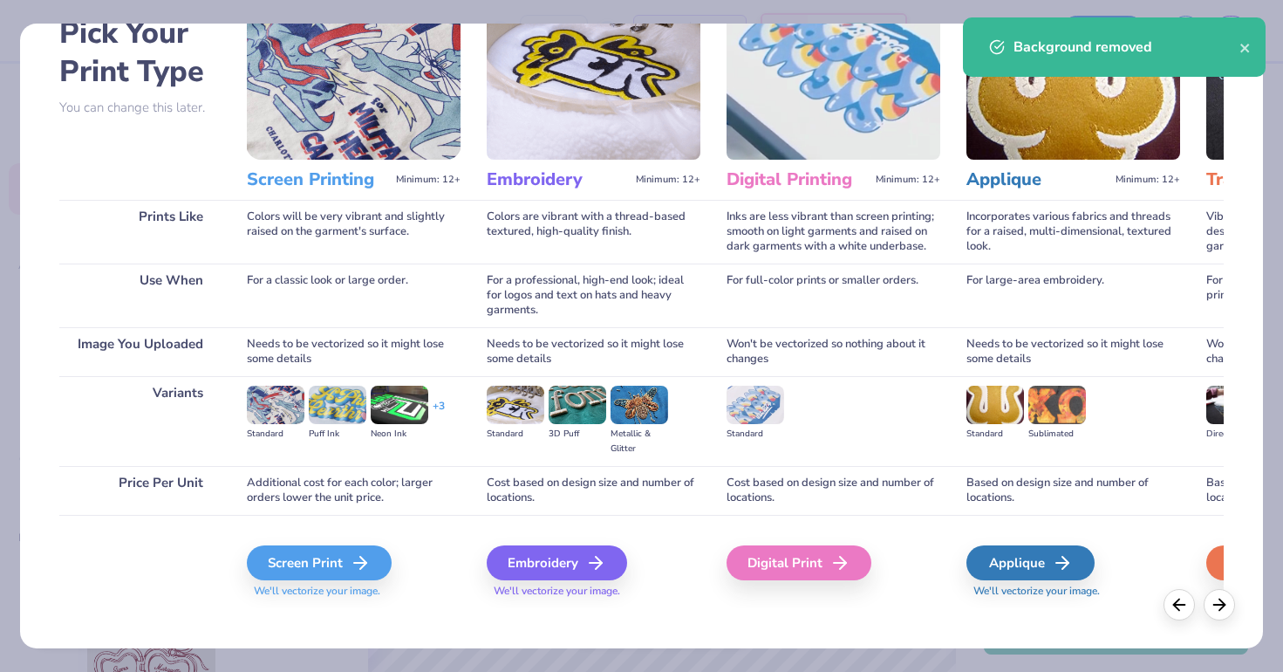
scroll to position [106, 0]
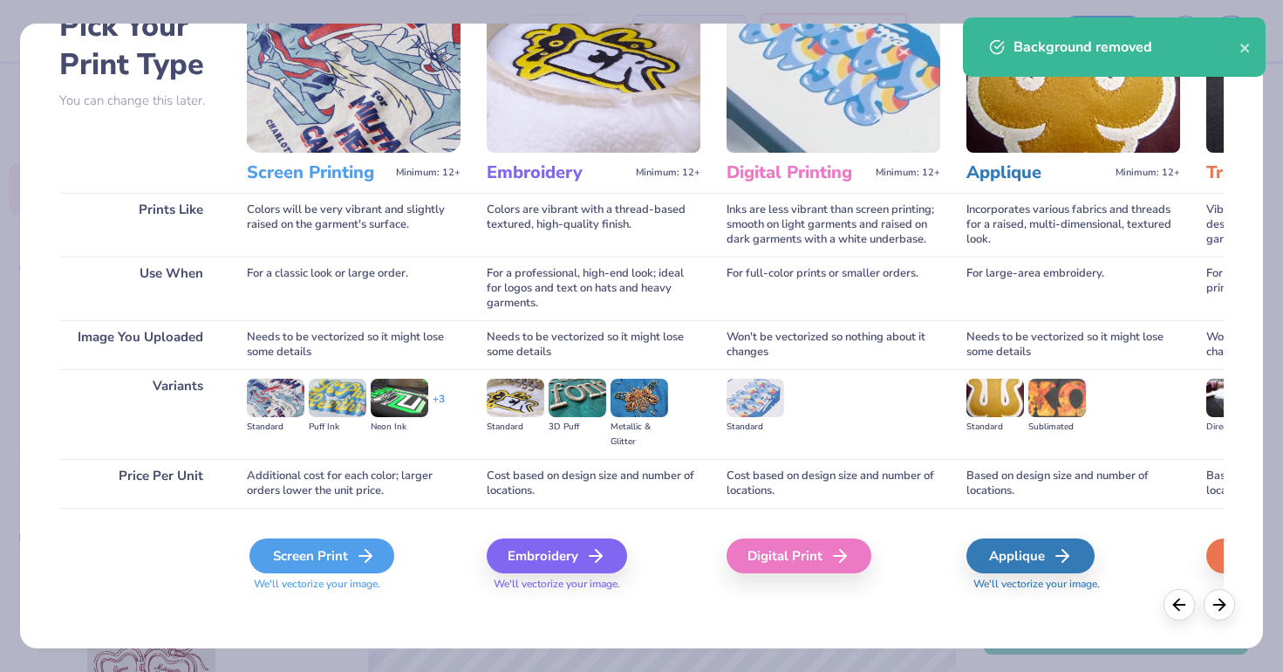
click at [366, 571] on div "Screen Print" at bounding box center [321, 555] width 145 height 35
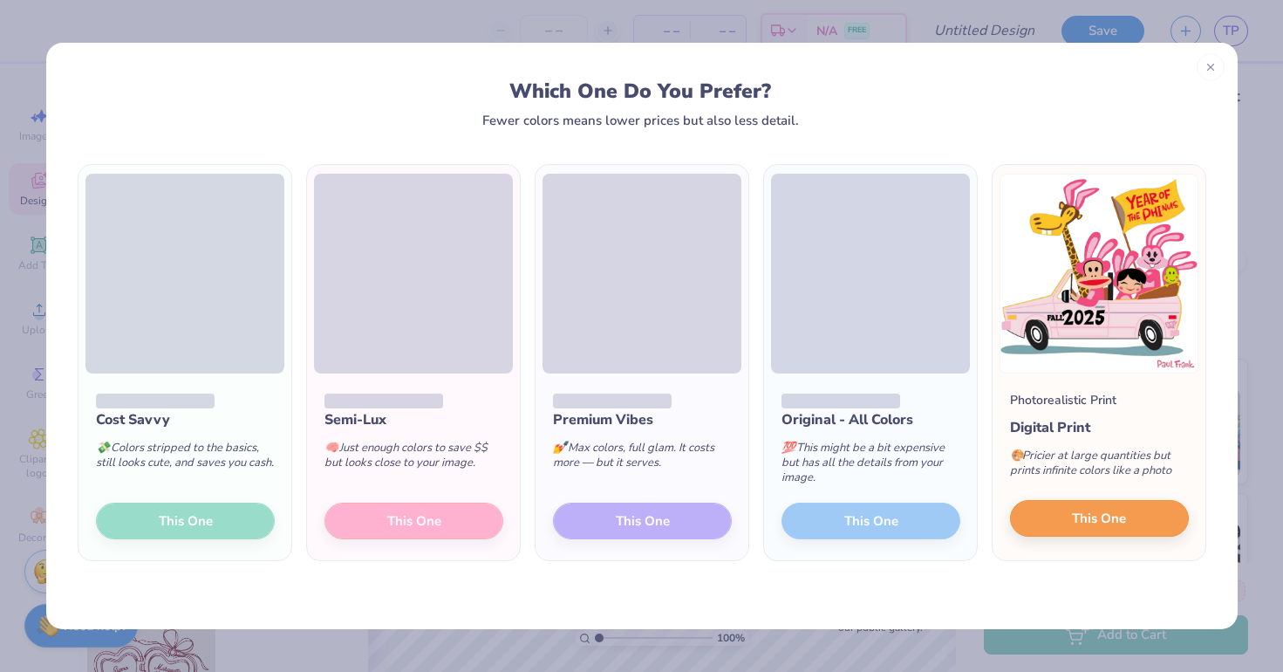
click at [1038, 512] on button "This One" at bounding box center [1099, 518] width 179 height 37
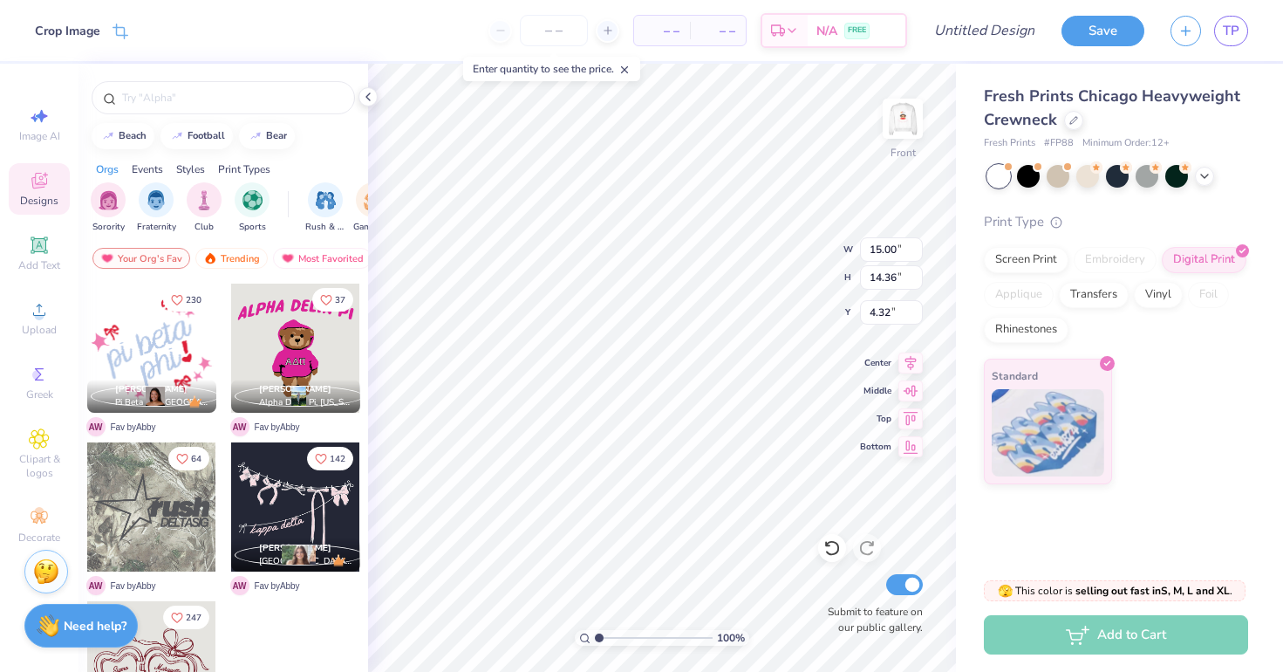
type input "13.22"
type input "12.65"
type input "5.74"
click at [1218, 179] on div at bounding box center [1117, 176] width 261 height 23
click at [1210, 179] on icon at bounding box center [1205, 174] width 14 height 14
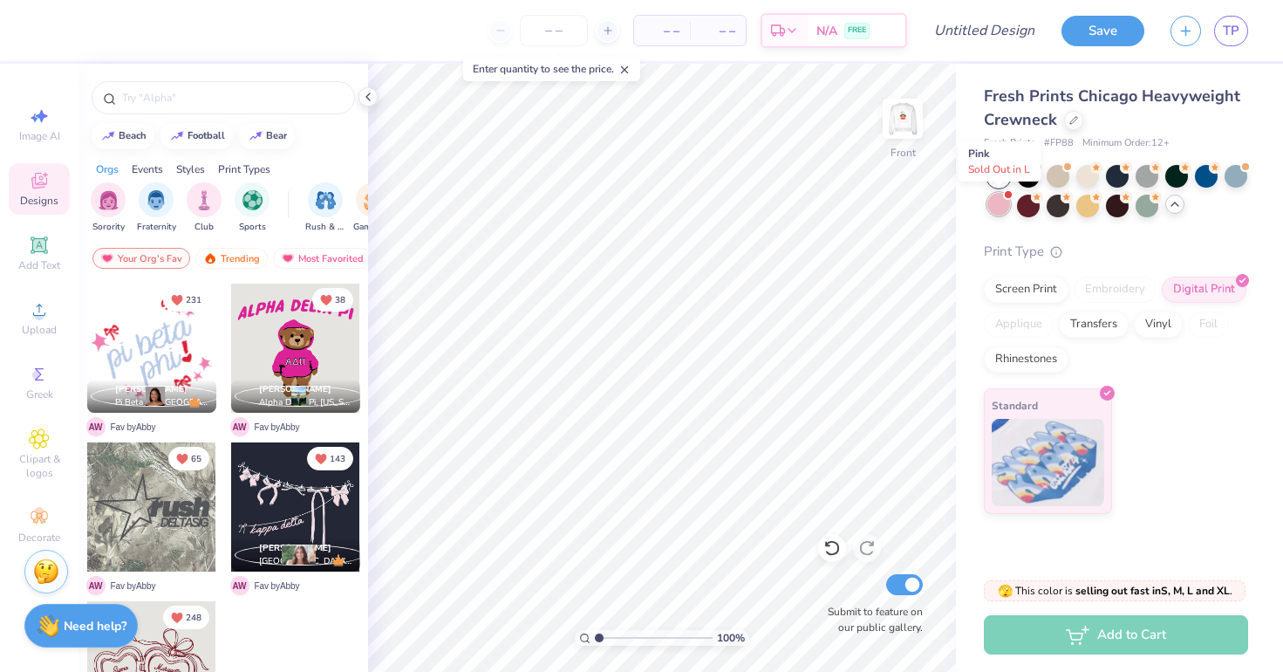
click at [1005, 207] on div at bounding box center [998, 204] width 23 height 23
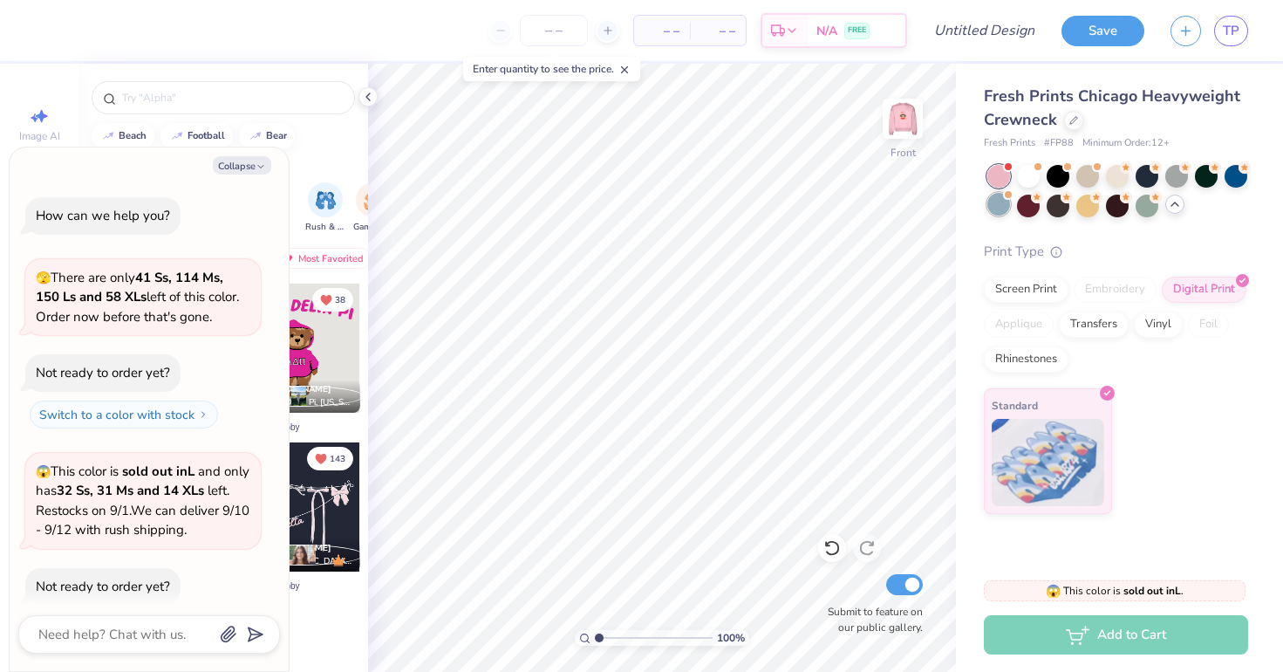
scroll to position [44, 0]
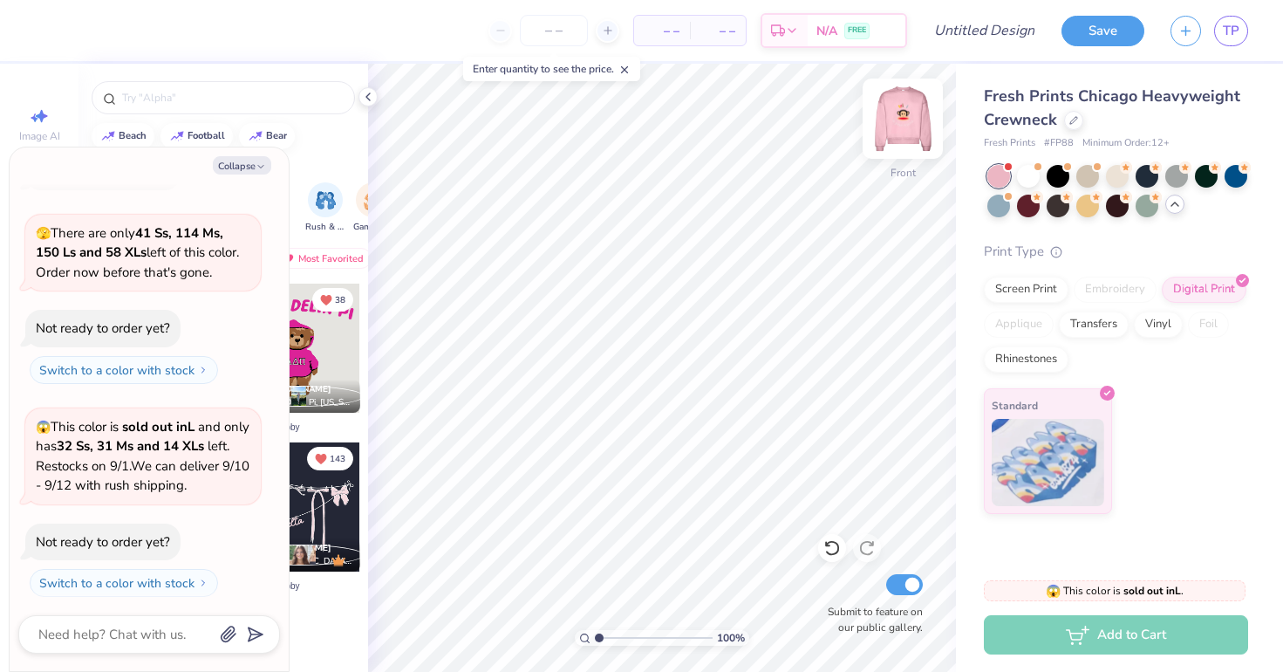
click at [892, 126] on img at bounding box center [903, 119] width 70 height 70
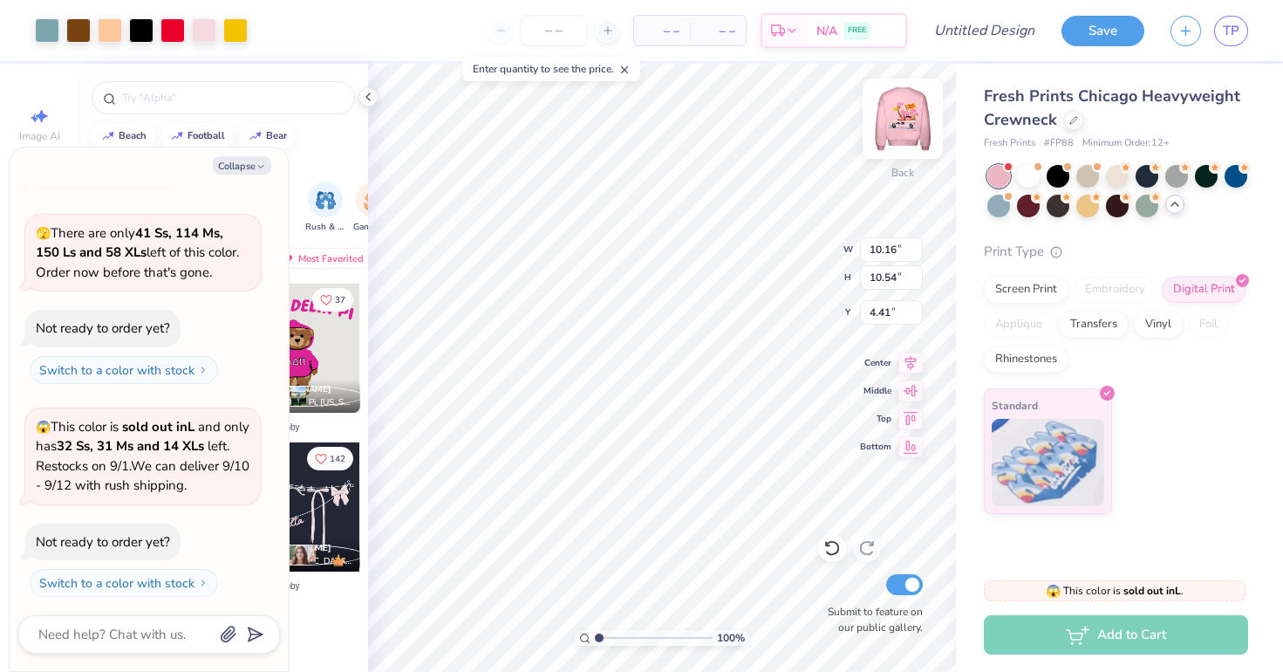
type textarea "x"
type input "4.41"
click at [897, 129] on img at bounding box center [903, 119] width 70 height 70
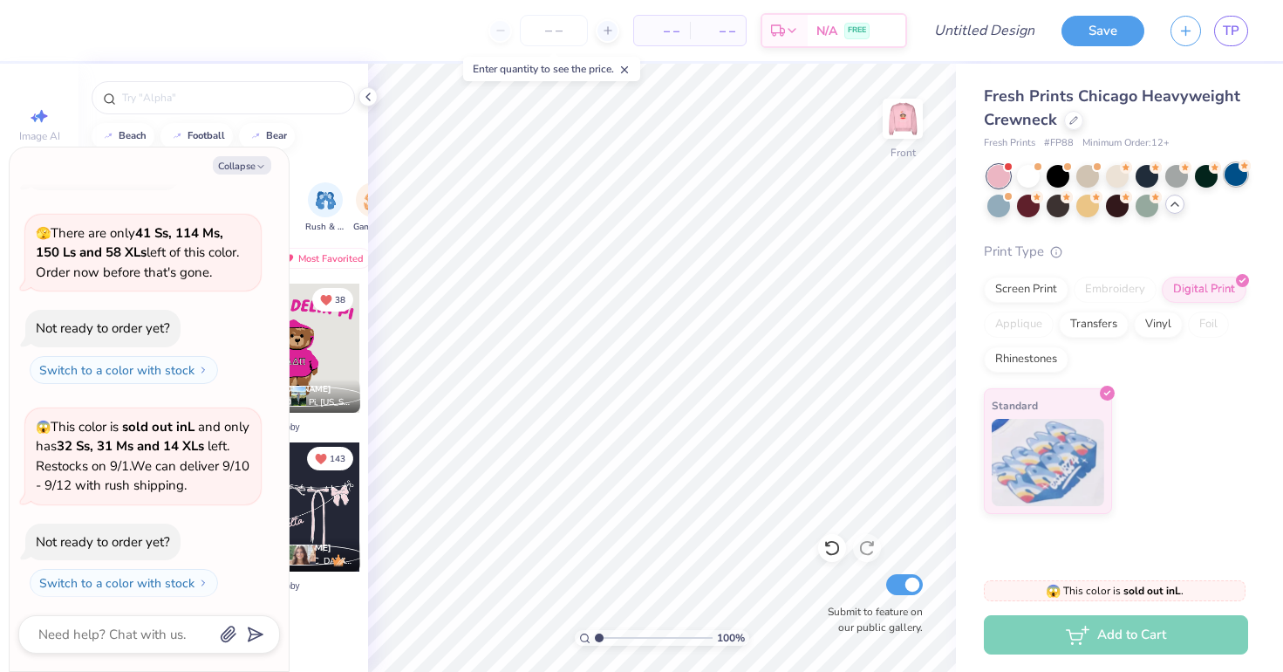
click at [1236, 173] on div at bounding box center [1236, 174] width 23 height 23
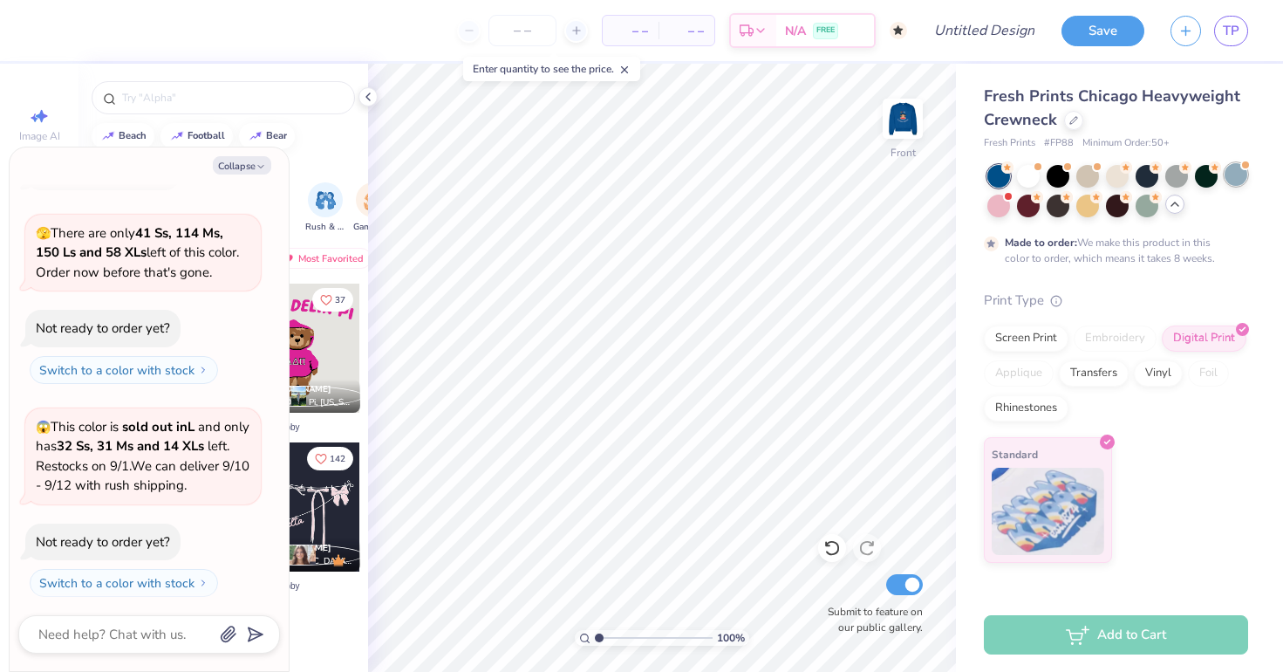
scroll to position [188, 0]
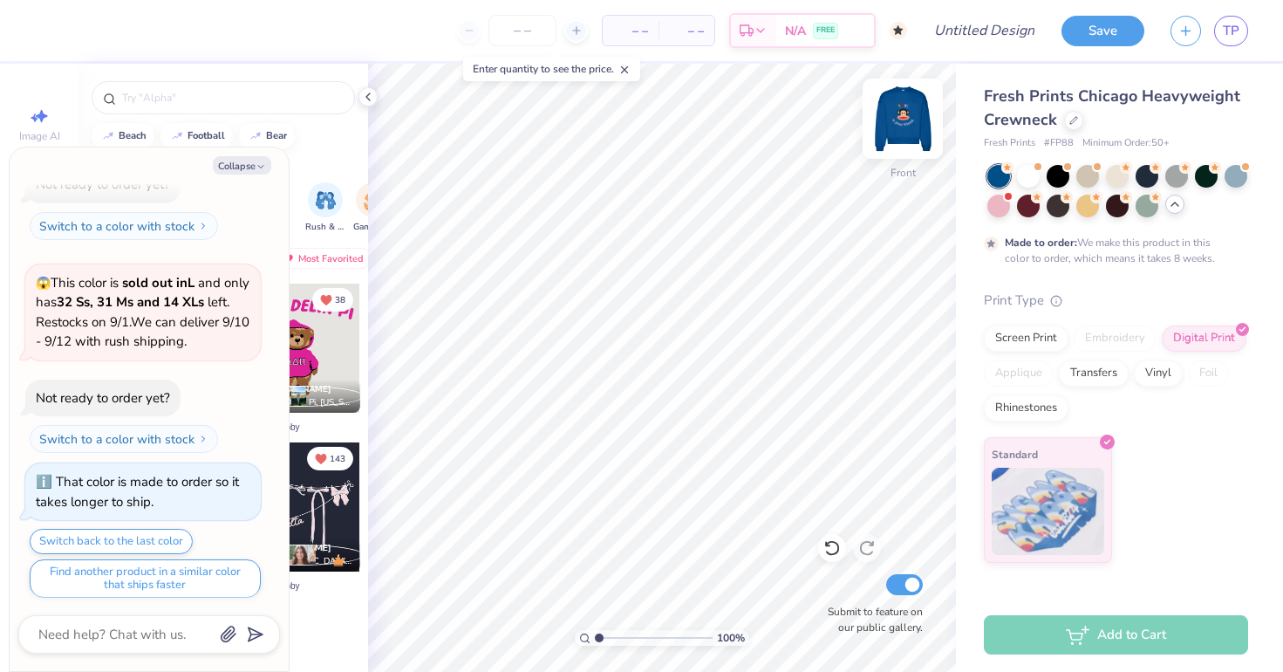
click at [892, 133] on img at bounding box center [903, 119] width 70 height 70
click at [890, 141] on img at bounding box center [903, 119] width 70 height 70
click at [990, 202] on div at bounding box center [998, 204] width 23 height 23
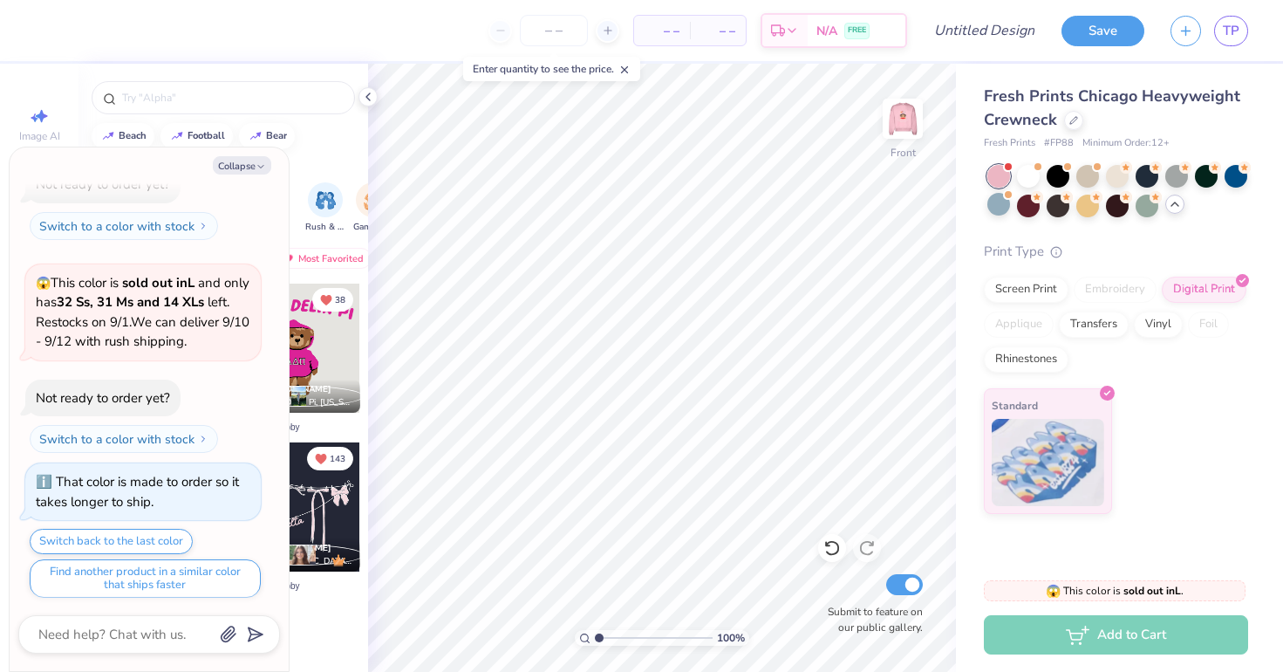
scroll to position [485, 0]
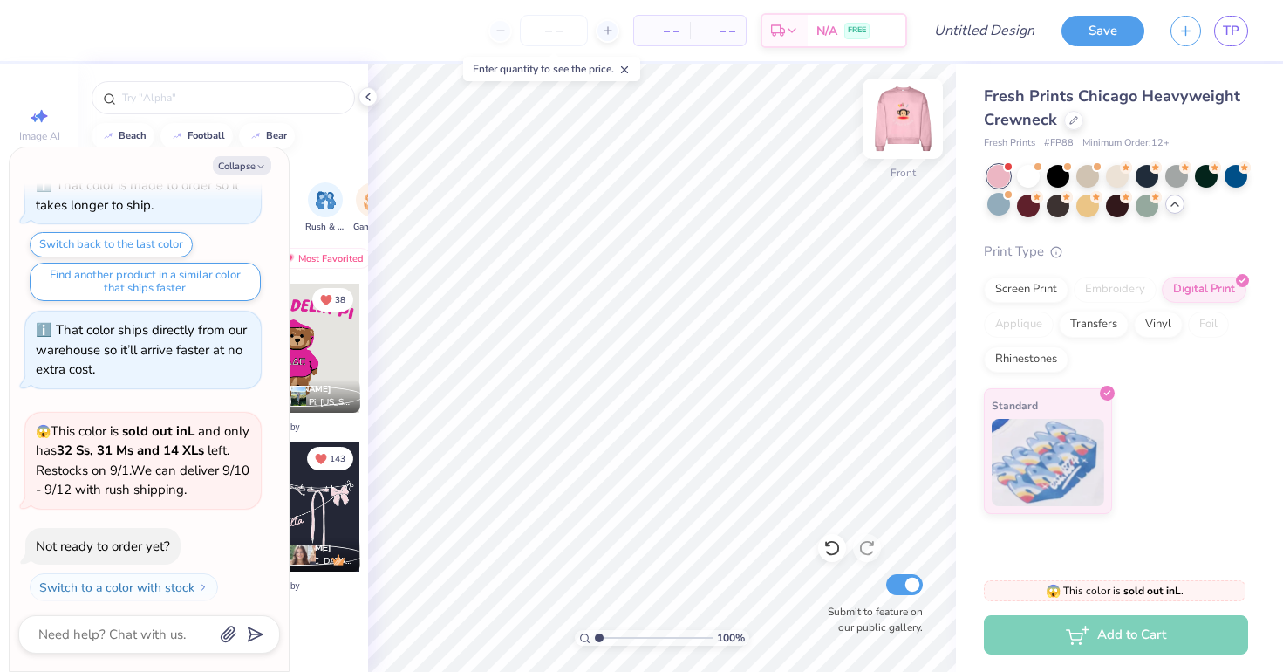
click at [922, 108] on div at bounding box center [903, 119] width 80 height 80
click at [59, 35] on div at bounding box center [47, 29] width 24 height 24
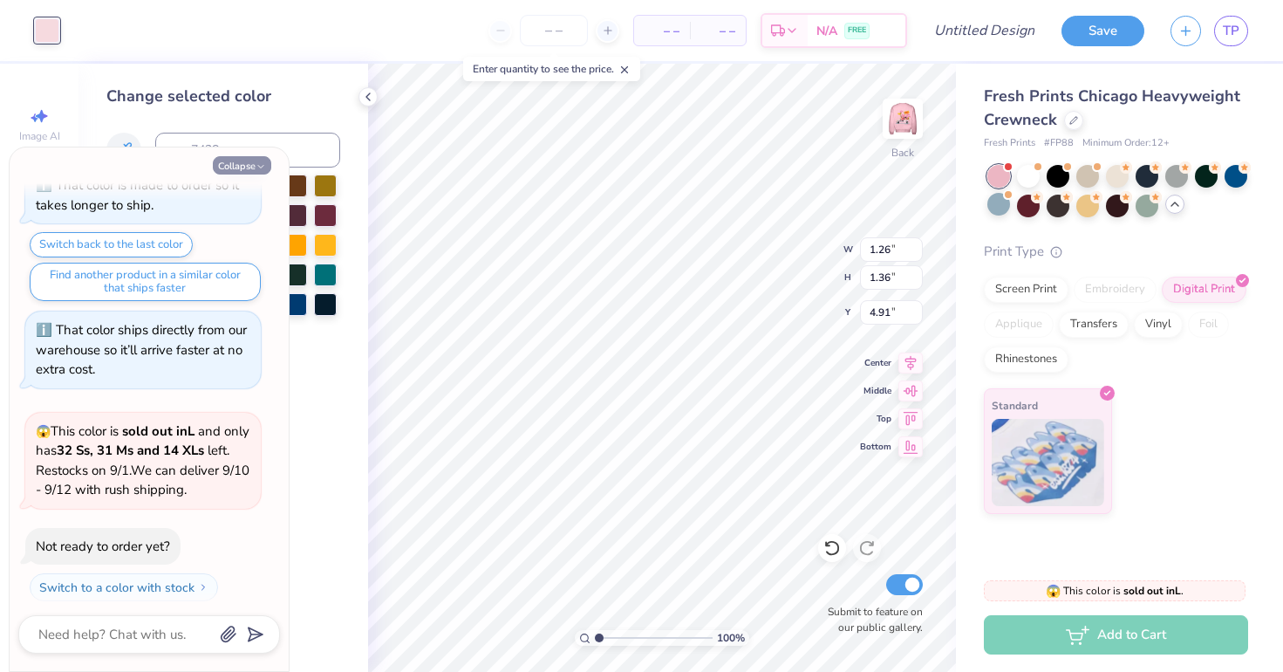
click at [239, 169] on button "Collapse" at bounding box center [242, 165] width 58 height 18
type textarea "x"
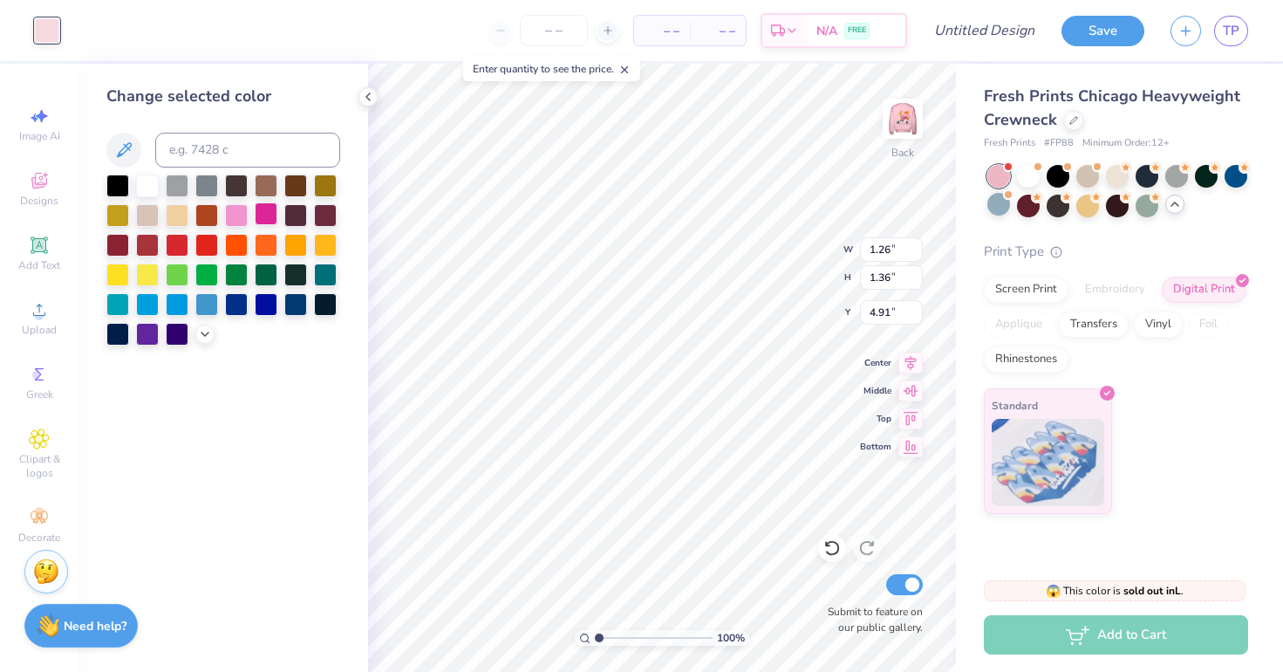
click at [260, 224] on div at bounding box center [266, 213] width 23 height 23
click at [238, 223] on div at bounding box center [236, 213] width 23 height 23
click at [267, 222] on div at bounding box center [266, 213] width 23 height 23
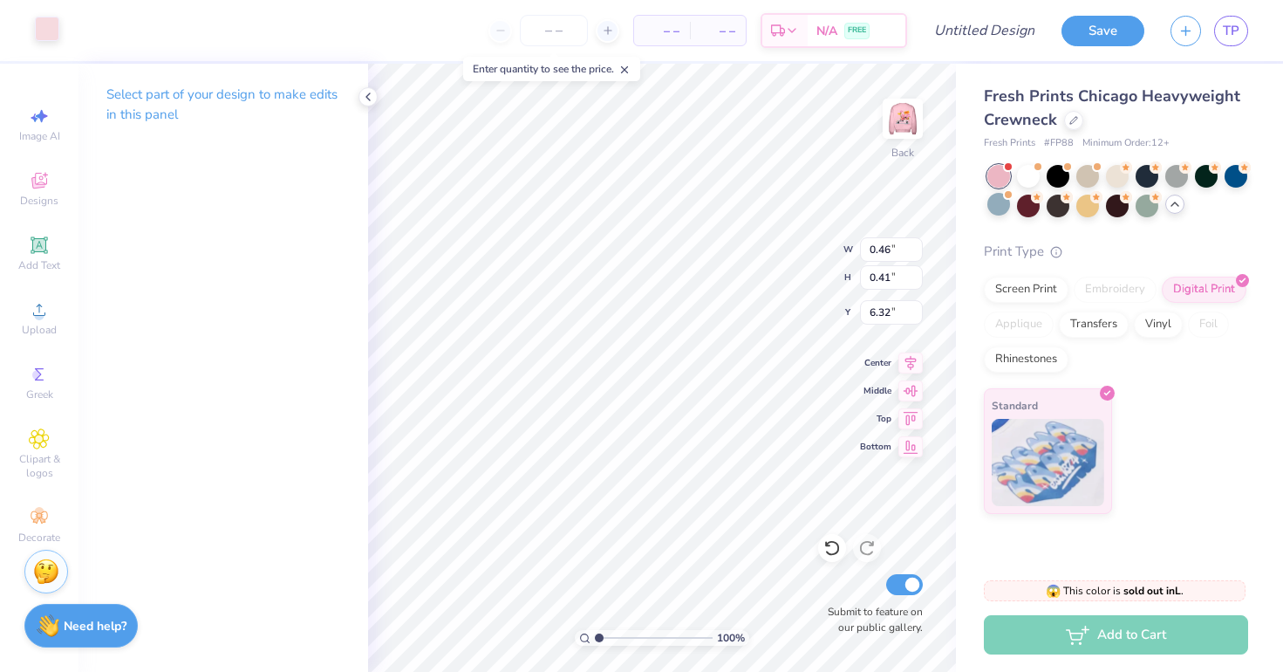
click at [44, 41] on div at bounding box center [47, 29] width 24 height 24
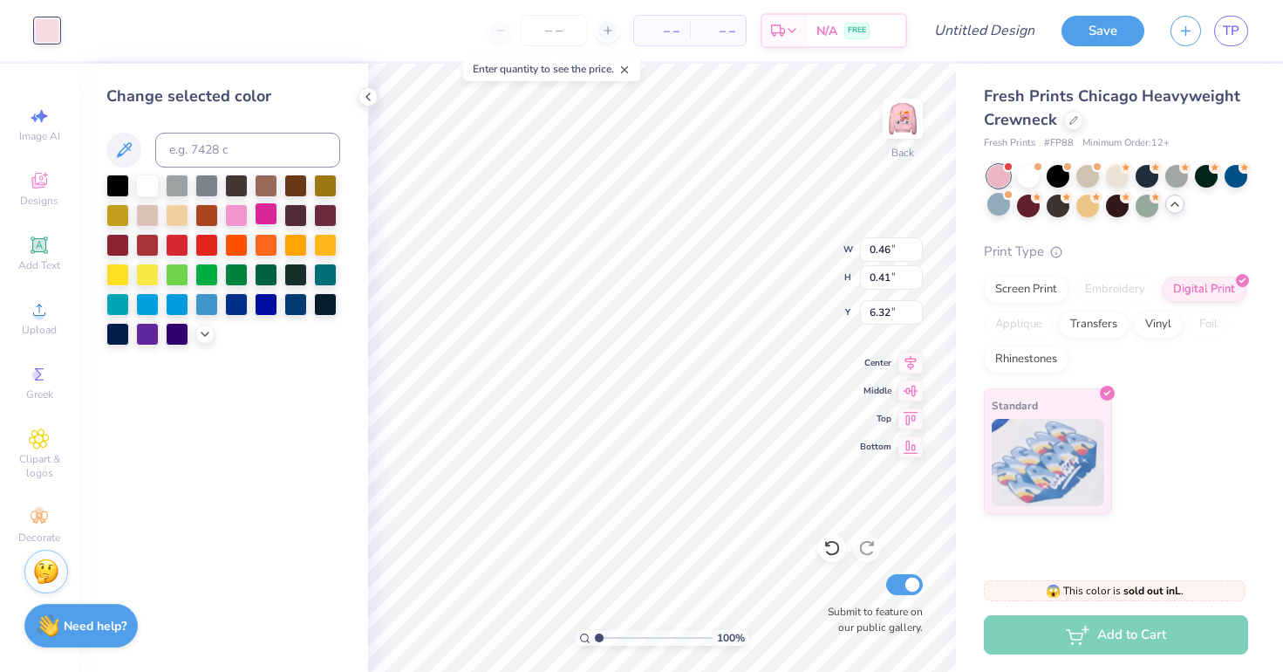
click at [259, 208] on div at bounding box center [266, 213] width 23 height 23
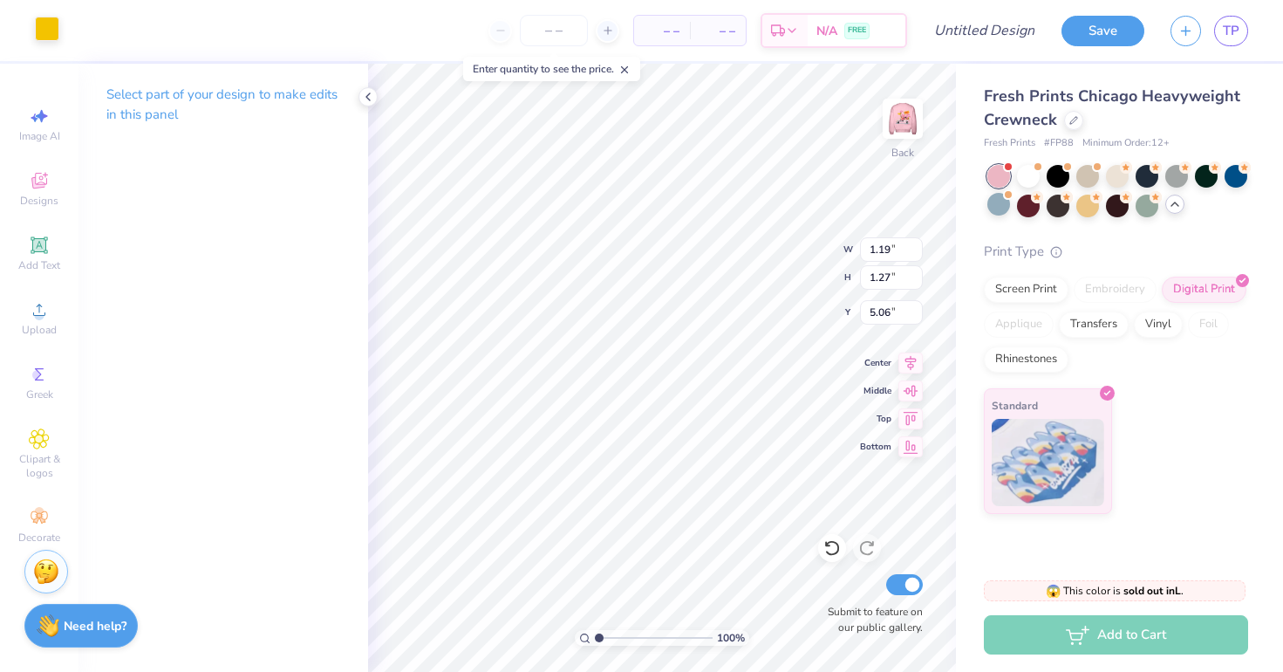
click at [52, 30] on div at bounding box center [47, 29] width 24 height 24
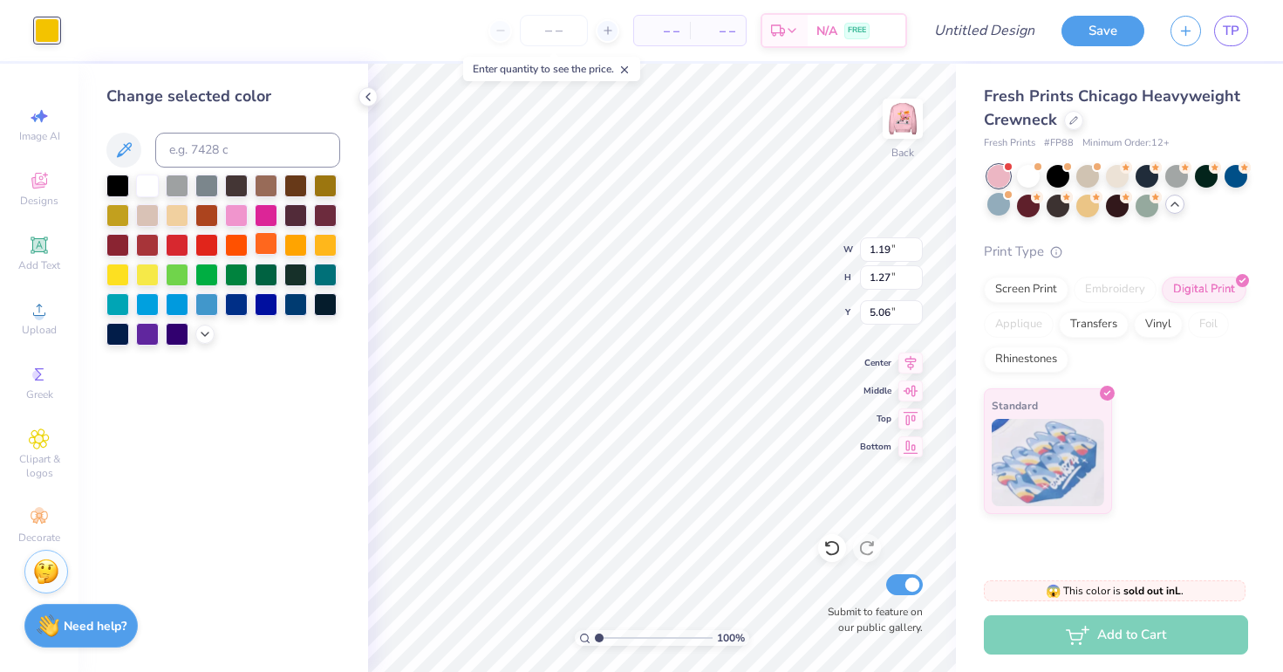
click at [263, 249] on div at bounding box center [266, 243] width 23 height 23
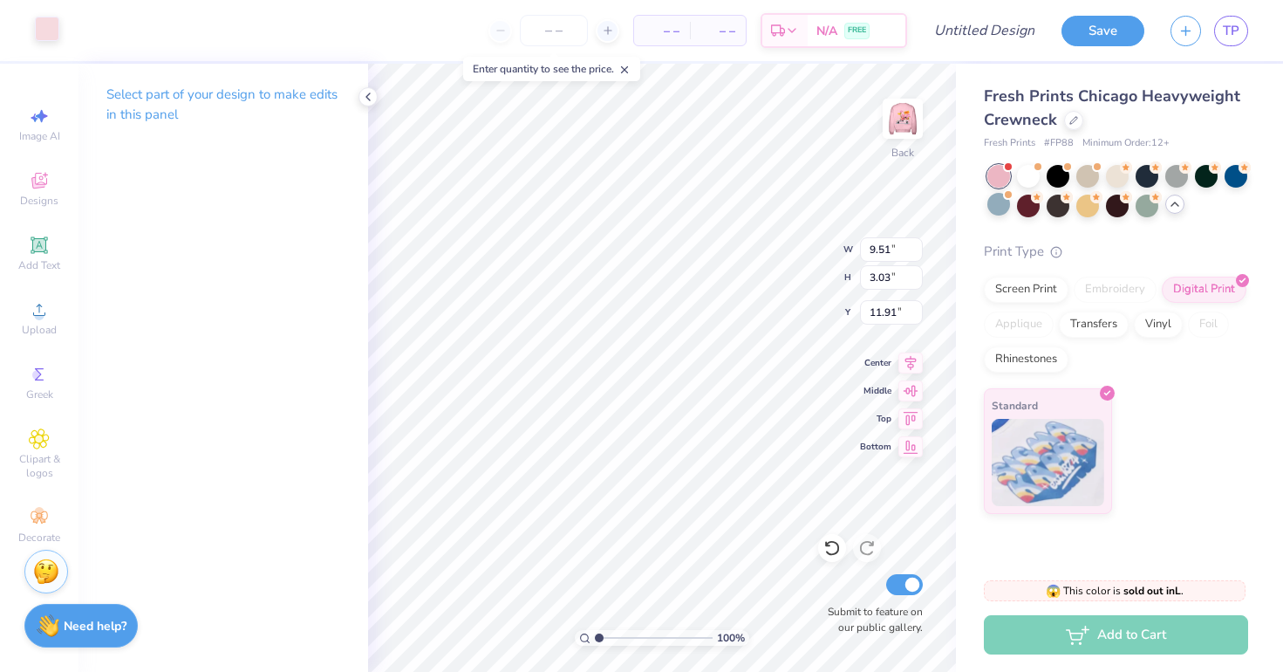
click at [41, 38] on div at bounding box center [47, 29] width 24 height 24
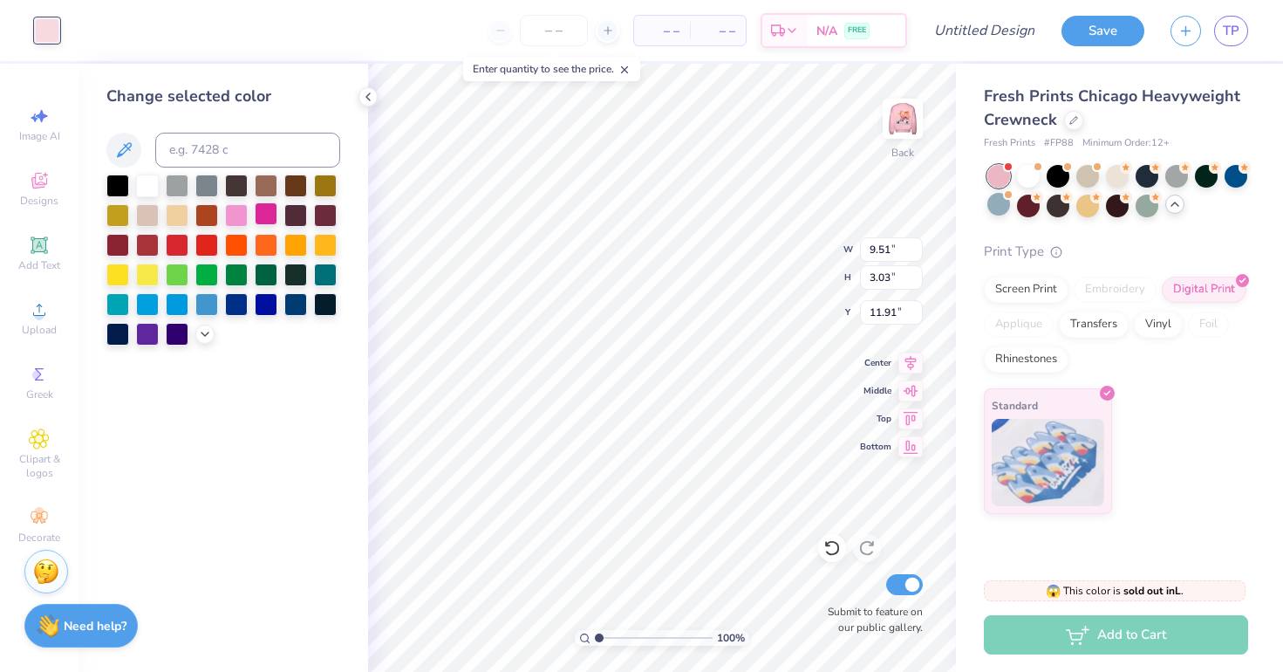
click at [266, 225] on div at bounding box center [266, 213] width 23 height 23
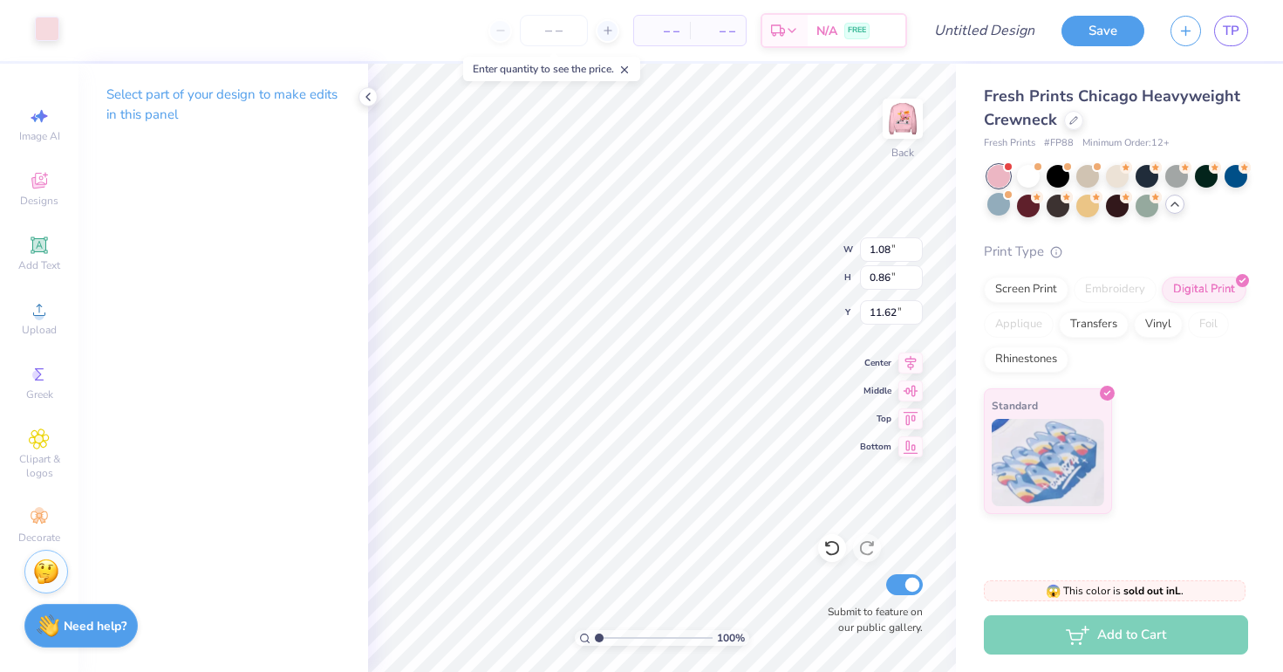
click at [44, 38] on div at bounding box center [47, 29] width 24 height 24
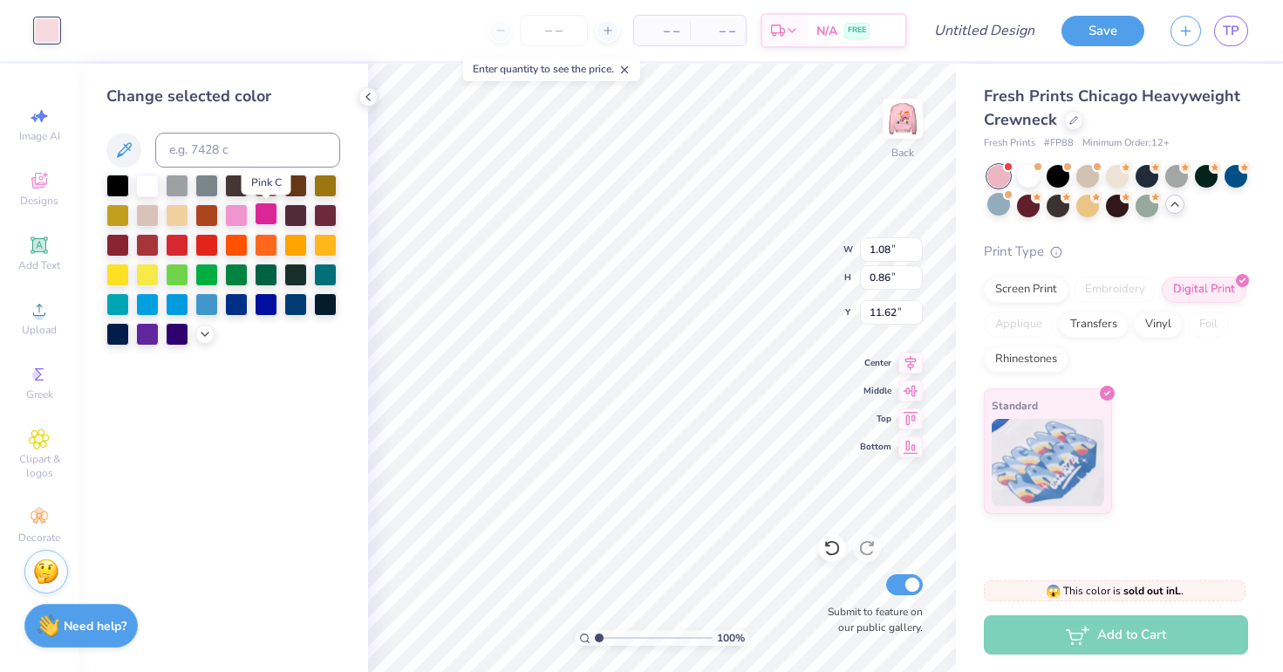
click at [273, 223] on div at bounding box center [266, 213] width 23 height 23
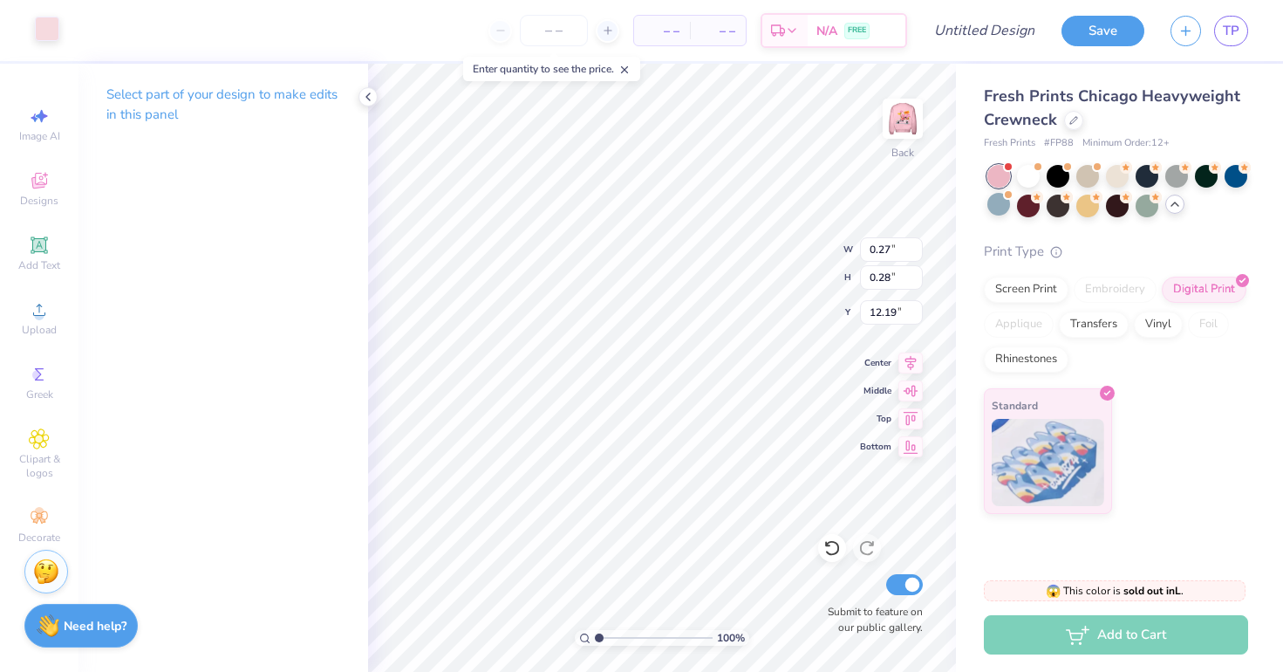
click at [45, 34] on div at bounding box center [47, 29] width 24 height 24
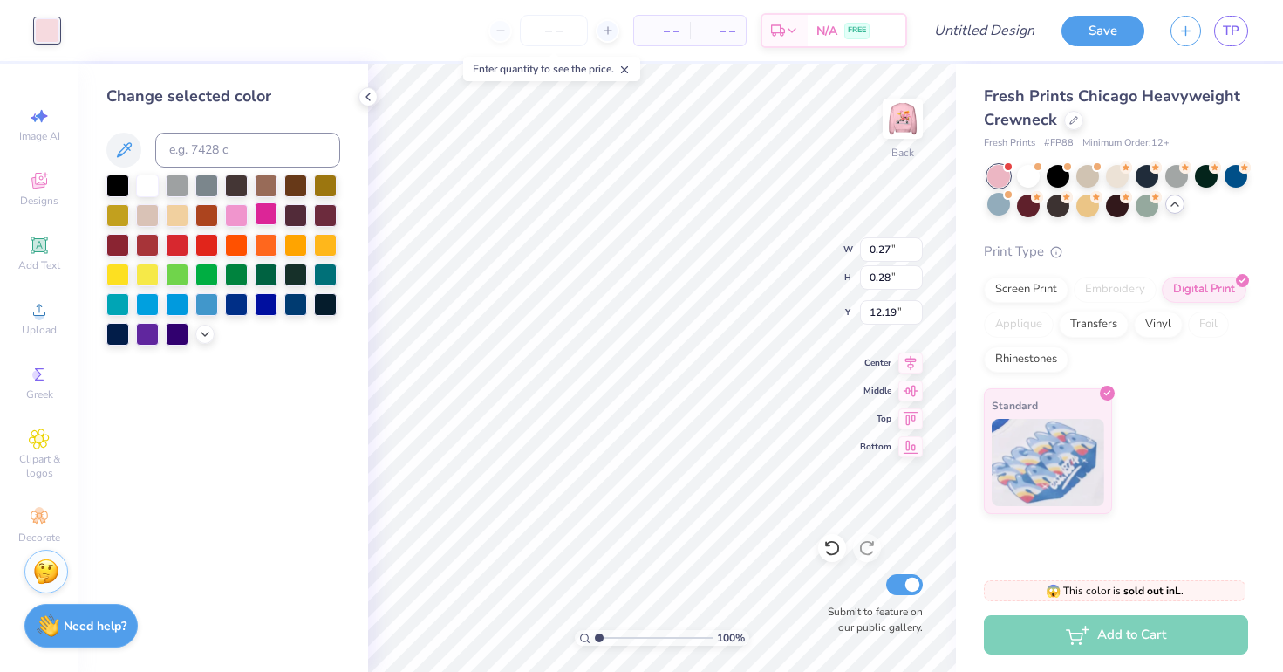
click at [276, 215] on div at bounding box center [266, 213] width 23 height 23
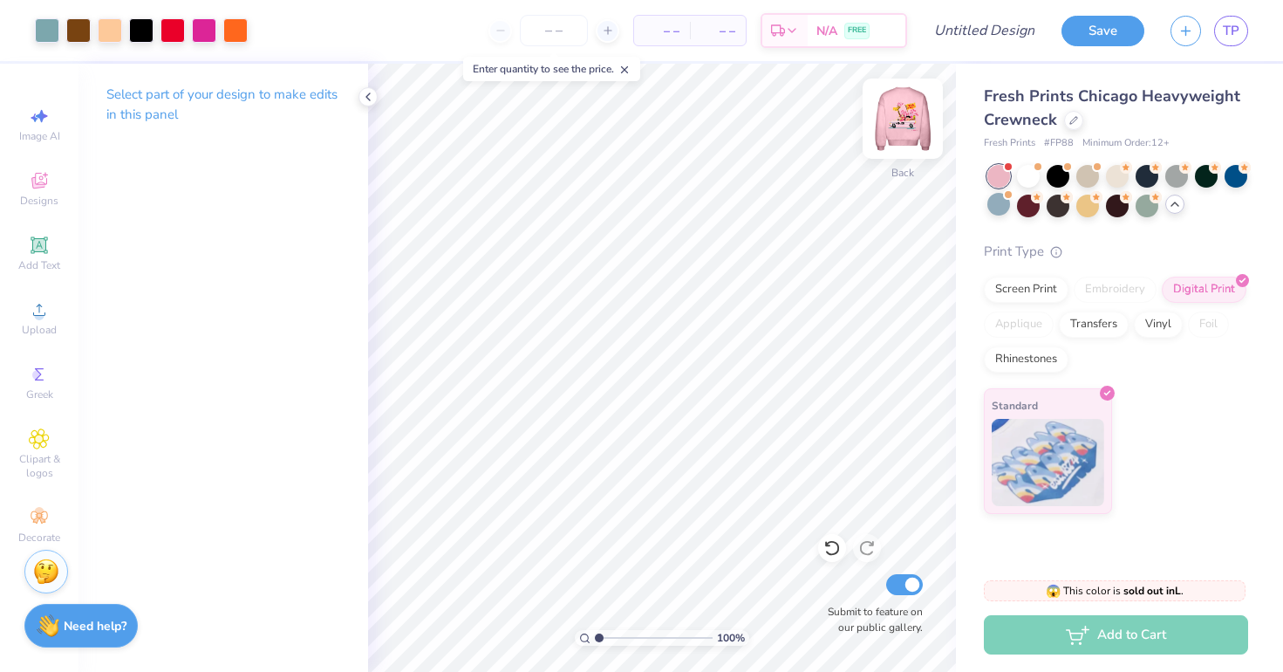
click at [920, 132] on img at bounding box center [903, 119] width 70 height 70
click at [913, 132] on img at bounding box center [903, 119] width 70 height 70
click at [908, 134] on img at bounding box center [903, 119] width 70 height 70
click at [897, 114] on img at bounding box center [903, 119] width 70 height 70
click at [888, 119] on img at bounding box center [903, 119] width 70 height 70
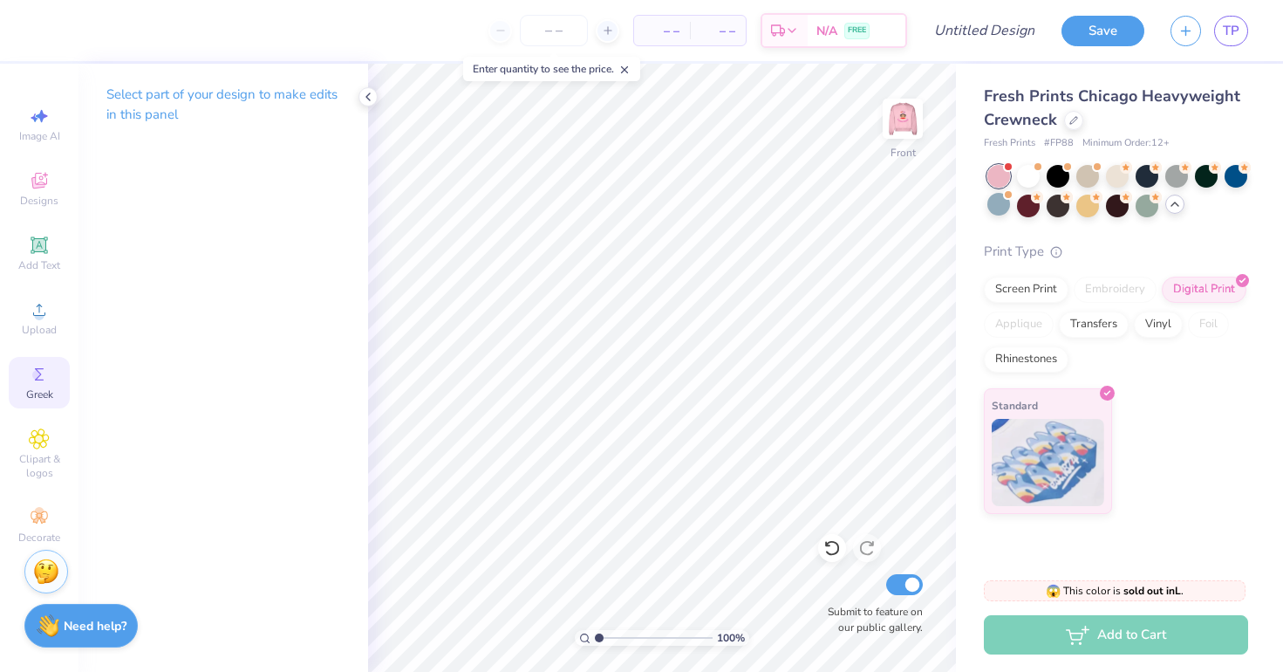
click at [44, 383] on icon at bounding box center [39, 374] width 21 height 21
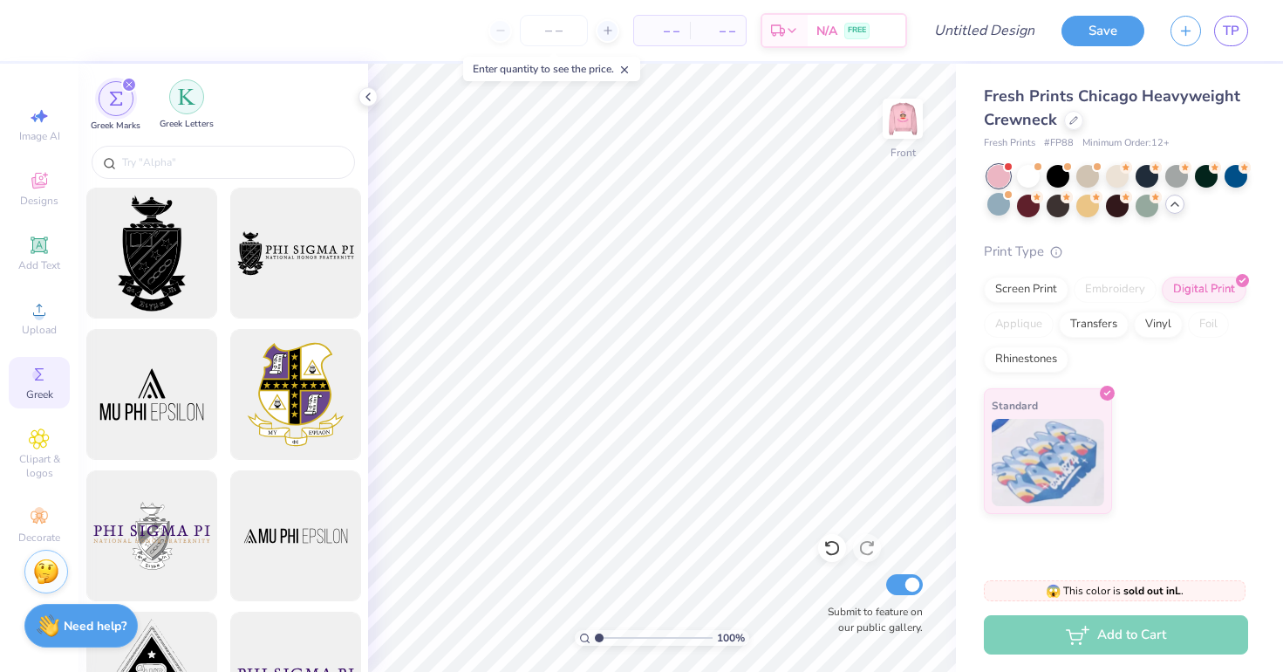
click at [184, 97] on img "filter for Greek Letters" at bounding box center [186, 96] width 17 height 17
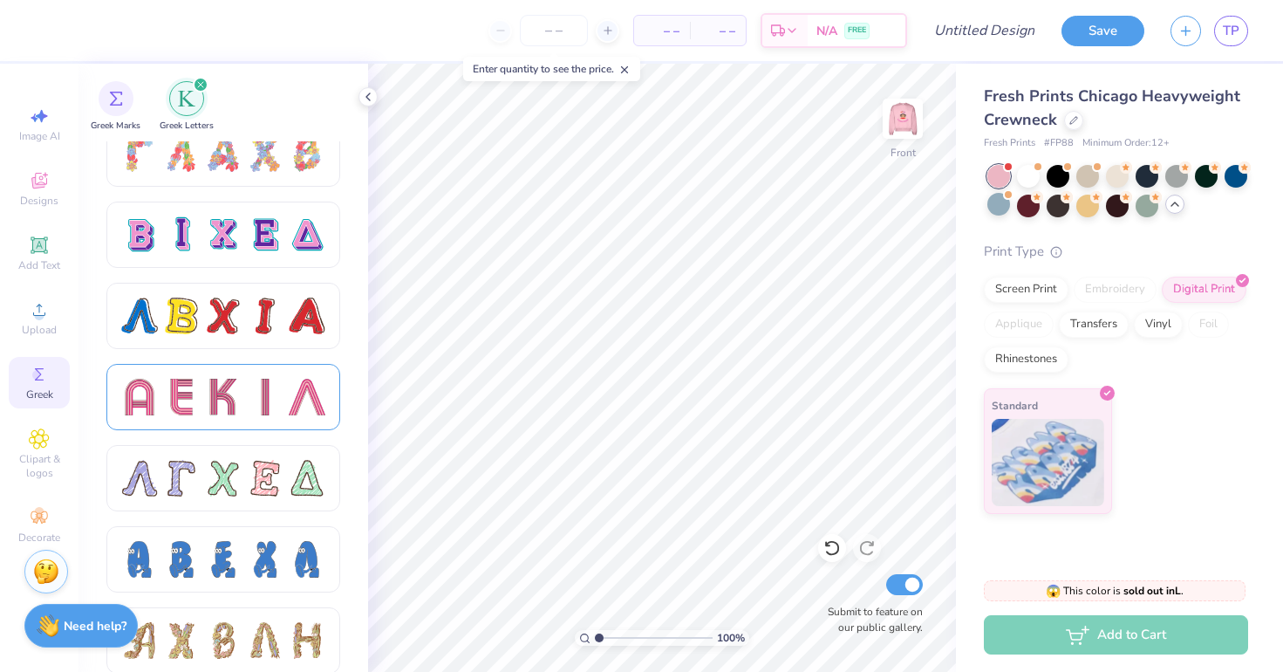
scroll to position [1456, 0]
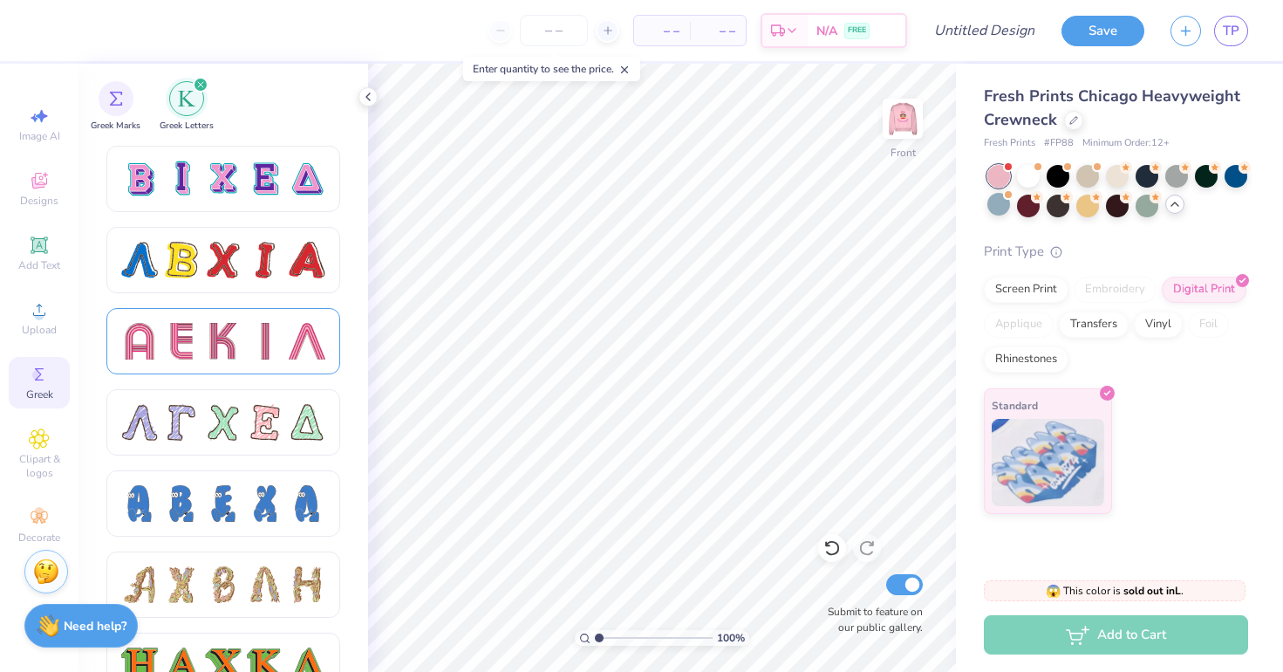
click at [207, 353] on div at bounding box center [223, 341] width 37 height 37
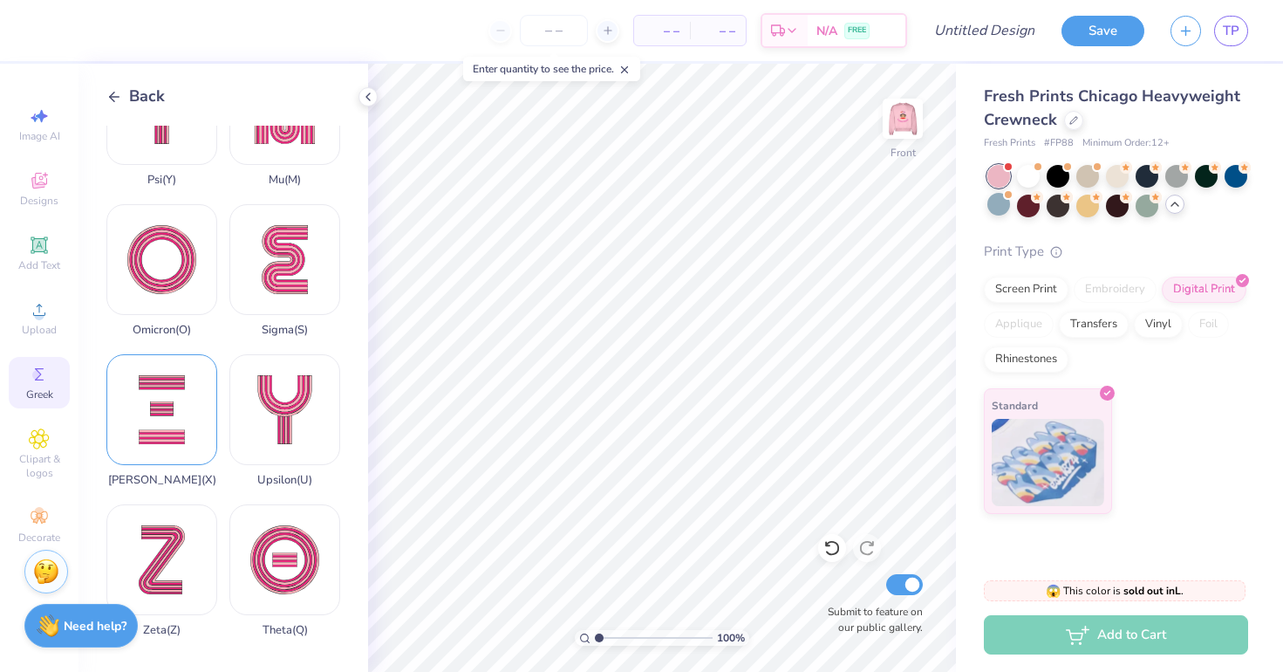
scroll to position [1272, 0]
click at [174, 421] on div "Xi ( X )" at bounding box center [161, 420] width 111 height 133
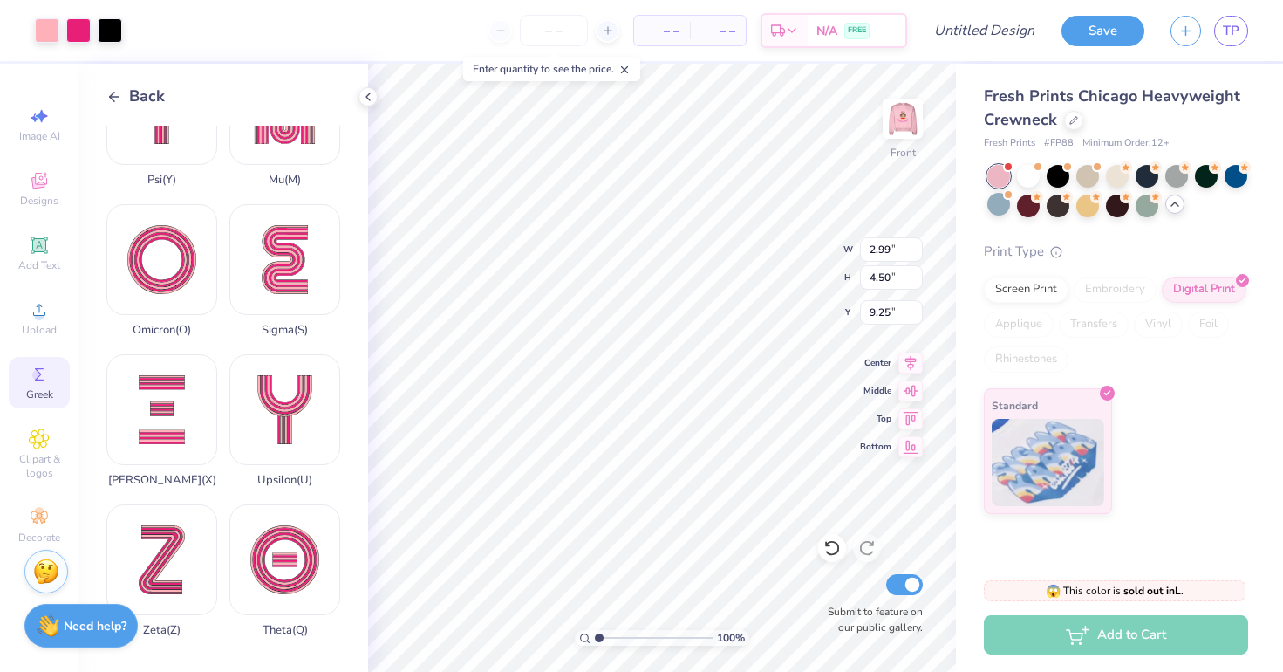
type input "17.27"
type input "0.47"
type input "0.71"
type input "21.07"
type input "13.22"
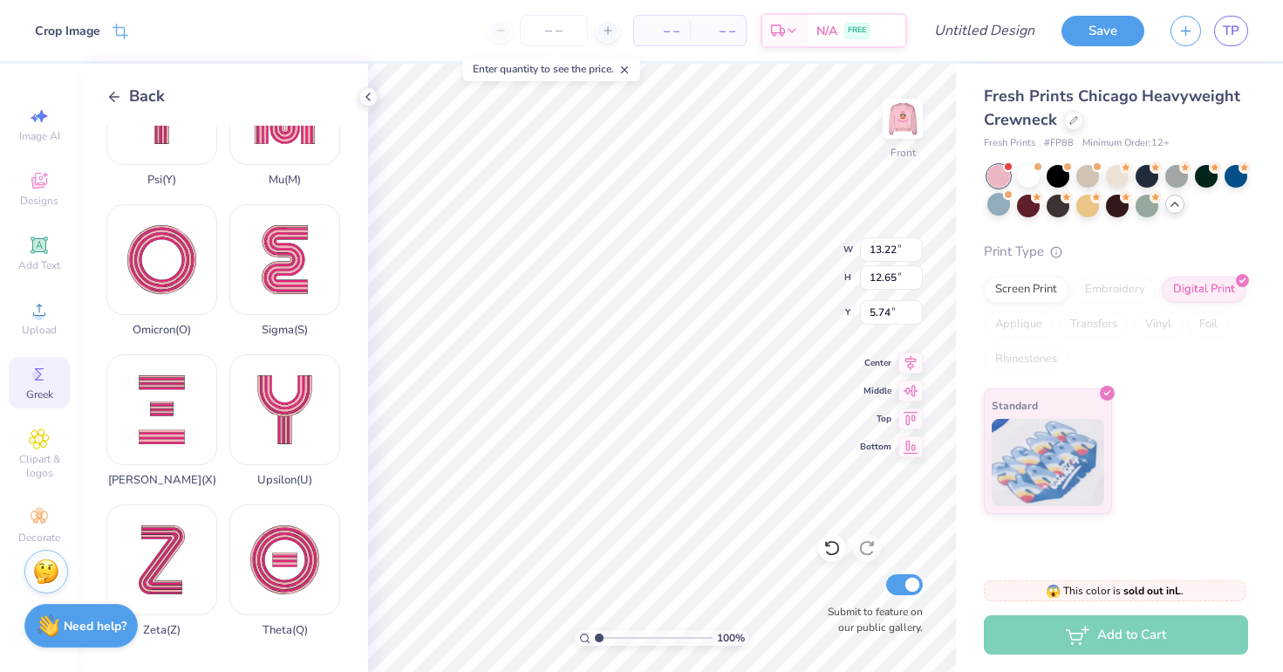
type input "12.65"
type input "5.74"
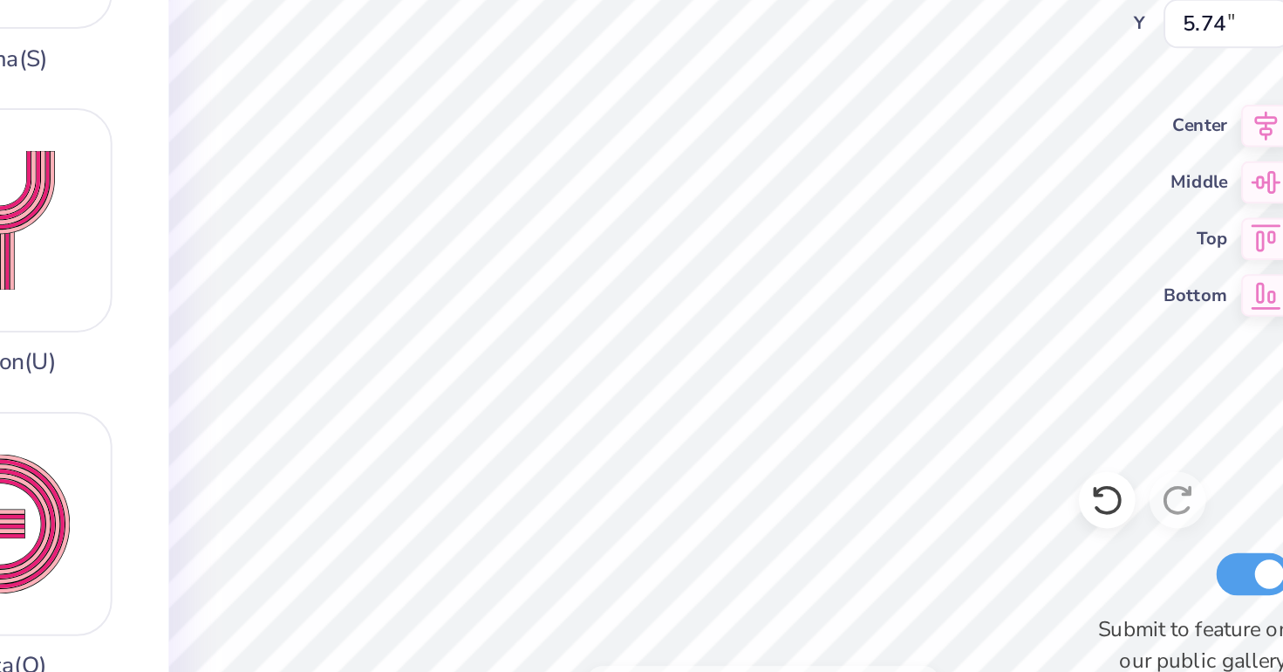
type input "0.47"
type input "0.71"
type input "21.07"
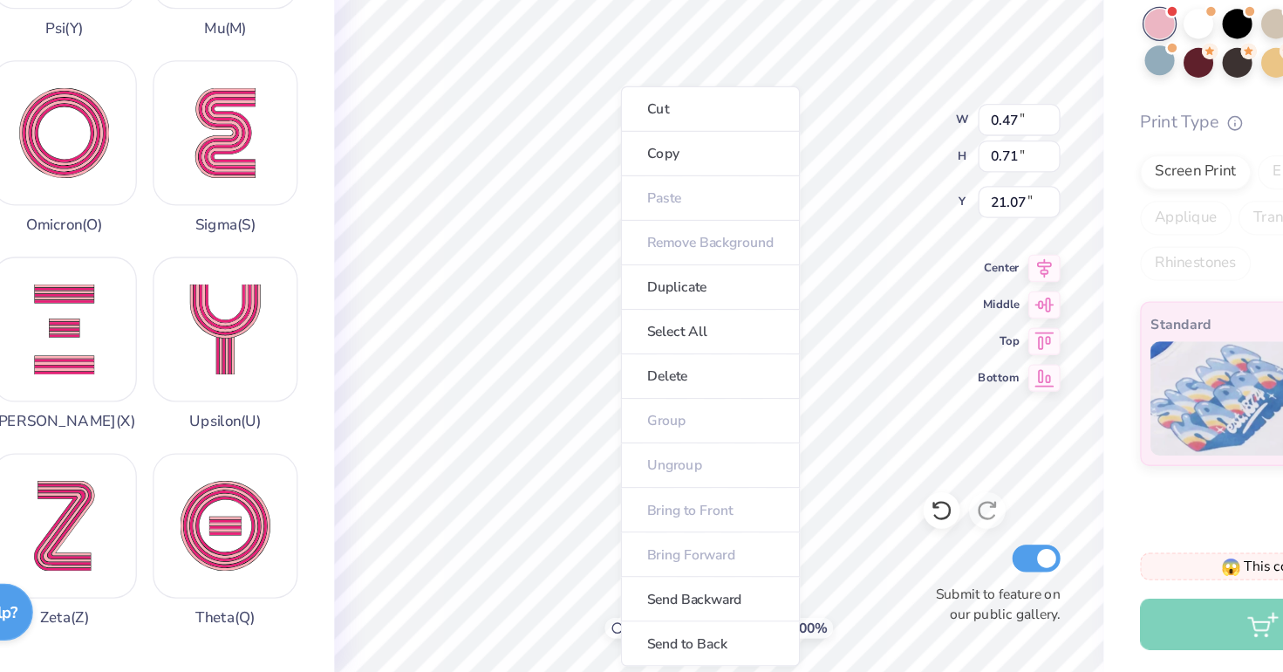
click at [587, 361] on ul "Cut Copy Paste Remove Background Duplicate Select All Delete Group Ungroup Brin…" at bounding box center [655, 445] width 137 height 443
click at [587, 361] on li "Duplicate" at bounding box center [655, 378] width 137 height 34
type input "21.76"
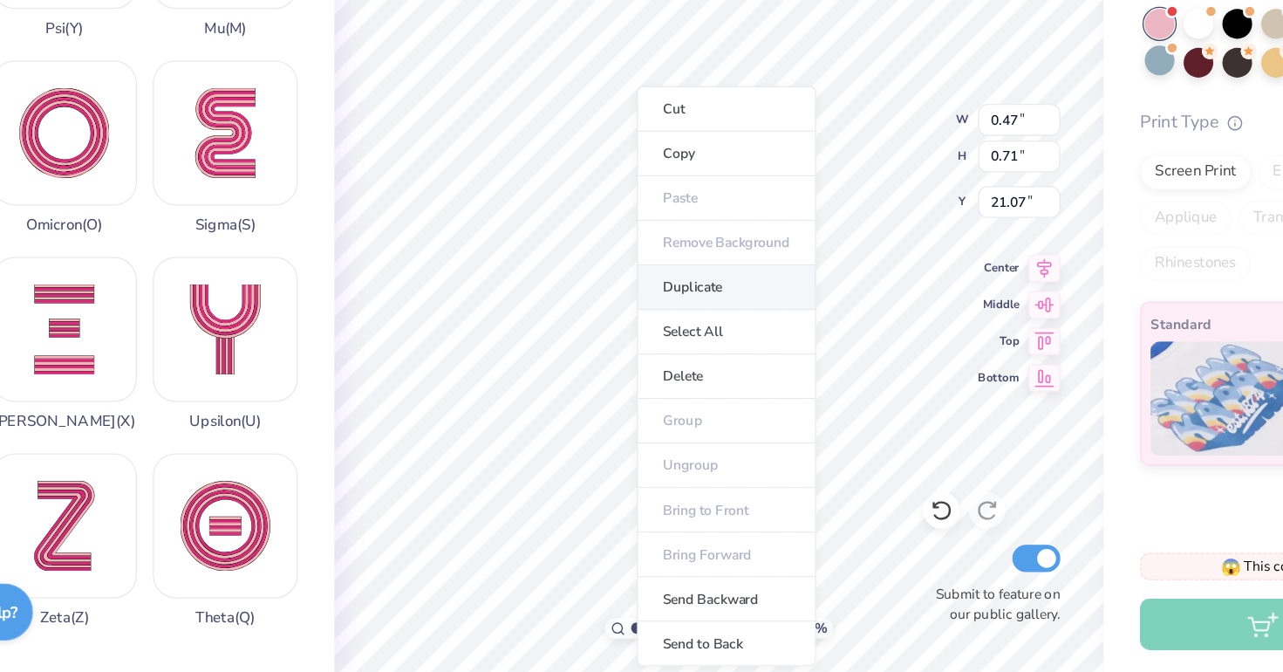
click at [599, 361] on li "Duplicate" at bounding box center [667, 378] width 137 height 34
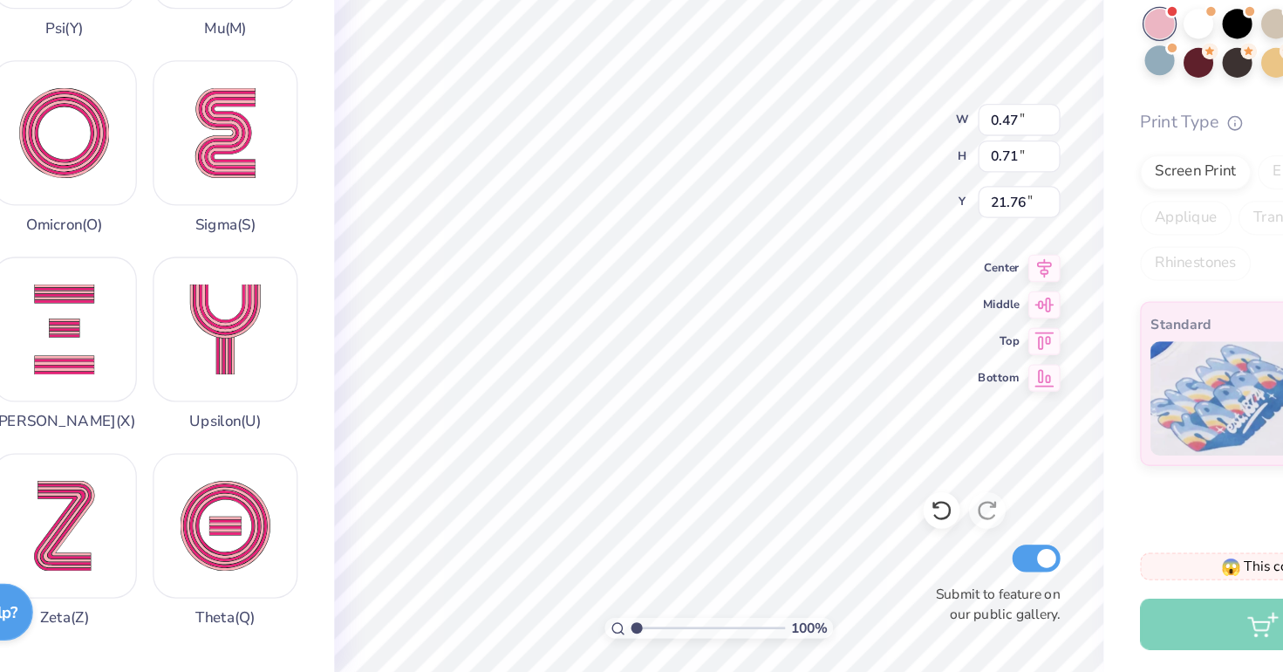
type input "21.76"
type input "0.52"
type input "0.78"
type input "21.69"
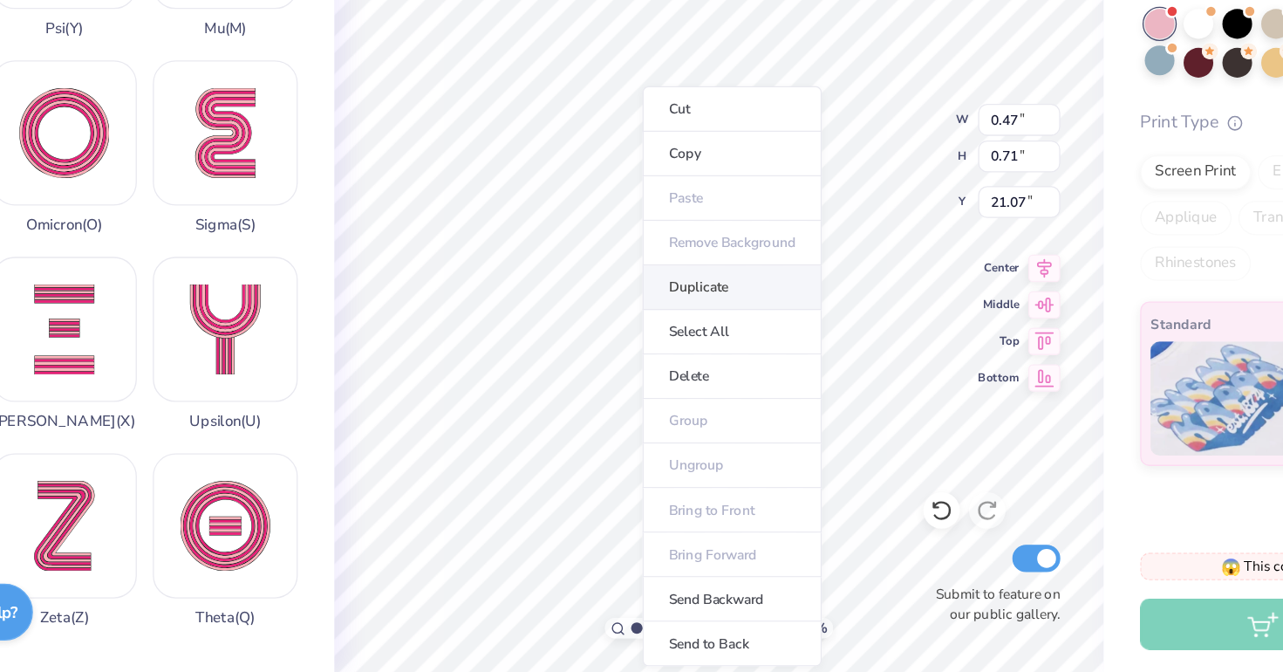
click at [604, 361] on li "Duplicate" at bounding box center [672, 378] width 137 height 34
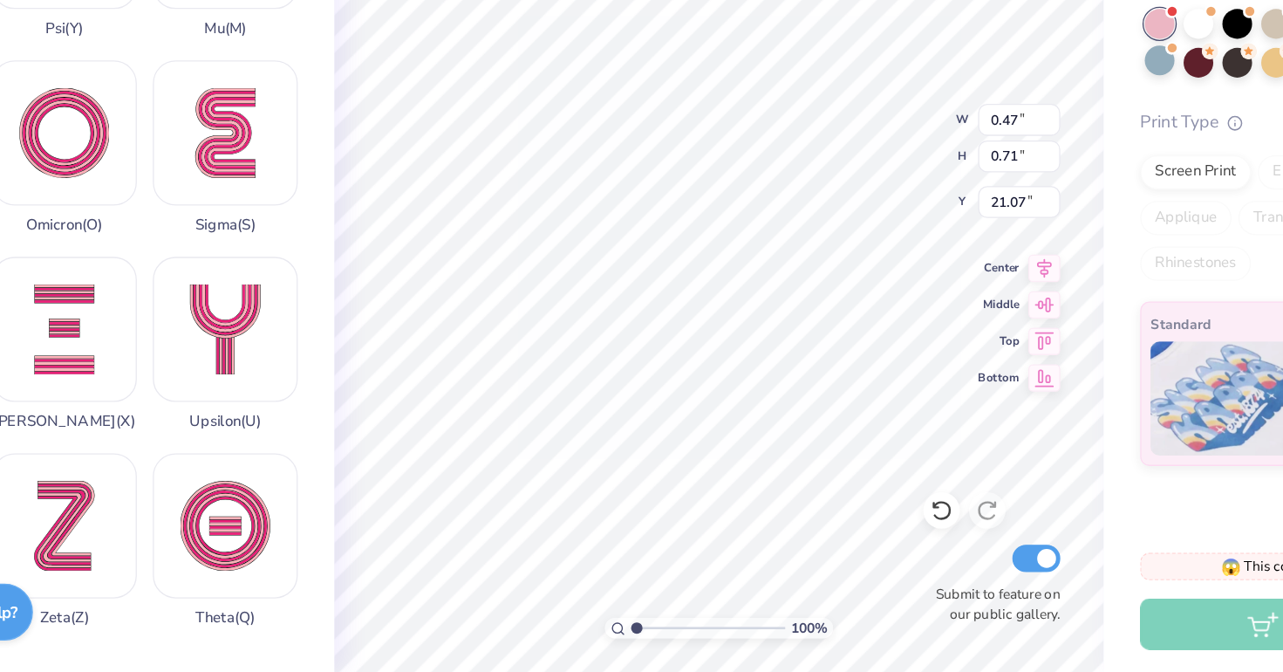
type input "21.76"
drag, startPoint x: 531, startPoint y: 217, endPoint x: 567, endPoint y: 550, distance: 334.3
click at [673, 498] on html "Art colors – – Per Item – – Total Est. Delivery N/A FREE Design Title Save TP I…" at bounding box center [641, 336] width 1283 height 672
click at [567, 550] on html "Art colors – – Per Item – – Total Est. Delivery N/A FREE Design Title Save TP I…" at bounding box center [641, 336] width 1283 height 672
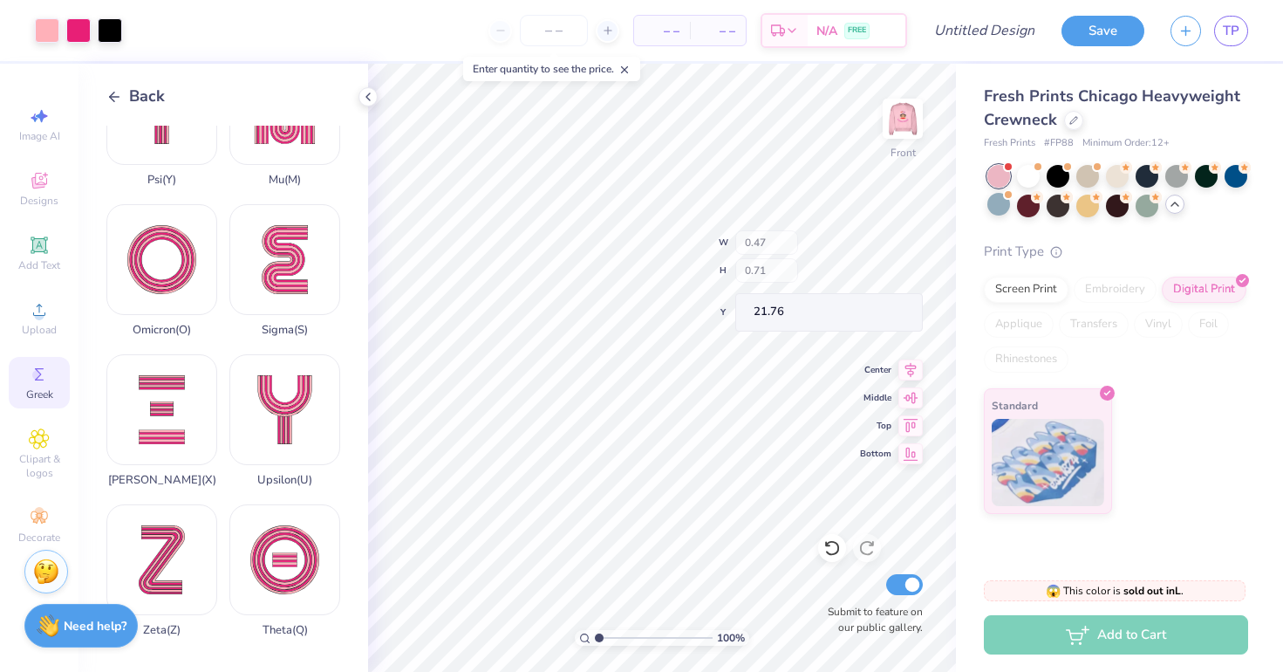
click at [113, 98] on icon at bounding box center [114, 97] width 16 height 16
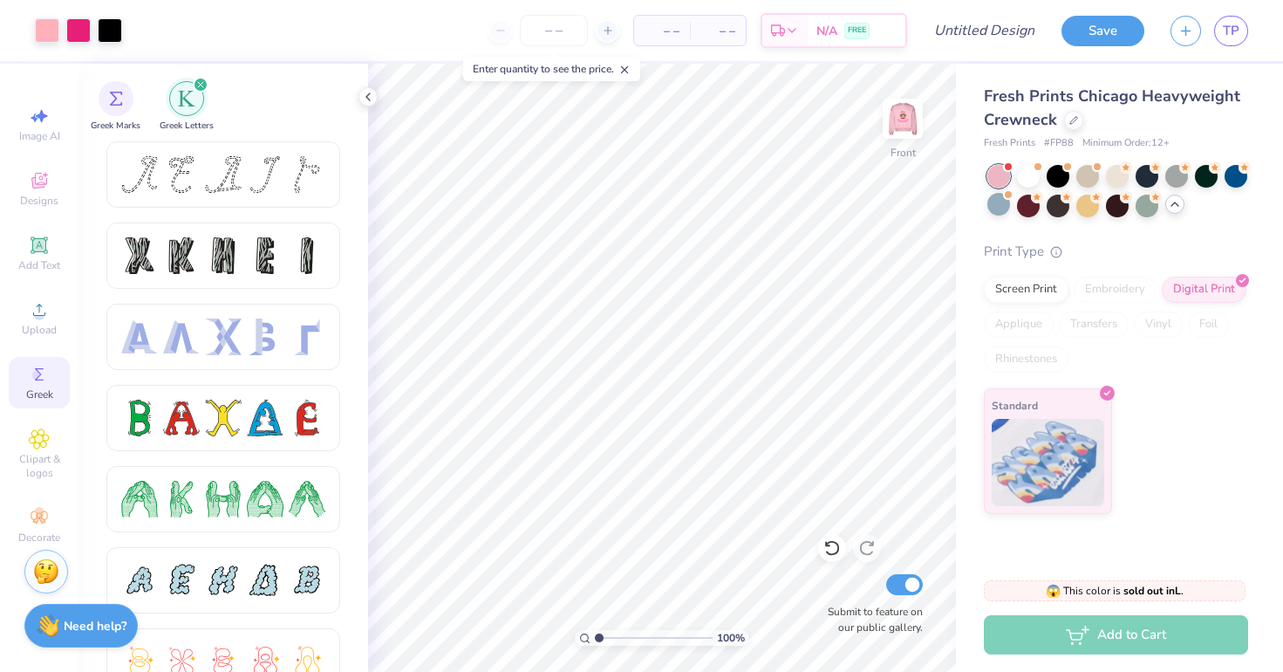
click at [114, 93] on img "filter for Greek Marks" at bounding box center [116, 99] width 14 height 14
drag, startPoint x: 113, startPoint y: 98, endPoint x: 646, endPoint y: 549, distance: 697.5
click at [646, 549] on html "Art colors – – Per Item – – Total Est. Delivery N/A FREE Design Title Save TP I…" at bounding box center [641, 336] width 1283 height 672
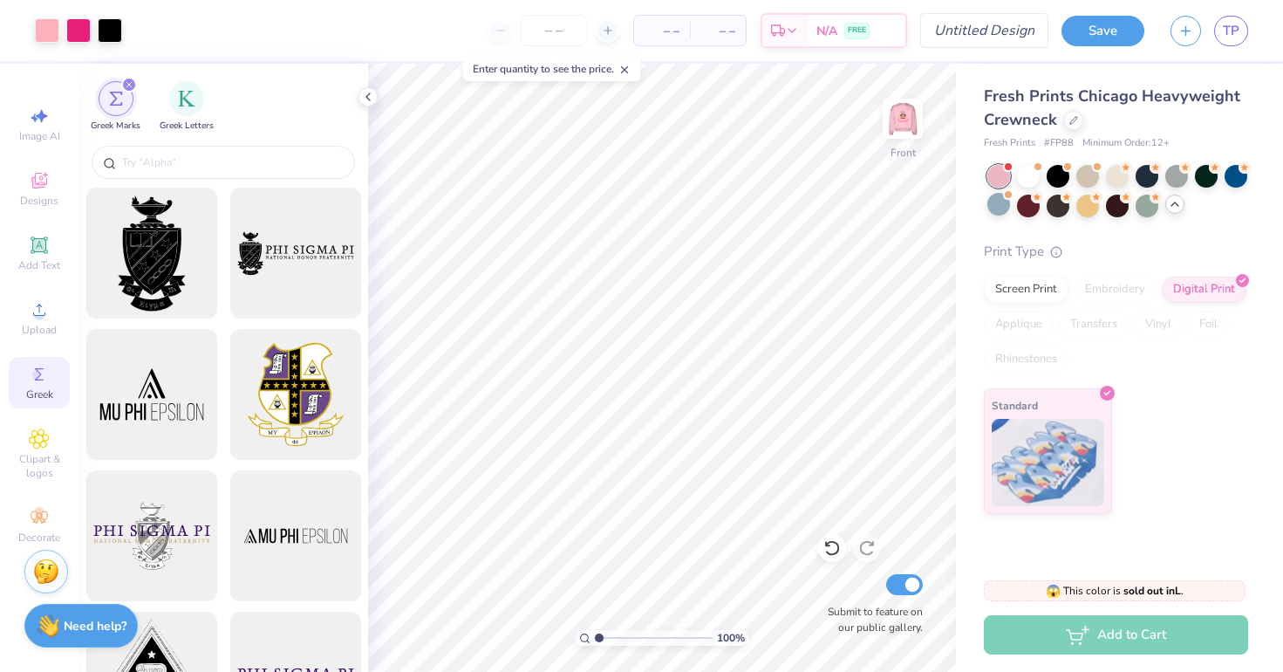
click at [917, 122] on img at bounding box center [902, 118] width 35 height 35
click at [638, 547] on html "Art colors – – Per Item – – Total Est. Delivery N/A FREE Design Title Save TP I…" at bounding box center [641, 336] width 1283 height 672
click at [971, 23] on input "Design Title" at bounding box center [1005, 30] width 85 height 35
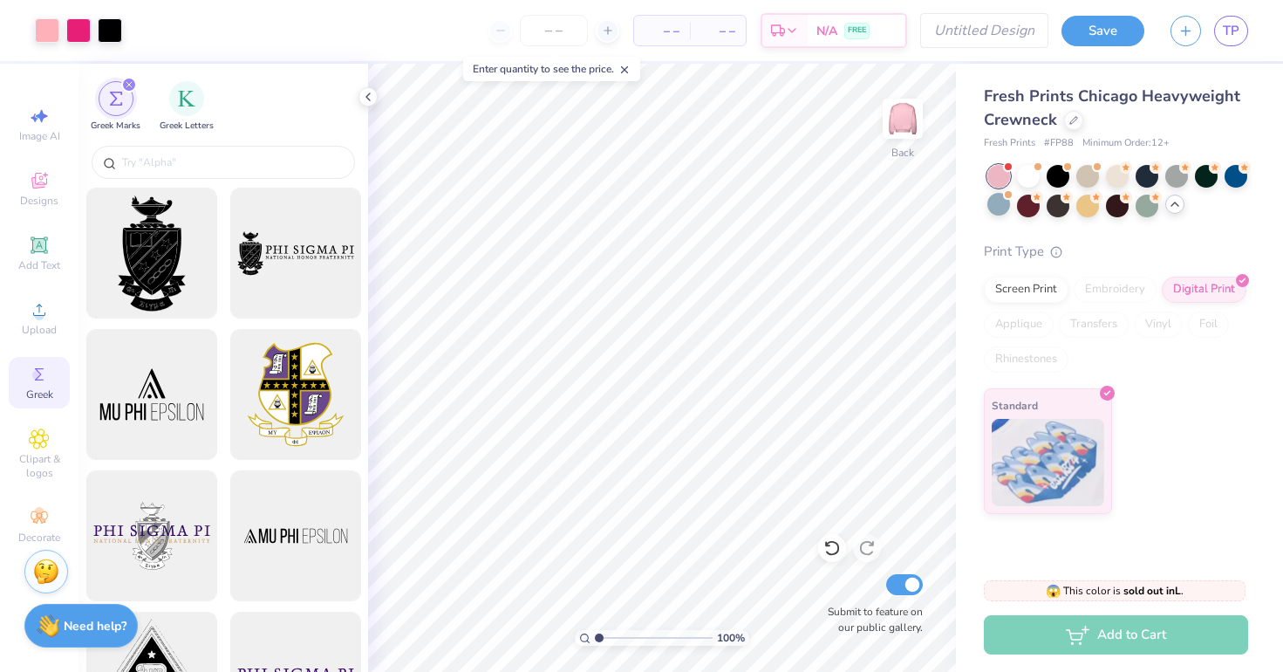
drag, startPoint x: 971, startPoint y: 23, endPoint x: 975, endPoint y: 33, distance: 11.3
click at [647, 546] on html "Art colors – – Per Item – – Total Est. Delivery N/A FREE Design Title Save TP I…" at bounding box center [641, 336] width 1283 height 672
click at [660, 538] on html "Art colors – – Per Item – – Total Est. Delivery N/A FREE Design Title Save TP I…" at bounding box center [641, 336] width 1283 height 672
click at [978, 33] on input "Design Title" at bounding box center [1005, 30] width 85 height 35
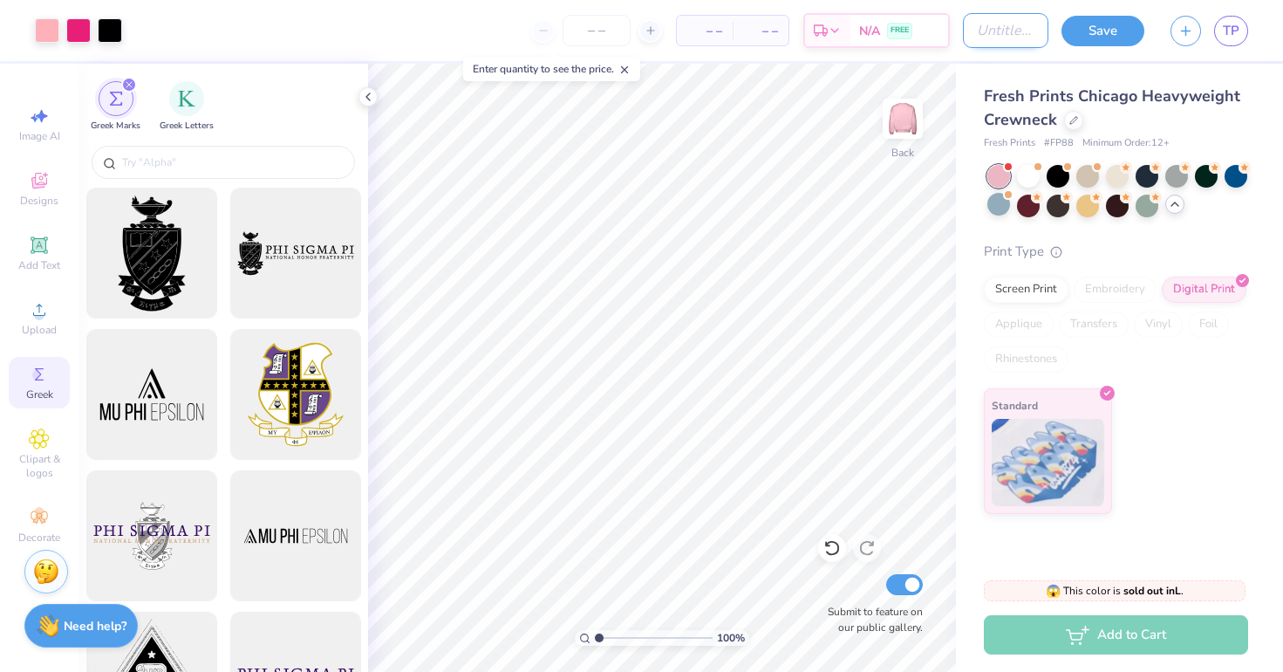
click at [978, 33] on input "Design Title" at bounding box center [1005, 30] width 85 height 35
click at [975, 33] on input "Design Title" at bounding box center [1005, 30] width 85 height 35
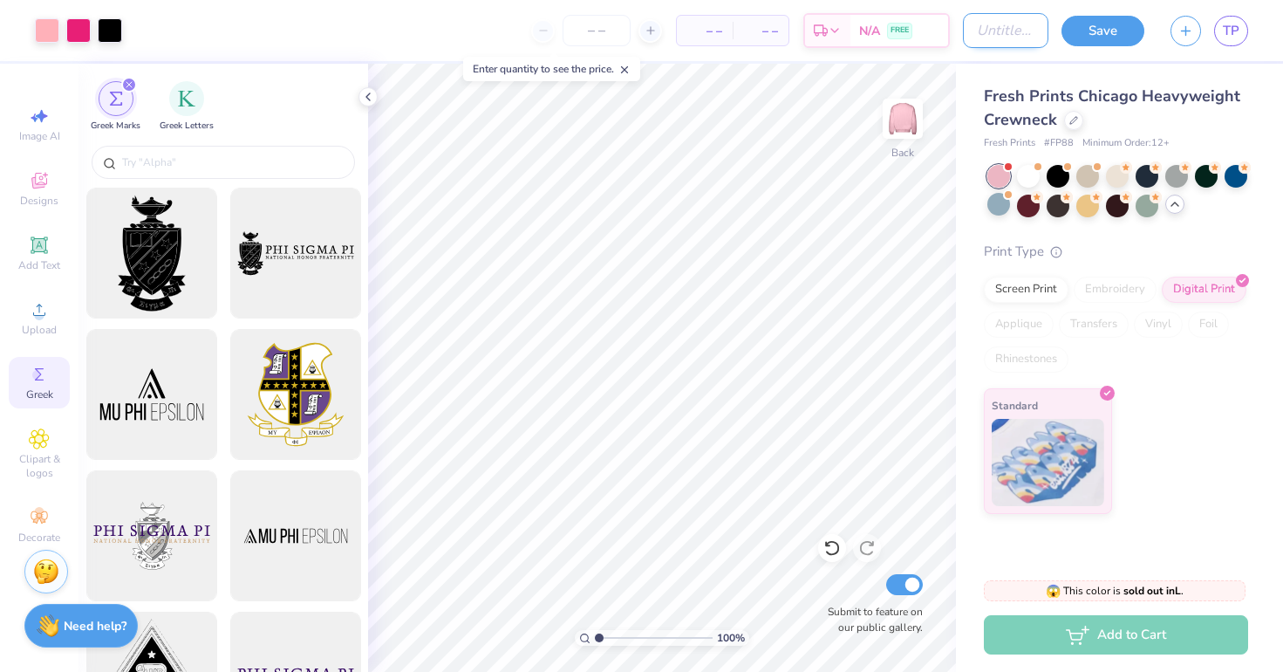
click at [975, 33] on input "Design Title" at bounding box center [1005, 30] width 85 height 35
click at [365, 96] on icon at bounding box center [368, 97] width 14 height 14
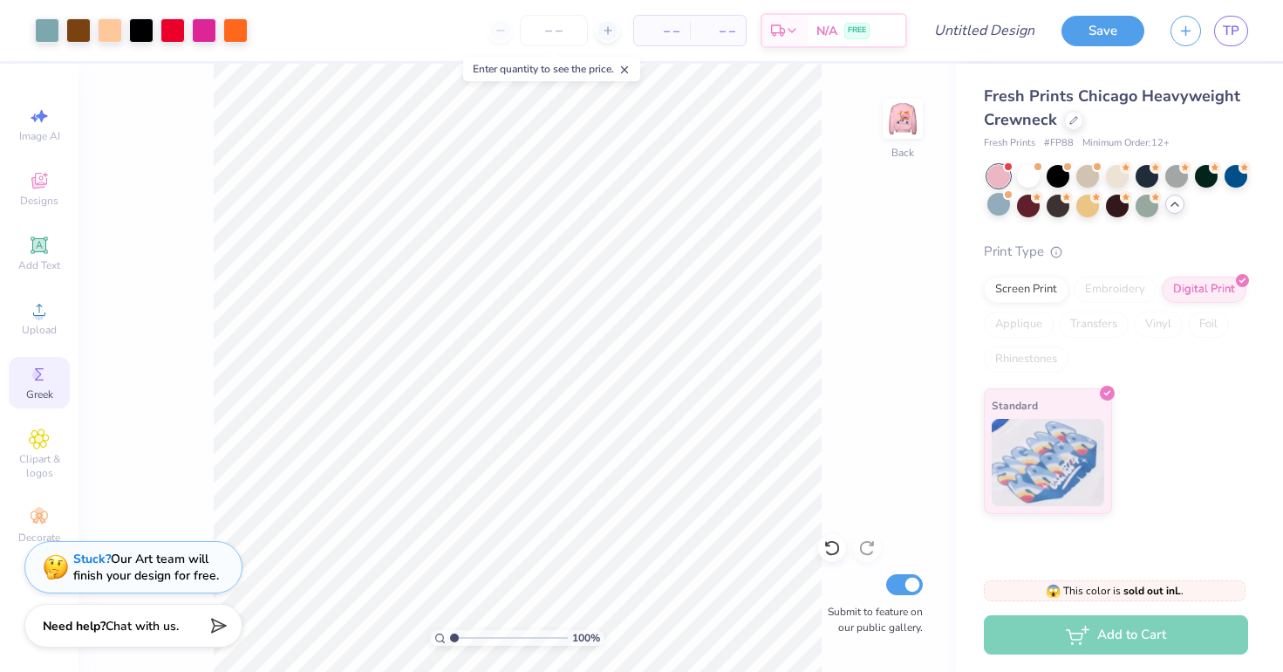
click at [629, 68] on icon at bounding box center [624, 70] width 12 height 12
click at [912, 128] on img at bounding box center [903, 119] width 70 height 70
drag, startPoint x: 881, startPoint y: 120, endPoint x: 483, endPoint y: 543, distance: 580.7
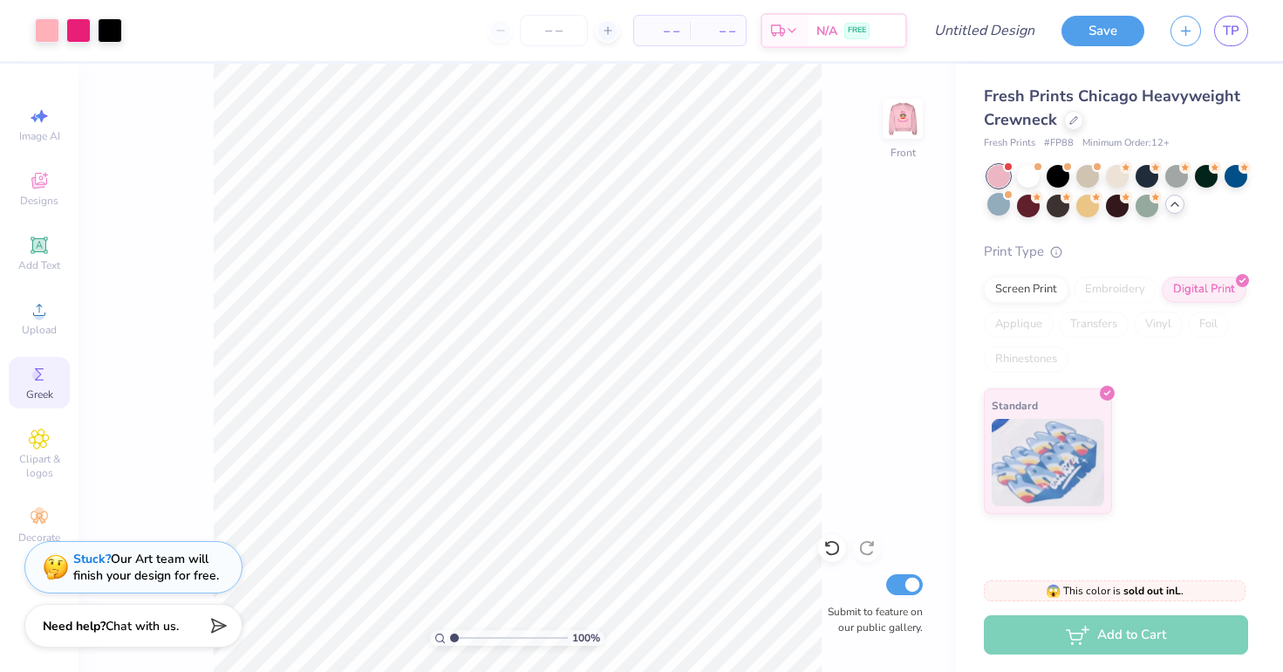
click at [483, 543] on html "Art colors – – Per Item – – Total Est. Delivery N/A FREE Design Title Save TP I…" at bounding box center [641, 336] width 1283 height 672
click at [489, 536] on html "Art colors – – Per Item – – Total Est. Delivery N/A FREE Design Title Save TP I…" at bounding box center [641, 336] width 1283 height 672
click at [37, 356] on div "Image AI Designs Add Text Upload Greek Clipart & logos Decorate" at bounding box center [39, 325] width 61 height 453
click at [37, 376] on circle at bounding box center [37, 375] width 10 height 10
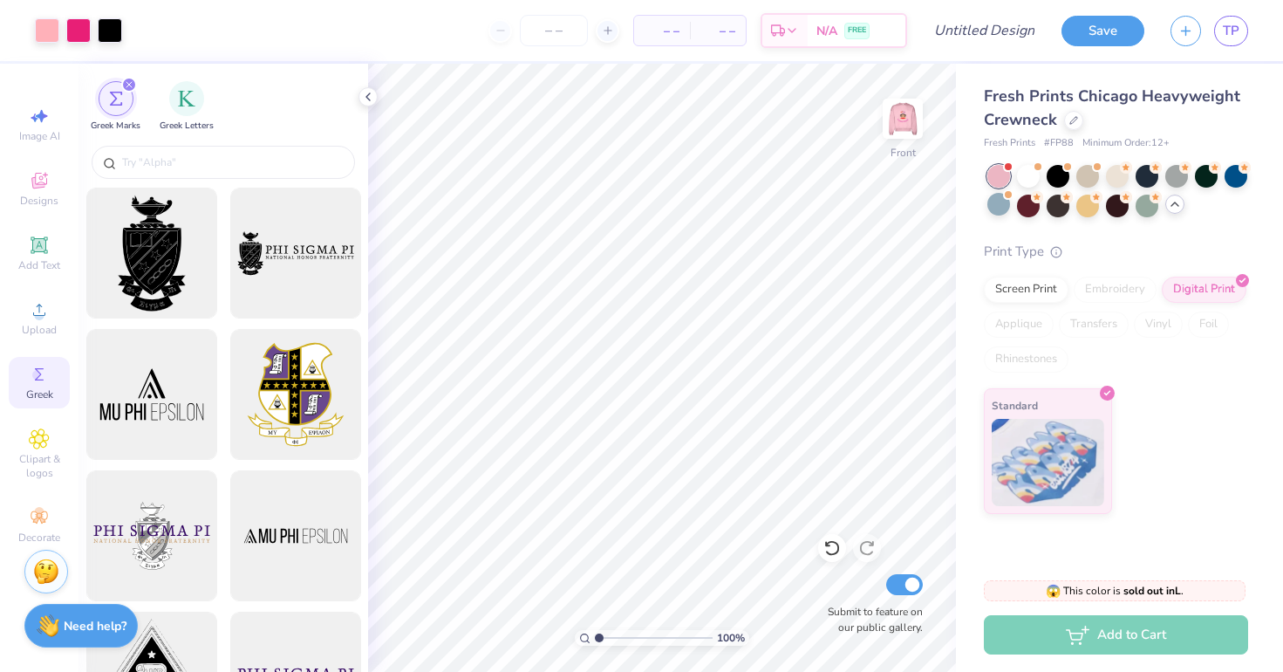
click at [183, 143] on div at bounding box center [224, 164] width 290 height 46
click at [181, 101] on img "filter for Greek Letters" at bounding box center [186, 96] width 17 height 17
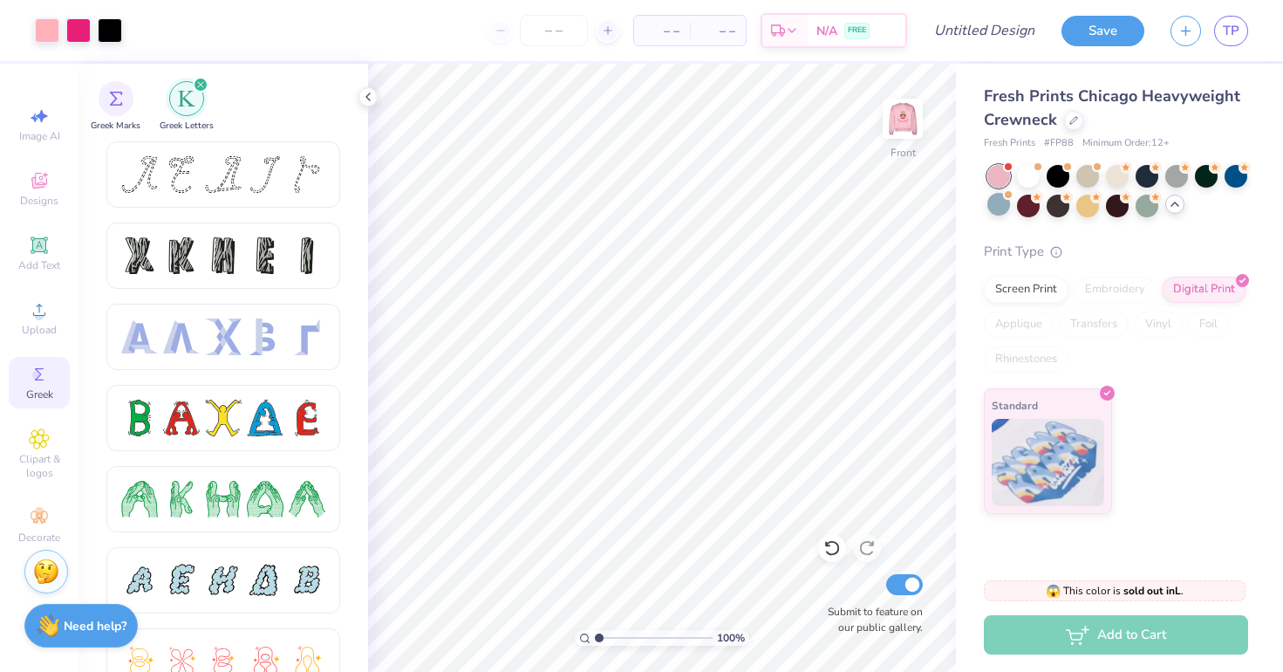
click at [561, 528] on html "Art colors – – Per Item – – Total Est. Delivery N/A FREE Design Title Save TP I…" at bounding box center [641, 336] width 1283 height 672
click at [366, 101] on icon at bounding box center [368, 97] width 14 height 14
click at [367, 95] on div "Greek Marks Greek Letters" at bounding box center [224, 103] width 290 height 78
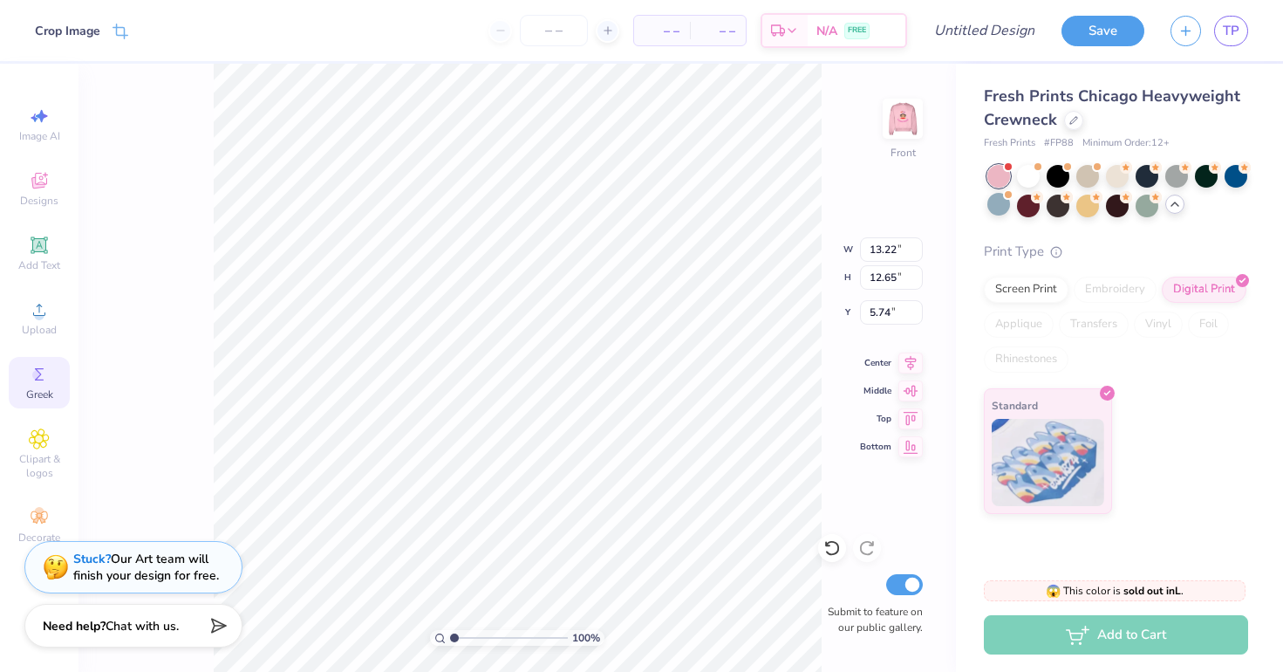
click at [714, 507] on html "Crop Image – – Per Item – – Total Est. Delivery N/A FREE Design Title Save TP I…" at bounding box center [641, 336] width 1283 height 672
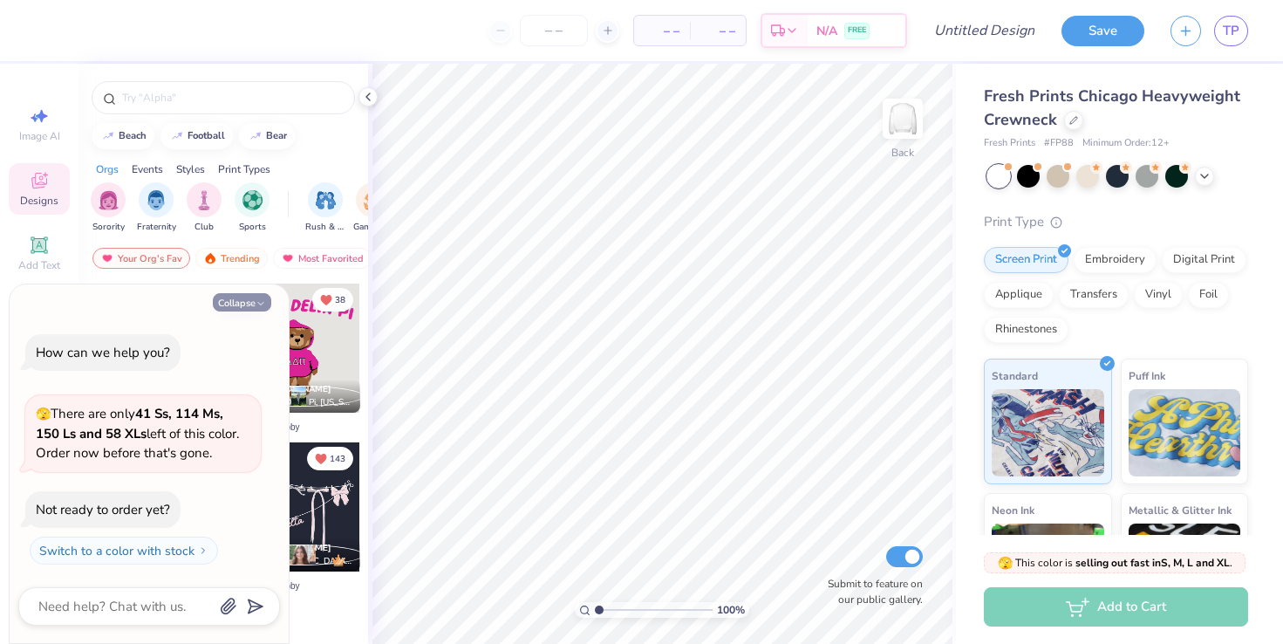
click at [222, 304] on button "Collapse" at bounding box center [242, 302] width 58 height 18
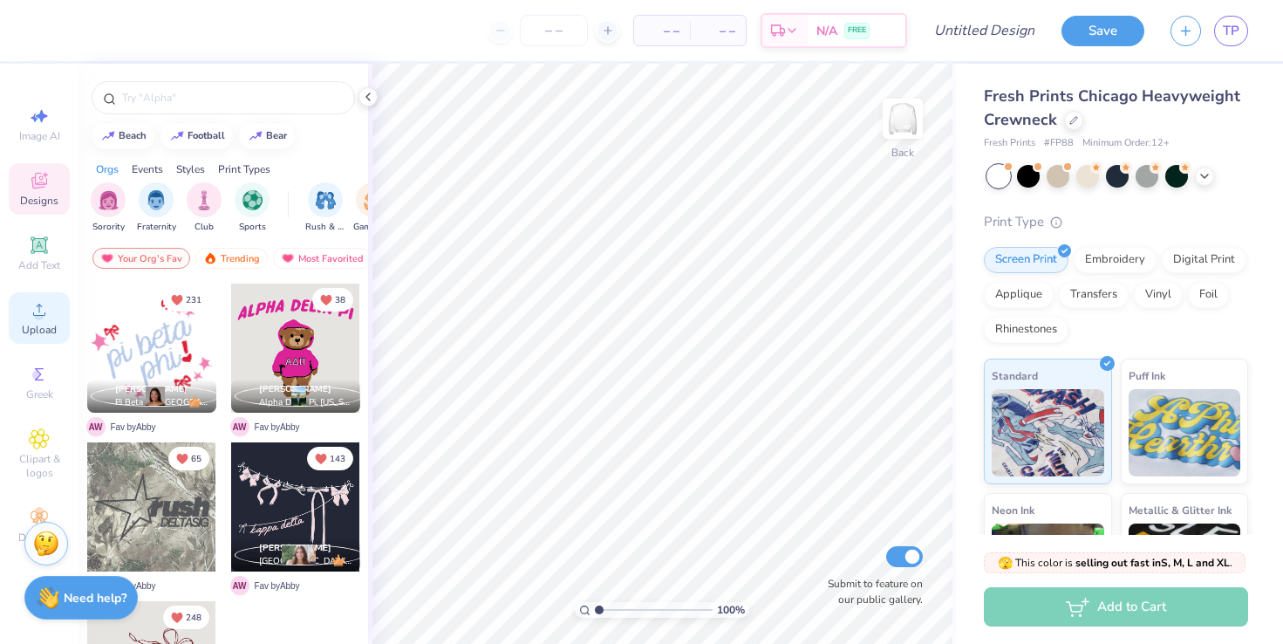
click at [46, 329] on span "Upload" at bounding box center [39, 330] width 35 height 14
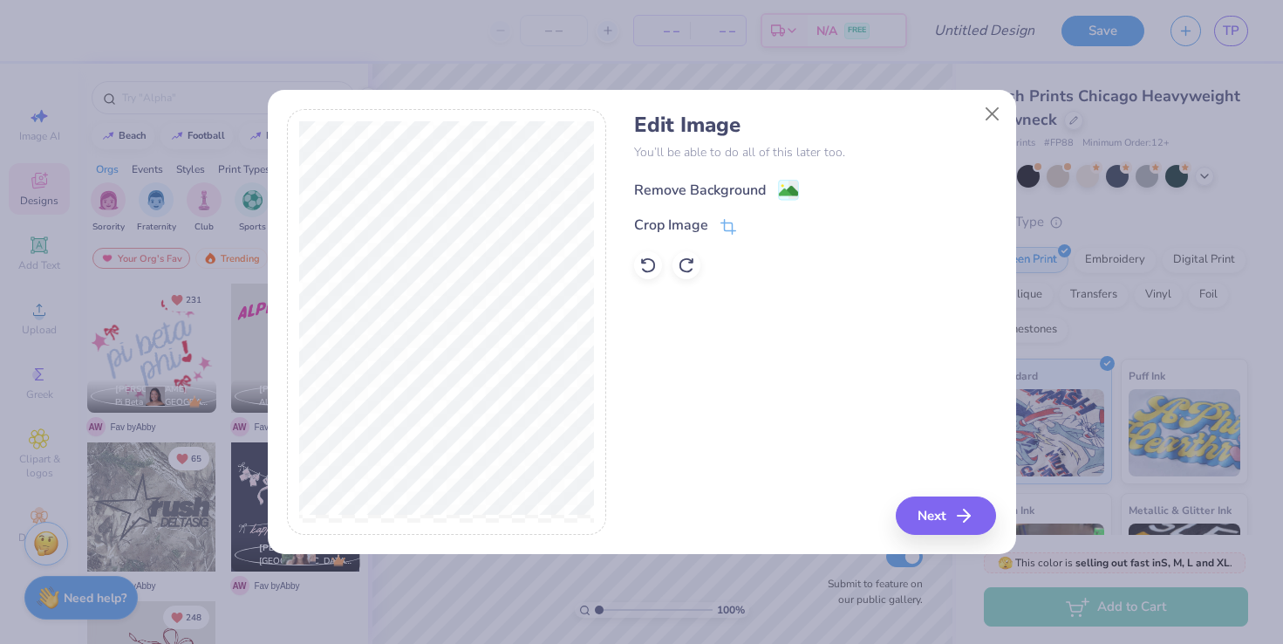
click at [768, 181] on div "Remove Background" at bounding box center [716, 190] width 165 height 22
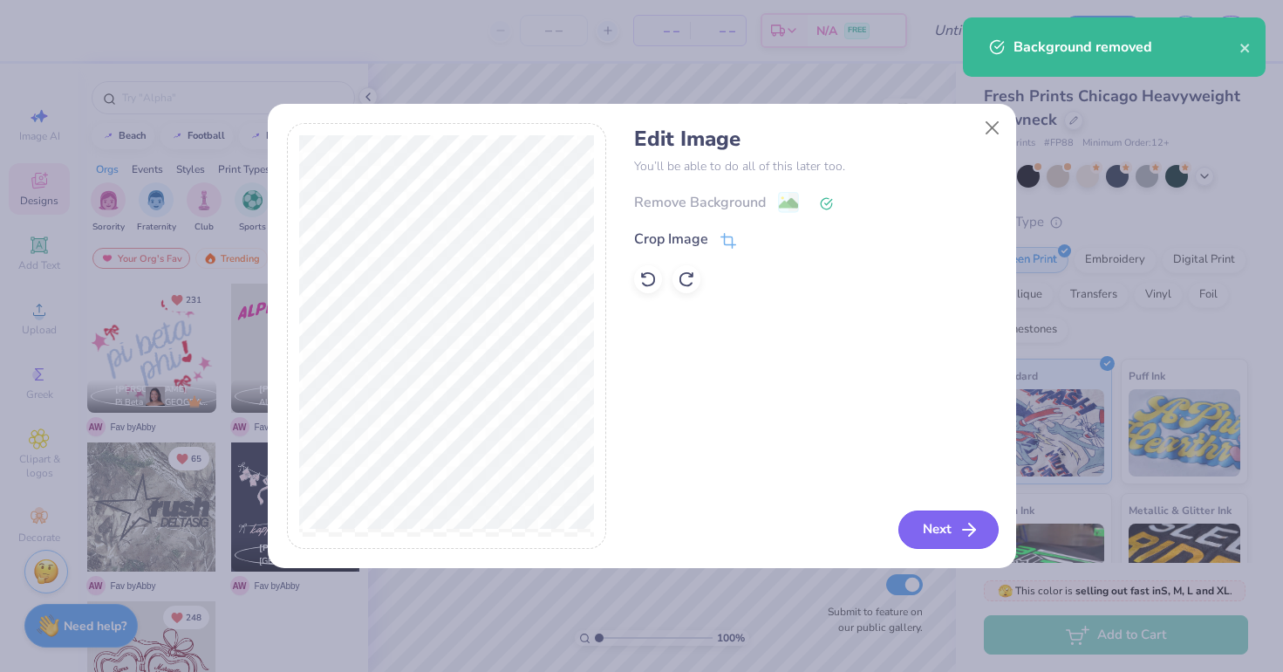
click at [944, 533] on button "Next" at bounding box center [949, 529] width 100 height 38
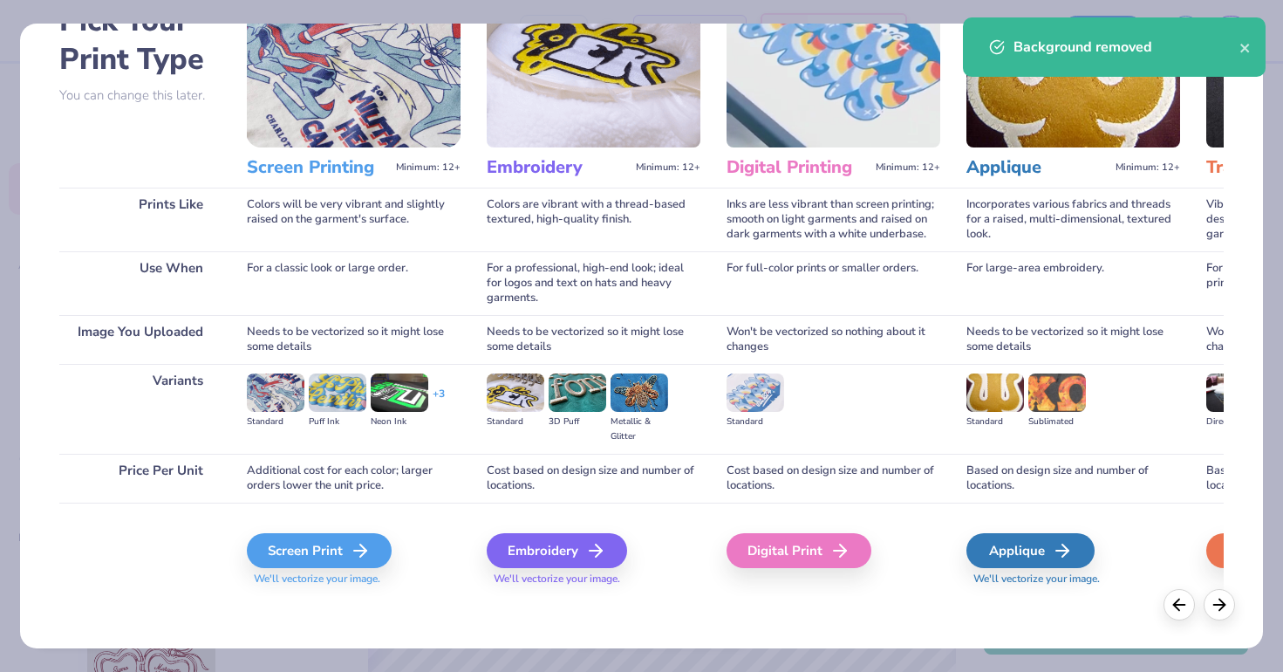
scroll to position [111, 0]
click at [583, 553] on div "Embroidery" at bounding box center [559, 550] width 140 height 35
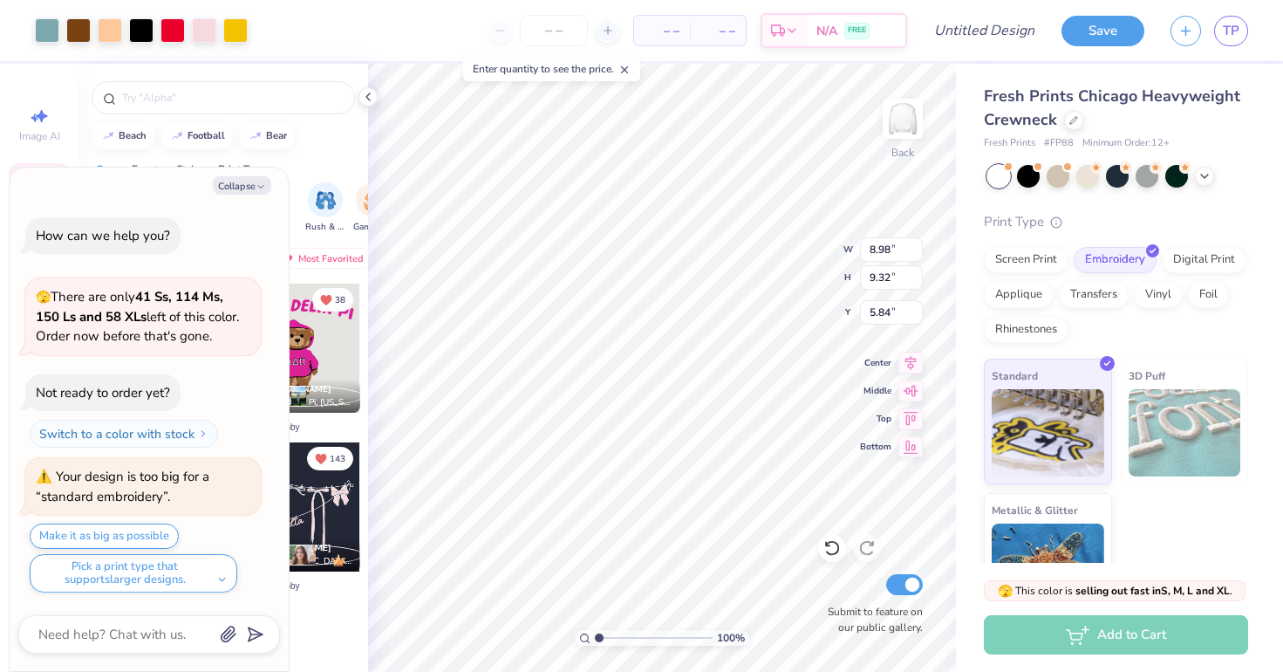
type textarea "x"
type input "10.32"
type input "10.71"
type input "4.45"
type textarea "x"
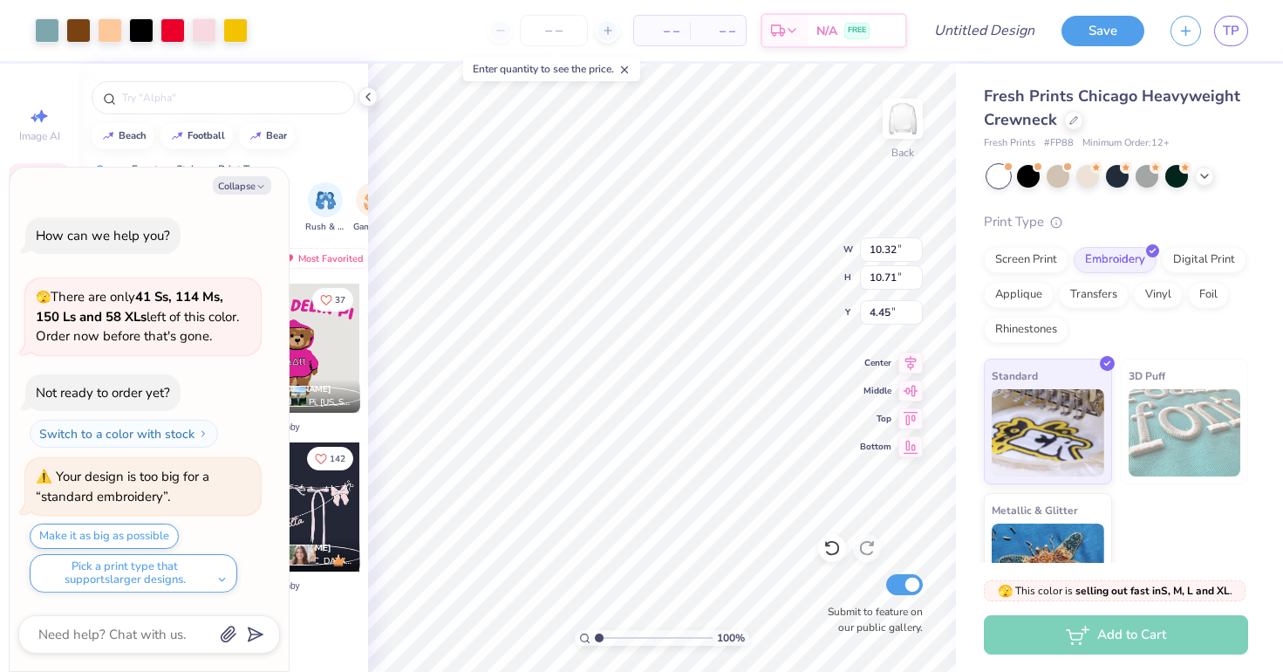
type input "5.14"
click at [897, 131] on img at bounding box center [903, 119] width 70 height 70
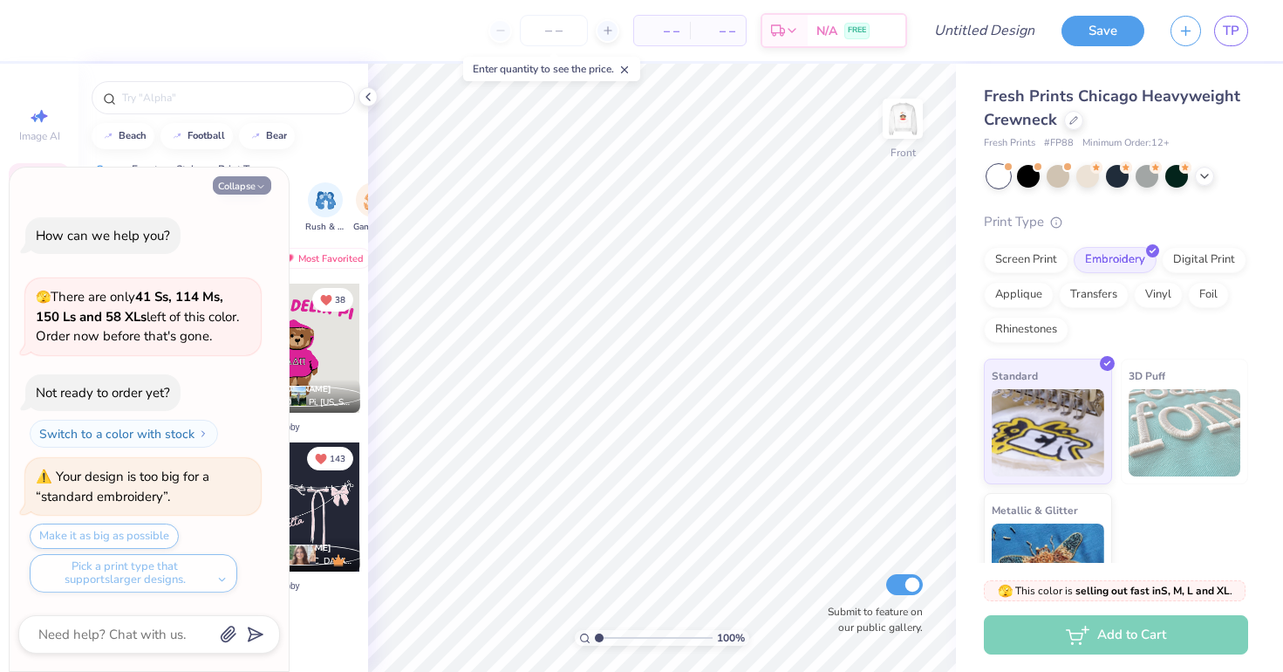
click at [256, 189] on icon "button" at bounding box center [261, 186] width 10 height 10
type textarea "x"
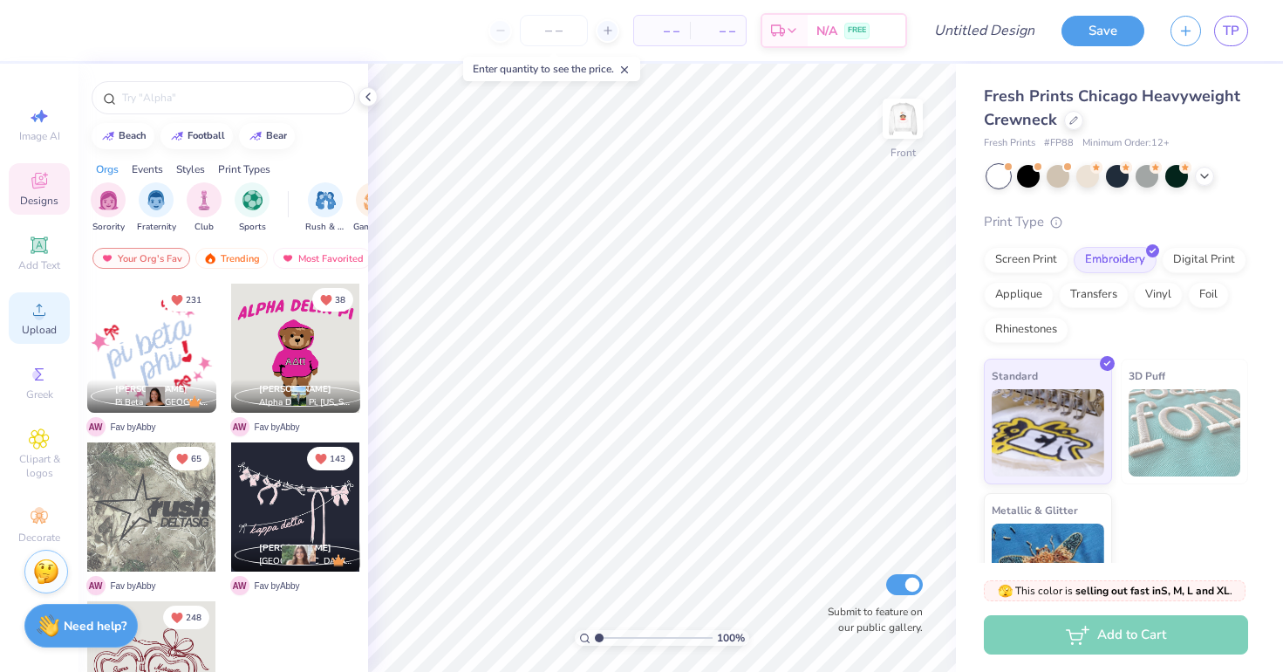
click at [52, 325] on span "Upload" at bounding box center [39, 330] width 35 height 14
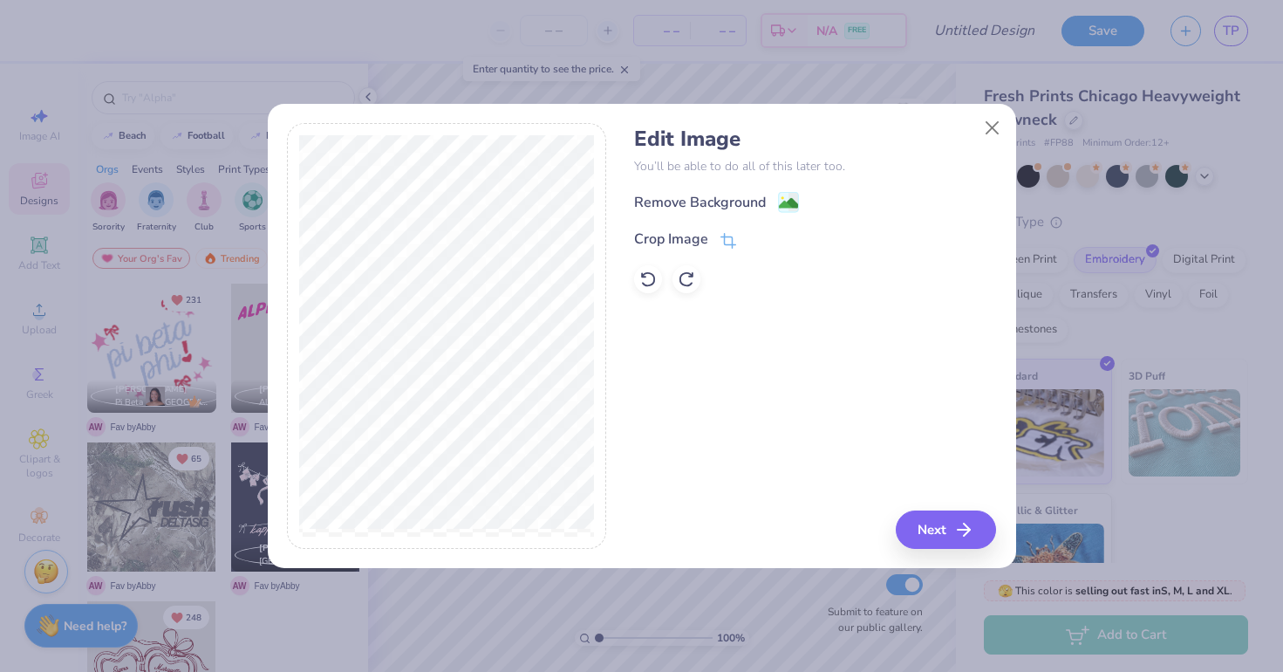
click at [747, 223] on div "Remove Background Crop Image" at bounding box center [815, 242] width 362 height 102
click at [729, 202] on div "Remove Background" at bounding box center [700, 204] width 132 height 21
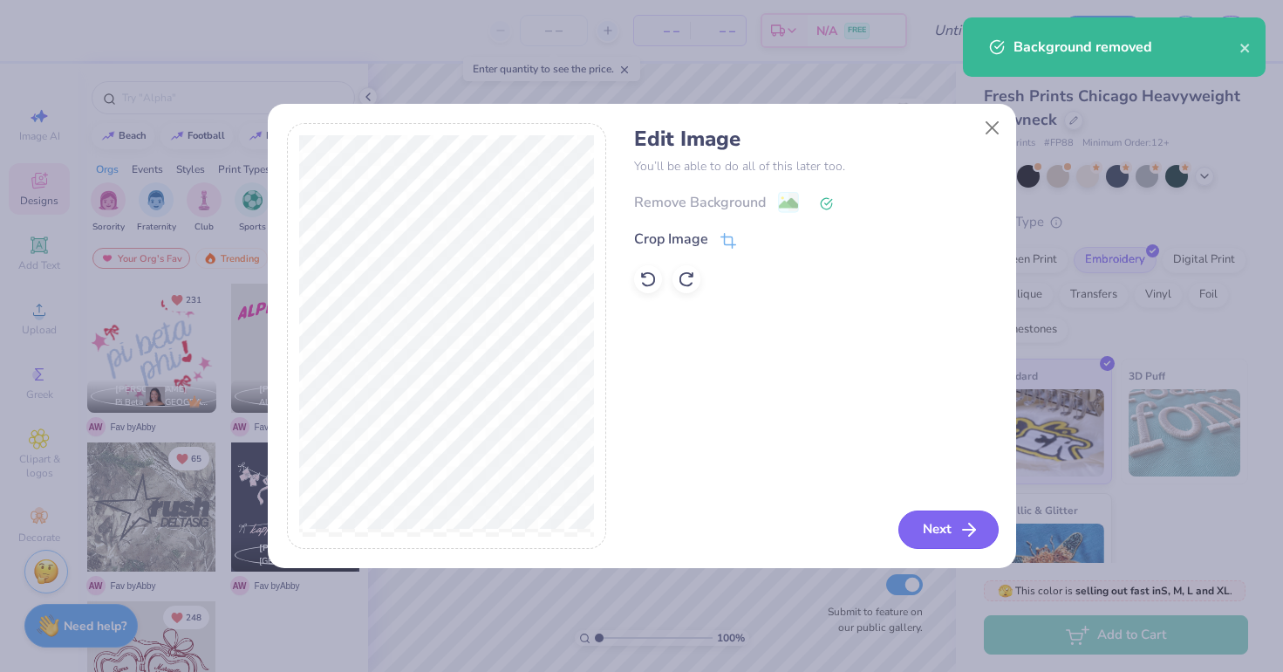
click at [958, 536] on button "Next" at bounding box center [949, 529] width 100 height 38
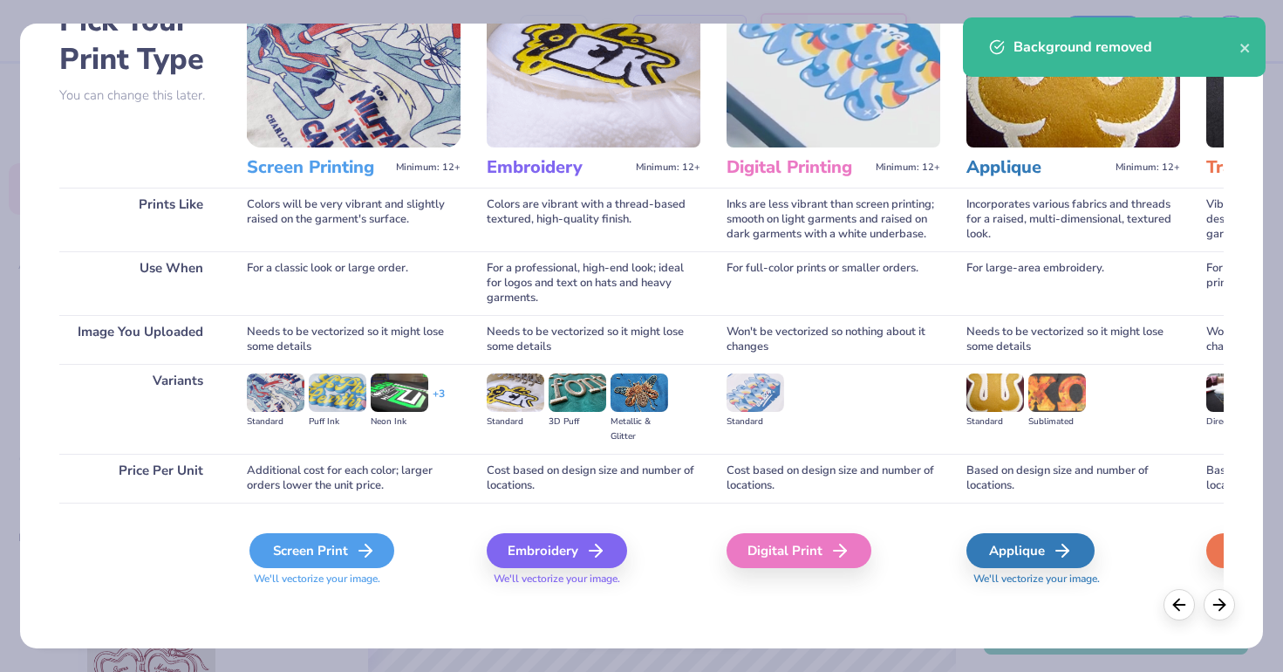
click at [309, 551] on div "Screen Print" at bounding box center [321, 550] width 145 height 35
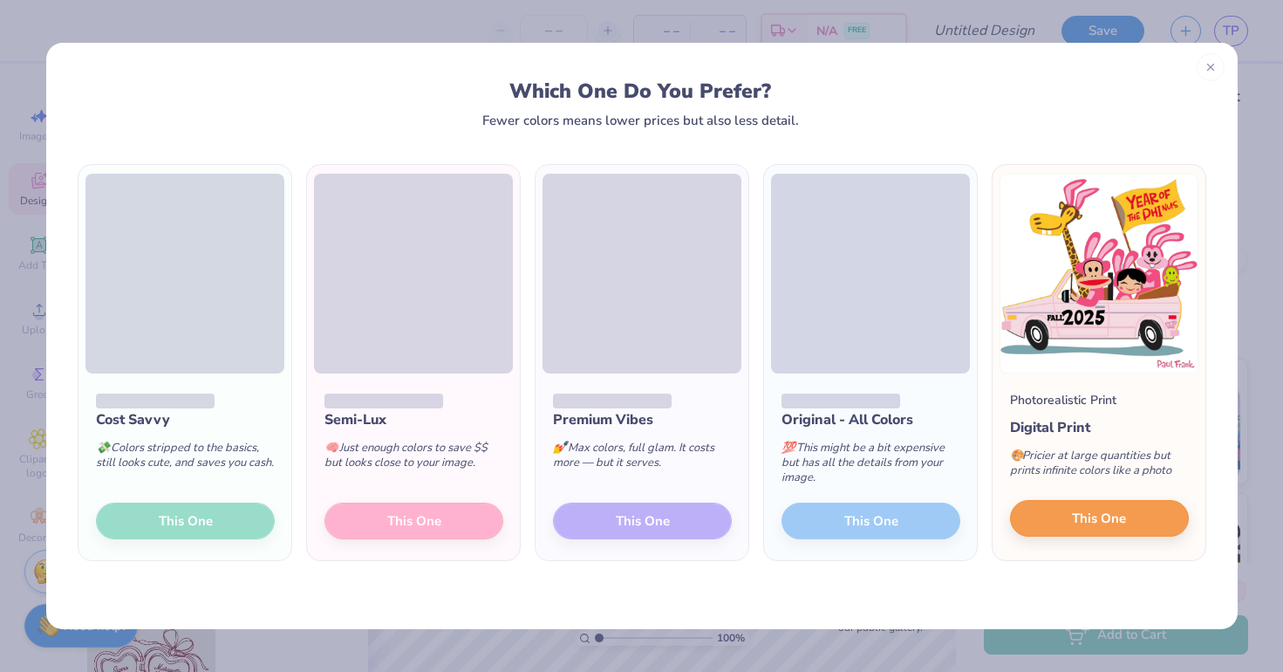
click at [1122, 531] on button "This One" at bounding box center [1099, 518] width 179 height 37
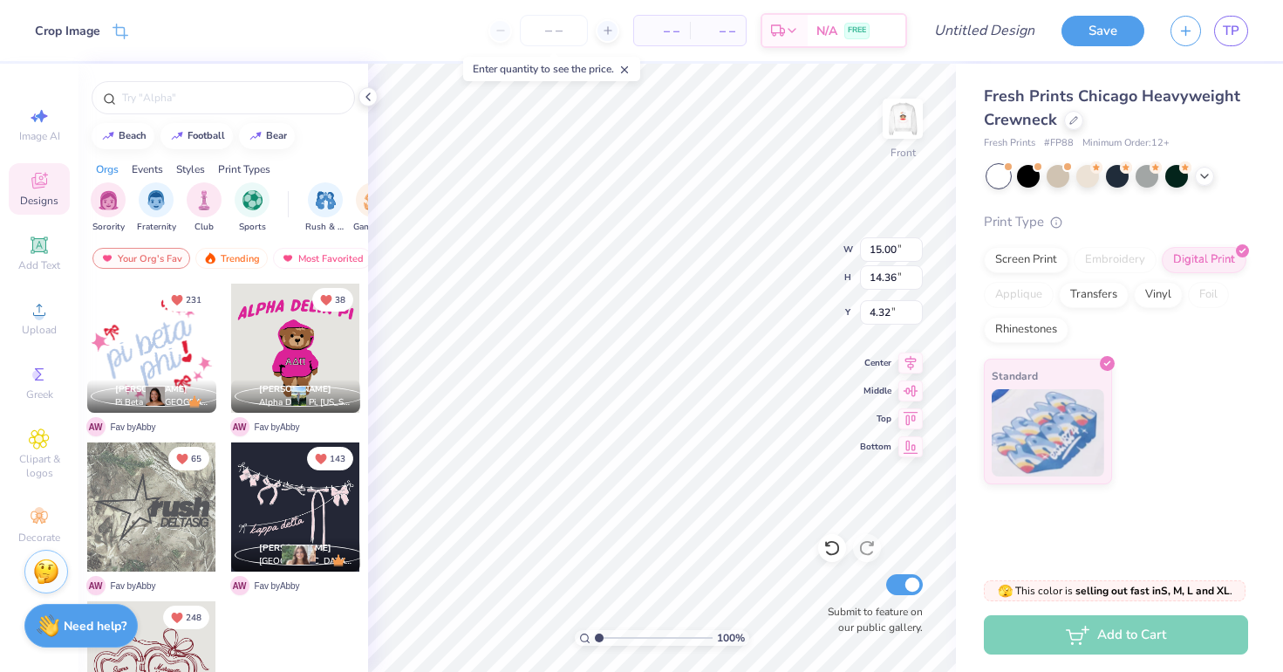
type input "13.41"
type input "12.84"
type input "5.84"
type input "5.75"
click at [912, 119] on img at bounding box center [903, 119] width 70 height 70
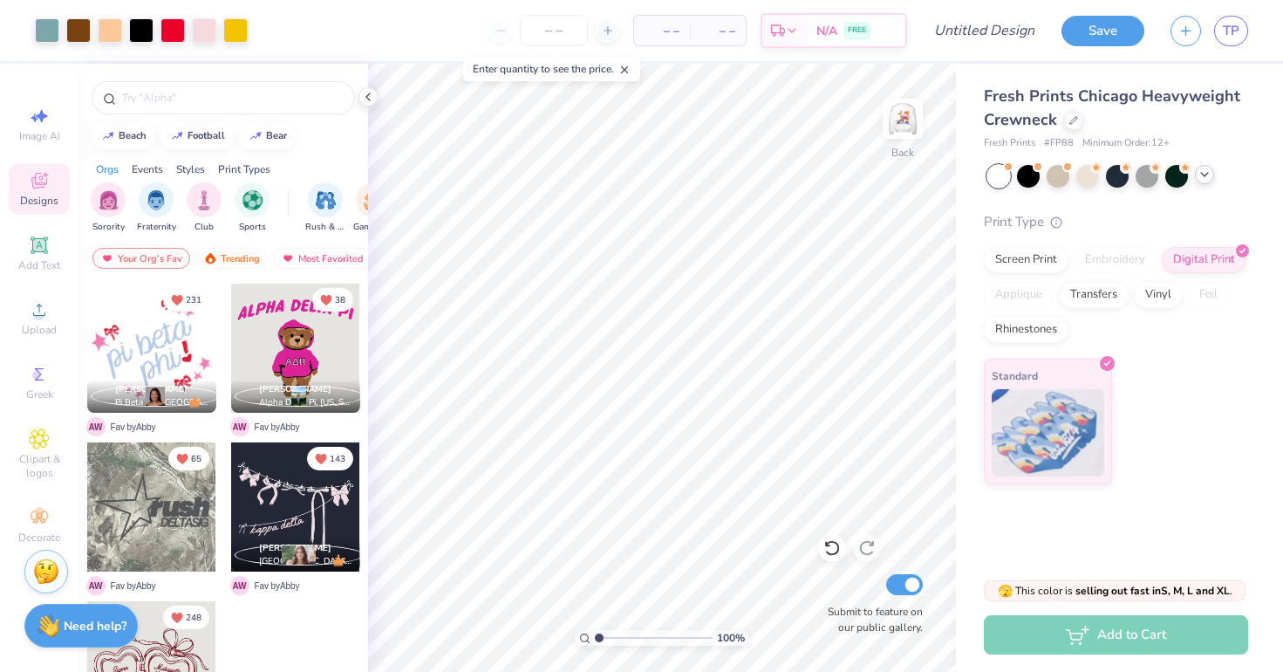
click at [1209, 177] on icon at bounding box center [1205, 174] width 14 height 14
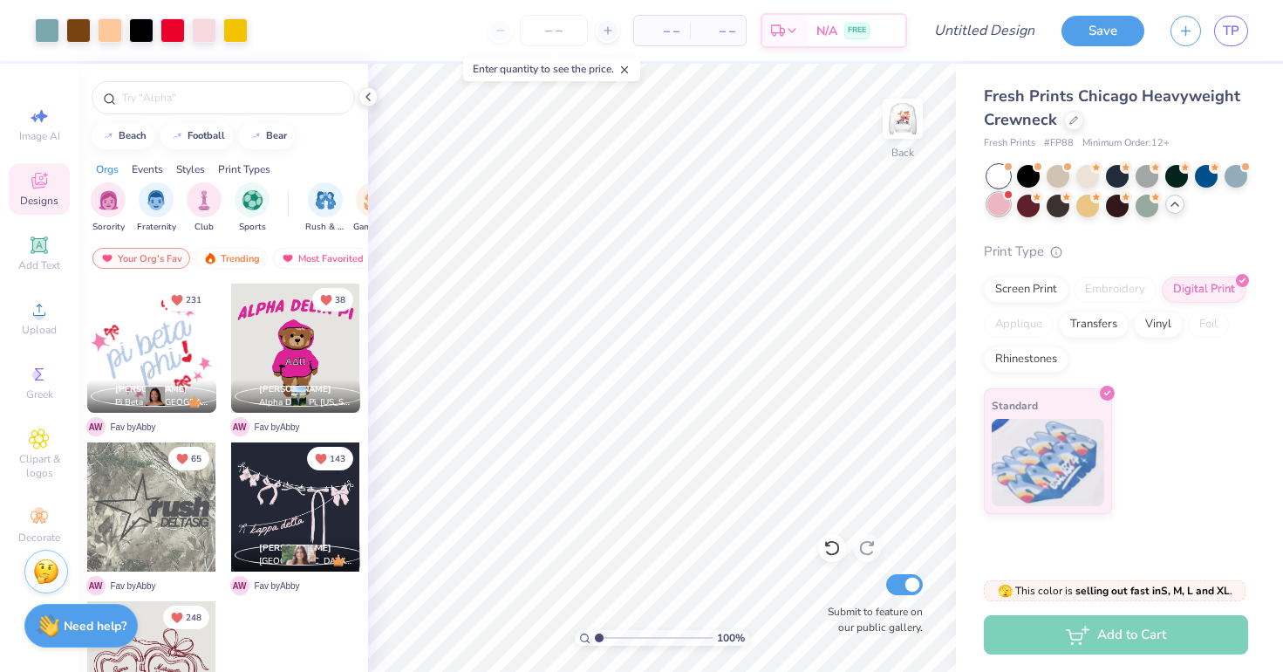
click at [1002, 205] on div at bounding box center [998, 204] width 23 height 23
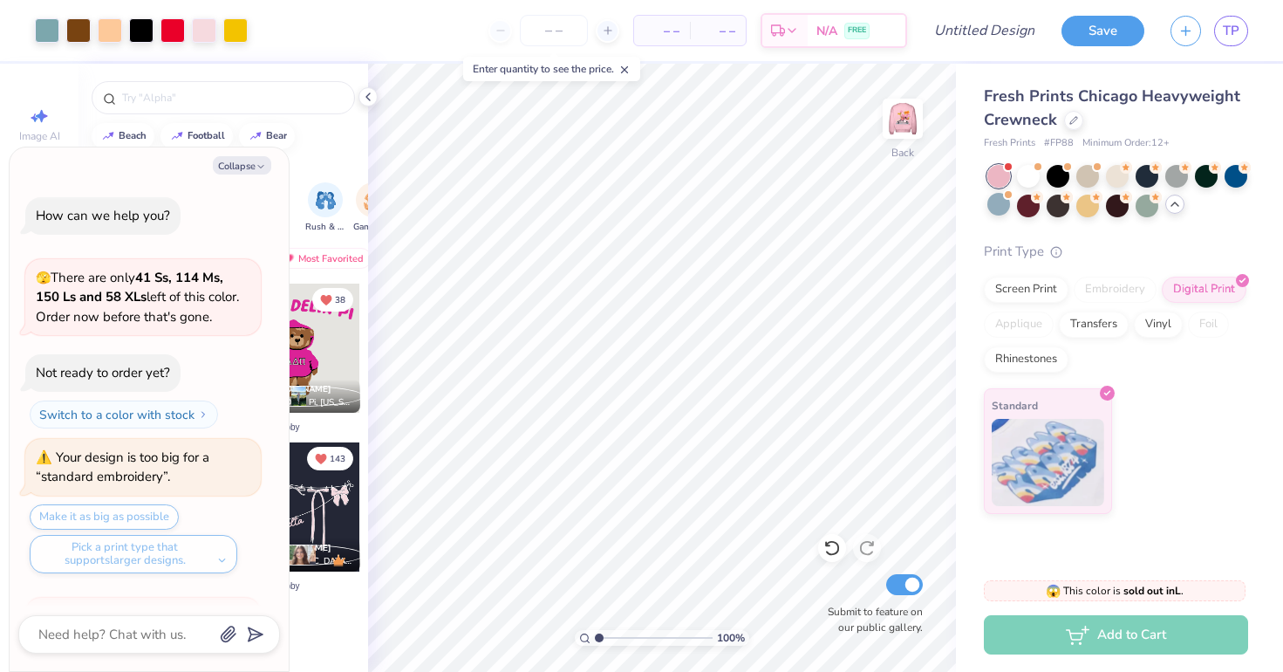
scroll to position [188, 0]
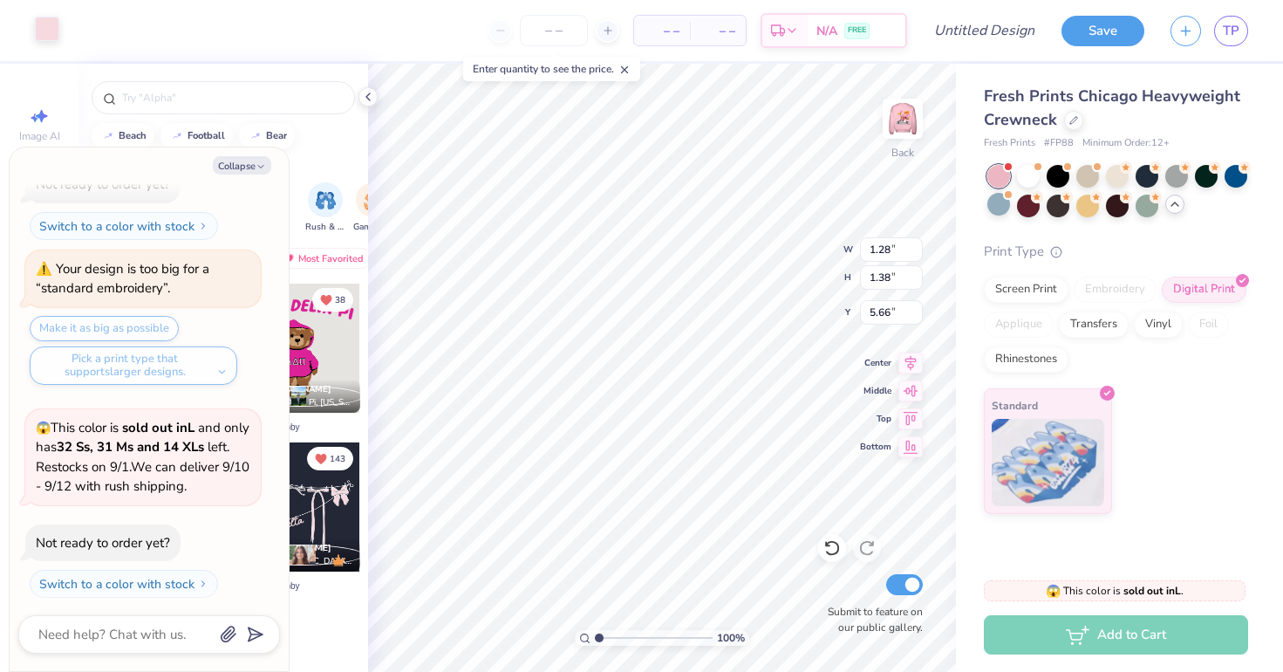
click at [51, 26] on div at bounding box center [47, 29] width 24 height 24
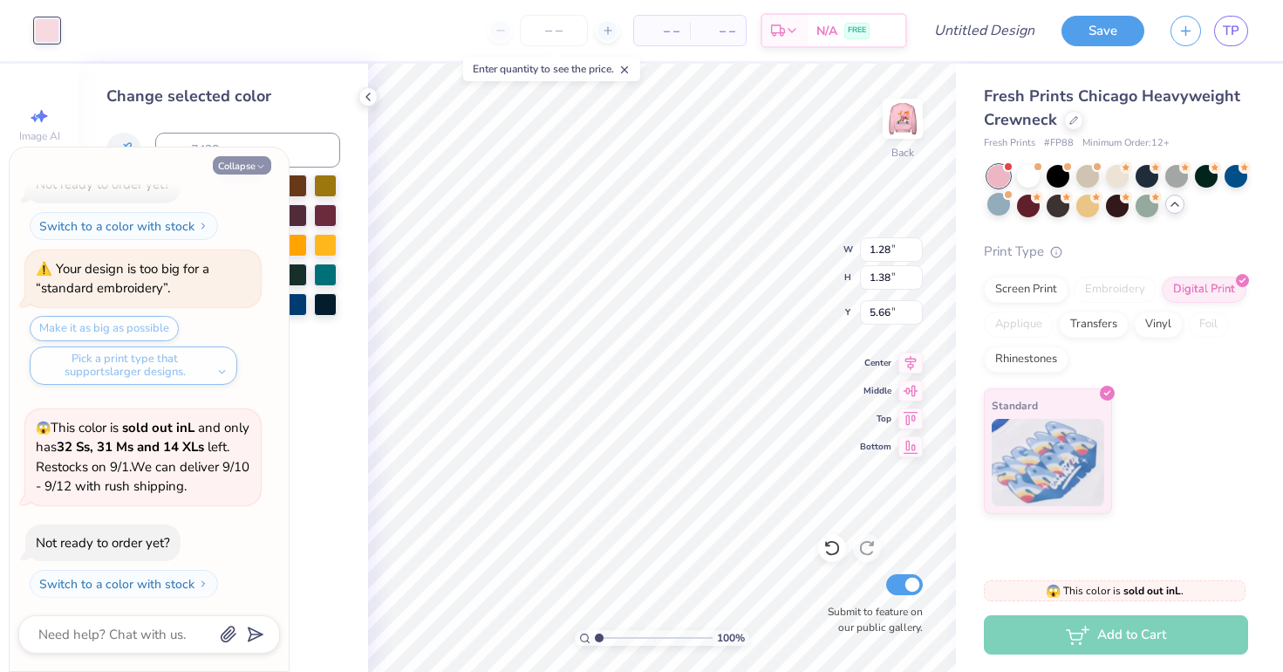
click at [252, 169] on button "Collapse" at bounding box center [242, 165] width 58 height 18
type textarea "x"
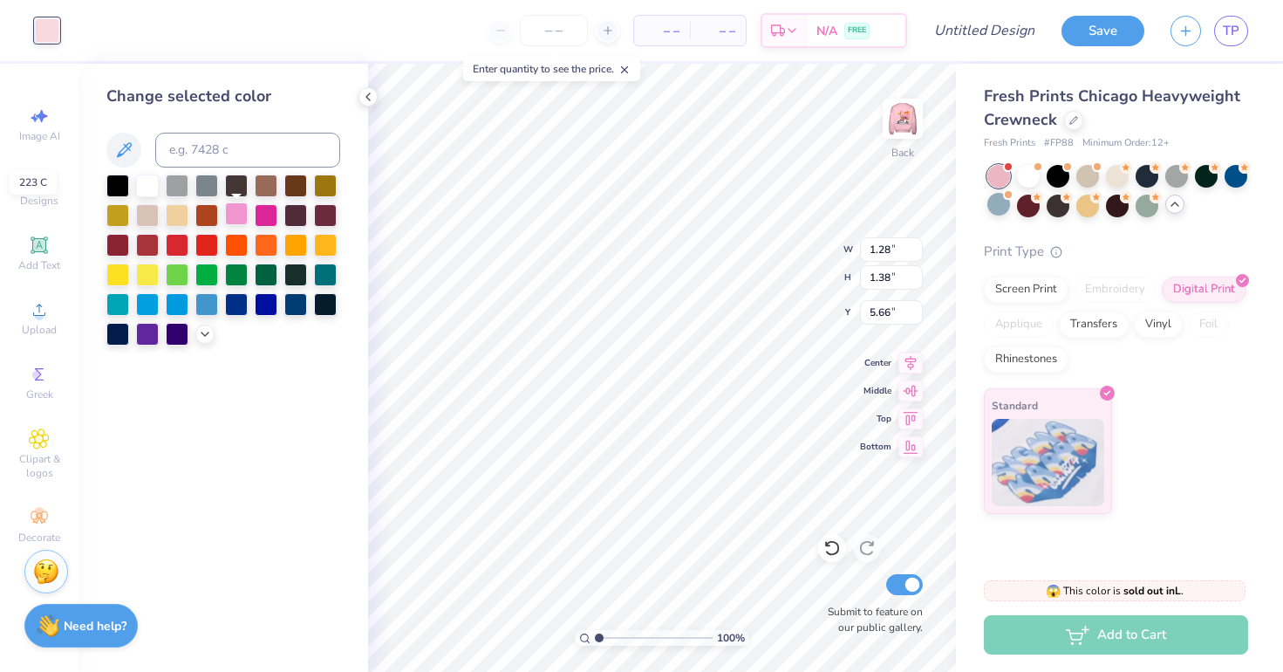
click at [241, 218] on div at bounding box center [236, 213] width 23 height 23
click at [263, 214] on div at bounding box center [266, 213] width 23 height 23
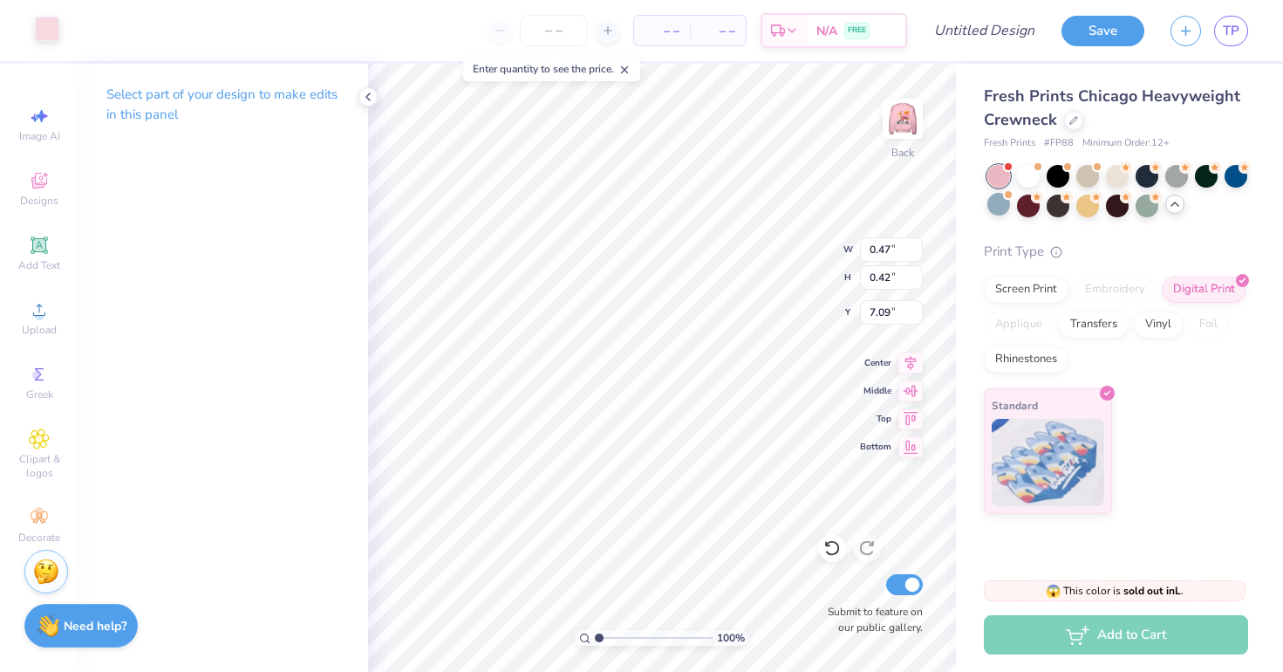
click at [54, 26] on div at bounding box center [47, 29] width 24 height 24
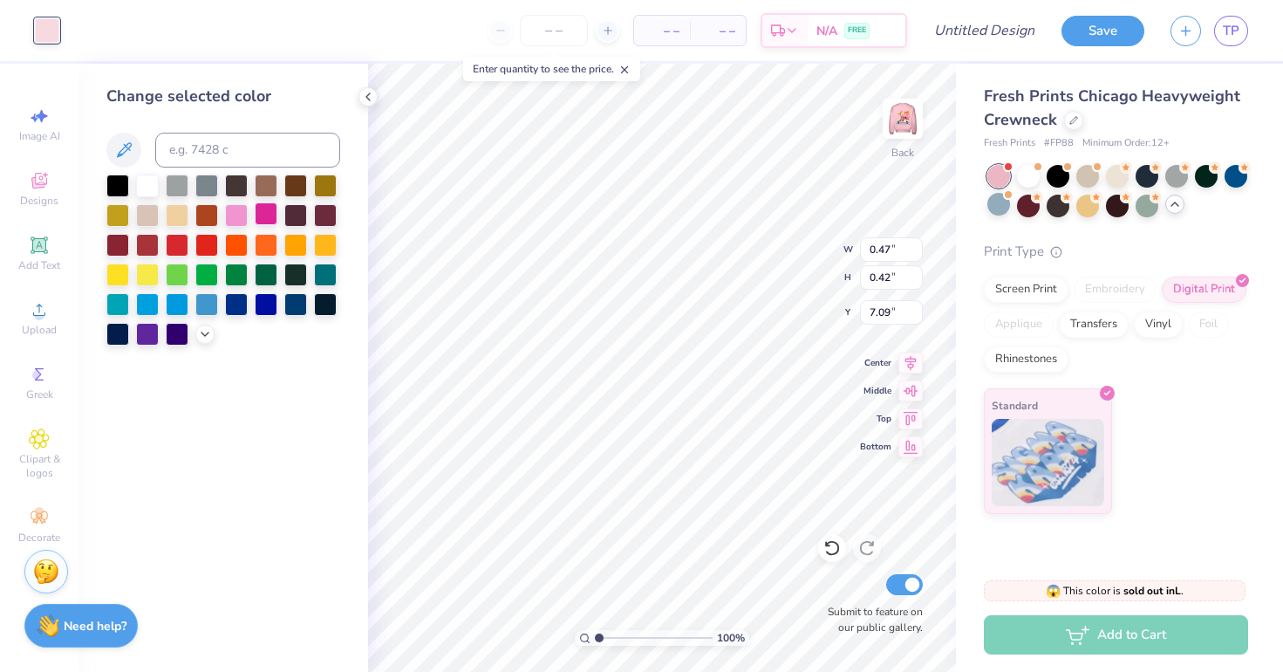
click at [268, 218] on div at bounding box center [266, 213] width 23 height 23
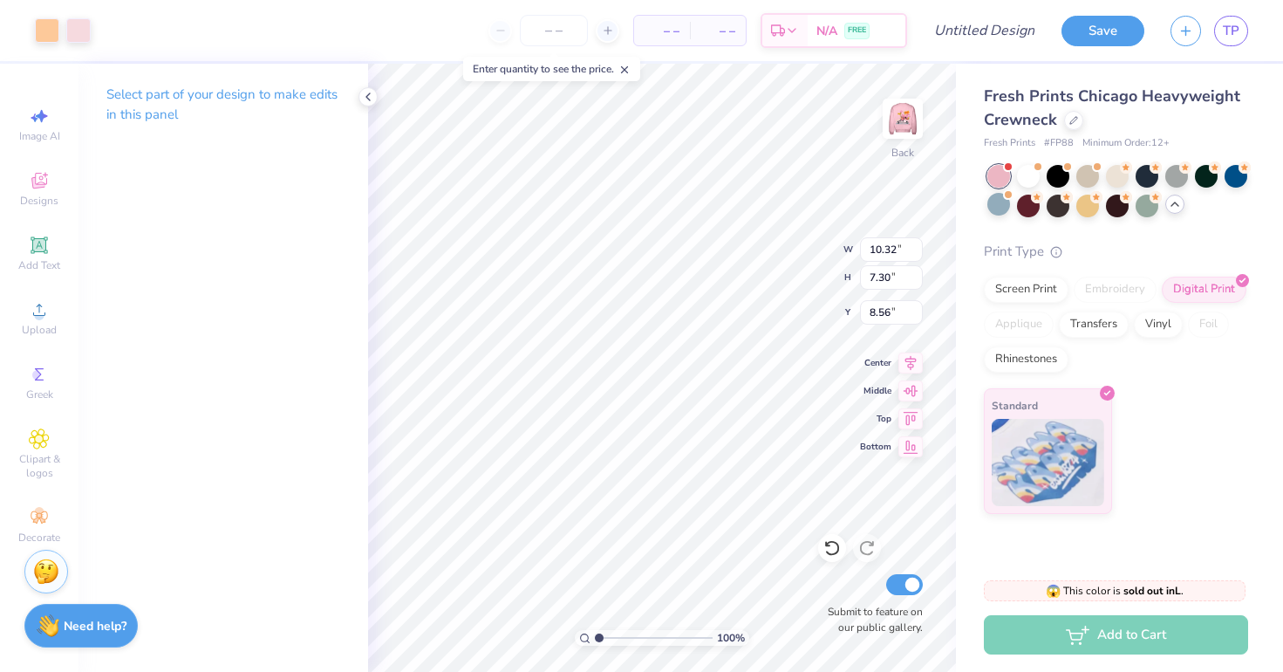
click at [355, 420] on div "Select part of your design to make edits in this panel" at bounding box center [224, 368] width 290 height 608
click at [49, 25] on div at bounding box center [47, 29] width 24 height 24
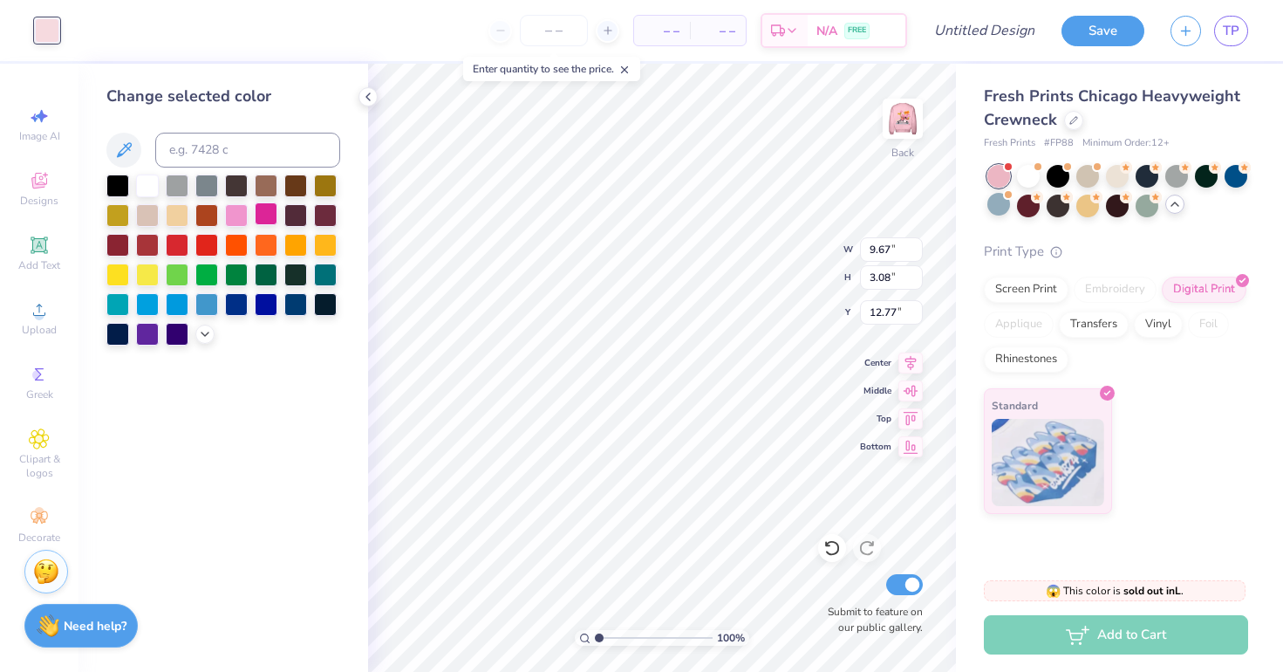
click at [255, 224] on div at bounding box center [266, 213] width 23 height 23
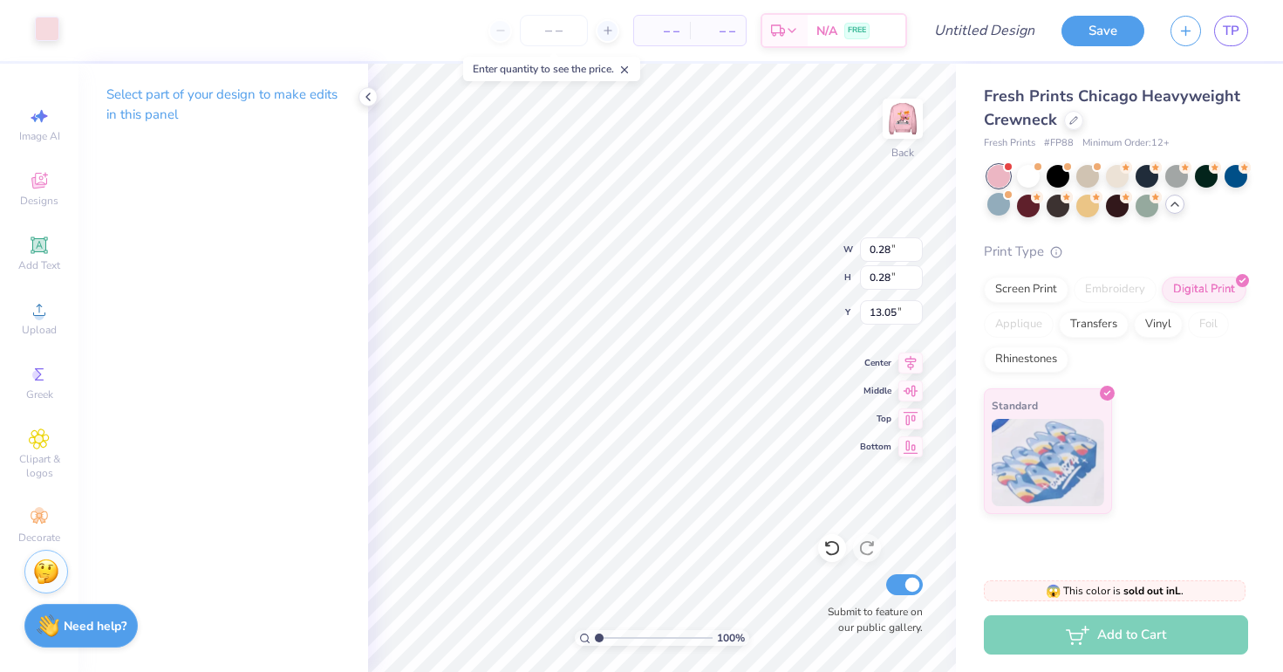
click at [46, 20] on div at bounding box center [47, 29] width 24 height 24
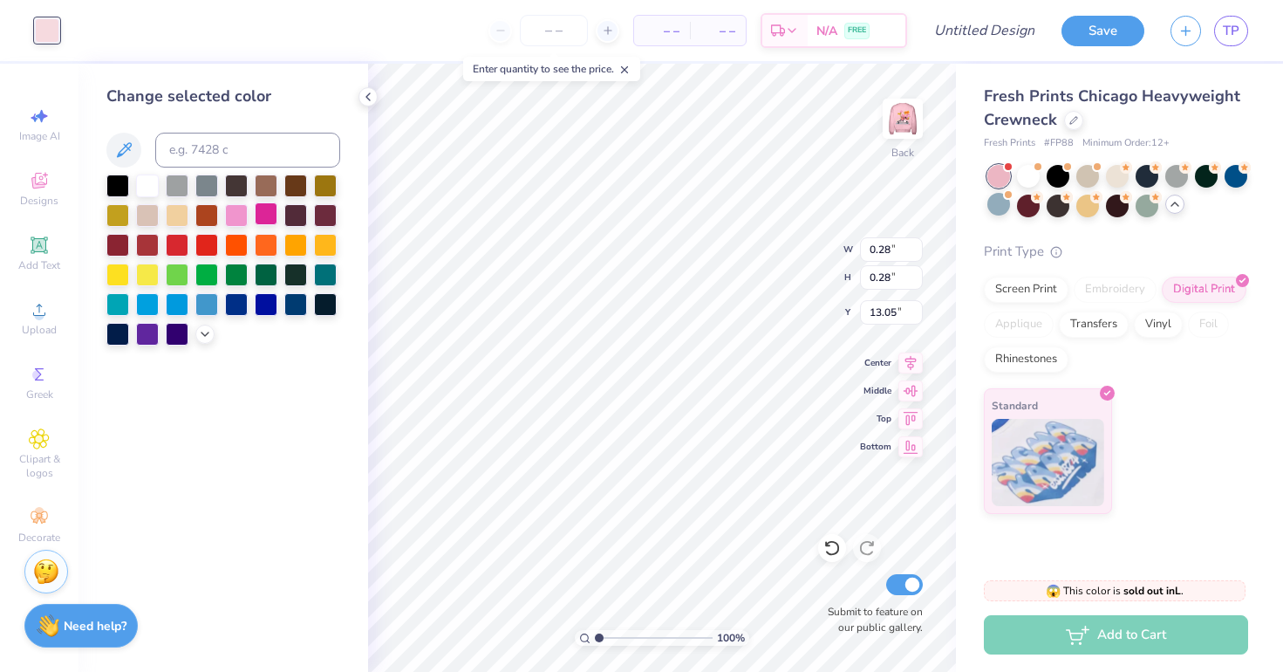
click at [264, 214] on div at bounding box center [266, 213] width 23 height 23
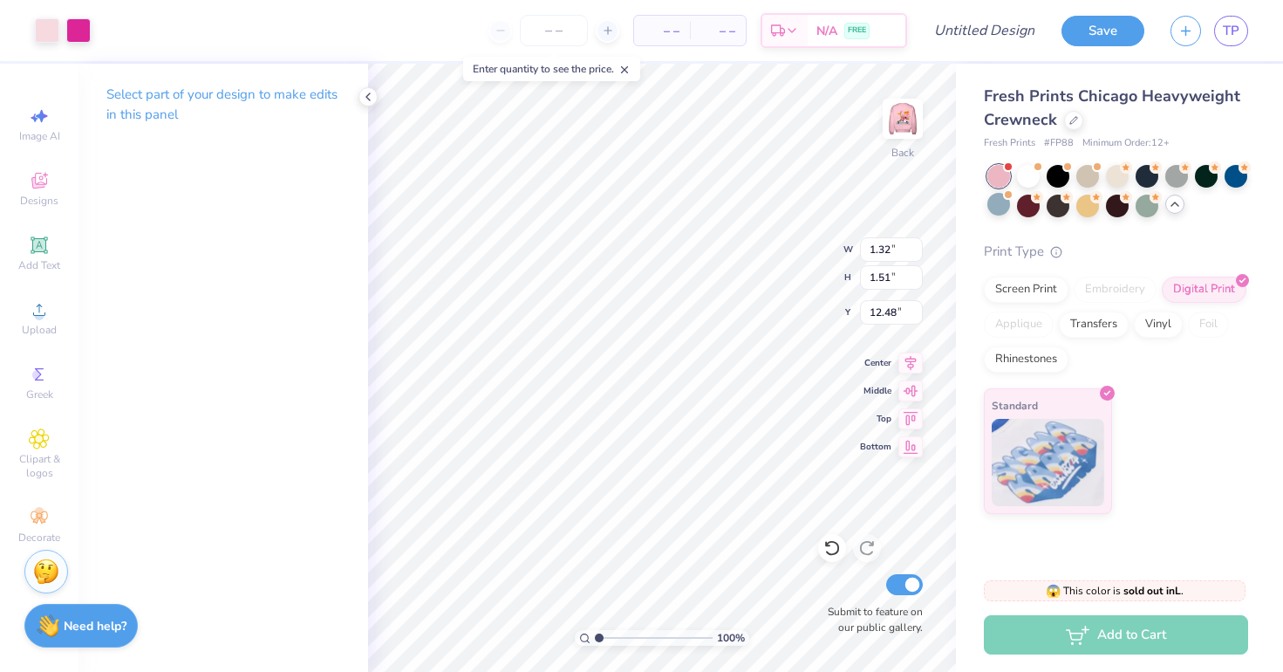
click at [61, 29] on div at bounding box center [63, 30] width 56 height 24
click at [51, 32] on div at bounding box center [47, 29] width 24 height 24
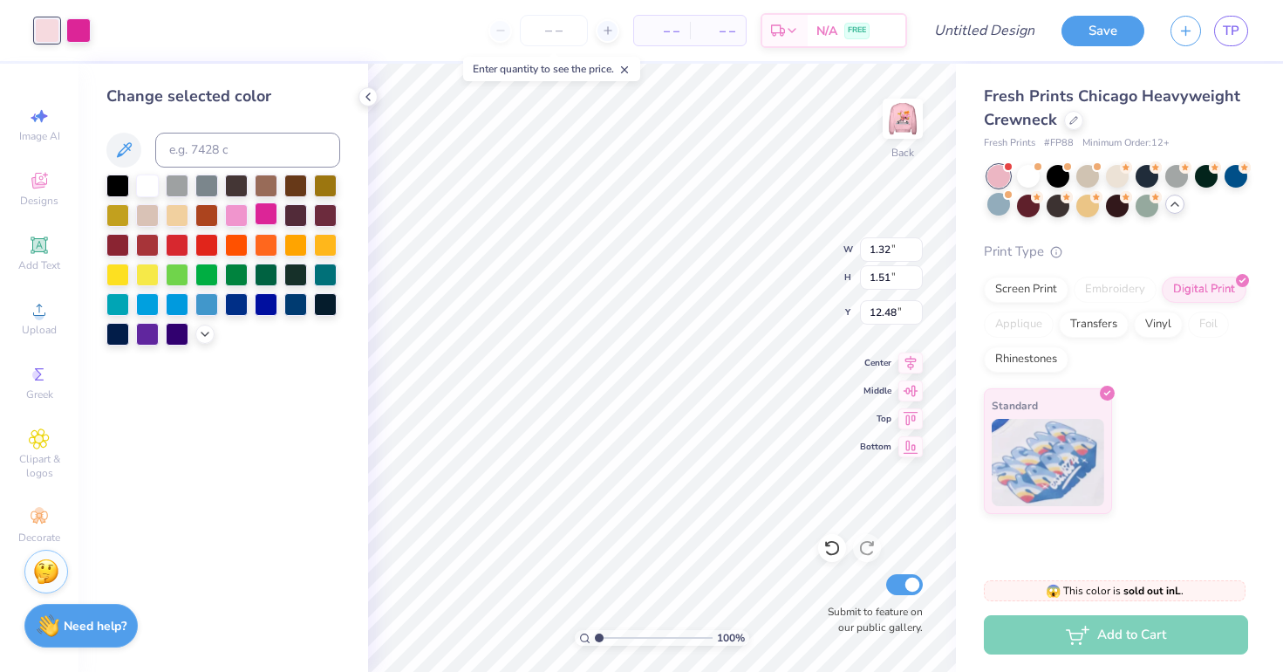
click at [272, 219] on div at bounding box center [266, 213] width 23 height 23
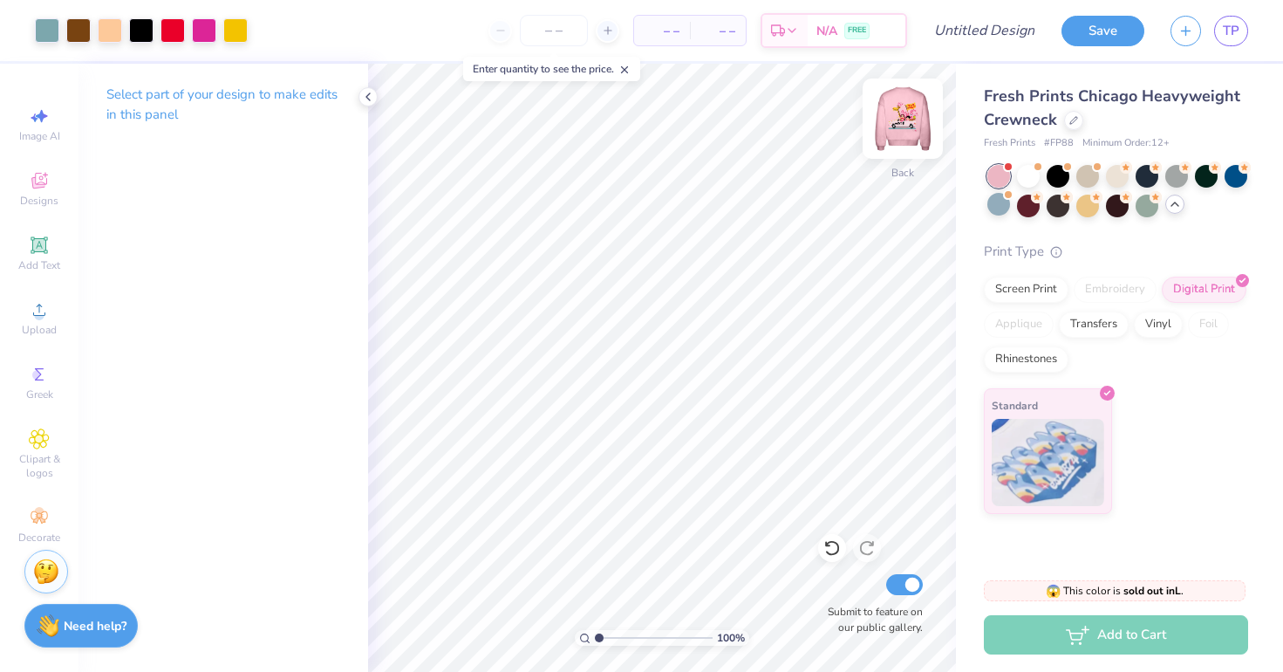
click at [897, 105] on img at bounding box center [903, 119] width 70 height 70
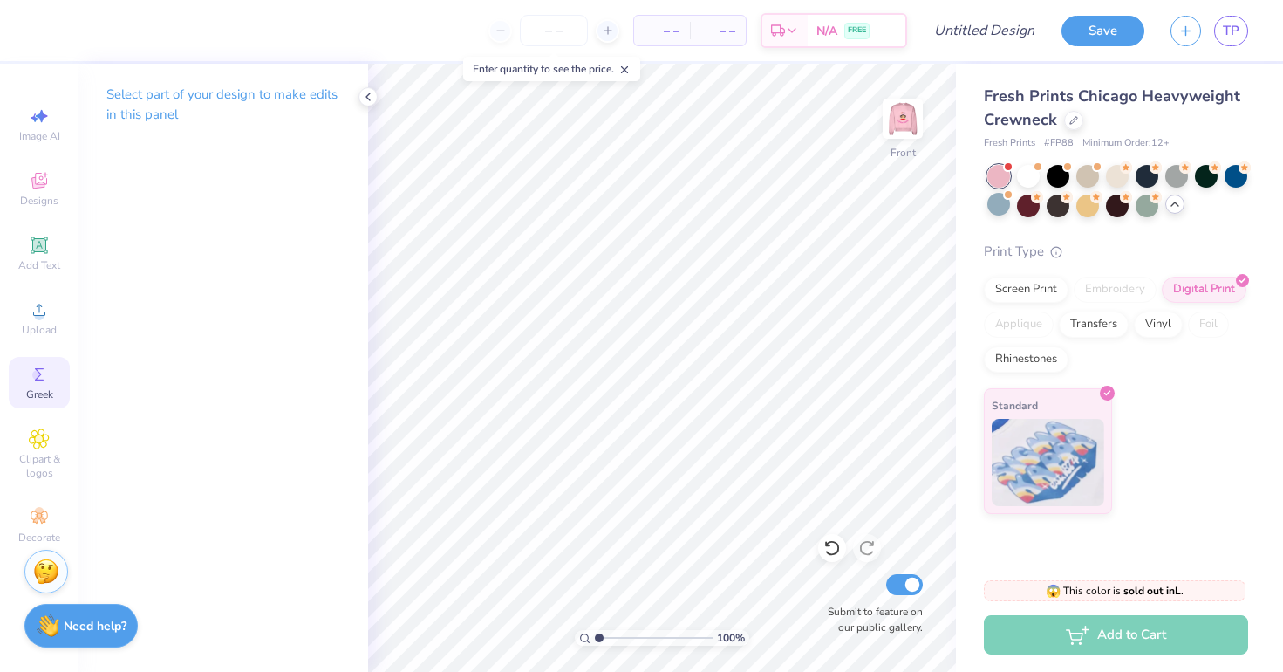
click at [31, 375] on icon at bounding box center [39, 374] width 21 height 21
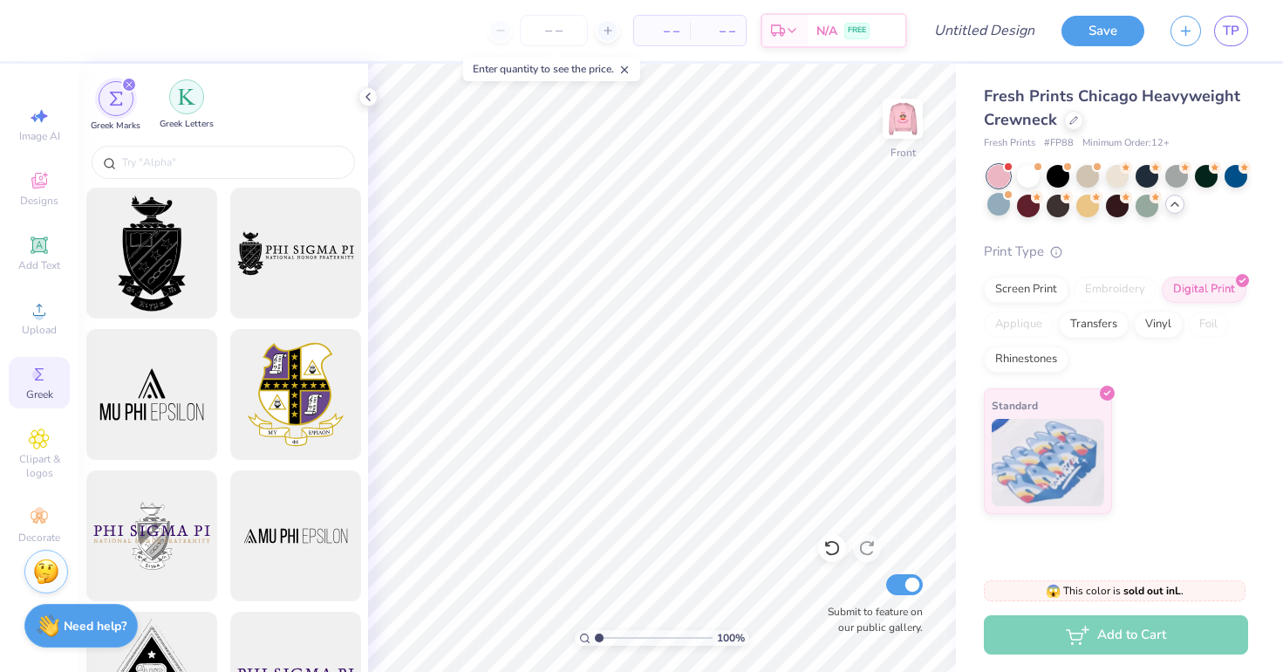
click at [180, 96] on img "filter for Greek Letters" at bounding box center [186, 96] width 17 height 17
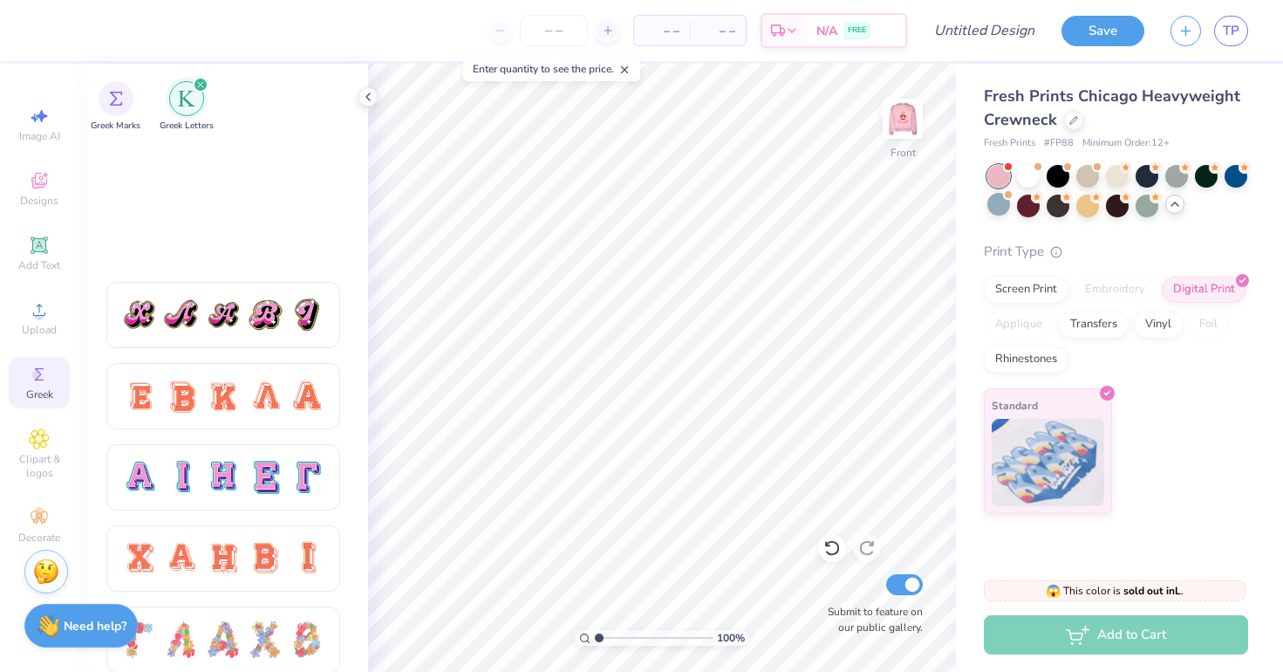
scroll to position [1155, 0]
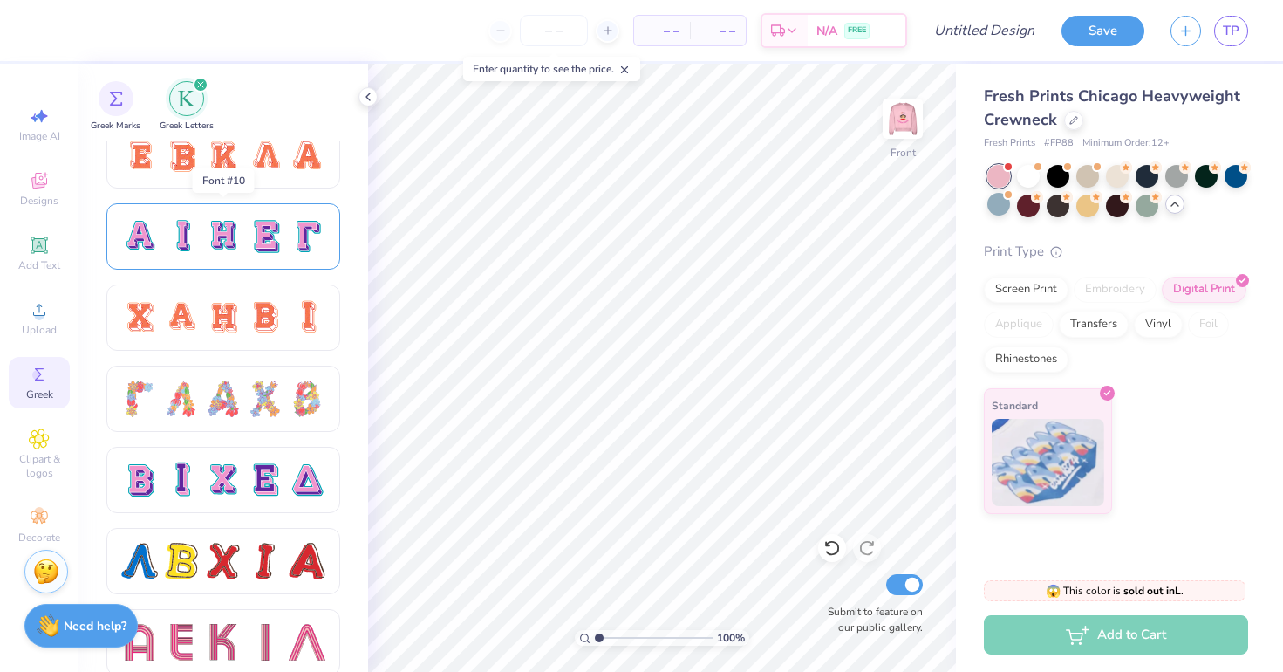
click at [280, 260] on div at bounding box center [223, 236] width 234 height 66
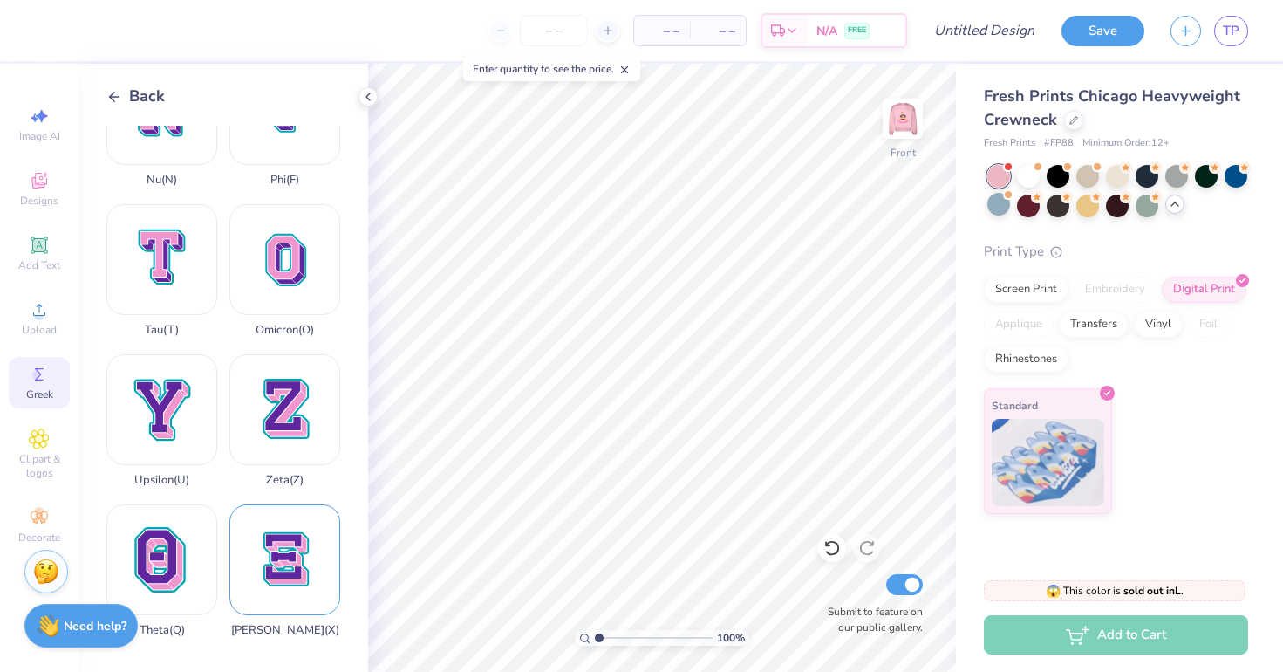
scroll to position [1272, 0]
click at [115, 90] on icon at bounding box center [114, 97] width 16 height 16
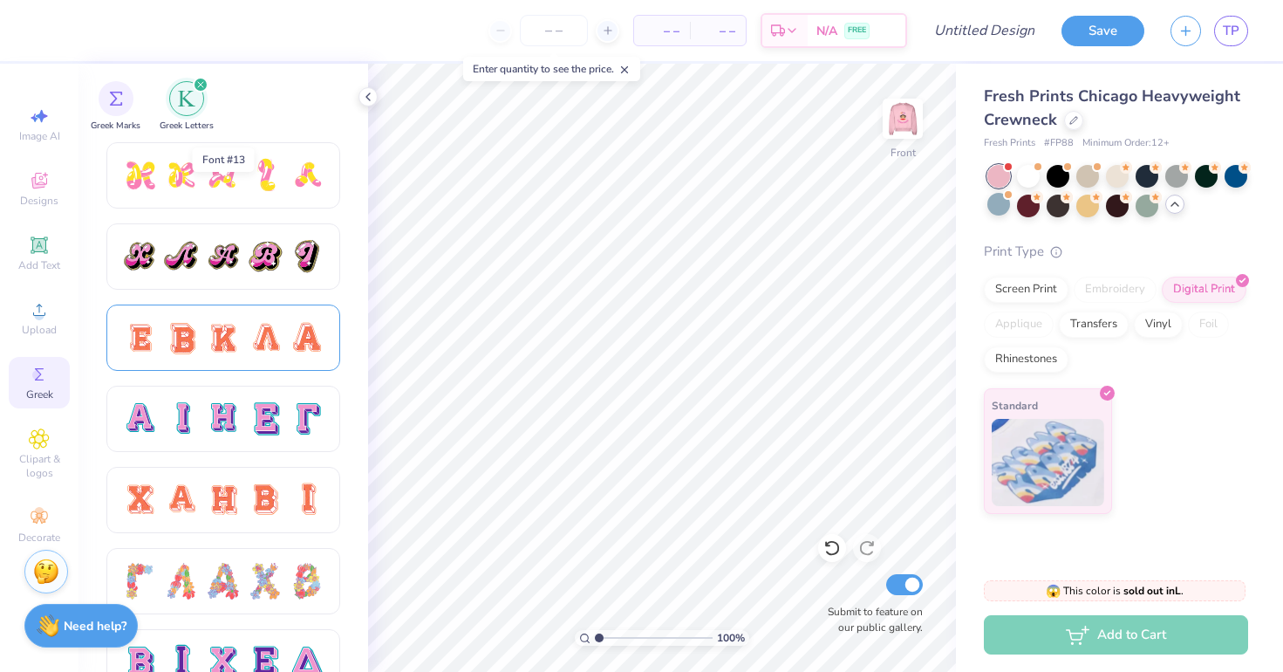
scroll to position [1131, 0]
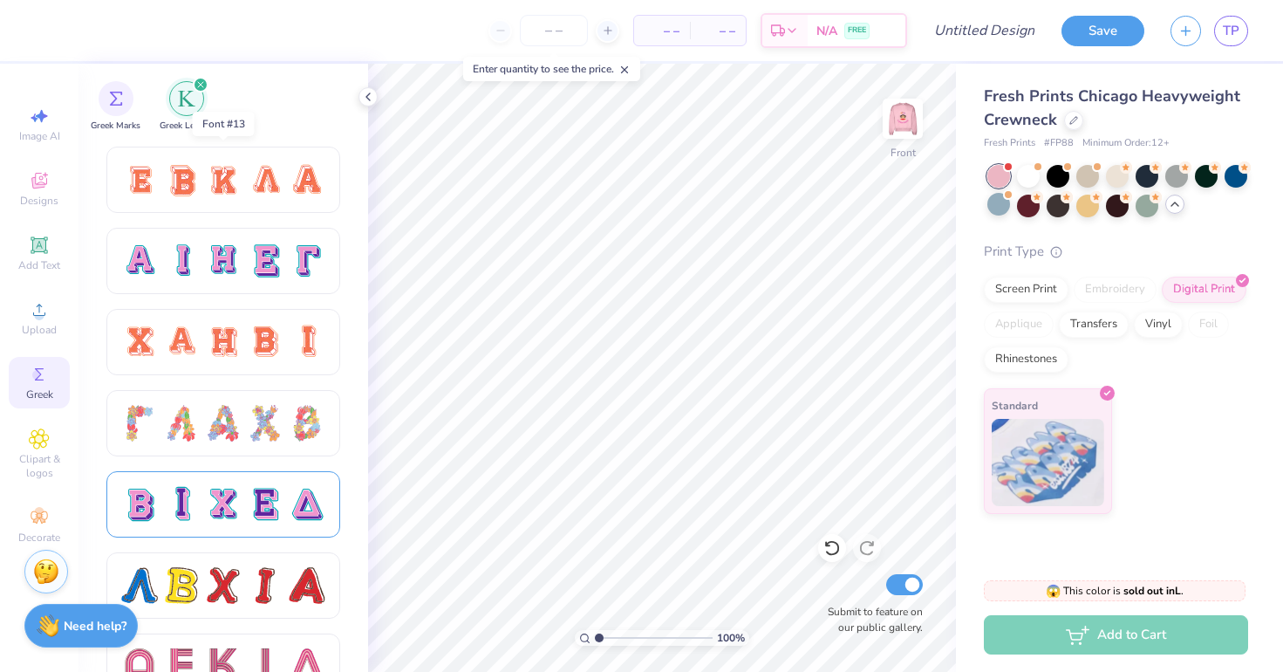
click at [255, 519] on div at bounding box center [265, 504] width 37 height 37
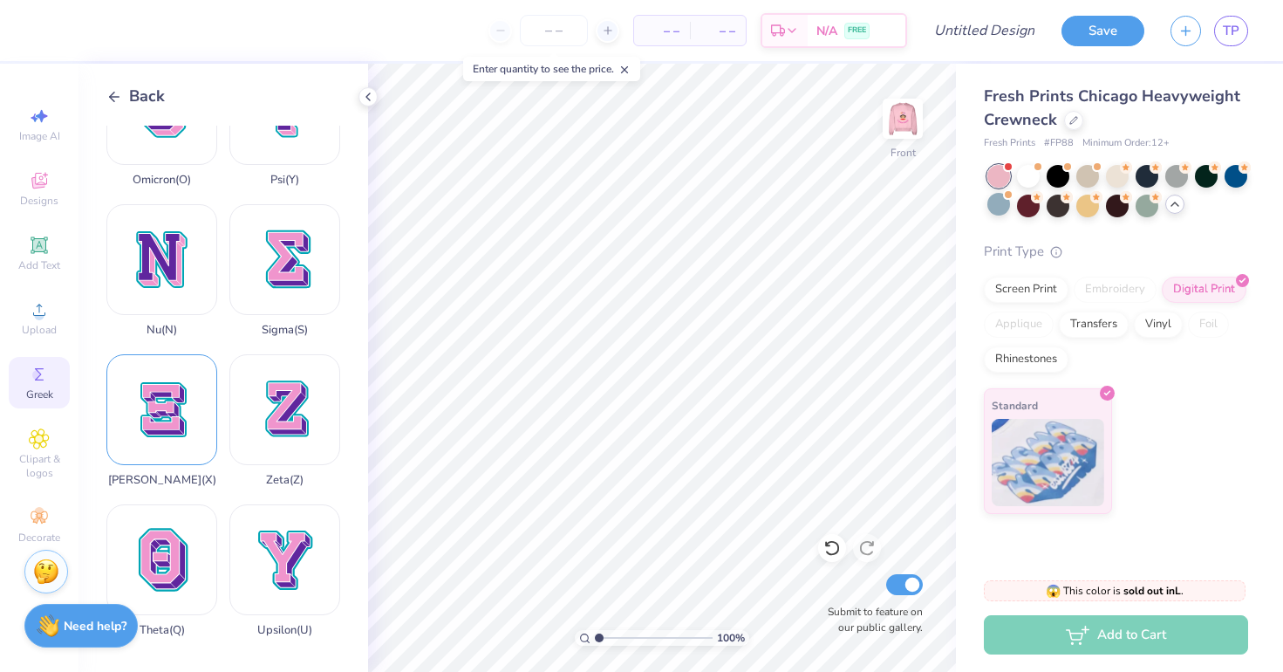
scroll to position [1272, 0]
click at [154, 426] on div "Xi ( X )" at bounding box center [161, 420] width 111 height 133
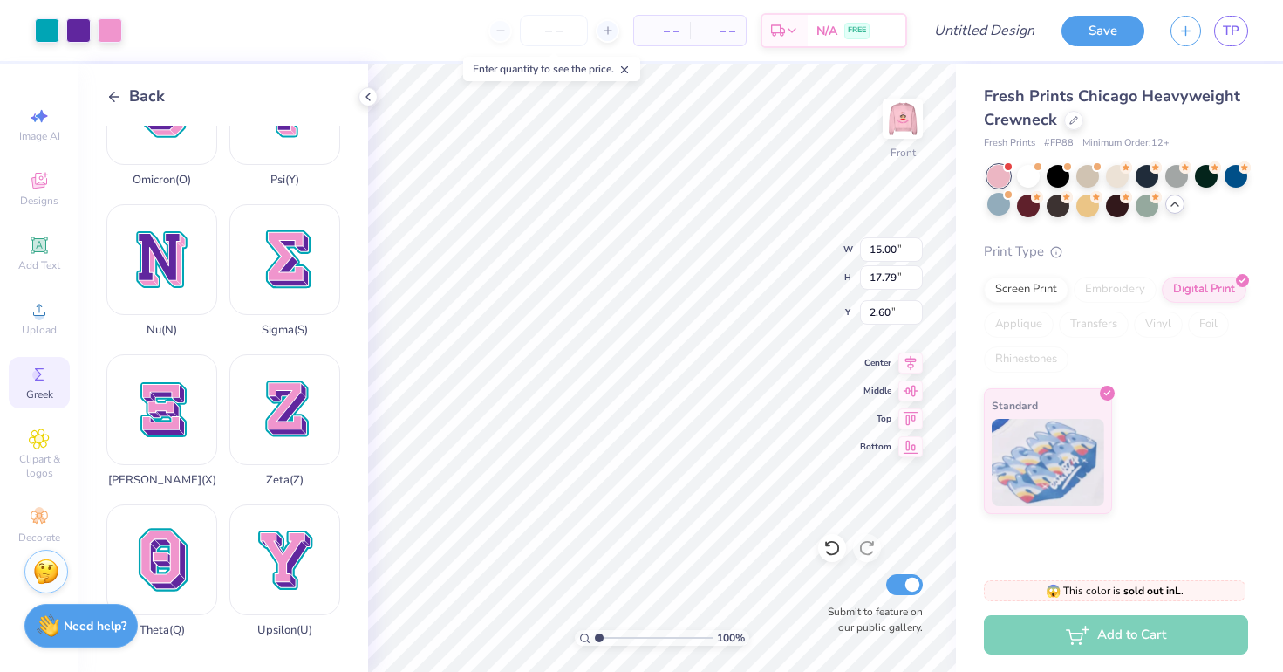
type input "0.59"
type input "0.70"
type input "19.70"
click at [593, 367] on li "Duplicate" at bounding box center [617, 378] width 137 height 34
type input "20.70"
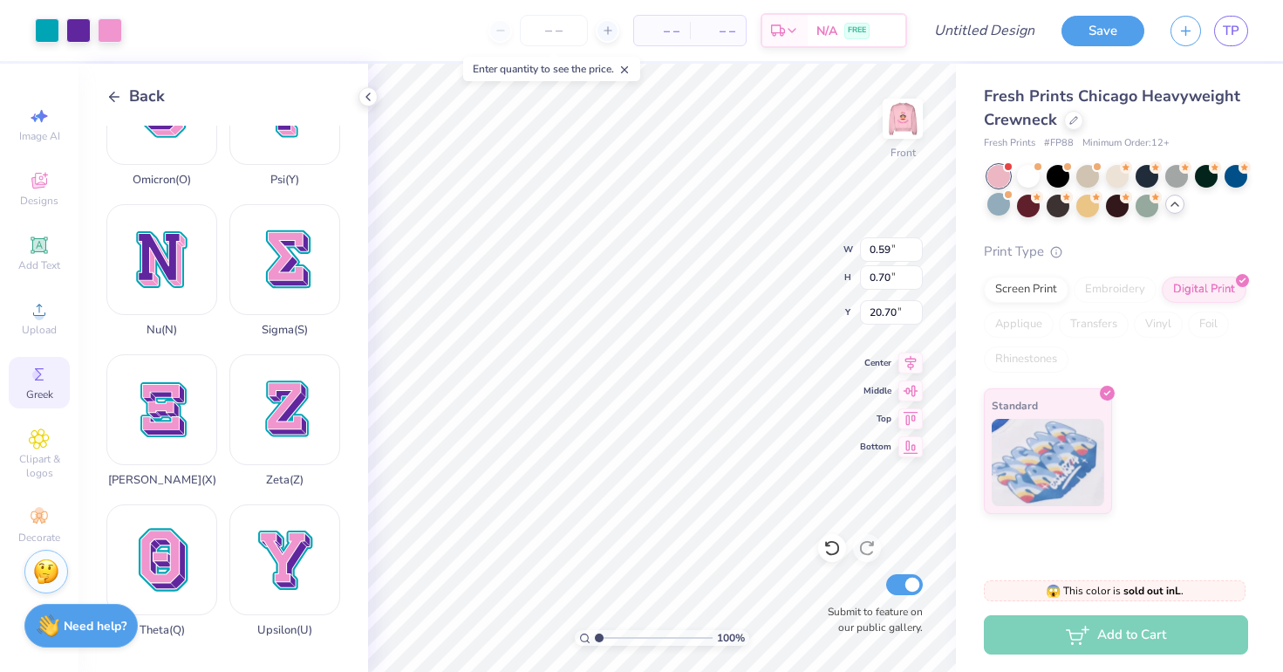
type input "19.70"
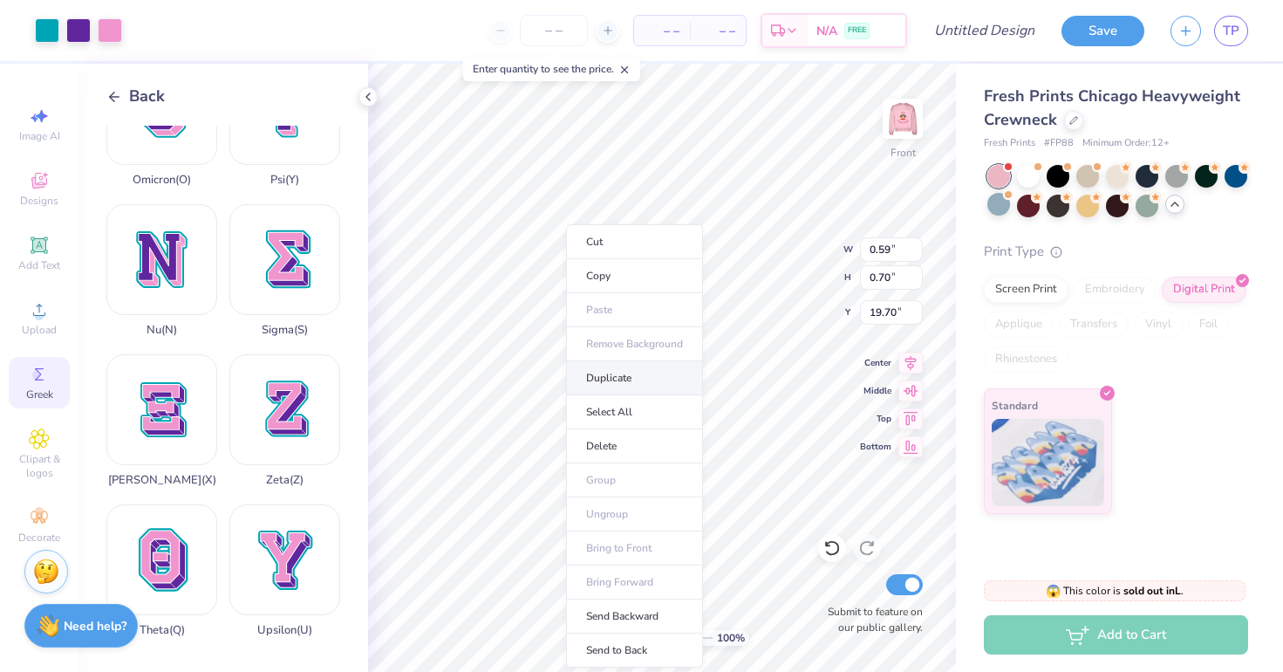
click at [618, 374] on li "Duplicate" at bounding box center [634, 378] width 137 height 34
type input "20.70"
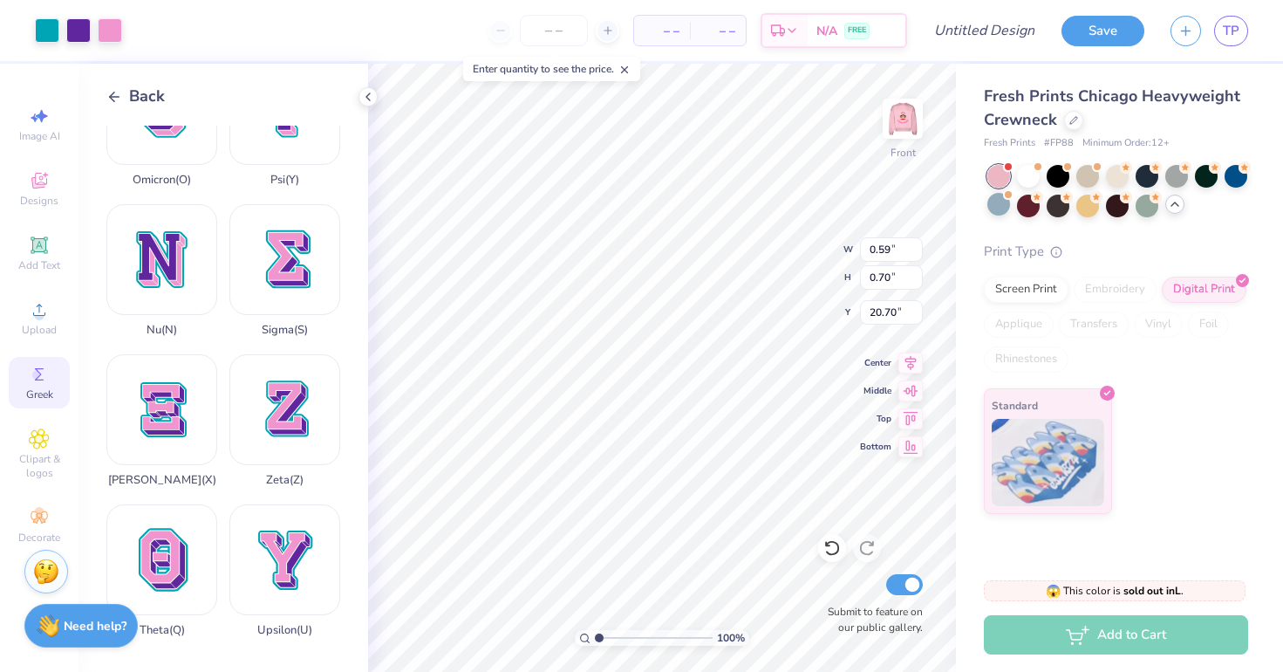
type input "19.70"
type input "14.16"
click at [42, 32] on div at bounding box center [47, 29] width 24 height 24
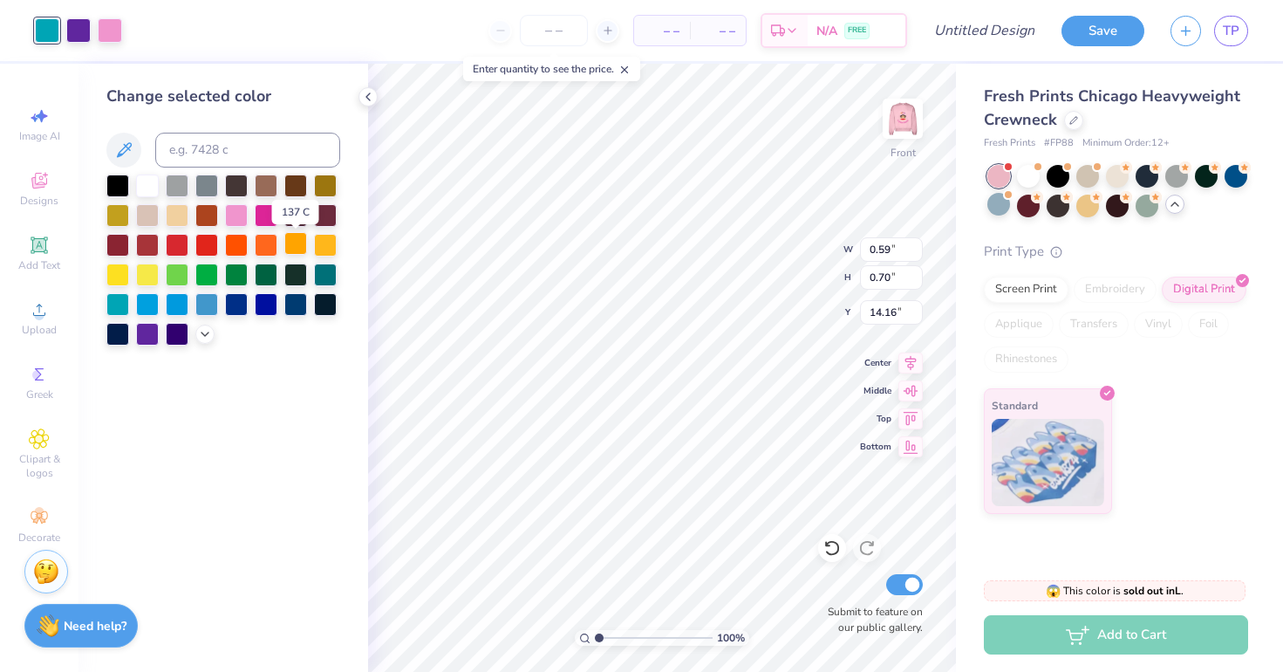
click at [297, 251] on div at bounding box center [295, 243] width 23 height 23
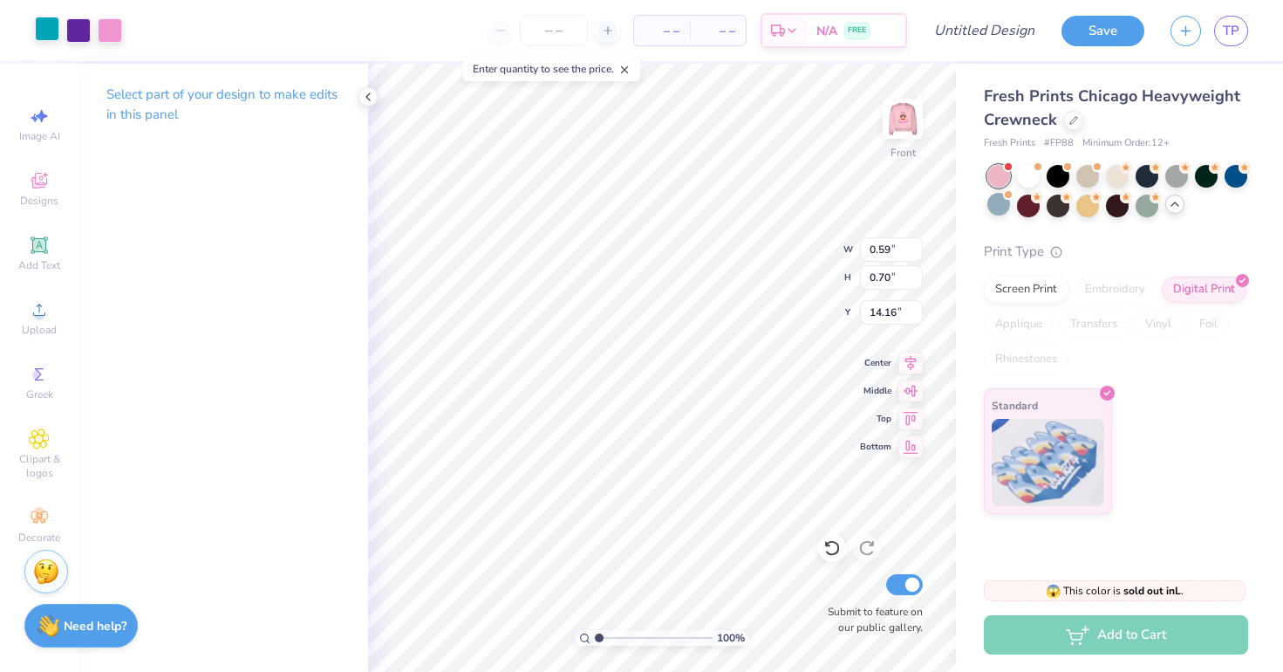
click at [42, 27] on div at bounding box center [47, 29] width 24 height 24
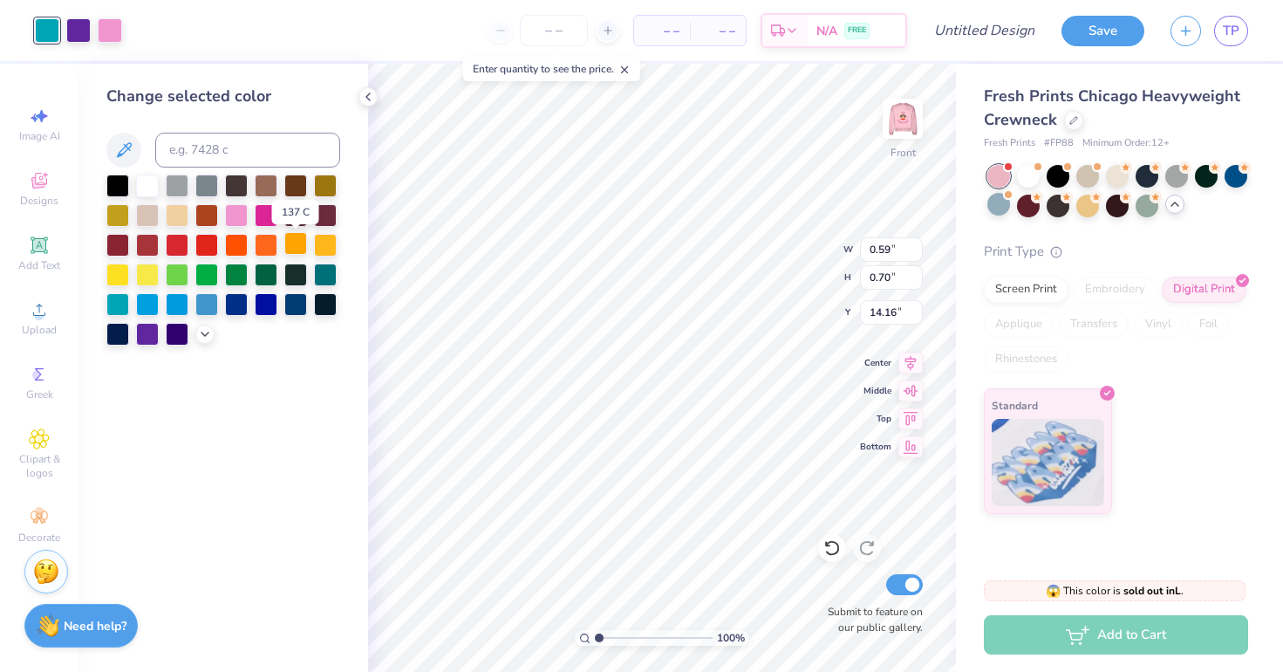
click at [288, 249] on div at bounding box center [295, 243] width 23 height 23
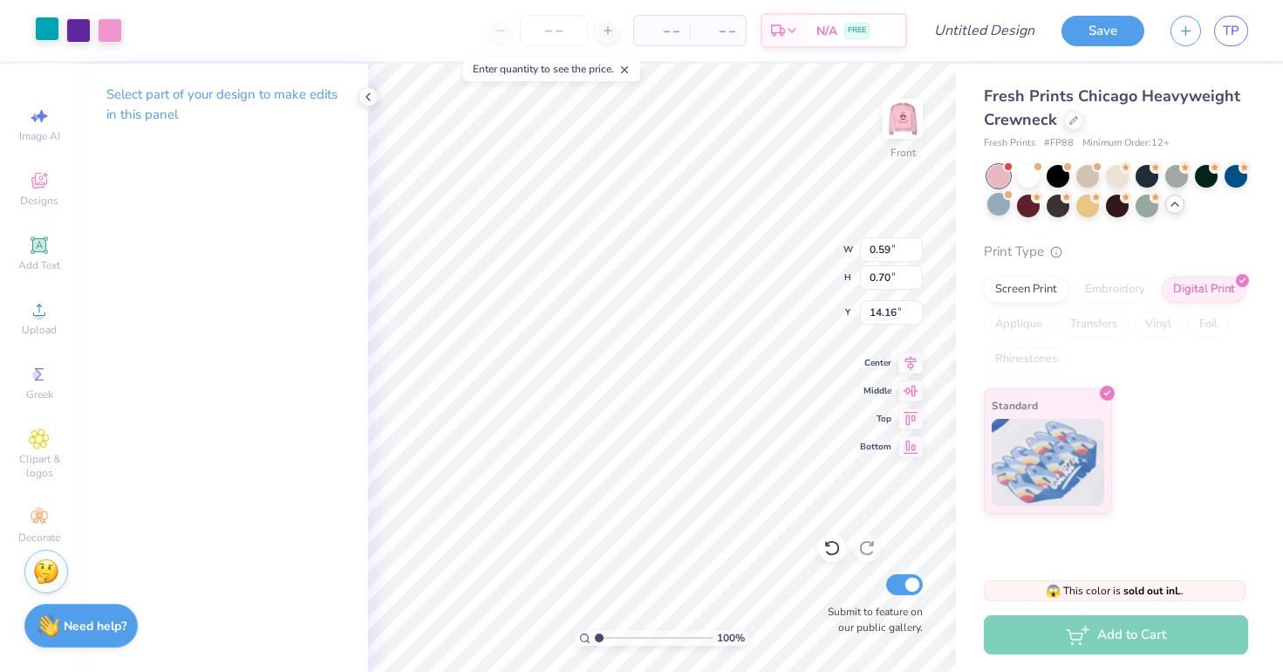
click at [44, 31] on div at bounding box center [47, 29] width 24 height 24
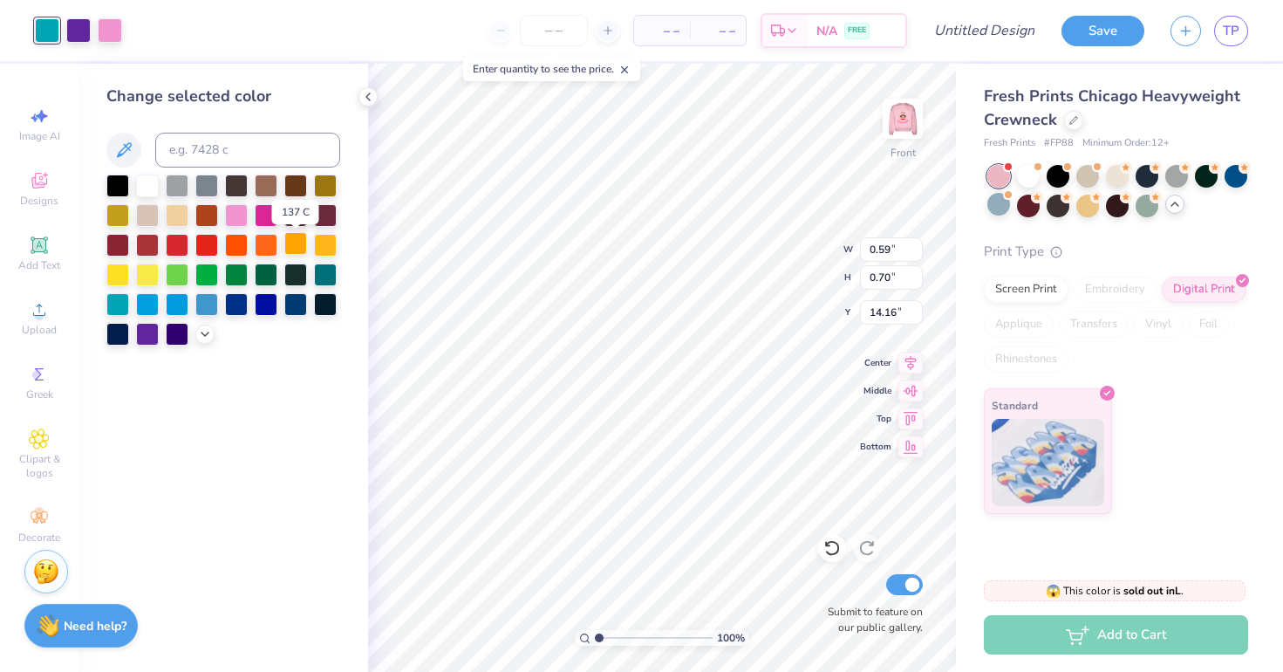
click at [290, 250] on div at bounding box center [295, 243] width 23 height 23
click at [124, 31] on div "Art colors – – Per Item – – Total Est. Delivery N/A FREE Design Title Save TP" at bounding box center [641, 30] width 1283 height 61
click at [110, 31] on div at bounding box center [110, 29] width 24 height 24
click at [262, 214] on div at bounding box center [266, 213] width 23 height 23
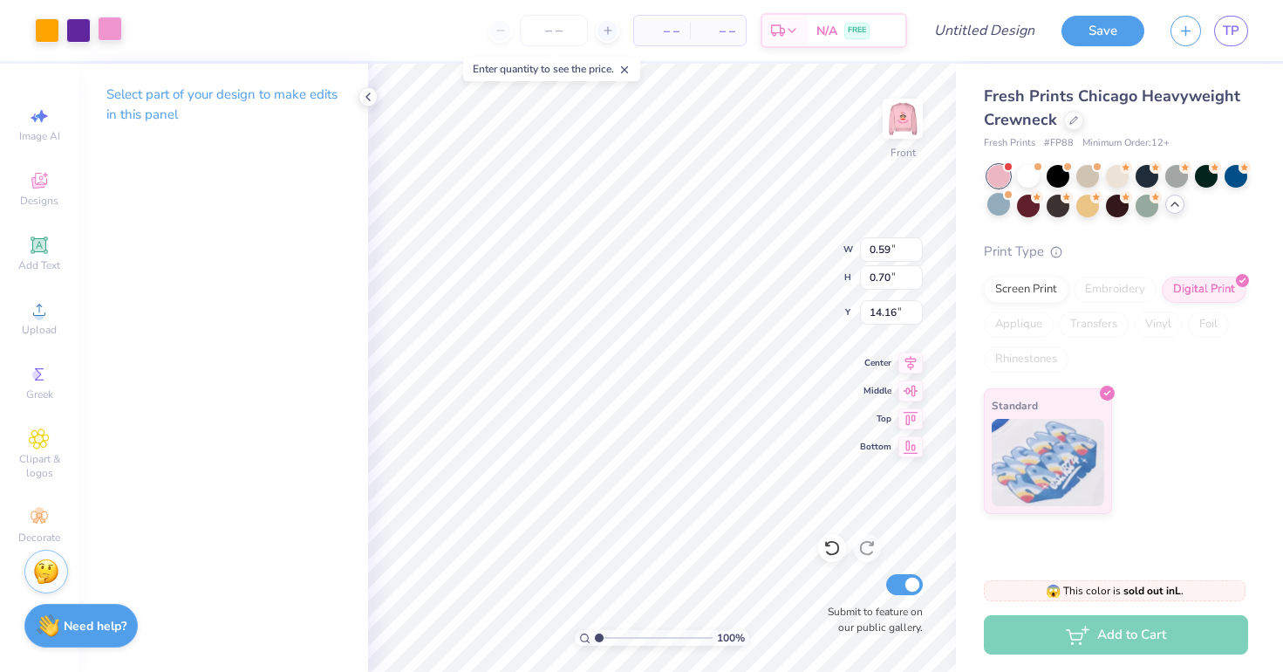
click at [99, 31] on div at bounding box center [110, 29] width 24 height 24
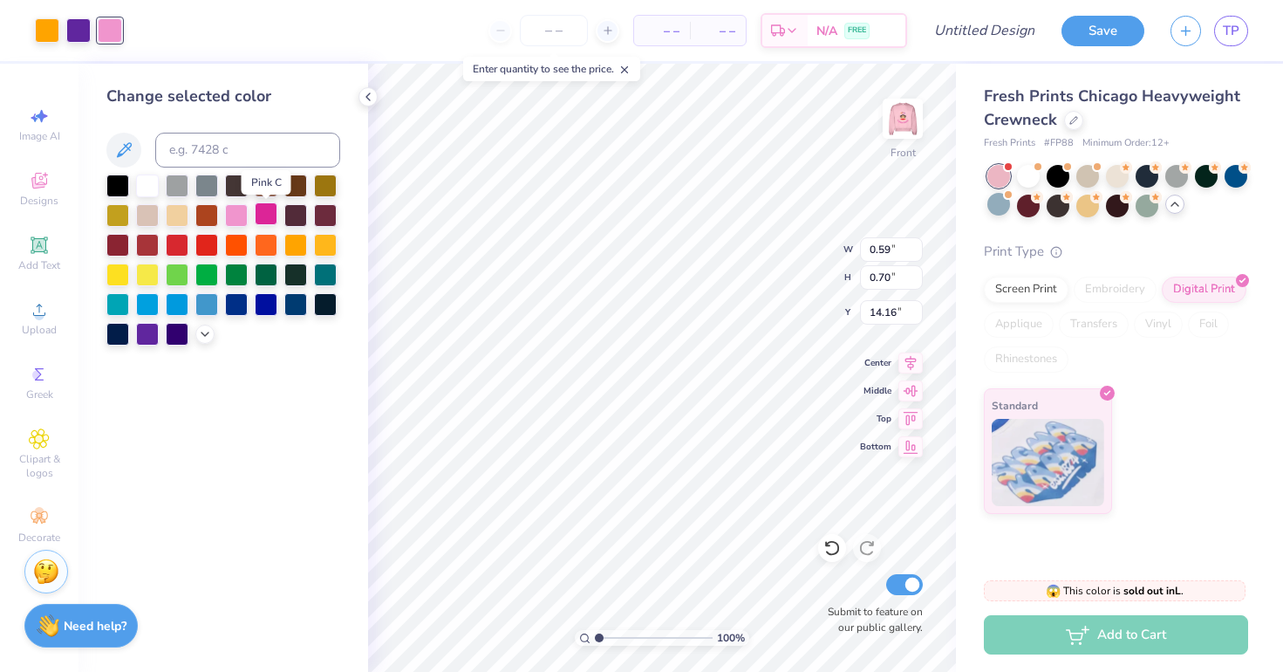
click at [269, 218] on div at bounding box center [266, 213] width 23 height 23
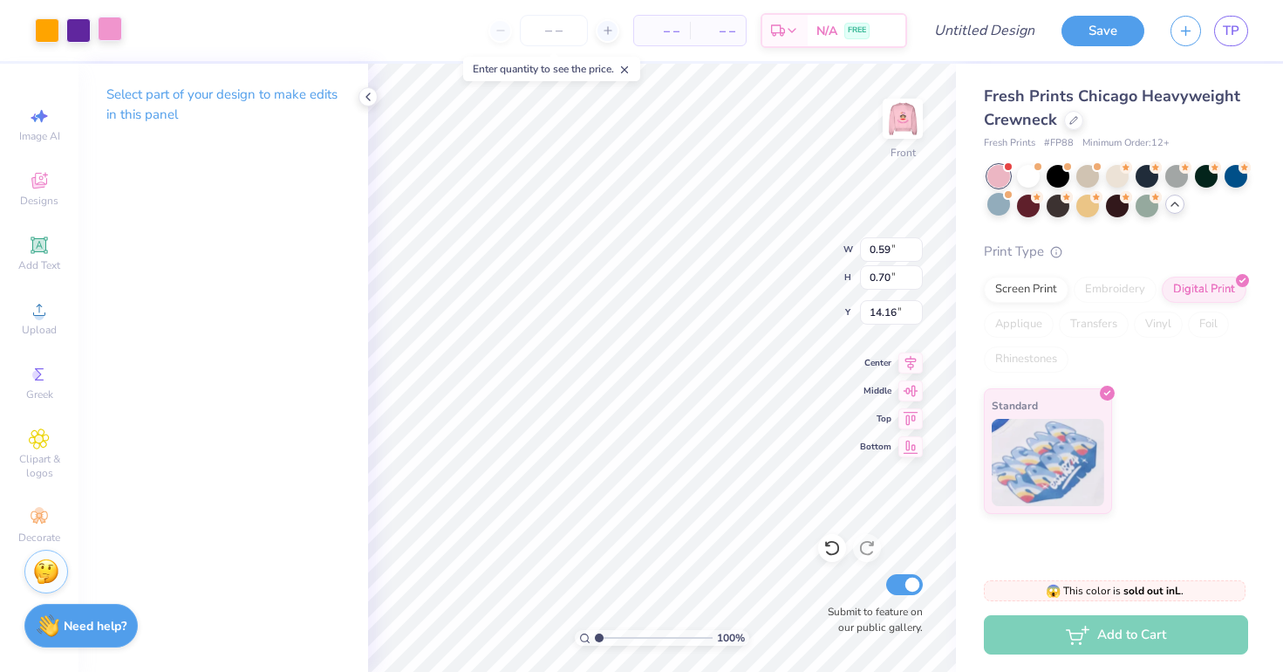
click at [101, 27] on div at bounding box center [110, 29] width 24 height 24
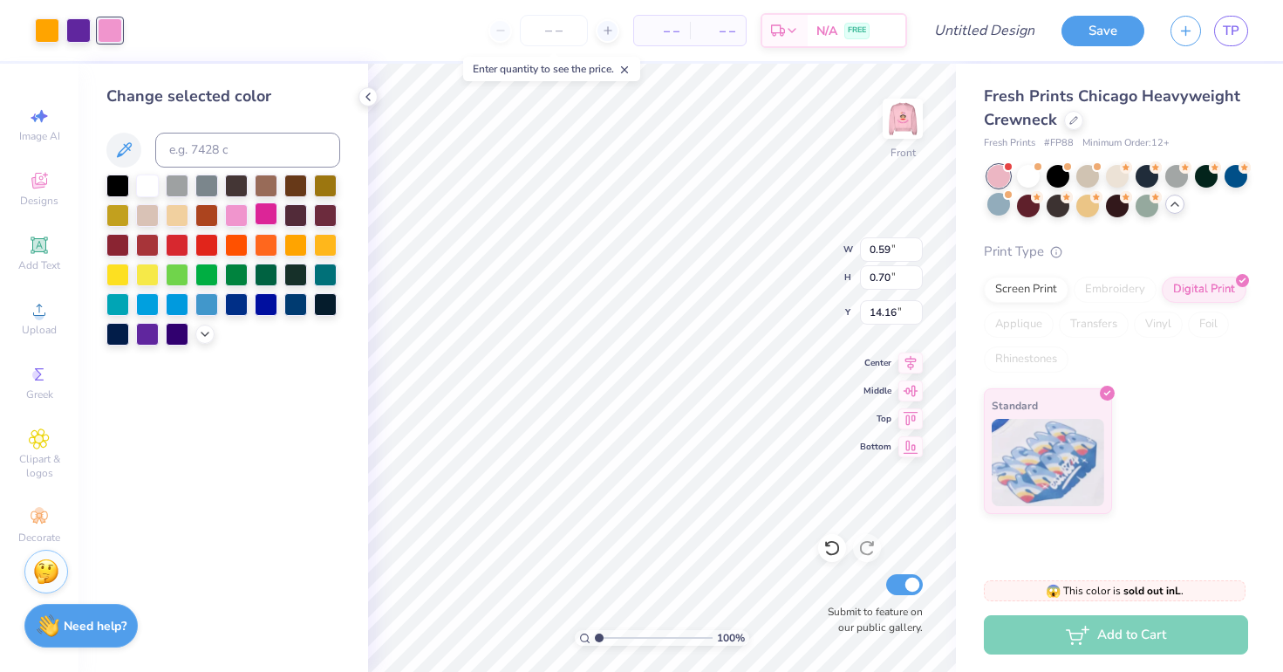
click at [272, 212] on div at bounding box center [266, 213] width 23 height 23
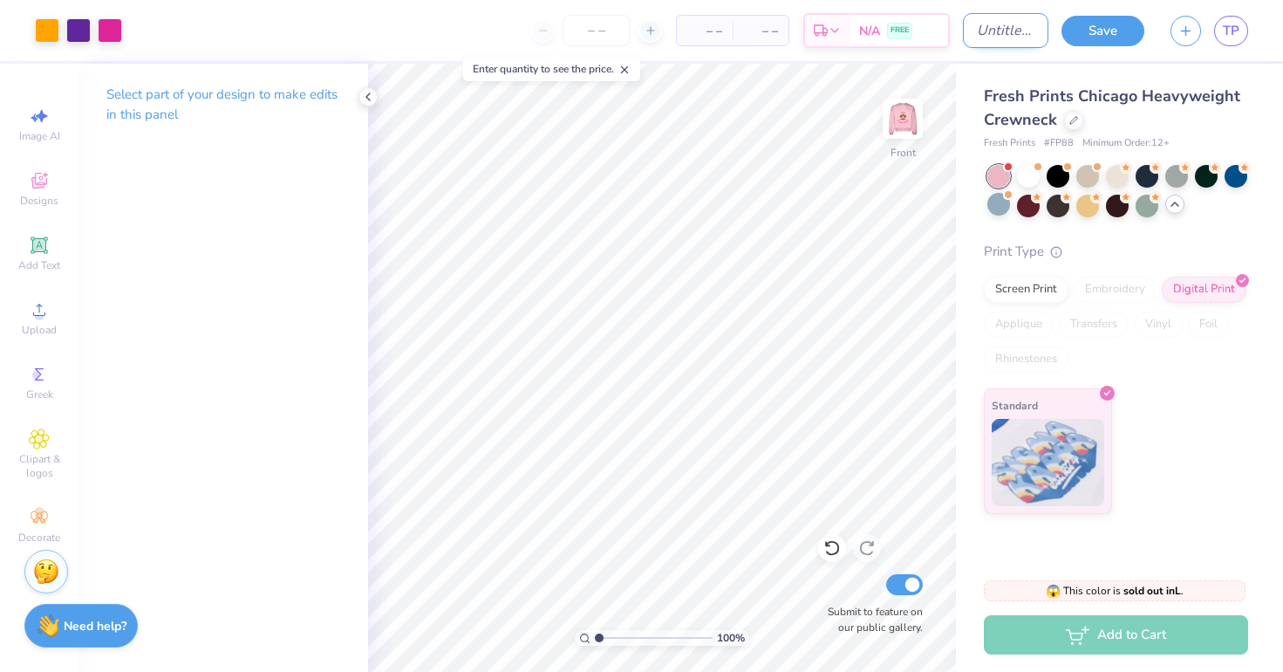
click at [997, 24] on input "Design Title" at bounding box center [1005, 30] width 85 height 35
type input "O"
type input "Pink Crewneck [PERSON_NAME]"
click at [1099, 29] on button "Save" at bounding box center [1103, 28] width 83 height 31
